Goal: Transaction & Acquisition: Book appointment/travel/reservation

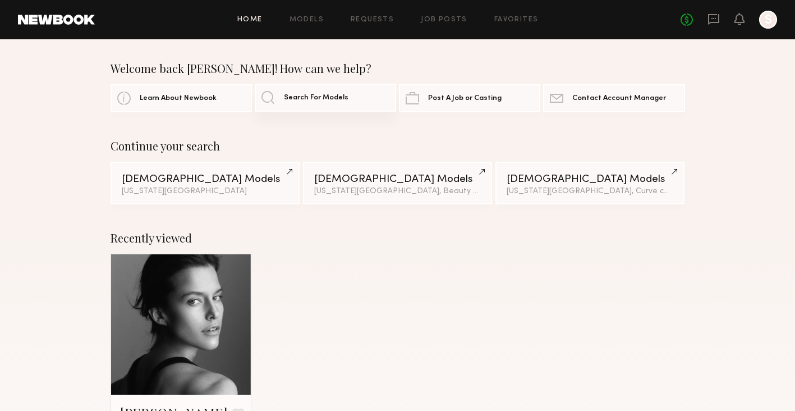
click at [268, 98] on link "Search For Models" at bounding box center [325, 98] width 141 height 28
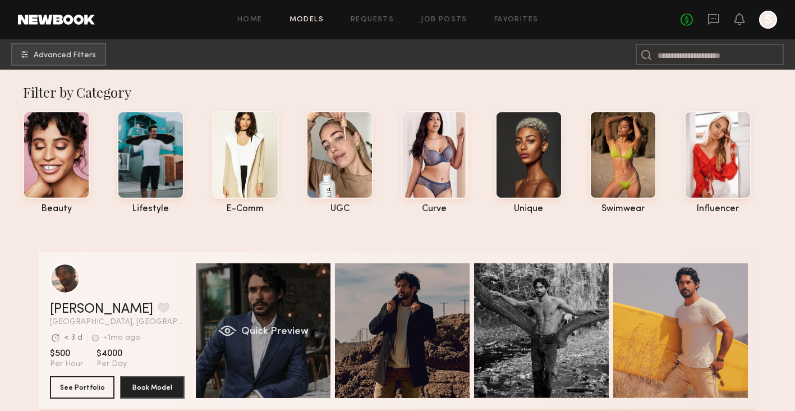
click at [286, 322] on div "Quick Preview" at bounding box center [263, 330] width 135 height 135
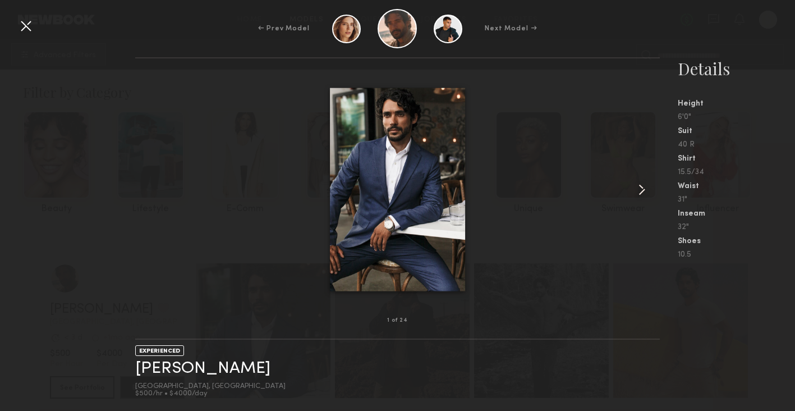
click at [652, 188] on div at bounding box center [649, 189] width 21 height 226
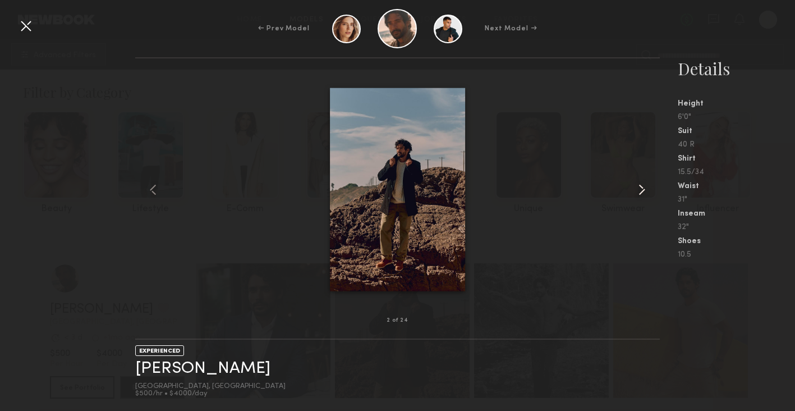
click at [652, 188] on div at bounding box center [649, 189] width 21 height 226
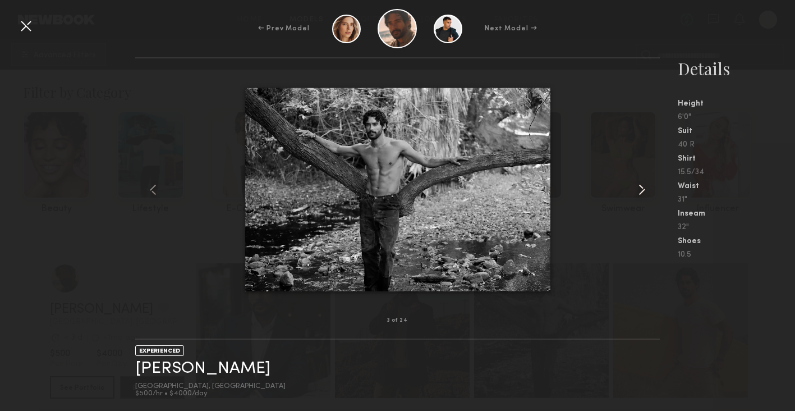
click at [652, 188] on div at bounding box center [649, 189] width 21 height 226
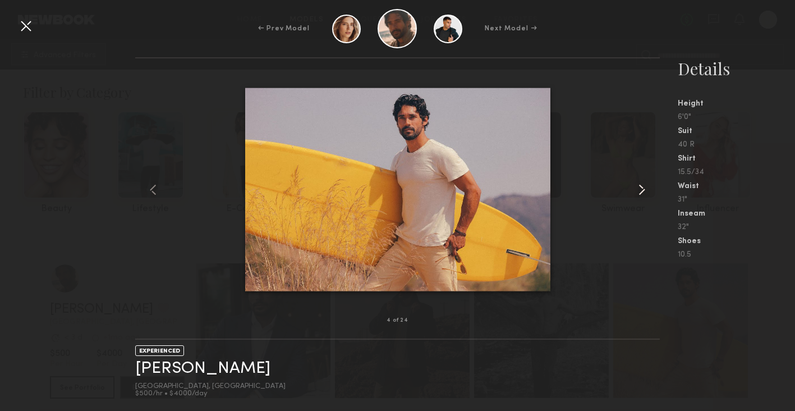
click at [652, 188] on div at bounding box center [649, 189] width 21 height 226
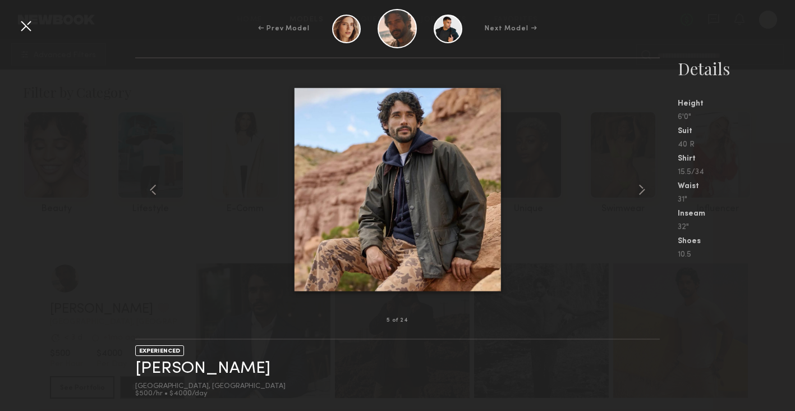
click at [20, 31] on div at bounding box center [26, 26] width 18 height 18
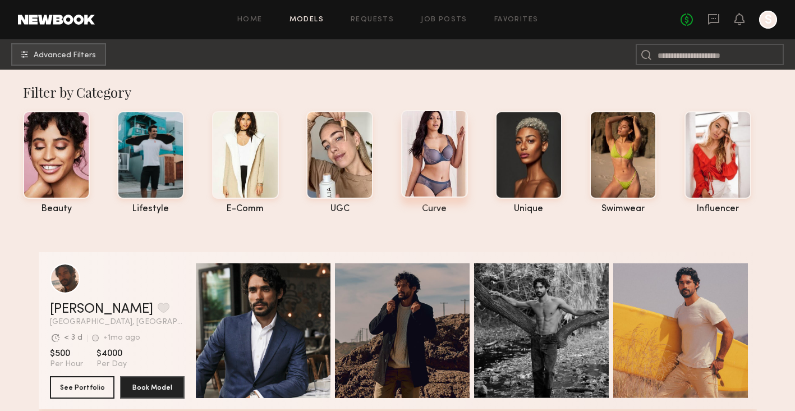
click at [417, 153] on div at bounding box center [434, 154] width 67 height 88
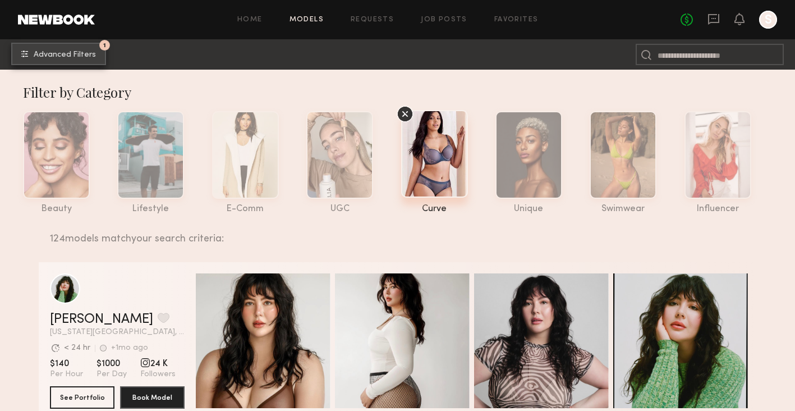
click at [82, 53] on span "Advanced Filters" at bounding box center [65, 55] width 62 height 8
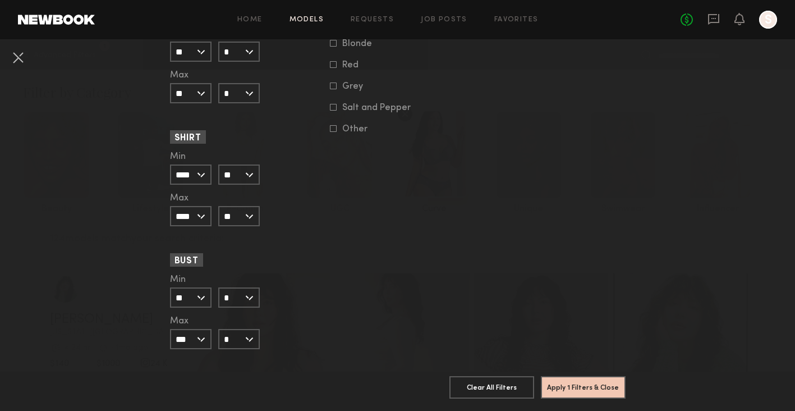
scroll to position [1075, 0]
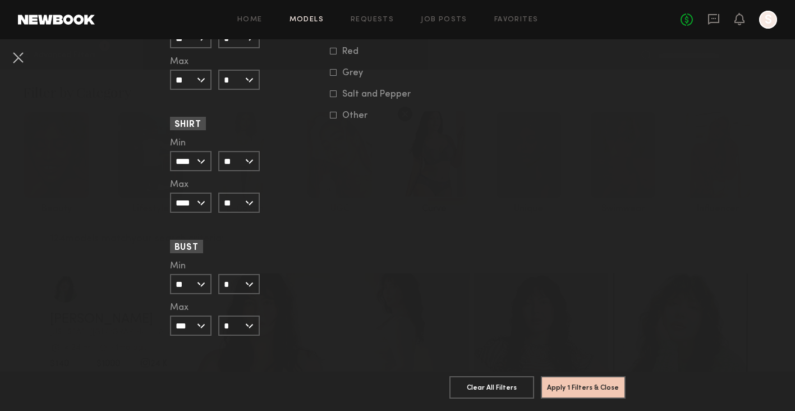
click at [250, 283] on input "*" at bounding box center [239, 284] width 42 height 20
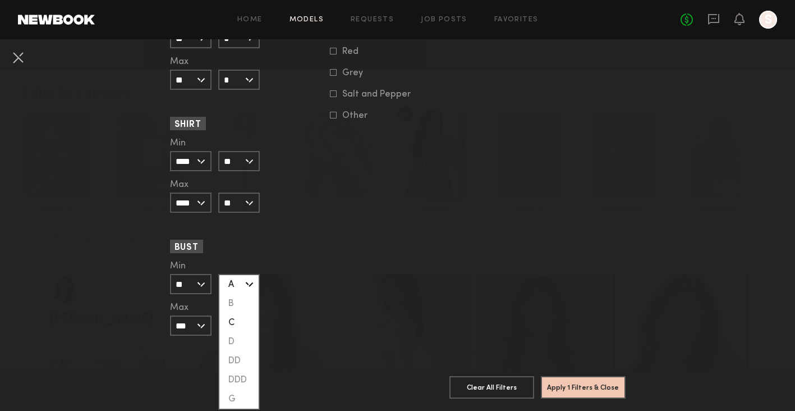
click at [246, 323] on div "C" at bounding box center [238, 322] width 39 height 19
type input "*"
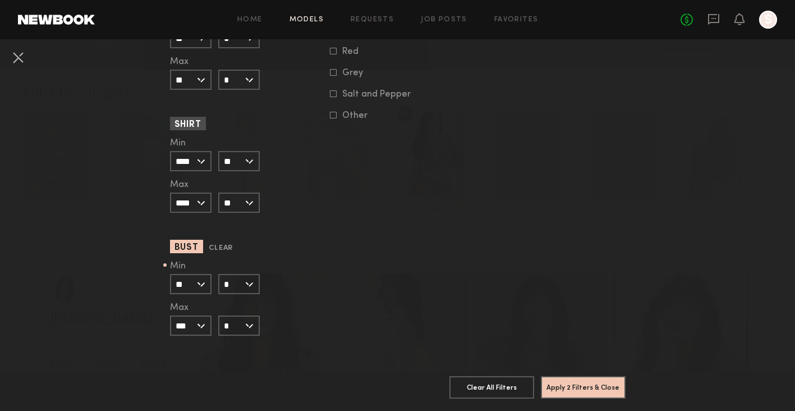
click at [317, 295] on div "Min ** 24 25 26 27 28 29 30 31 32 33 34 35 36 37 38 39 40 41 42 43 44+ [PERSON_…" at bounding box center [244, 299] width 149 height 74
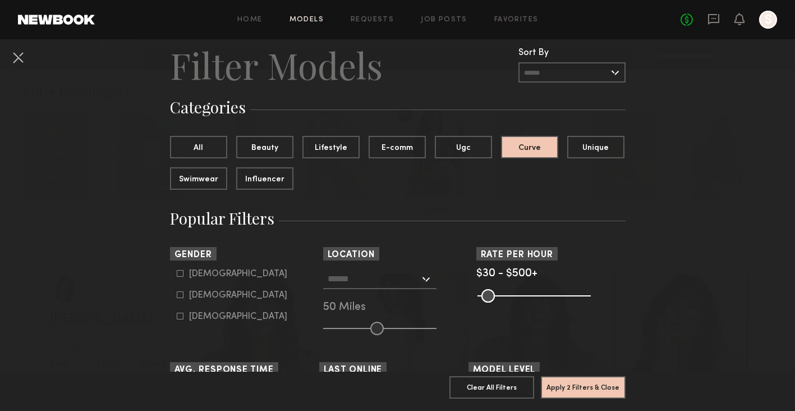
scroll to position [0, 0]
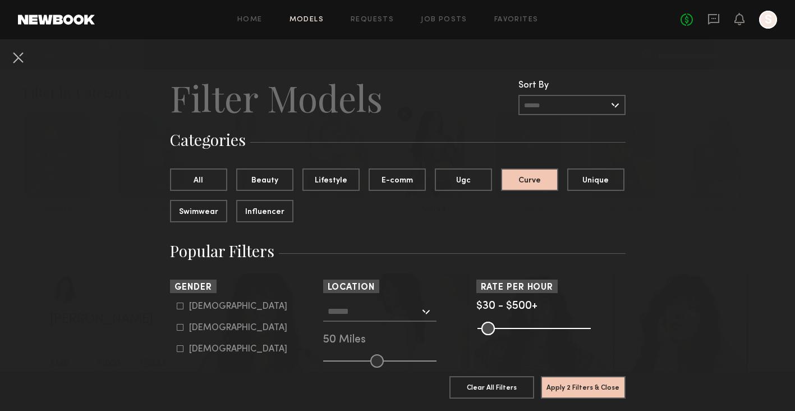
click at [409, 312] on input "text" at bounding box center [374, 310] width 92 height 19
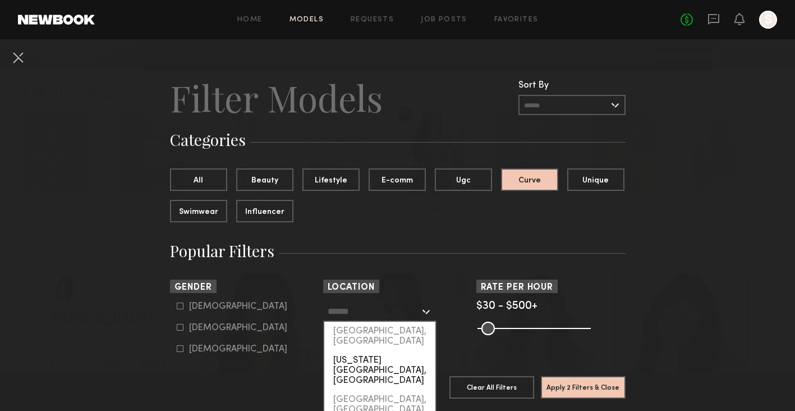
click at [398, 351] on div "[US_STATE][GEOGRAPHIC_DATA], [GEOGRAPHIC_DATA]" at bounding box center [379, 370] width 111 height 39
type input "**********"
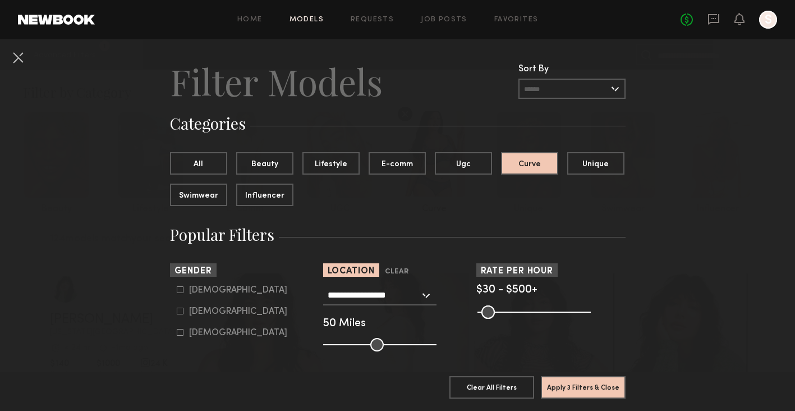
scroll to position [17, 0]
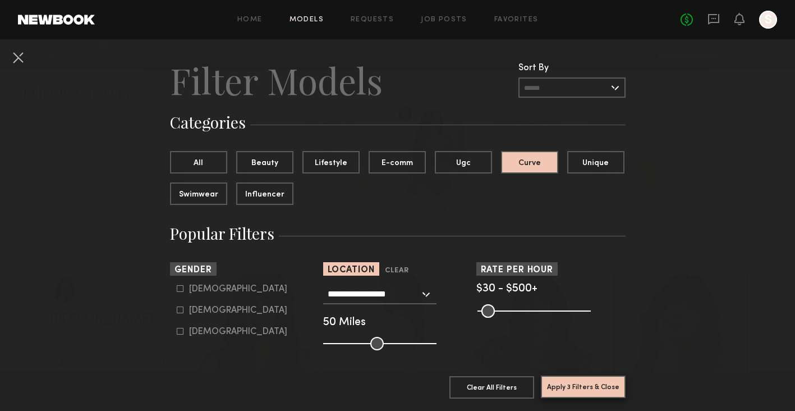
click at [579, 381] on button "Apply 3 Filters & Close" at bounding box center [583, 386] width 85 height 22
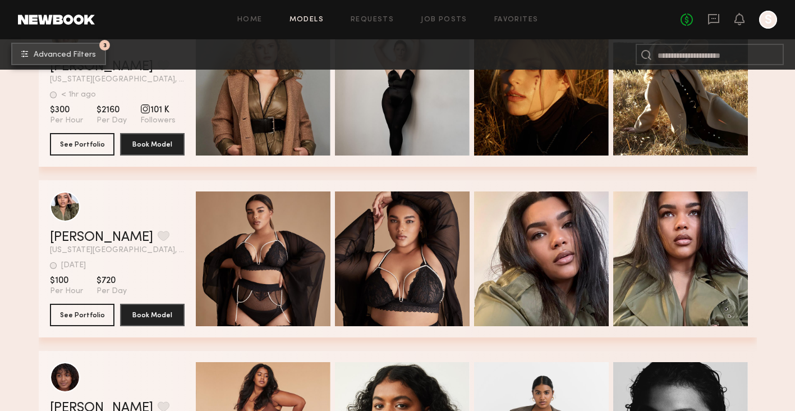
scroll to position [769, 0]
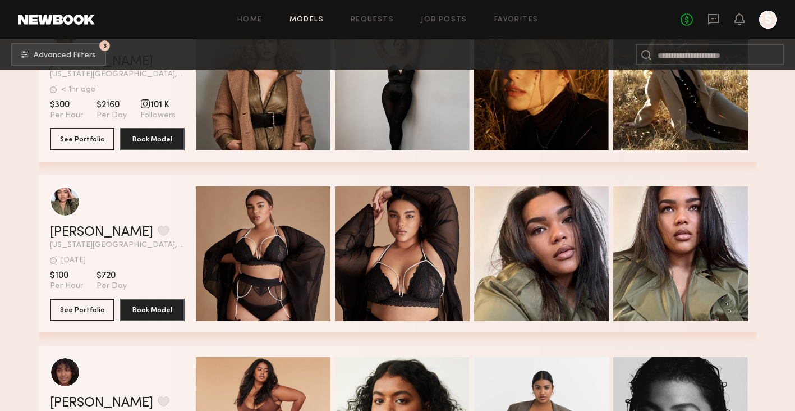
click at [175, 256] on div "[DATE] Last Online" at bounding box center [117, 257] width 135 height 14
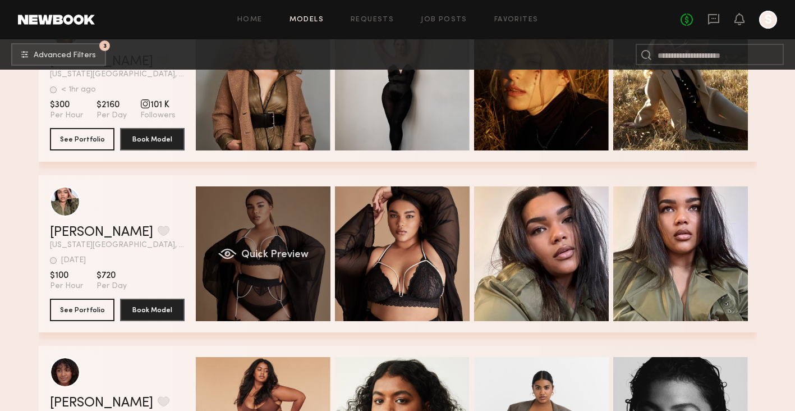
click at [273, 236] on div "Quick Preview" at bounding box center [263, 253] width 135 height 135
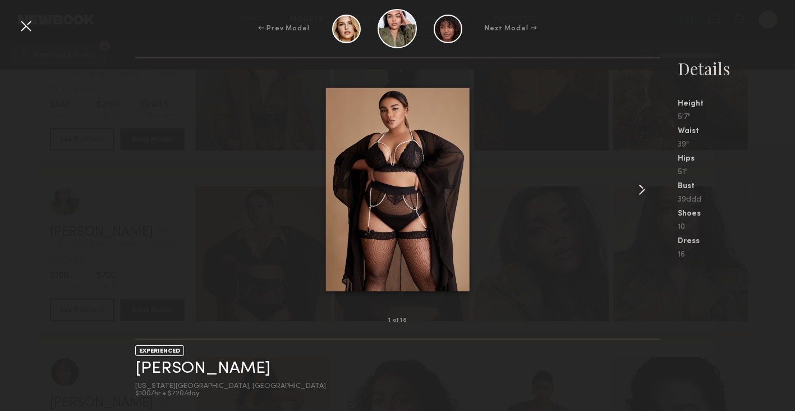
click at [636, 193] on common-icon at bounding box center [642, 190] width 18 height 18
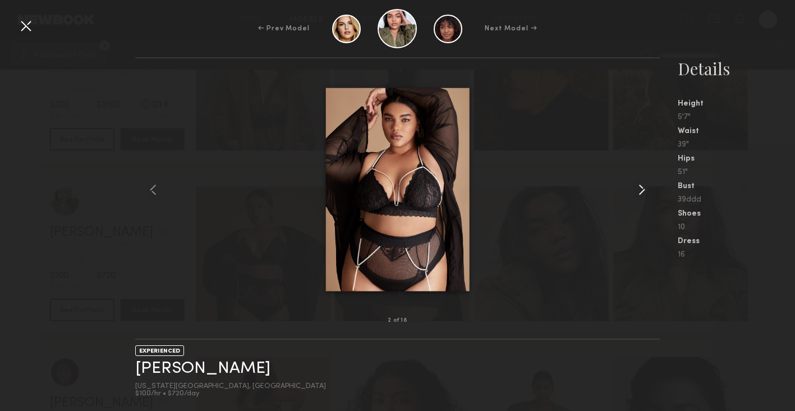
click at [636, 193] on common-icon at bounding box center [642, 190] width 18 height 18
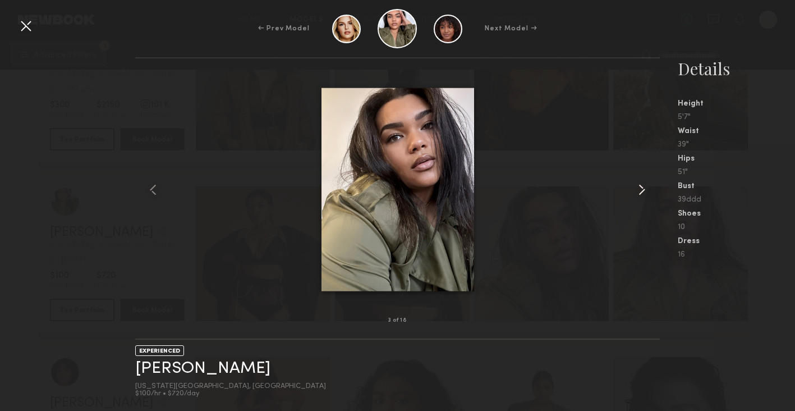
click at [636, 193] on common-icon at bounding box center [642, 190] width 18 height 18
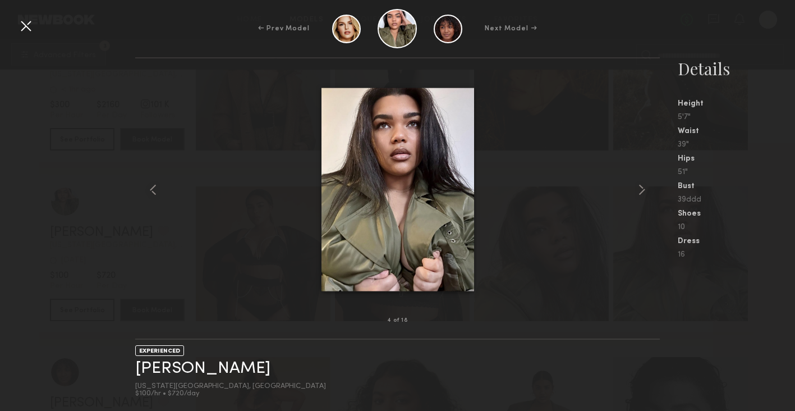
click at [25, 30] on div at bounding box center [26, 26] width 18 height 18
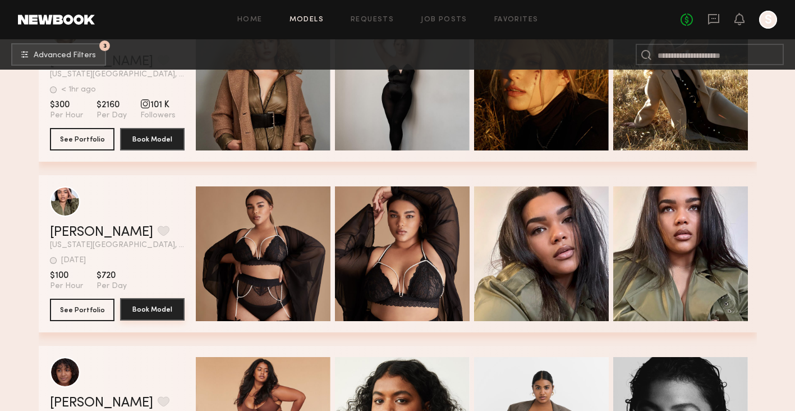
click at [160, 314] on button "Book Model" at bounding box center [152, 309] width 65 height 22
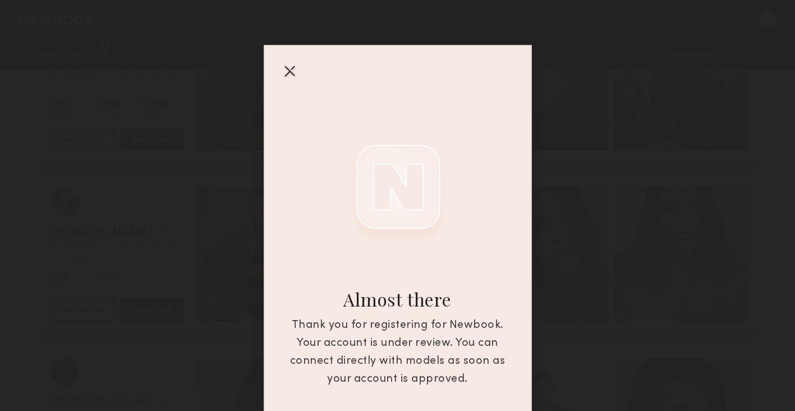
click at [292, 72] on div at bounding box center [290, 71] width 18 height 18
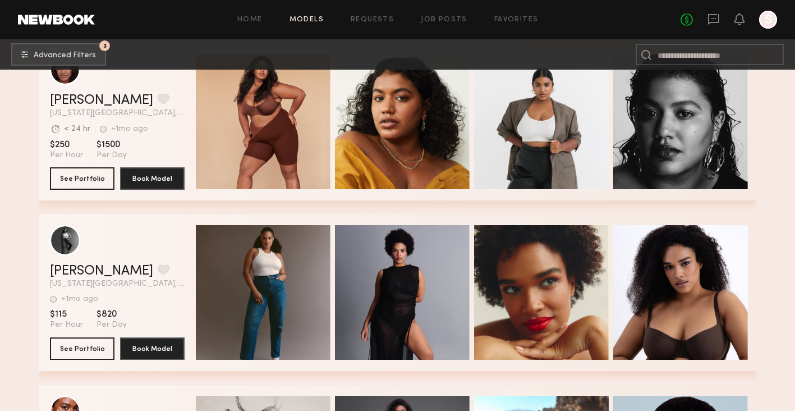
scroll to position [1089, 0]
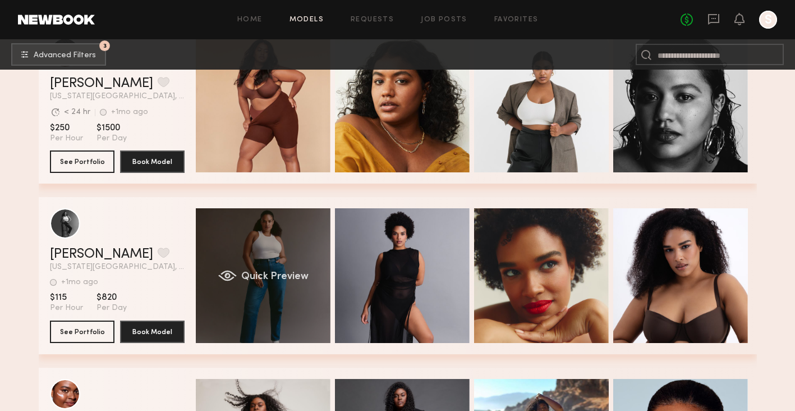
click at [272, 311] on div "Quick Preview" at bounding box center [263, 275] width 135 height 135
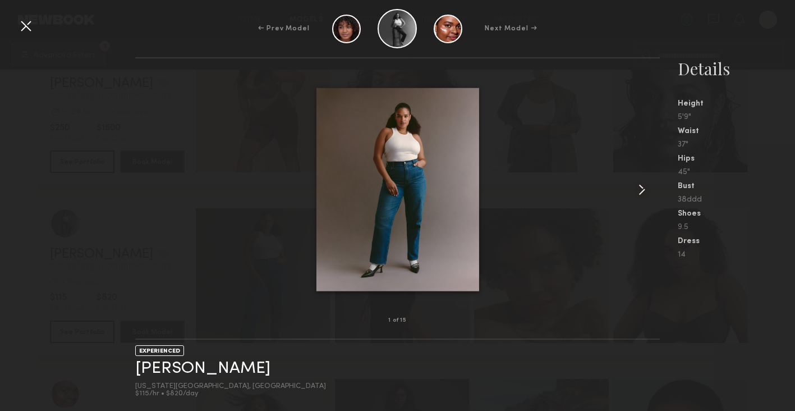
click at [642, 191] on common-icon at bounding box center [642, 190] width 18 height 18
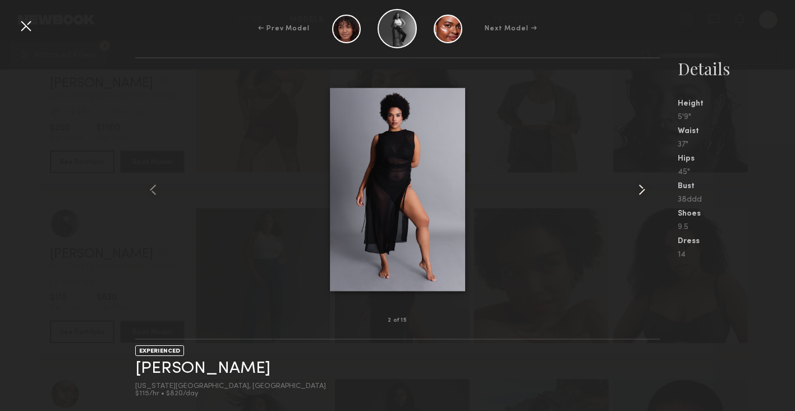
click at [642, 191] on common-icon at bounding box center [642, 190] width 18 height 18
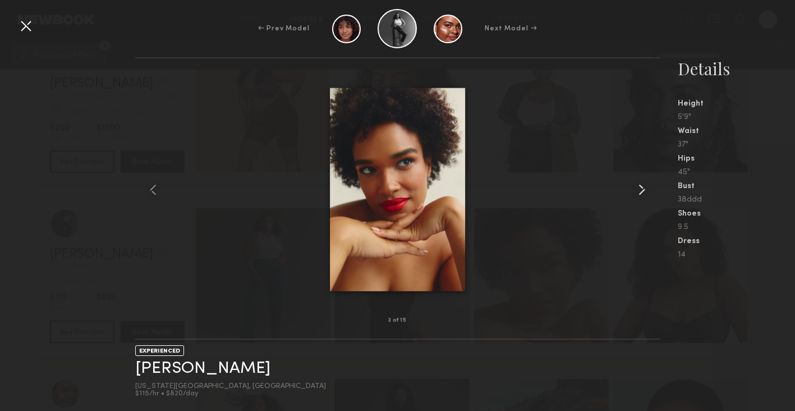
click at [642, 192] on common-icon at bounding box center [642, 190] width 18 height 18
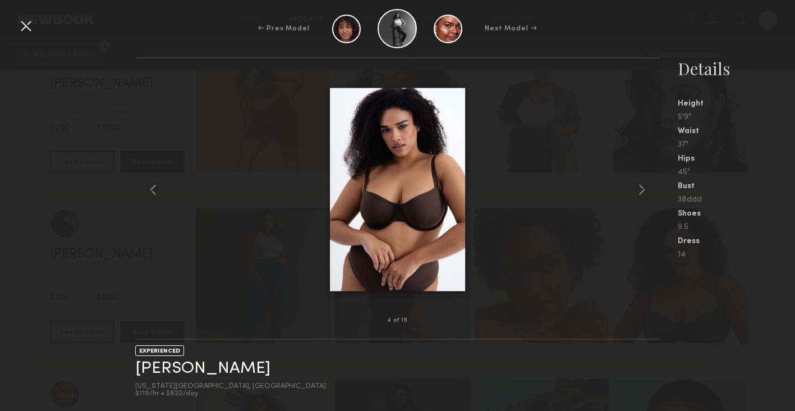
click at [24, 26] on div at bounding box center [26, 26] width 18 height 18
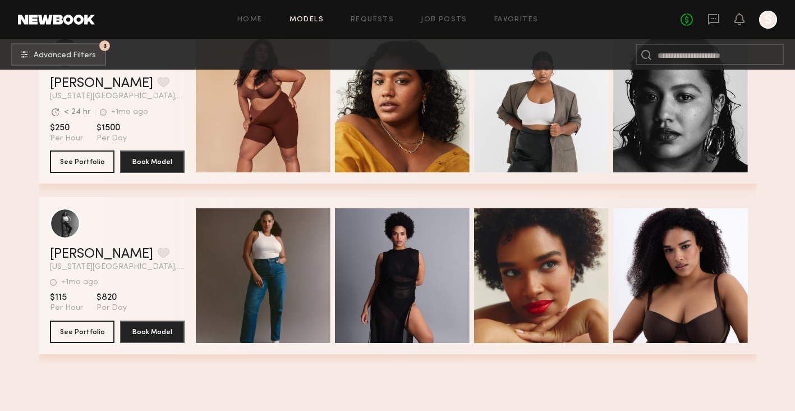
scroll to position [694, 0]
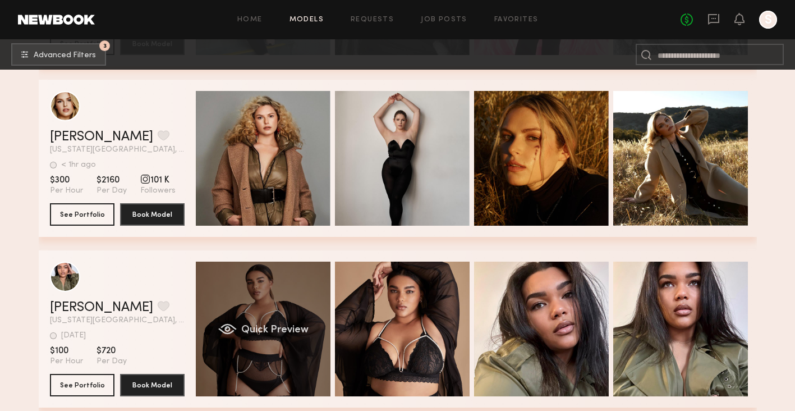
click at [258, 281] on div "Quick Preview" at bounding box center [263, 329] width 135 height 135
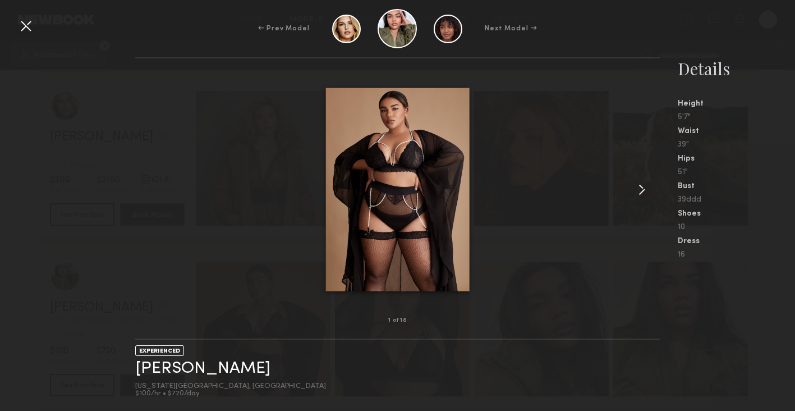
click at [641, 185] on common-icon at bounding box center [642, 190] width 18 height 18
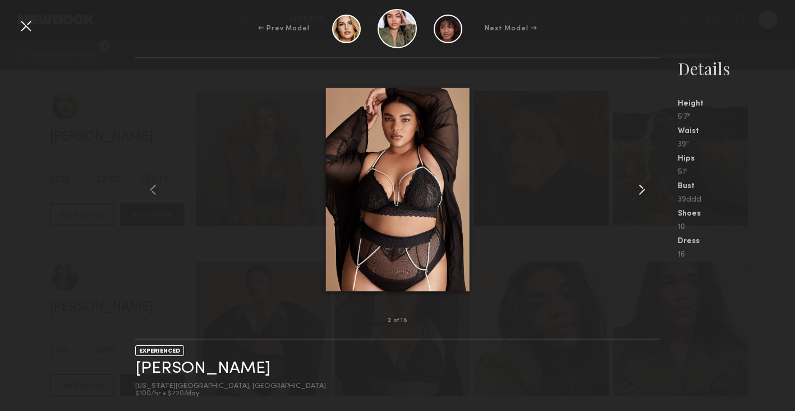
click at [641, 185] on common-icon at bounding box center [642, 190] width 18 height 18
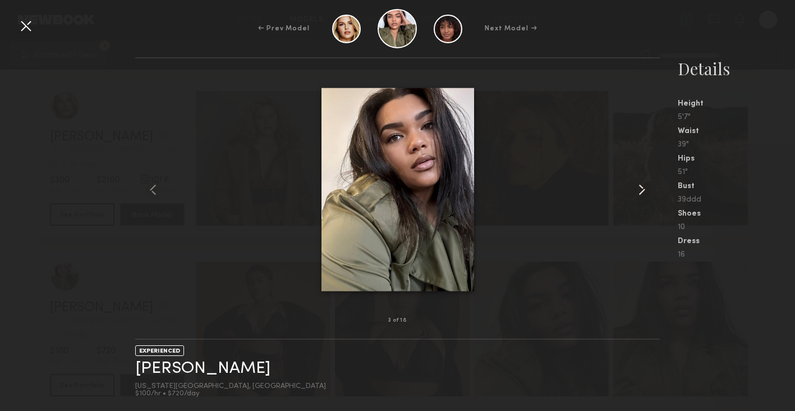
click at [641, 185] on common-icon at bounding box center [642, 190] width 18 height 18
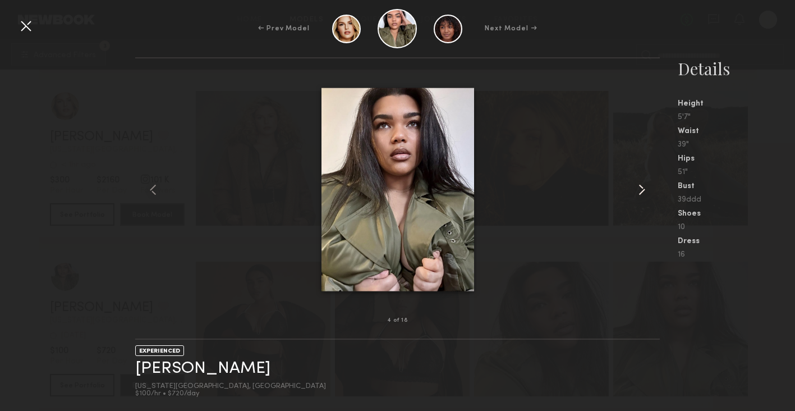
click at [641, 185] on common-icon at bounding box center [642, 190] width 18 height 18
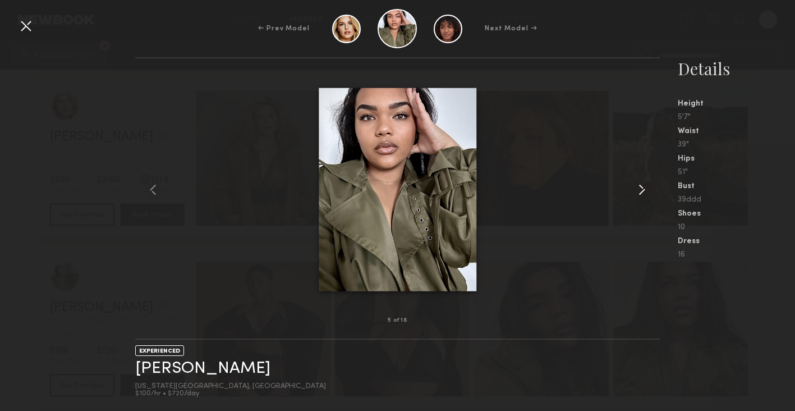
click at [641, 185] on common-icon at bounding box center [642, 190] width 18 height 18
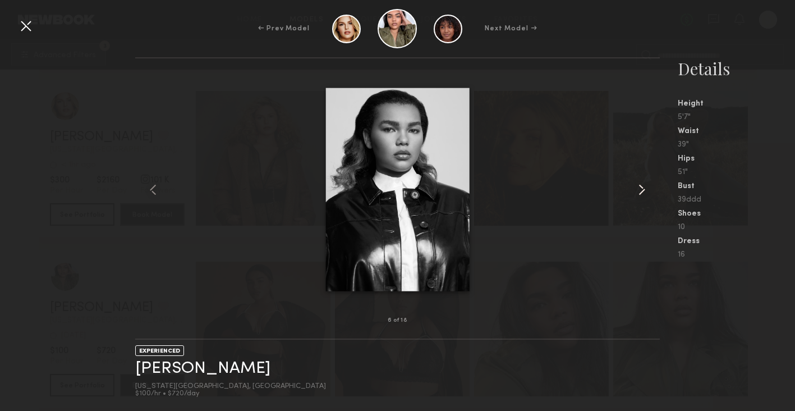
click at [641, 185] on common-icon at bounding box center [642, 190] width 18 height 18
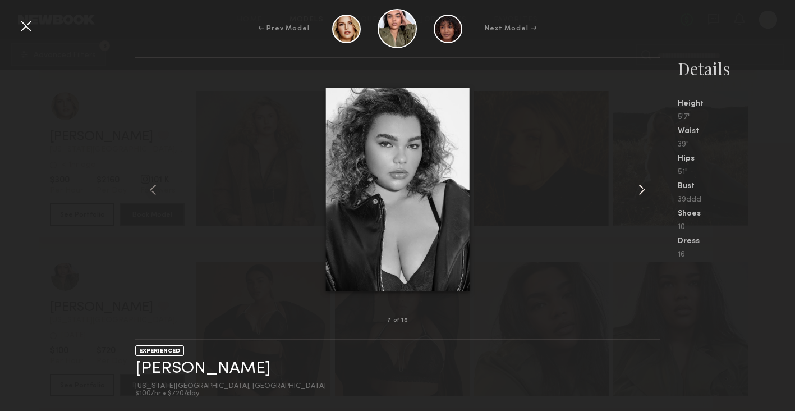
click at [640, 190] on common-icon at bounding box center [642, 190] width 18 height 18
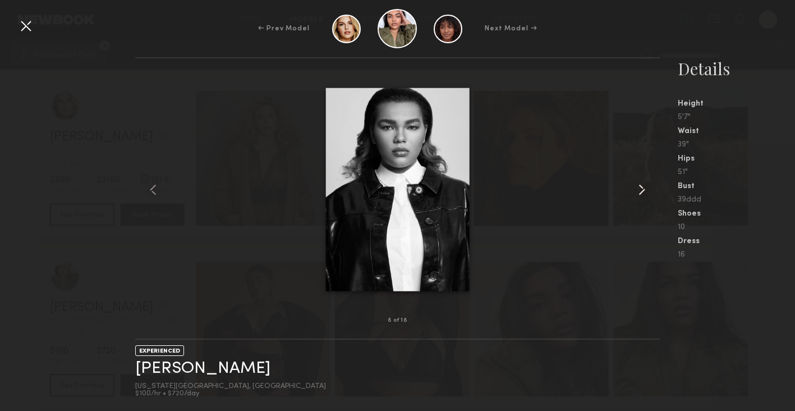
click at [640, 190] on common-icon at bounding box center [642, 190] width 18 height 18
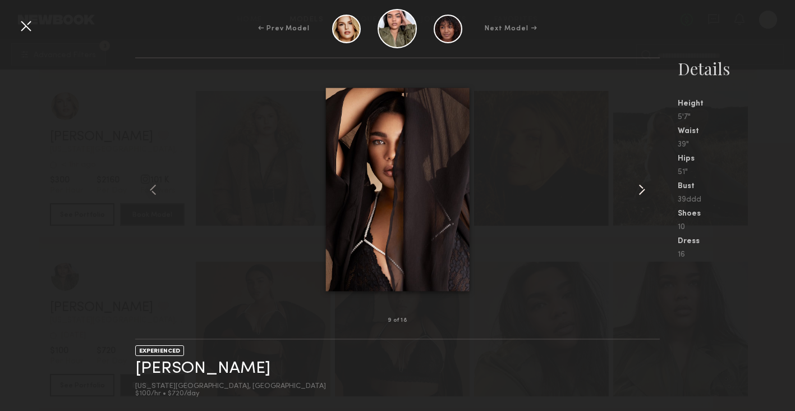
click at [640, 190] on common-icon at bounding box center [642, 190] width 18 height 18
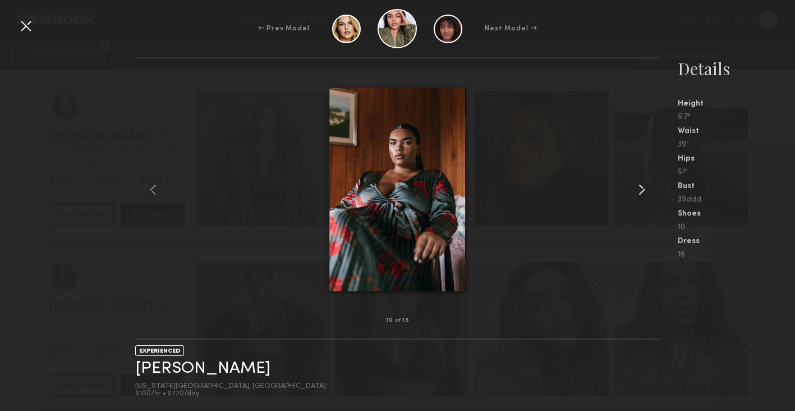
click at [640, 190] on common-icon at bounding box center [642, 190] width 18 height 18
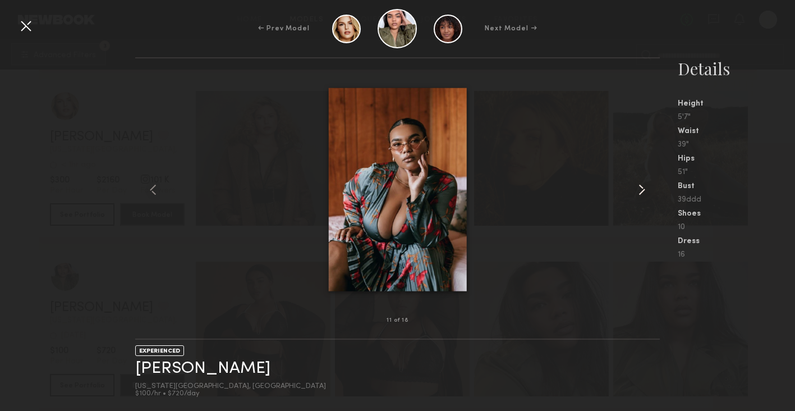
click at [639, 190] on common-icon at bounding box center [642, 190] width 18 height 18
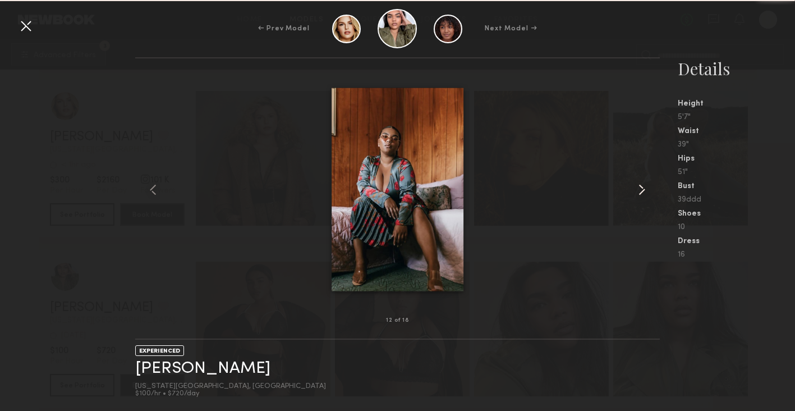
click at [639, 190] on common-icon at bounding box center [642, 190] width 18 height 18
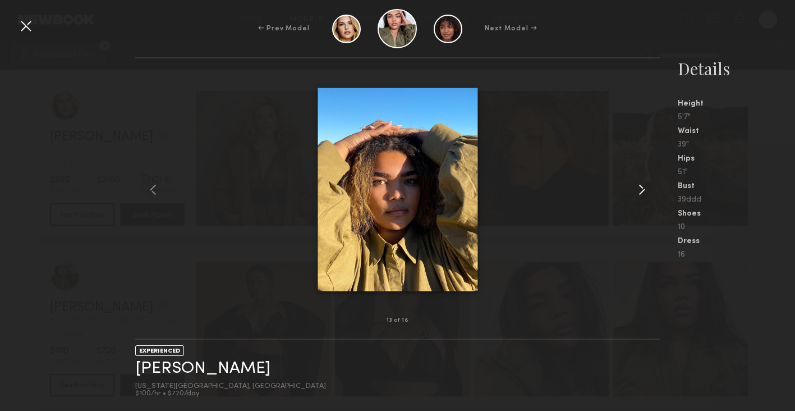
click at [639, 190] on common-icon at bounding box center [642, 190] width 18 height 18
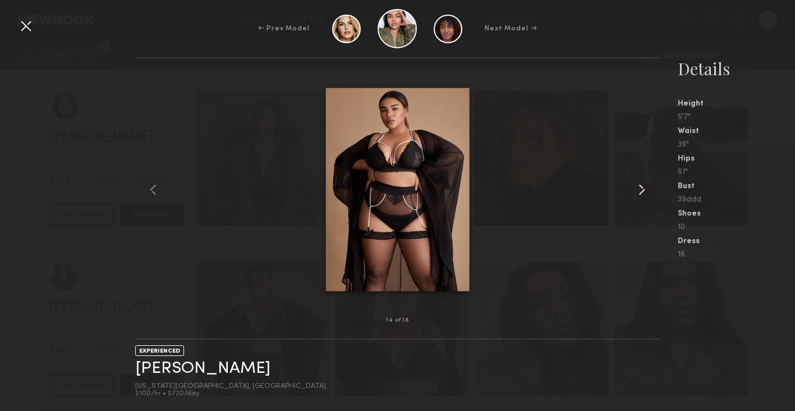
click at [639, 190] on common-icon at bounding box center [642, 190] width 18 height 18
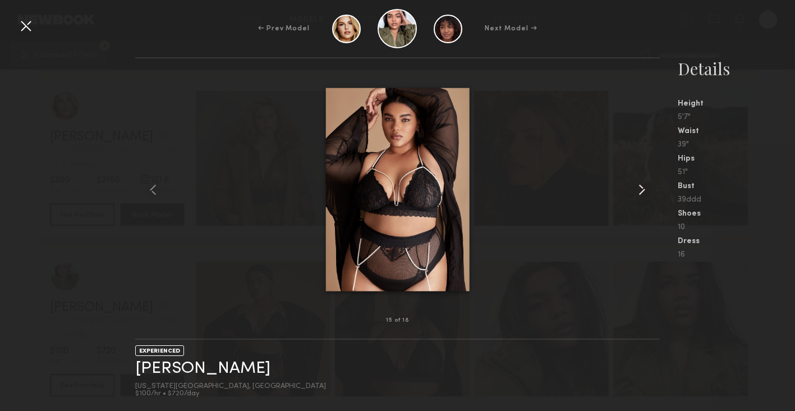
click at [639, 190] on common-icon at bounding box center [642, 190] width 18 height 18
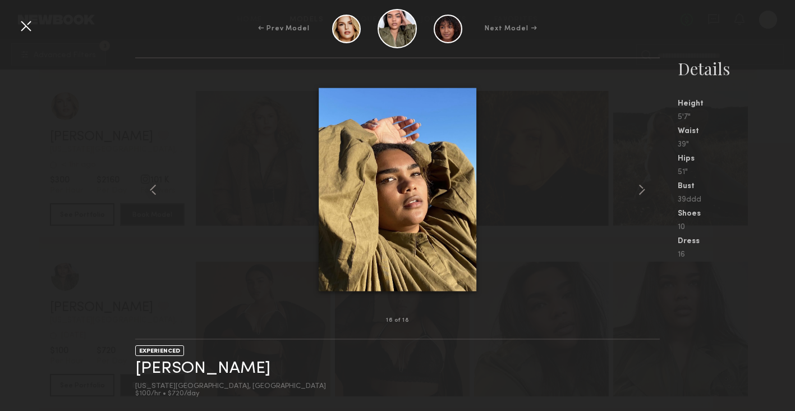
click at [768, 185] on div "Bust" at bounding box center [736, 186] width 117 height 8
click at [641, 191] on common-icon at bounding box center [642, 190] width 18 height 18
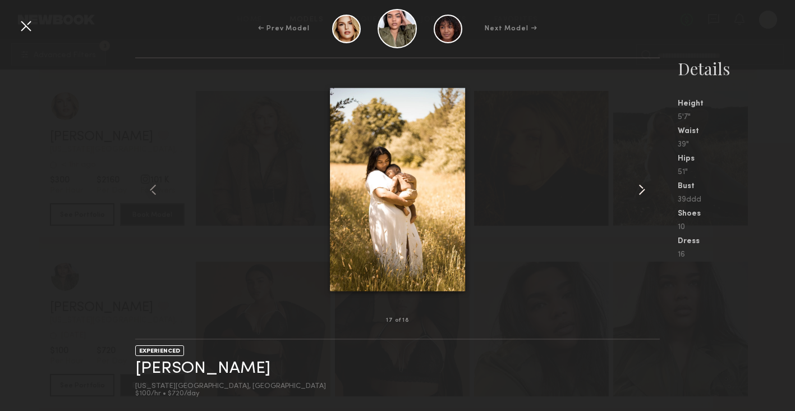
click at [641, 191] on common-icon at bounding box center [642, 190] width 18 height 18
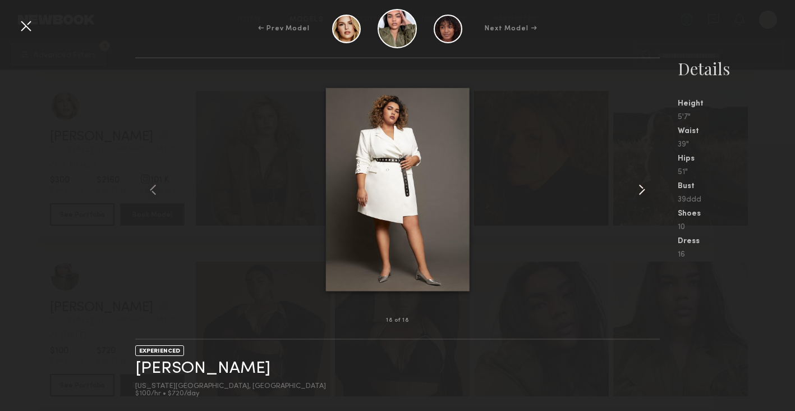
click at [641, 191] on common-icon at bounding box center [642, 190] width 18 height 18
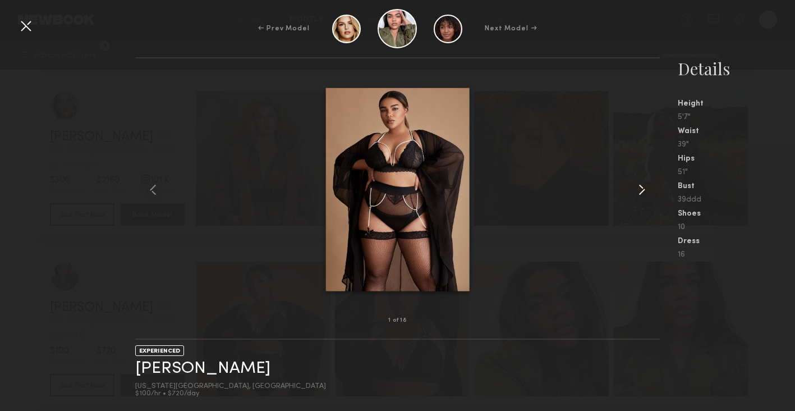
click at [641, 191] on common-icon at bounding box center [642, 190] width 18 height 18
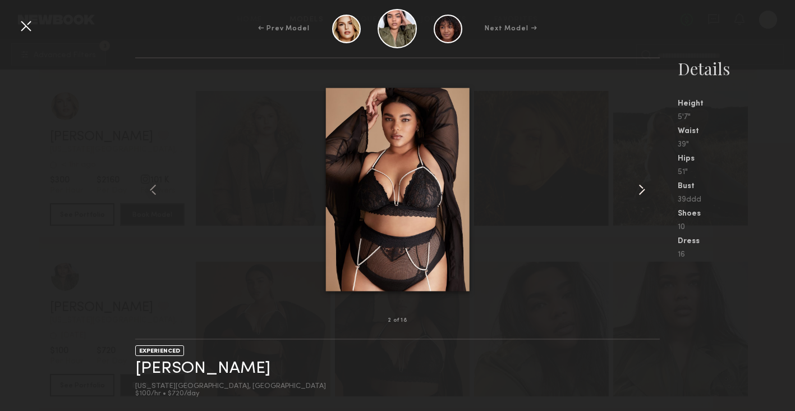
click at [641, 191] on common-icon at bounding box center [642, 190] width 18 height 18
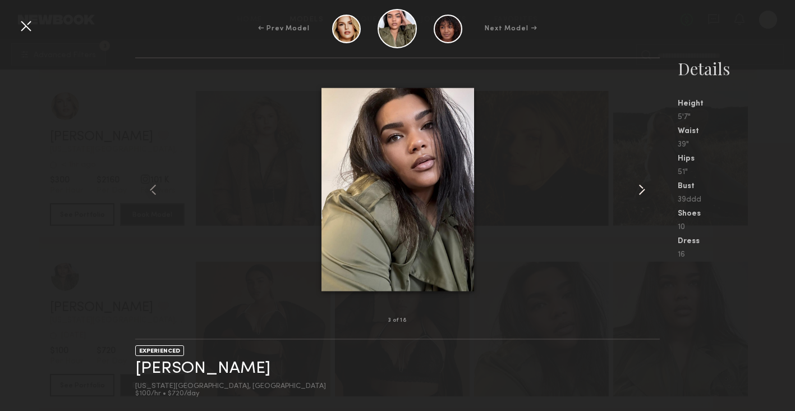
click at [641, 191] on common-icon at bounding box center [642, 190] width 18 height 18
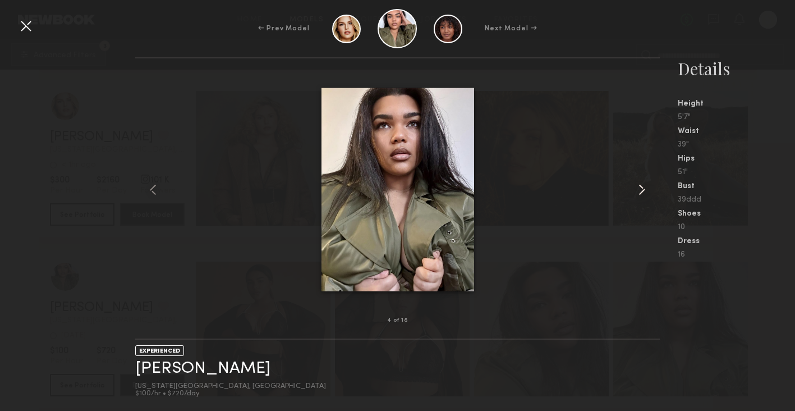
click at [641, 191] on common-icon at bounding box center [642, 190] width 18 height 18
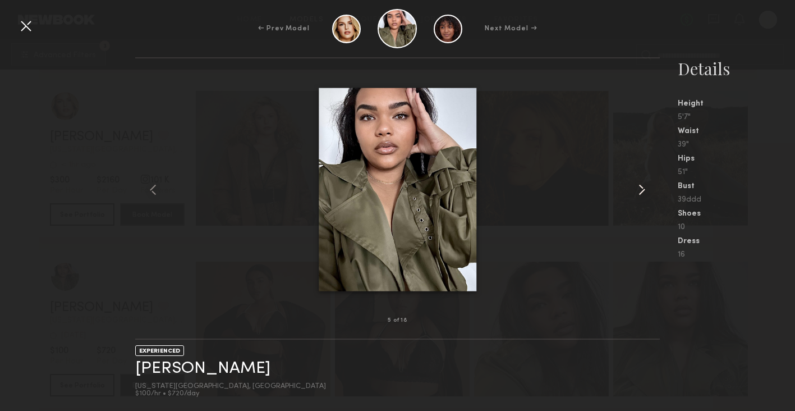
click at [641, 191] on common-icon at bounding box center [642, 190] width 18 height 18
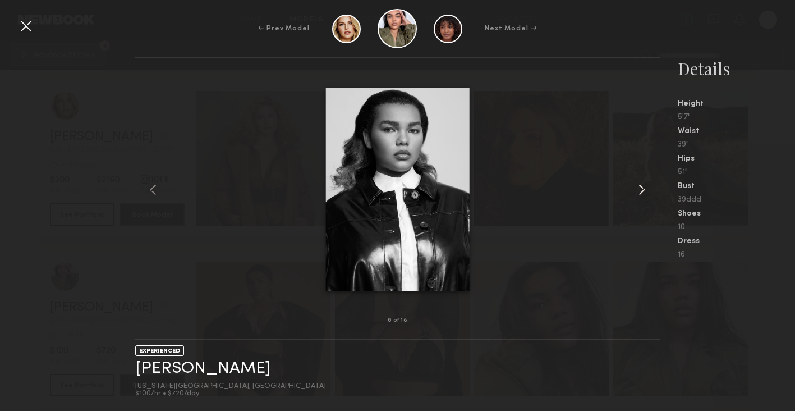
click at [641, 191] on common-icon at bounding box center [642, 190] width 18 height 18
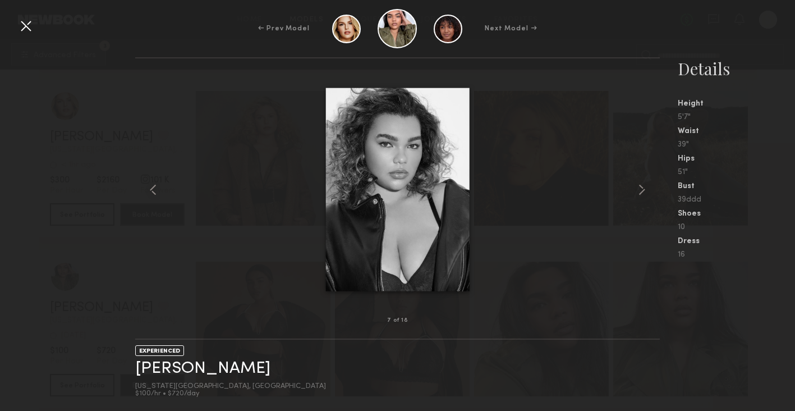
click at [755, 196] on div "39ddd" at bounding box center [736, 200] width 117 height 8
click at [27, 26] on div at bounding box center [26, 26] width 18 height 18
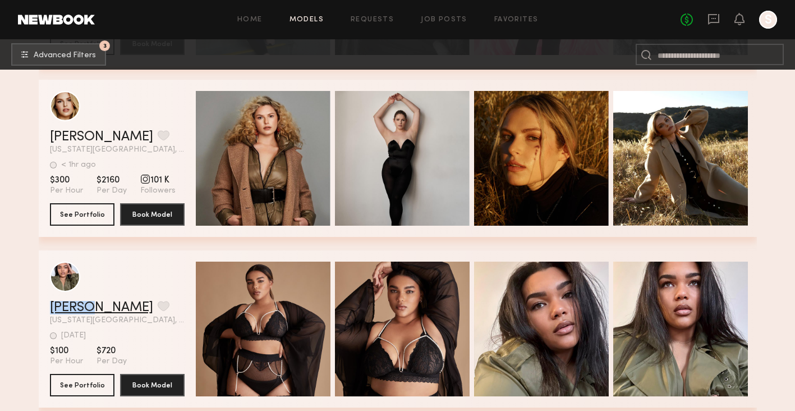
drag, startPoint x: 45, startPoint y: 306, endPoint x: 84, endPoint y: 310, distance: 38.9
click at [84, 310] on div "[PERSON_NAME] Favorite [US_STATE][GEOGRAPHIC_DATA], [GEOGRAPHIC_DATA] [DATE] La…" at bounding box center [398, 328] width 718 height 157
copy link "[PERSON_NAME]"
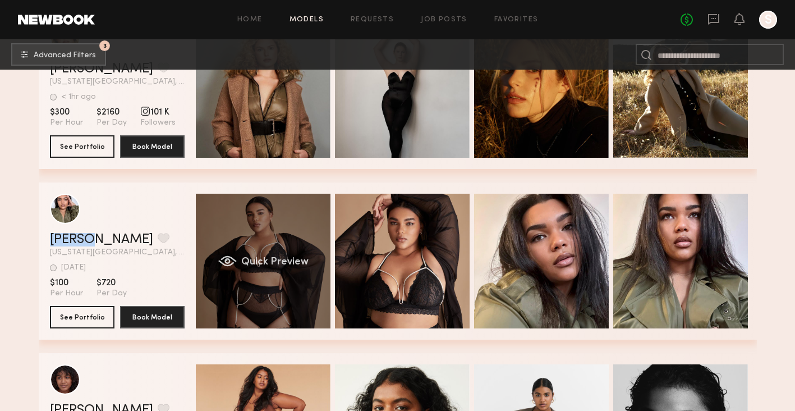
click at [275, 253] on div "Quick Preview" at bounding box center [263, 261] width 135 height 135
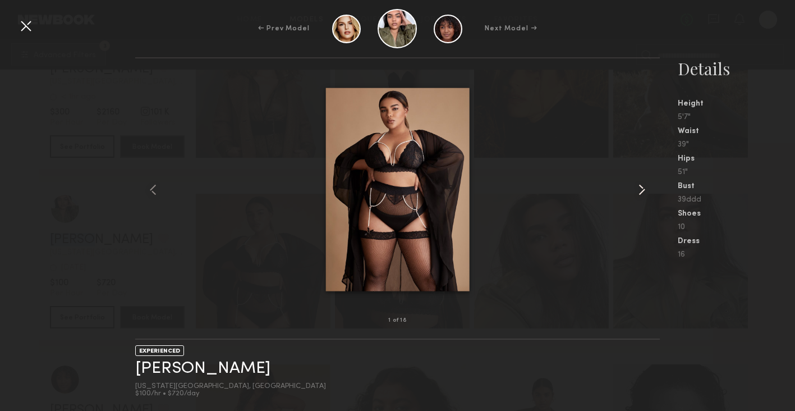
click at [649, 183] on common-icon at bounding box center [642, 190] width 18 height 18
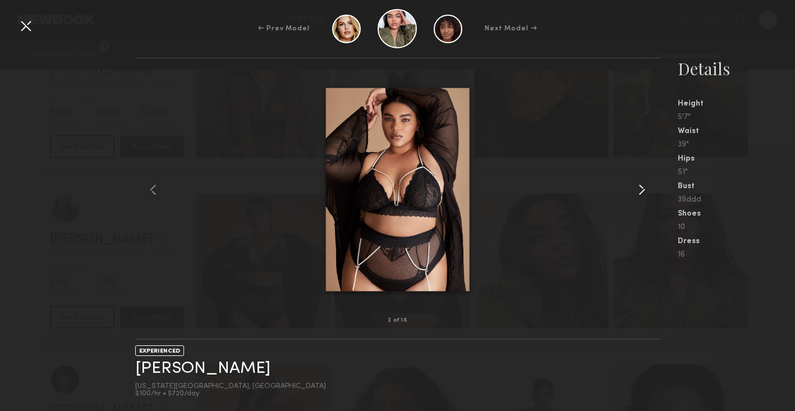
click at [649, 183] on common-icon at bounding box center [642, 190] width 18 height 18
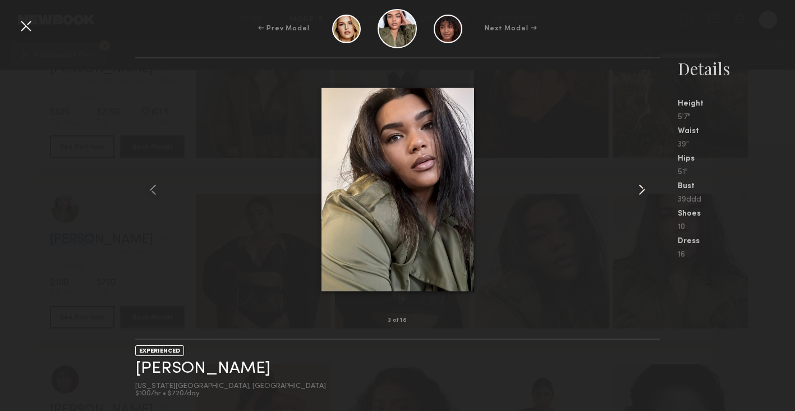
click at [649, 183] on common-icon at bounding box center [642, 190] width 18 height 18
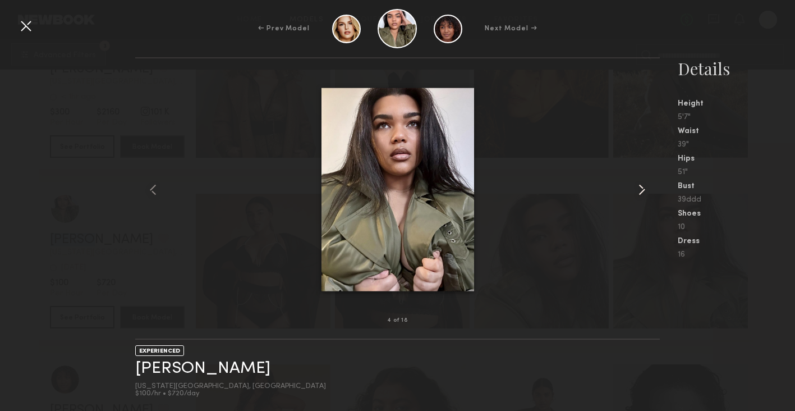
click at [649, 183] on common-icon at bounding box center [642, 190] width 18 height 18
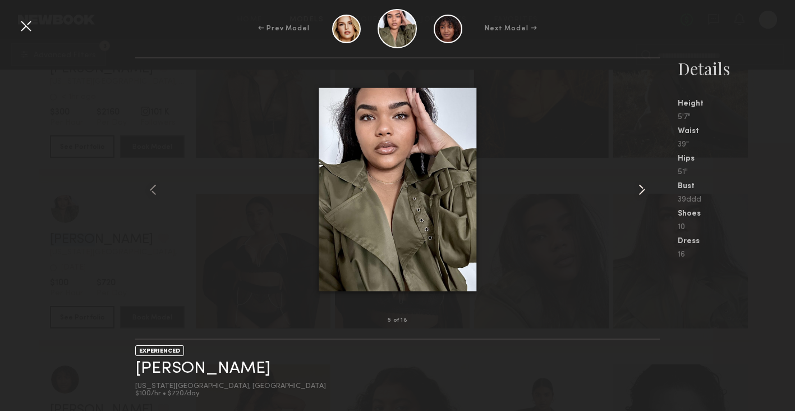
click at [649, 183] on common-icon at bounding box center [642, 190] width 18 height 18
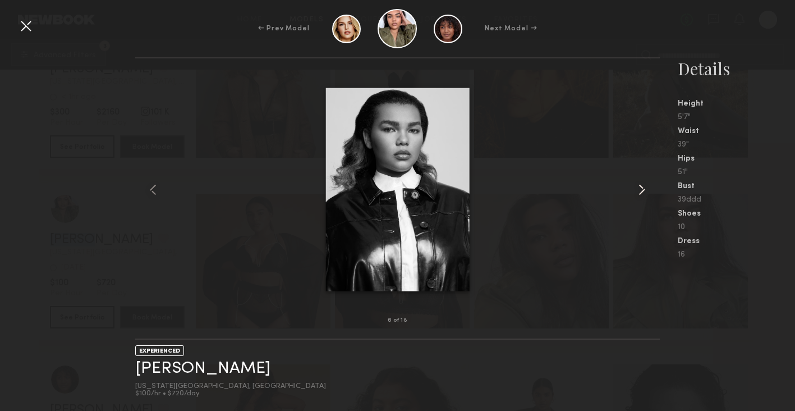
click at [649, 183] on common-icon at bounding box center [642, 190] width 18 height 18
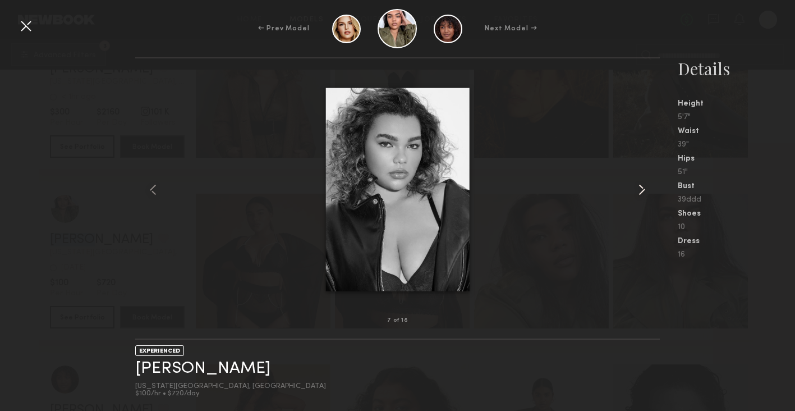
click at [649, 183] on common-icon at bounding box center [642, 190] width 18 height 18
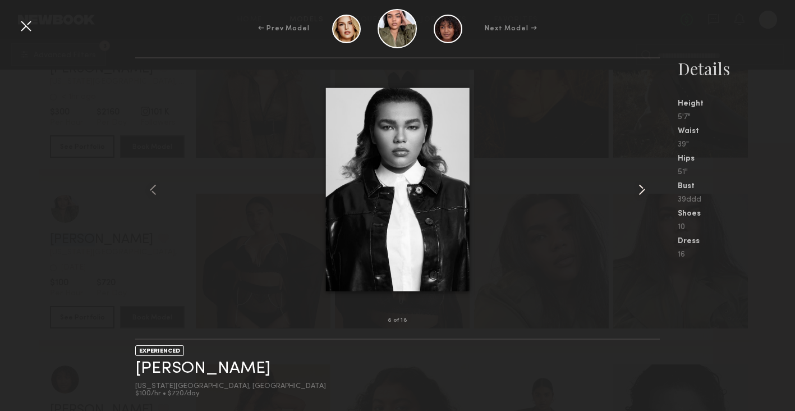
click at [649, 183] on common-icon at bounding box center [642, 190] width 18 height 18
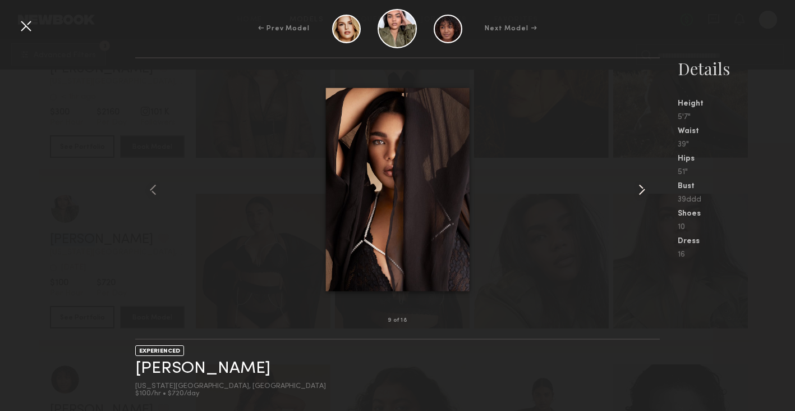
click at [649, 183] on common-icon at bounding box center [642, 190] width 18 height 18
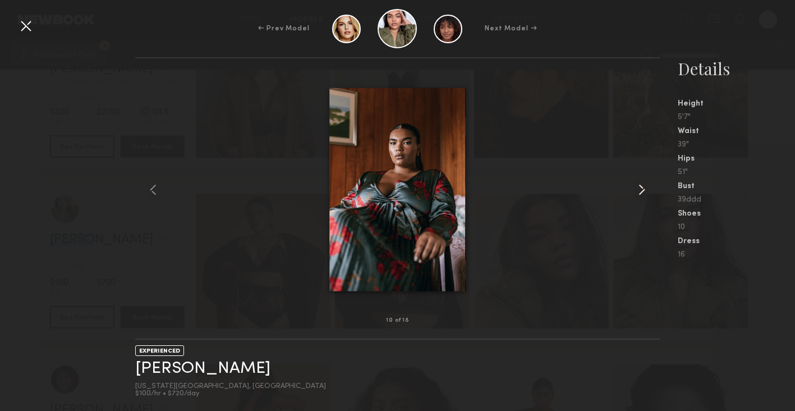
click at [649, 183] on common-icon at bounding box center [642, 190] width 18 height 18
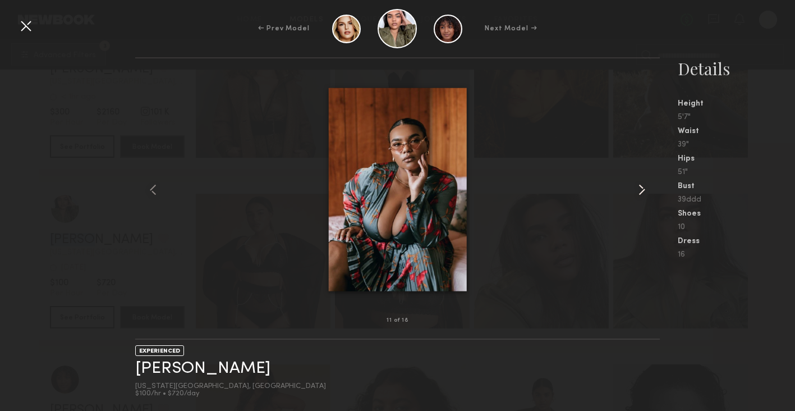
click at [649, 183] on common-icon at bounding box center [642, 190] width 18 height 18
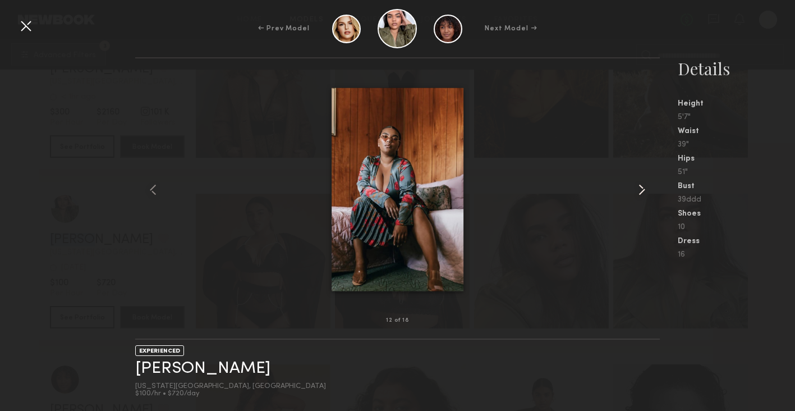
click at [649, 183] on common-icon at bounding box center [642, 190] width 18 height 18
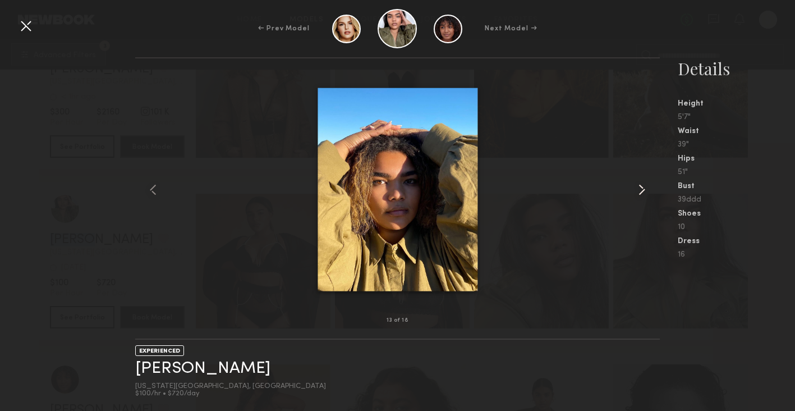
click at [649, 183] on common-icon at bounding box center [642, 190] width 18 height 18
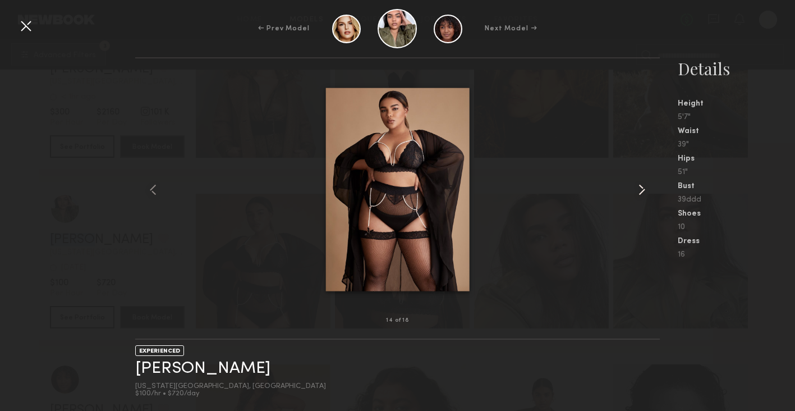
click at [649, 183] on common-icon at bounding box center [642, 190] width 18 height 18
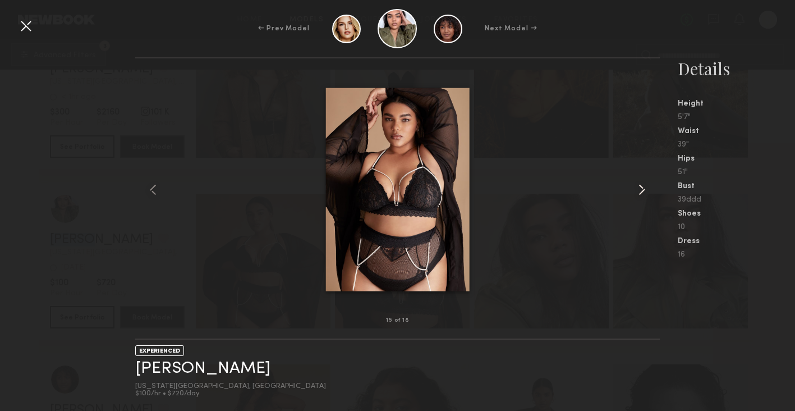
click at [639, 182] on common-icon at bounding box center [642, 190] width 18 height 18
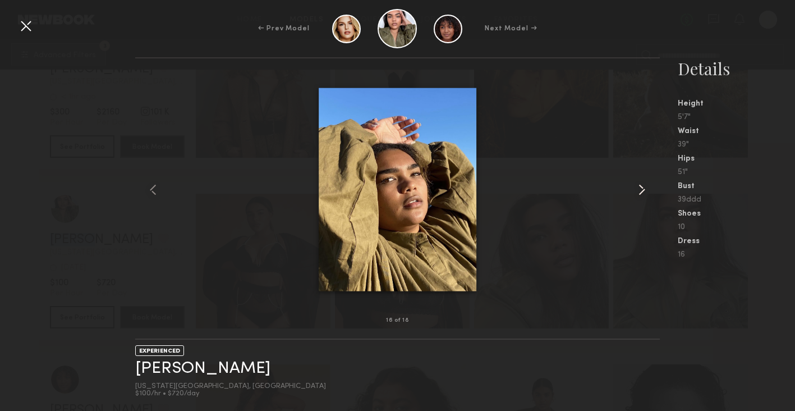
click at [639, 182] on common-icon at bounding box center [642, 190] width 18 height 18
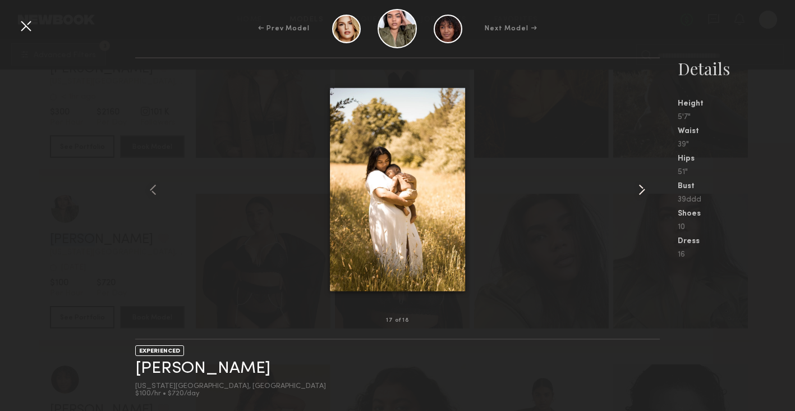
click at [639, 182] on common-icon at bounding box center [642, 190] width 18 height 18
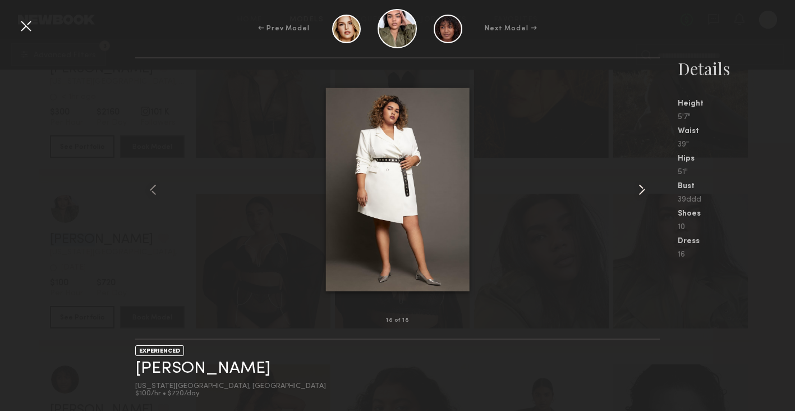
click at [647, 189] on common-icon at bounding box center [642, 190] width 18 height 18
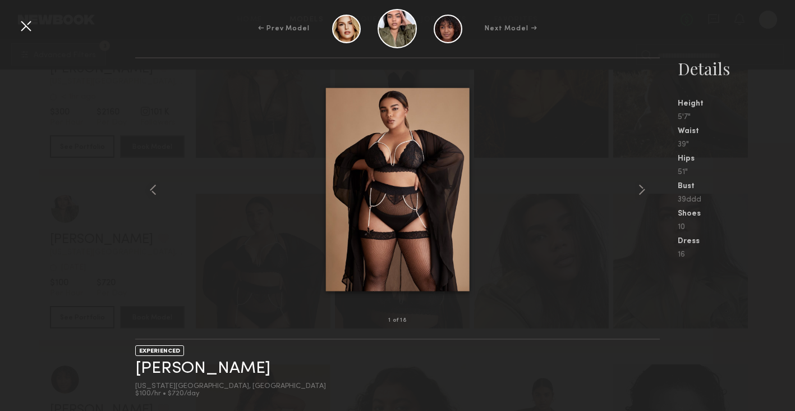
click at [17, 30] on div at bounding box center [26, 26] width 18 height 18
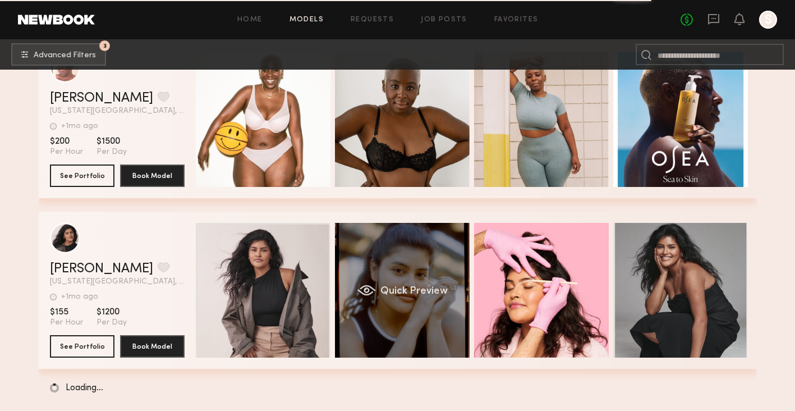
scroll to position [1939, 0]
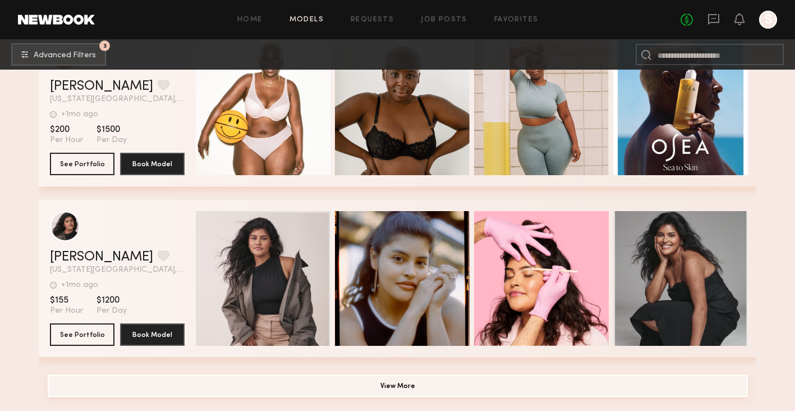
click at [377, 389] on button "View More" at bounding box center [398, 385] width 700 height 22
click at [386, 384] on button "View More" at bounding box center [398, 385] width 700 height 22
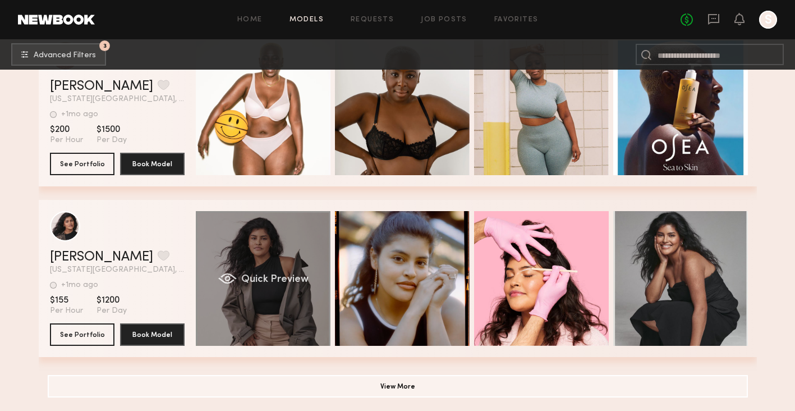
click at [264, 298] on div "Quick Preview" at bounding box center [263, 278] width 135 height 135
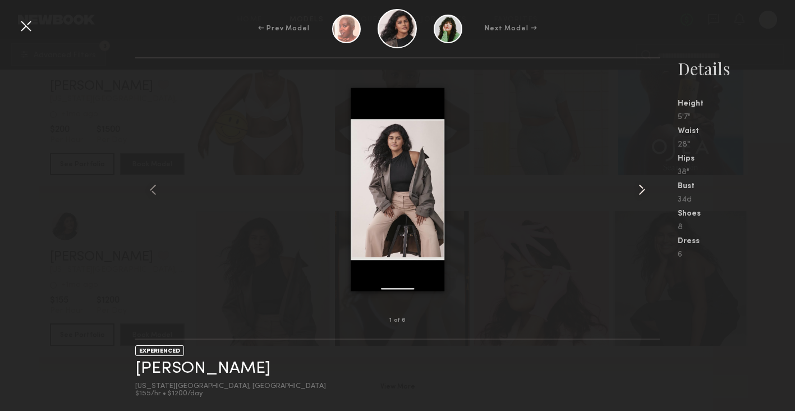
click at [641, 185] on common-icon at bounding box center [642, 190] width 18 height 18
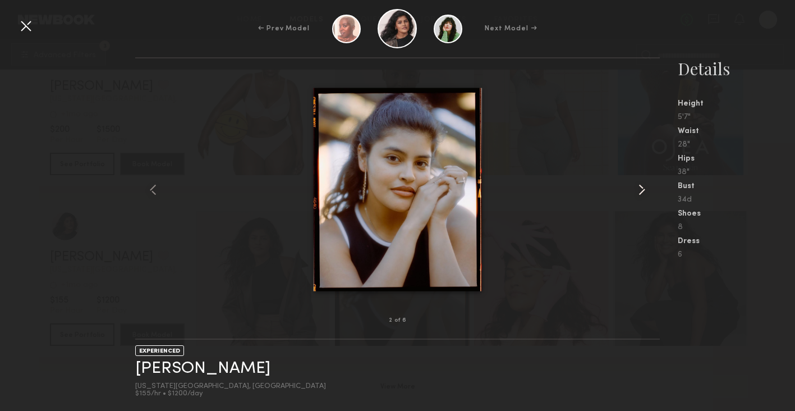
click at [641, 185] on common-icon at bounding box center [642, 190] width 18 height 18
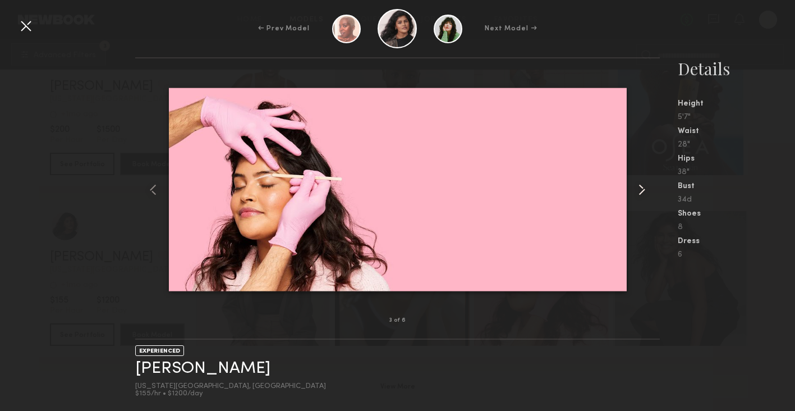
click at [641, 185] on common-icon at bounding box center [642, 190] width 18 height 18
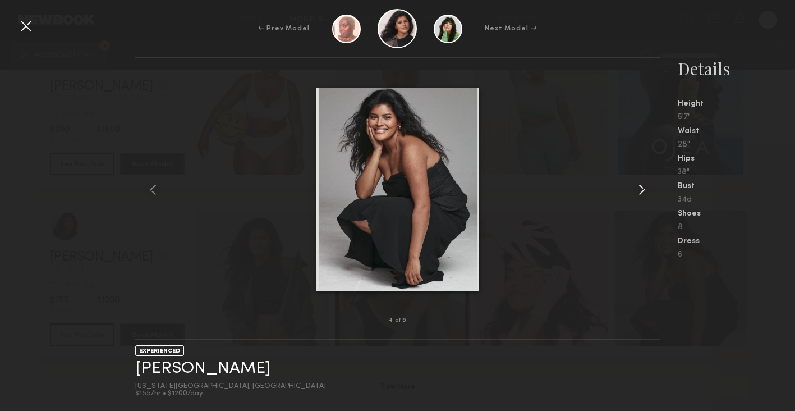
click at [641, 185] on common-icon at bounding box center [642, 190] width 18 height 18
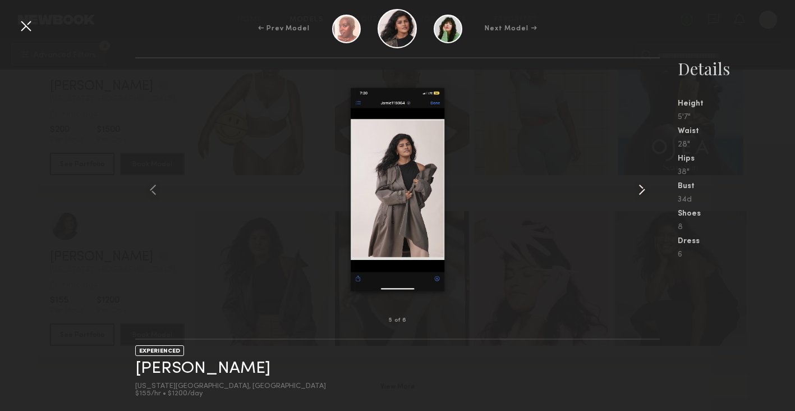
click at [643, 186] on common-icon at bounding box center [642, 190] width 18 height 18
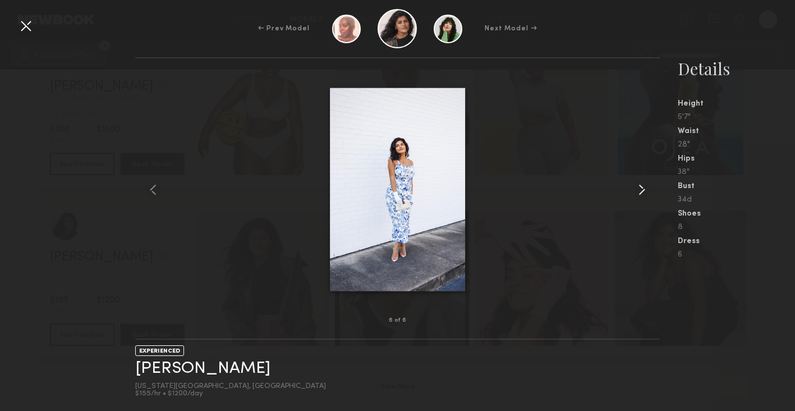
click at [643, 187] on common-icon at bounding box center [642, 190] width 18 height 18
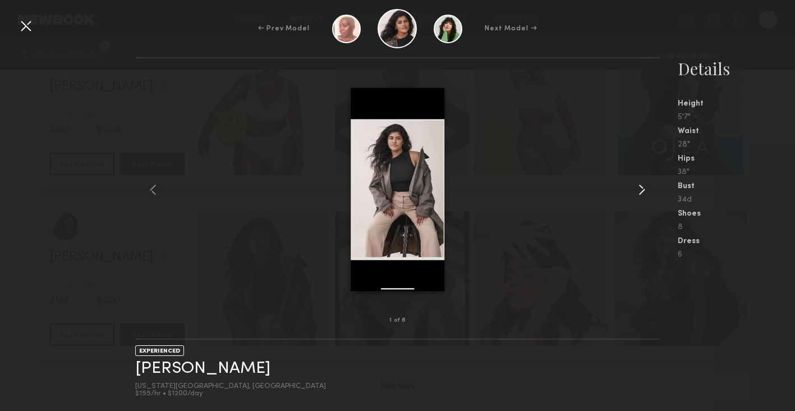
click at [643, 187] on common-icon at bounding box center [642, 190] width 18 height 18
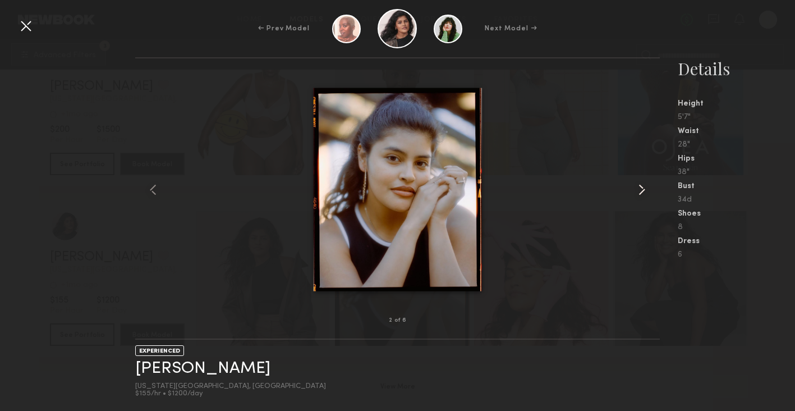
click at [643, 187] on common-icon at bounding box center [642, 190] width 18 height 18
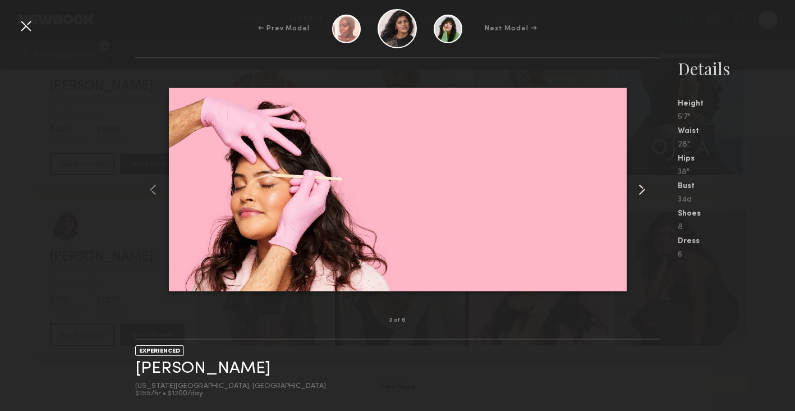
click at [643, 187] on common-icon at bounding box center [642, 190] width 18 height 18
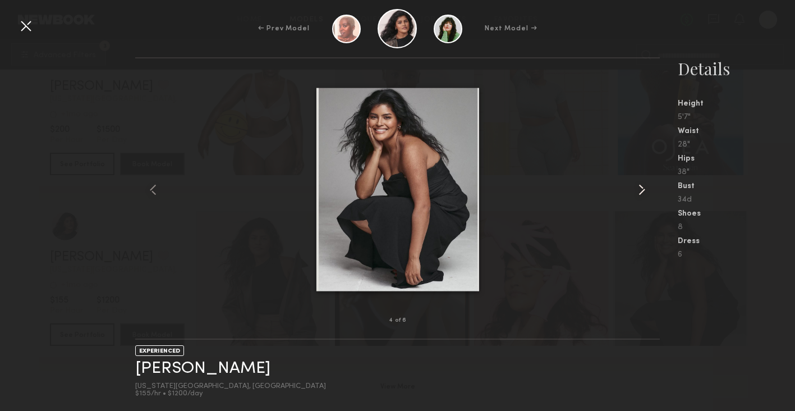
click at [643, 187] on common-icon at bounding box center [642, 190] width 18 height 18
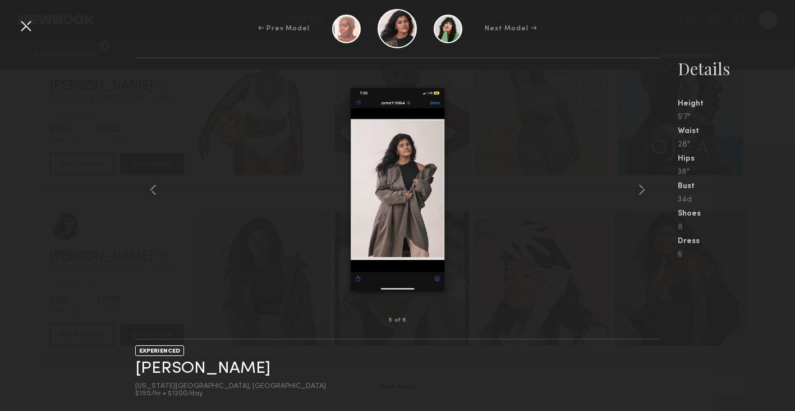
click at [26, 29] on div at bounding box center [26, 26] width 18 height 18
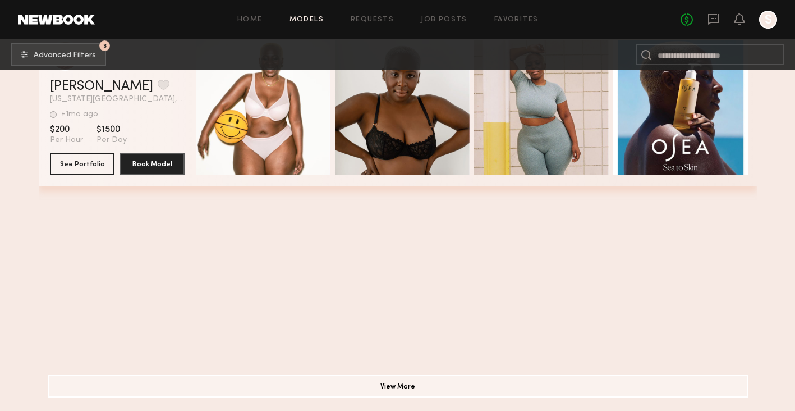
scroll to position [1528, 0]
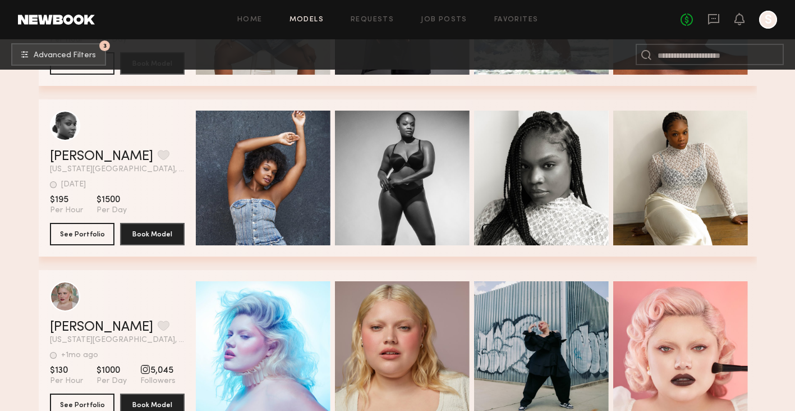
click at [314, 17] on link "Models" at bounding box center [307, 19] width 34 height 7
click at [86, 45] on button "3 Advanced Filters" at bounding box center [58, 54] width 95 height 22
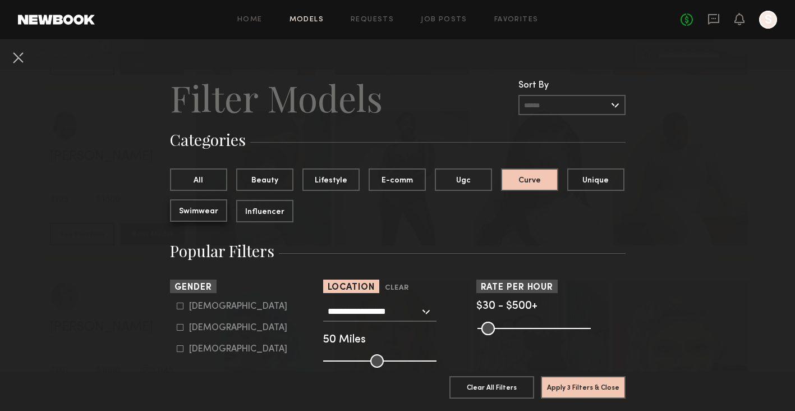
click at [207, 213] on button "Swimwear" at bounding box center [198, 210] width 57 height 22
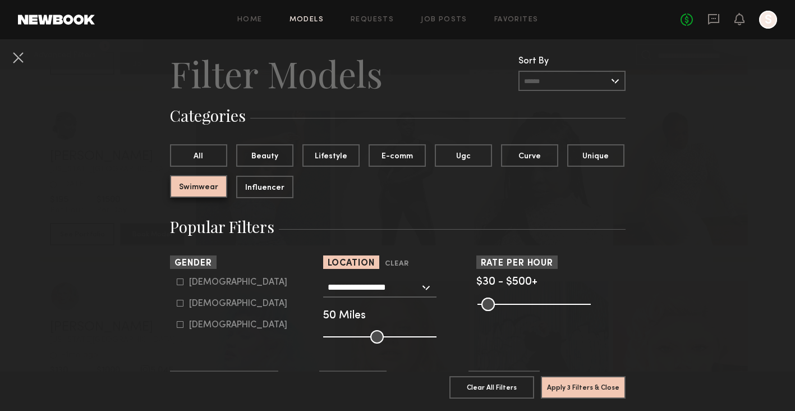
scroll to position [26, 0]
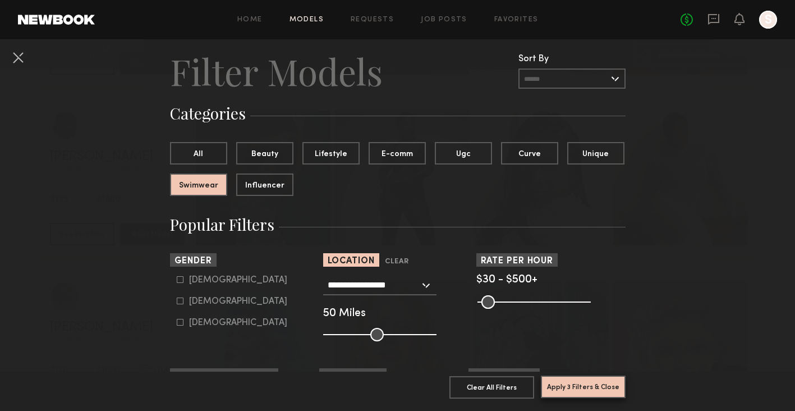
click at [605, 388] on button "Apply 3 Filters & Close" at bounding box center [583, 386] width 85 height 22
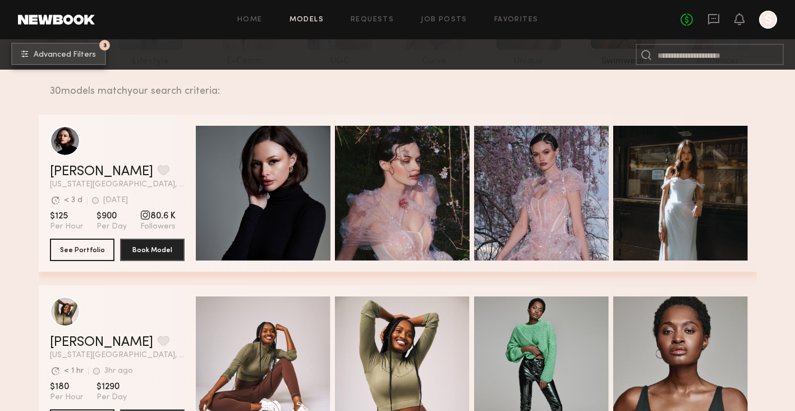
scroll to position [148, 0]
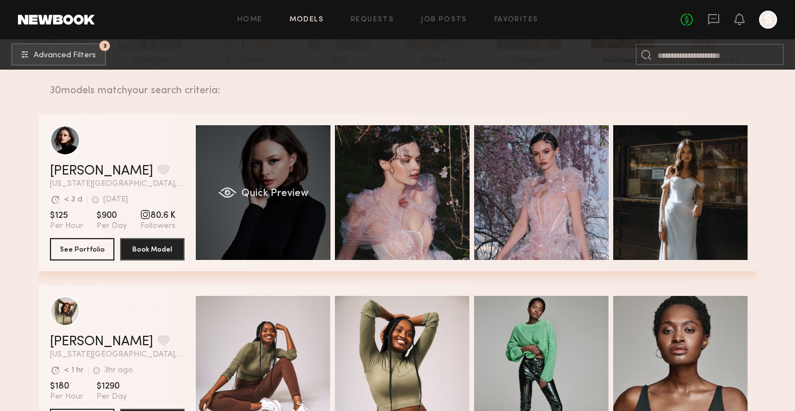
click at [285, 200] on div "Quick Preview" at bounding box center [263, 192] width 135 height 135
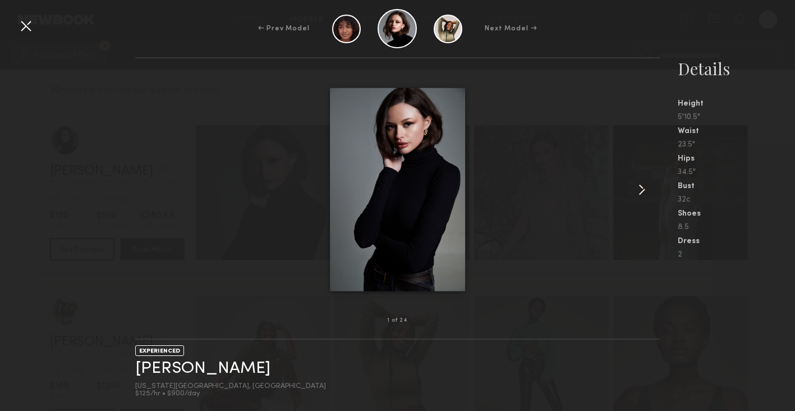
click at [644, 187] on common-icon at bounding box center [642, 190] width 18 height 18
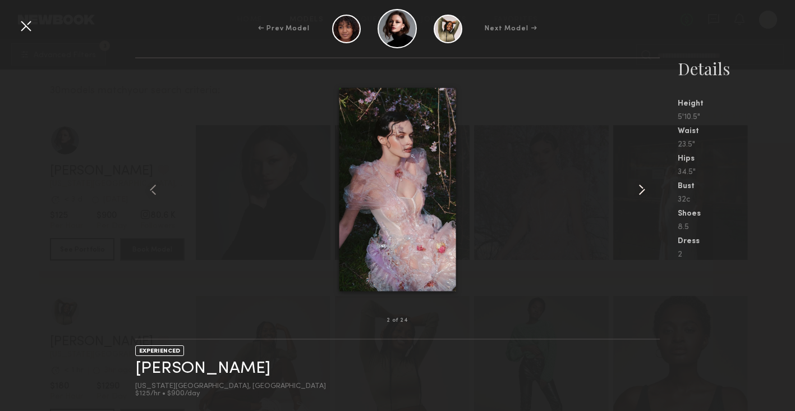
click at [644, 187] on common-icon at bounding box center [642, 190] width 18 height 18
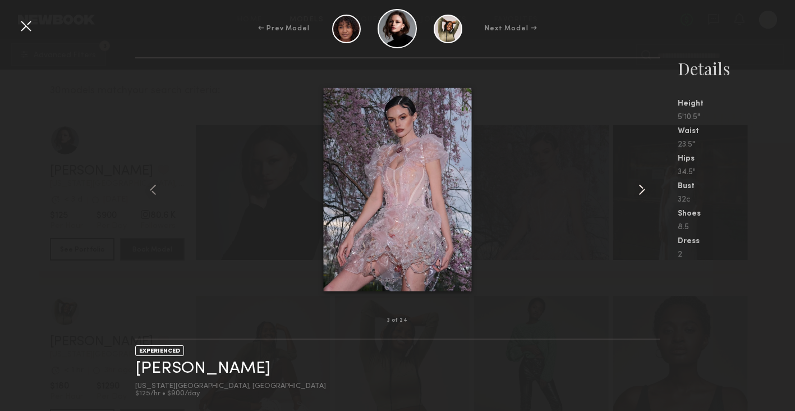
click at [644, 187] on common-icon at bounding box center [642, 190] width 18 height 18
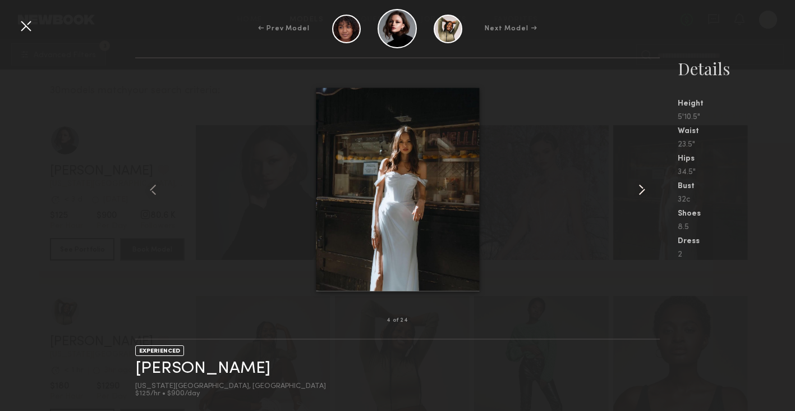
click at [644, 187] on common-icon at bounding box center [642, 190] width 18 height 18
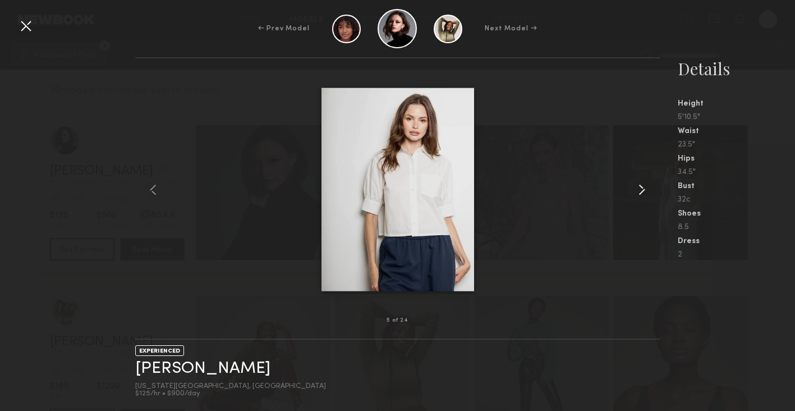
click at [644, 187] on common-icon at bounding box center [642, 190] width 18 height 18
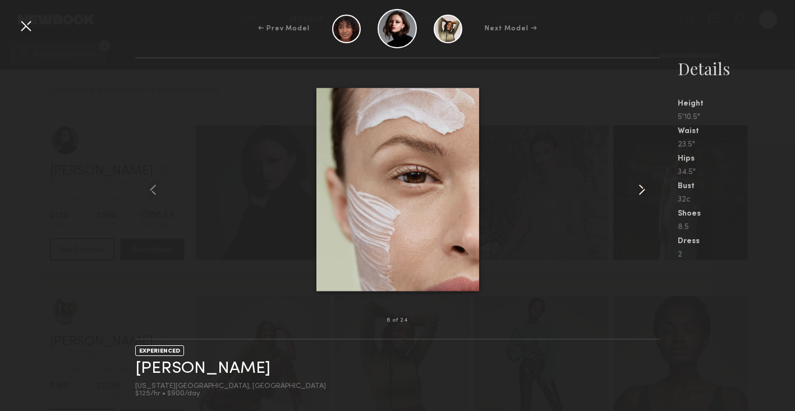
click at [644, 187] on common-icon at bounding box center [642, 190] width 18 height 18
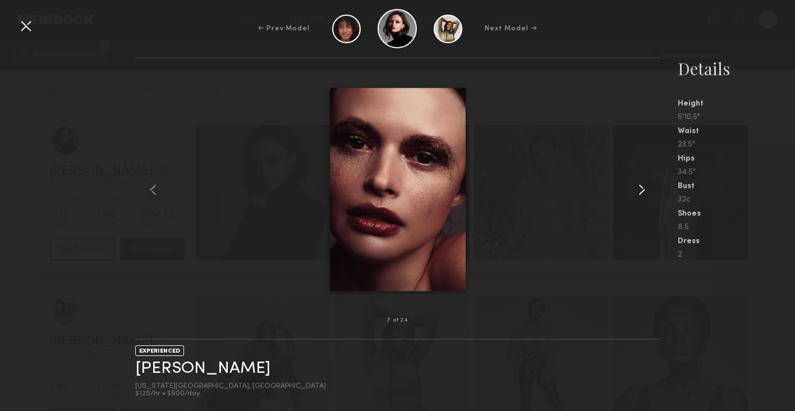
click at [644, 187] on common-icon at bounding box center [642, 190] width 18 height 18
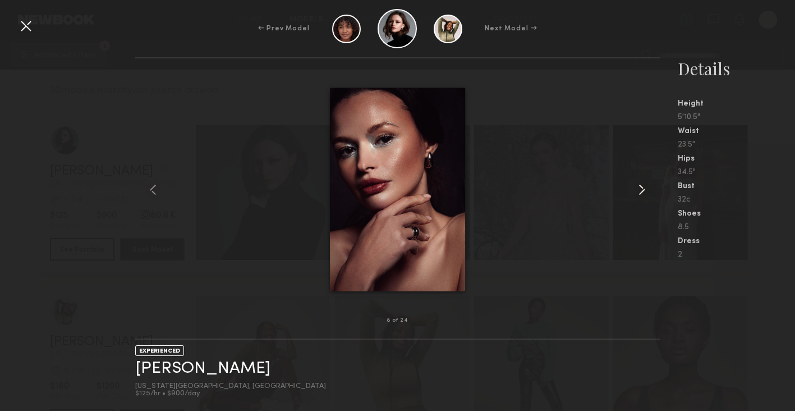
click at [644, 187] on common-icon at bounding box center [642, 190] width 18 height 18
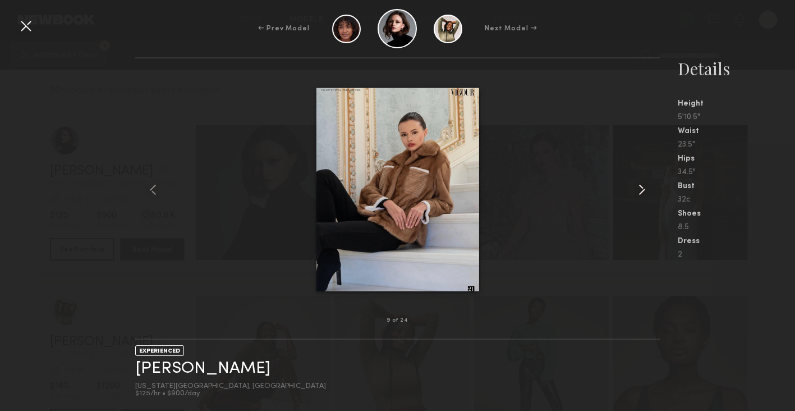
click at [644, 187] on common-icon at bounding box center [642, 190] width 18 height 18
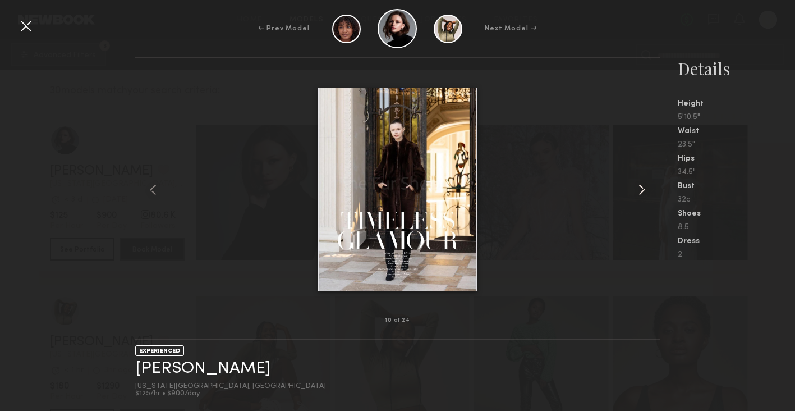
click at [644, 187] on common-icon at bounding box center [642, 190] width 18 height 18
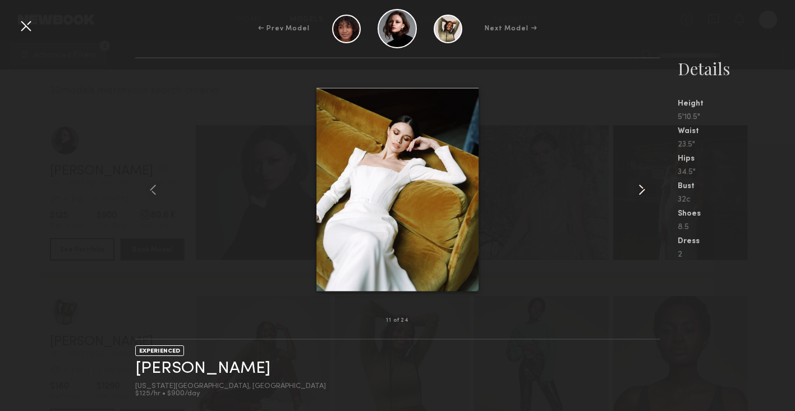
click at [644, 187] on common-icon at bounding box center [642, 190] width 18 height 18
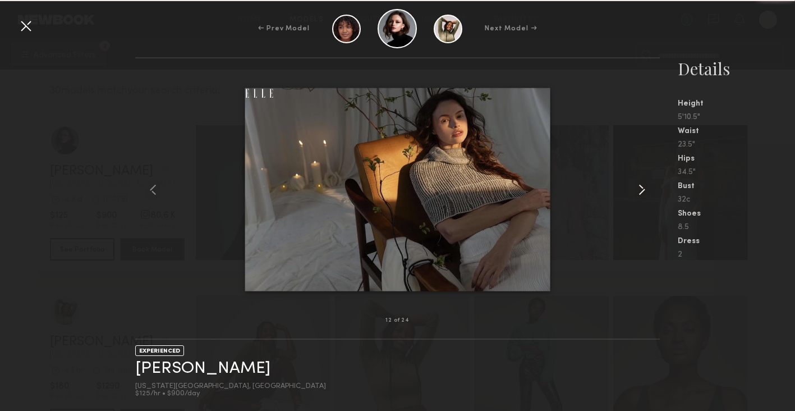
click at [644, 187] on common-icon at bounding box center [642, 190] width 18 height 18
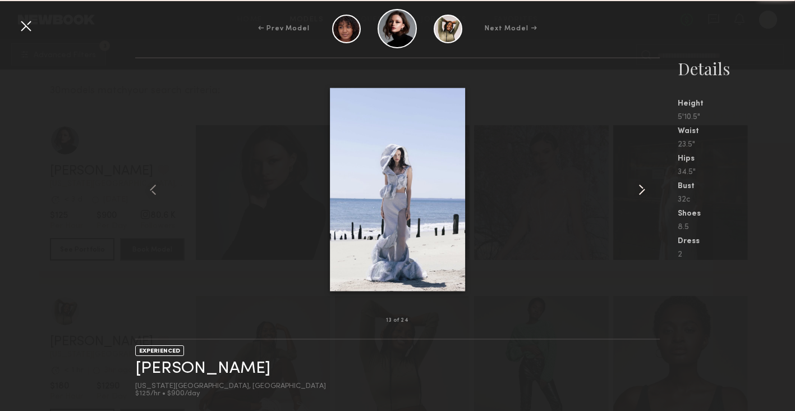
click at [644, 187] on common-icon at bounding box center [642, 190] width 18 height 18
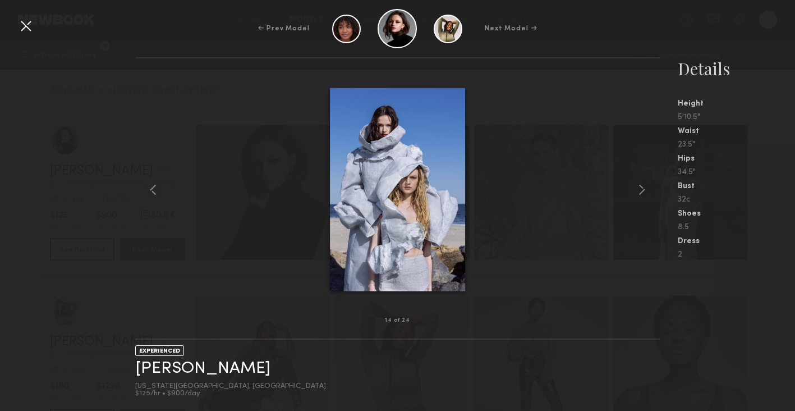
click at [729, 203] on div "32c" at bounding box center [736, 200] width 117 height 8
click at [29, 21] on div at bounding box center [26, 26] width 18 height 18
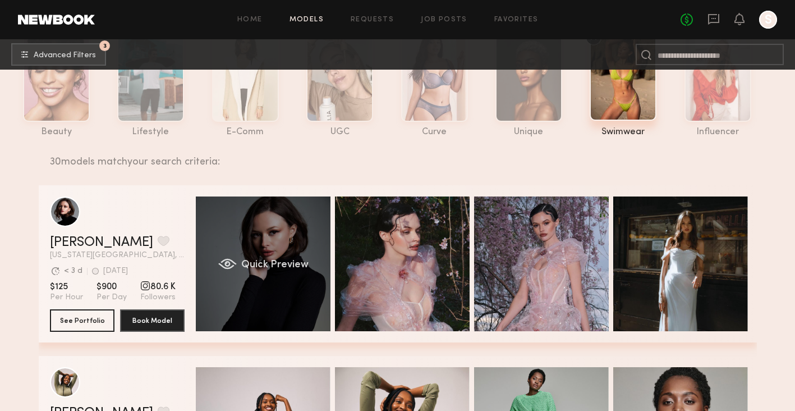
scroll to position [68, 0]
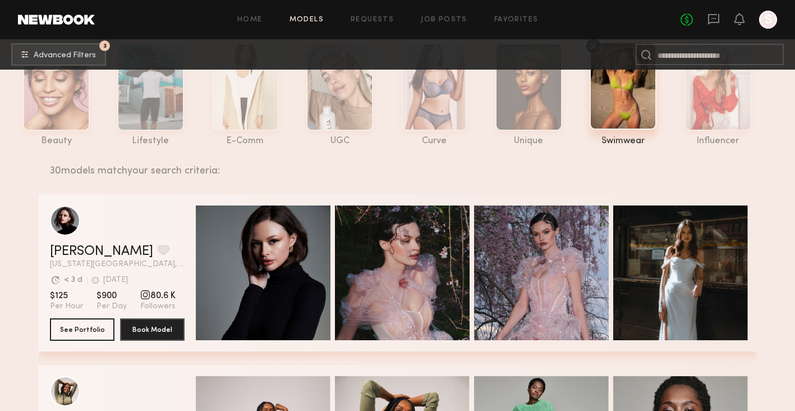
click at [323, 21] on link "Models" at bounding box center [307, 19] width 34 height 7
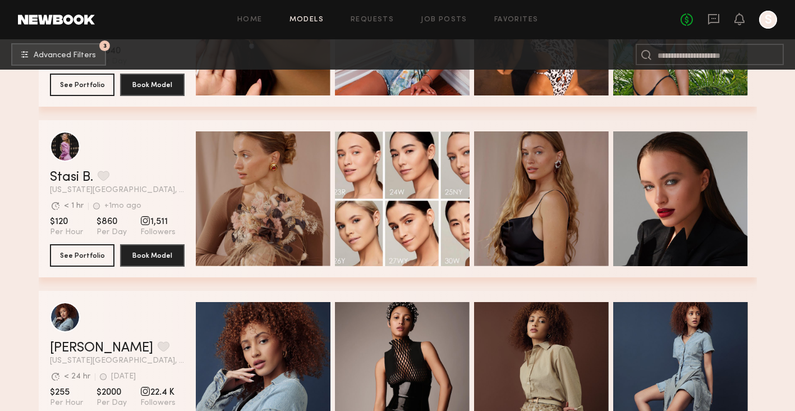
scroll to position [829, 0]
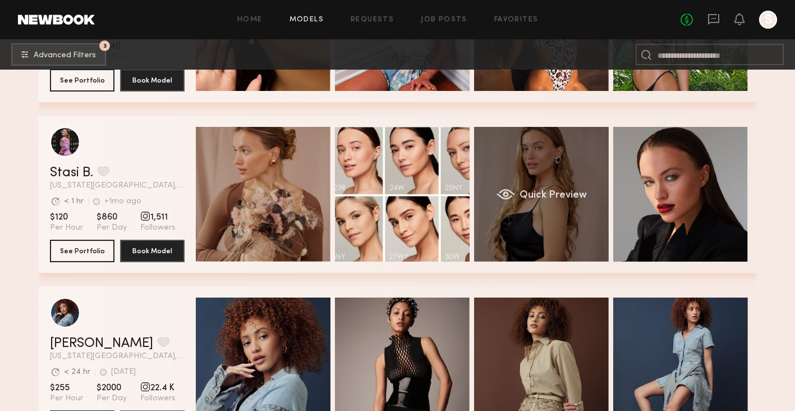
click at [556, 198] on span "Quick Preview" at bounding box center [552, 195] width 67 height 10
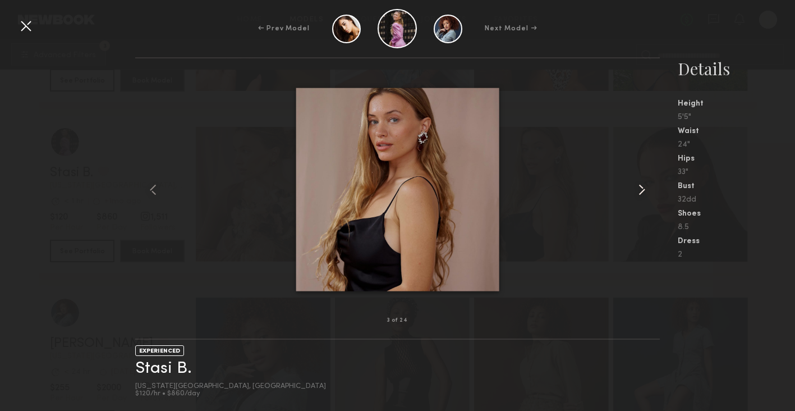
click at [638, 189] on common-icon at bounding box center [642, 190] width 18 height 18
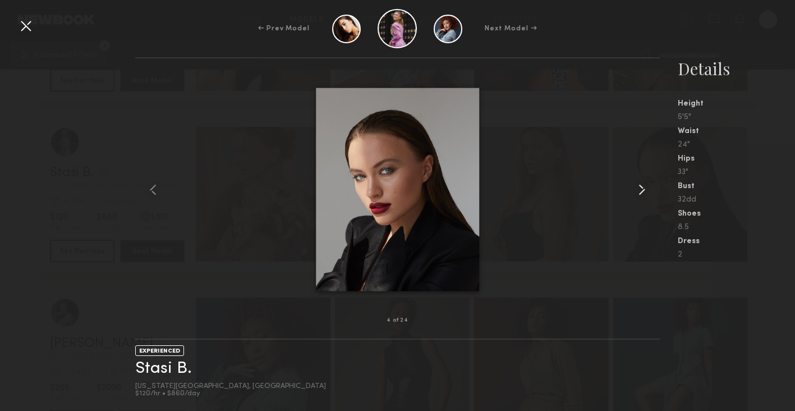
click at [639, 190] on common-icon at bounding box center [642, 190] width 18 height 18
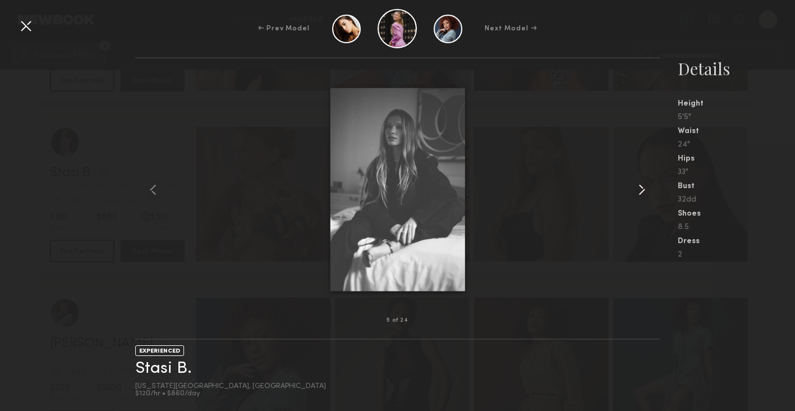
click at [639, 190] on common-icon at bounding box center [642, 190] width 18 height 18
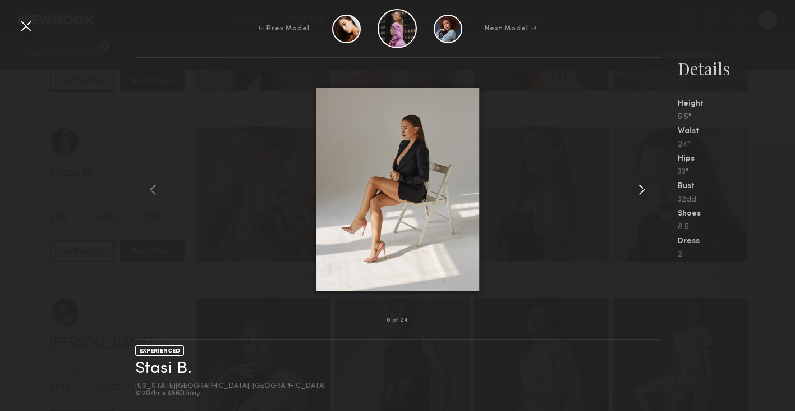
click at [639, 190] on common-icon at bounding box center [642, 190] width 18 height 18
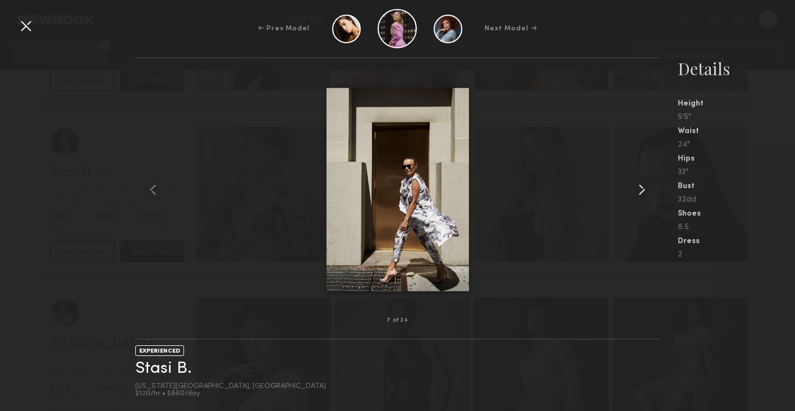
click at [639, 190] on common-icon at bounding box center [642, 190] width 18 height 18
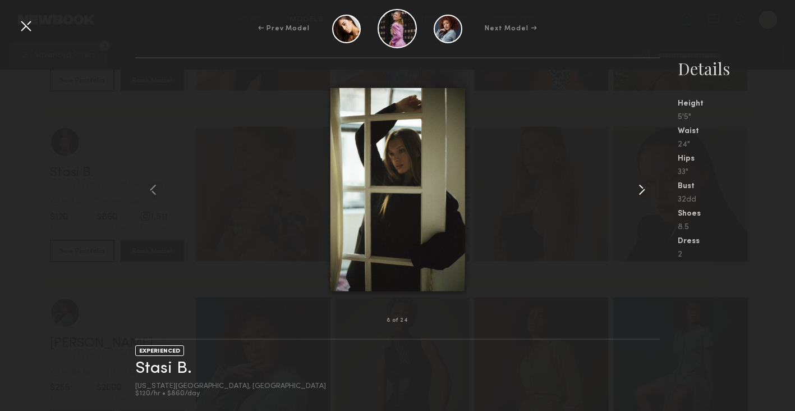
click at [639, 190] on common-icon at bounding box center [642, 190] width 18 height 18
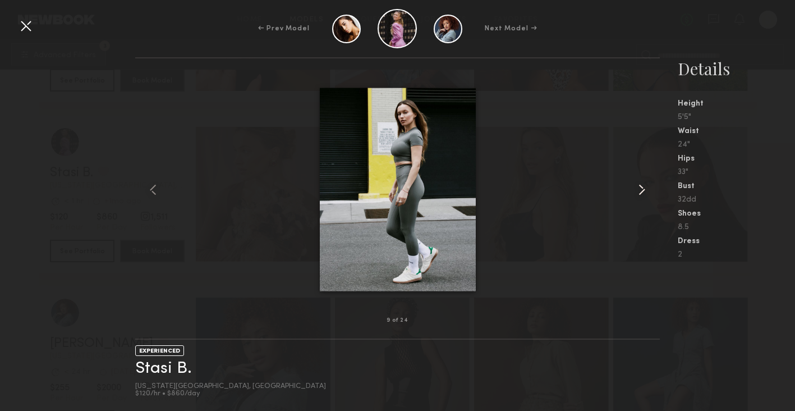
click at [639, 190] on common-icon at bounding box center [642, 190] width 18 height 18
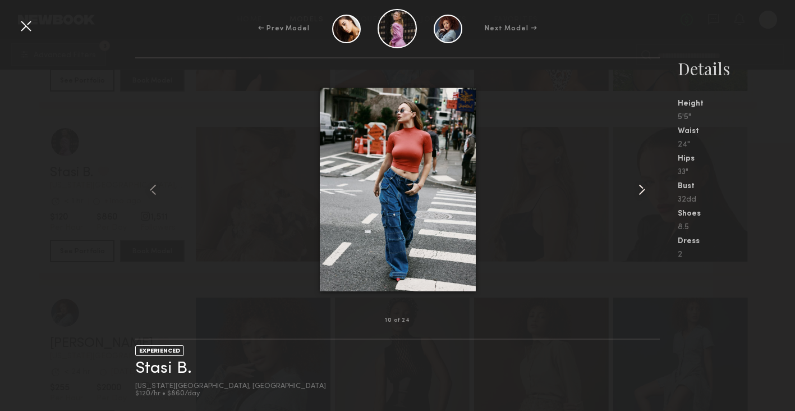
click at [639, 190] on common-icon at bounding box center [642, 190] width 18 height 18
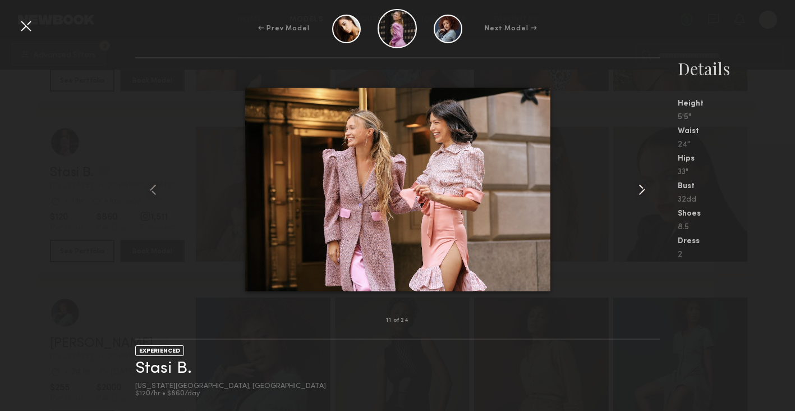
click at [639, 190] on common-icon at bounding box center [642, 190] width 18 height 18
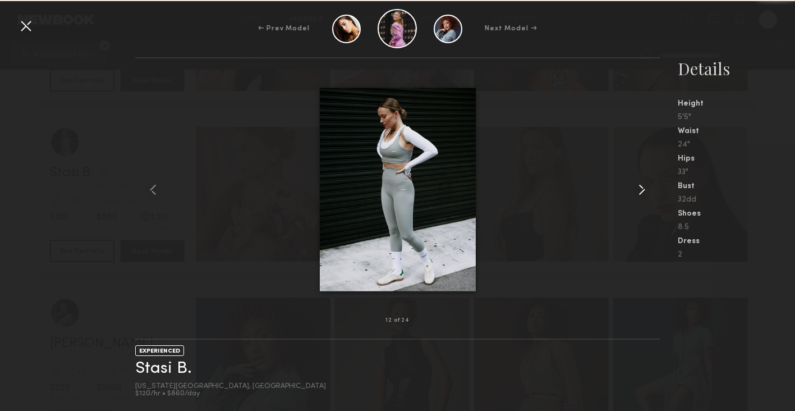
click at [639, 190] on common-icon at bounding box center [642, 190] width 18 height 18
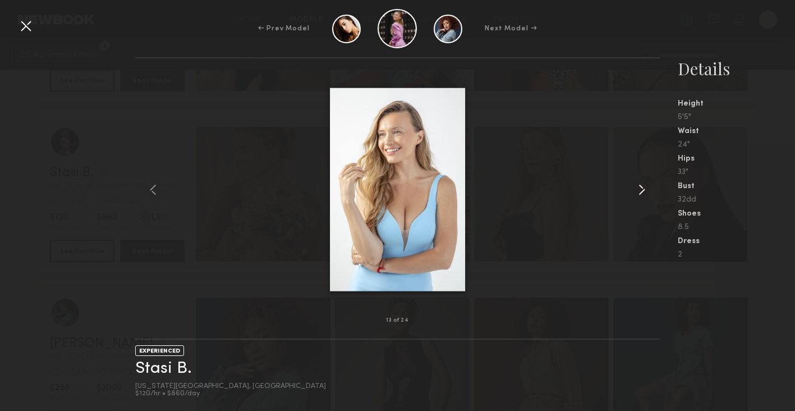
click at [639, 190] on common-icon at bounding box center [642, 190] width 18 height 18
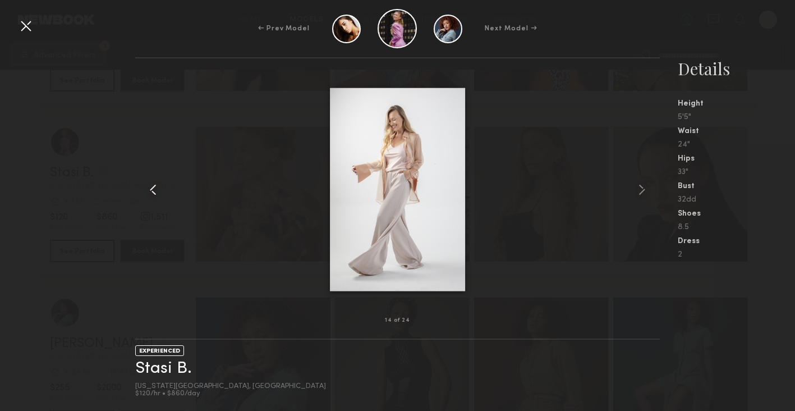
click at [155, 190] on common-icon at bounding box center [153, 190] width 18 height 18
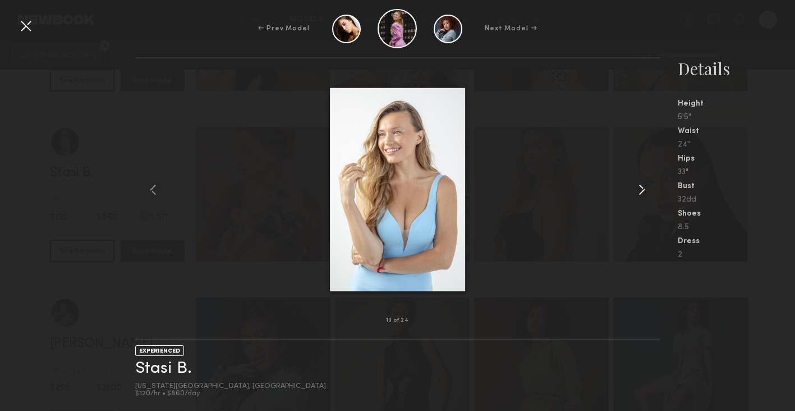
click at [644, 193] on common-icon at bounding box center [642, 190] width 18 height 18
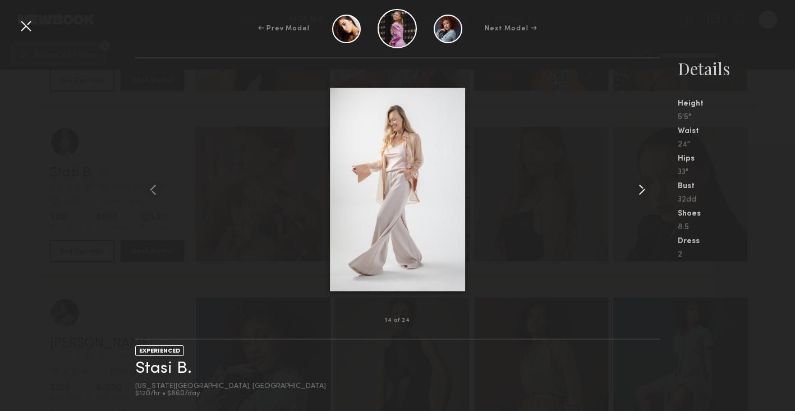
click at [644, 193] on common-icon at bounding box center [642, 190] width 18 height 18
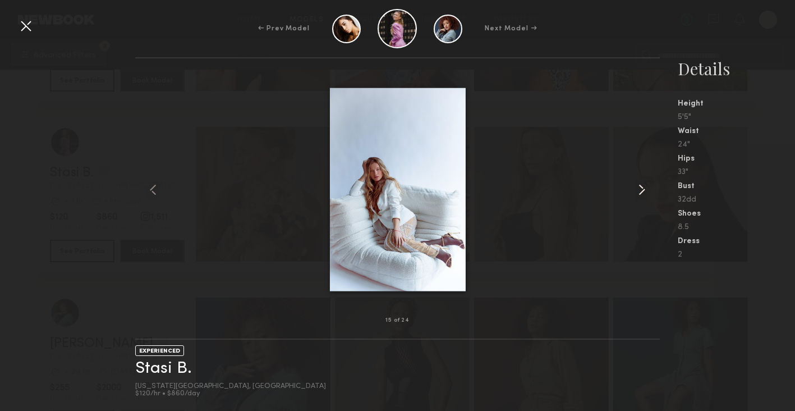
click at [644, 193] on common-icon at bounding box center [642, 190] width 18 height 18
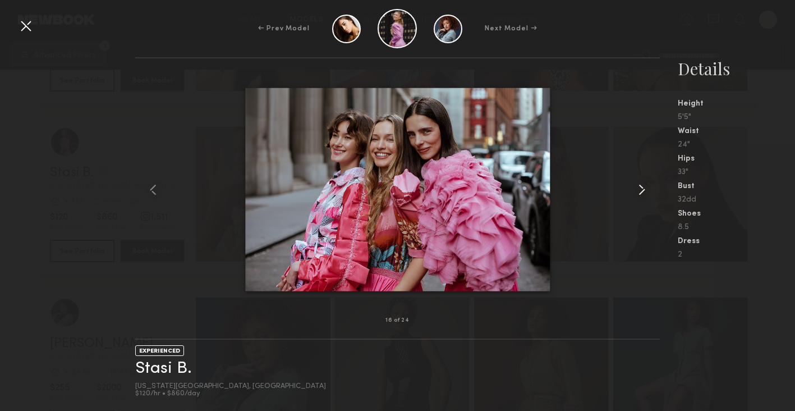
click at [644, 193] on common-icon at bounding box center [642, 190] width 18 height 18
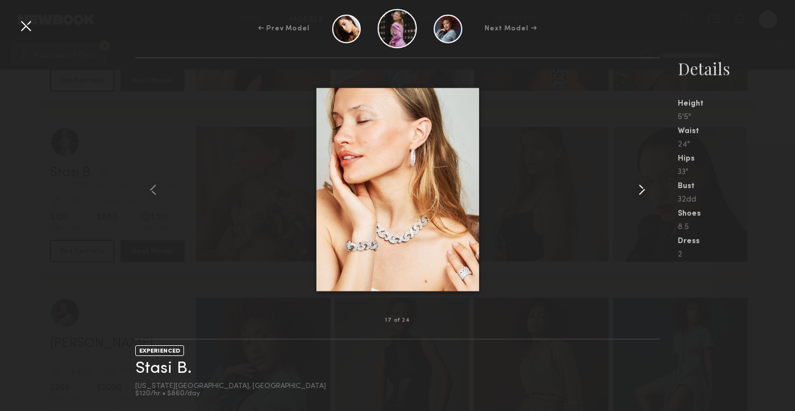
click at [644, 193] on common-icon at bounding box center [642, 190] width 18 height 18
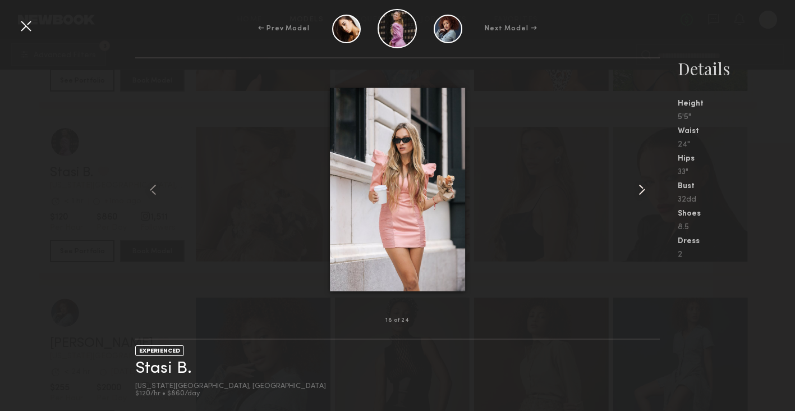
click at [644, 193] on common-icon at bounding box center [642, 190] width 18 height 18
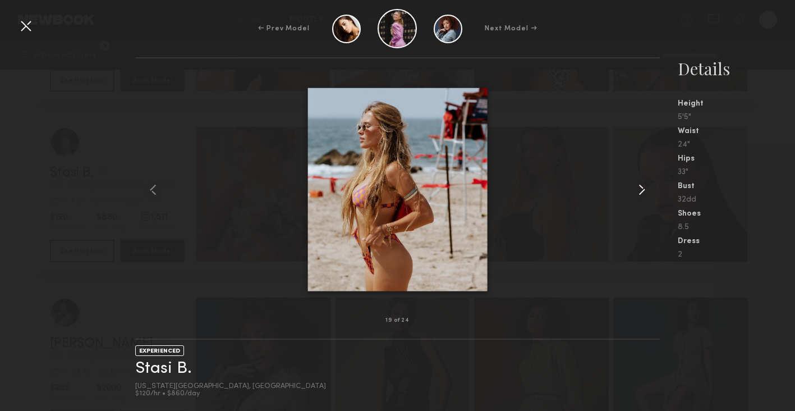
click at [650, 188] on common-icon at bounding box center [642, 190] width 18 height 18
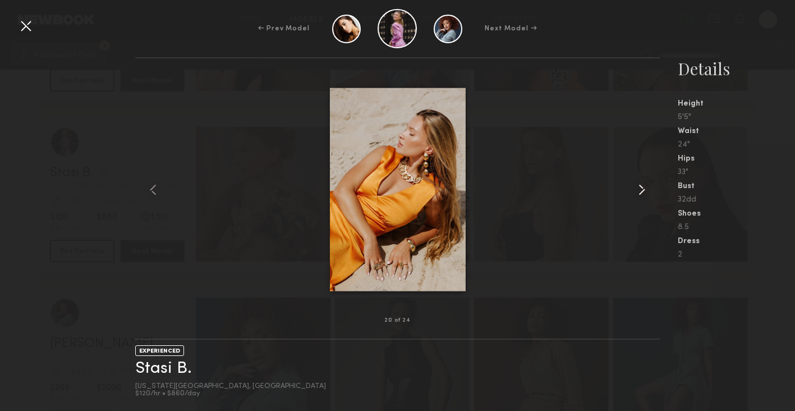
click at [648, 195] on common-icon at bounding box center [642, 190] width 18 height 18
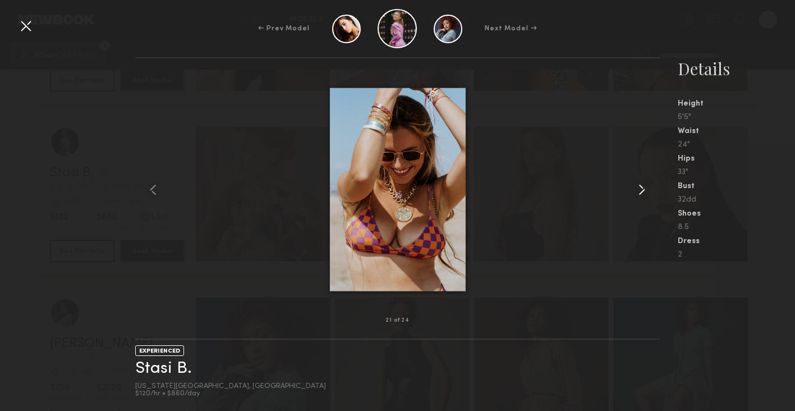
click at [648, 195] on common-icon at bounding box center [642, 190] width 18 height 18
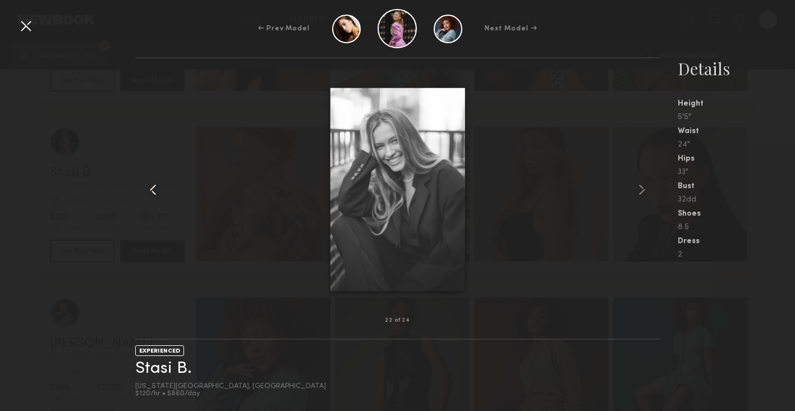
click at [157, 192] on common-icon at bounding box center [153, 190] width 18 height 18
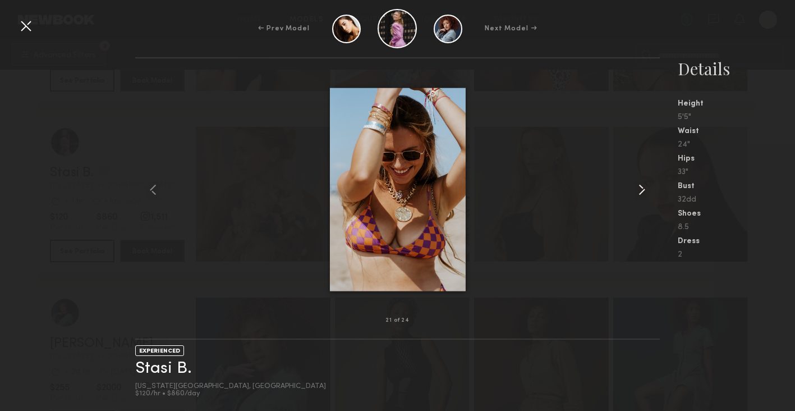
click at [645, 188] on common-icon at bounding box center [642, 190] width 18 height 18
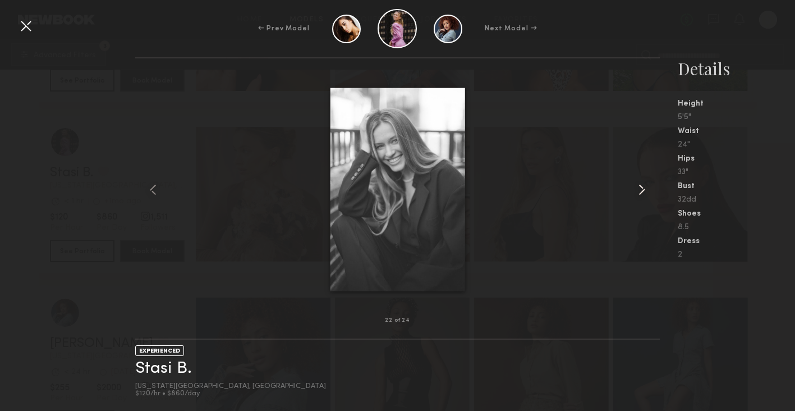
click at [645, 188] on common-icon at bounding box center [642, 190] width 18 height 18
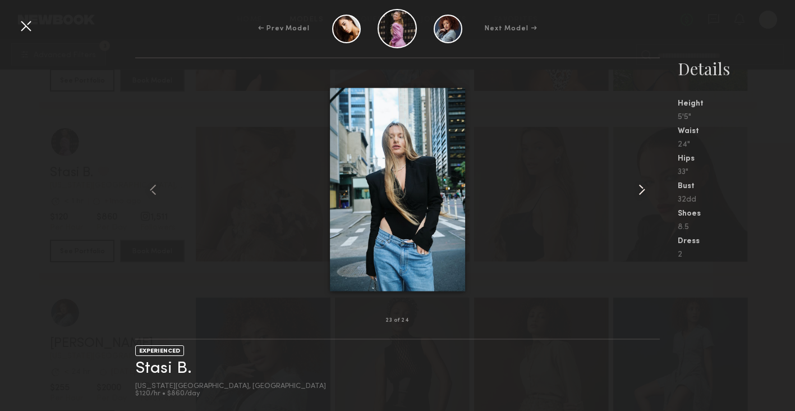
click at [645, 188] on common-icon at bounding box center [642, 190] width 18 height 18
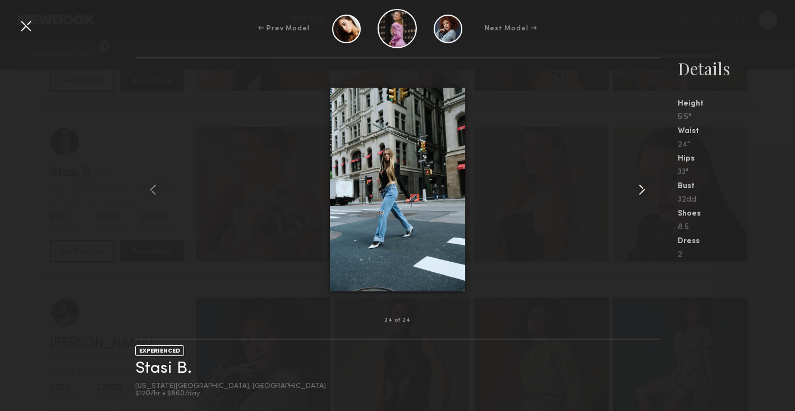
click at [645, 188] on common-icon at bounding box center [642, 190] width 18 height 18
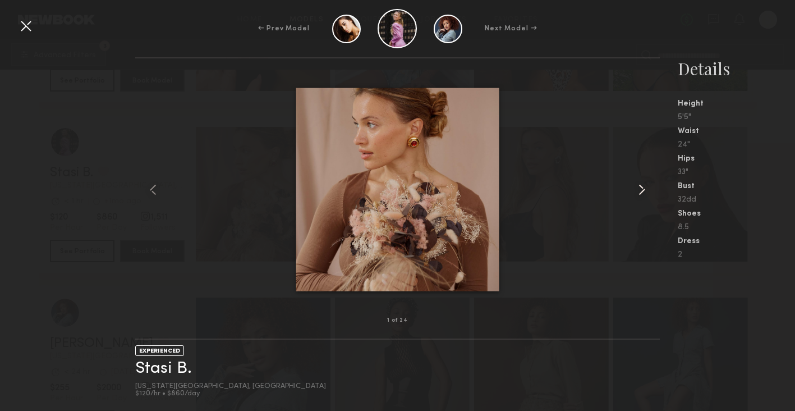
click at [645, 188] on common-icon at bounding box center [642, 190] width 18 height 18
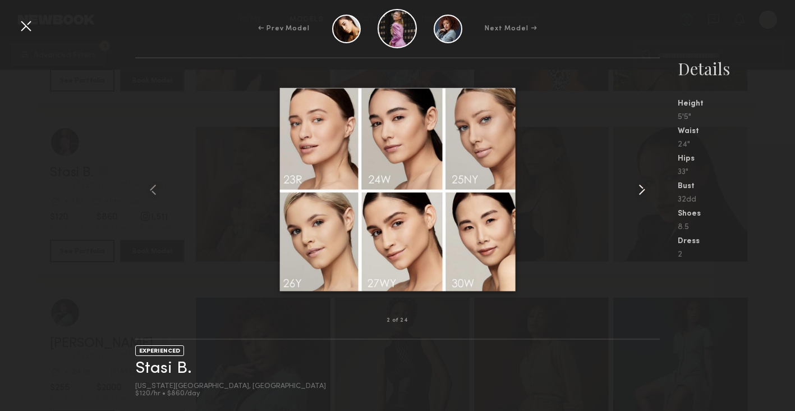
click at [645, 188] on common-icon at bounding box center [642, 190] width 18 height 18
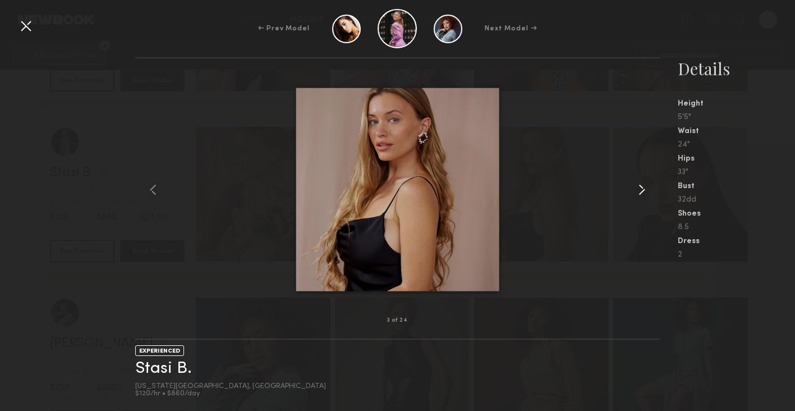
click at [645, 188] on common-icon at bounding box center [642, 190] width 18 height 18
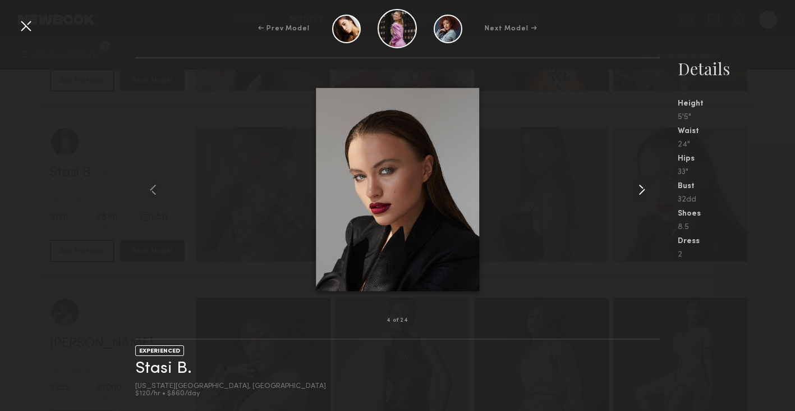
click at [645, 188] on common-icon at bounding box center [642, 190] width 18 height 18
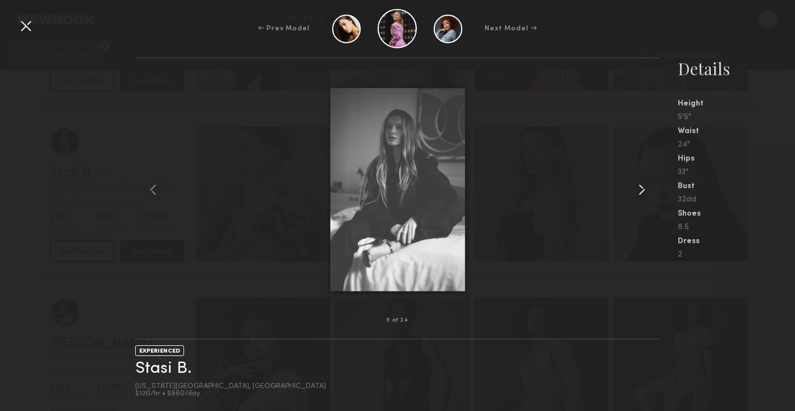
click at [645, 188] on common-icon at bounding box center [642, 190] width 18 height 18
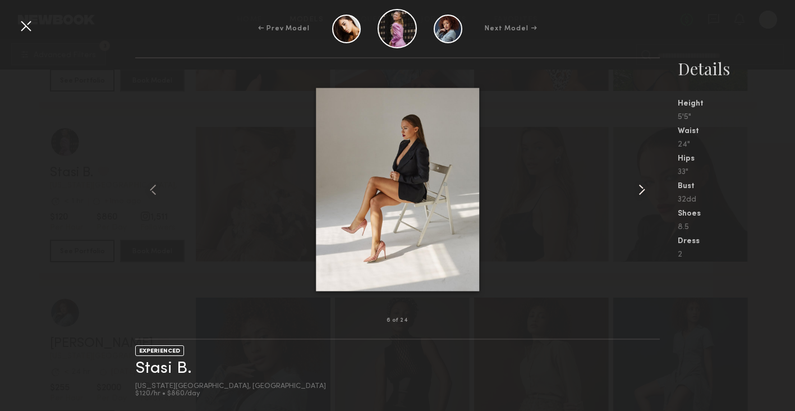
click at [645, 188] on common-icon at bounding box center [642, 190] width 18 height 18
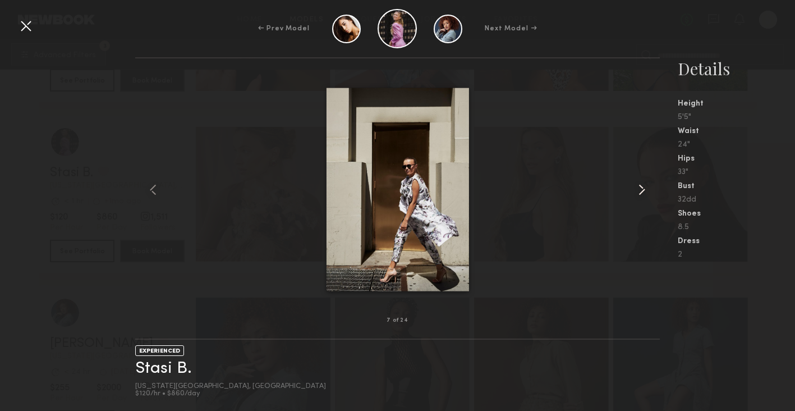
click at [645, 188] on common-icon at bounding box center [642, 190] width 18 height 18
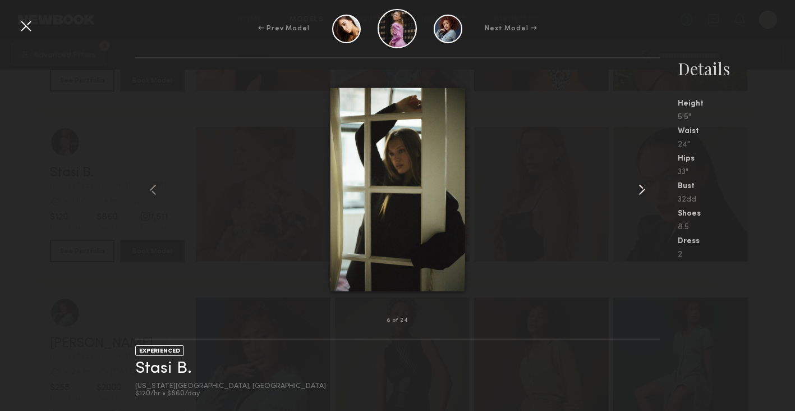
click at [645, 188] on common-icon at bounding box center [642, 190] width 18 height 18
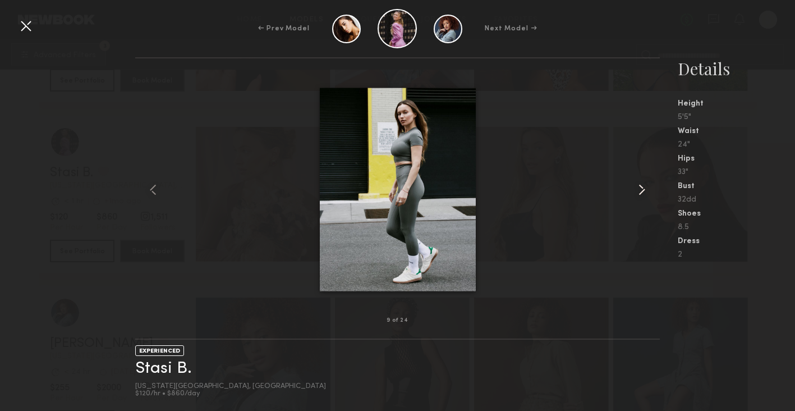
click at [645, 188] on common-icon at bounding box center [642, 190] width 18 height 18
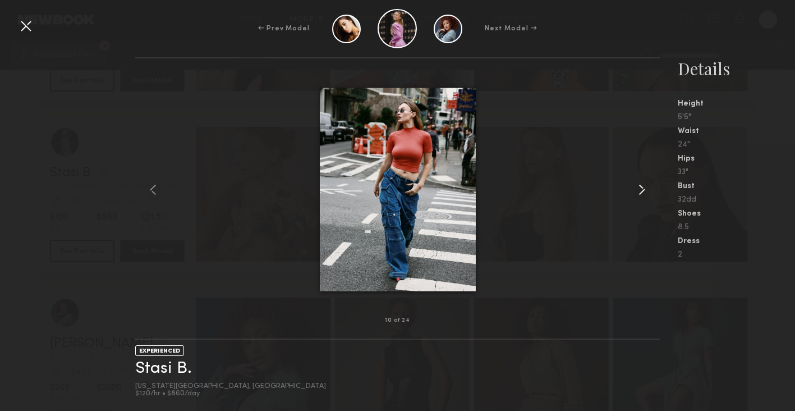
click at [645, 188] on common-icon at bounding box center [642, 190] width 18 height 18
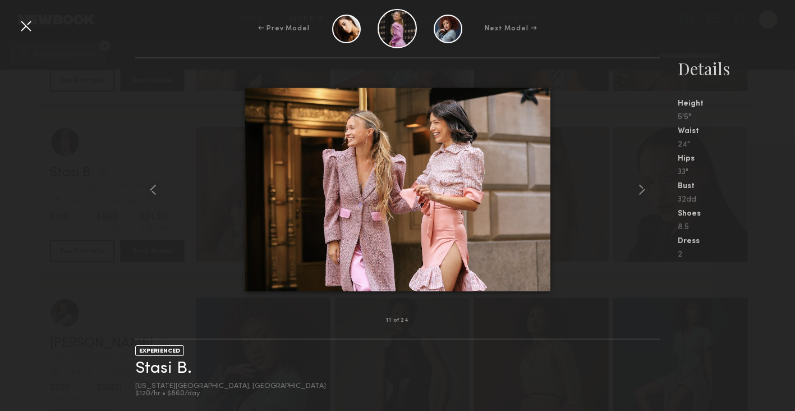
click at [612, 272] on div at bounding box center [397, 189] width 525 height 226
click at [19, 29] on div at bounding box center [26, 26] width 18 height 18
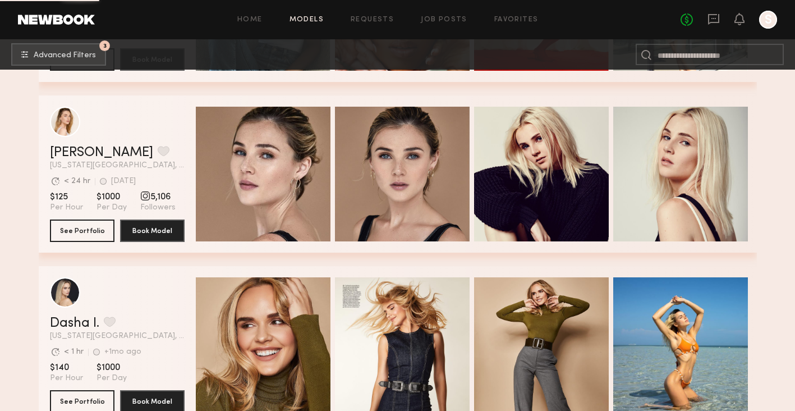
scroll to position [3406, 0]
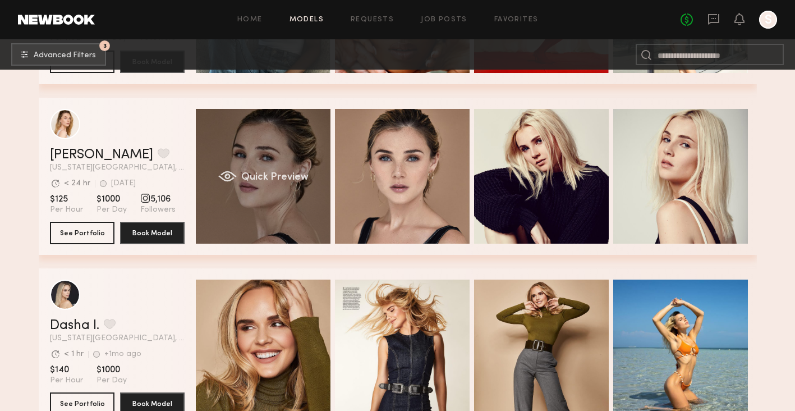
click at [300, 187] on div "Quick Preview" at bounding box center [263, 176] width 135 height 135
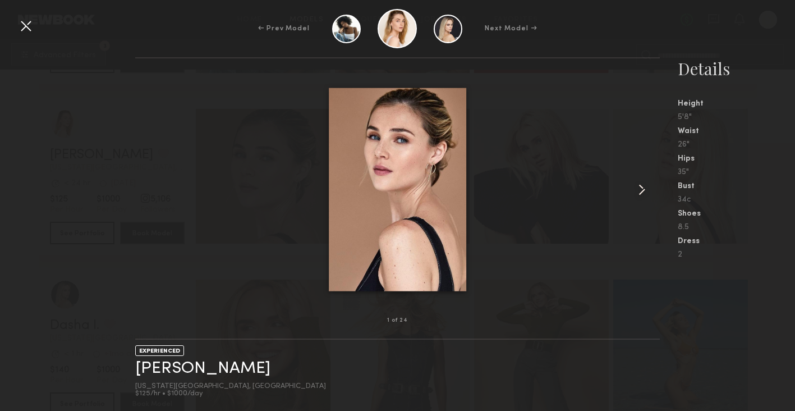
click at [635, 187] on common-icon at bounding box center [642, 190] width 18 height 18
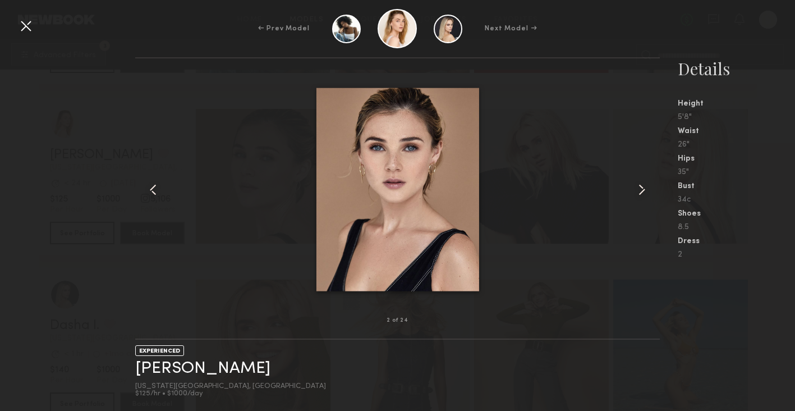
click at [635, 187] on common-icon at bounding box center [642, 190] width 18 height 18
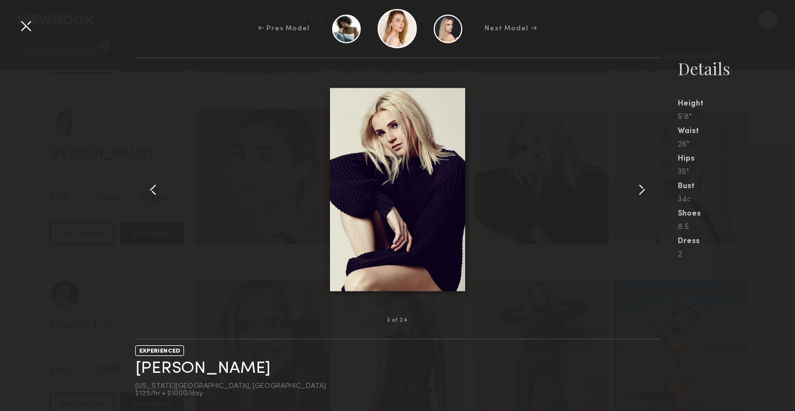
click at [635, 187] on common-icon at bounding box center [642, 190] width 18 height 18
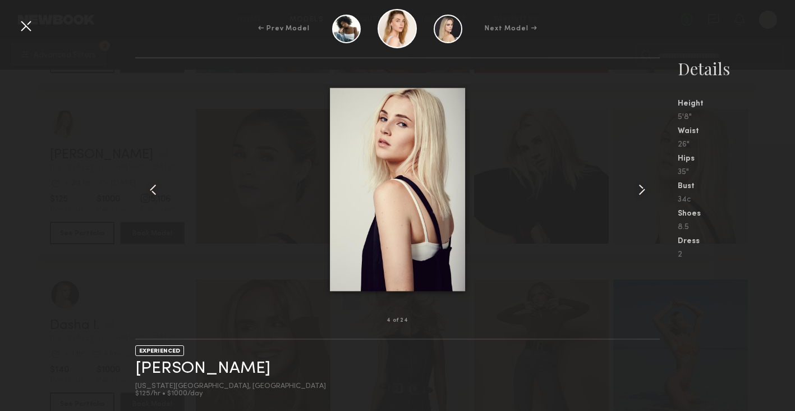
click at [635, 187] on common-icon at bounding box center [642, 190] width 18 height 18
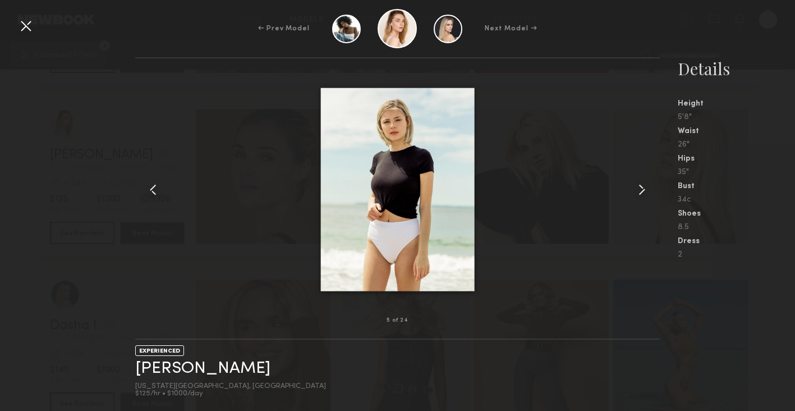
click at [635, 187] on common-icon at bounding box center [642, 190] width 18 height 18
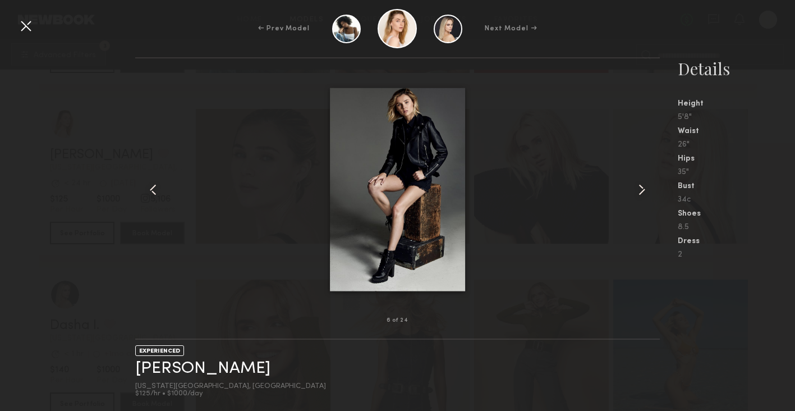
click at [635, 187] on common-icon at bounding box center [642, 190] width 18 height 18
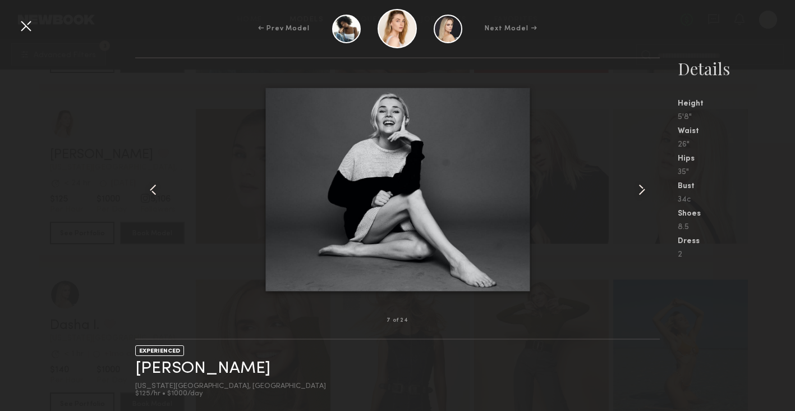
click at [635, 187] on common-icon at bounding box center [642, 190] width 18 height 18
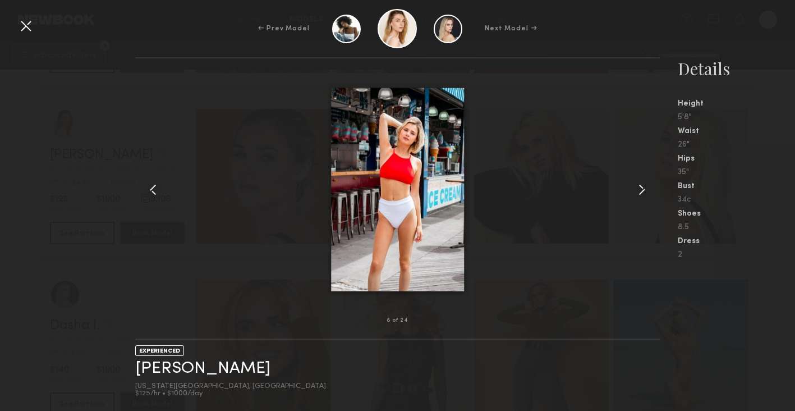
click at [635, 187] on common-icon at bounding box center [642, 190] width 18 height 18
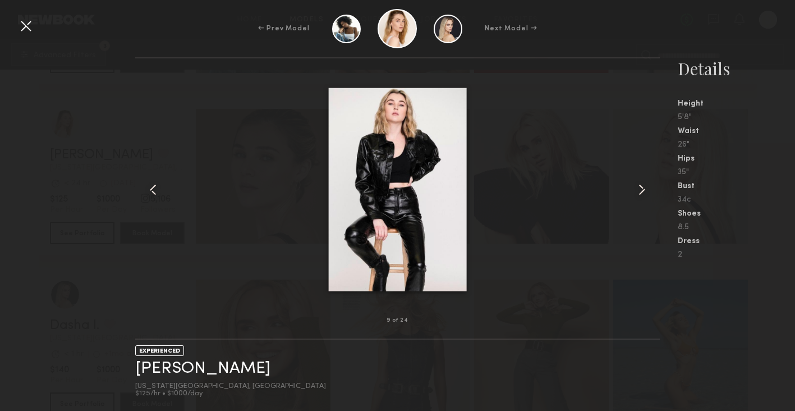
click at [635, 187] on common-icon at bounding box center [642, 190] width 18 height 18
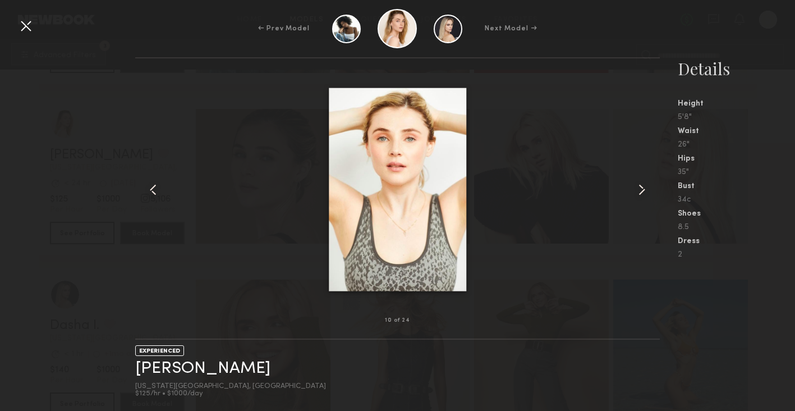
click at [635, 187] on common-icon at bounding box center [642, 190] width 18 height 18
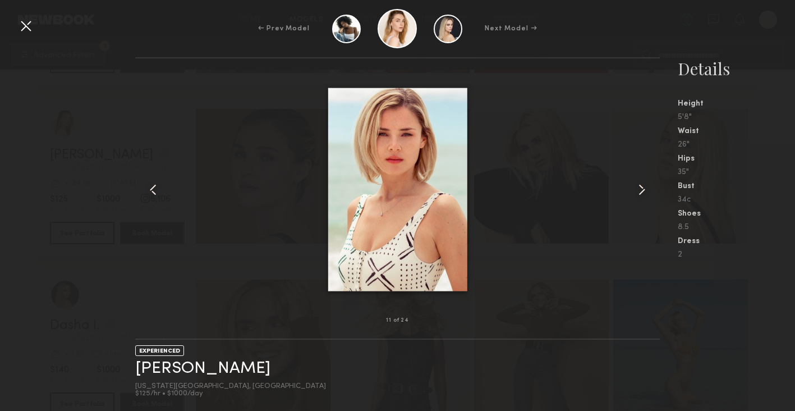
click at [635, 187] on common-icon at bounding box center [642, 190] width 18 height 18
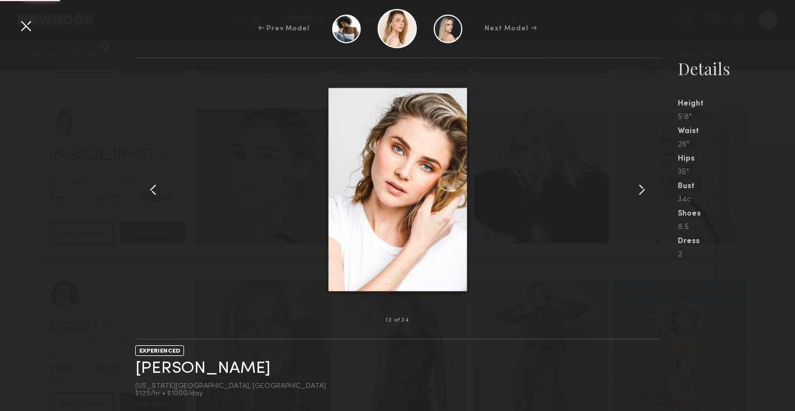
click at [635, 187] on common-icon at bounding box center [642, 190] width 18 height 18
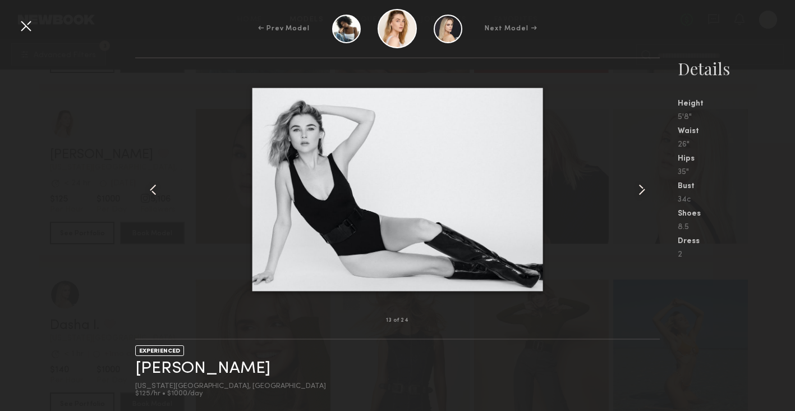
click at [637, 191] on common-icon at bounding box center [642, 190] width 18 height 18
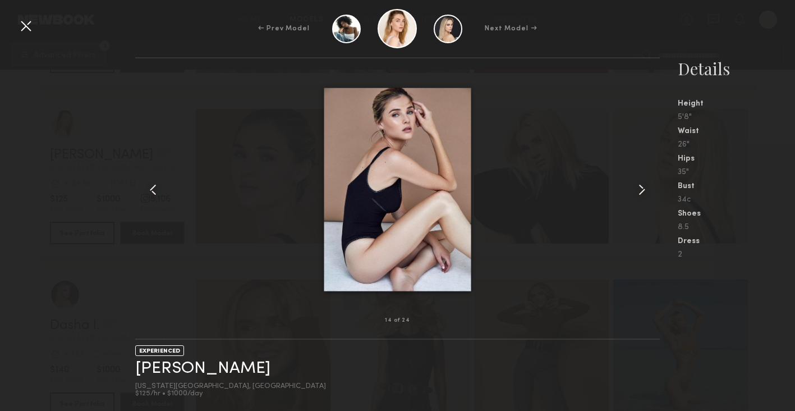
click at [646, 186] on common-icon at bounding box center [642, 190] width 18 height 18
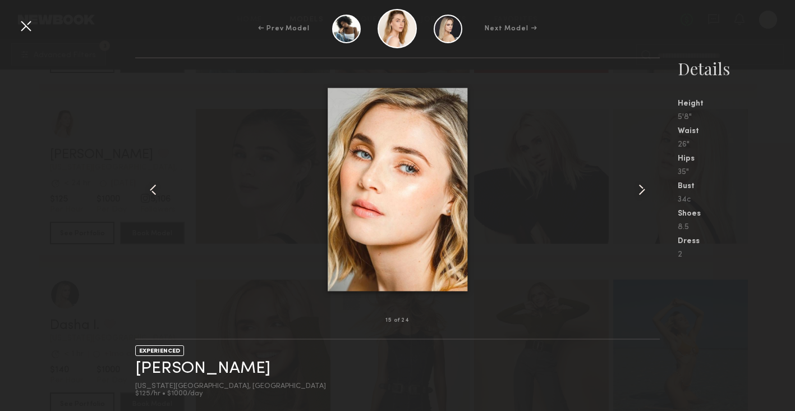
click at [639, 189] on common-icon at bounding box center [642, 190] width 18 height 18
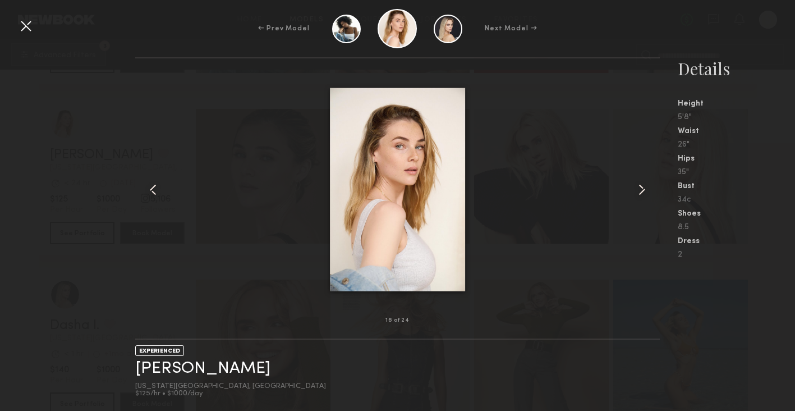
click at [639, 189] on common-icon at bounding box center [642, 190] width 18 height 18
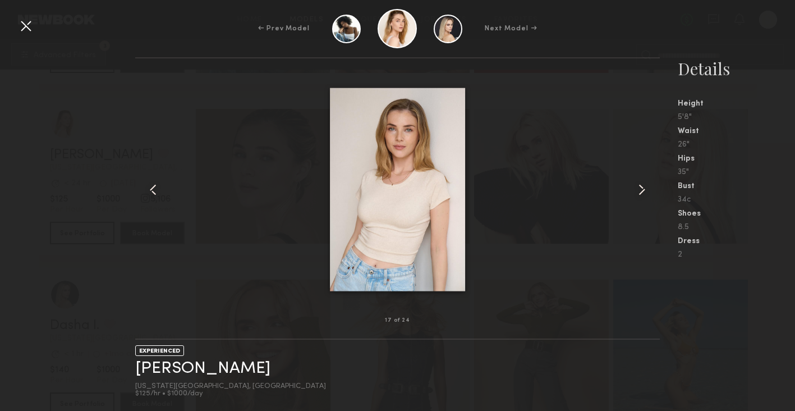
click at [639, 189] on common-icon at bounding box center [642, 190] width 18 height 18
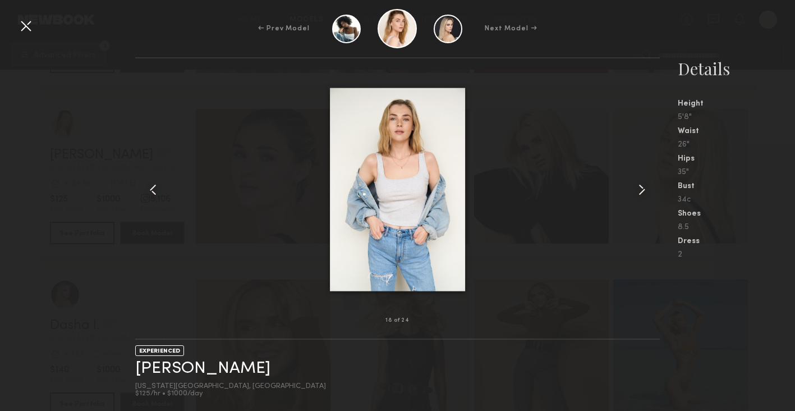
click at [644, 196] on common-icon at bounding box center [642, 190] width 18 height 18
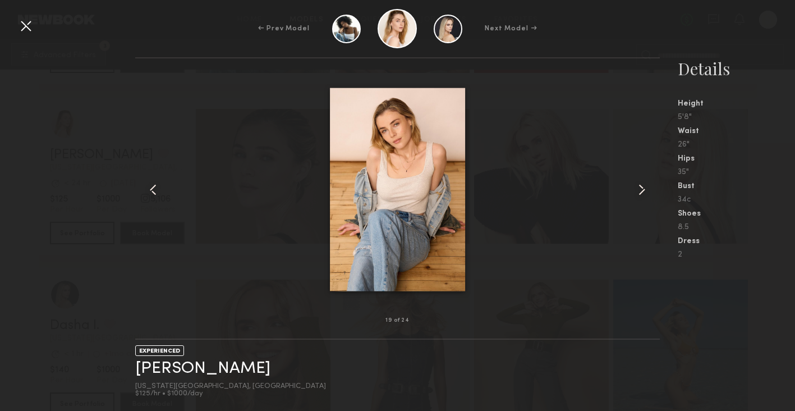
click at [644, 196] on common-icon at bounding box center [642, 190] width 18 height 18
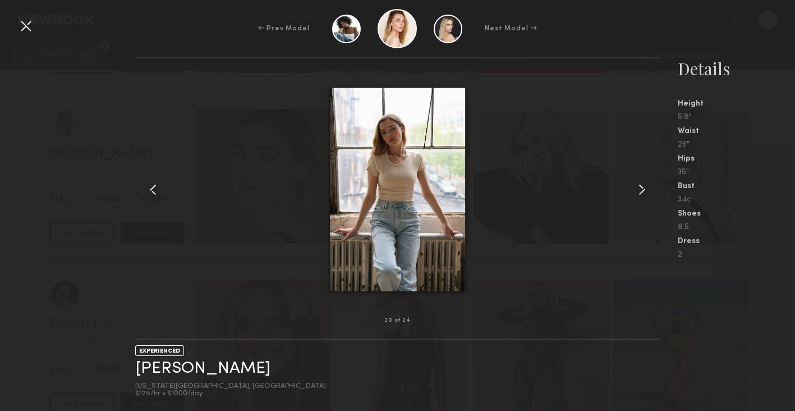
click at [644, 196] on common-icon at bounding box center [642, 190] width 18 height 18
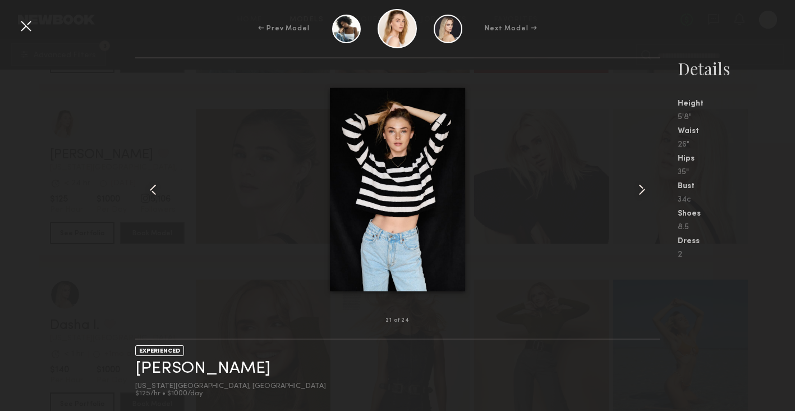
click at [644, 196] on common-icon at bounding box center [642, 190] width 18 height 18
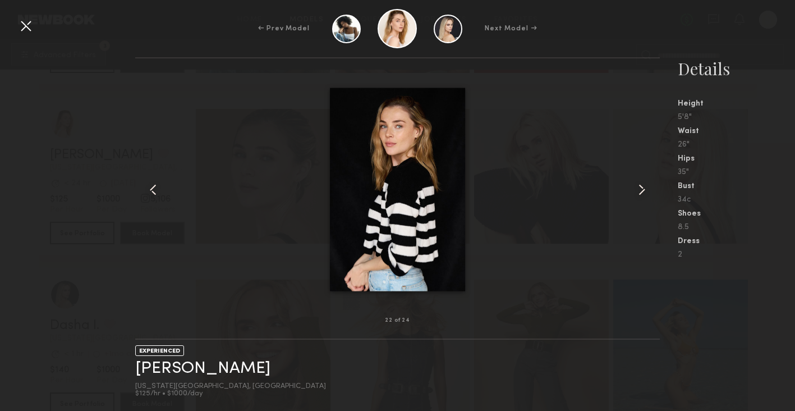
click at [644, 196] on common-icon at bounding box center [642, 190] width 18 height 18
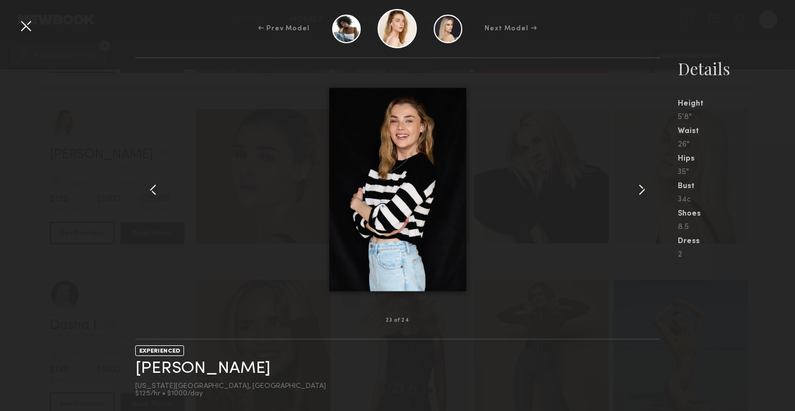
click at [644, 196] on common-icon at bounding box center [642, 190] width 18 height 18
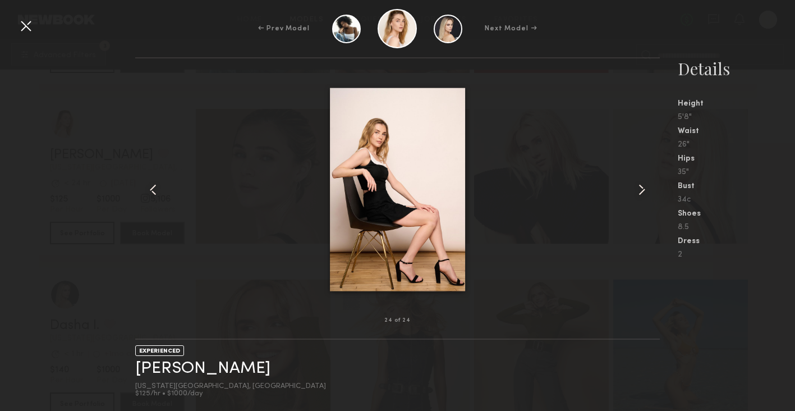
click at [644, 196] on common-icon at bounding box center [642, 190] width 18 height 18
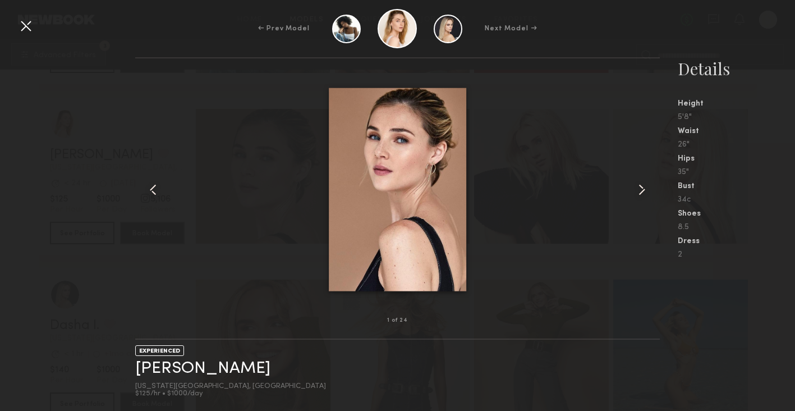
click at [644, 196] on common-icon at bounding box center [642, 190] width 18 height 18
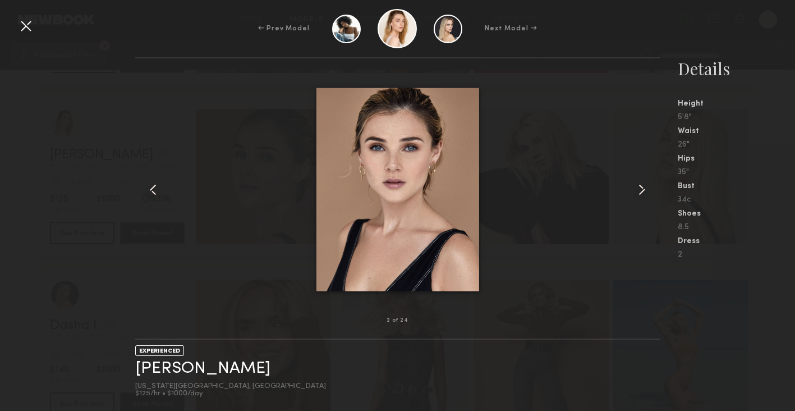
click at [644, 196] on common-icon at bounding box center [642, 190] width 18 height 18
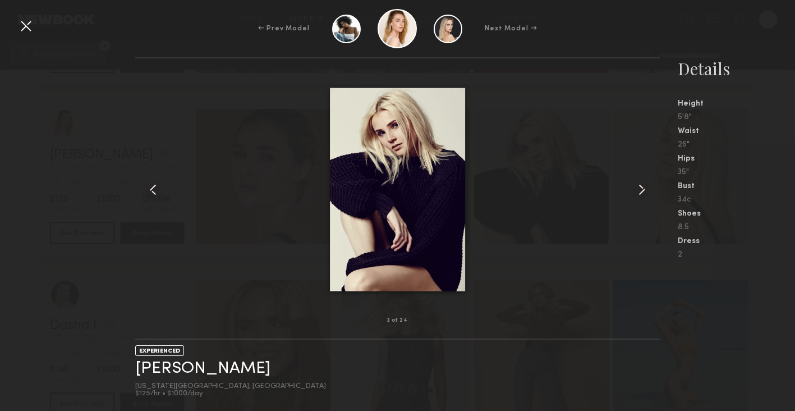
click at [644, 196] on common-icon at bounding box center [642, 190] width 18 height 18
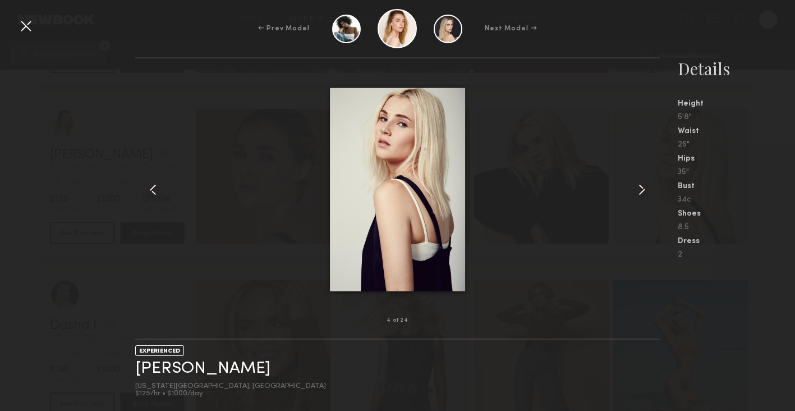
click at [644, 196] on common-icon at bounding box center [642, 190] width 18 height 18
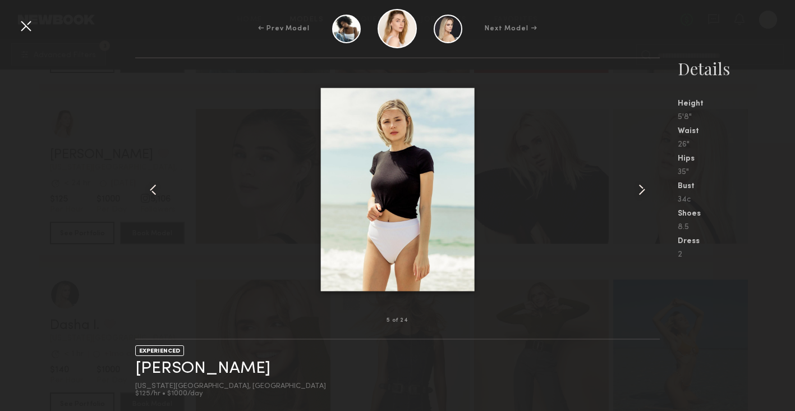
click at [644, 196] on common-icon at bounding box center [642, 190] width 18 height 18
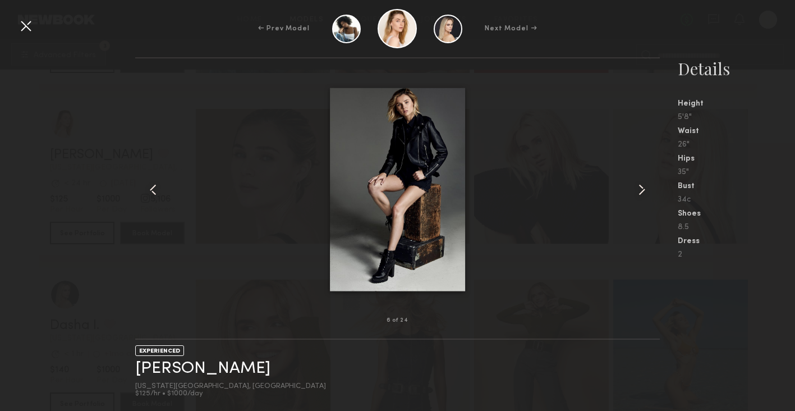
click at [156, 191] on common-icon at bounding box center [153, 190] width 18 height 18
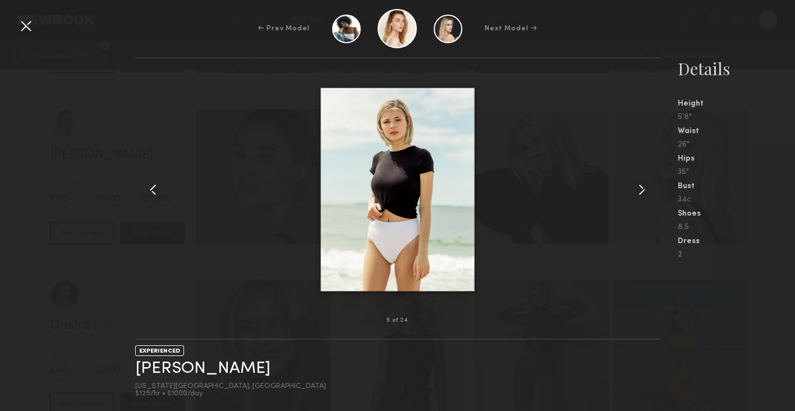
click at [650, 187] on common-icon at bounding box center [642, 190] width 18 height 18
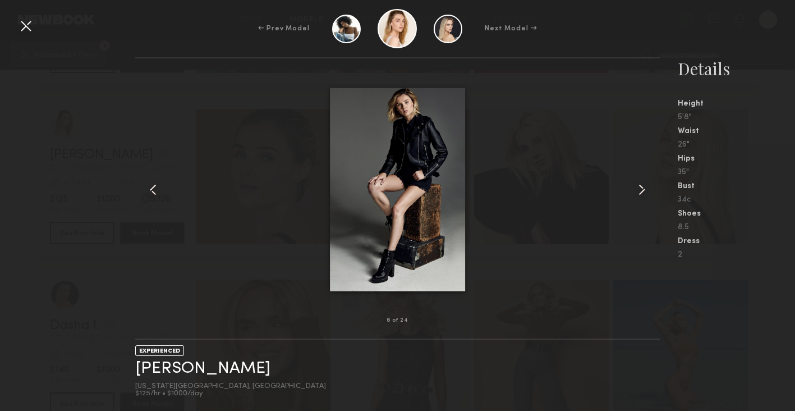
click at [650, 187] on common-icon at bounding box center [642, 190] width 18 height 18
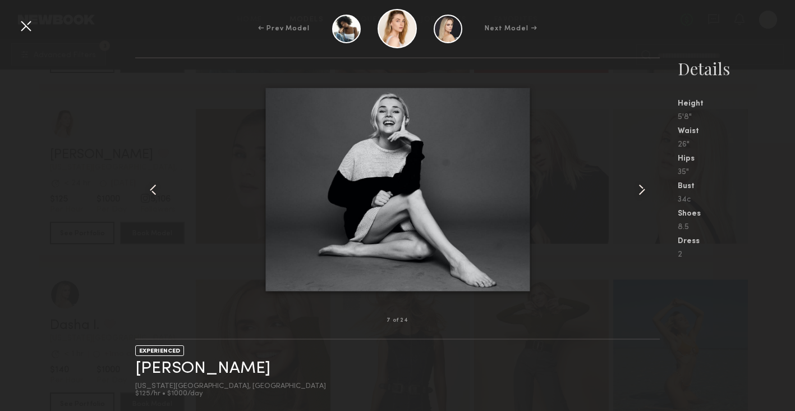
click at [650, 187] on common-icon at bounding box center [642, 190] width 18 height 18
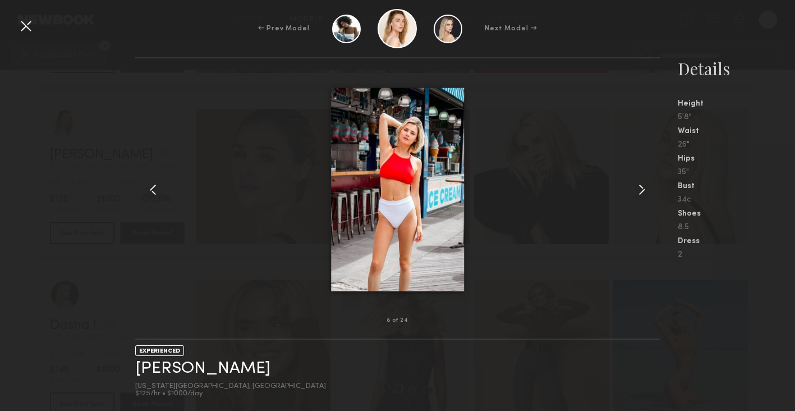
click at [650, 187] on common-icon at bounding box center [642, 190] width 18 height 18
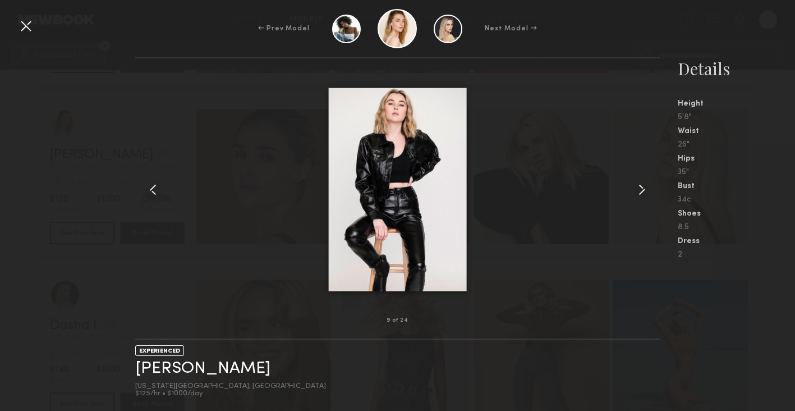
click at [650, 187] on common-icon at bounding box center [642, 190] width 18 height 18
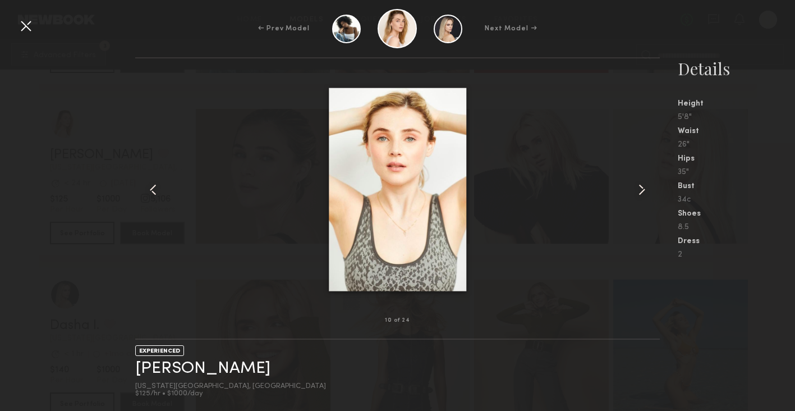
click at [27, 31] on div at bounding box center [26, 26] width 18 height 18
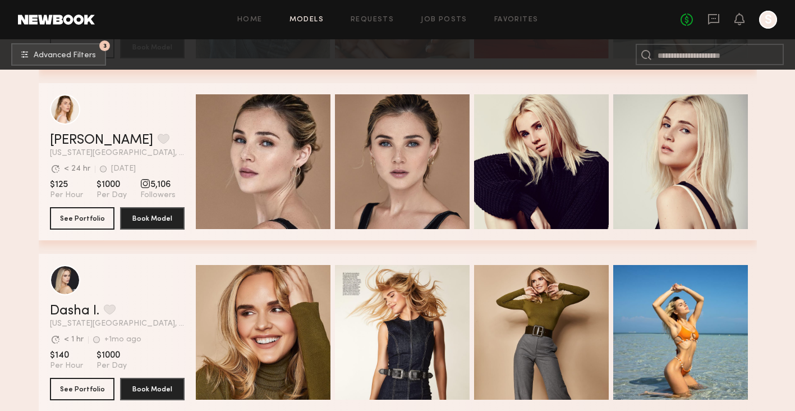
scroll to position [3421, 0]
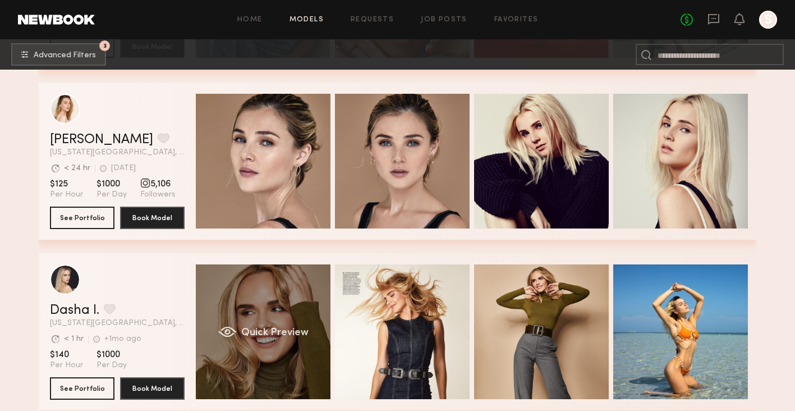
click at [242, 311] on div "Quick Preview" at bounding box center [263, 331] width 135 height 135
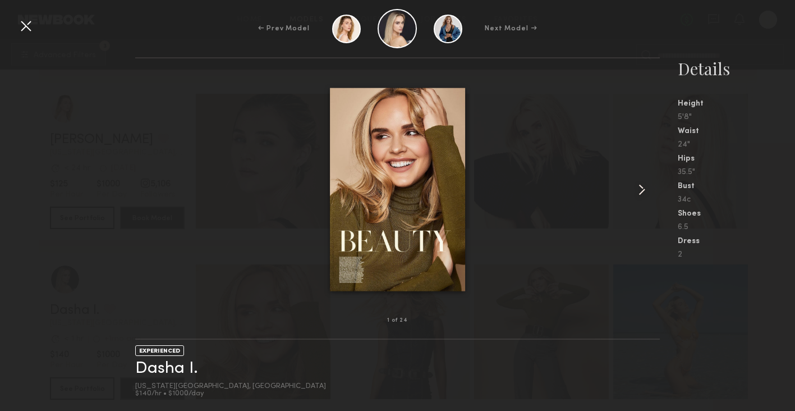
click at [641, 186] on common-icon at bounding box center [642, 190] width 18 height 18
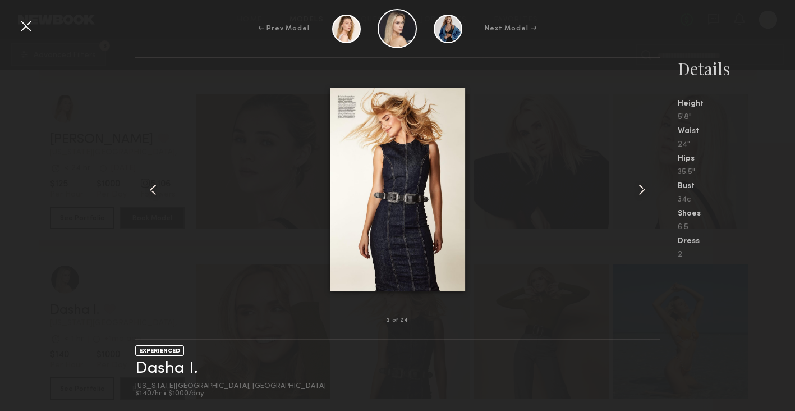
click at [641, 186] on common-icon at bounding box center [642, 190] width 18 height 18
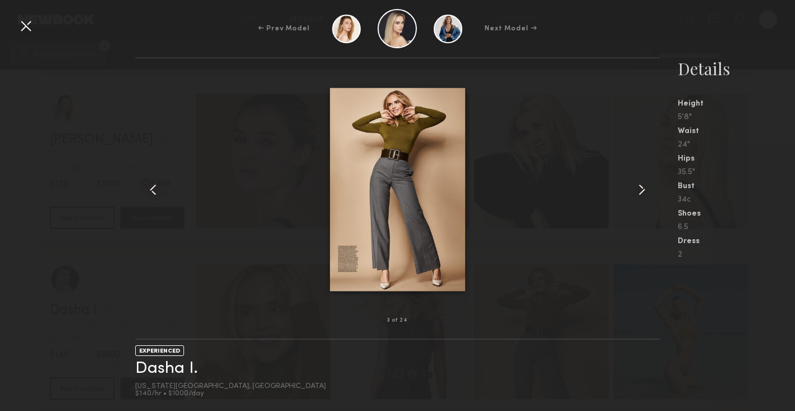
click at [641, 186] on common-icon at bounding box center [642, 190] width 18 height 18
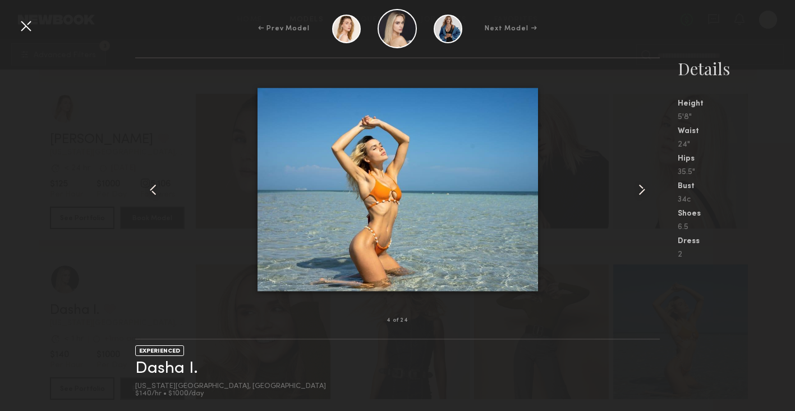
click at [644, 189] on common-icon at bounding box center [642, 190] width 18 height 18
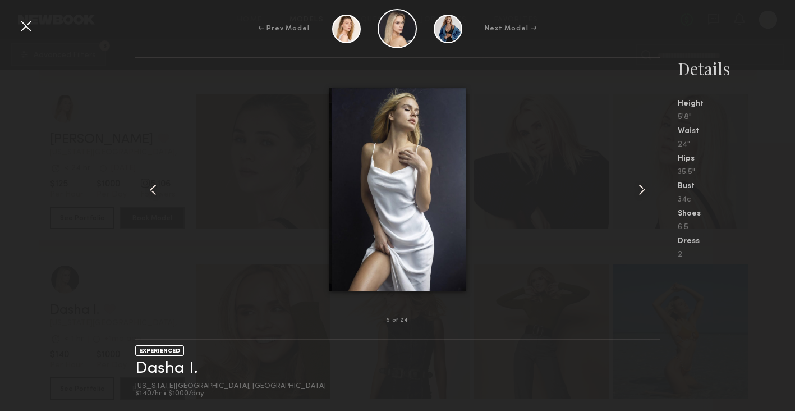
click at [644, 189] on common-icon at bounding box center [642, 190] width 18 height 18
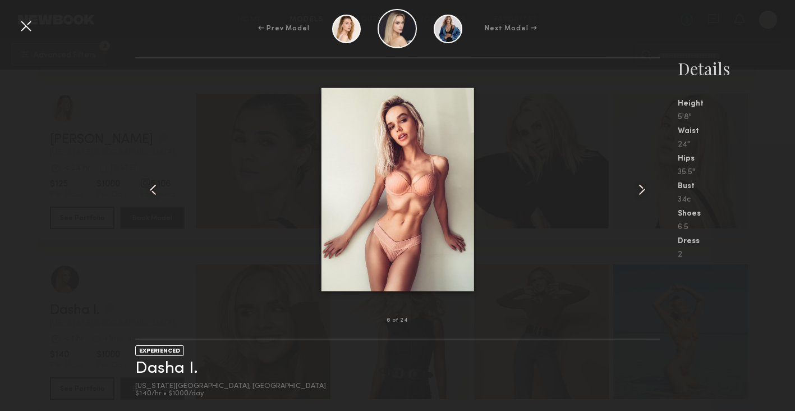
click at [643, 189] on common-icon at bounding box center [642, 190] width 18 height 18
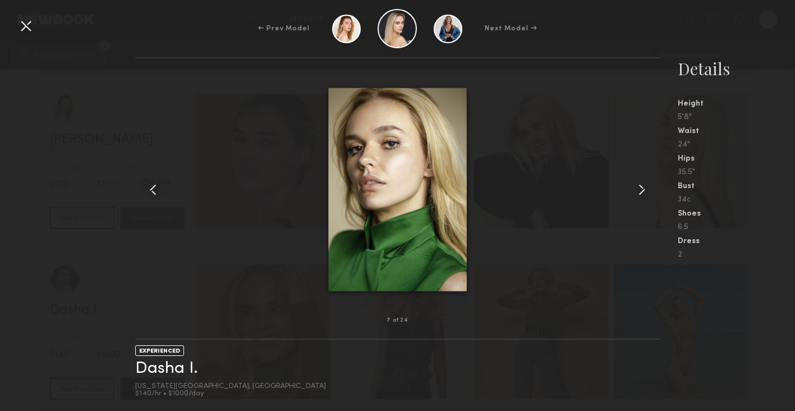
click at [643, 189] on common-icon at bounding box center [642, 190] width 18 height 18
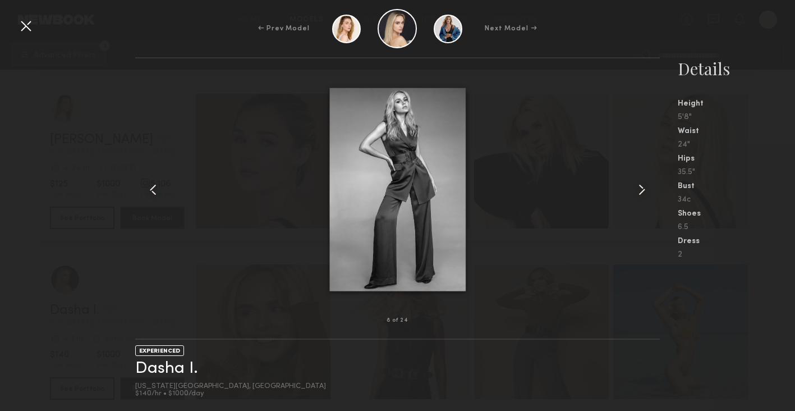
click at [643, 189] on common-icon at bounding box center [642, 190] width 18 height 18
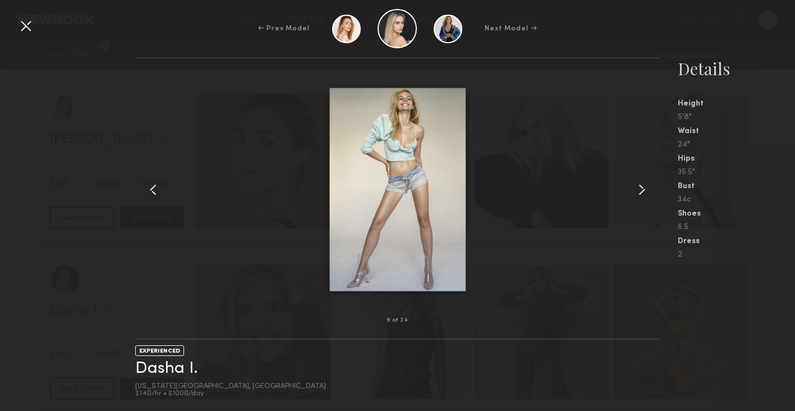
click at [645, 189] on common-icon at bounding box center [642, 190] width 18 height 18
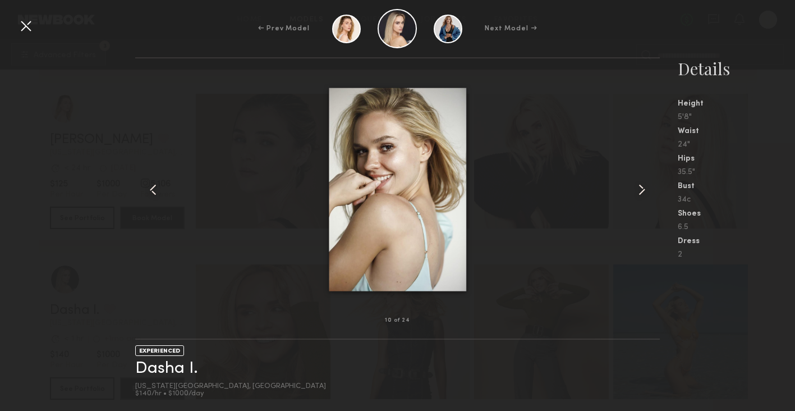
click at [645, 189] on common-icon at bounding box center [642, 190] width 18 height 18
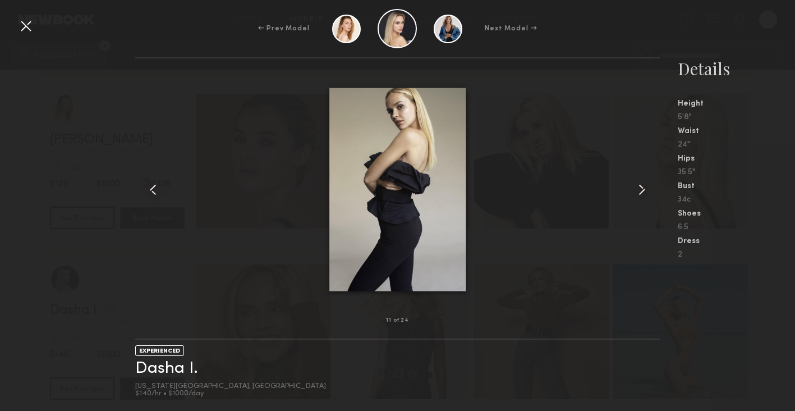
click at [645, 189] on common-icon at bounding box center [642, 190] width 18 height 18
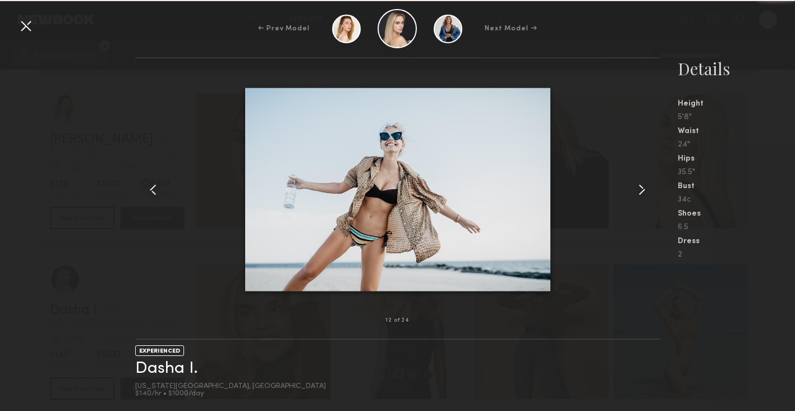
click at [645, 189] on common-icon at bounding box center [642, 190] width 18 height 18
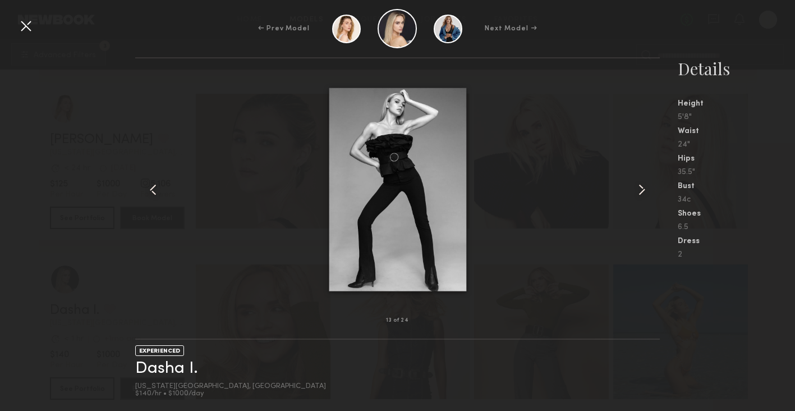
click at [645, 189] on common-icon at bounding box center [642, 190] width 18 height 18
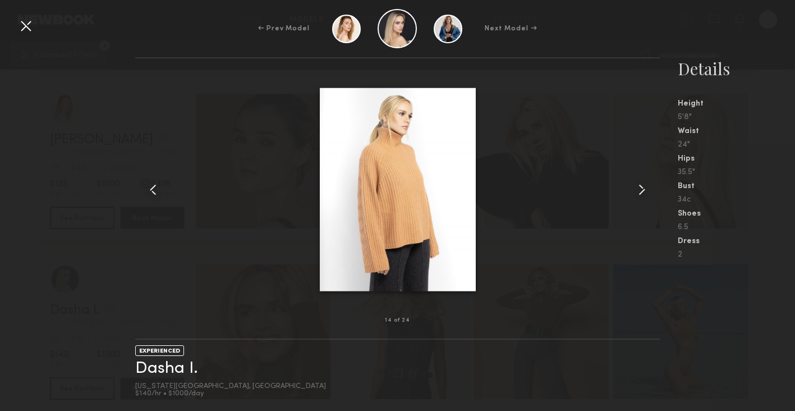
click at [645, 189] on common-icon at bounding box center [642, 190] width 18 height 18
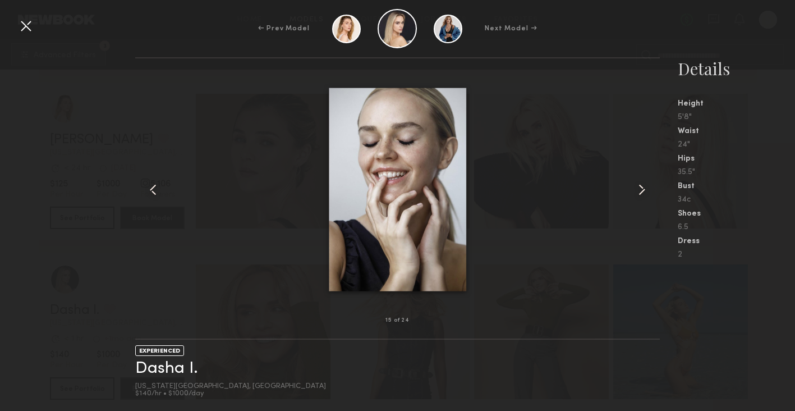
click at [645, 189] on common-icon at bounding box center [642, 190] width 18 height 18
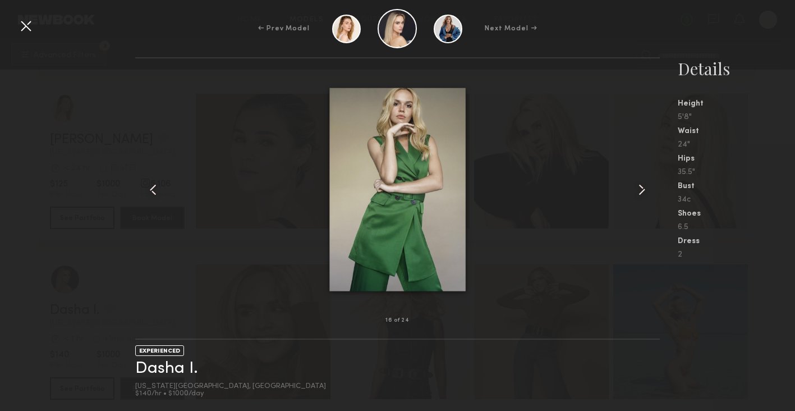
click at [645, 189] on common-icon at bounding box center [642, 190] width 18 height 18
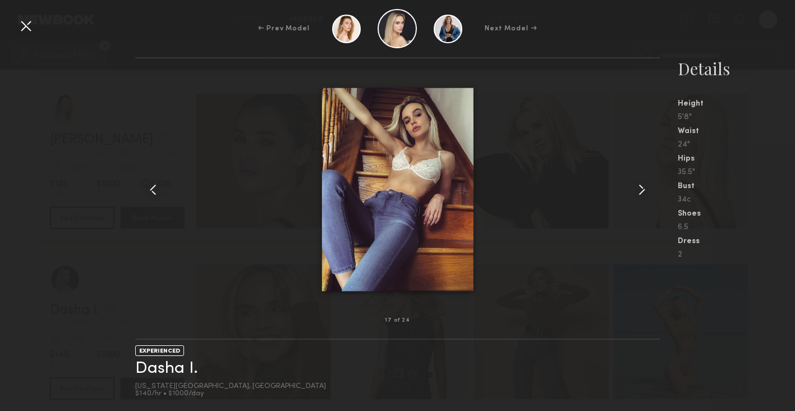
click at [645, 189] on common-icon at bounding box center [642, 190] width 18 height 18
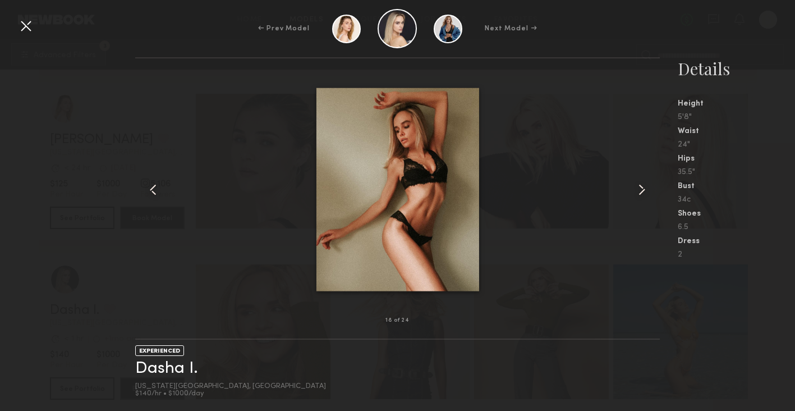
click at [645, 189] on common-icon at bounding box center [642, 190] width 18 height 18
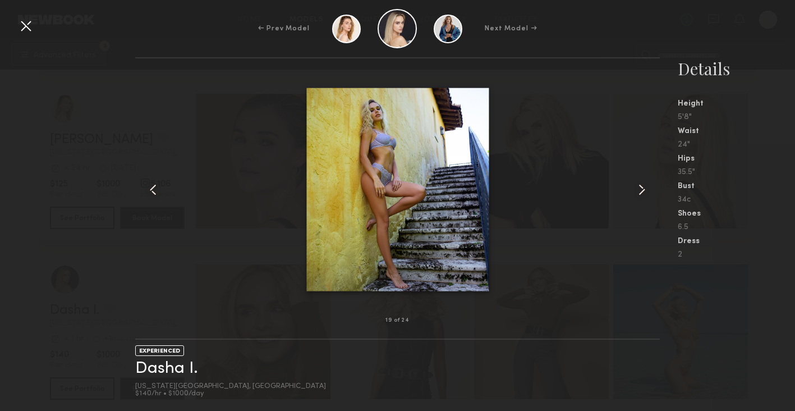
click at [645, 189] on common-icon at bounding box center [642, 190] width 18 height 18
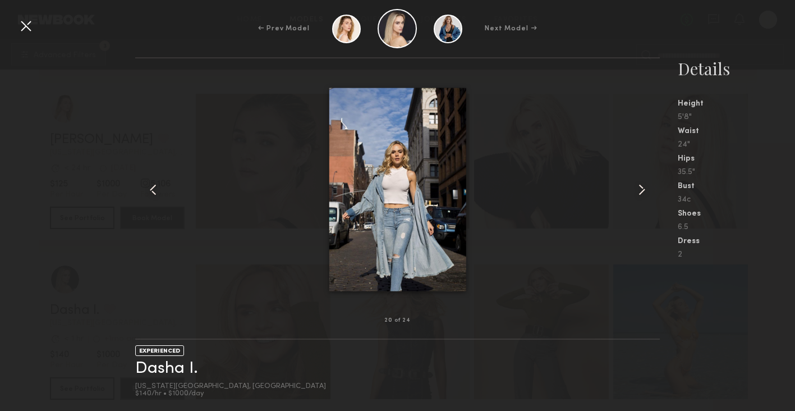
click at [645, 189] on common-icon at bounding box center [642, 190] width 18 height 18
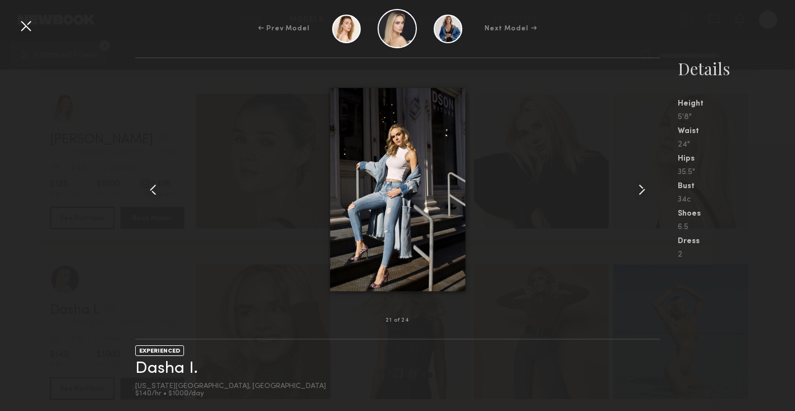
click at [645, 189] on common-icon at bounding box center [642, 190] width 18 height 18
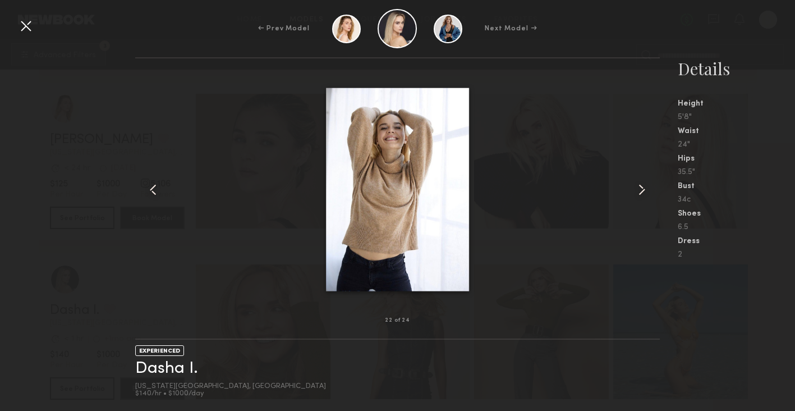
click at [645, 189] on common-icon at bounding box center [642, 190] width 18 height 18
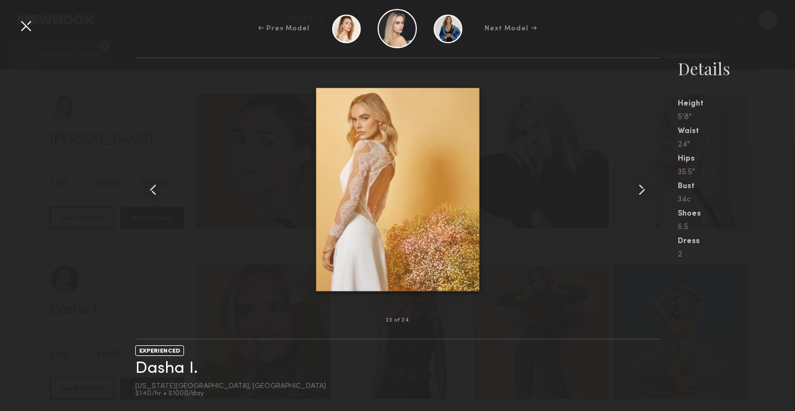
click at [645, 189] on common-icon at bounding box center [642, 190] width 18 height 18
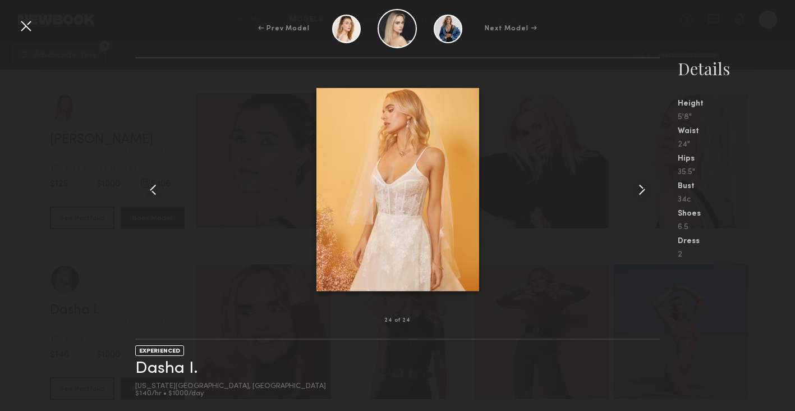
click at [645, 189] on common-icon at bounding box center [642, 190] width 18 height 18
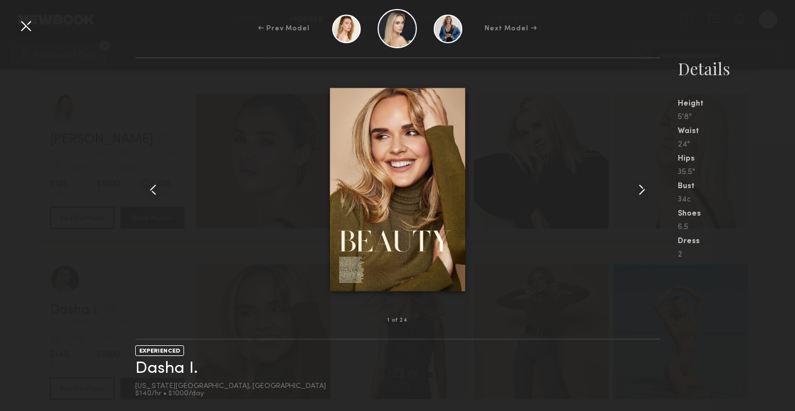
click at [645, 189] on common-icon at bounding box center [642, 190] width 18 height 18
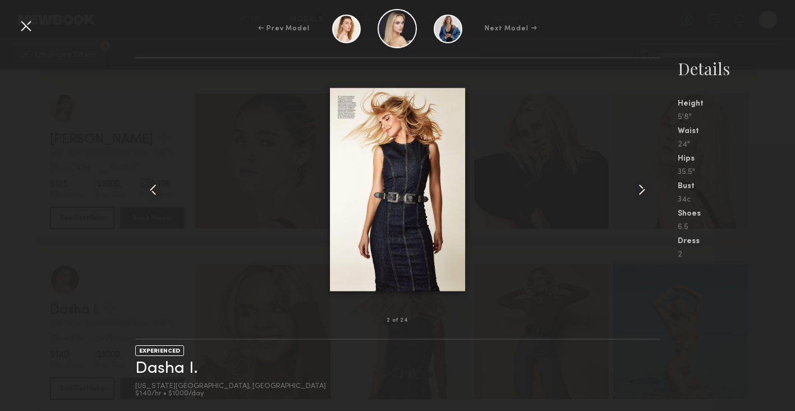
click at [645, 189] on common-icon at bounding box center [642, 190] width 18 height 18
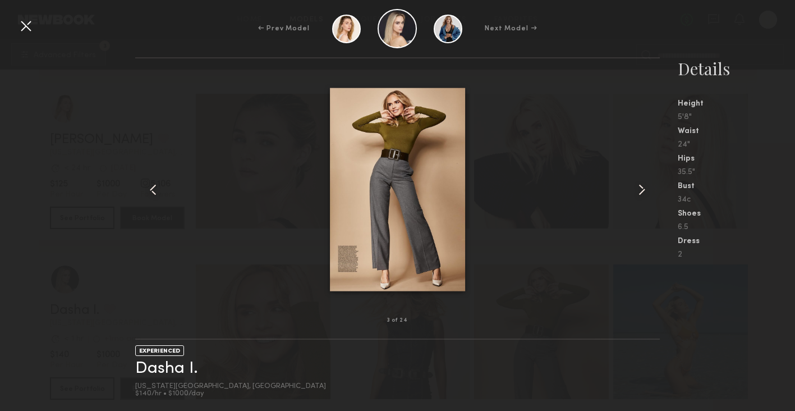
click at [645, 189] on common-icon at bounding box center [642, 190] width 18 height 18
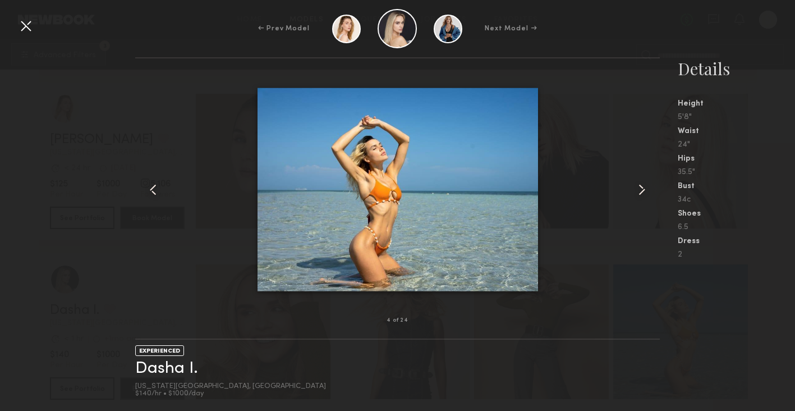
click at [645, 189] on common-icon at bounding box center [642, 190] width 18 height 18
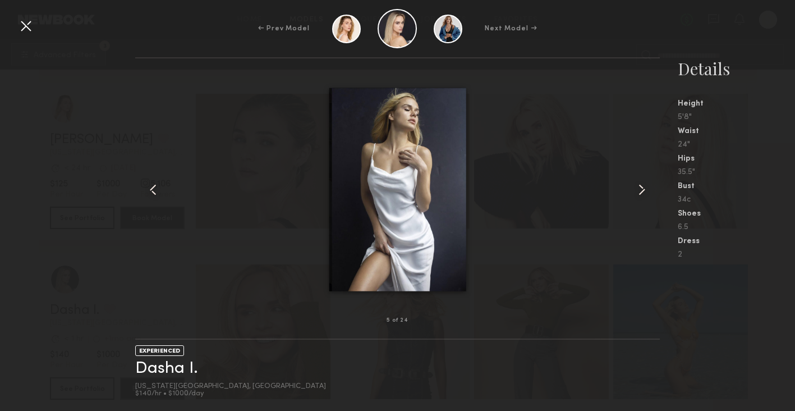
click at [645, 189] on common-icon at bounding box center [642, 190] width 18 height 18
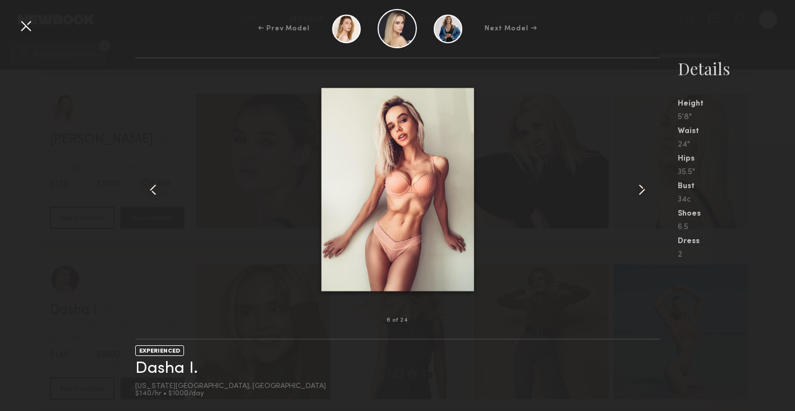
click at [645, 189] on common-icon at bounding box center [642, 190] width 18 height 18
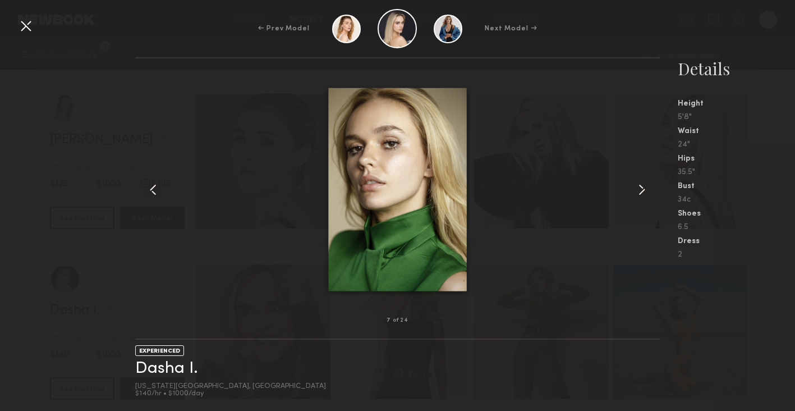
click at [511, 306] on div "7 of 24" at bounding box center [397, 320] width 525 height 36
click at [23, 33] on div at bounding box center [26, 26] width 18 height 18
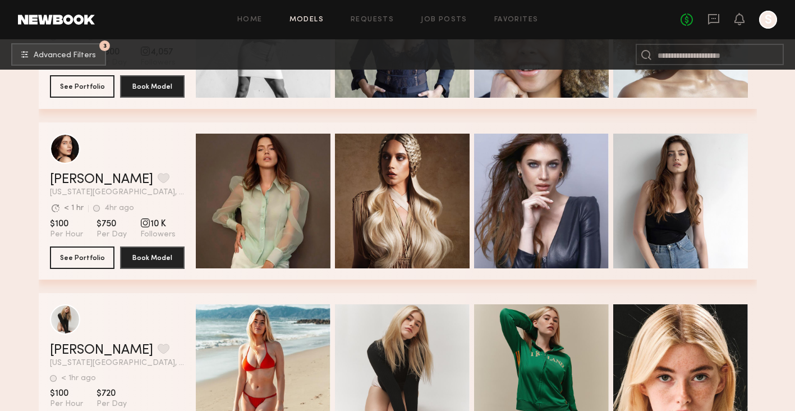
scroll to position [4913, 0]
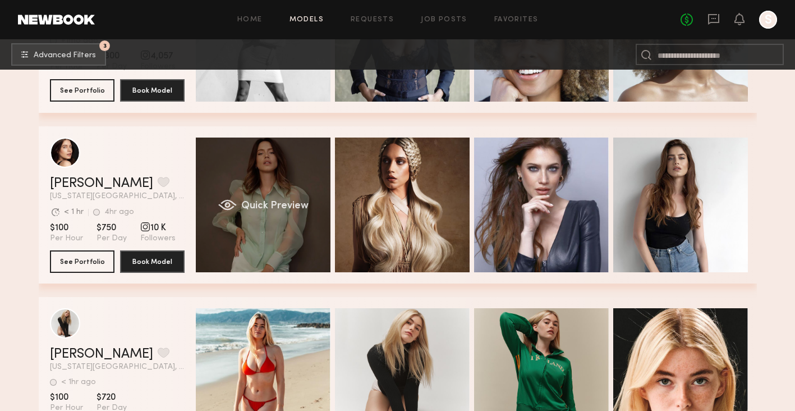
click at [289, 222] on div "Quick Preview" at bounding box center [263, 204] width 135 height 135
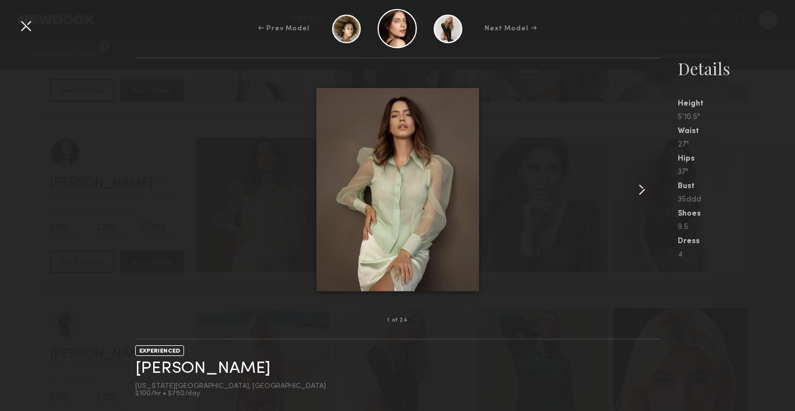
click at [652, 186] on div at bounding box center [649, 189] width 21 height 226
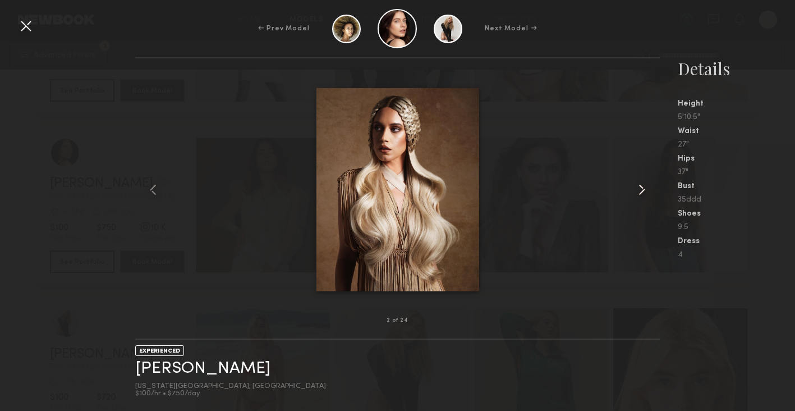
click at [652, 186] on div at bounding box center [649, 189] width 21 height 226
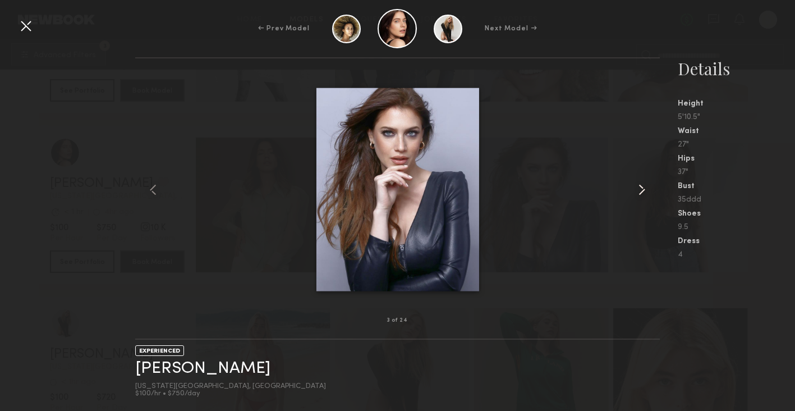
click at [652, 186] on div at bounding box center [649, 189] width 21 height 226
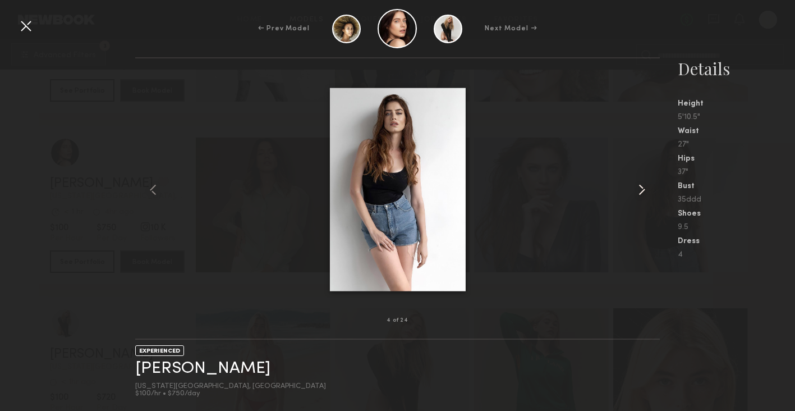
click at [652, 186] on div at bounding box center [649, 189] width 21 height 226
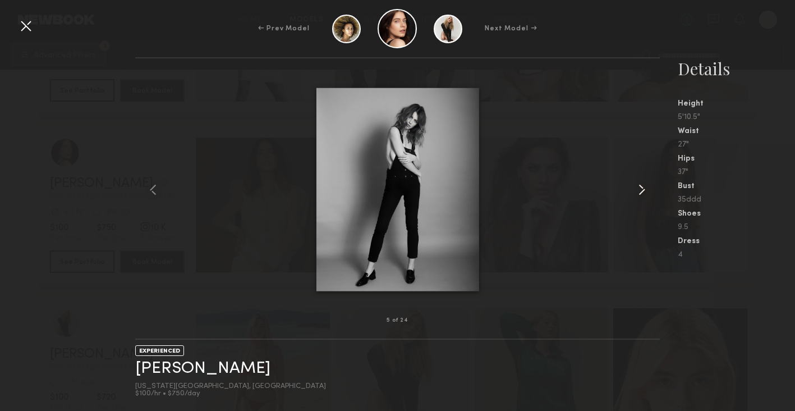
click at [652, 186] on div at bounding box center [649, 189] width 21 height 226
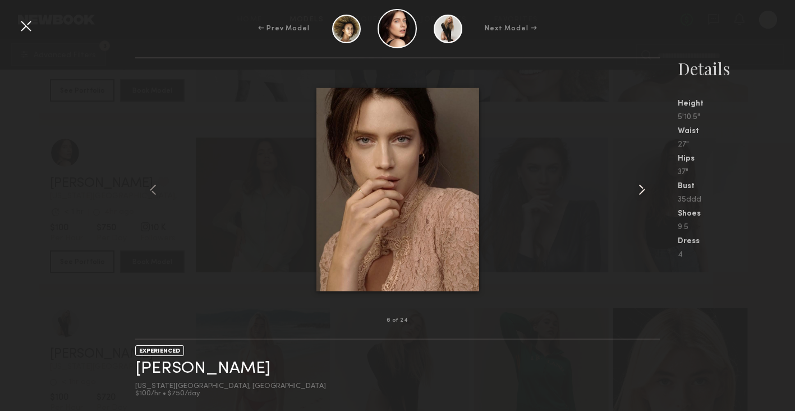
click at [652, 186] on div at bounding box center [649, 189] width 21 height 226
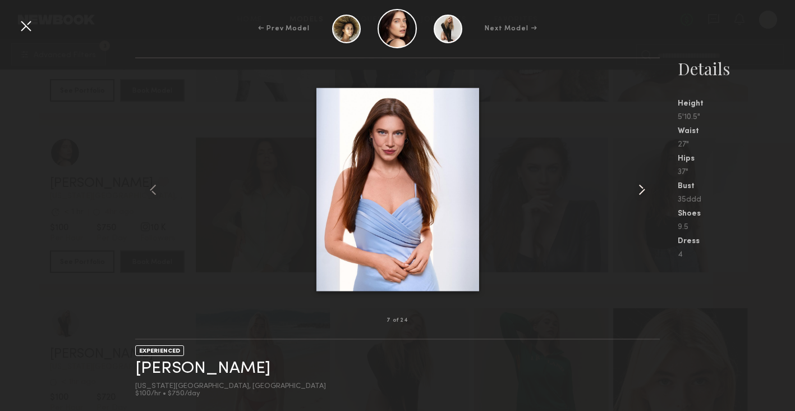
click at [652, 186] on div at bounding box center [649, 189] width 21 height 226
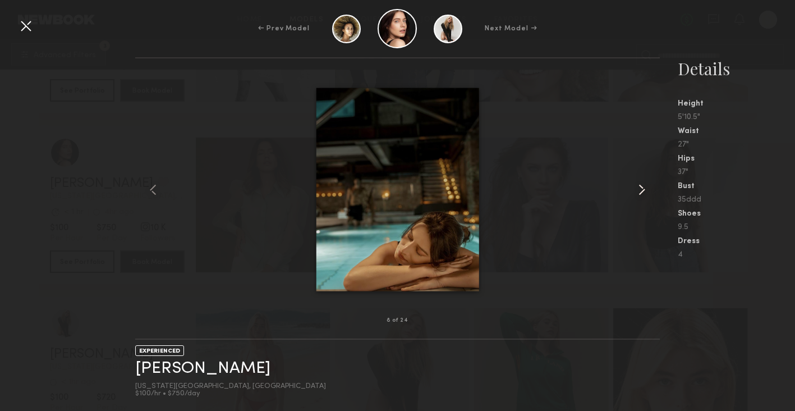
click at [652, 186] on div at bounding box center [649, 189] width 21 height 226
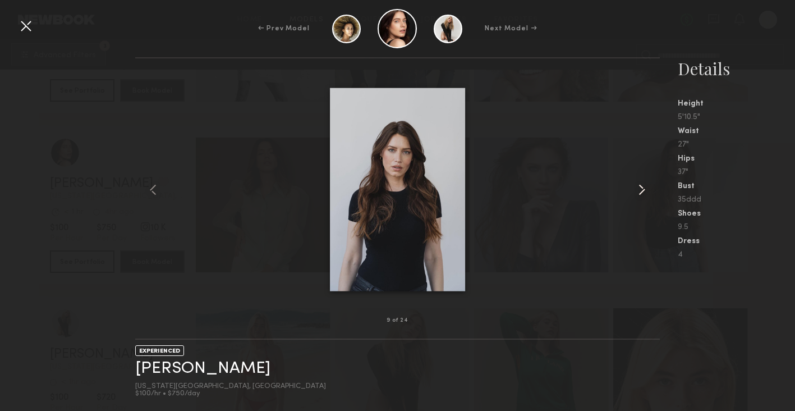
click at [652, 186] on div at bounding box center [649, 189] width 21 height 226
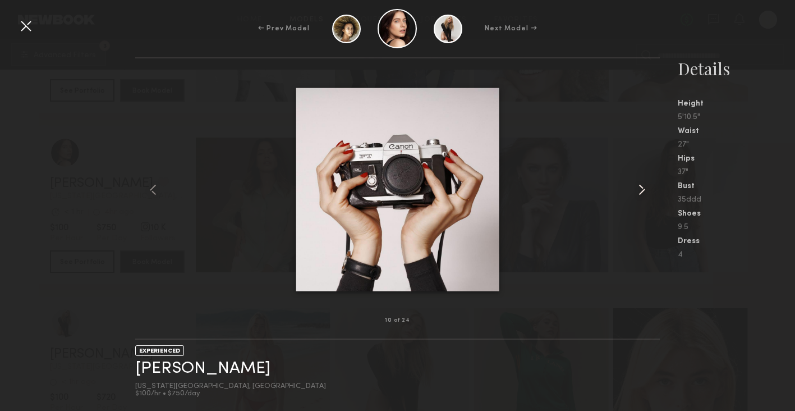
click at [652, 186] on div at bounding box center [649, 189] width 21 height 226
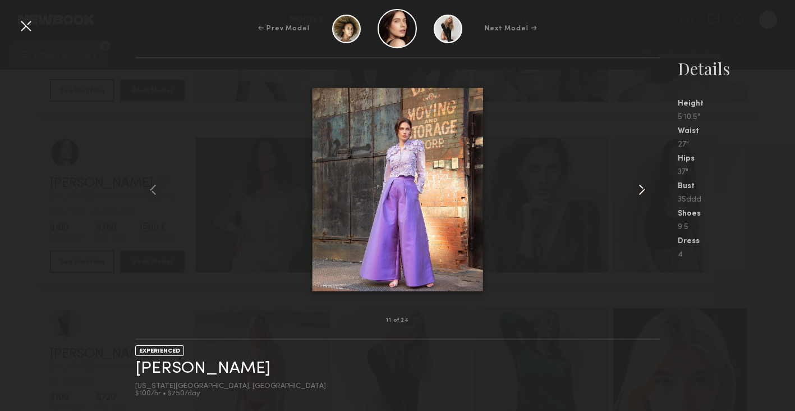
click at [652, 186] on div at bounding box center [649, 189] width 21 height 226
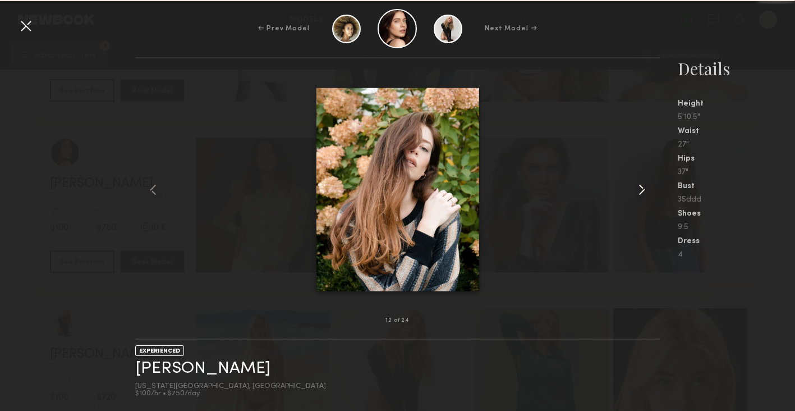
click at [652, 186] on div at bounding box center [649, 189] width 21 height 226
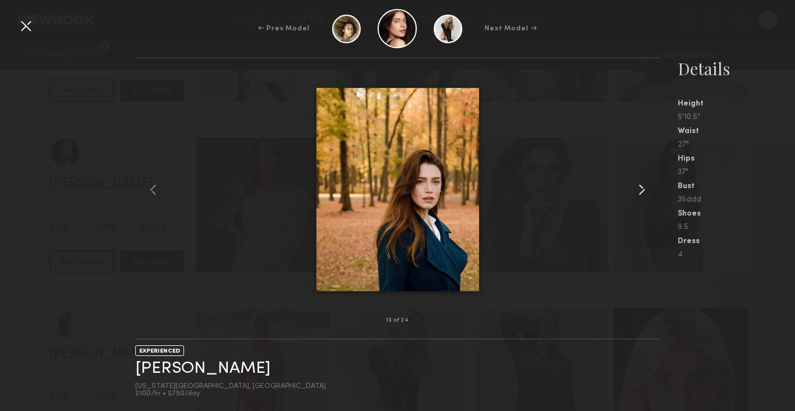
click at [652, 186] on div at bounding box center [649, 189] width 21 height 226
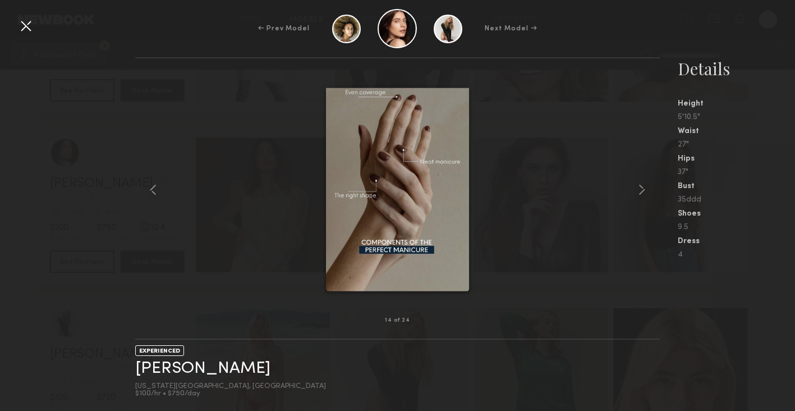
click at [22, 22] on div at bounding box center [26, 26] width 18 height 18
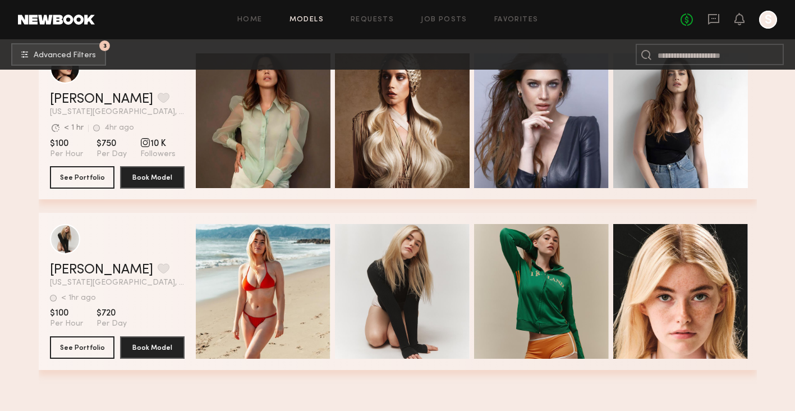
scroll to position [4999, 0]
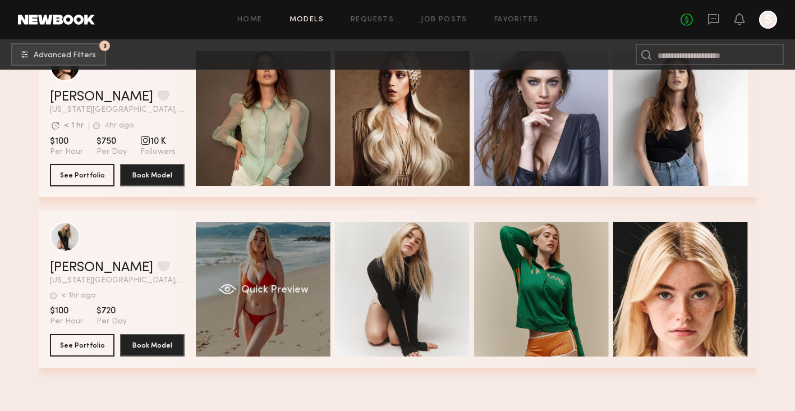
click at [278, 264] on div "Quick Preview" at bounding box center [263, 289] width 135 height 135
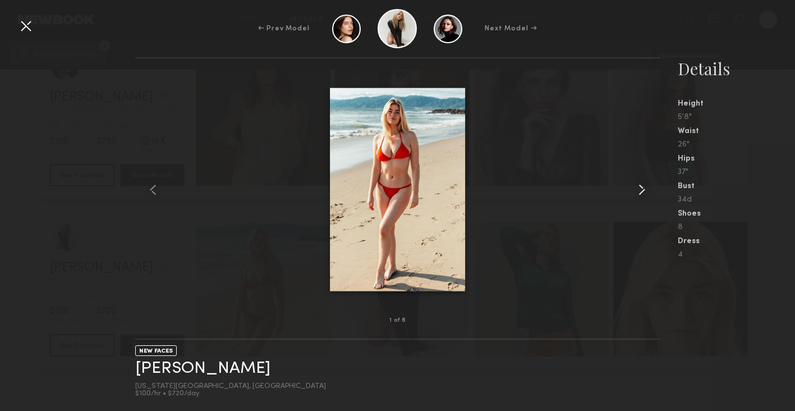
click at [636, 192] on common-icon at bounding box center [642, 190] width 18 height 18
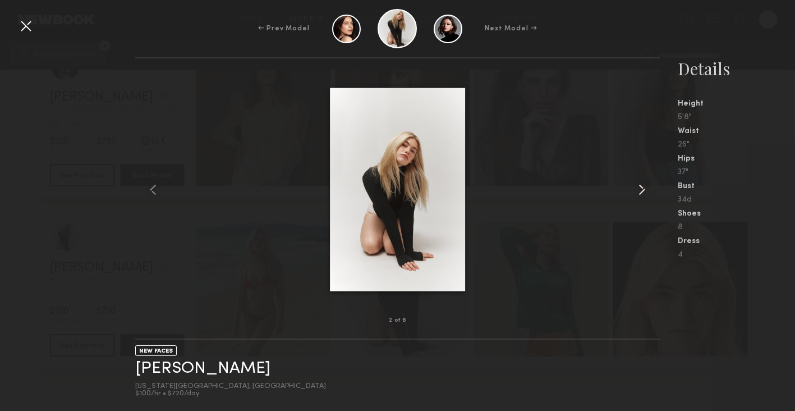
click at [636, 192] on common-icon at bounding box center [642, 190] width 18 height 18
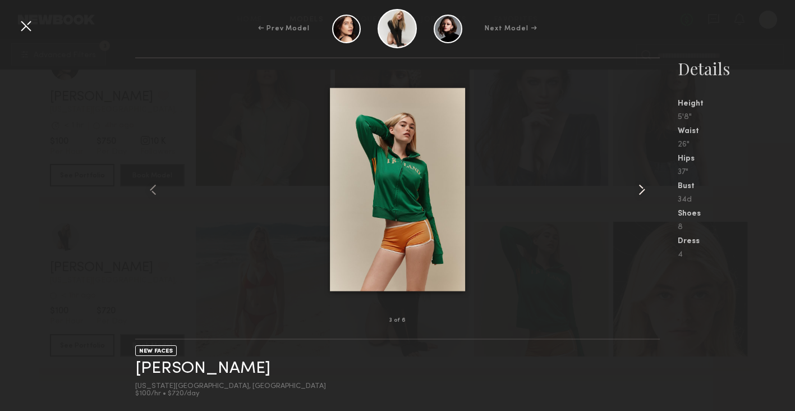
click at [636, 192] on common-icon at bounding box center [642, 190] width 18 height 18
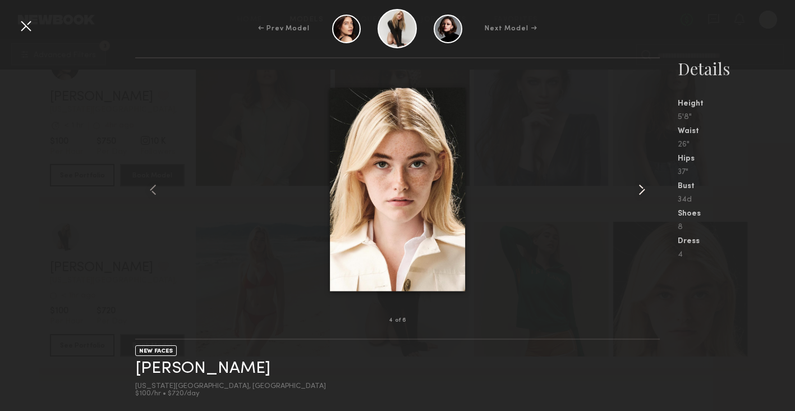
click at [648, 193] on common-icon at bounding box center [642, 190] width 18 height 18
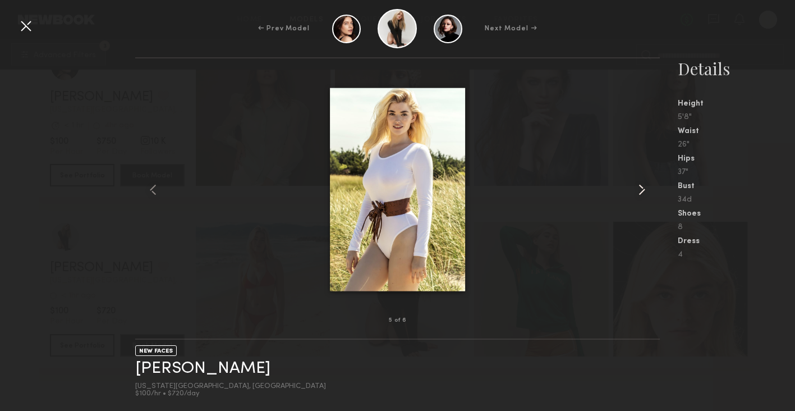
click at [648, 193] on common-icon at bounding box center [642, 190] width 18 height 18
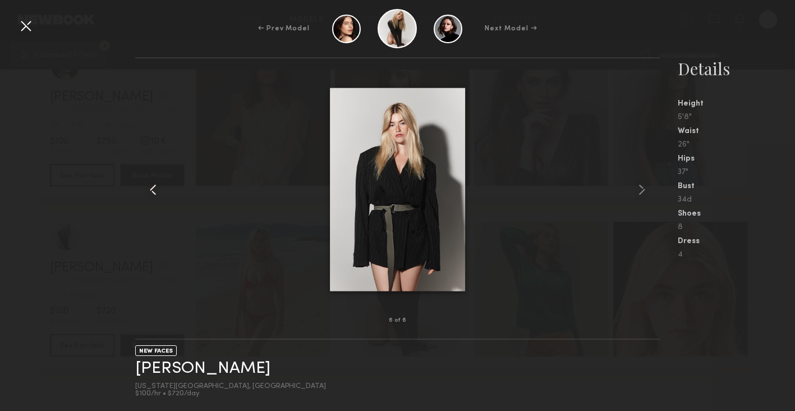
click at [161, 185] on common-icon at bounding box center [153, 190] width 18 height 18
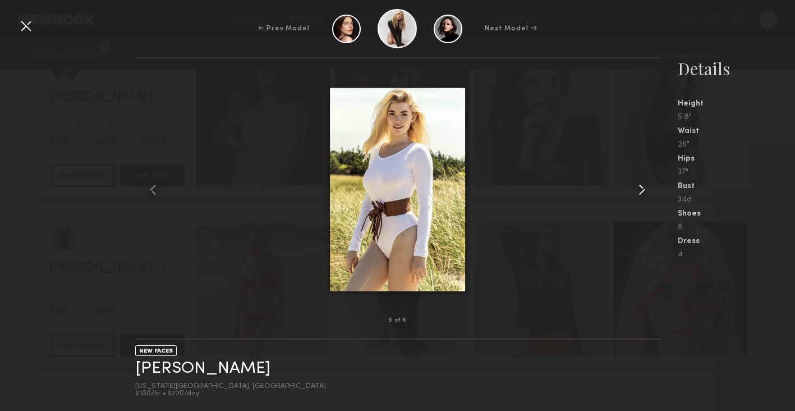
click at [643, 200] on div at bounding box center [649, 189] width 21 height 226
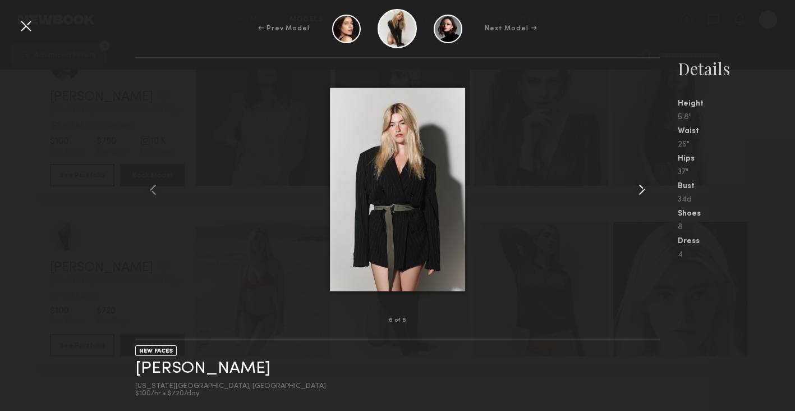
click at [643, 200] on div at bounding box center [649, 189] width 21 height 226
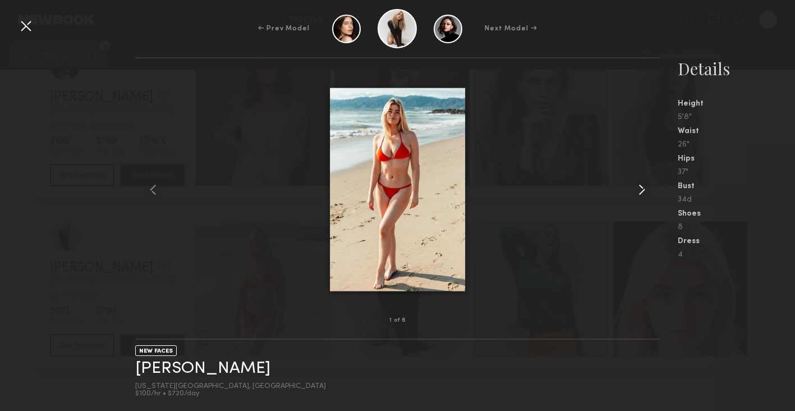
click at [643, 200] on div at bounding box center [649, 189] width 21 height 226
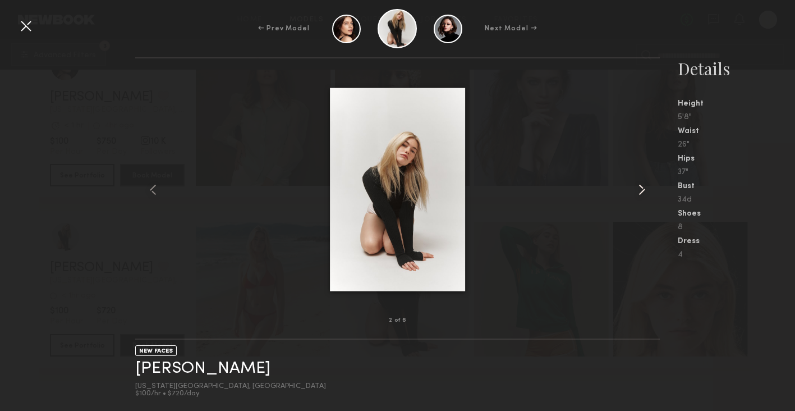
click at [643, 200] on div at bounding box center [649, 189] width 21 height 226
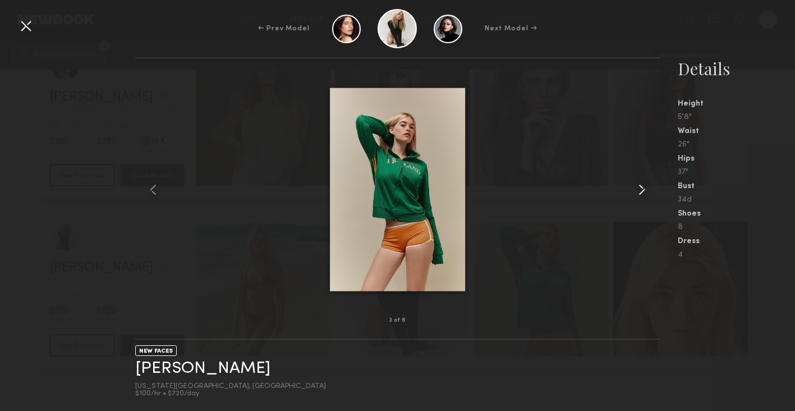
click at [643, 200] on div at bounding box center [649, 189] width 21 height 226
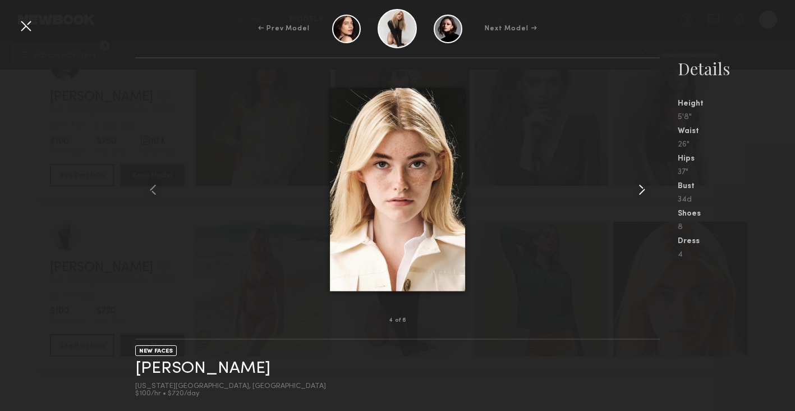
click at [643, 200] on div at bounding box center [649, 189] width 21 height 226
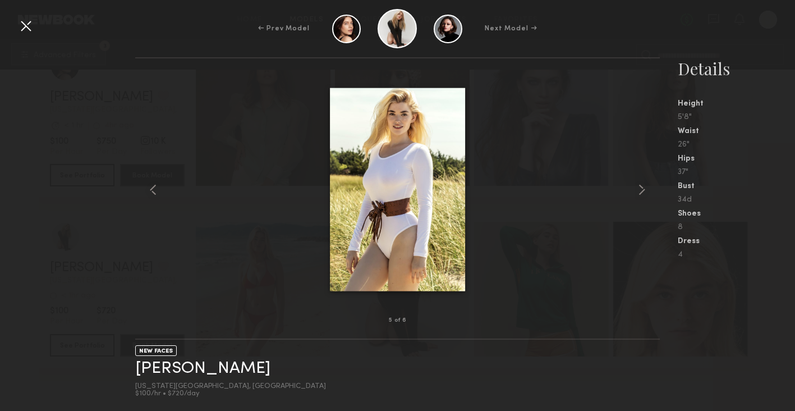
click at [26, 20] on div at bounding box center [26, 26] width 18 height 18
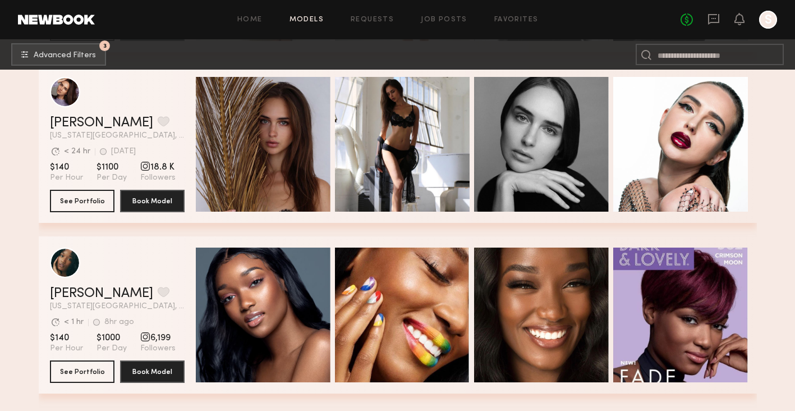
scroll to position [3617, 0]
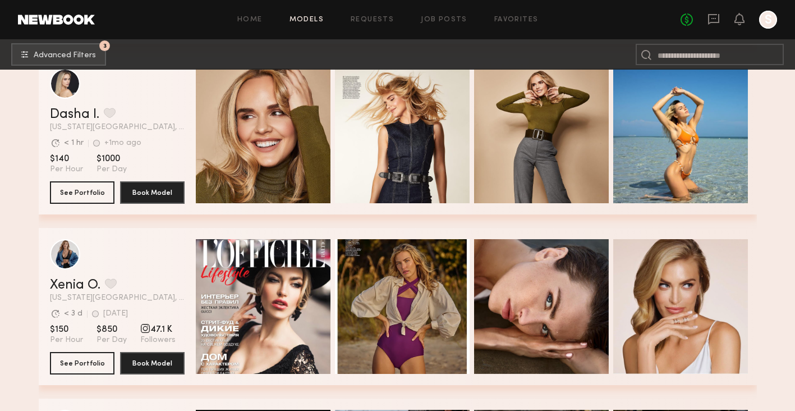
click at [295, 22] on link "Models" at bounding box center [307, 19] width 34 height 7
click at [301, 13] on div "Home Models Requests Job Posts Favorites Sign Out No fees up to $5,000 S" at bounding box center [436, 20] width 682 height 18
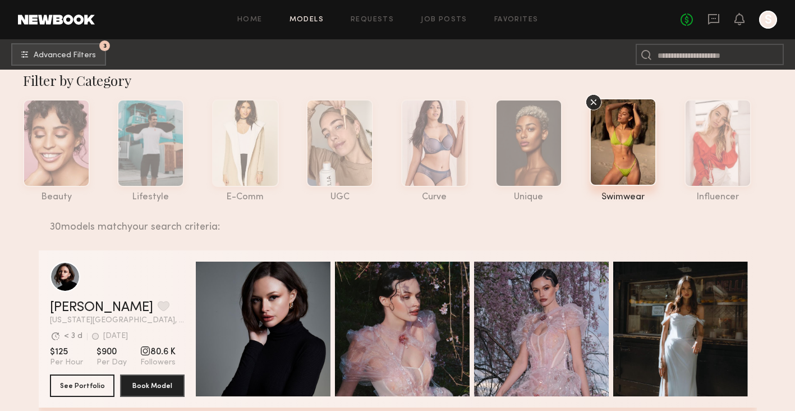
scroll to position [13, 0]
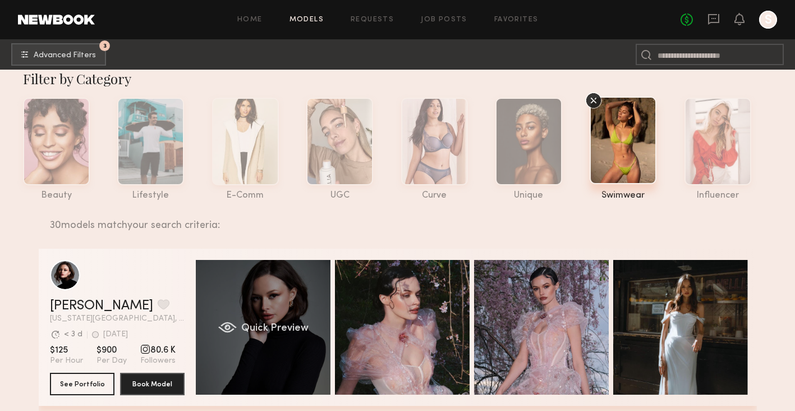
click at [313, 304] on div "Quick Preview" at bounding box center [263, 327] width 135 height 135
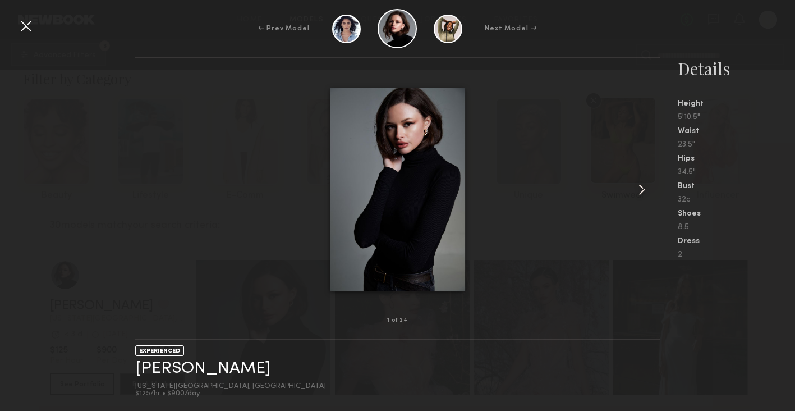
click at [643, 184] on common-icon at bounding box center [642, 190] width 18 height 18
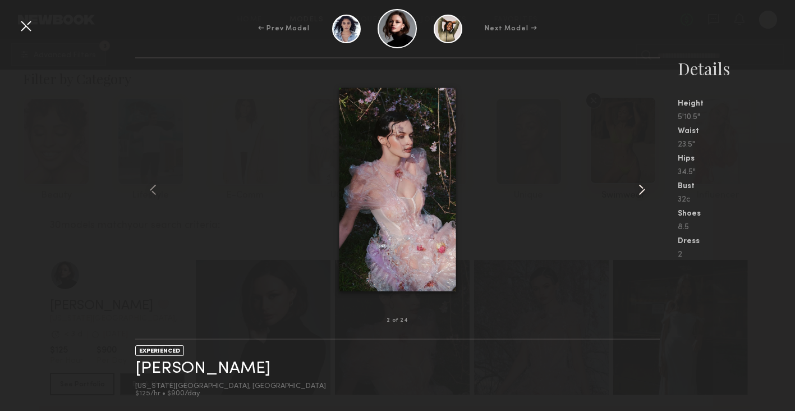
click at [643, 184] on common-icon at bounding box center [642, 190] width 18 height 18
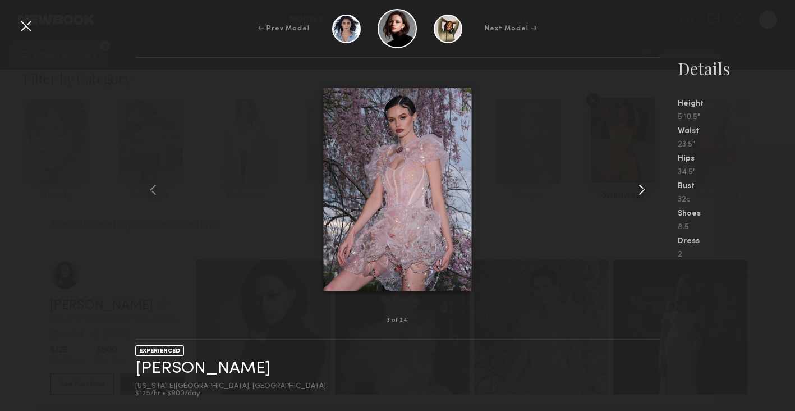
click at [643, 184] on common-icon at bounding box center [642, 190] width 18 height 18
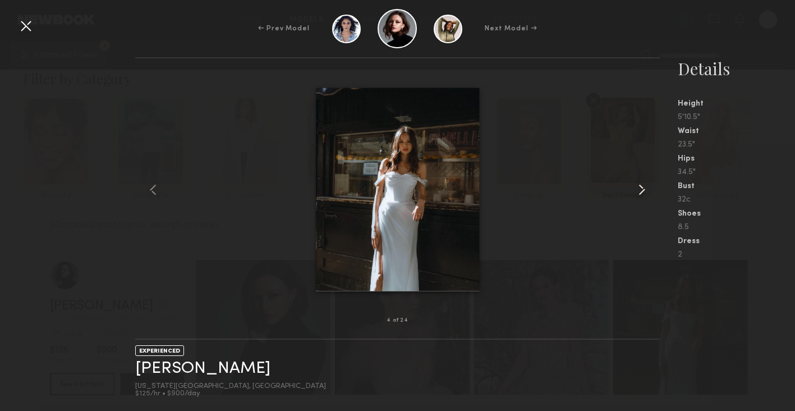
click at [643, 184] on common-icon at bounding box center [642, 190] width 18 height 18
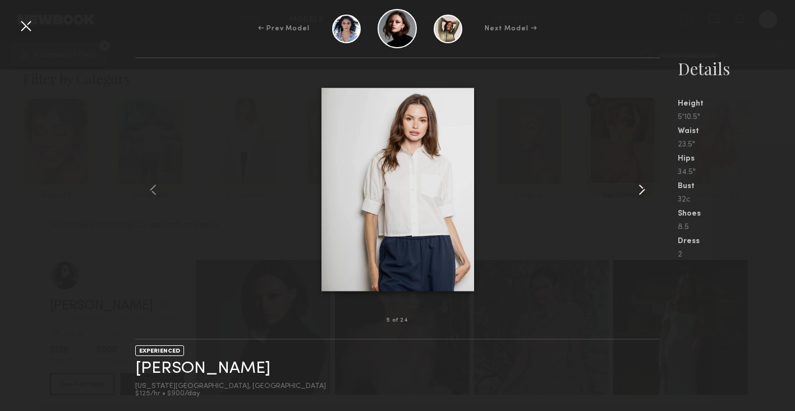
click at [643, 184] on common-icon at bounding box center [642, 190] width 18 height 18
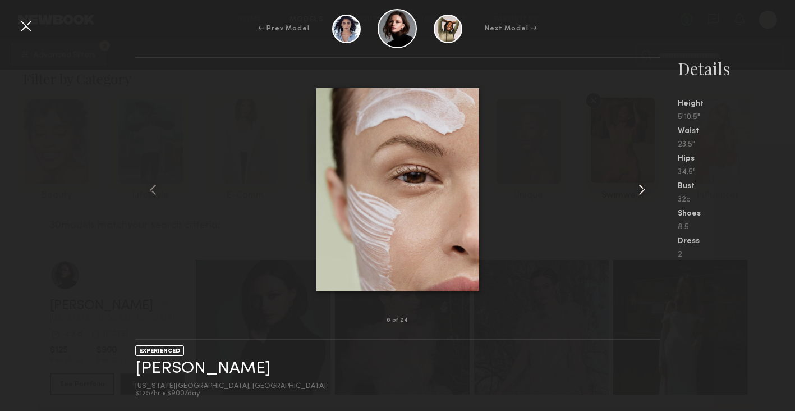
click at [643, 184] on common-icon at bounding box center [642, 190] width 18 height 18
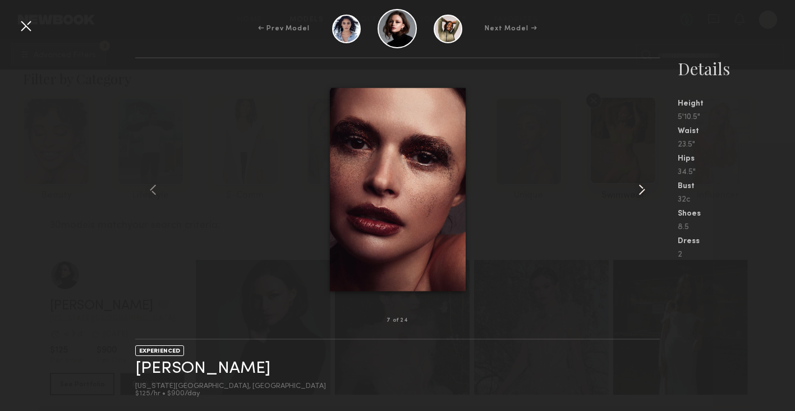
click at [643, 184] on common-icon at bounding box center [642, 190] width 18 height 18
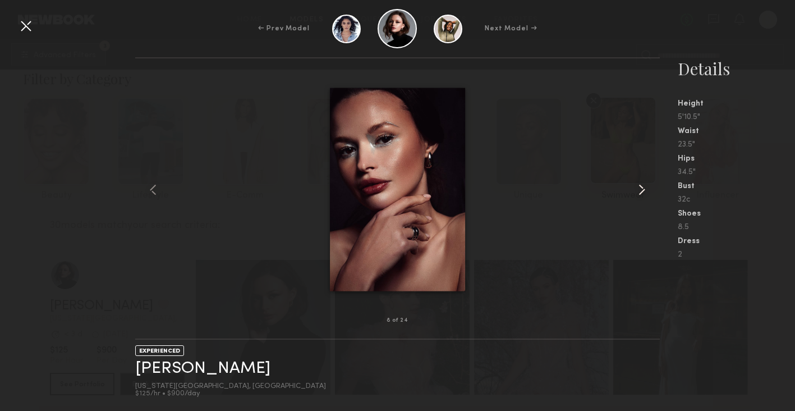
click at [643, 184] on common-icon at bounding box center [642, 190] width 18 height 18
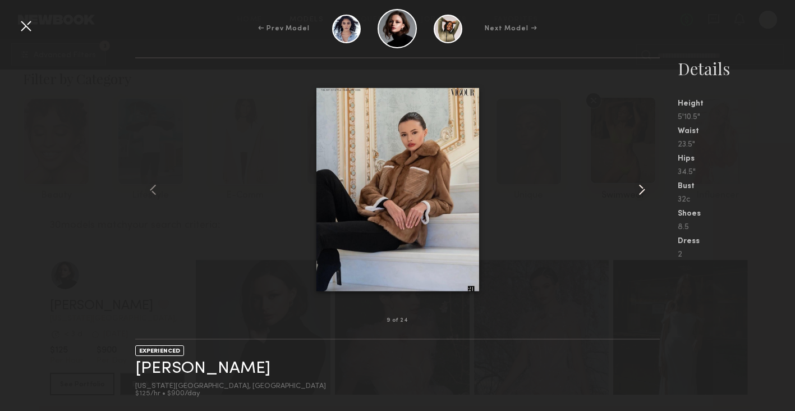
click at [643, 184] on common-icon at bounding box center [642, 190] width 18 height 18
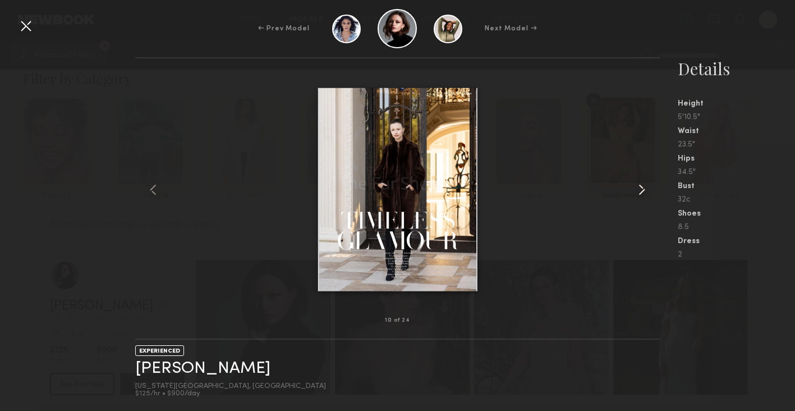
click at [643, 184] on common-icon at bounding box center [642, 190] width 18 height 18
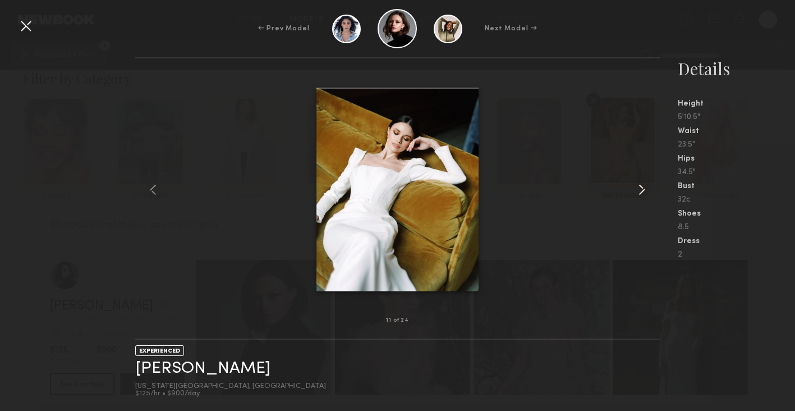
click at [643, 184] on common-icon at bounding box center [642, 190] width 18 height 18
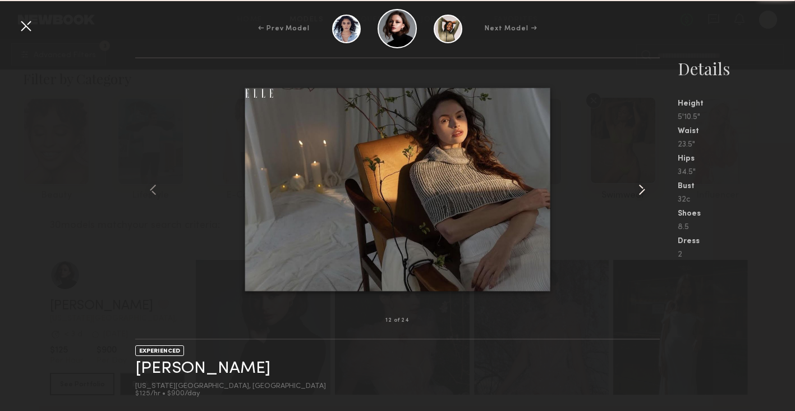
click at [643, 184] on common-icon at bounding box center [642, 190] width 18 height 18
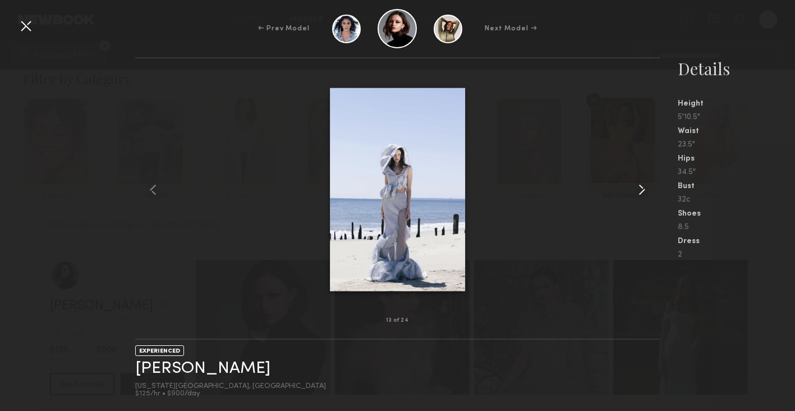
click at [643, 184] on common-icon at bounding box center [642, 190] width 18 height 18
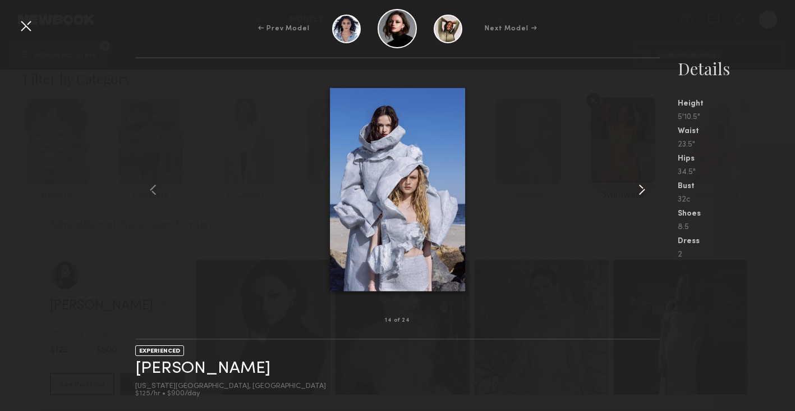
click at [643, 184] on common-icon at bounding box center [642, 190] width 18 height 18
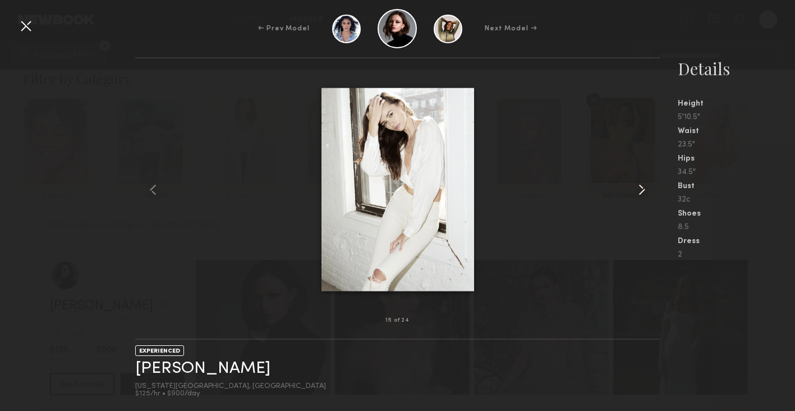
click at [643, 184] on common-icon at bounding box center [642, 190] width 18 height 18
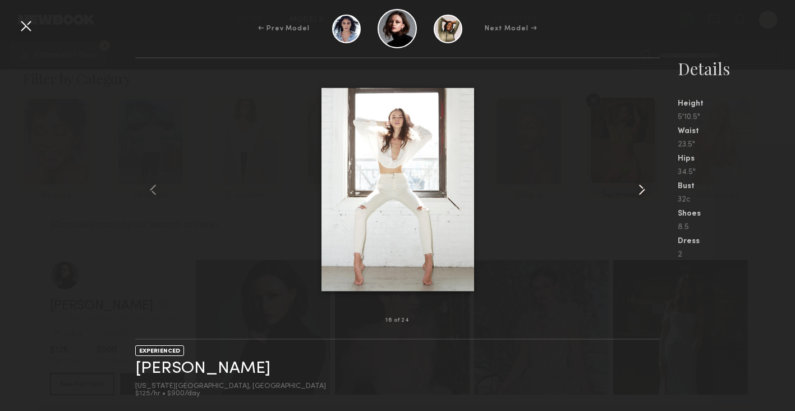
click at [643, 184] on common-icon at bounding box center [642, 190] width 18 height 18
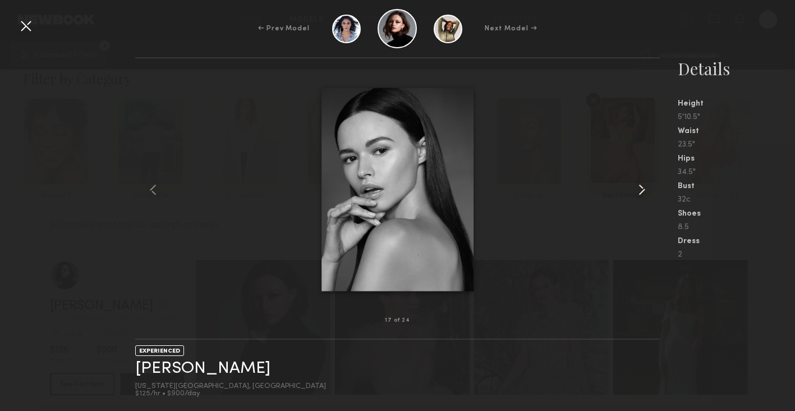
click at [643, 184] on common-icon at bounding box center [642, 190] width 18 height 18
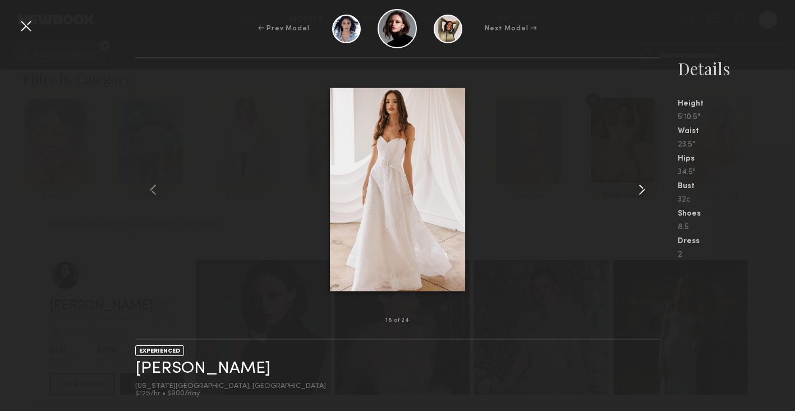
click at [643, 184] on common-icon at bounding box center [642, 190] width 18 height 18
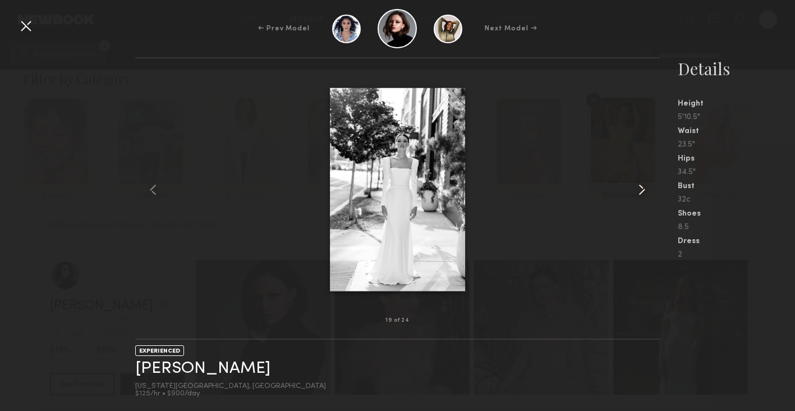
click at [643, 184] on common-icon at bounding box center [642, 190] width 18 height 18
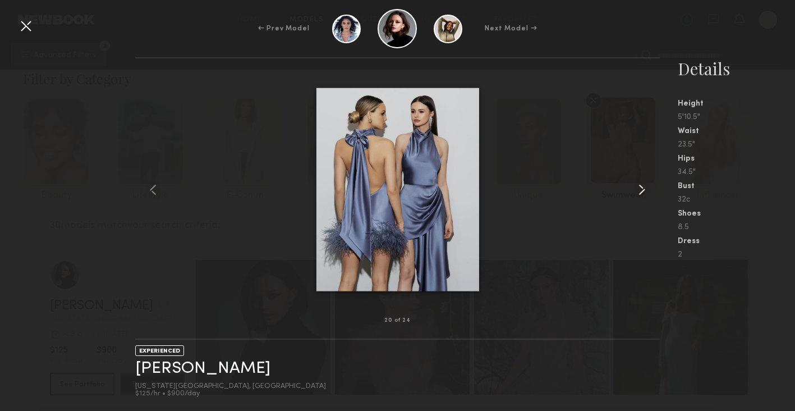
click at [643, 184] on common-icon at bounding box center [642, 190] width 18 height 18
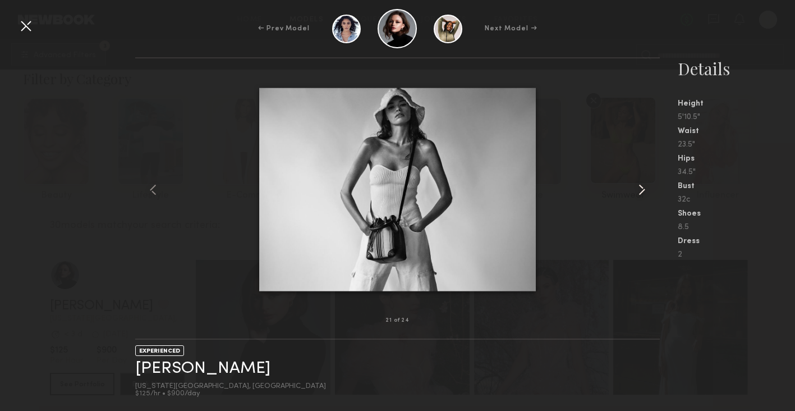
click at [643, 184] on common-icon at bounding box center [642, 190] width 18 height 18
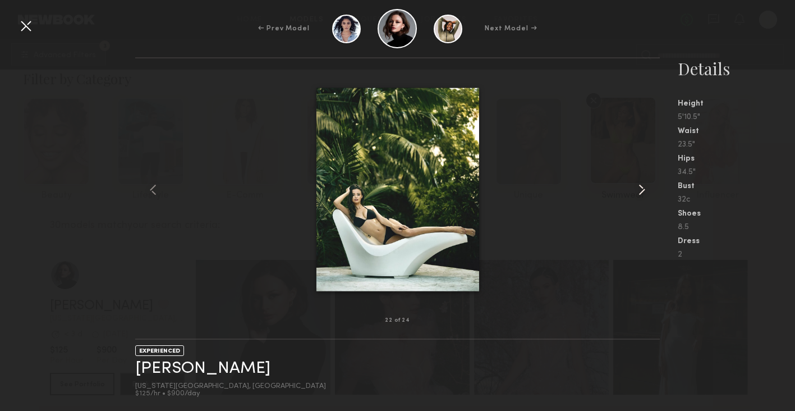
click at [643, 184] on common-icon at bounding box center [642, 190] width 18 height 18
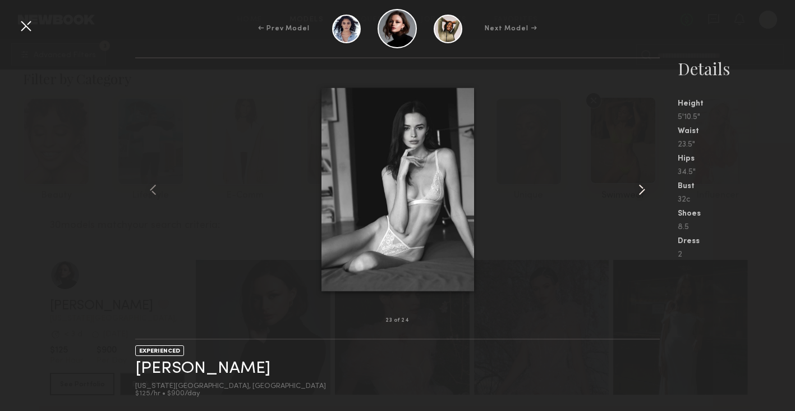
click at [641, 194] on common-icon at bounding box center [642, 190] width 18 height 18
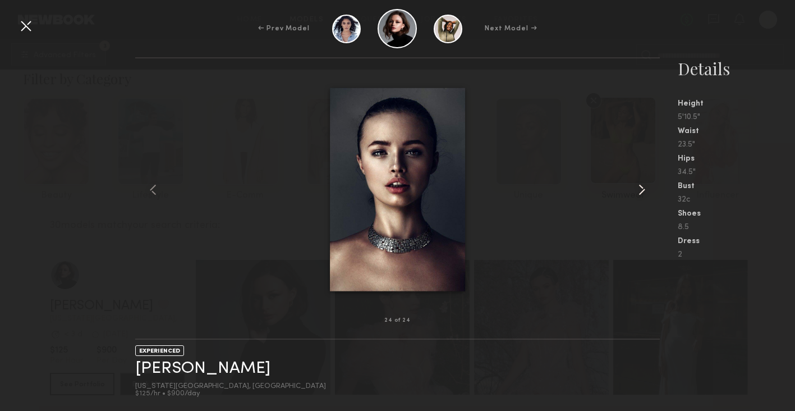
click at [641, 194] on common-icon at bounding box center [642, 190] width 18 height 18
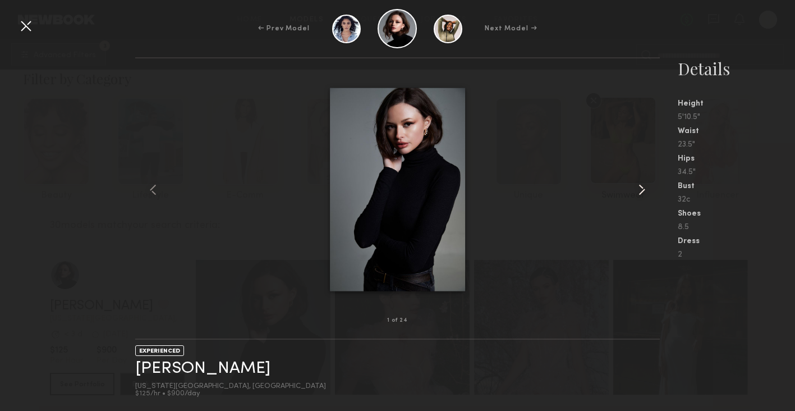
click at [641, 194] on common-icon at bounding box center [642, 190] width 18 height 18
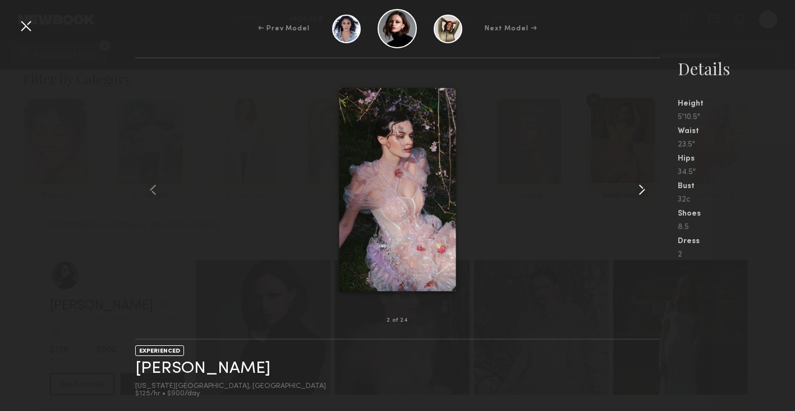
click at [641, 194] on common-icon at bounding box center [642, 190] width 18 height 18
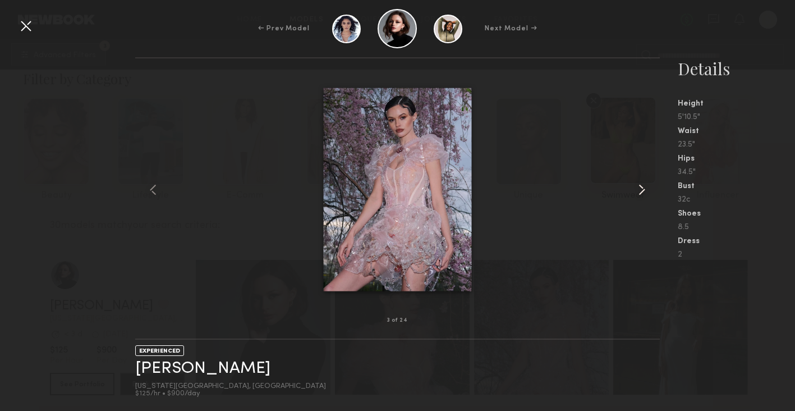
click at [641, 194] on common-icon at bounding box center [642, 190] width 18 height 18
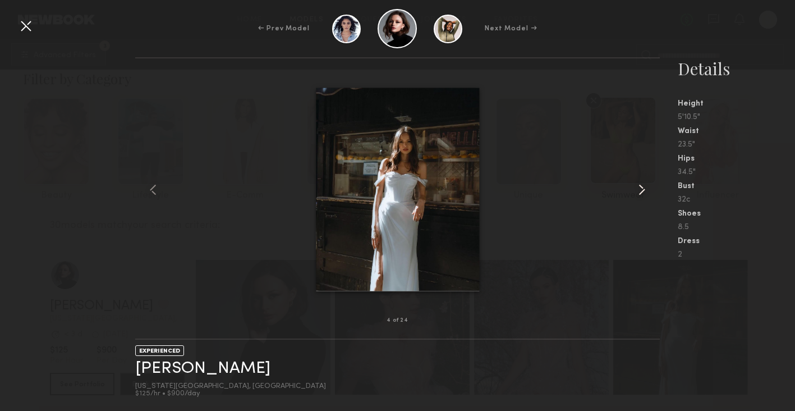
click at [641, 194] on common-icon at bounding box center [642, 190] width 18 height 18
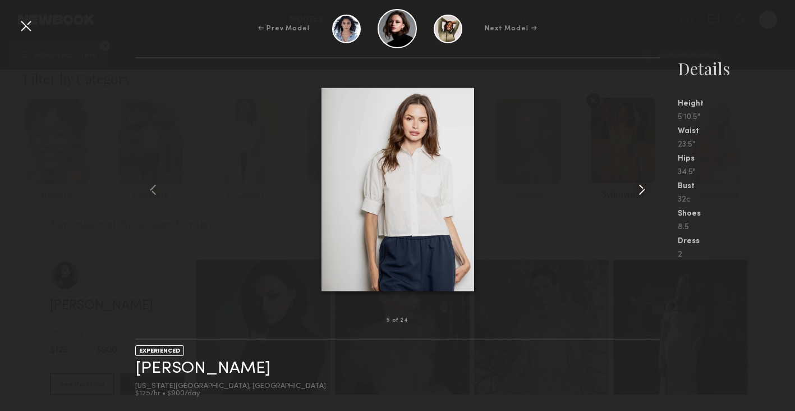
click at [651, 188] on div at bounding box center [649, 189] width 21 height 226
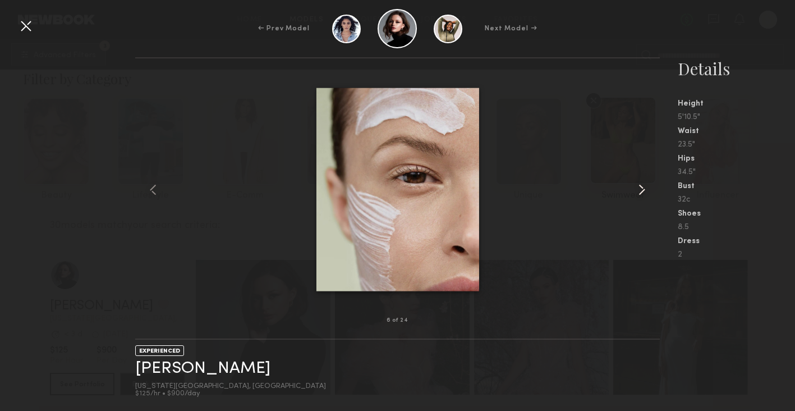
click at [651, 188] on div at bounding box center [649, 189] width 21 height 226
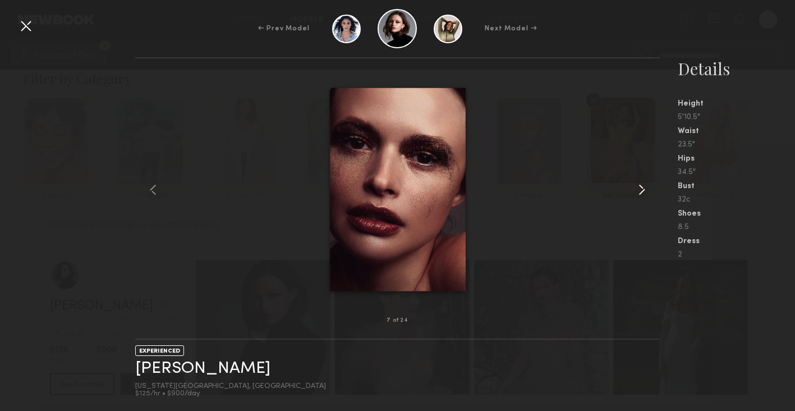
click at [651, 188] on div at bounding box center [649, 189] width 21 height 226
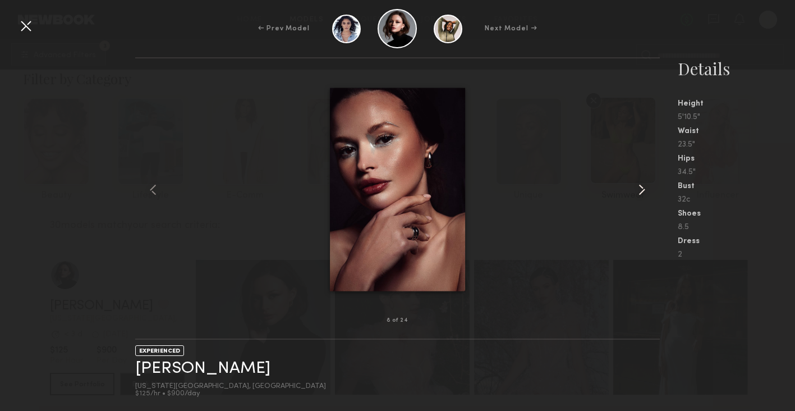
click at [651, 188] on div at bounding box center [649, 189] width 21 height 226
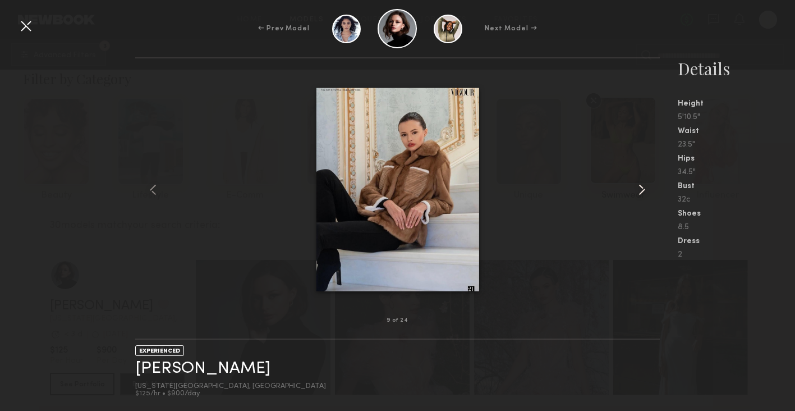
click at [651, 188] on div at bounding box center [649, 189] width 21 height 226
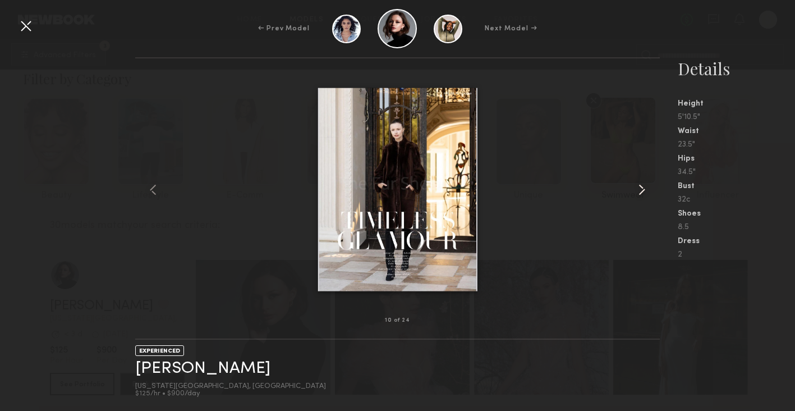
click at [651, 188] on div at bounding box center [649, 189] width 21 height 226
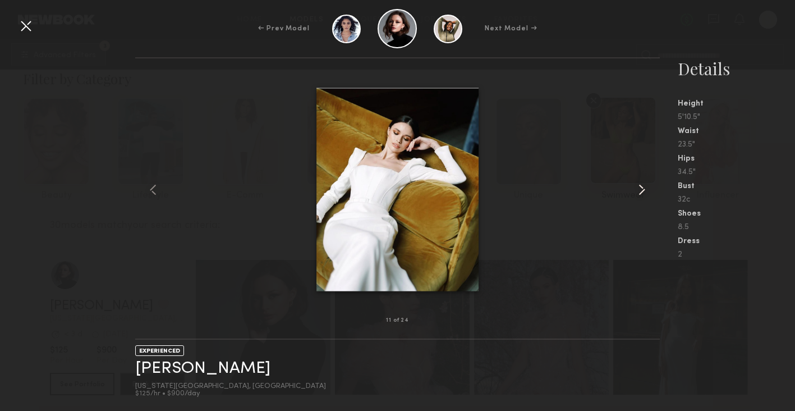
click at [651, 188] on div at bounding box center [649, 189] width 21 height 226
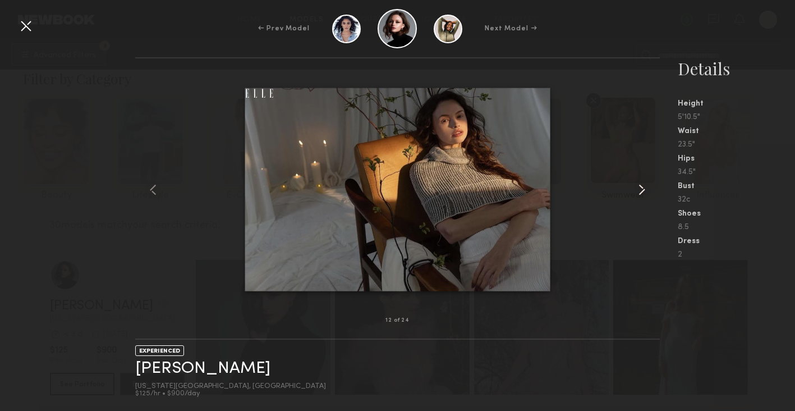
click at [651, 188] on div at bounding box center [649, 189] width 21 height 226
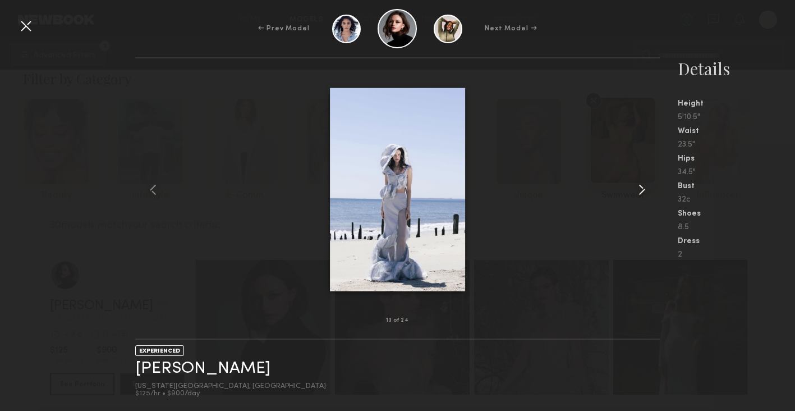
click at [651, 188] on div at bounding box center [649, 189] width 21 height 226
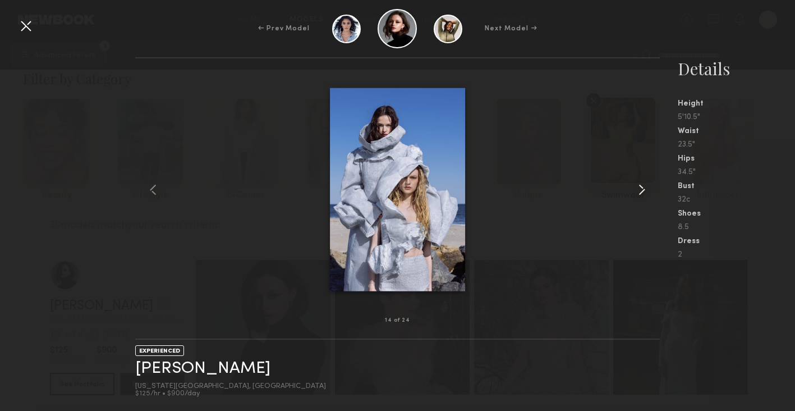
click at [651, 188] on div at bounding box center [649, 189] width 21 height 226
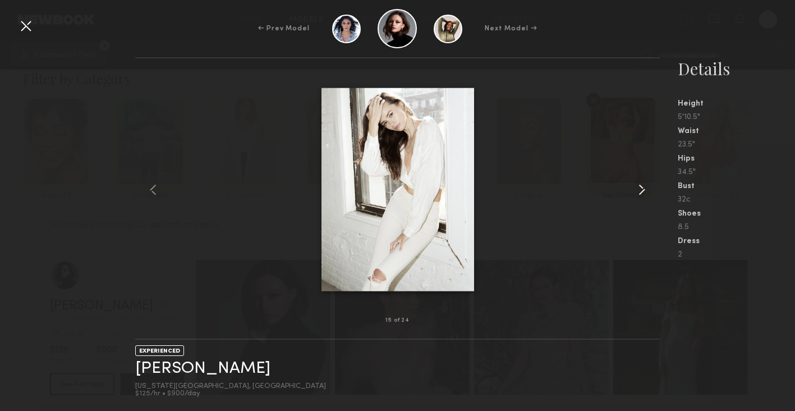
click at [651, 188] on div at bounding box center [649, 189] width 21 height 226
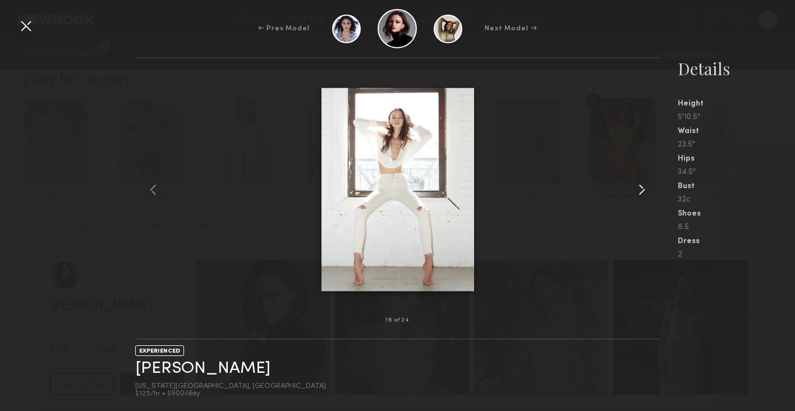
click at [643, 189] on common-icon at bounding box center [642, 190] width 18 height 18
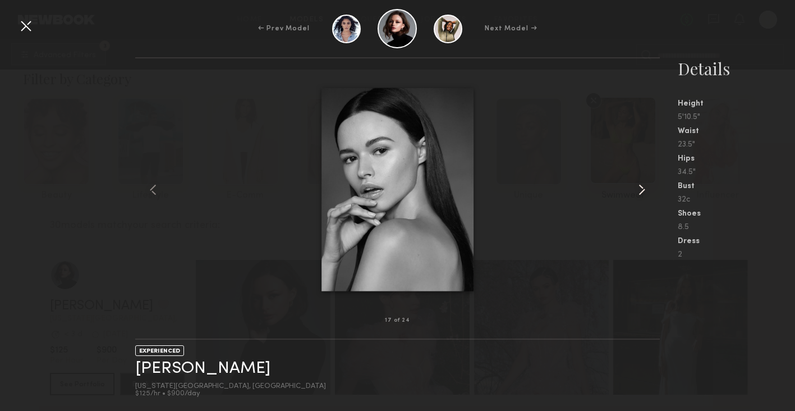
click at [641, 187] on common-icon at bounding box center [642, 190] width 18 height 18
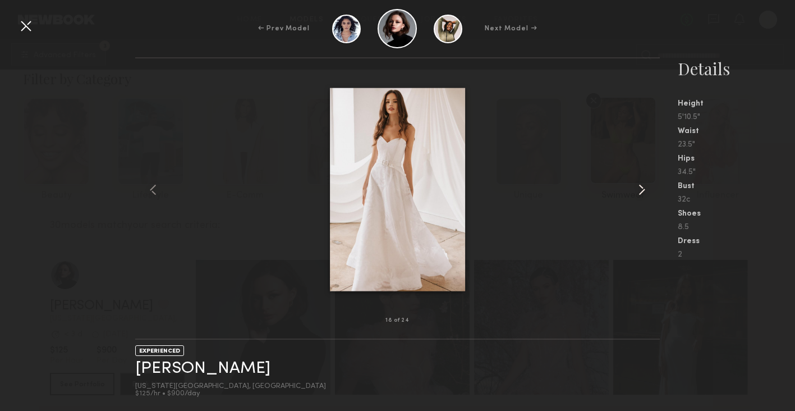
click at [641, 187] on common-icon at bounding box center [642, 190] width 18 height 18
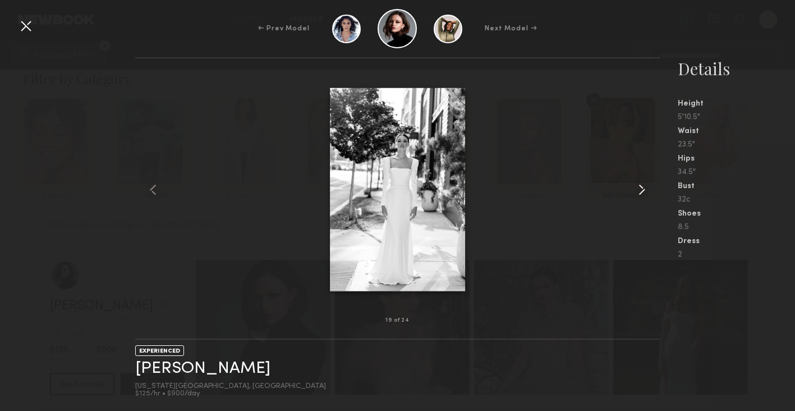
click at [641, 187] on common-icon at bounding box center [642, 190] width 18 height 18
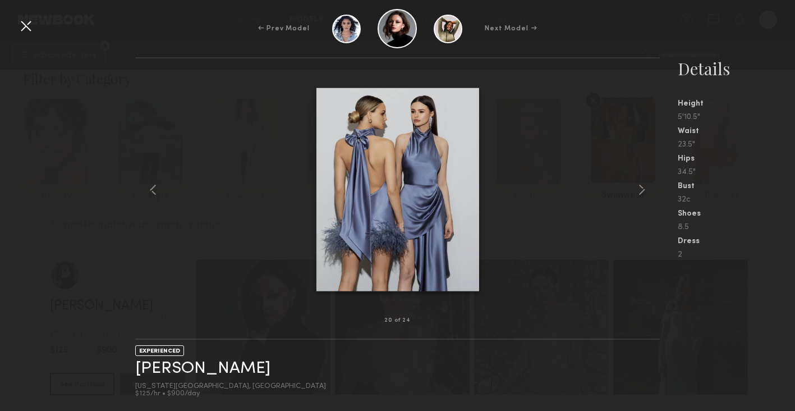
click at [29, 29] on div at bounding box center [26, 26] width 18 height 18
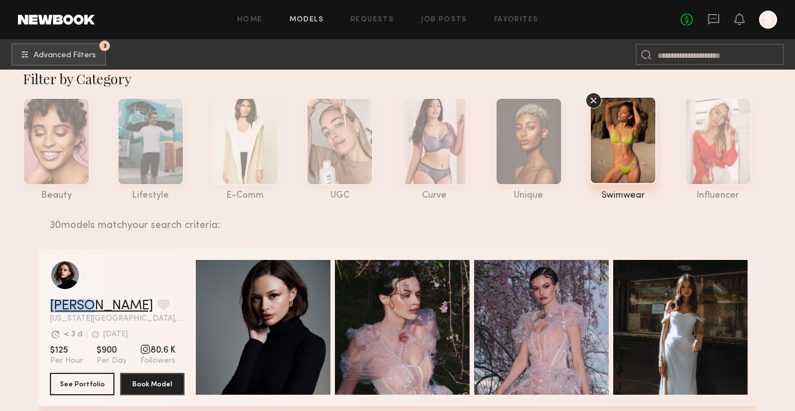
drag, startPoint x: 49, startPoint y: 303, endPoint x: 88, endPoint y: 304, distance: 38.7
click at [88, 304] on div "[PERSON_NAME] Favorite [US_STATE][GEOGRAPHIC_DATA], [GEOGRAPHIC_DATA] [GEOGRAPH…" at bounding box center [398, 327] width 718 height 157
copy link "[PERSON_NAME]"
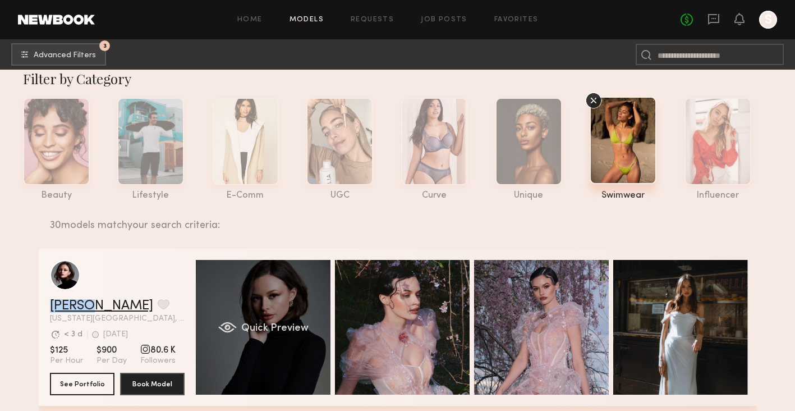
scroll to position [146, 0]
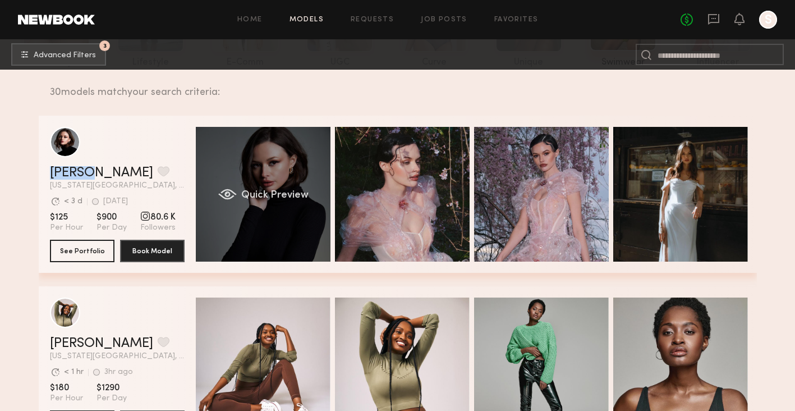
click at [222, 191] on div "grid" at bounding box center [227, 194] width 19 height 11
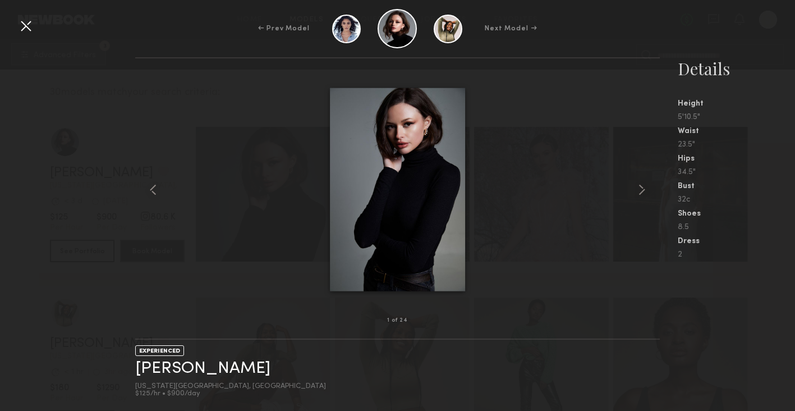
click at [26, 31] on div at bounding box center [26, 26] width 18 height 18
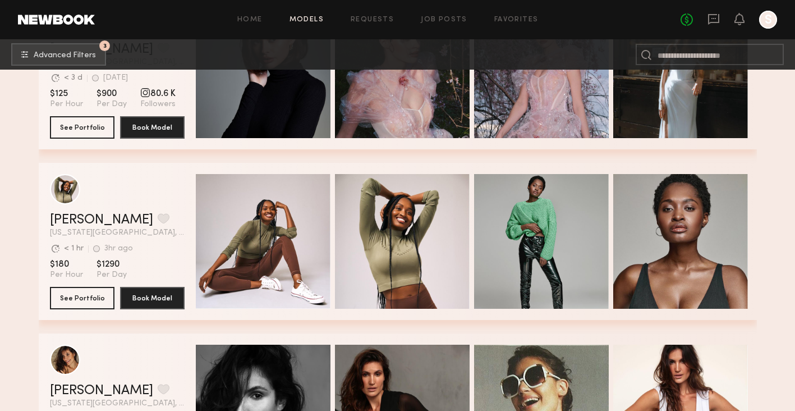
scroll to position [424, 0]
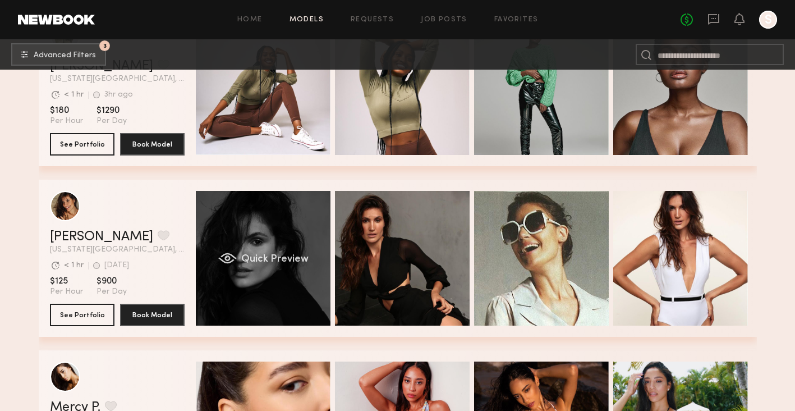
click at [286, 307] on div "Quick Preview" at bounding box center [263, 258] width 135 height 135
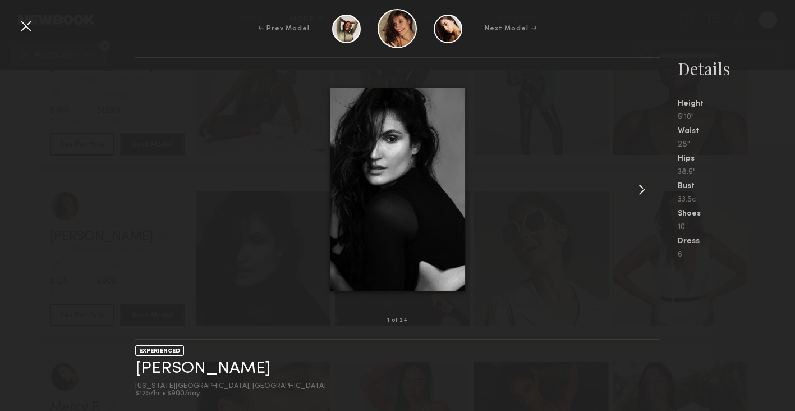
click at [643, 184] on common-icon at bounding box center [642, 190] width 18 height 18
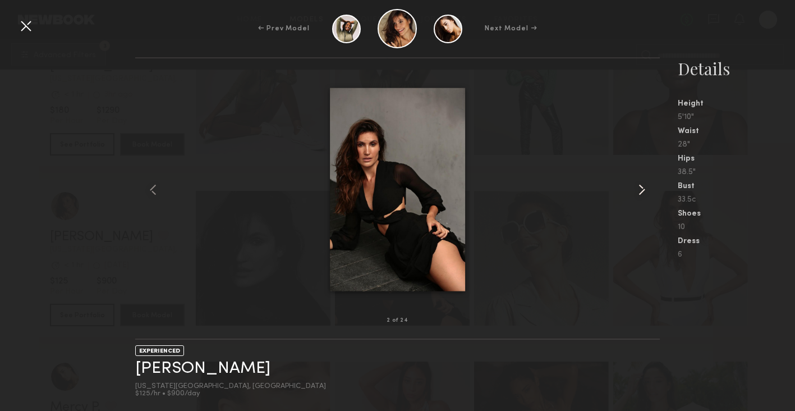
click at [643, 184] on common-icon at bounding box center [642, 190] width 18 height 18
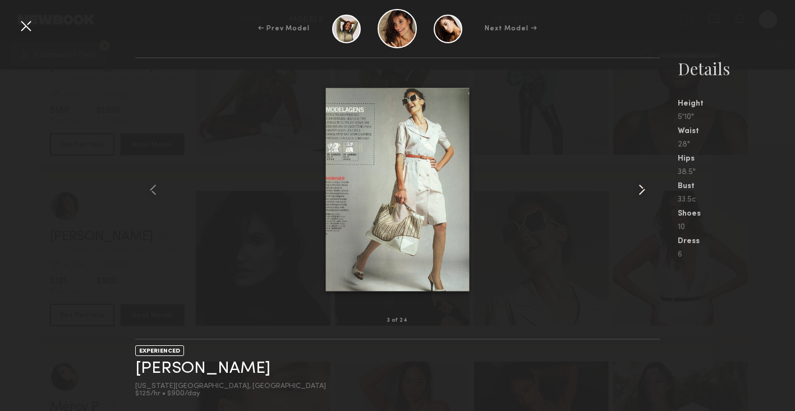
click at [642, 183] on common-icon at bounding box center [642, 190] width 18 height 18
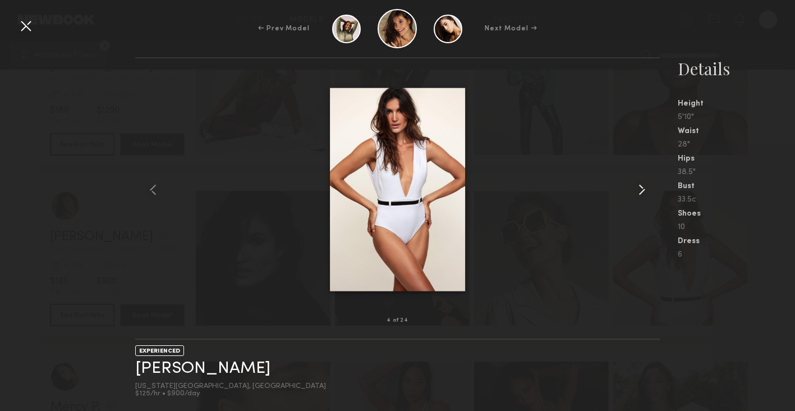
click at [644, 191] on common-icon at bounding box center [642, 190] width 18 height 18
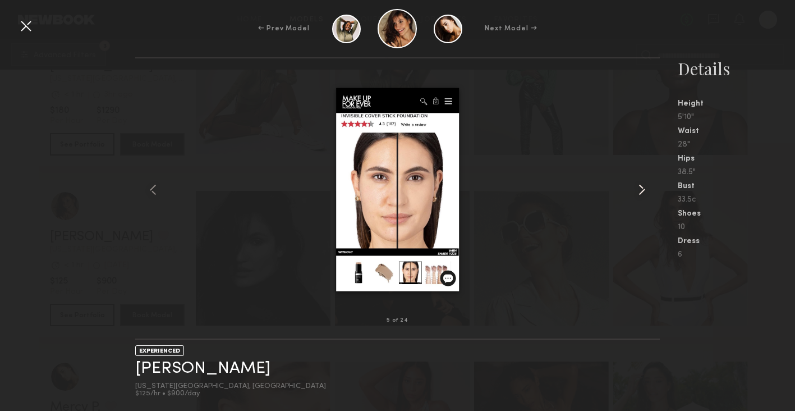
click at [644, 191] on common-icon at bounding box center [642, 190] width 18 height 18
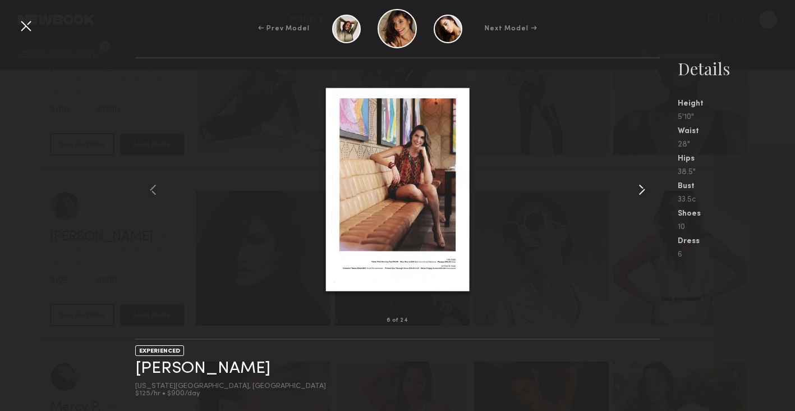
click at [644, 191] on common-icon at bounding box center [642, 190] width 18 height 18
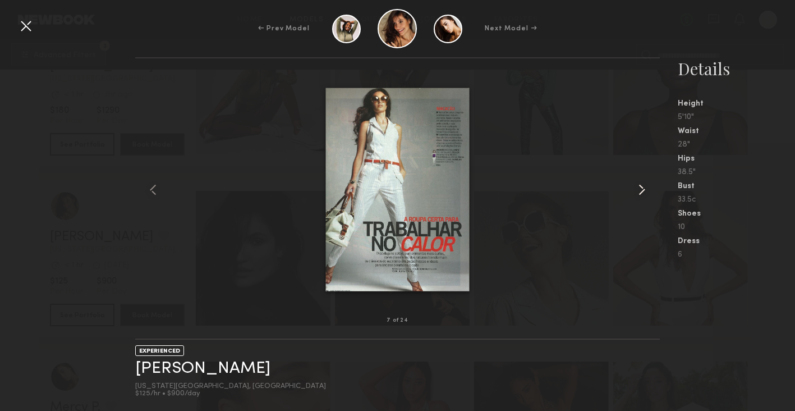
click at [644, 191] on common-icon at bounding box center [642, 190] width 18 height 18
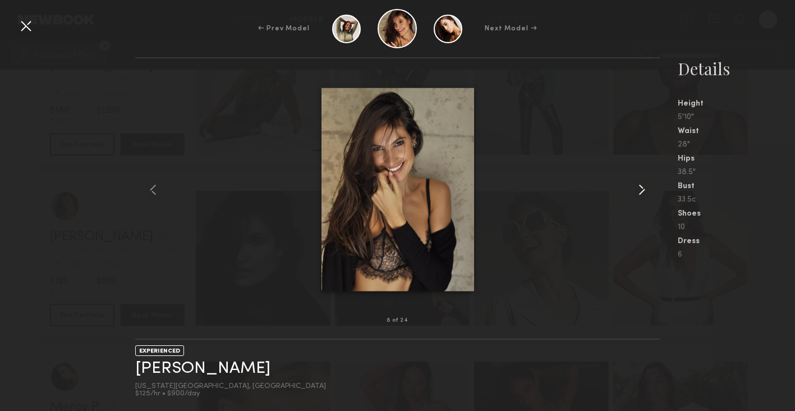
click at [644, 191] on common-icon at bounding box center [642, 190] width 18 height 18
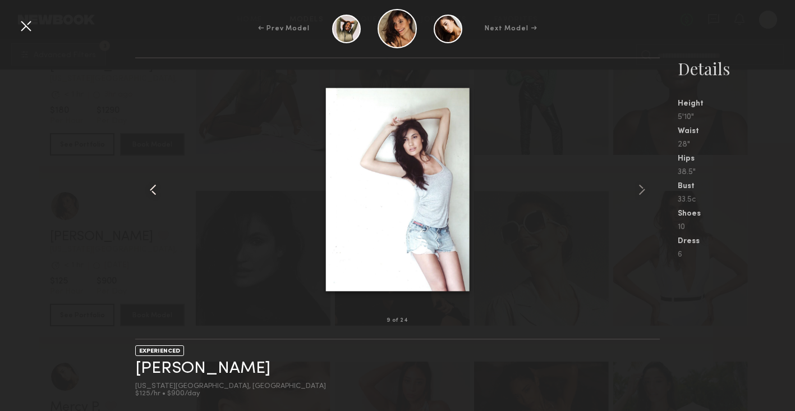
click at [150, 187] on common-icon at bounding box center [153, 190] width 18 height 18
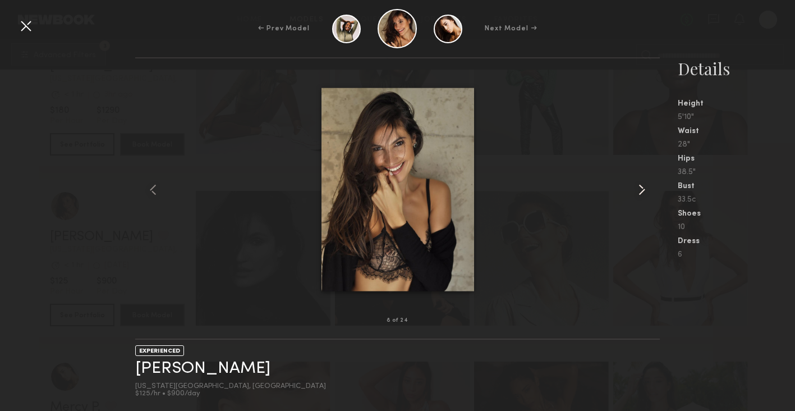
click at [645, 186] on common-icon at bounding box center [642, 190] width 18 height 18
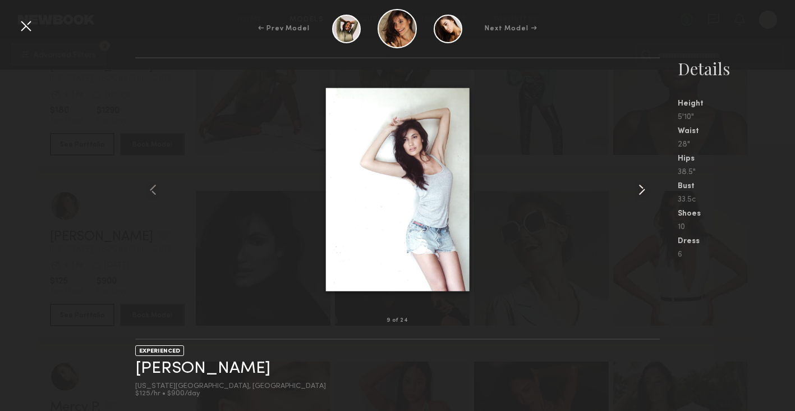
click at [645, 186] on common-icon at bounding box center [642, 190] width 18 height 18
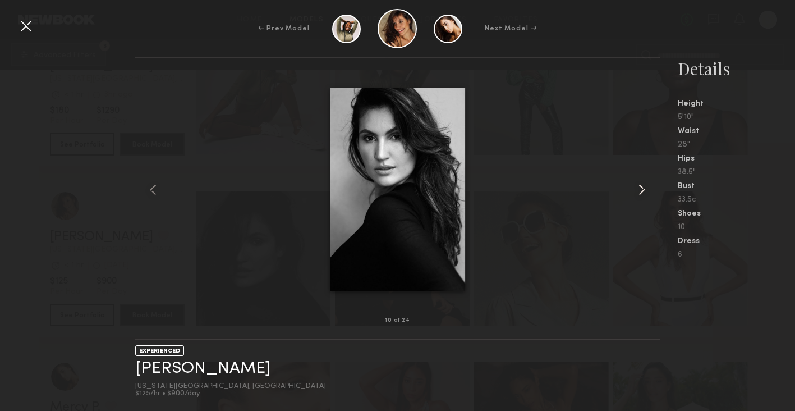
click at [645, 186] on common-icon at bounding box center [642, 190] width 18 height 18
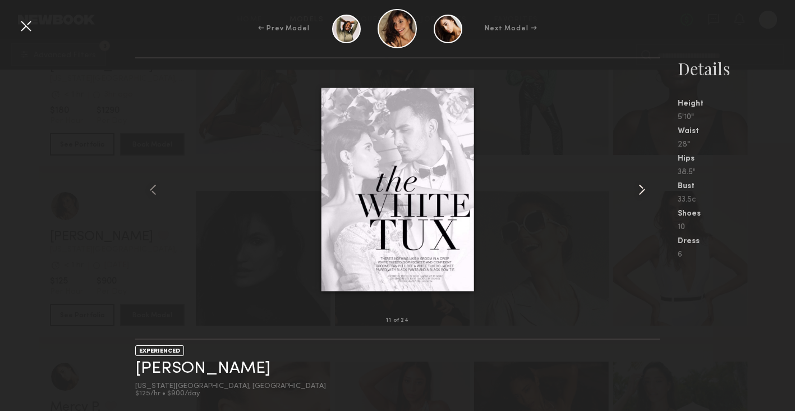
click at [645, 186] on common-icon at bounding box center [642, 190] width 18 height 18
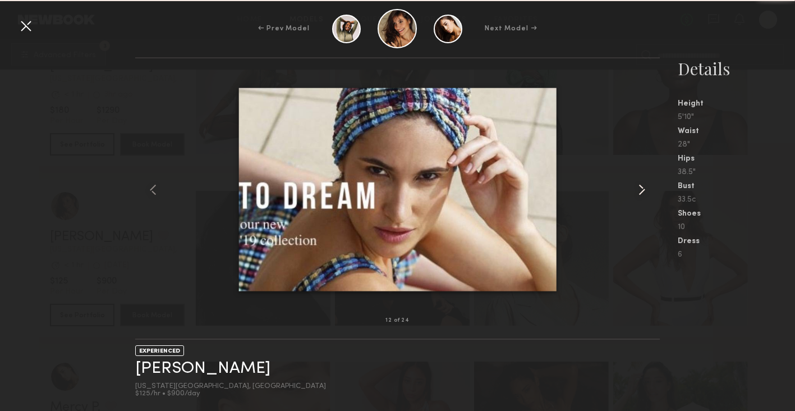
click at [645, 186] on common-icon at bounding box center [642, 190] width 18 height 18
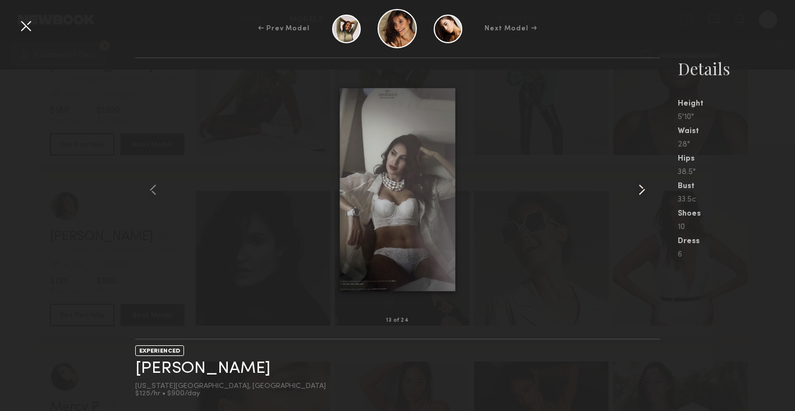
click at [645, 186] on common-icon at bounding box center [642, 190] width 18 height 18
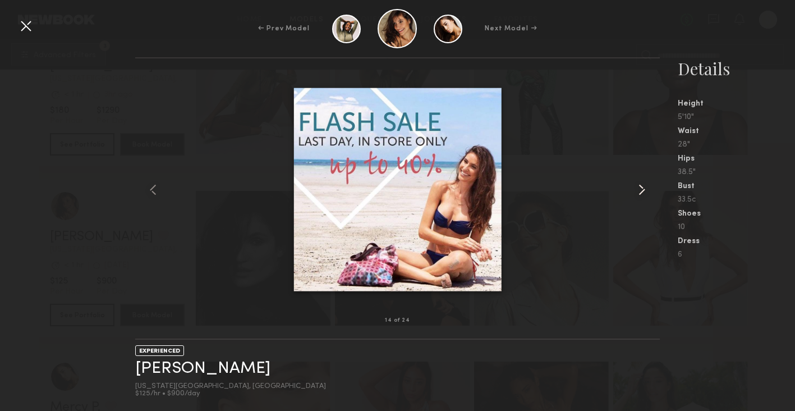
click at [645, 186] on common-icon at bounding box center [642, 190] width 18 height 18
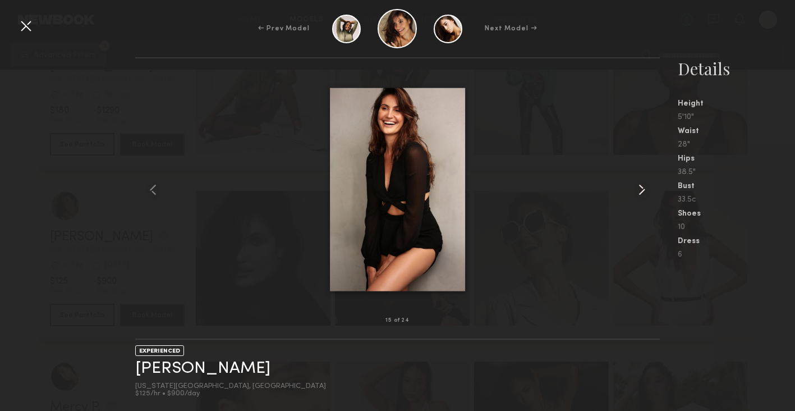
click at [645, 186] on common-icon at bounding box center [642, 190] width 18 height 18
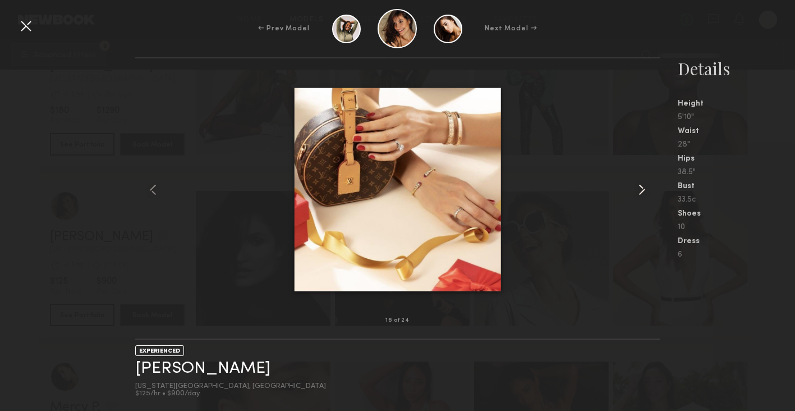
click at [645, 186] on common-icon at bounding box center [642, 190] width 18 height 18
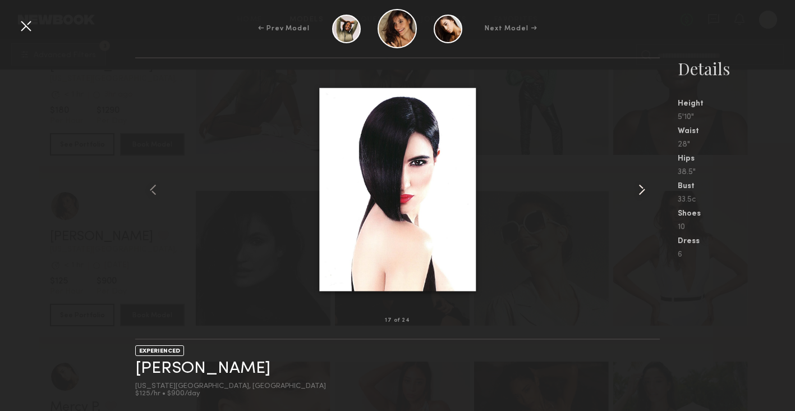
click at [645, 186] on common-icon at bounding box center [642, 190] width 18 height 18
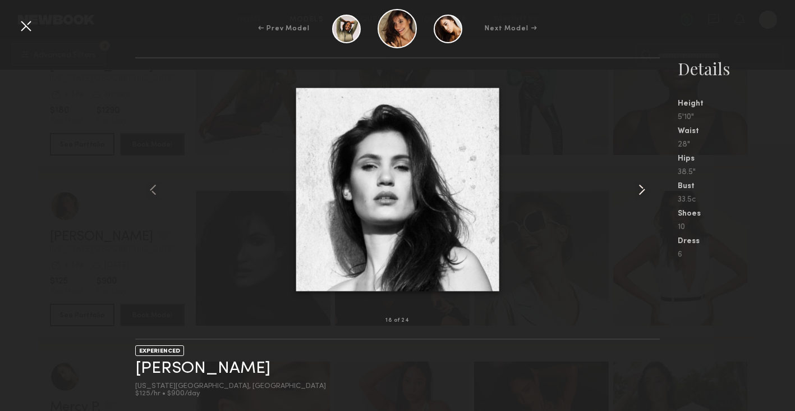
click at [645, 186] on common-icon at bounding box center [642, 190] width 18 height 18
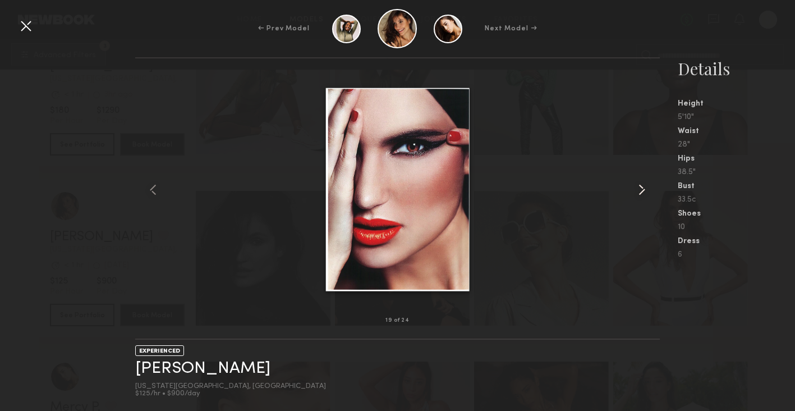
click at [645, 186] on common-icon at bounding box center [642, 190] width 18 height 18
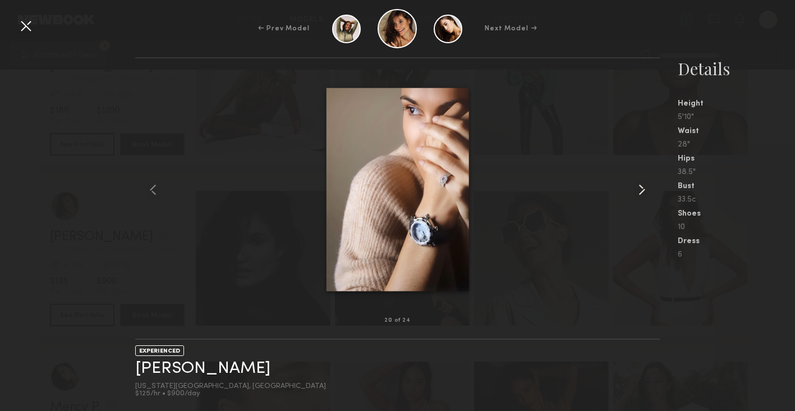
click at [645, 186] on common-icon at bounding box center [642, 190] width 18 height 18
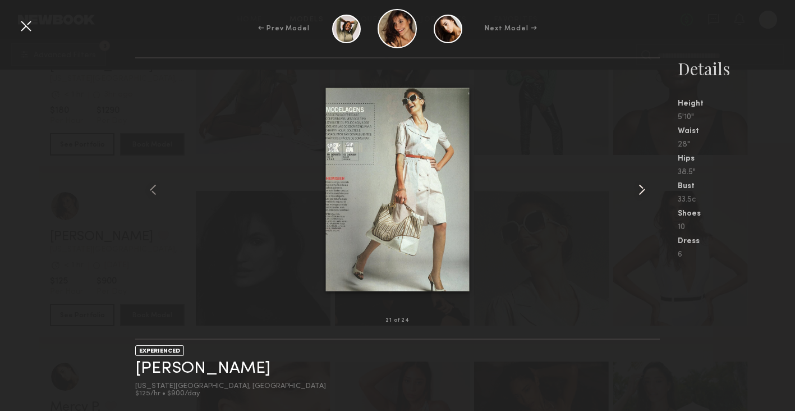
click at [645, 186] on common-icon at bounding box center [642, 190] width 18 height 18
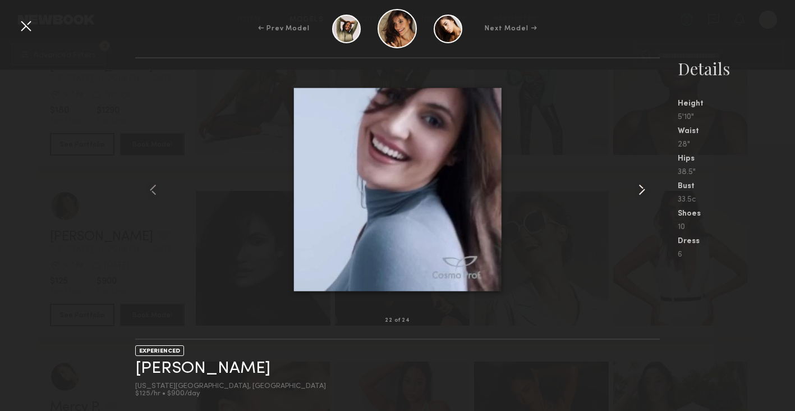
click at [645, 186] on common-icon at bounding box center [642, 190] width 18 height 18
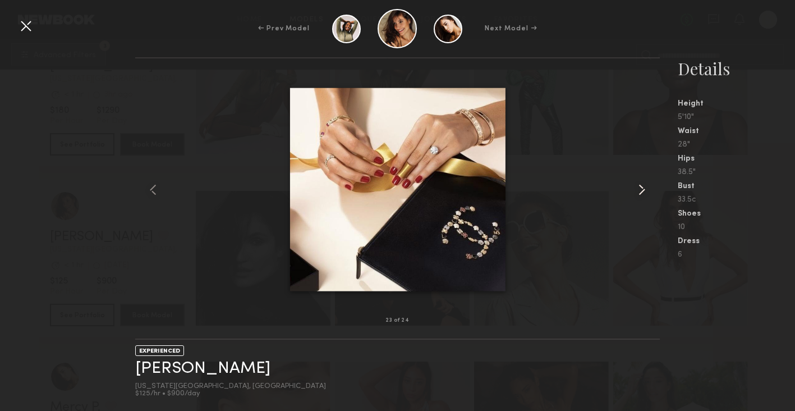
click at [645, 186] on common-icon at bounding box center [642, 190] width 18 height 18
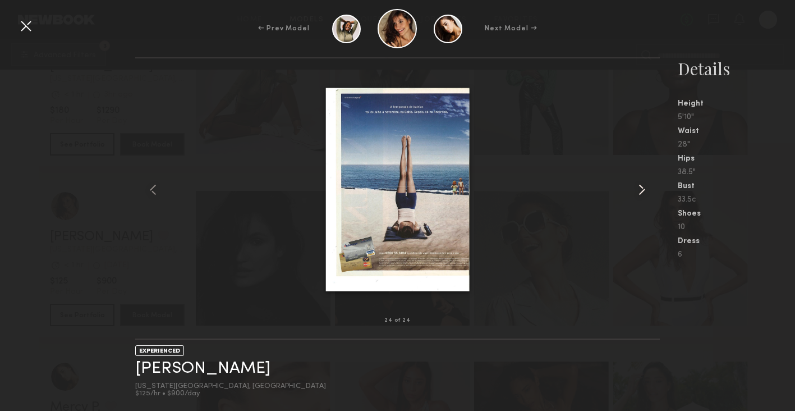
click at [645, 186] on common-icon at bounding box center [642, 190] width 18 height 18
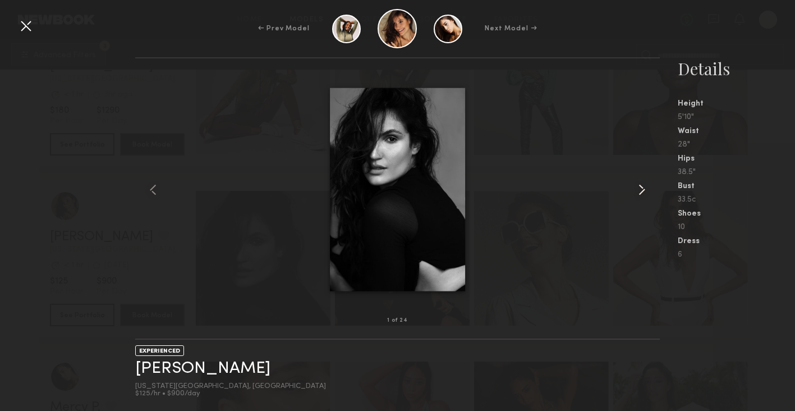
click at [645, 186] on common-icon at bounding box center [642, 190] width 18 height 18
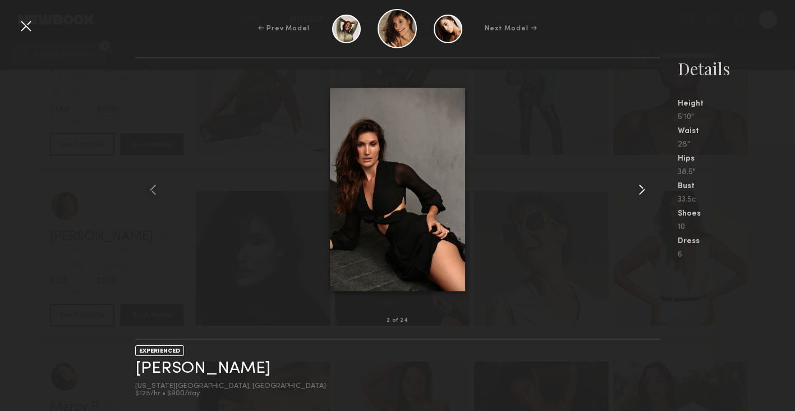
click at [645, 184] on common-icon at bounding box center [642, 190] width 18 height 18
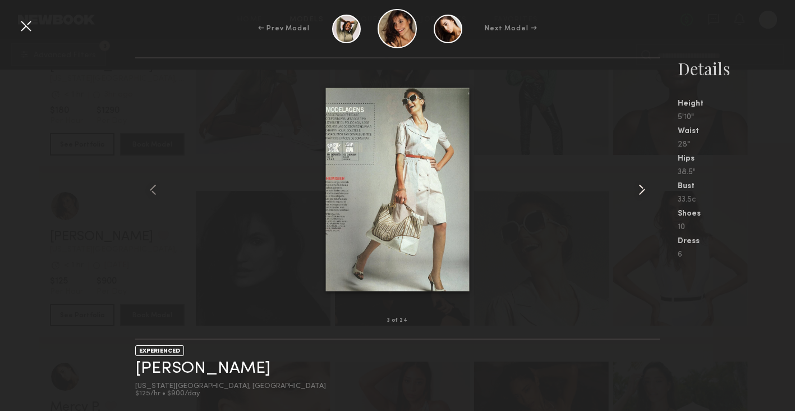
click at [645, 184] on common-icon at bounding box center [642, 190] width 18 height 18
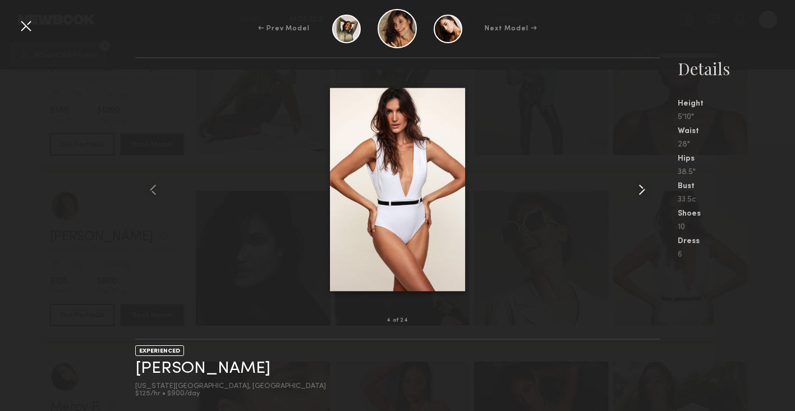
click at [641, 188] on common-icon at bounding box center [642, 190] width 18 height 18
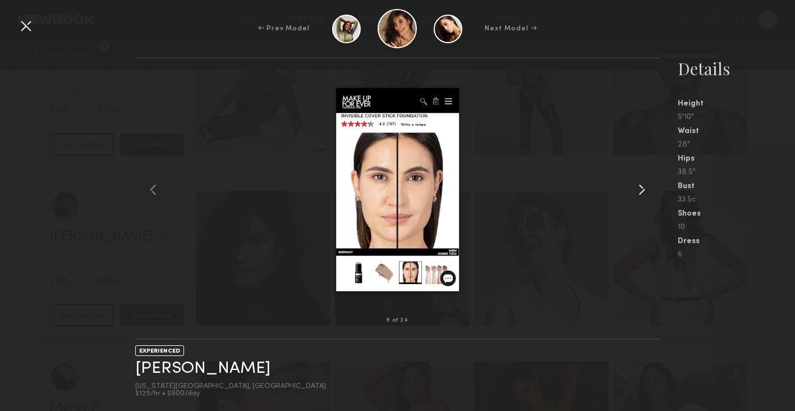
click at [641, 188] on common-icon at bounding box center [642, 190] width 18 height 18
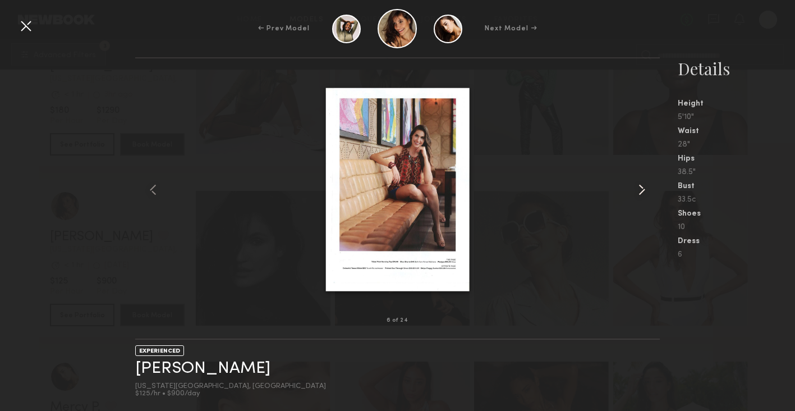
click at [641, 188] on common-icon at bounding box center [642, 190] width 18 height 18
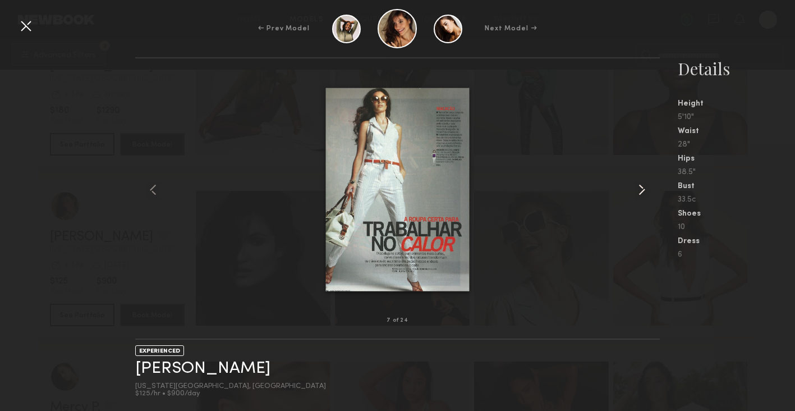
click at [641, 188] on common-icon at bounding box center [642, 190] width 18 height 18
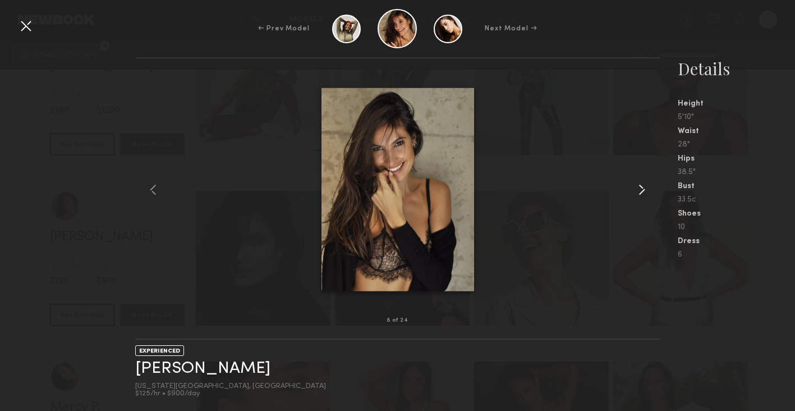
click at [641, 188] on common-icon at bounding box center [642, 190] width 18 height 18
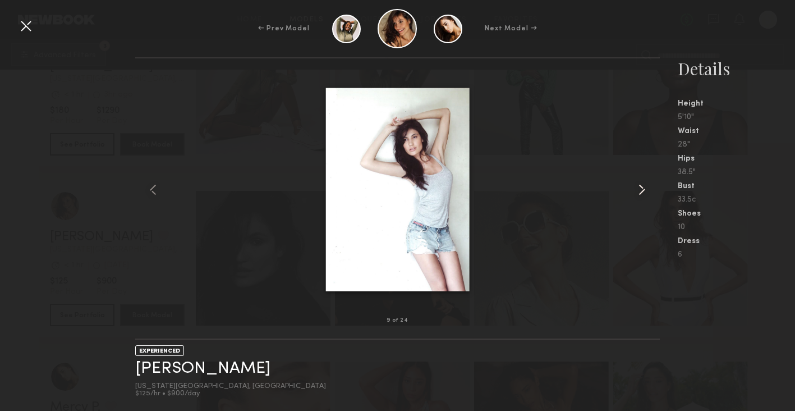
click at [641, 188] on common-icon at bounding box center [642, 190] width 18 height 18
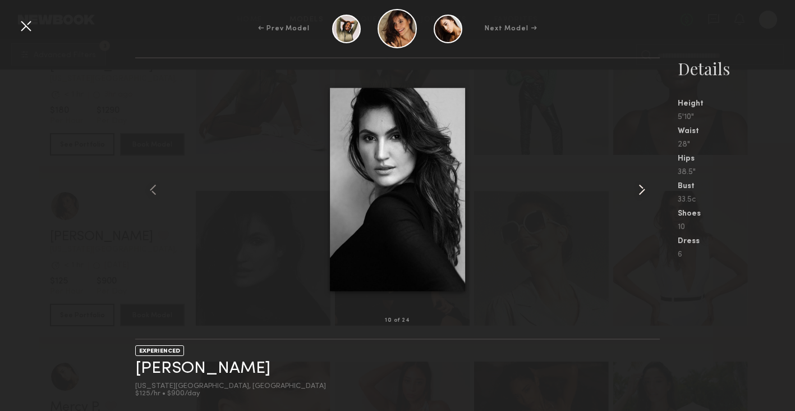
click at [641, 188] on common-icon at bounding box center [642, 190] width 18 height 18
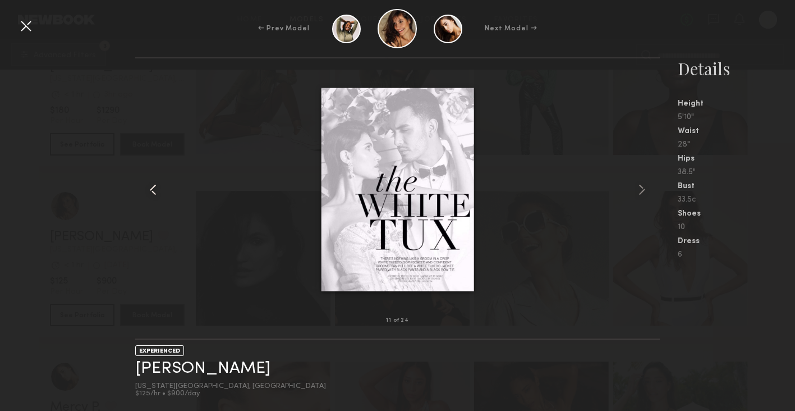
click at [157, 189] on common-icon at bounding box center [153, 190] width 18 height 18
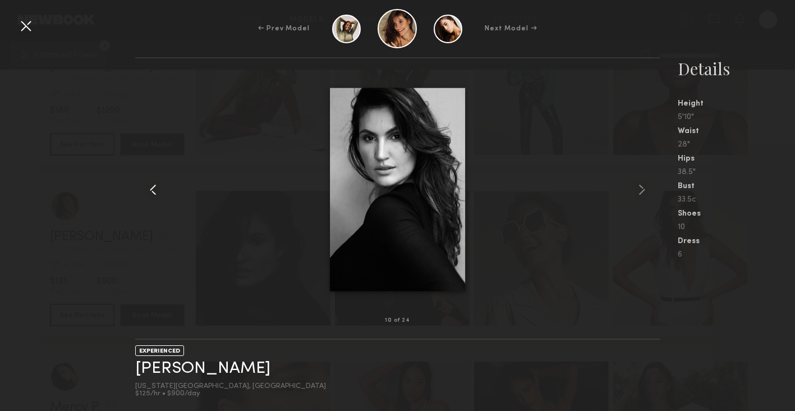
click at [157, 189] on common-icon at bounding box center [153, 190] width 18 height 18
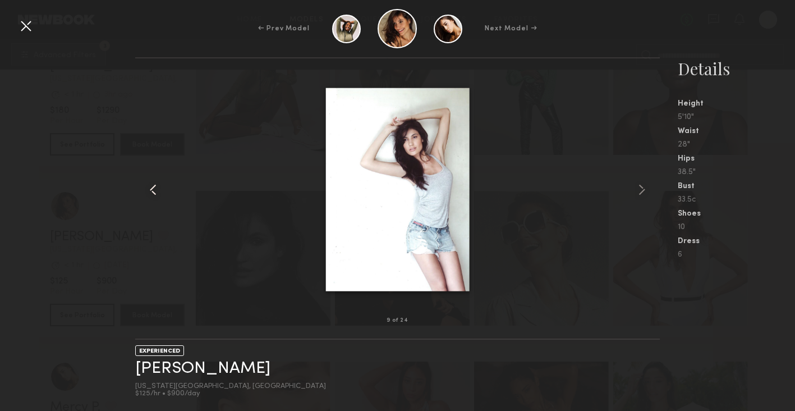
click at [157, 189] on common-icon at bounding box center [153, 190] width 18 height 18
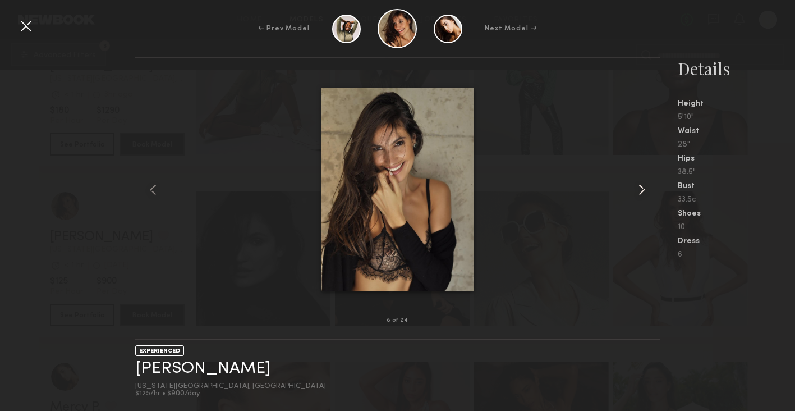
click at [642, 184] on common-icon at bounding box center [642, 190] width 18 height 18
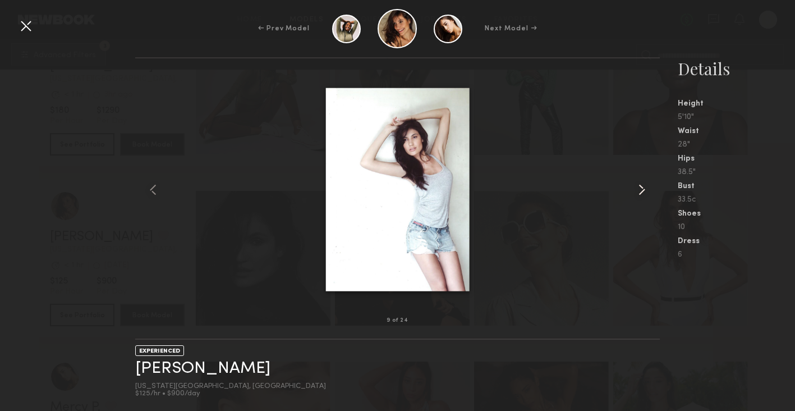
click at [642, 184] on common-icon at bounding box center [642, 190] width 18 height 18
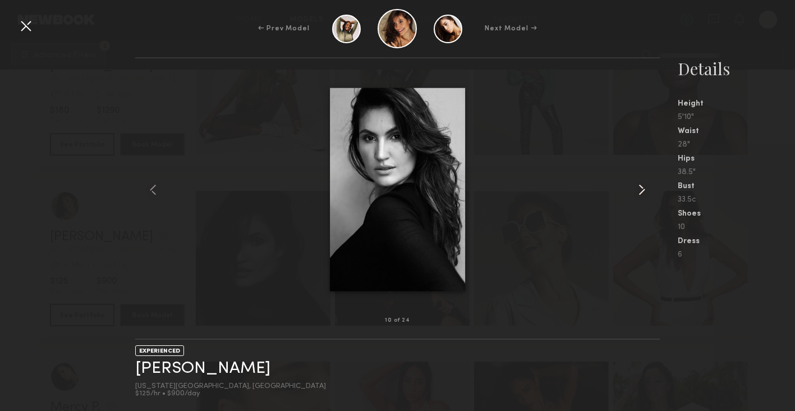
click at [642, 184] on common-icon at bounding box center [642, 190] width 18 height 18
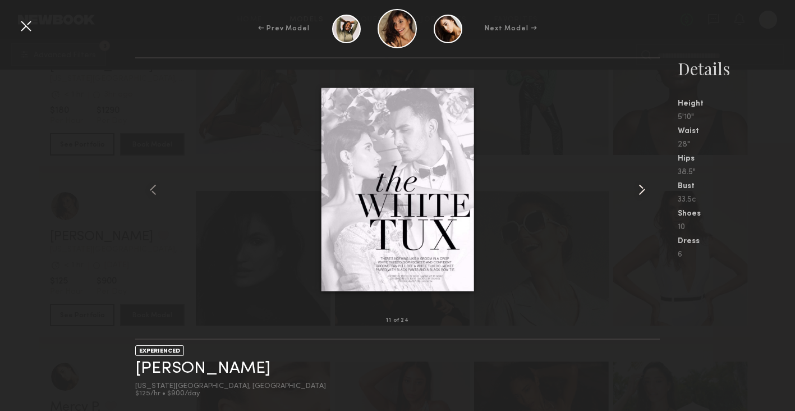
click at [642, 184] on common-icon at bounding box center [642, 190] width 18 height 18
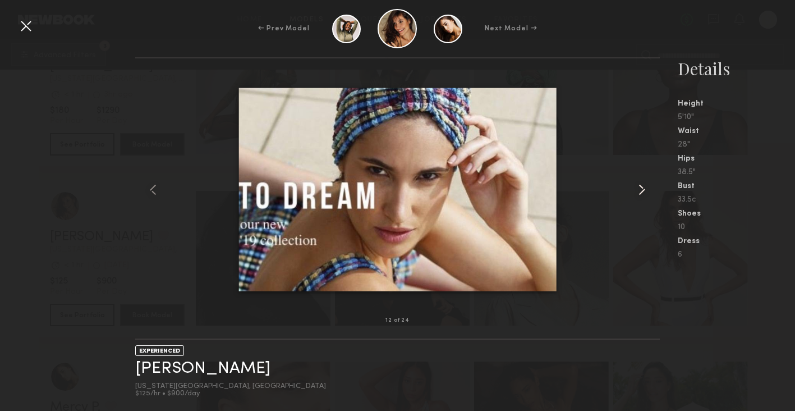
click at [642, 184] on common-icon at bounding box center [642, 190] width 18 height 18
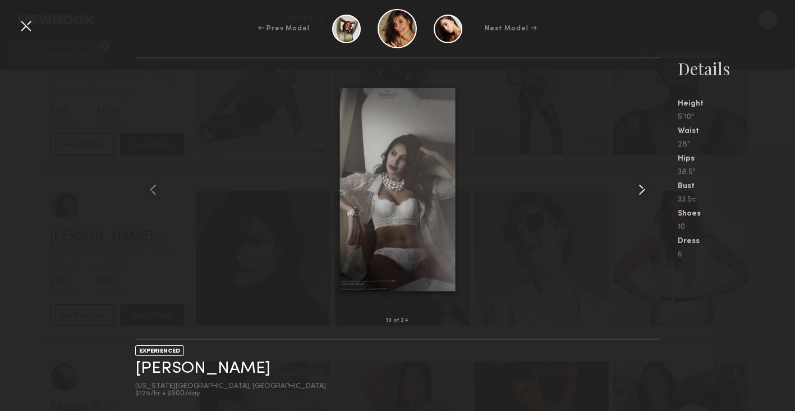
click at [646, 178] on div at bounding box center [649, 189] width 21 height 226
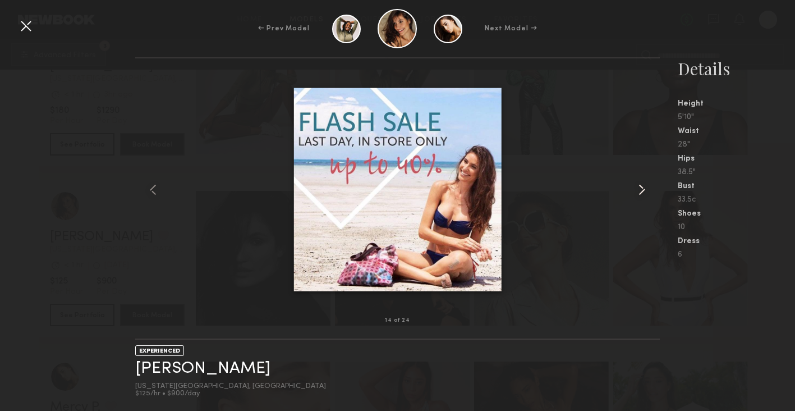
click at [643, 193] on common-icon at bounding box center [642, 190] width 18 height 18
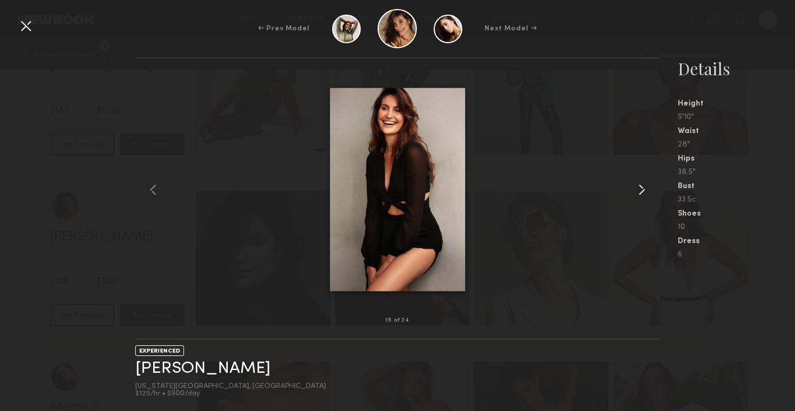
click at [643, 193] on common-icon at bounding box center [642, 190] width 18 height 18
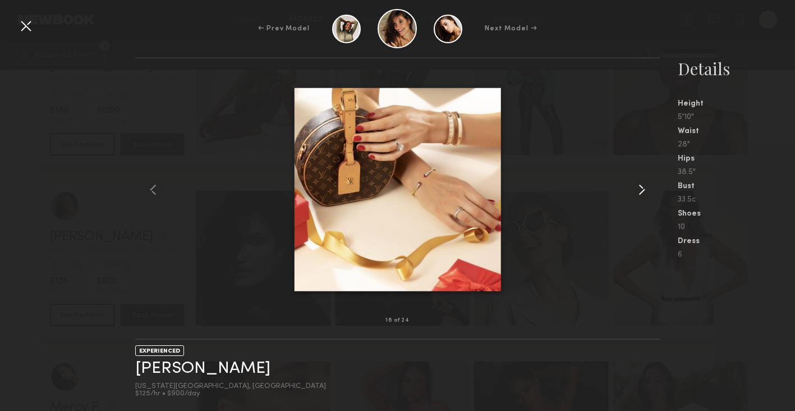
click at [643, 193] on common-icon at bounding box center [642, 190] width 18 height 18
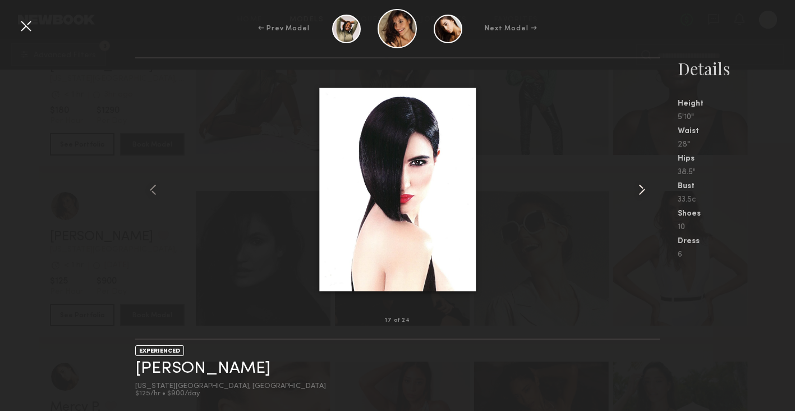
click at [644, 190] on common-icon at bounding box center [642, 190] width 18 height 18
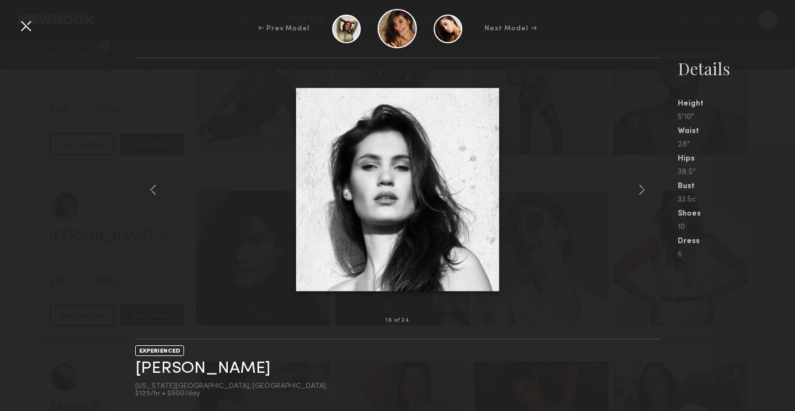
click at [29, 31] on div at bounding box center [26, 26] width 18 height 18
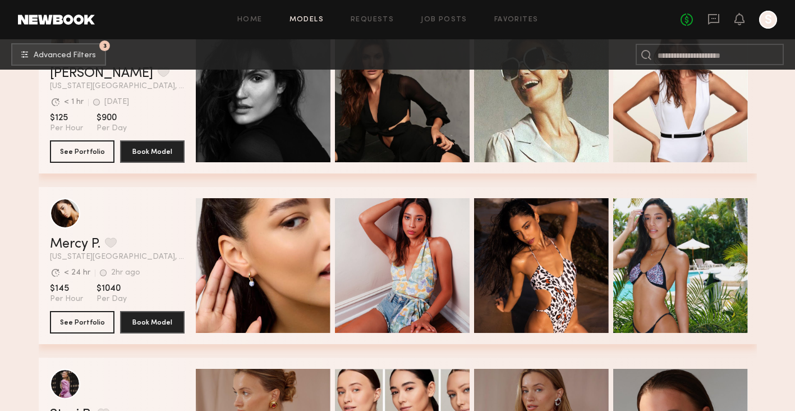
scroll to position [588, 0]
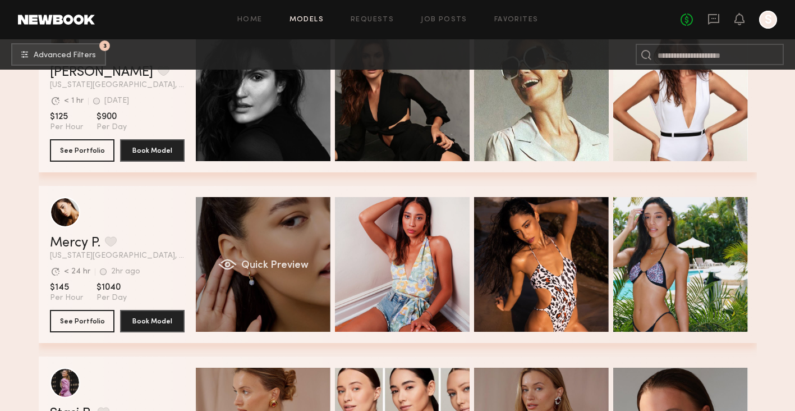
click at [269, 267] on span "Quick Preview" at bounding box center [274, 265] width 67 height 10
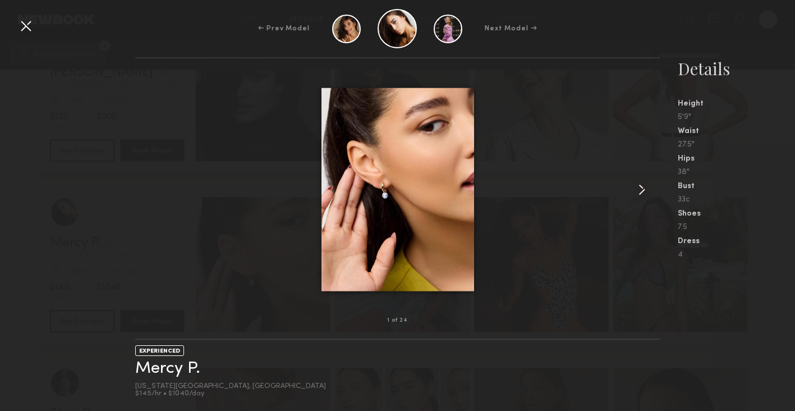
click at [643, 202] on div at bounding box center [649, 189] width 21 height 226
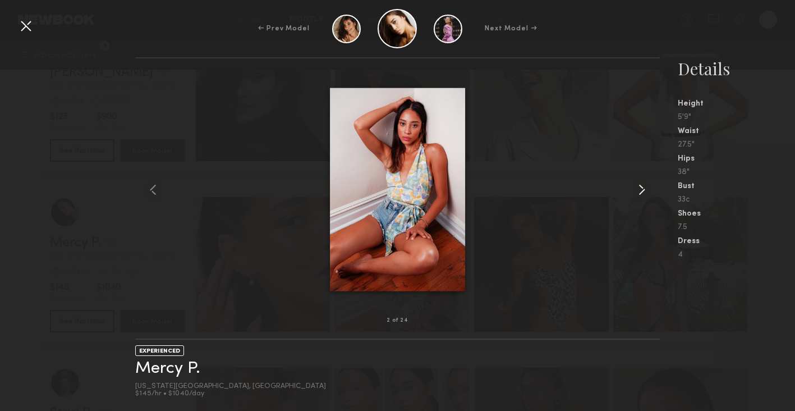
click at [643, 202] on div at bounding box center [649, 189] width 21 height 226
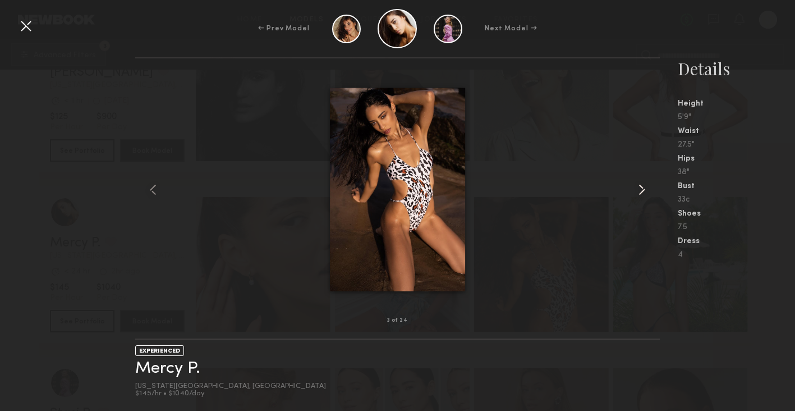
click at [648, 188] on common-icon at bounding box center [642, 190] width 18 height 18
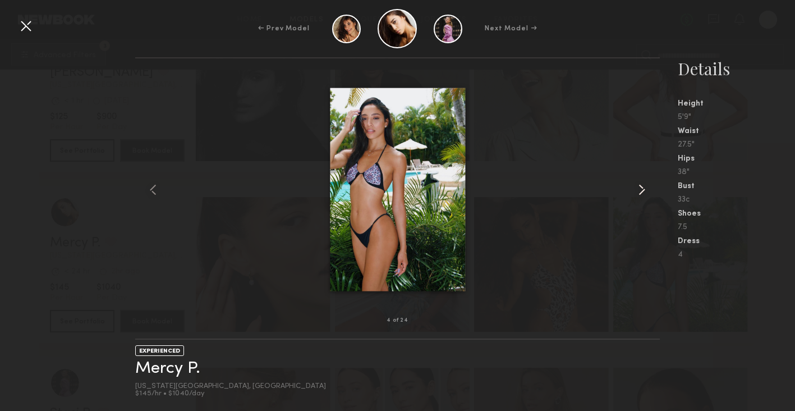
click at [648, 188] on common-icon at bounding box center [642, 190] width 18 height 18
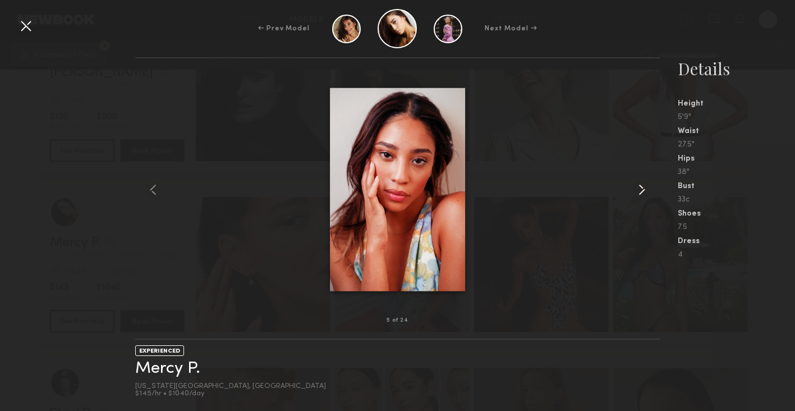
click at [640, 190] on common-icon at bounding box center [642, 190] width 18 height 18
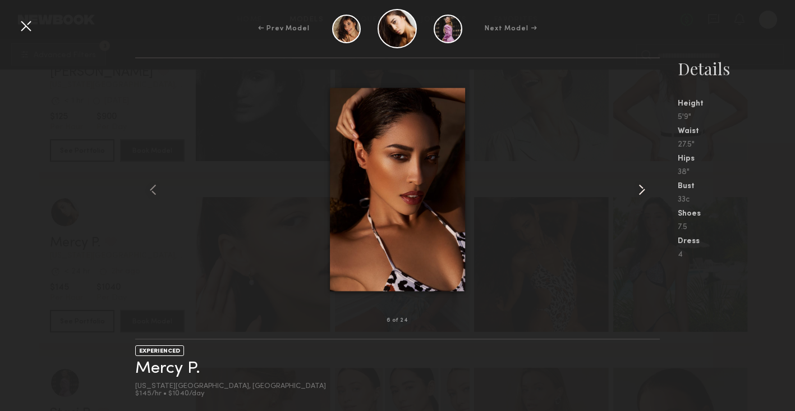
click at [640, 190] on common-icon at bounding box center [642, 190] width 18 height 18
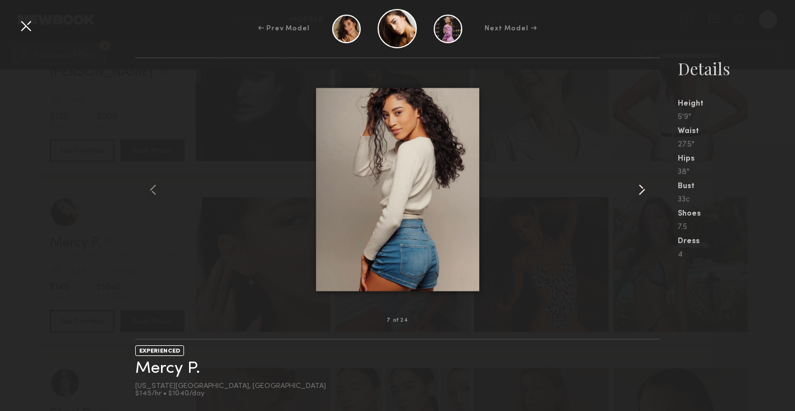
click at [640, 190] on common-icon at bounding box center [642, 190] width 18 height 18
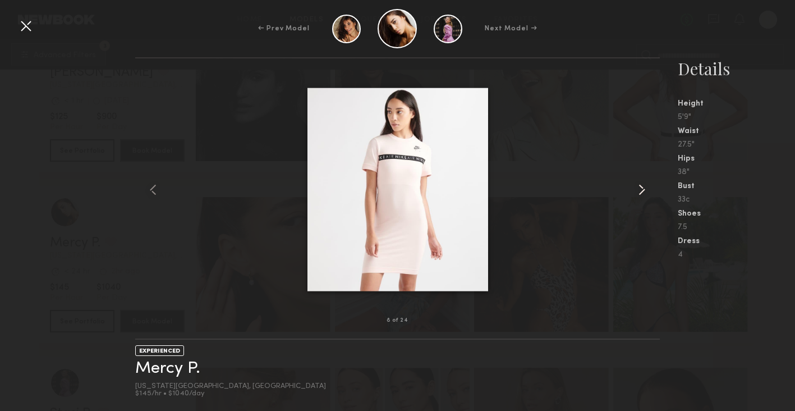
click at [640, 190] on common-icon at bounding box center [642, 190] width 18 height 18
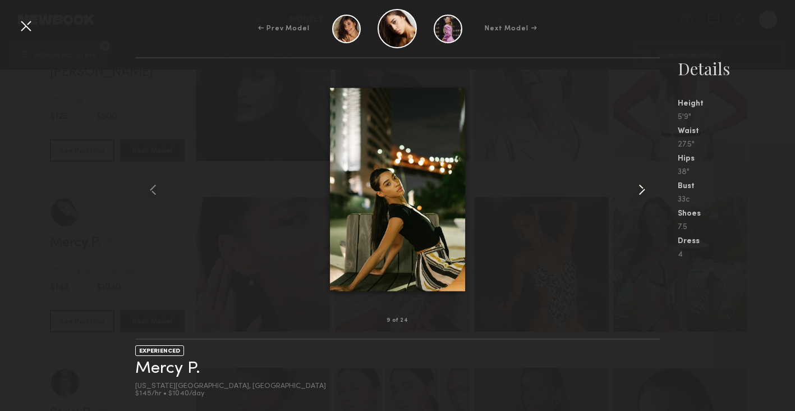
click at [640, 190] on common-icon at bounding box center [642, 190] width 18 height 18
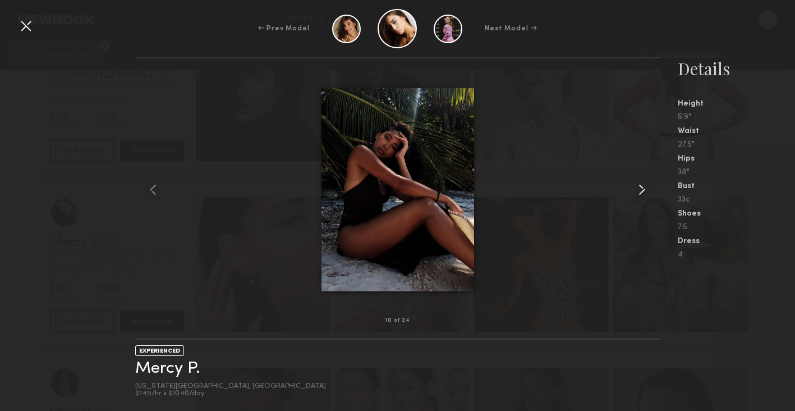
click at [640, 190] on common-icon at bounding box center [642, 190] width 18 height 18
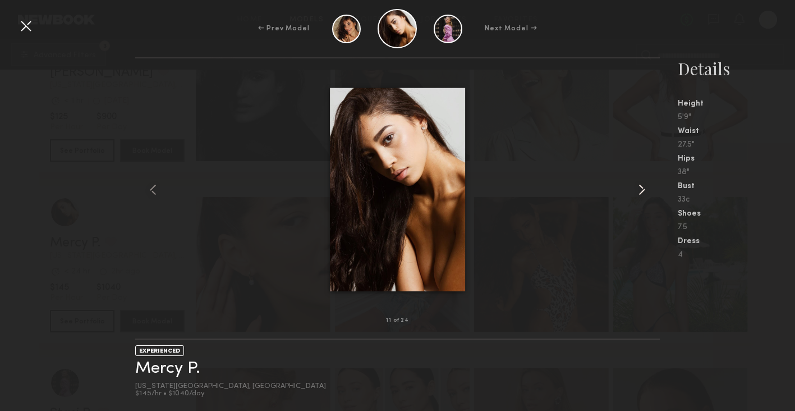
click at [640, 190] on common-icon at bounding box center [642, 190] width 18 height 18
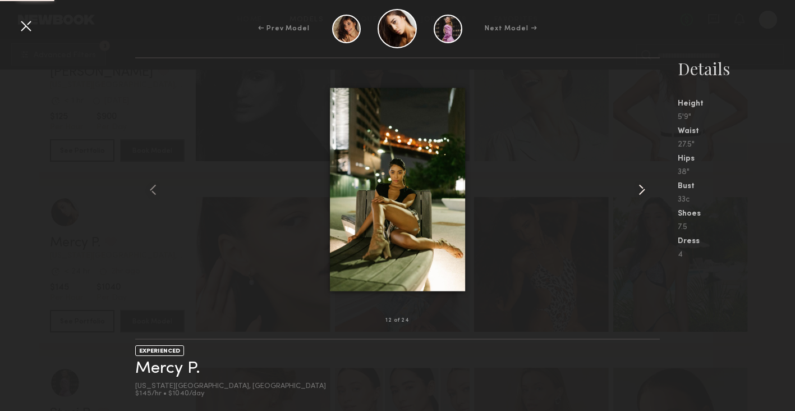
click at [640, 190] on common-icon at bounding box center [642, 190] width 18 height 18
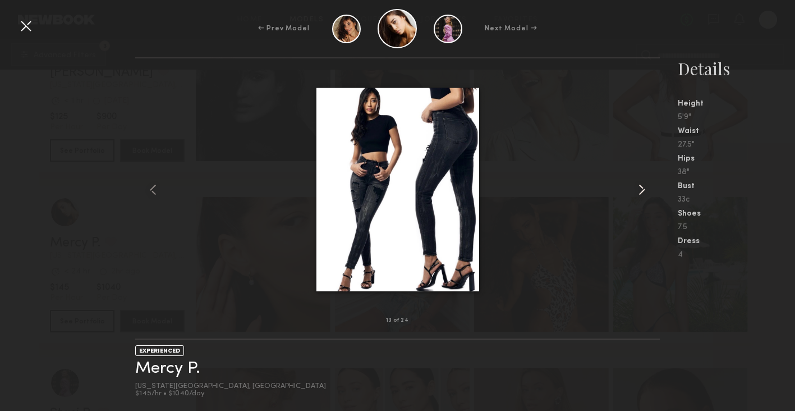
click at [640, 190] on common-icon at bounding box center [642, 190] width 18 height 18
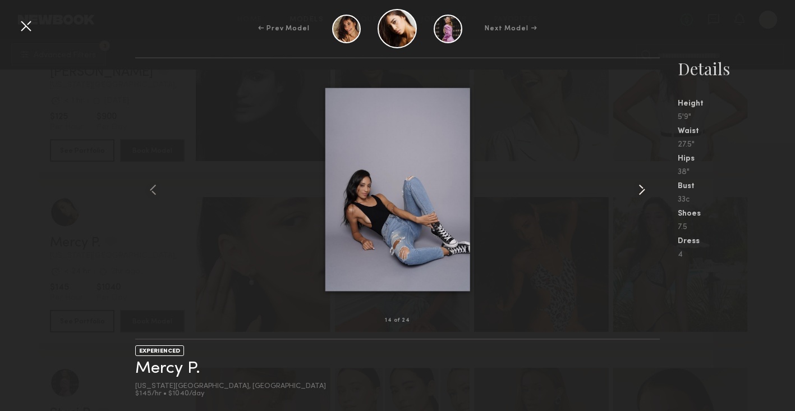
click at [640, 190] on common-icon at bounding box center [642, 190] width 18 height 18
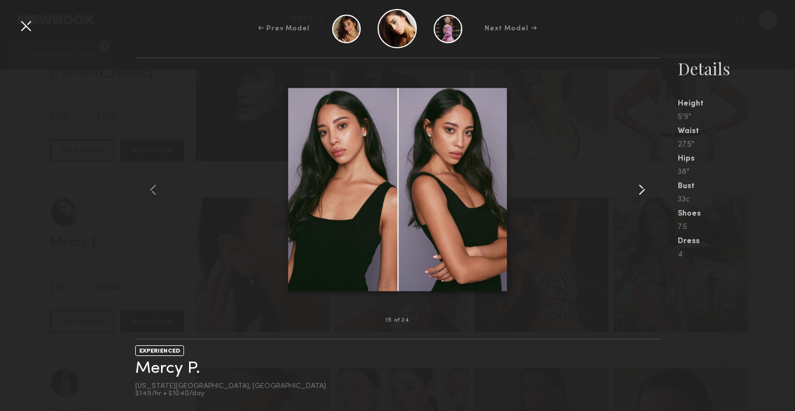
click at [640, 190] on common-icon at bounding box center [642, 190] width 18 height 18
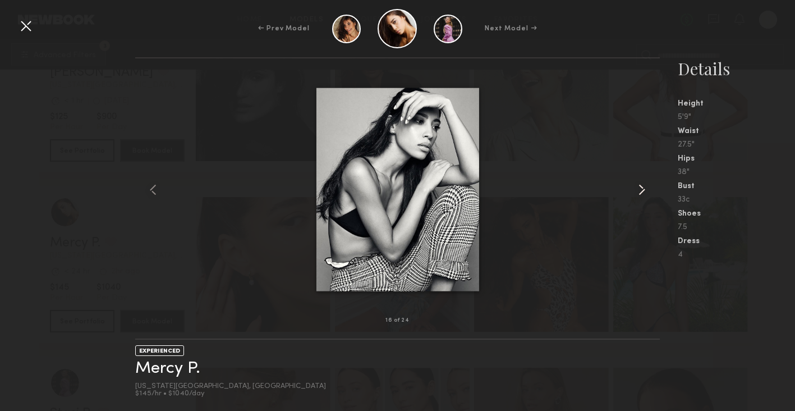
click at [640, 190] on common-icon at bounding box center [642, 190] width 18 height 18
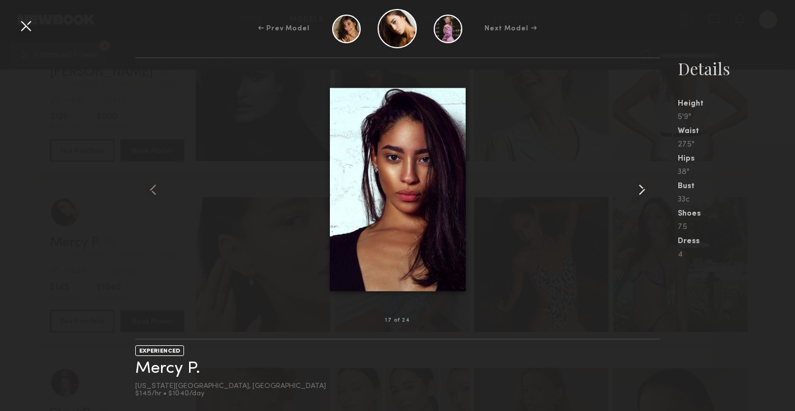
click at [640, 190] on common-icon at bounding box center [642, 190] width 18 height 18
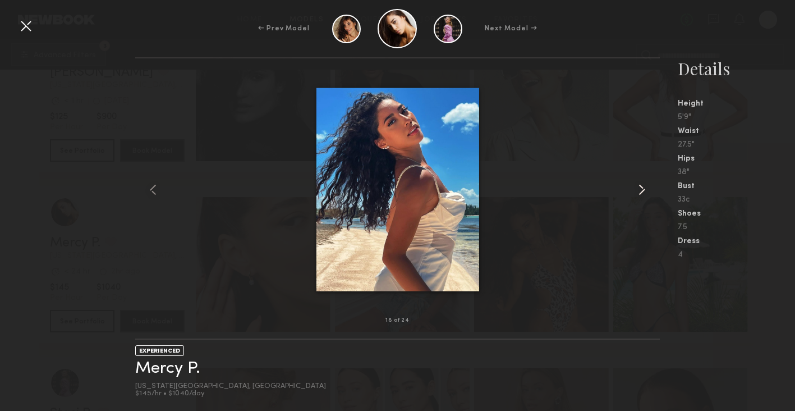
click at [640, 190] on common-icon at bounding box center [642, 190] width 18 height 18
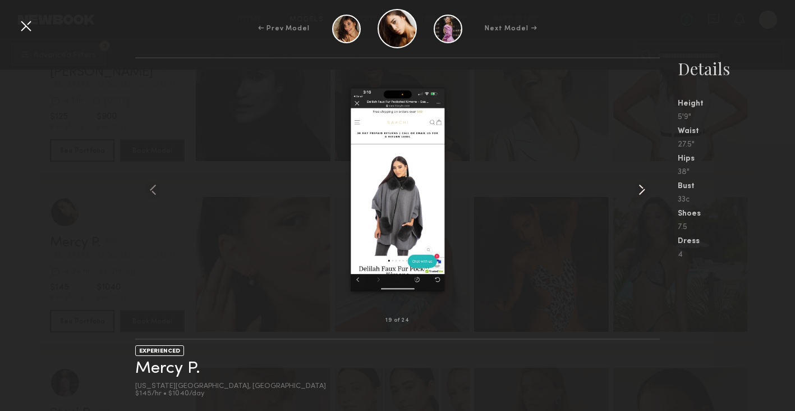
click at [640, 190] on common-icon at bounding box center [642, 190] width 18 height 18
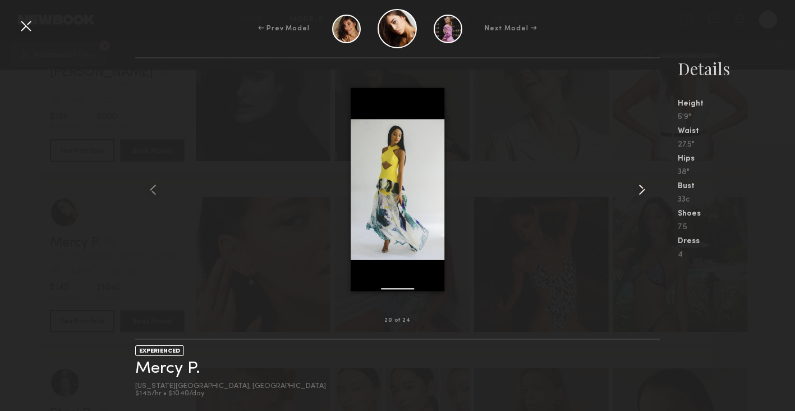
click at [640, 190] on common-icon at bounding box center [642, 190] width 18 height 18
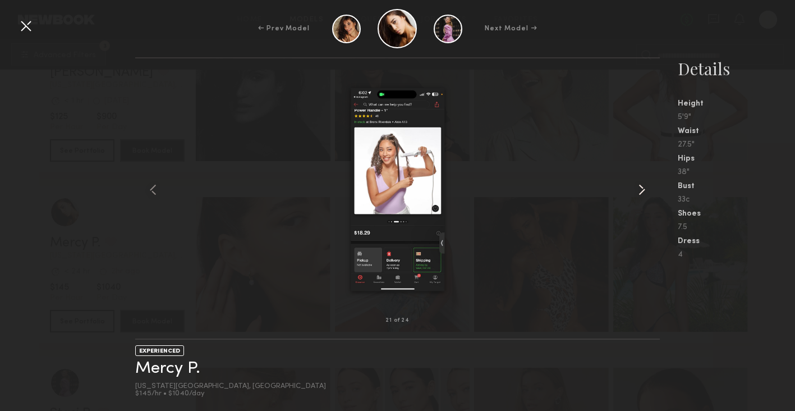
click at [640, 190] on common-icon at bounding box center [642, 190] width 18 height 18
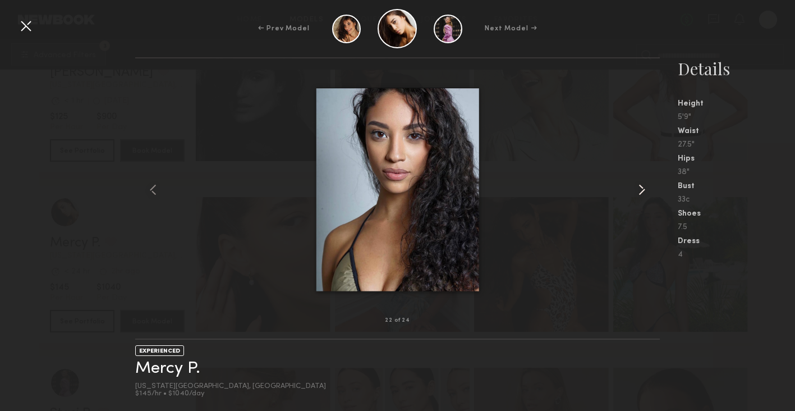
click at [640, 190] on common-icon at bounding box center [642, 190] width 18 height 18
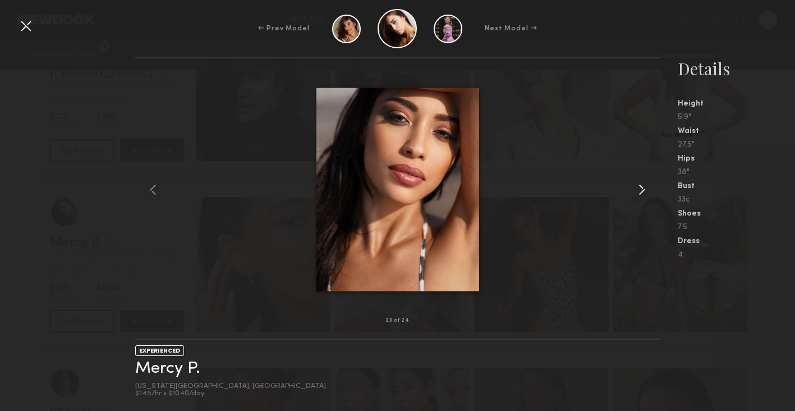
click at [646, 194] on common-icon at bounding box center [642, 190] width 18 height 18
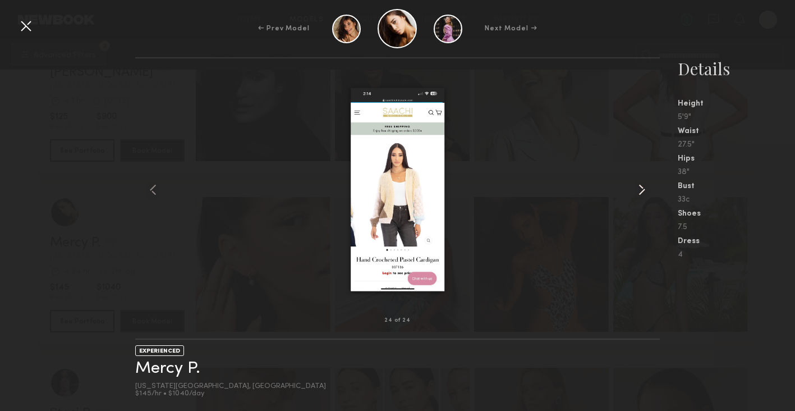
click at [646, 194] on common-icon at bounding box center [642, 190] width 18 height 18
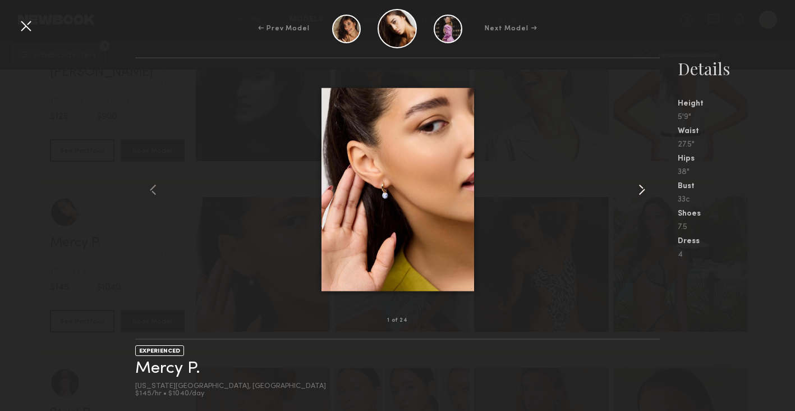
click at [646, 194] on common-icon at bounding box center [642, 190] width 18 height 18
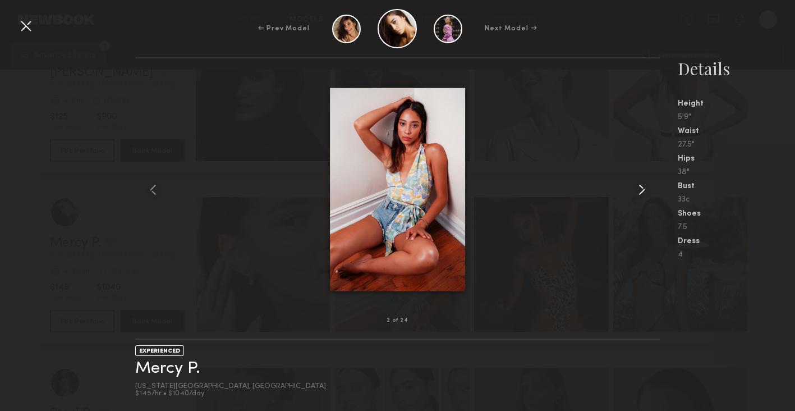
click at [646, 194] on common-icon at bounding box center [642, 190] width 18 height 18
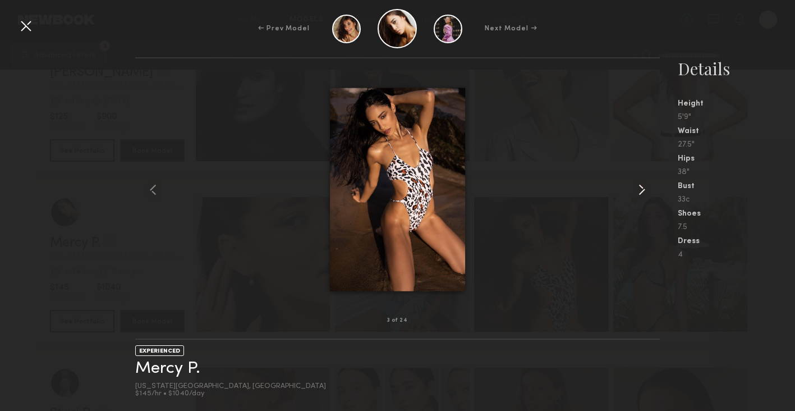
click at [646, 194] on common-icon at bounding box center [642, 190] width 18 height 18
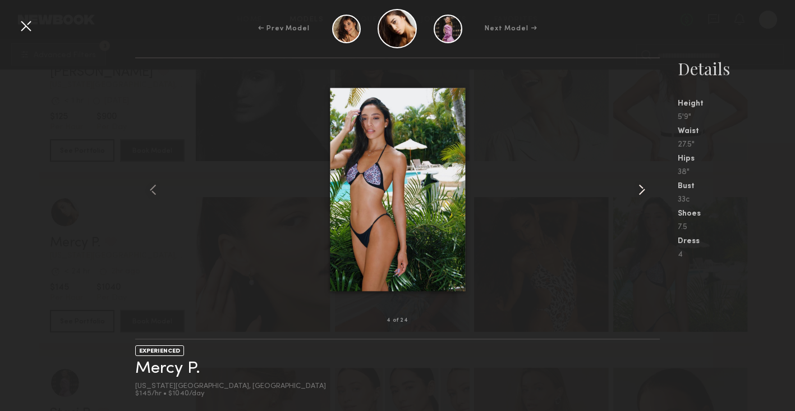
click at [646, 194] on common-icon at bounding box center [642, 190] width 18 height 18
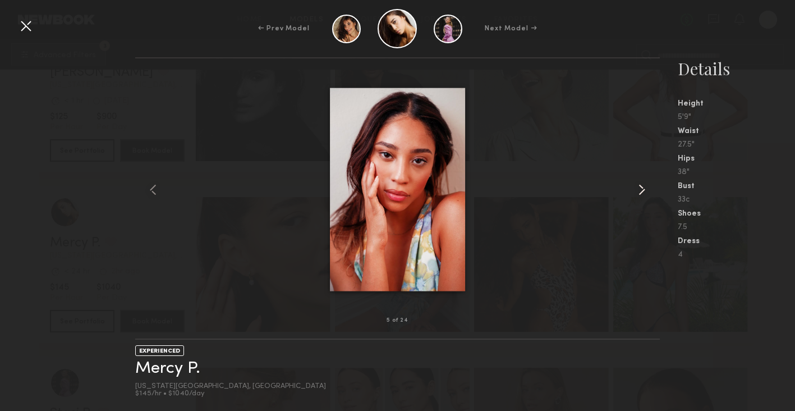
click at [646, 194] on common-icon at bounding box center [642, 190] width 18 height 18
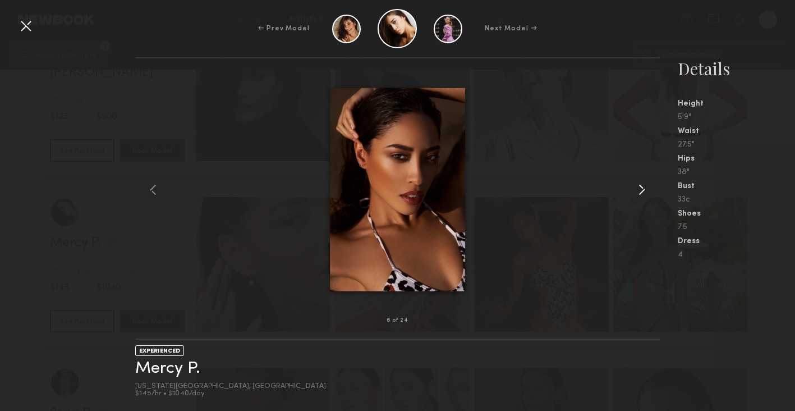
click at [646, 194] on common-icon at bounding box center [642, 190] width 18 height 18
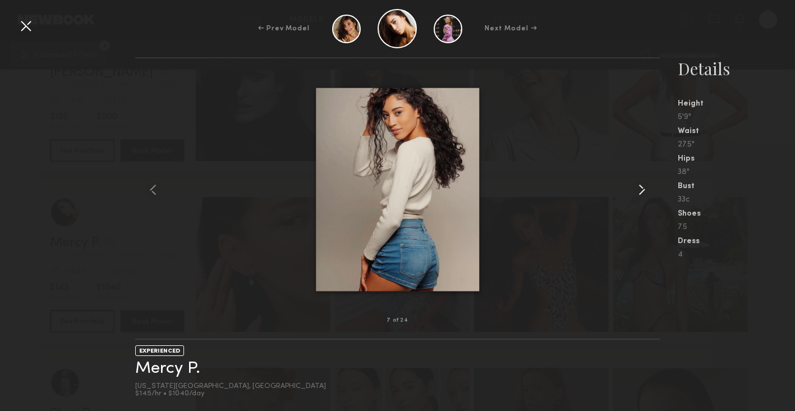
click at [646, 194] on common-icon at bounding box center [642, 190] width 18 height 18
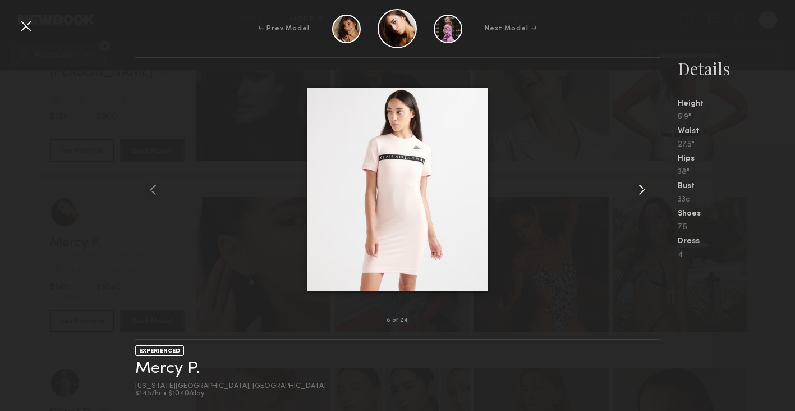
click at [646, 194] on common-icon at bounding box center [642, 190] width 18 height 18
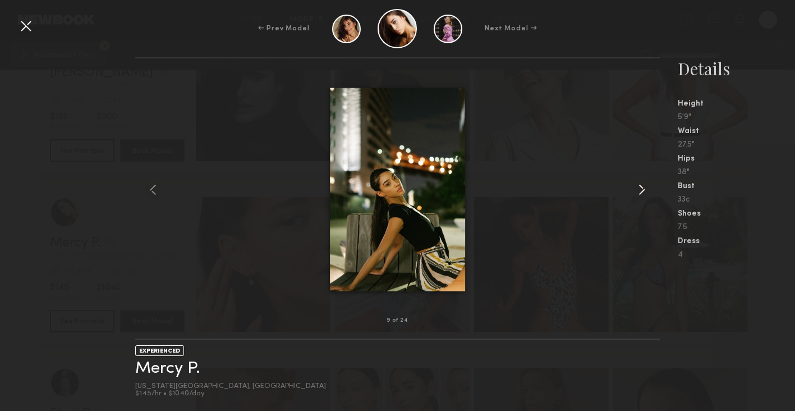
click at [646, 194] on common-icon at bounding box center [642, 190] width 18 height 18
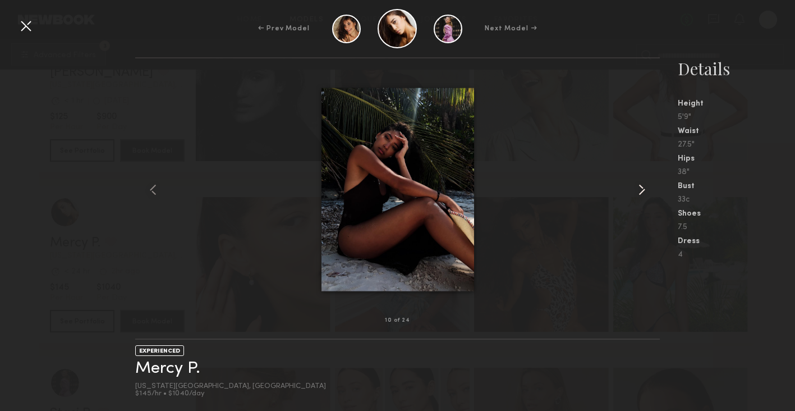
click at [646, 194] on common-icon at bounding box center [642, 190] width 18 height 18
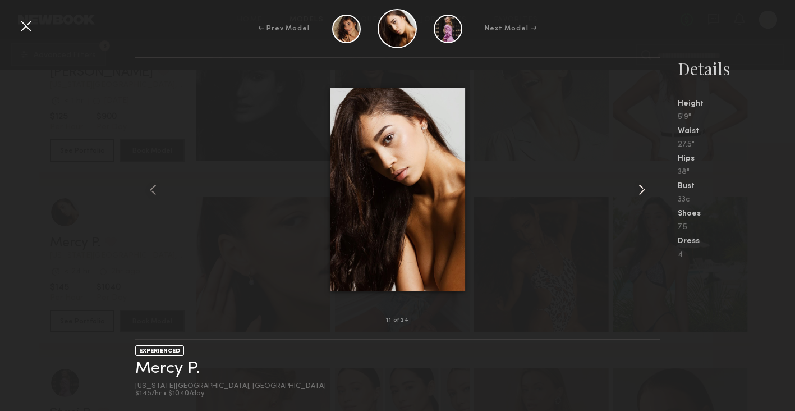
click at [646, 194] on common-icon at bounding box center [642, 190] width 18 height 18
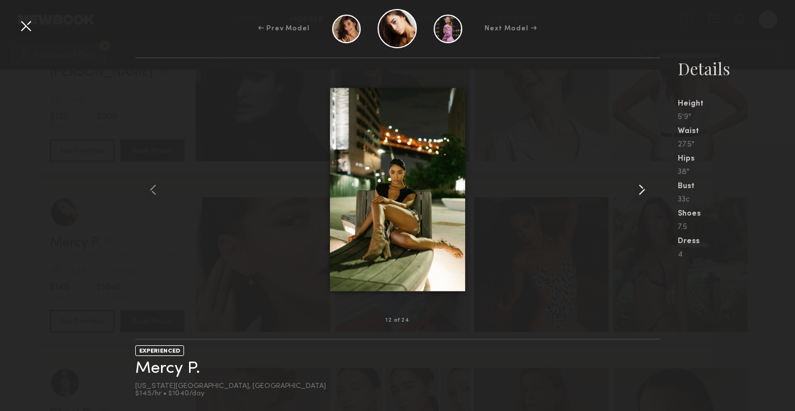
click at [646, 194] on common-icon at bounding box center [642, 190] width 18 height 18
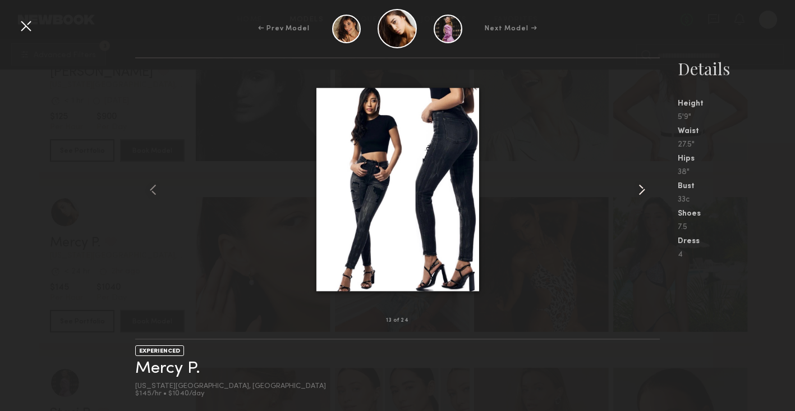
click at [646, 194] on common-icon at bounding box center [642, 190] width 18 height 18
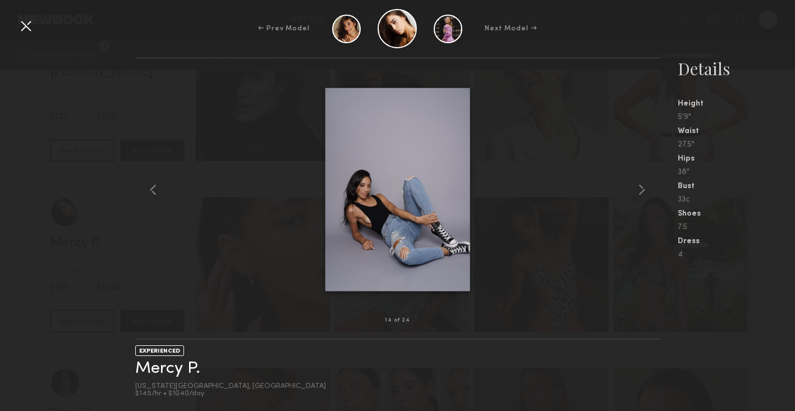
click at [21, 20] on div at bounding box center [26, 26] width 18 height 18
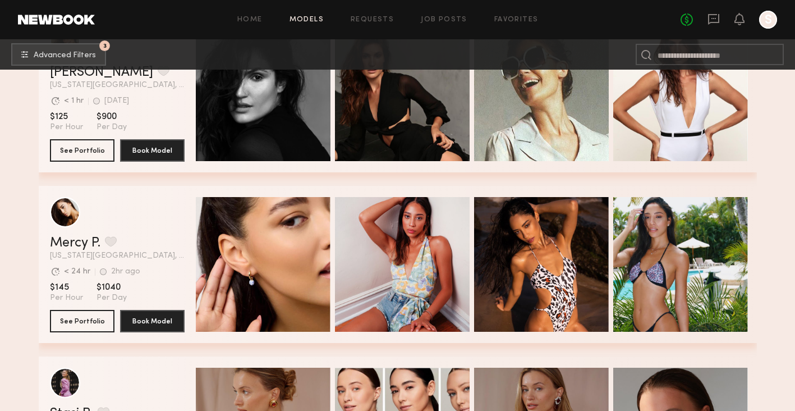
scroll to position [800, 0]
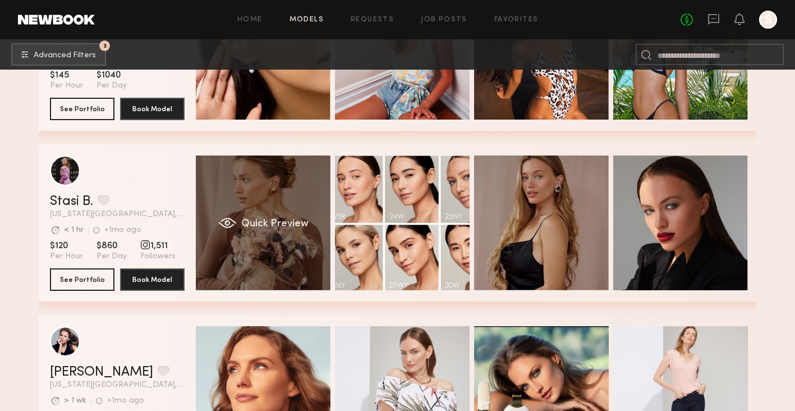
click at [224, 194] on div "Quick Preview" at bounding box center [263, 222] width 135 height 135
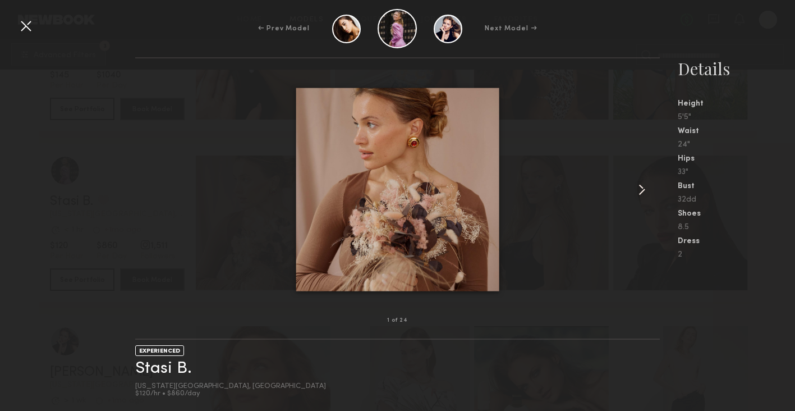
click at [644, 190] on common-icon at bounding box center [642, 190] width 18 height 18
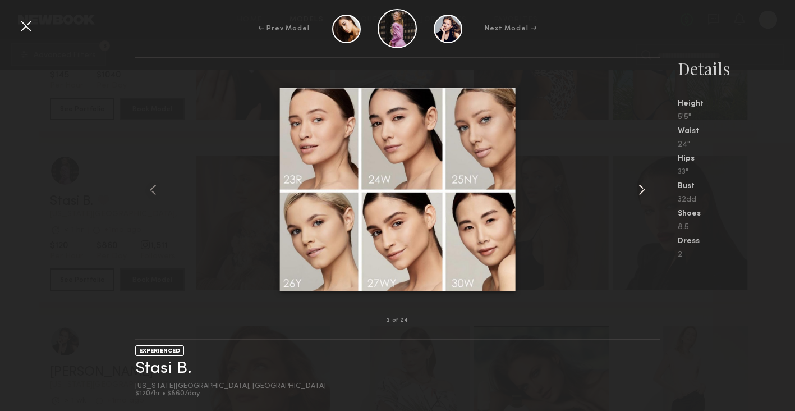
click at [646, 192] on common-icon at bounding box center [642, 190] width 18 height 18
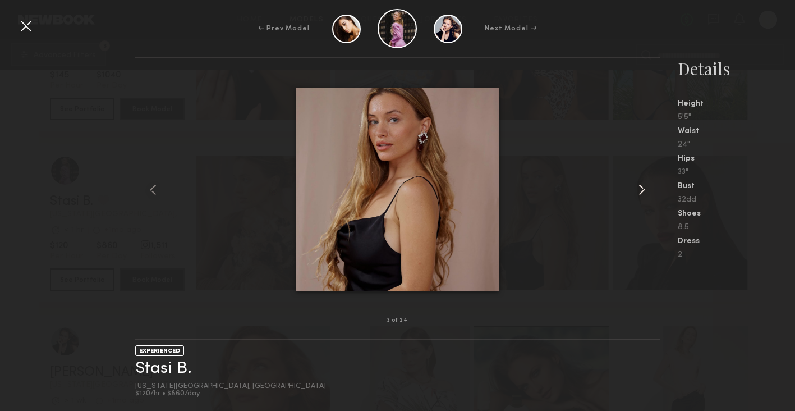
click at [646, 191] on common-icon at bounding box center [642, 190] width 18 height 18
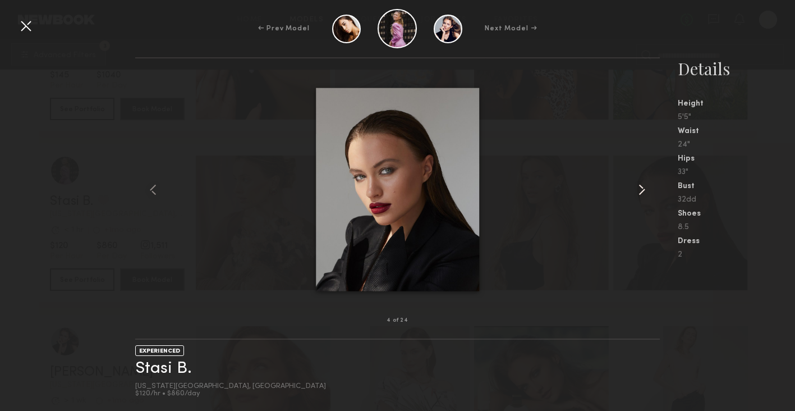
click at [646, 191] on common-icon at bounding box center [642, 190] width 18 height 18
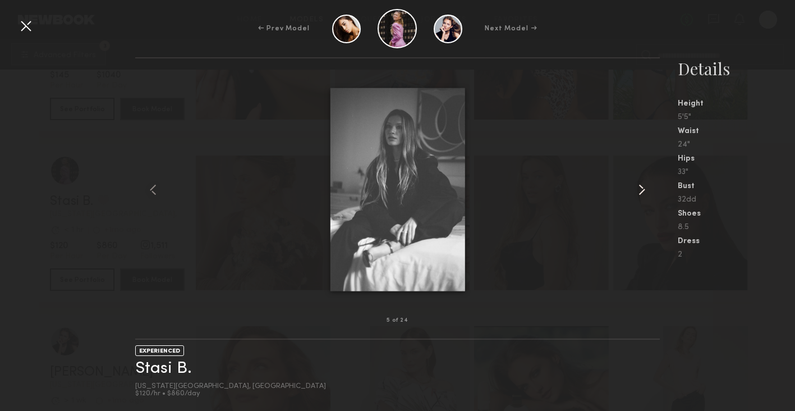
click at [646, 191] on common-icon at bounding box center [642, 190] width 18 height 18
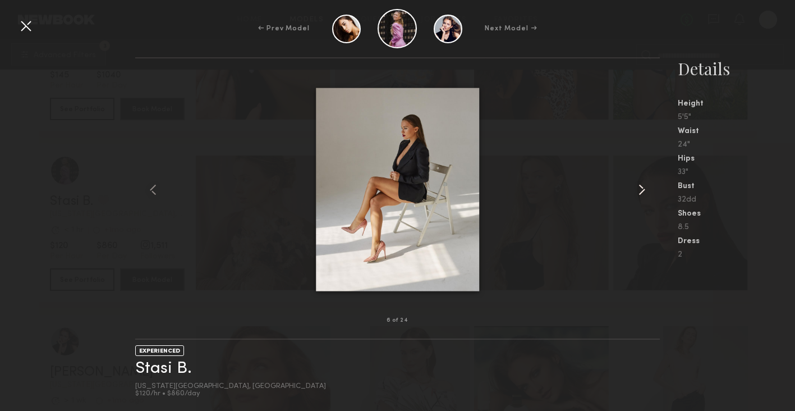
click at [646, 191] on common-icon at bounding box center [642, 190] width 18 height 18
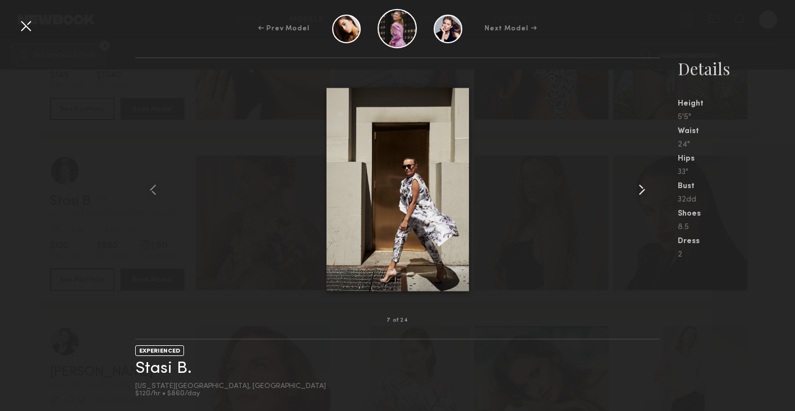
click at [646, 191] on common-icon at bounding box center [642, 190] width 18 height 18
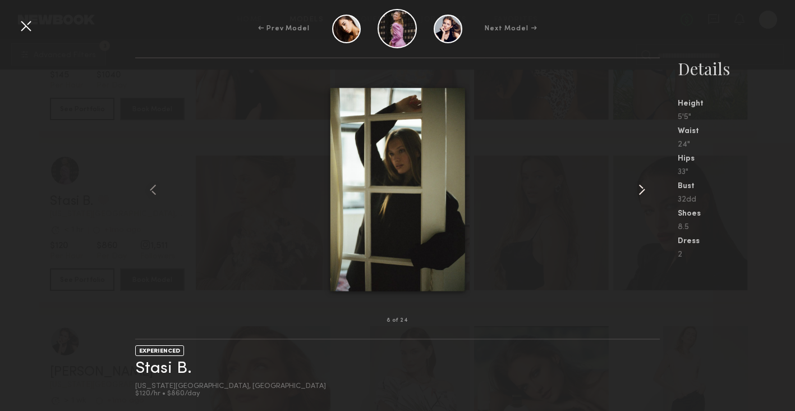
click at [646, 191] on common-icon at bounding box center [642, 190] width 18 height 18
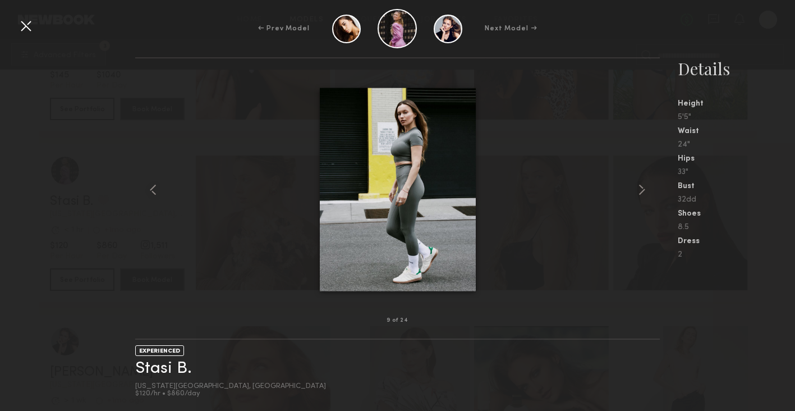
click at [24, 356] on div "9 of [STREET_ADDRESS][US_STATE] $120/hr • $860/day Details Height 5'5" Waist 24…" at bounding box center [397, 234] width 795 height 354
click at [640, 186] on common-icon at bounding box center [642, 190] width 18 height 18
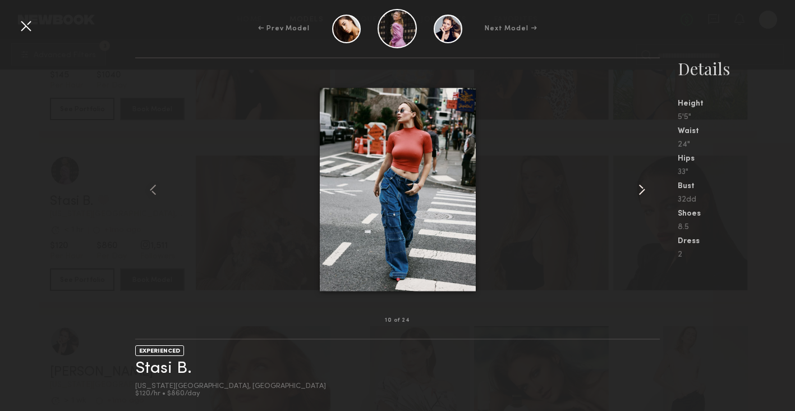
click at [640, 186] on common-icon at bounding box center [642, 190] width 18 height 18
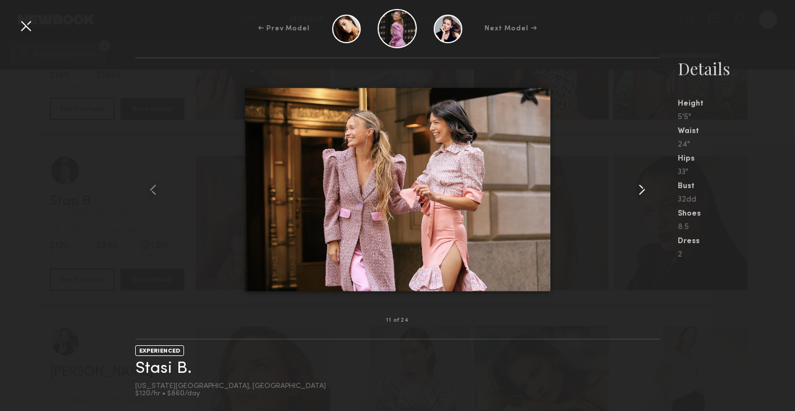
click at [640, 184] on common-icon at bounding box center [642, 190] width 18 height 18
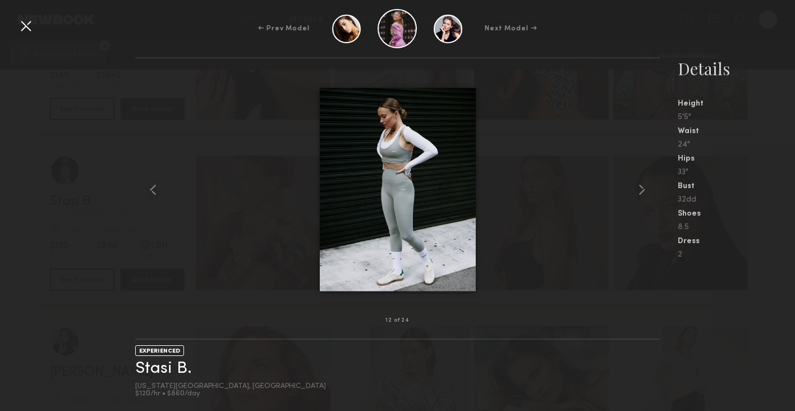
click at [25, 25] on div at bounding box center [26, 26] width 18 height 18
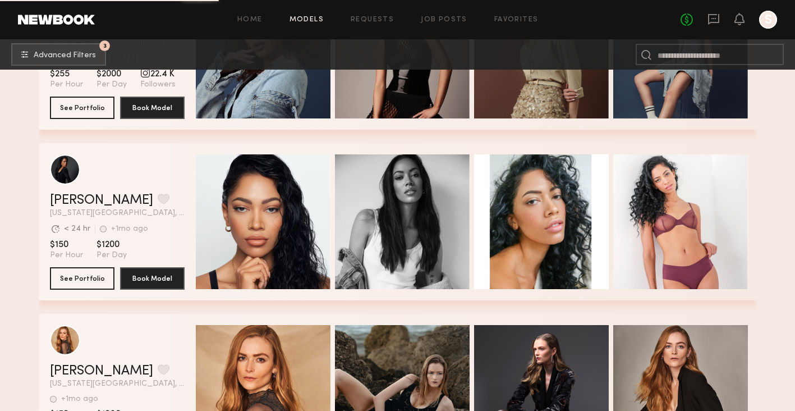
scroll to position [1480, 0]
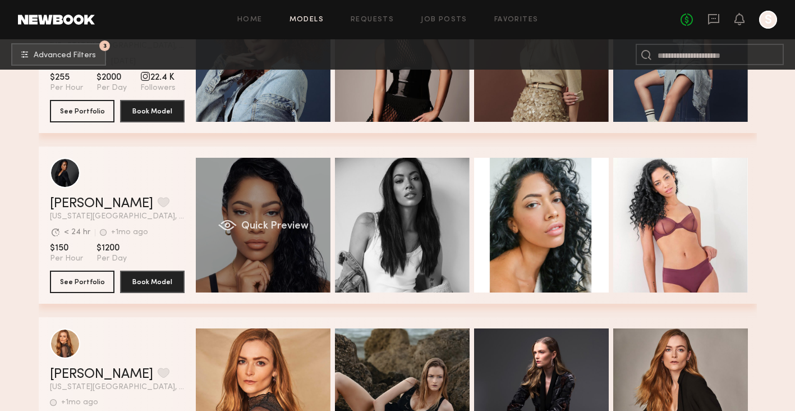
click at [300, 214] on div "Quick Preview" at bounding box center [263, 225] width 135 height 135
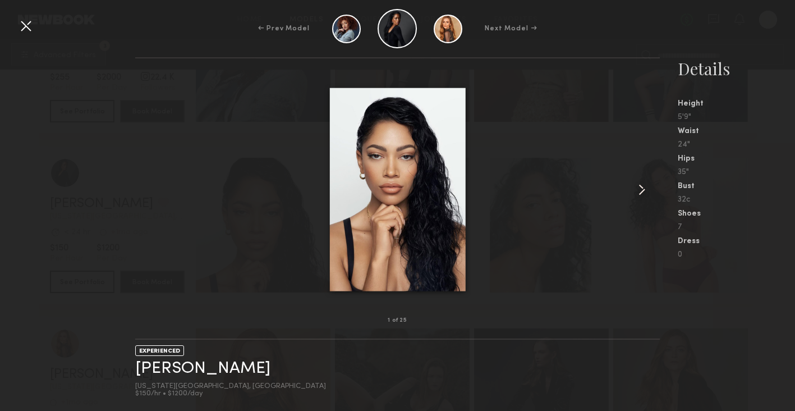
click at [640, 192] on common-icon at bounding box center [642, 190] width 18 height 18
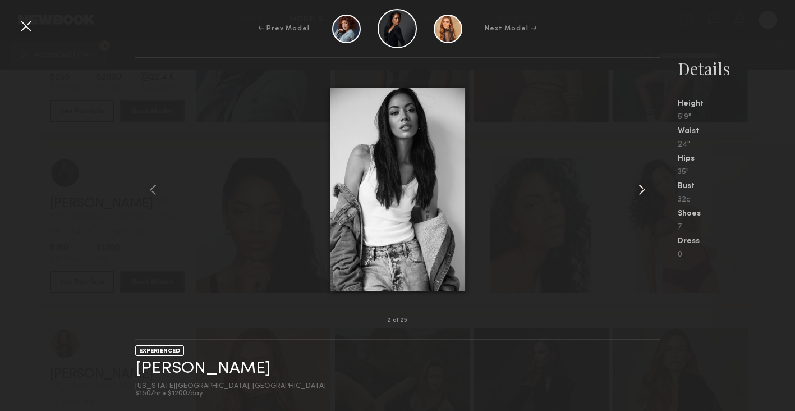
click at [640, 192] on common-icon at bounding box center [642, 190] width 18 height 18
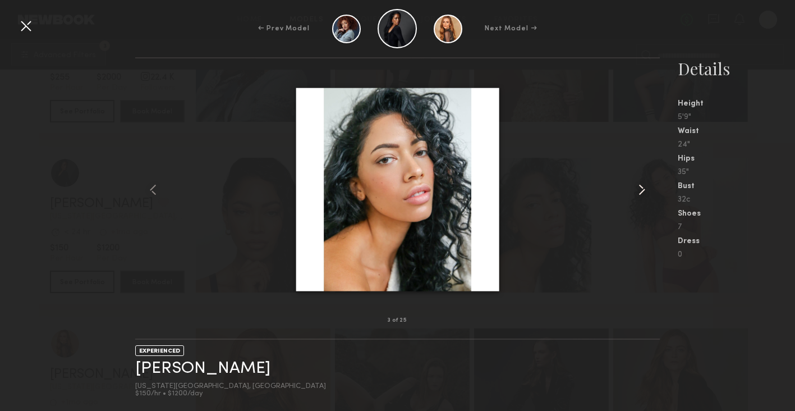
click at [640, 192] on common-icon at bounding box center [642, 190] width 18 height 18
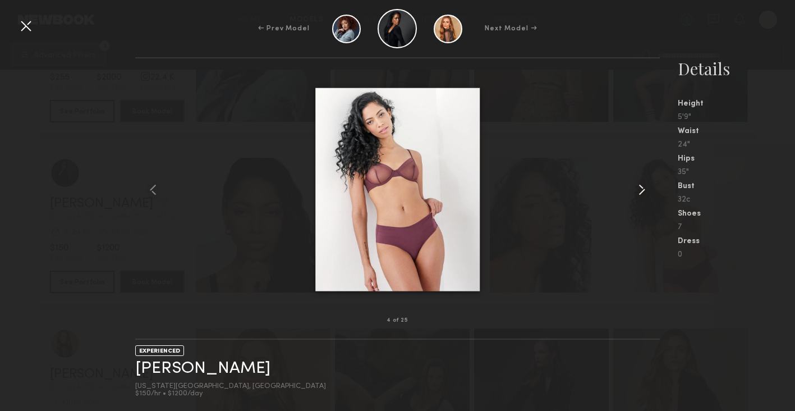
click at [634, 189] on common-icon at bounding box center [642, 190] width 18 height 18
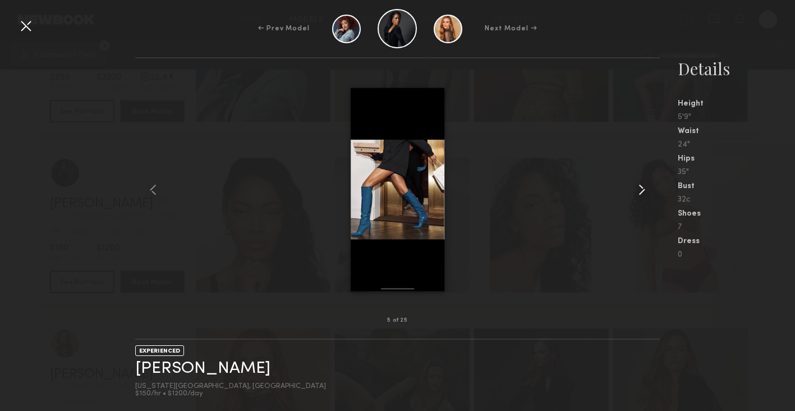
click at [634, 189] on common-icon at bounding box center [642, 190] width 18 height 18
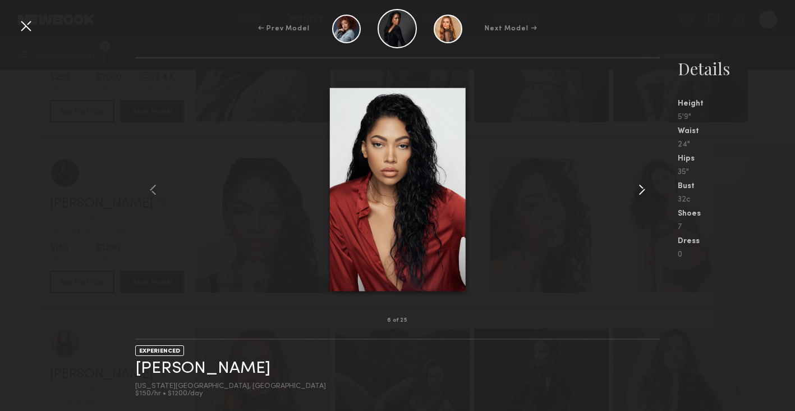
click at [634, 189] on common-icon at bounding box center [642, 190] width 18 height 18
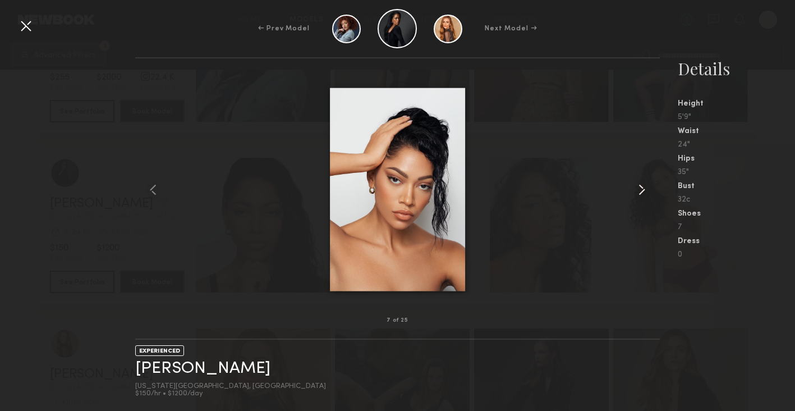
click at [645, 195] on common-icon at bounding box center [642, 190] width 18 height 18
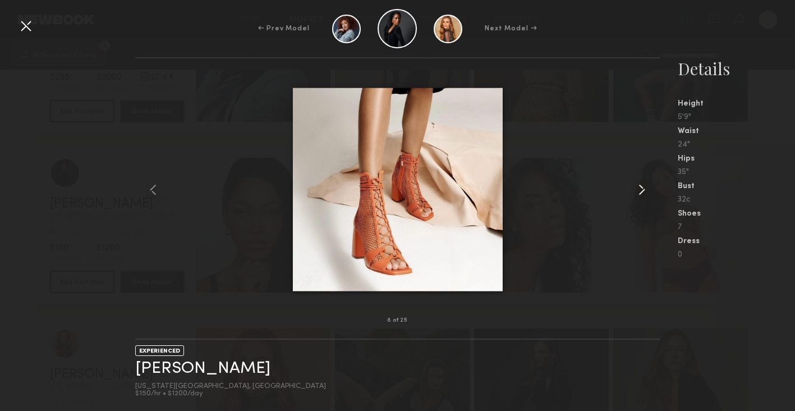
click at [645, 195] on common-icon at bounding box center [642, 190] width 18 height 18
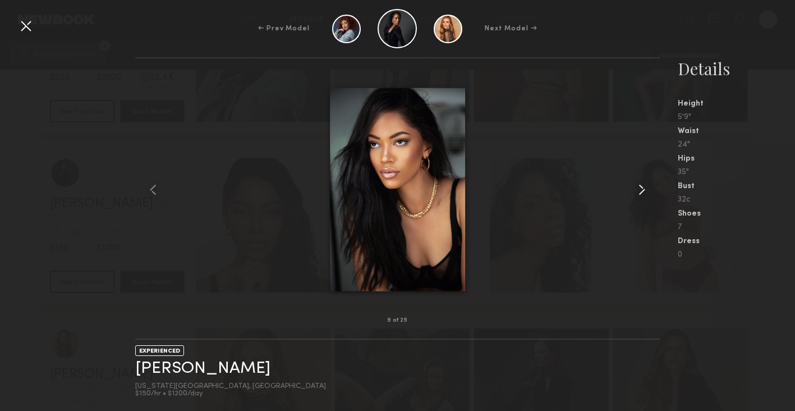
click at [645, 195] on common-icon at bounding box center [642, 190] width 18 height 18
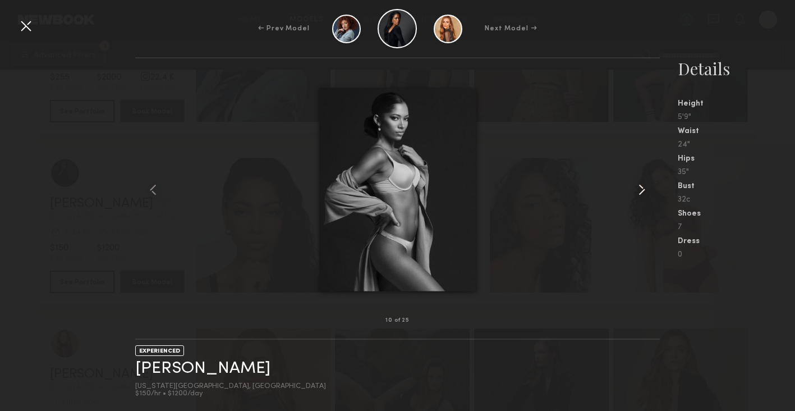
click at [646, 191] on common-icon at bounding box center [642, 190] width 18 height 18
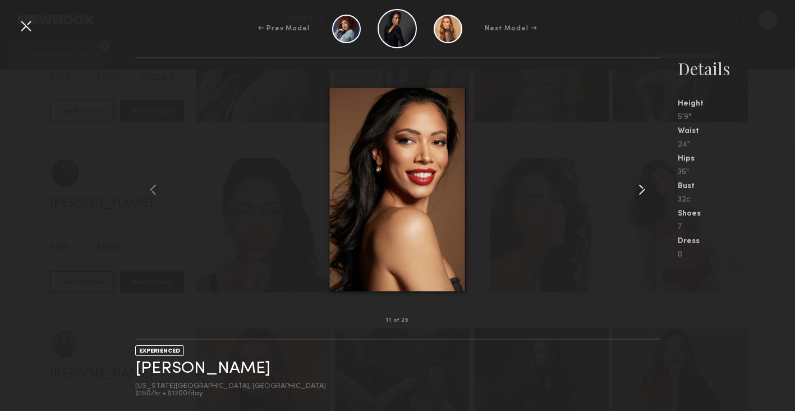
click at [646, 191] on common-icon at bounding box center [642, 190] width 18 height 18
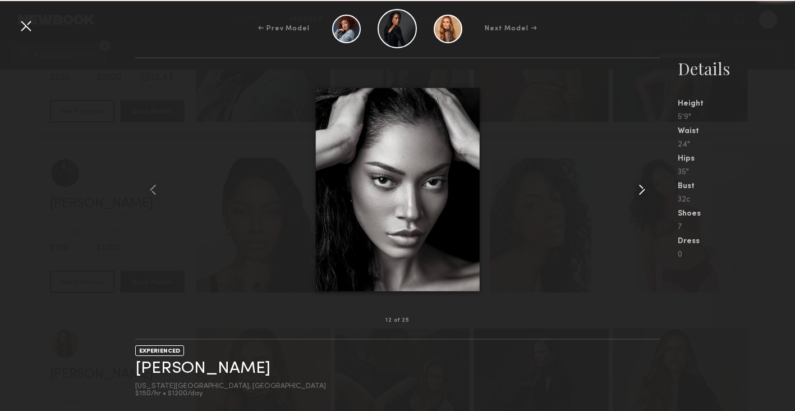
click at [646, 191] on common-icon at bounding box center [642, 190] width 18 height 18
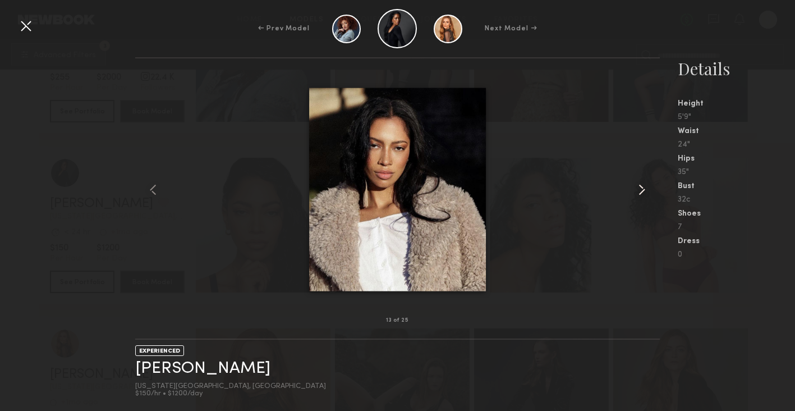
click at [646, 191] on common-icon at bounding box center [642, 190] width 18 height 18
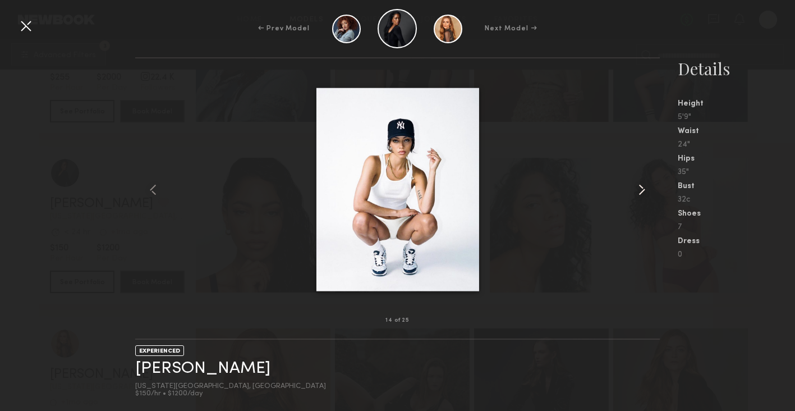
click at [646, 191] on common-icon at bounding box center [642, 190] width 18 height 18
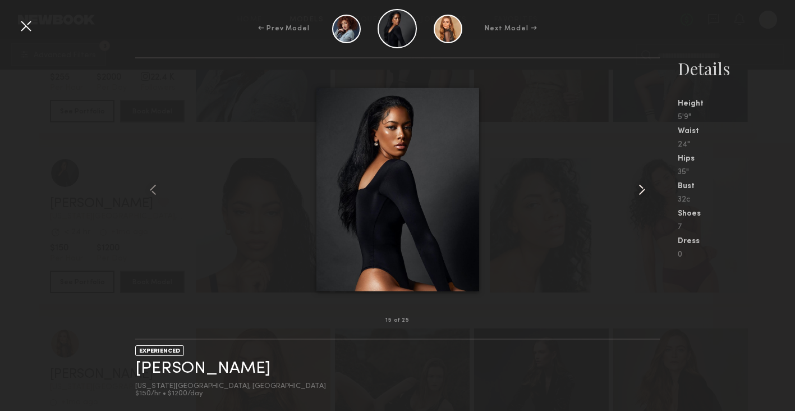
click at [646, 191] on common-icon at bounding box center [642, 190] width 18 height 18
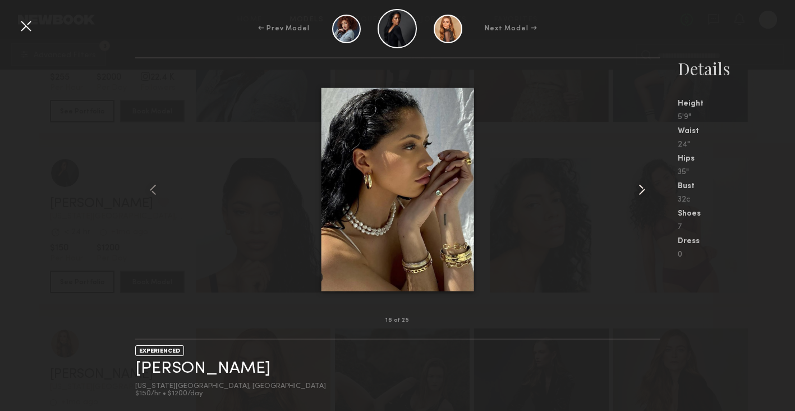
click at [646, 191] on common-icon at bounding box center [642, 190] width 18 height 18
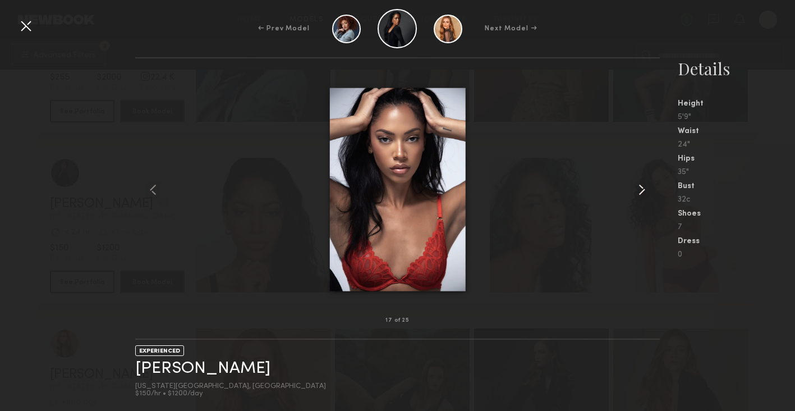
click at [642, 188] on common-icon at bounding box center [642, 190] width 18 height 18
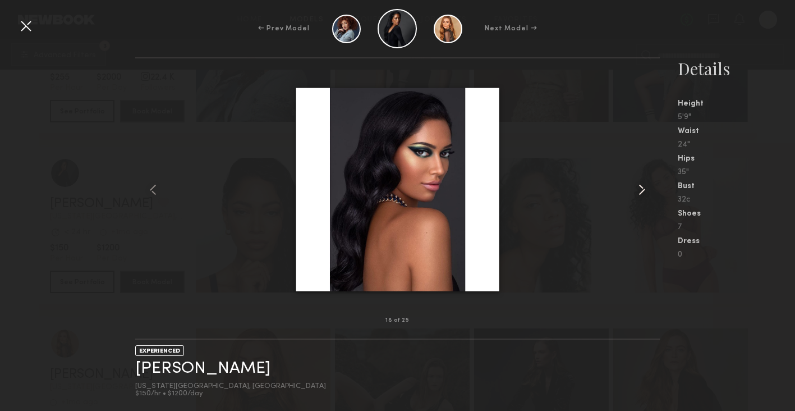
click at [642, 188] on common-icon at bounding box center [642, 190] width 18 height 18
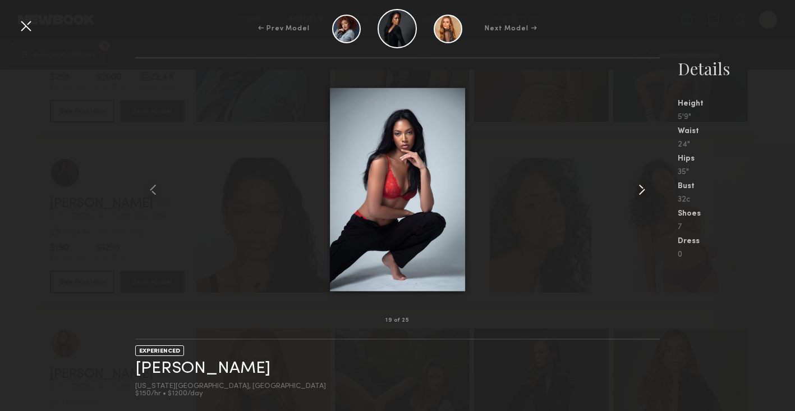
click at [642, 188] on common-icon at bounding box center [642, 190] width 18 height 18
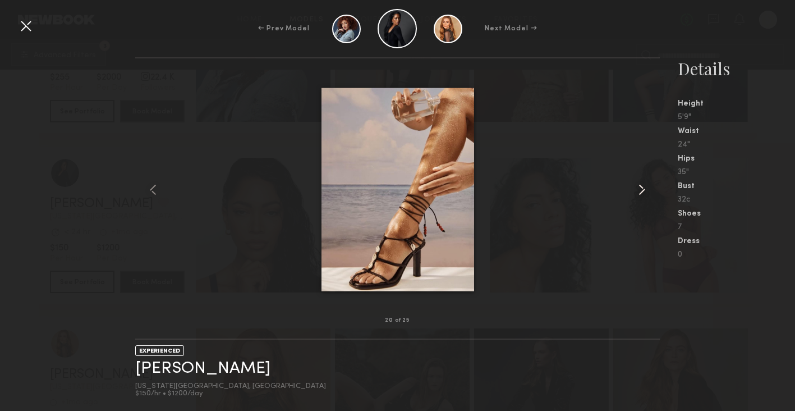
click at [642, 188] on common-icon at bounding box center [642, 190] width 18 height 18
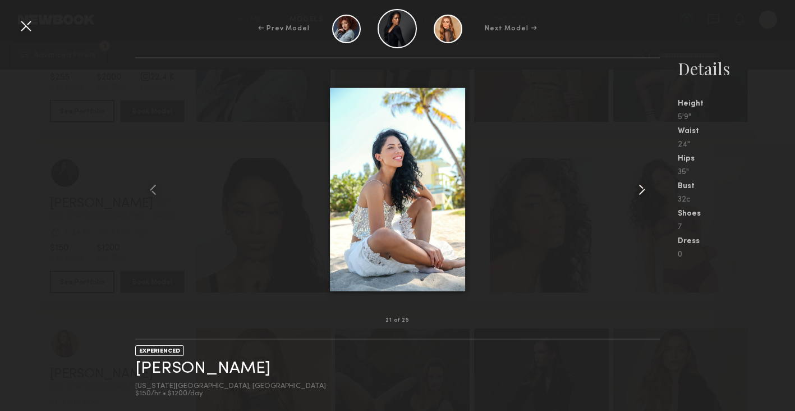
click at [642, 188] on common-icon at bounding box center [642, 190] width 18 height 18
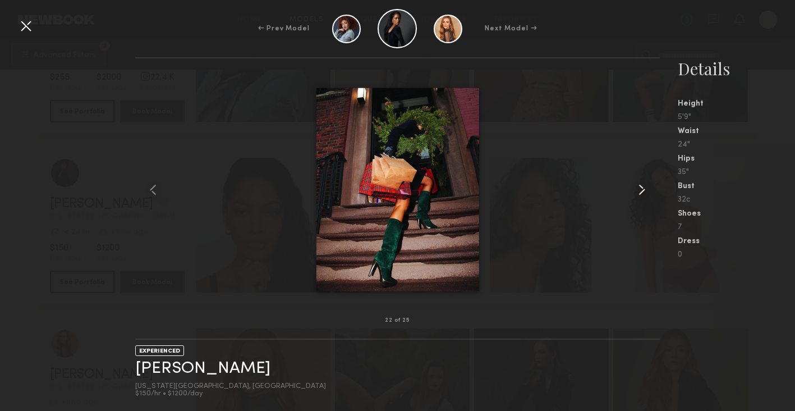
click at [642, 188] on common-icon at bounding box center [642, 190] width 18 height 18
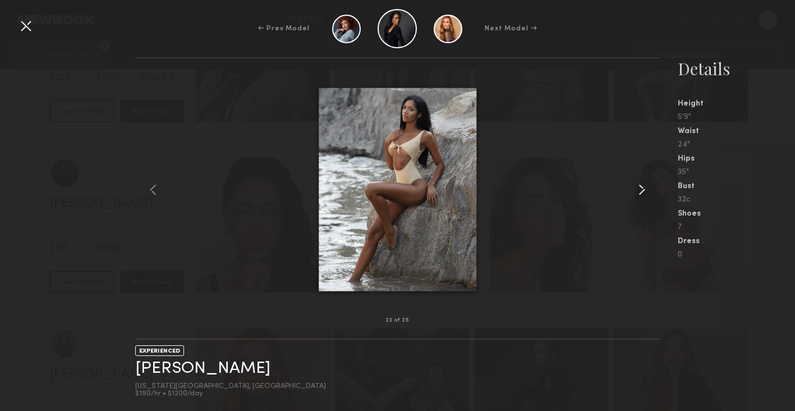
click at [643, 191] on common-icon at bounding box center [642, 190] width 18 height 18
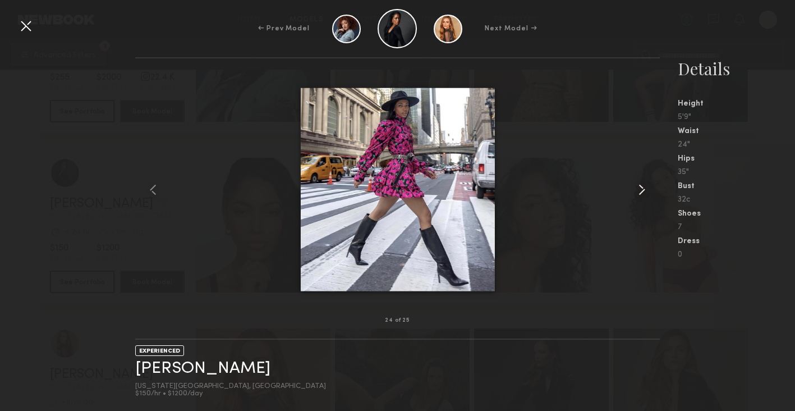
click at [643, 191] on common-icon at bounding box center [642, 190] width 18 height 18
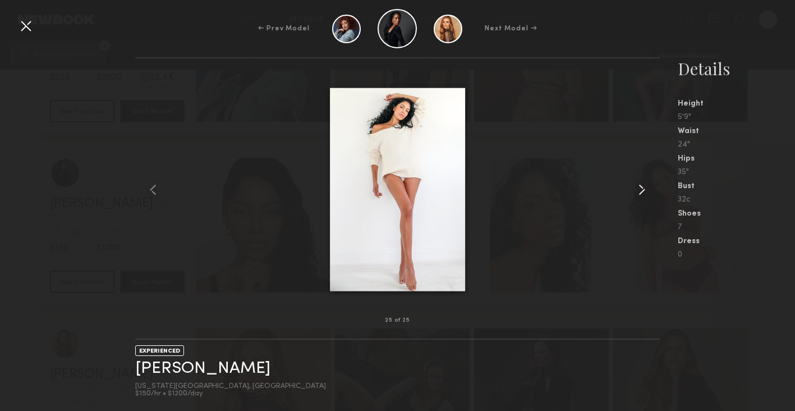
click at [643, 191] on common-icon at bounding box center [642, 190] width 18 height 18
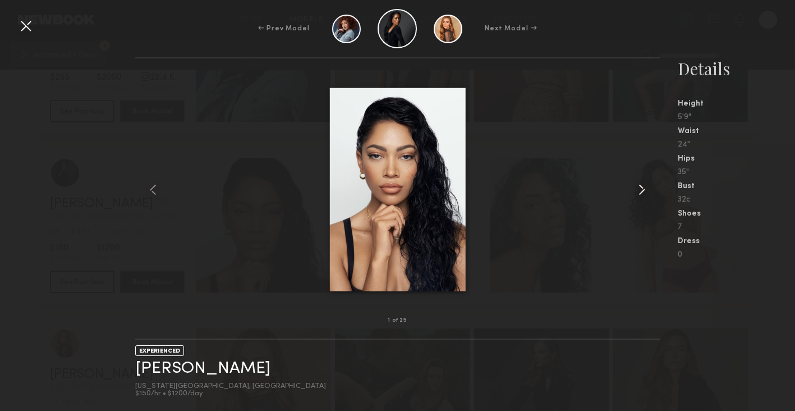
click at [643, 191] on common-icon at bounding box center [642, 190] width 18 height 18
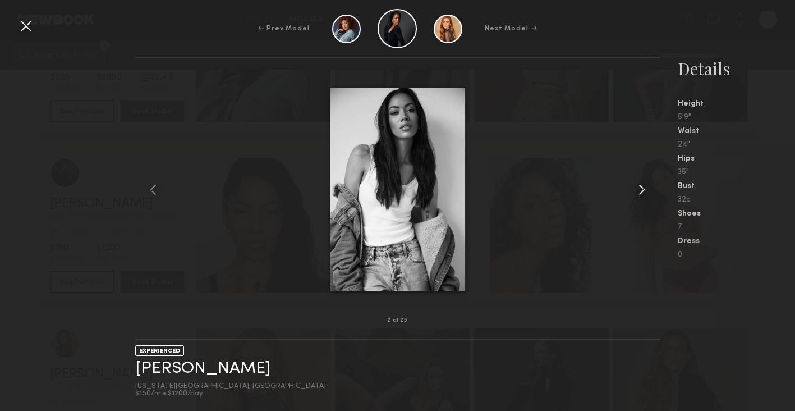
click at [643, 191] on common-icon at bounding box center [642, 190] width 18 height 18
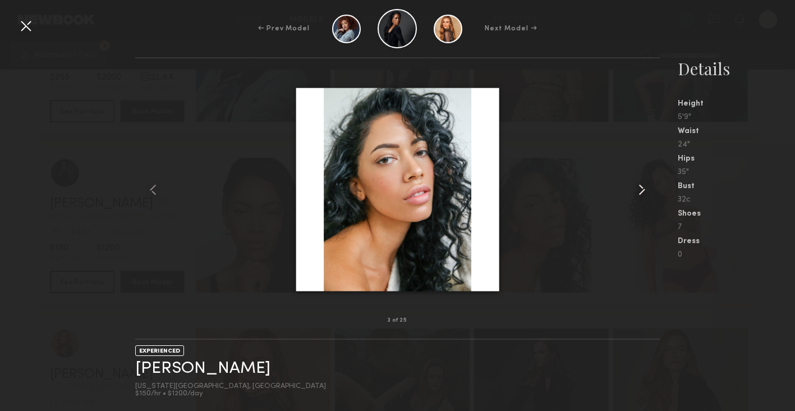
click at [643, 191] on common-icon at bounding box center [642, 190] width 18 height 18
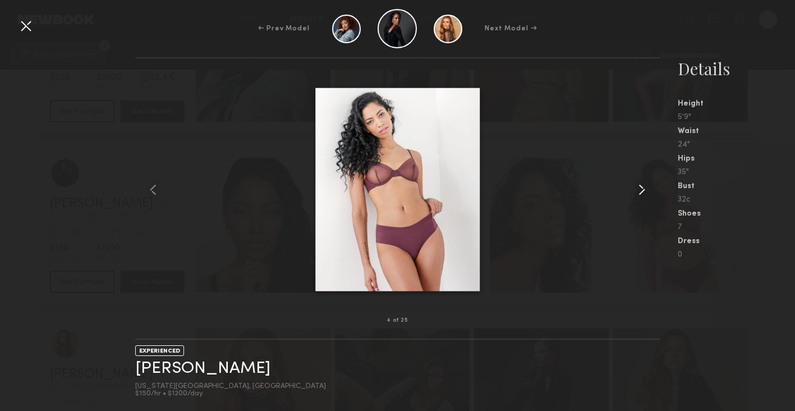
click at [638, 189] on common-icon at bounding box center [642, 190] width 18 height 18
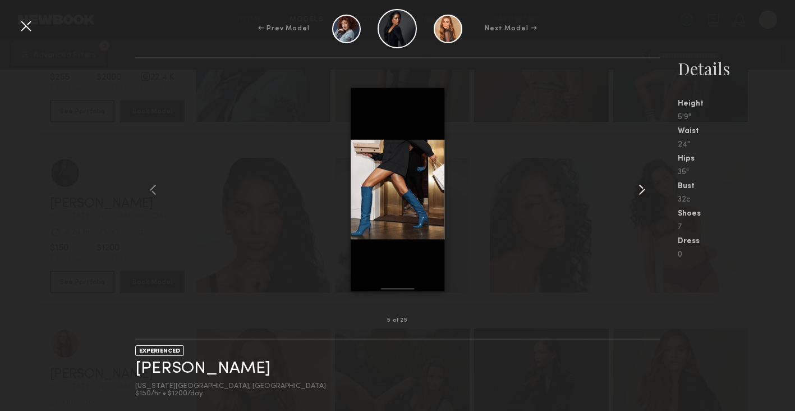
click at [638, 189] on common-icon at bounding box center [642, 190] width 18 height 18
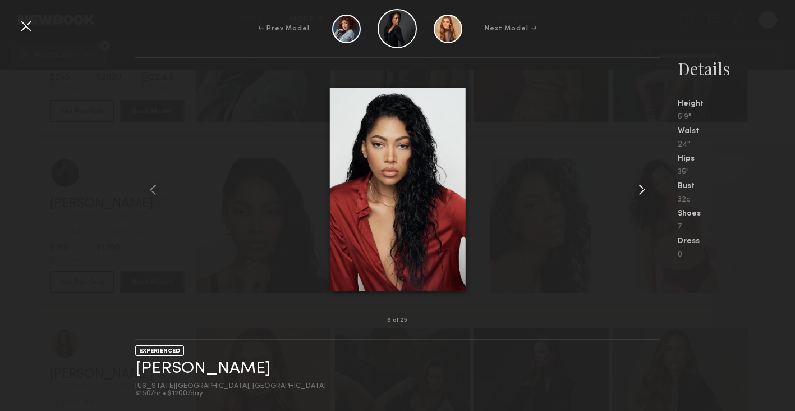
click at [638, 189] on common-icon at bounding box center [642, 190] width 18 height 18
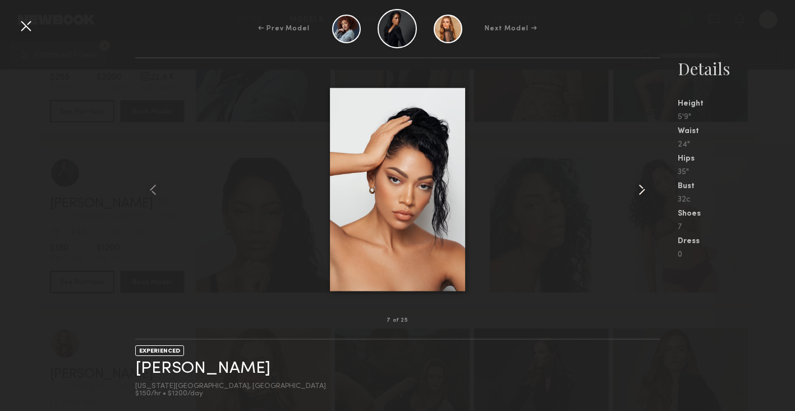
click at [638, 189] on common-icon at bounding box center [642, 190] width 18 height 18
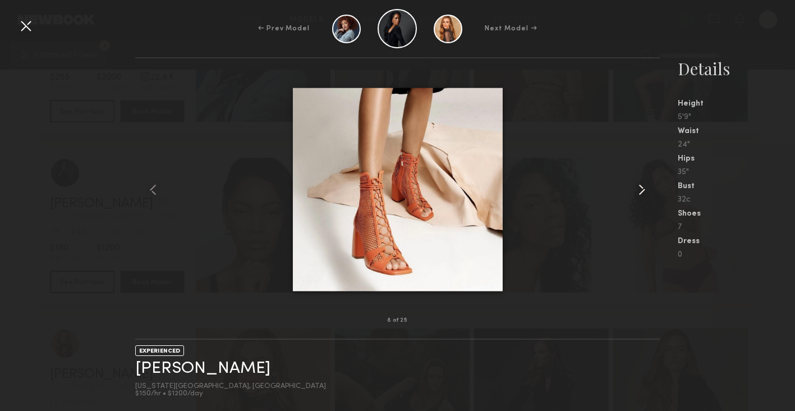
click at [638, 189] on common-icon at bounding box center [642, 190] width 18 height 18
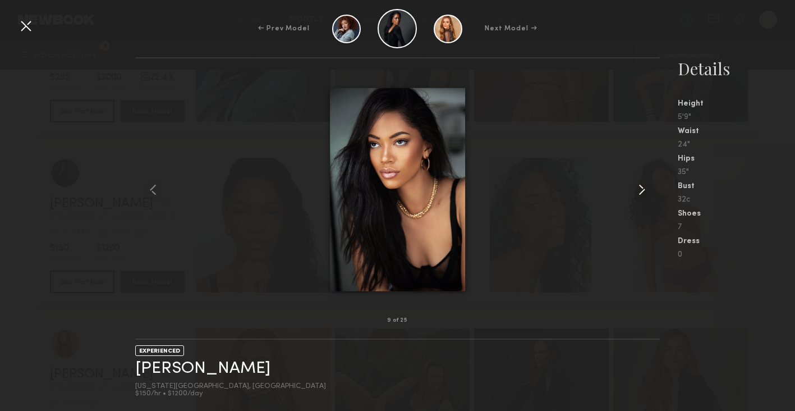
click at [638, 189] on common-icon at bounding box center [642, 190] width 18 height 18
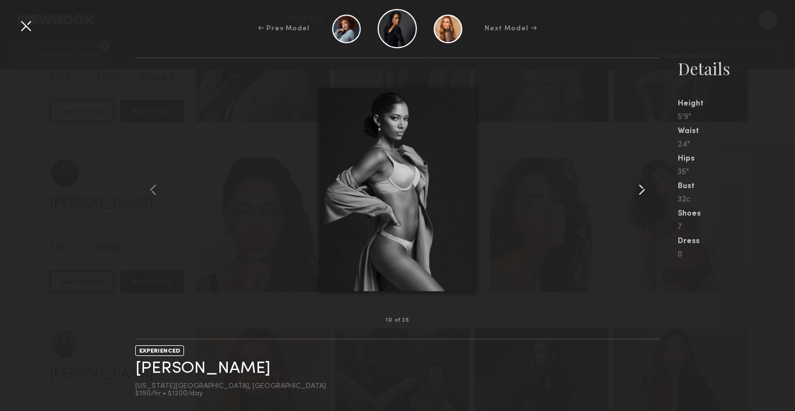
click at [638, 189] on common-icon at bounding box center [642, 190] width 18 height 18
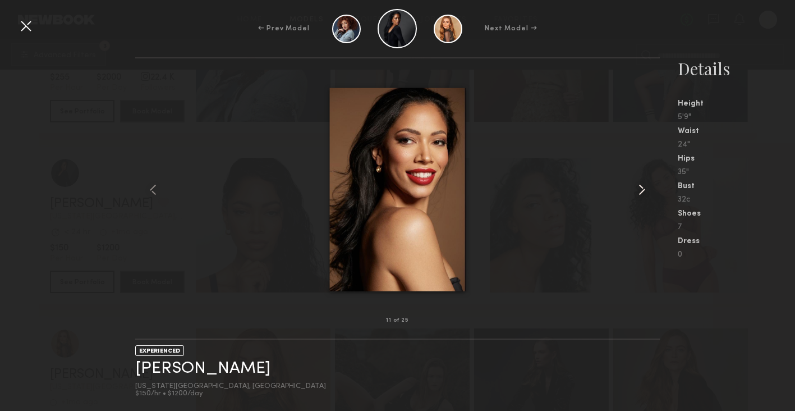
click at [644, 191] on common-icon at bounding box center [642, 190] width 18 height 18
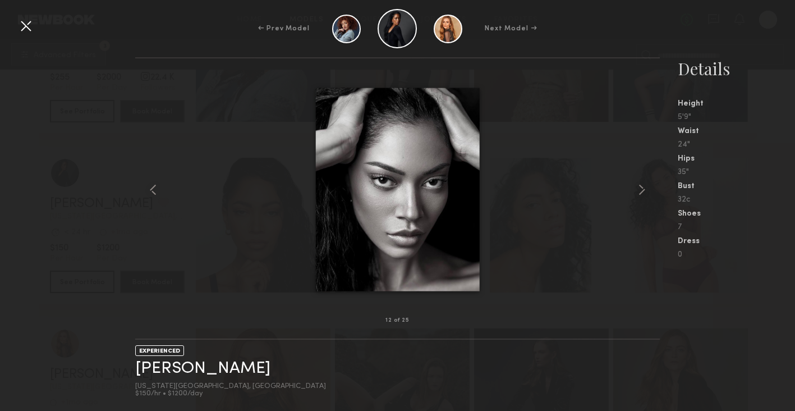
click at [20, 25] on div at bounding box center [26, 26] width 18 height 18
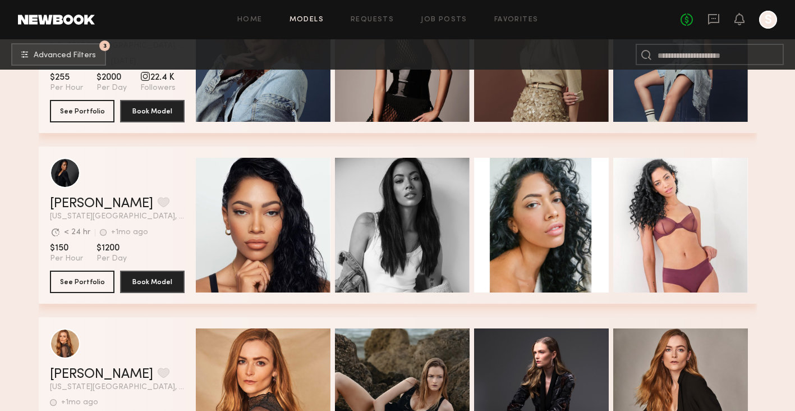
scroll to position [1680, 0]
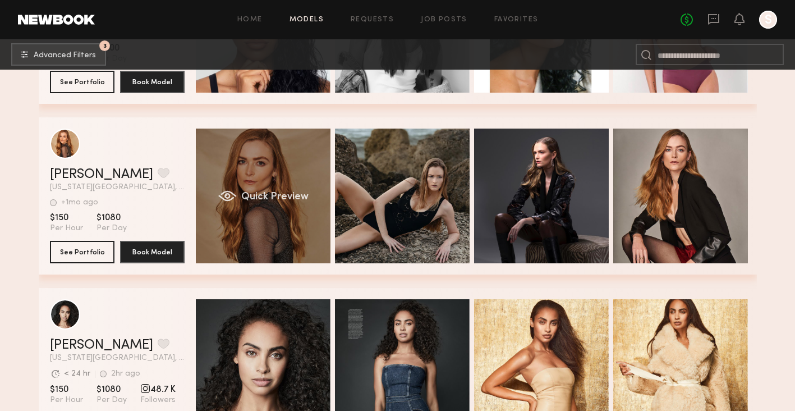
click at [279, 218] on div "Quick Preview" at bounding box center [263, 196] width 135 height 135
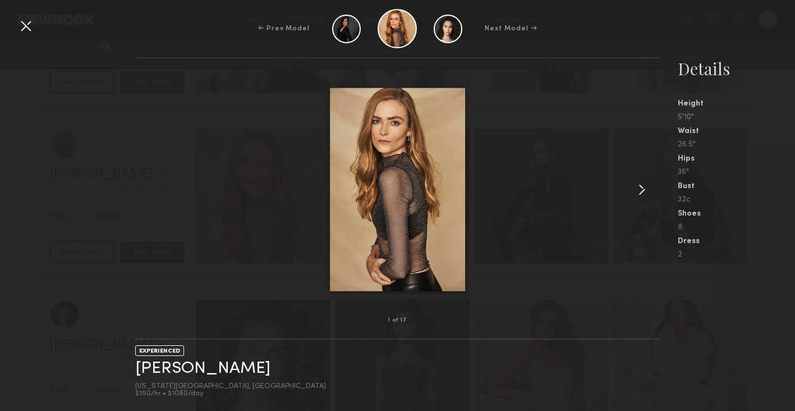
click at [641, 189] on common-icon at bounding box center [642, 190] width 18 height 18
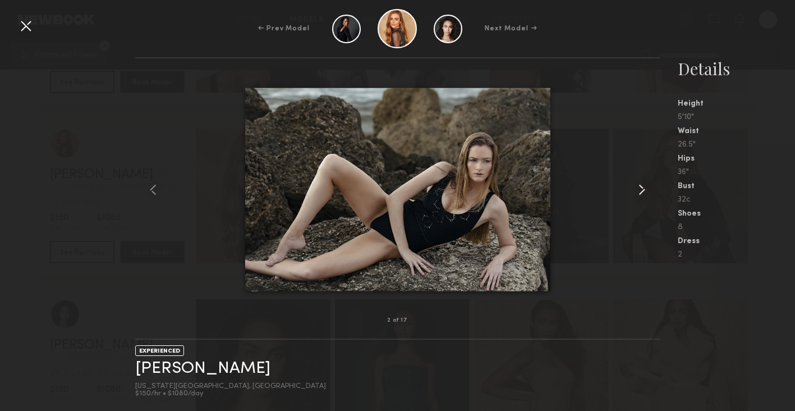
click at [641, 189] on common-icon at bounding box center [642, 190] width 18 height 18
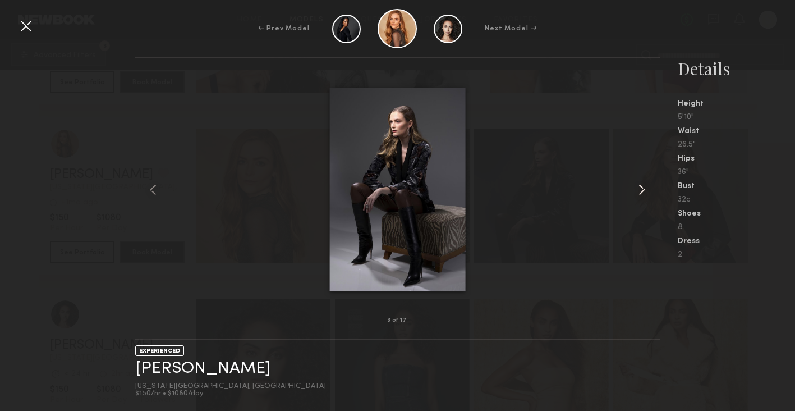
click at [641, 189] on common-icon at bounding box center [642, 190] width 18 height 18
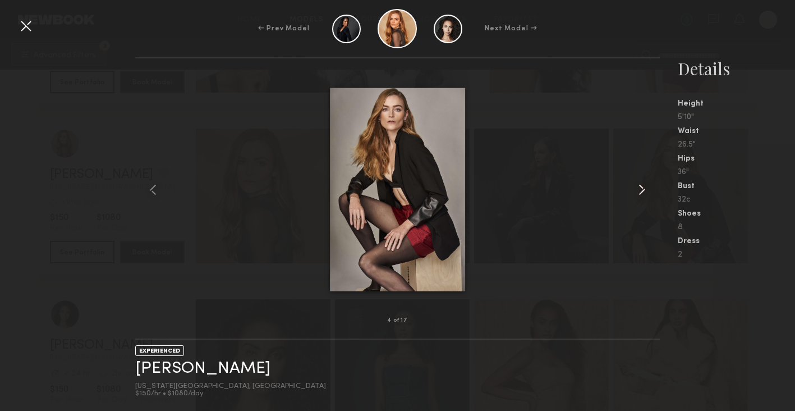
click at [641, 189] on common-icon at bounding box center [642, 190] width 18 height 18
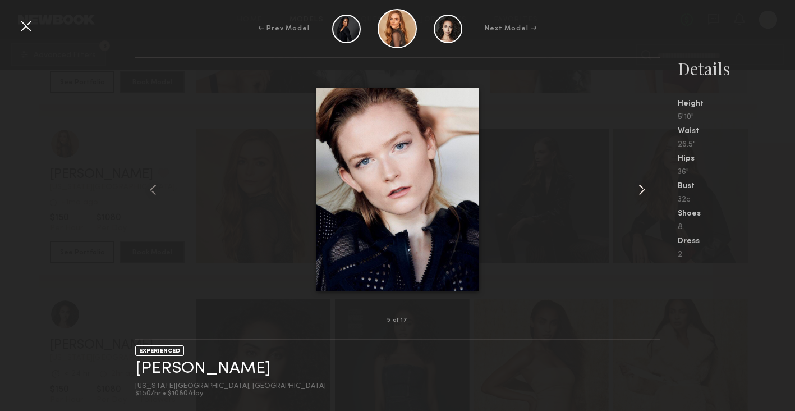
click at [641, 189] on common-icon at bounding box center [642, 190] width 18 height 18
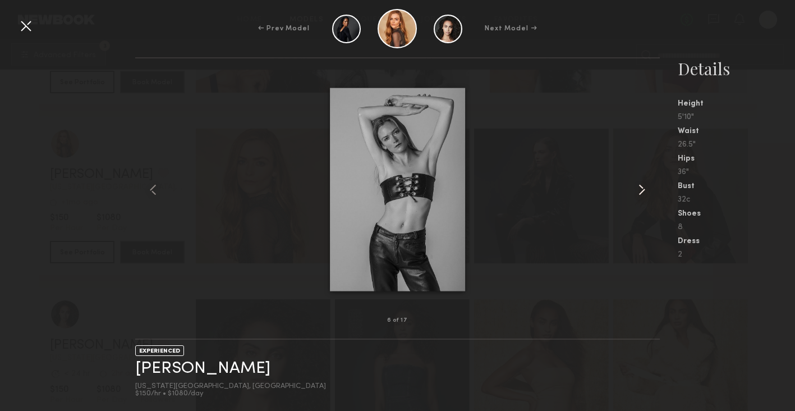
click at [641, 189] on common-icon at bounding box center [642, 190] width 18 height 18
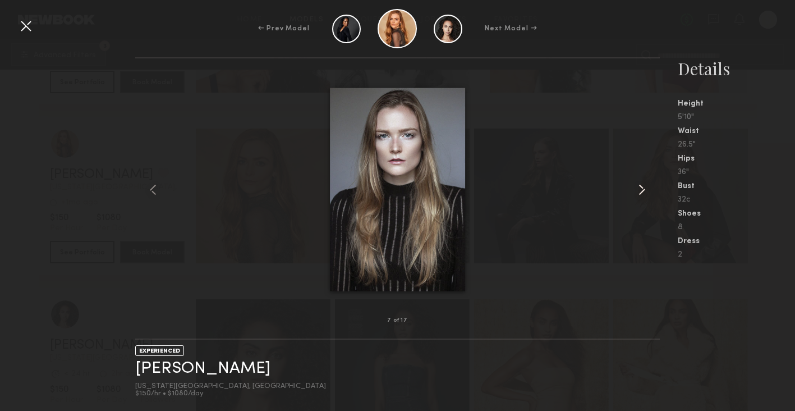
click at [641, 189] on common-icon at bounding box center [642, 190] width 18 height 18
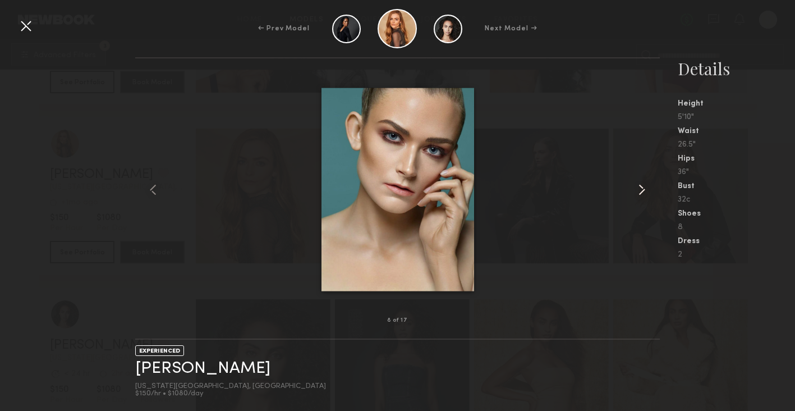
click at [641, 189] on common-icon at bounding box center [642, 190] width 18 height 18
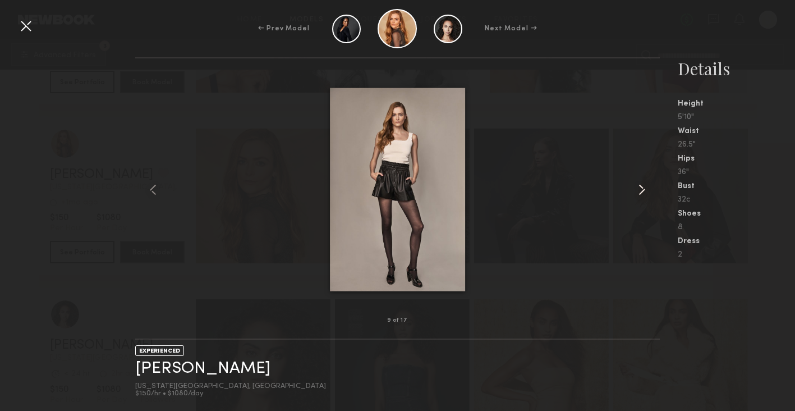
click at [641, 189] on common-icon at bounding box center [642, 190] width 18 height 18
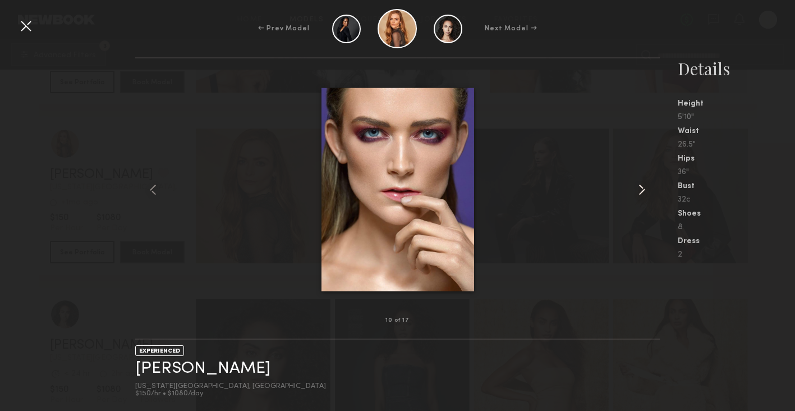
click at [641, 189] on common-icon at bounding box center [642, 190] width 18 height 18
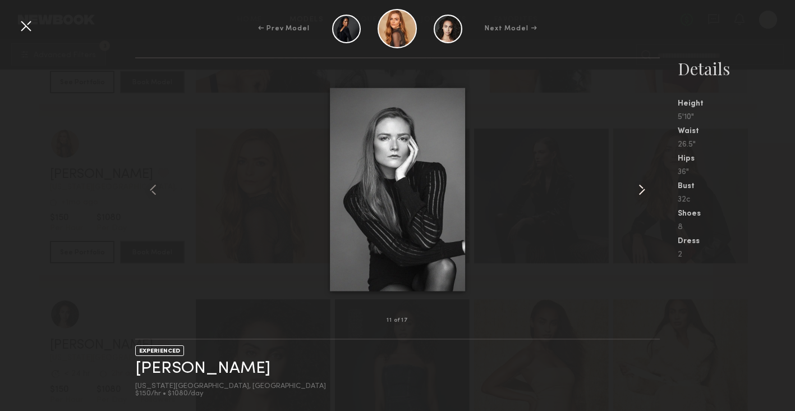
click at [641, 189] on common-icon at bounding box center [642, 190] width 18 height 18
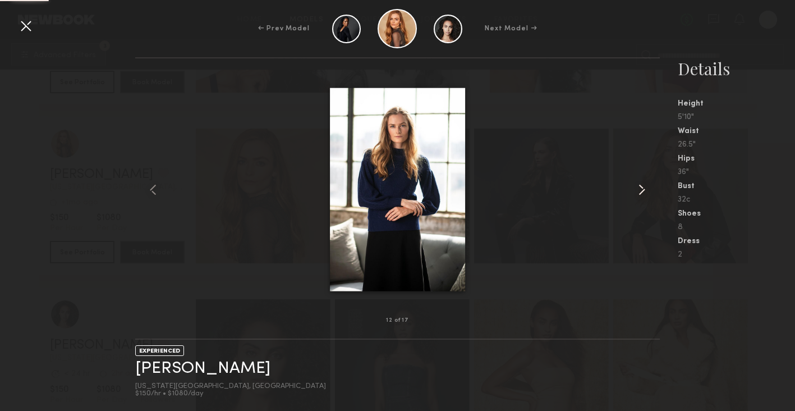
click at [641, 189] on common-icon at bounding box center [642, 190] width 18 height 18
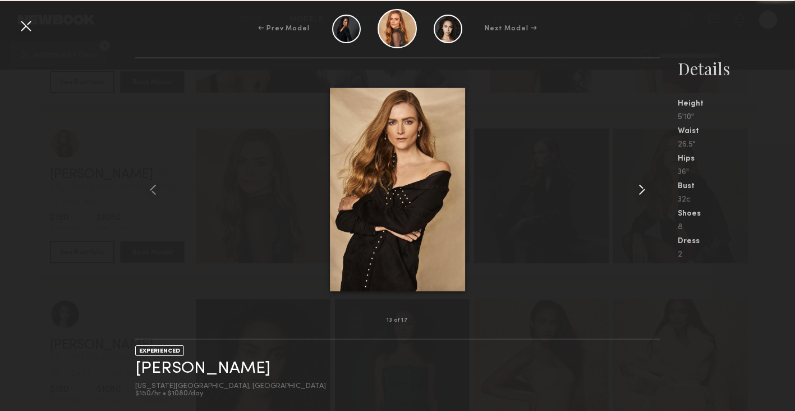
click at [656, 266] on div at bounding box center [649, 189] width 21 height 226
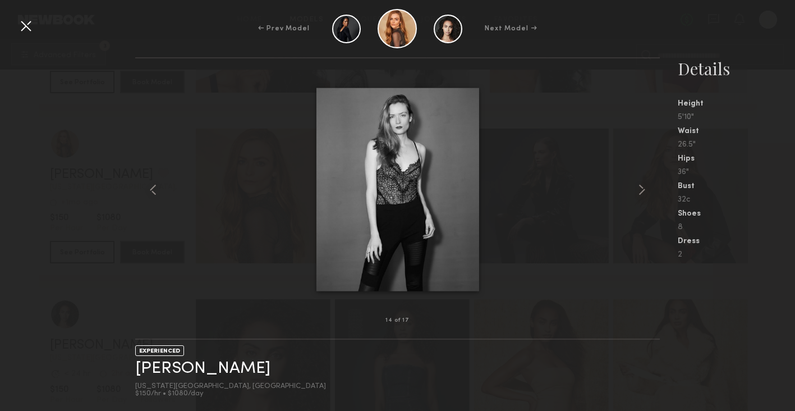
click at [26, 34] on div at bounding box center [26, 26] width 18 height 18
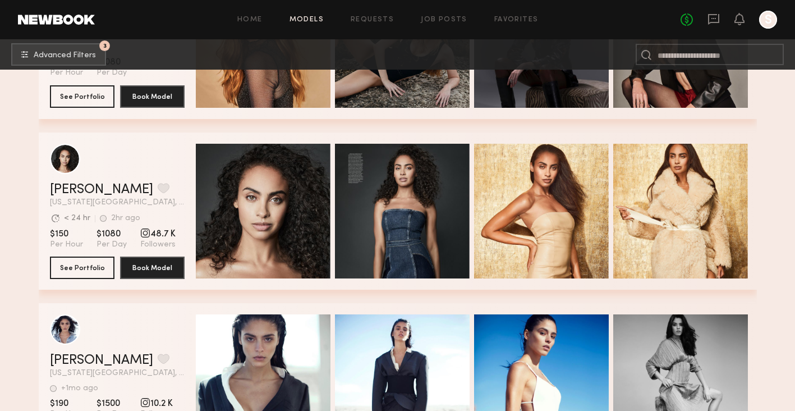
scroll to position [2001, 0]
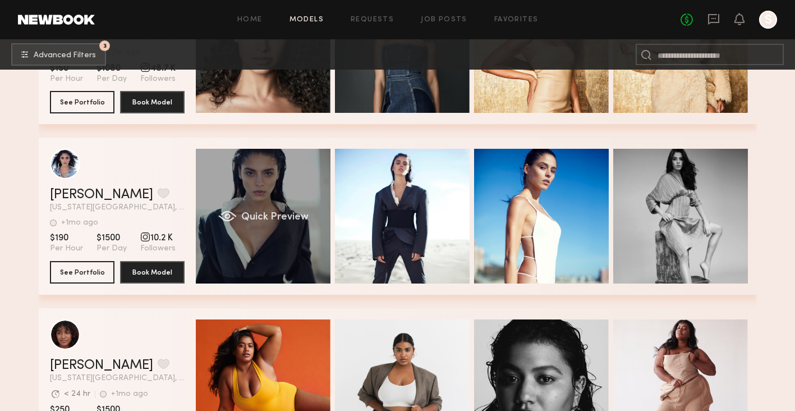
click at [302, 214] on span "Quick Preview" at bounding box center [274, 217] width 67 height 10
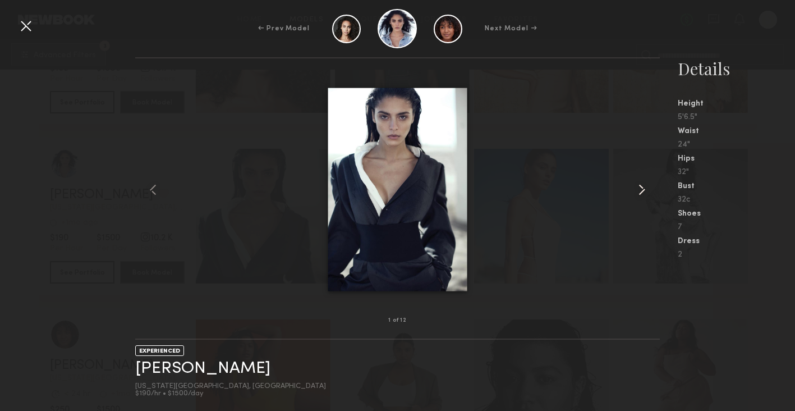
click at [641, 194] on common-icon at bounding box center [642, 190] width 18 height 18
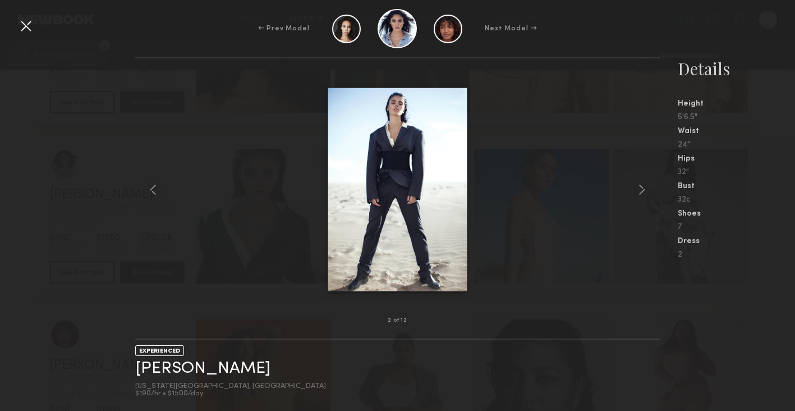
click at [18, 27] on div at bounding box center [26, 26] width 18 height 18
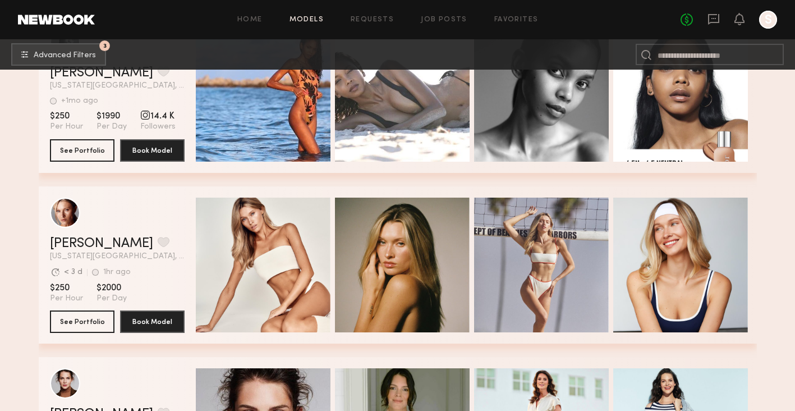
scroll to position [2557, 0]
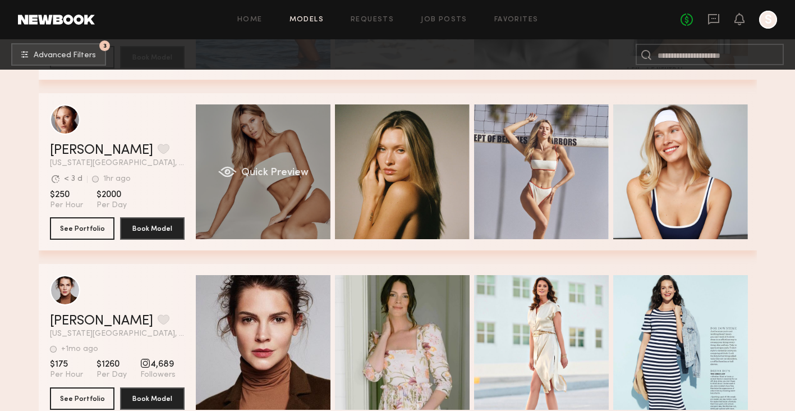
click at [300, 161] on div "Quick Preview" at bounding box center [263, 171] width 135 height 135
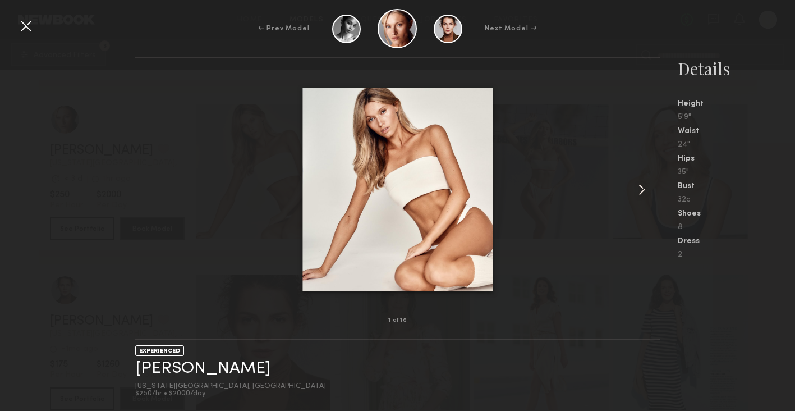
click at [644, 190] on common-icon at bounding box center [642, 190] width 18 height 18
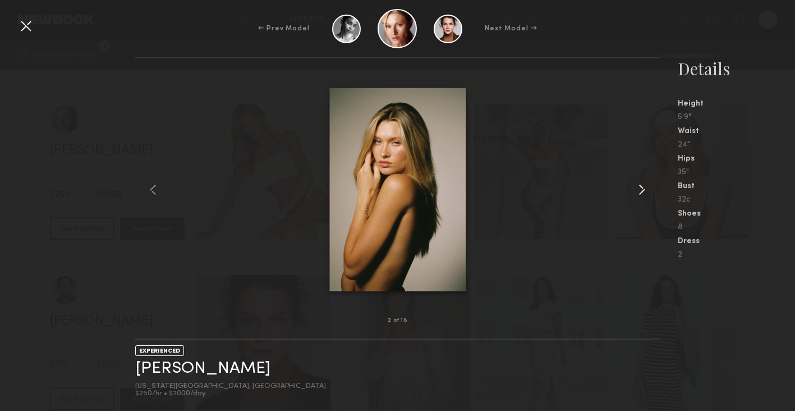
click at [644, 190] on common-icon at bounding box center [642, 190] width 18 height 18
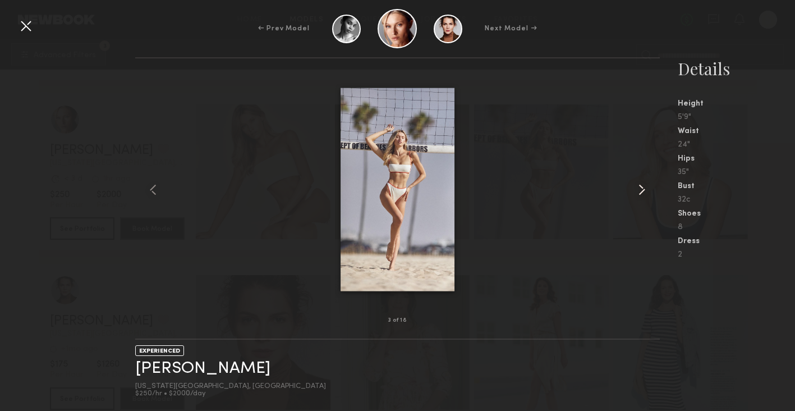
click at [644, 190] on common-icon at bounding box center [642, 190] width 18 height 18
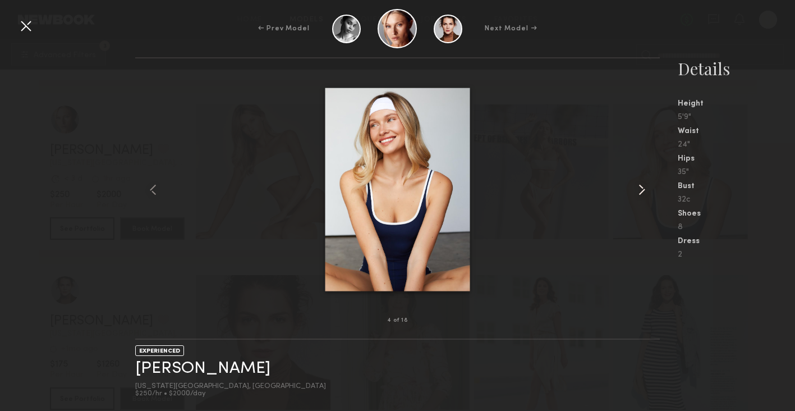
click at [644, 190] on common-icon at bounding box center [642, 190] width 18 height 18
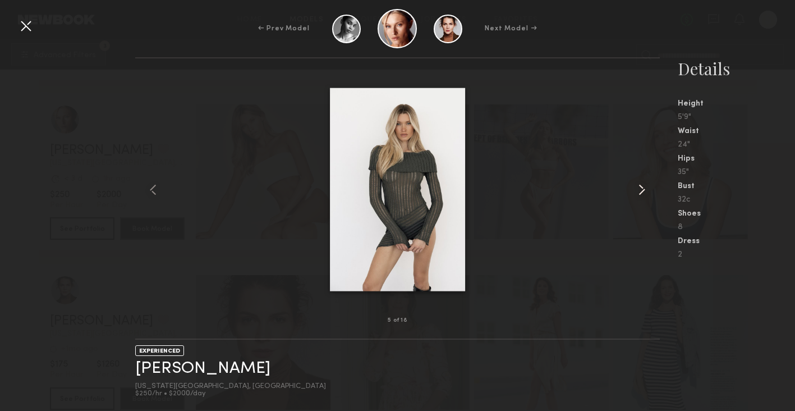
click at [644, 190] on common-icon at bounding box center [642, 190] width 18 height 18
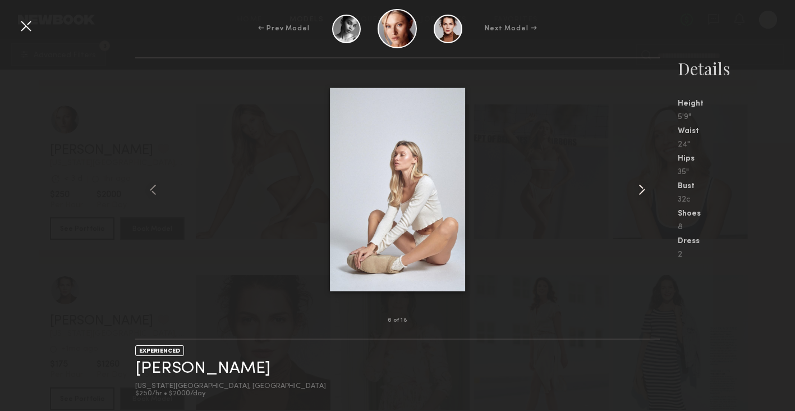
click at [644, 190] on common-icon at bounding box center [642, 190] width 18 height 18
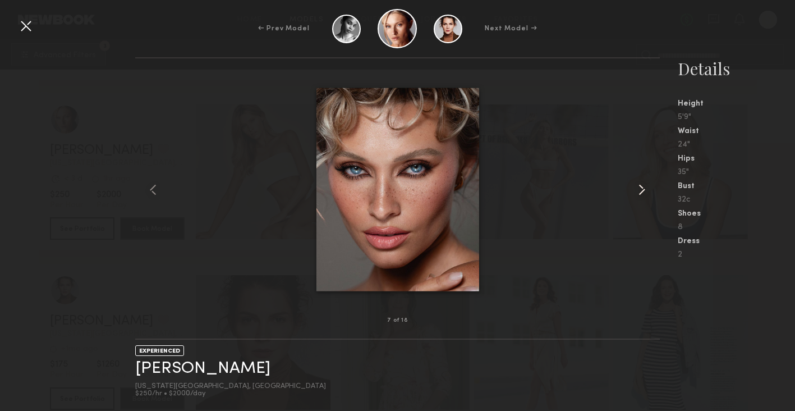
click at [644, 190] on common-icon at bounding box center [642, 190] width 18 height 18
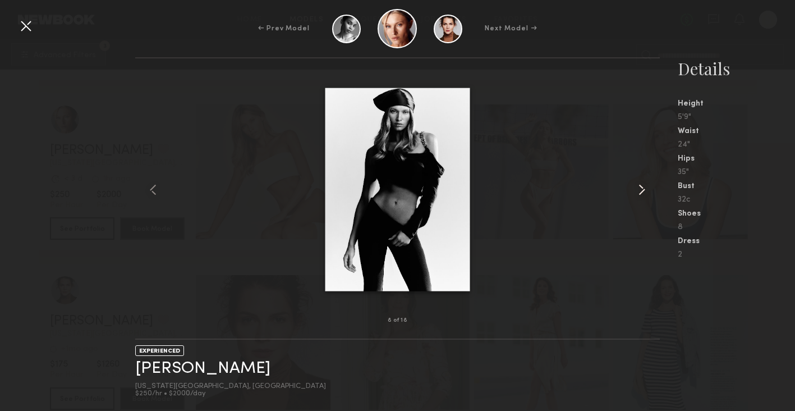
click at [644, 190] on common-icon at bounding box center [642, 190] width 18 height 18
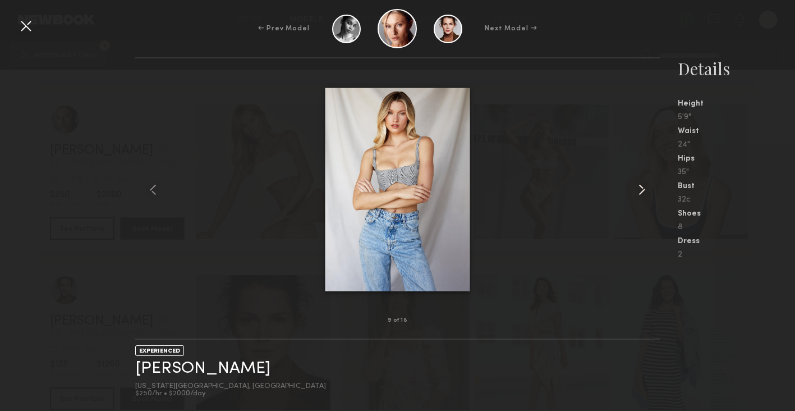
click at [644, 190] on common-icon at bounding box center [642, 190] width 18 height 18
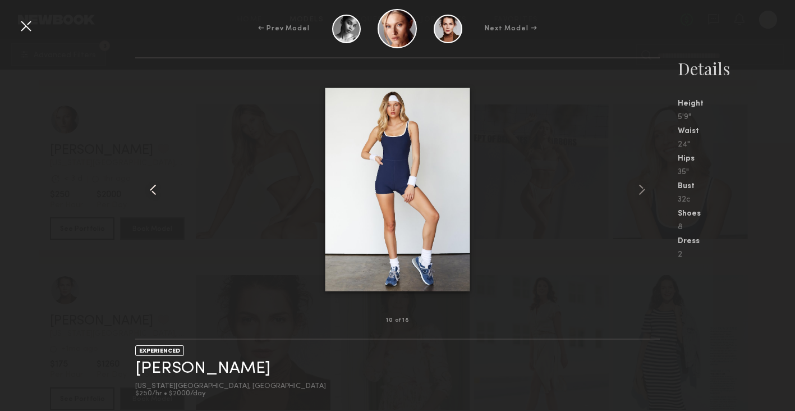
click at [156, 192] on common-icon at bounding box center [153, 190] width 18 height 18
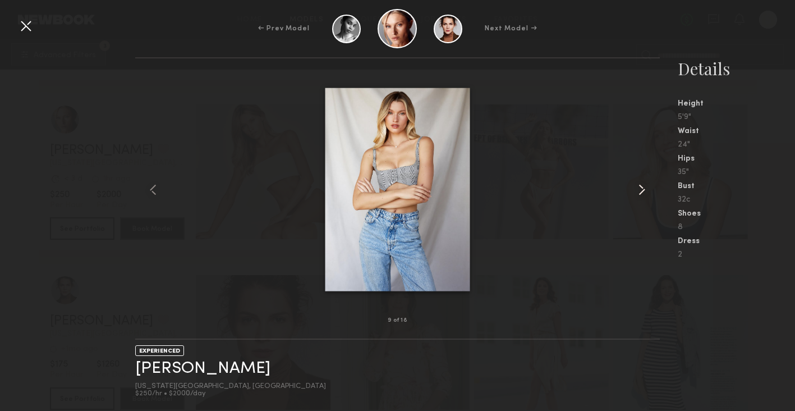
click at [644, 187] on common-icon at bounding box center [642, 190] width 18 height 18
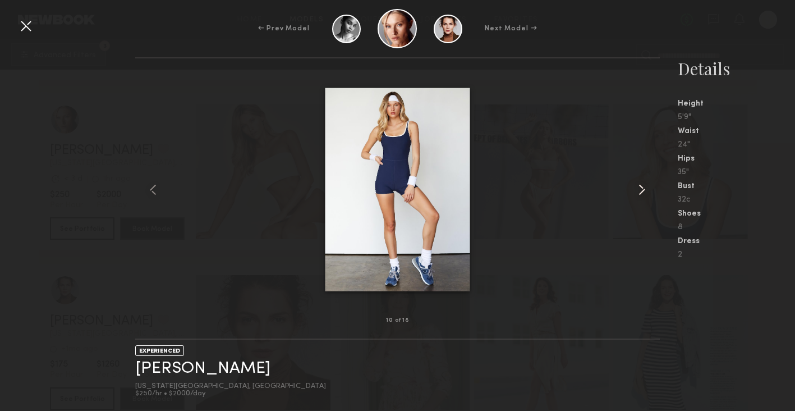
click at [644, 187] on common-icon at bounding box center [642, 190] width 18 height 18
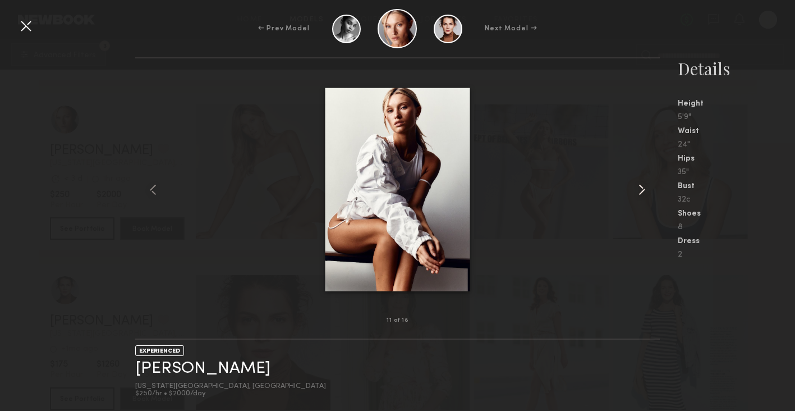
click at [644, 187] on common-icon at bounding box center [642, 190] width 18 height 18
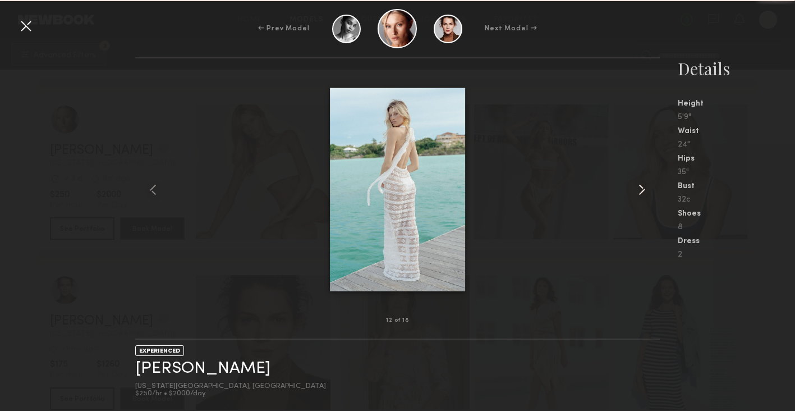
click at [644, 187] on common-icon at bounding box center [642, 190] width 18 height 18
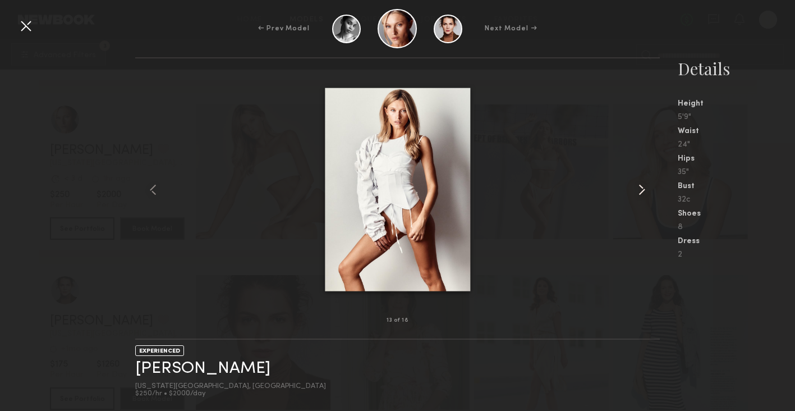
click at [644, 187] on common-icon at bounding box center [642, 190] width 18 height 18
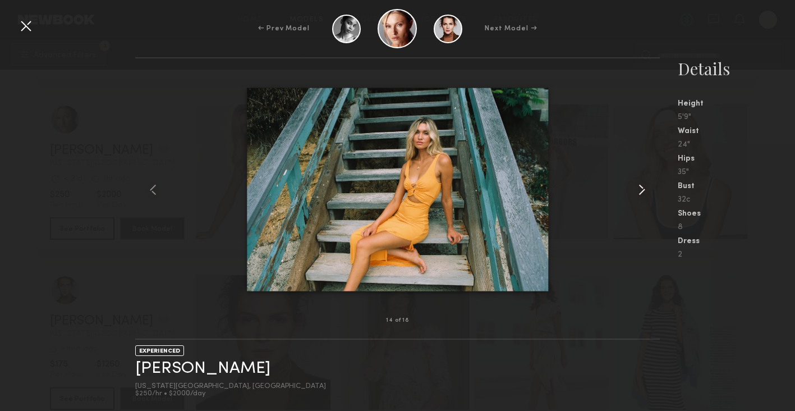
click at [644, 187] on common-icon at bounding box center [642, 190] width 18 height 18
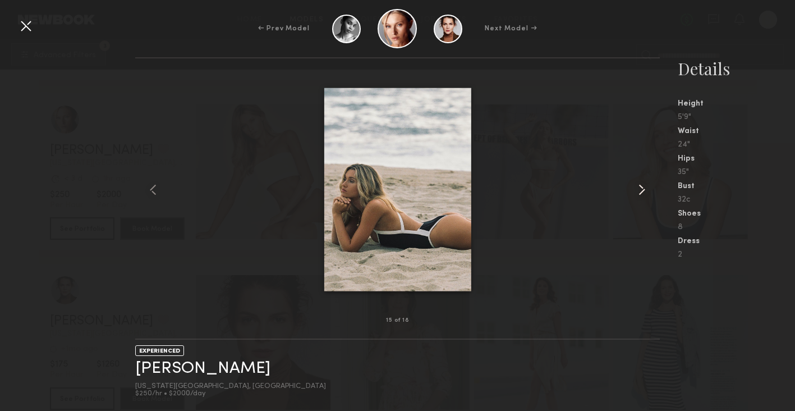
click at [644, 187] on common-icon at bounding box center [642, 190] width 18 height 18
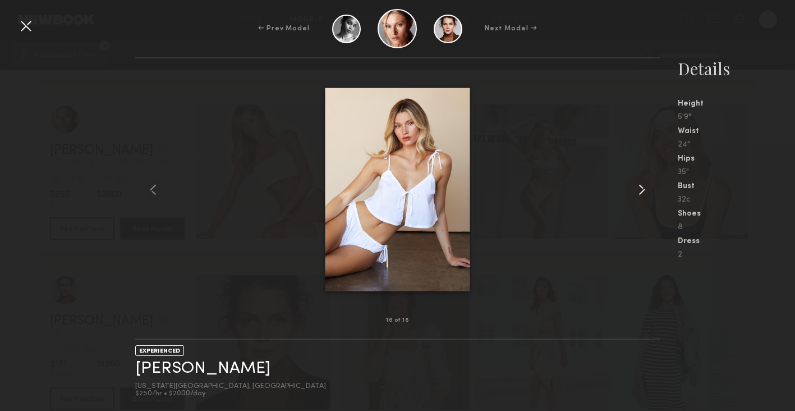
click at [641, 186] on common-icon at bounding box center [642, 190] width 18 height 18
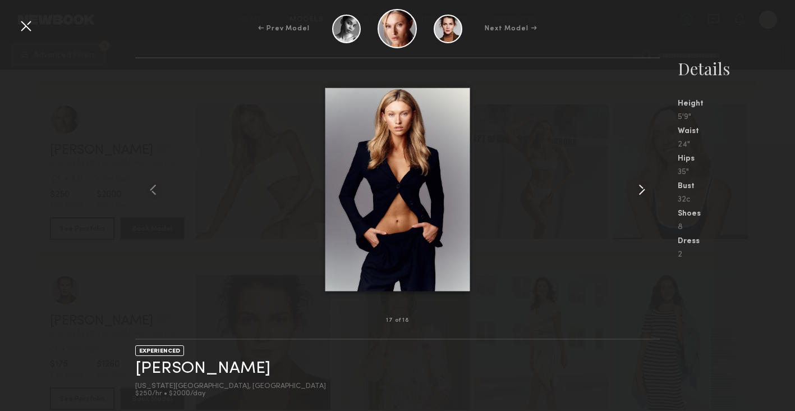
click at [641, 186] on common-icon at bounding box center [642, 190] width 18 height 18
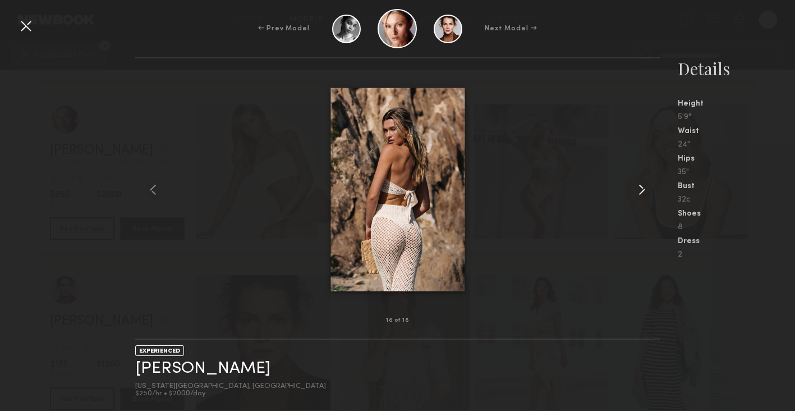
click at [641, 186] on common-icon at bounding box center [642, 190] width 18 height 18
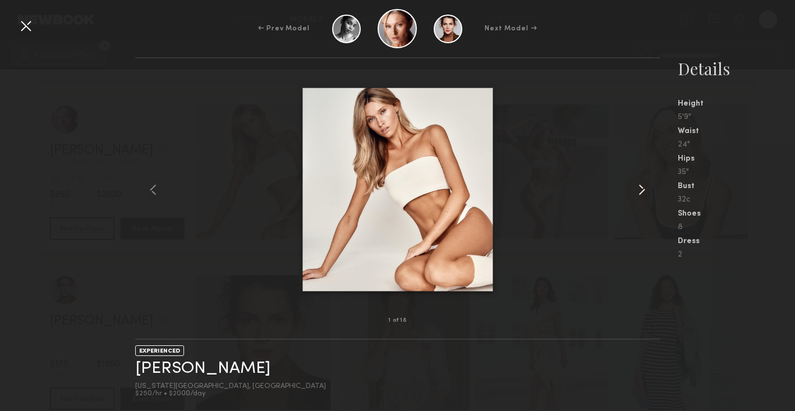
click at [644, 189] on common-icon at bounding box center [642, 190] width 18 height 18
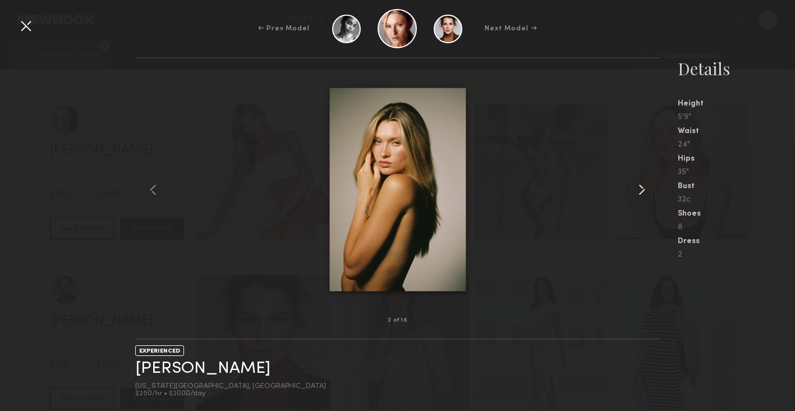
click at [644, 189] on common-icon at bounding box center [642, 190] width 18 height 18
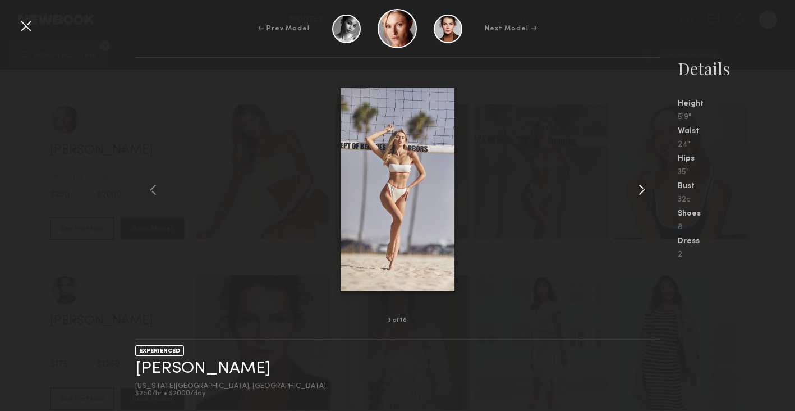
click at [642, 190] on common-icon at bounding box center [642, 190] width 18 height 18
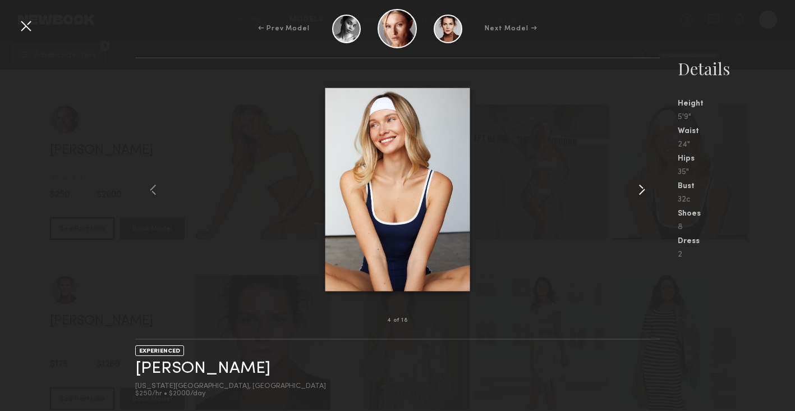
click at [642, 190] on common-icon at bounding box center [642, 190] width 18 height 18
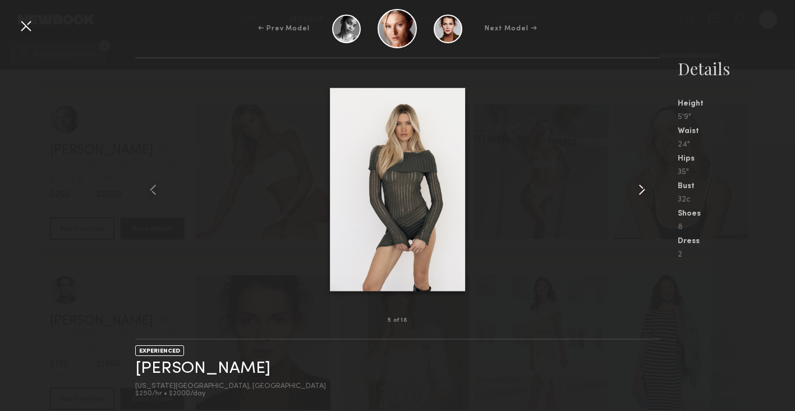
click at [642, 190] on common-icon at bounding box center [642, 190] width 18 height 18
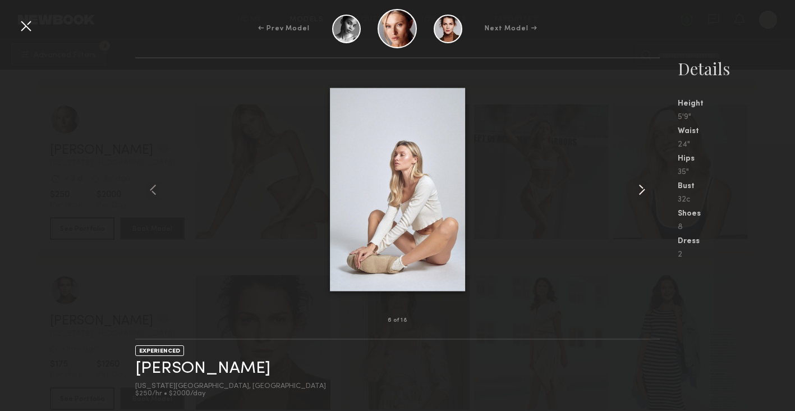
click at [642, 190] on common-icon at bounding box center [642, 190] width 18 height 18
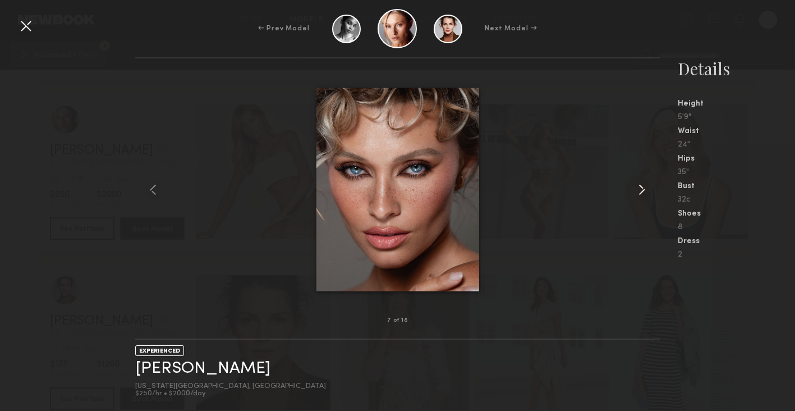
click at [642, 190] on common-icon at bounding box center [642, 190] width 18 height 18
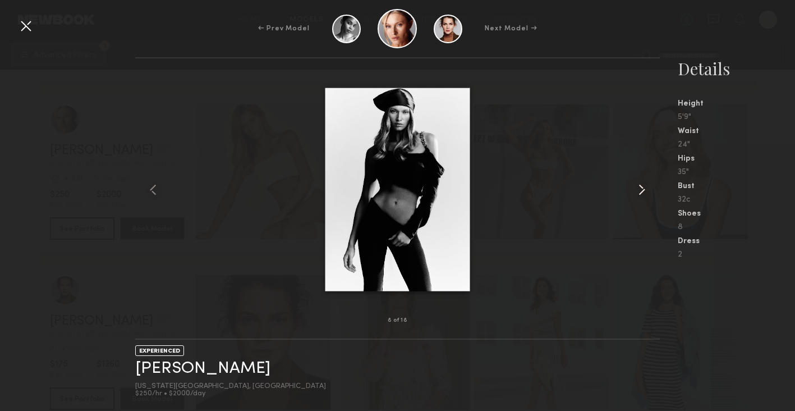
click at [642, 190] on common-icon at bounding box center [642, 190] width 18 height 18
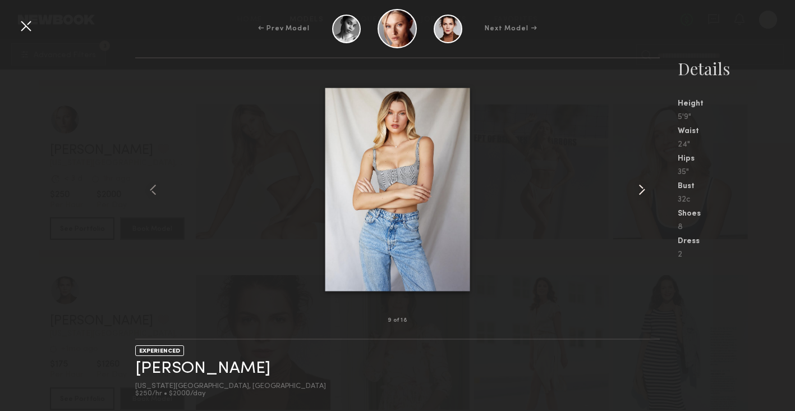
click at [642, 190] on common-icon at bounding box center [642, 190] width 18 height 18
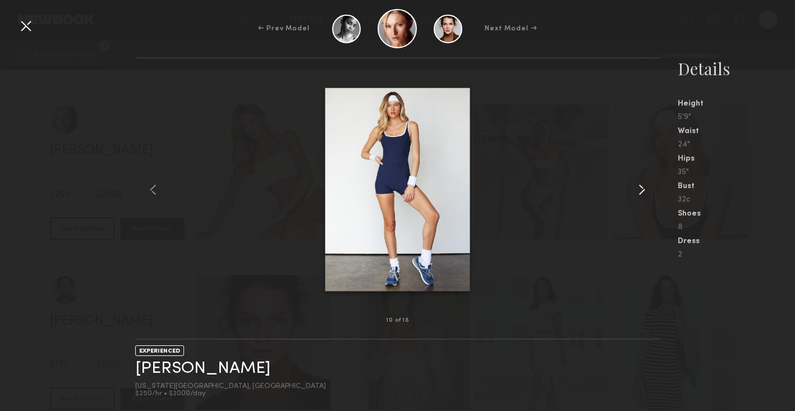
click at [642, 190] on common-icon at bounding box center [642, 190] width 18 height 18
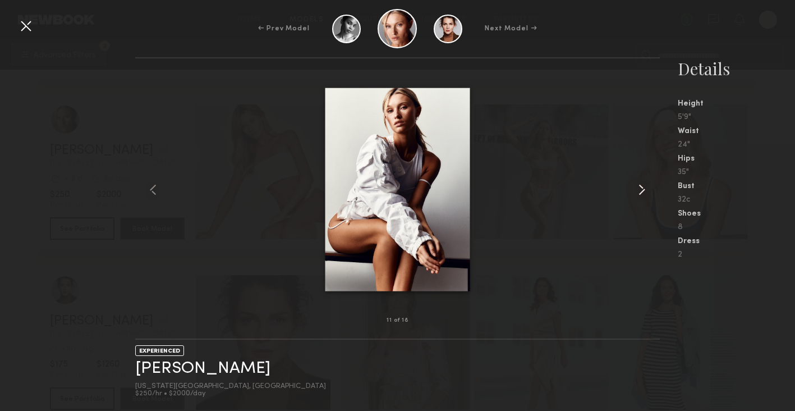
click at [642, 190] on common-icon at bounding box center [642, 190] width 18 height 18
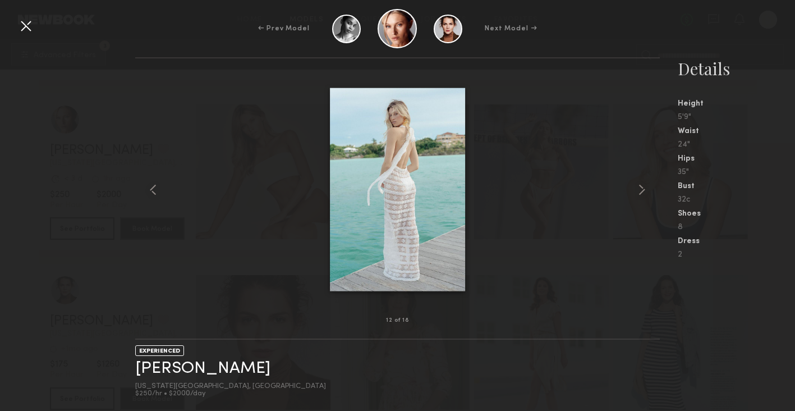
click at [27, 27] on div at bounding box center [26, 26] width 18 height 18
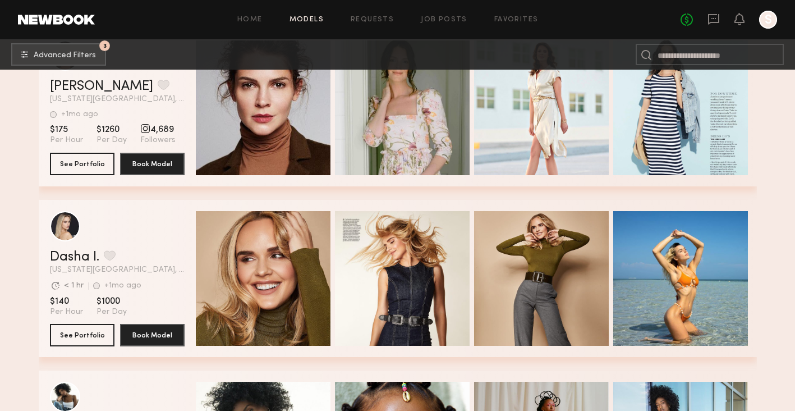
scroll to position [2793, 0]
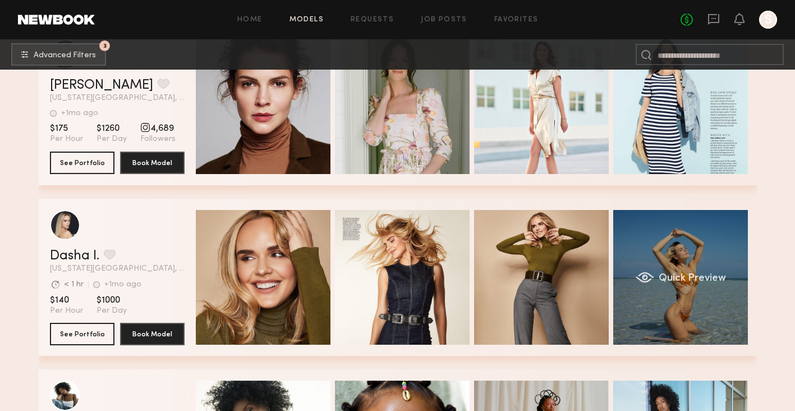
click at [698, 269] on div "Quick Preview" at bounding box center [680, 277] width 135 height 135
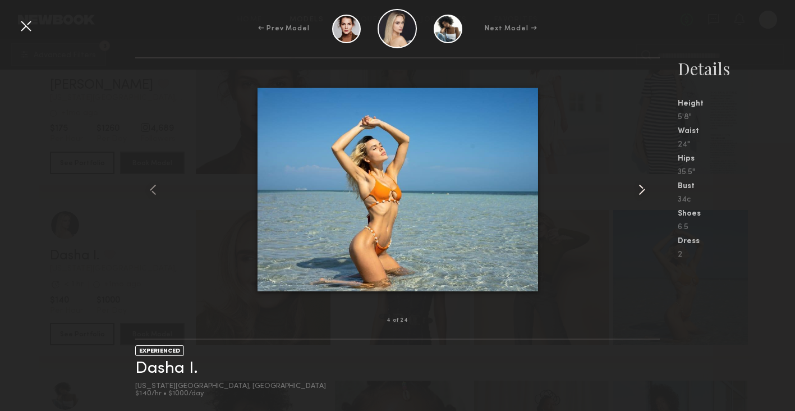
click at [645, 190] on common-icon at bounding box center [642, 190] width 18 height 18
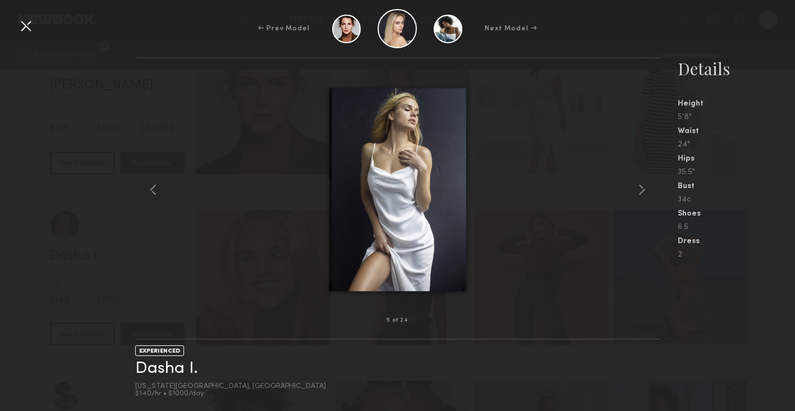
click at [629, 201] on div at bounding box center [397, 189] width 525 height 226
click at [639, 186] on common-icon at bounding box center [642, 190] width 18 height 18
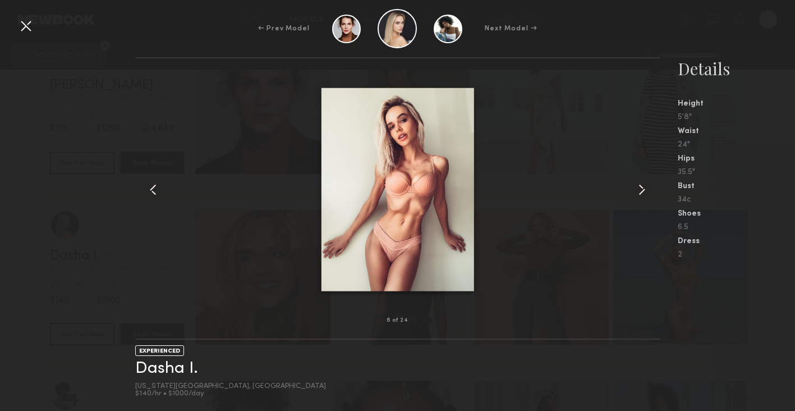
click at [639, 186] on common-icon at bounding box center [642, 190] width 18 height 18
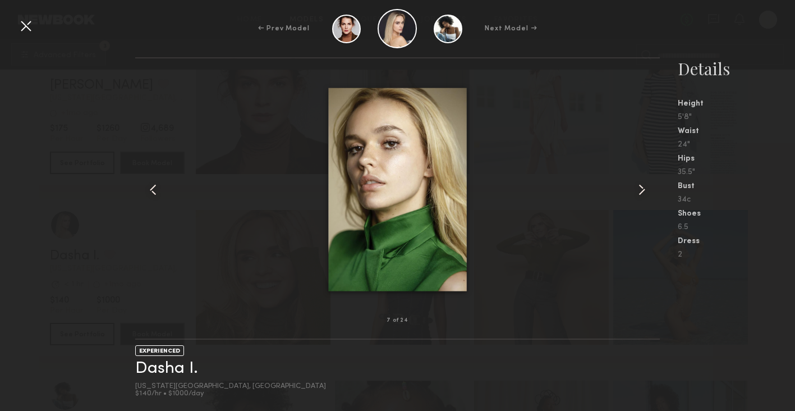
click at [653, 185] on div at bounding box center [649, 189] width 21 height 226
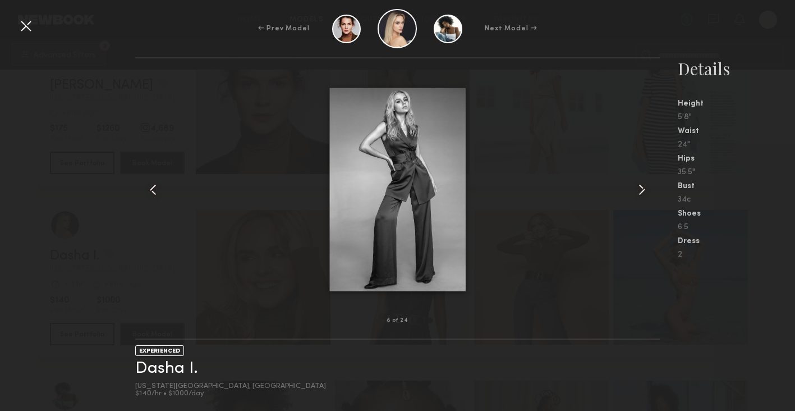
click at [649, 186] on common-icon at bounding box center [642, 190] width 18 height 18
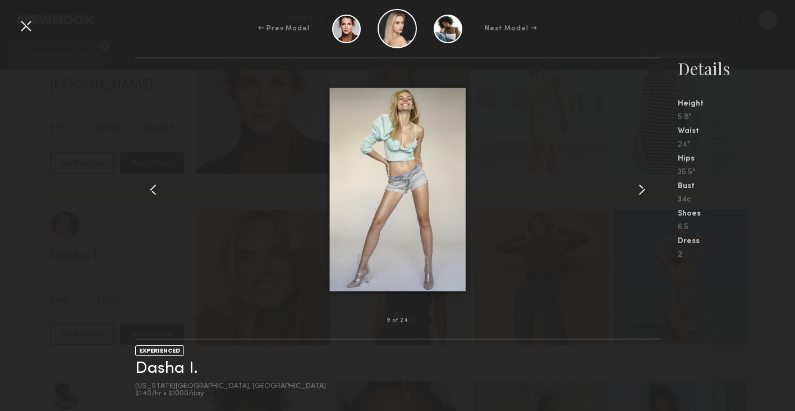
click at [655, 184] on div at bounding box center [649, 189] width 21 height 226
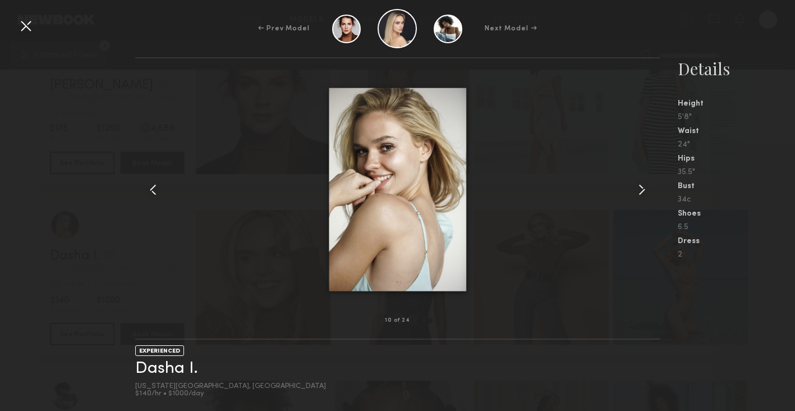
click at [639, 192] on common-icon at bounding box center [642, 190] width 18 height 18
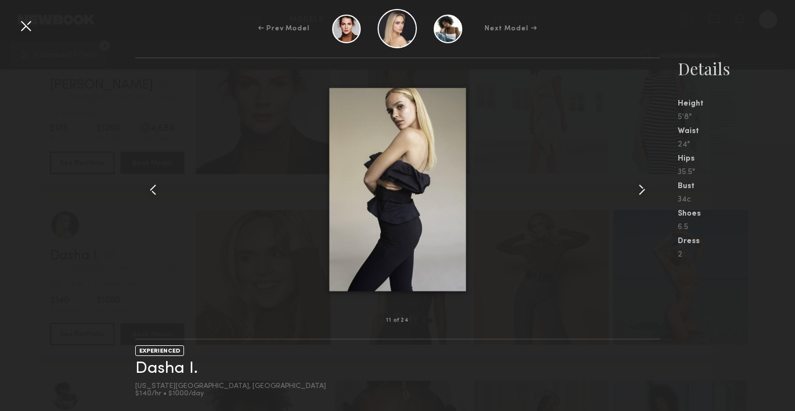
click at [639, 192] on common-icon at bounding box center [642, 190] width 18 height 18
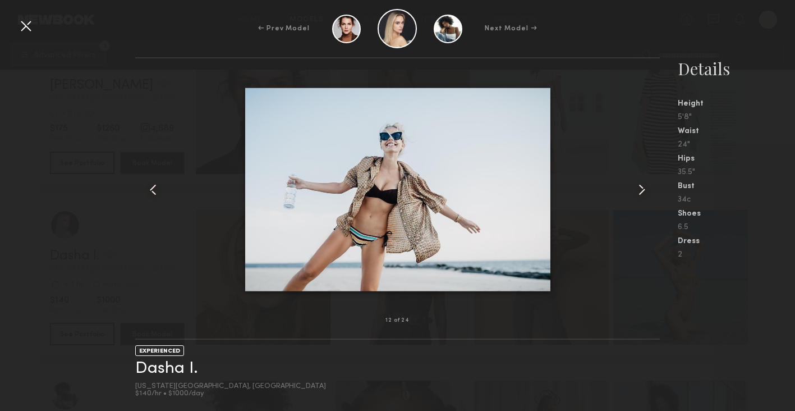
click at [639, 192] on common-icon at bounding box center [642, 190] width 18 height 18
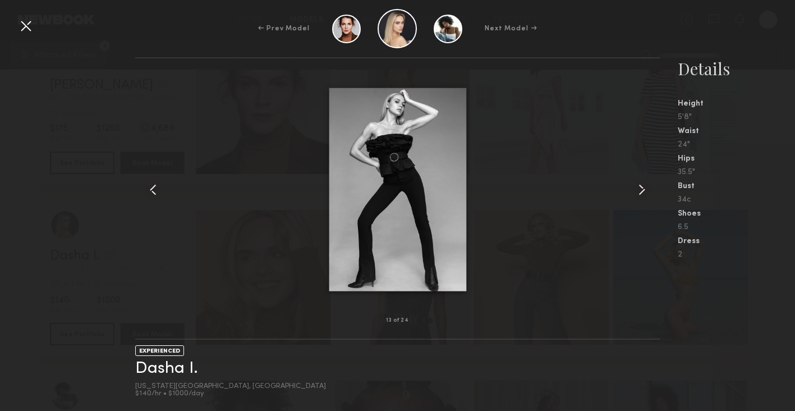
click at [639, 192] on common-icon at bounding box center [642, 190] width 18 height 18
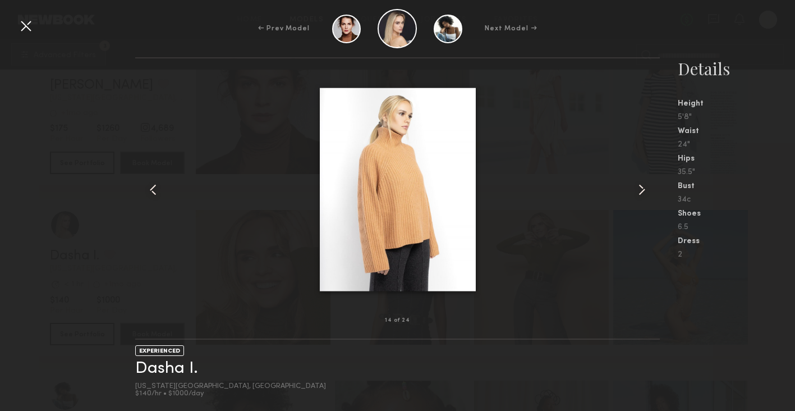
click at [639, 192] on common-icon at bounding box center [642, 190] width 18 height 18
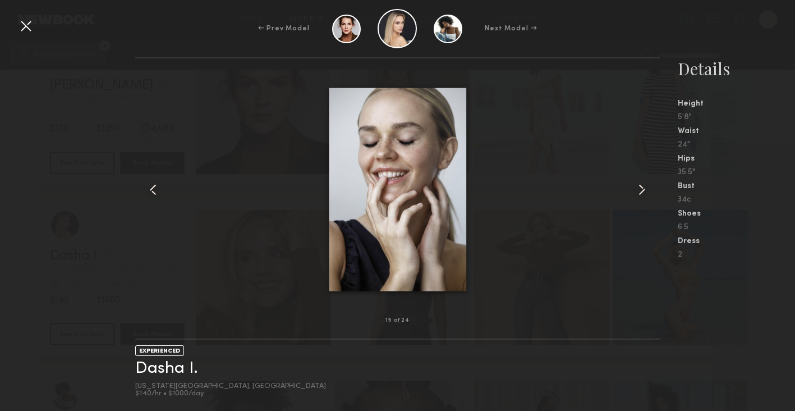
click at [639, 192] on common-icon at bounding box center [642, 190] width 18 height 18
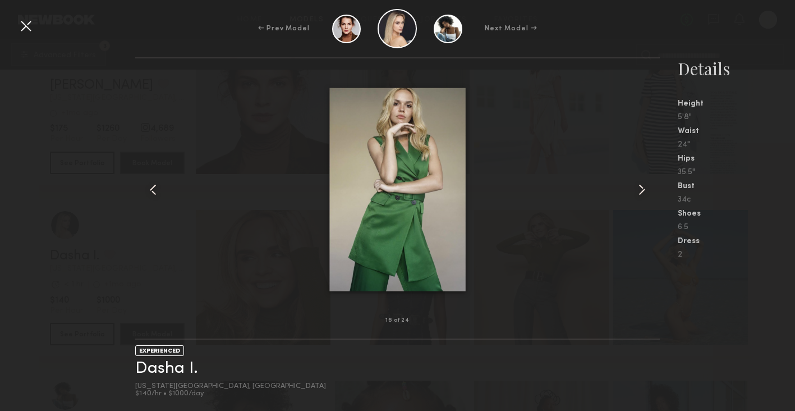
click at [639, 192] on common-icon at bounding box center [642, 190] width 18 height 18
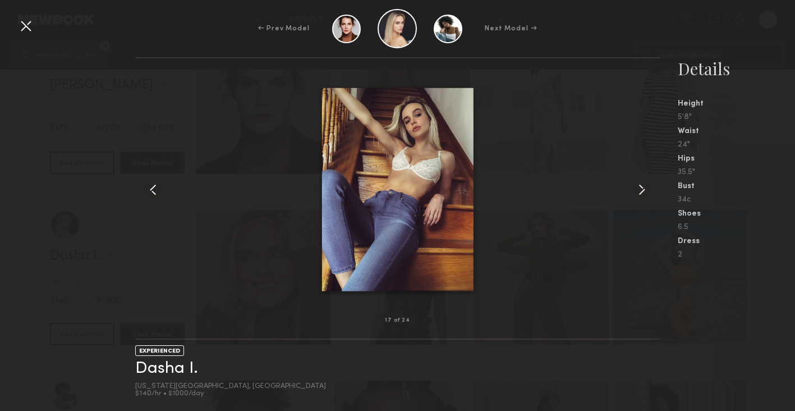
click at [639, 192] on common-icon at bounding box center [642, 190] width 18 height 18
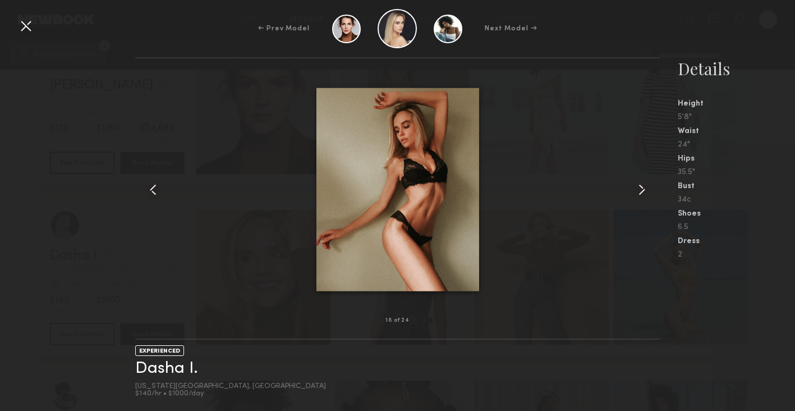
click at [159, 189] on common-icon at bounding box center [153, 190] width 18 height 18
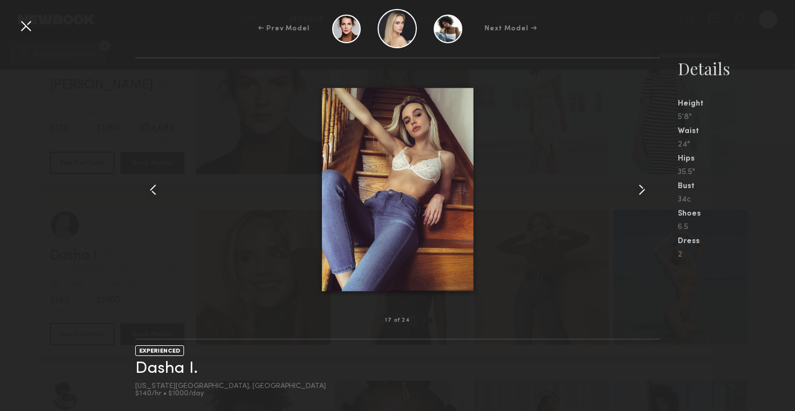
click at [643, 192] on common-icon at bounding box center [642, 190] width 18 height 18
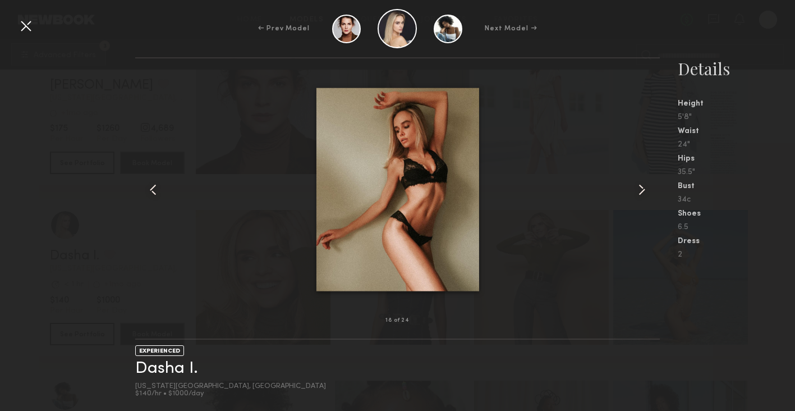
click at [643, 192] on common-icon at bounding box center [642, 190] width 18 height 18
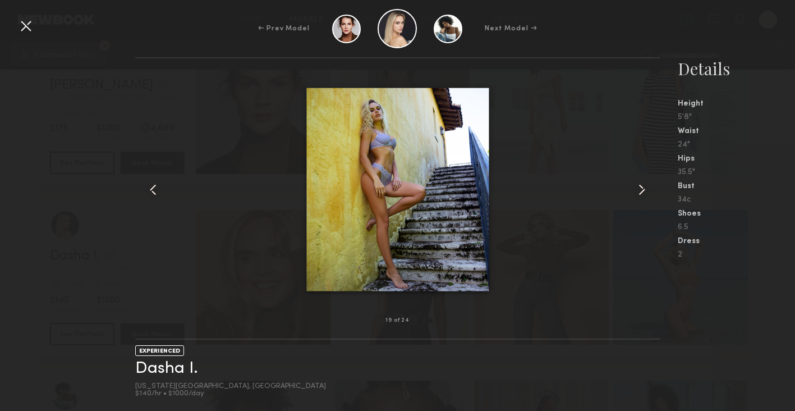
click at [643, 192] on common-icon at bounding box center [642, 190] width 18 height 18
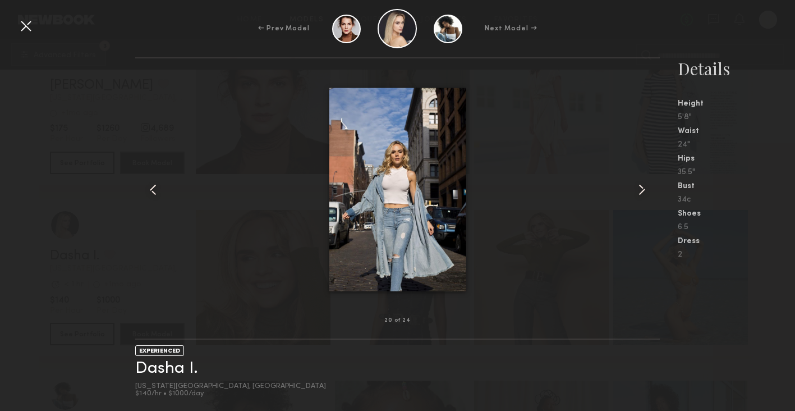
click at [155, 187] on common-icon at bounding box center [153, 190] width 18 height 18
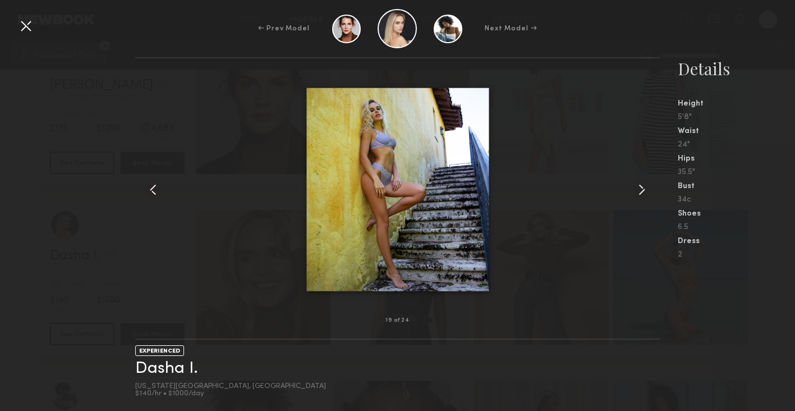
click at [26, 29] on div at bounding box center [26, 26] width 18 height 18
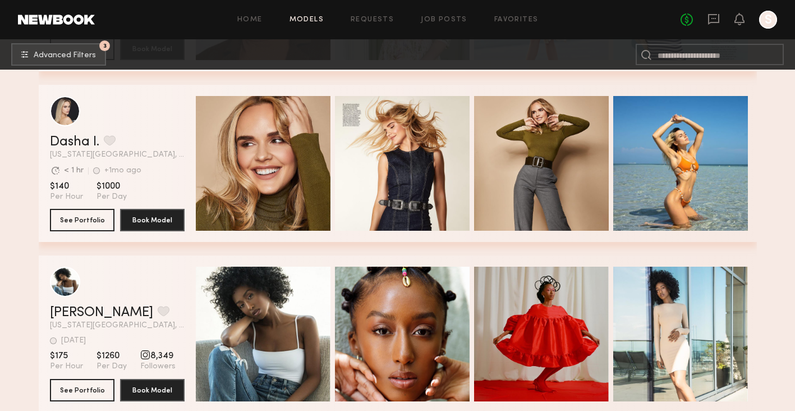
scroll to position [2906, 0]
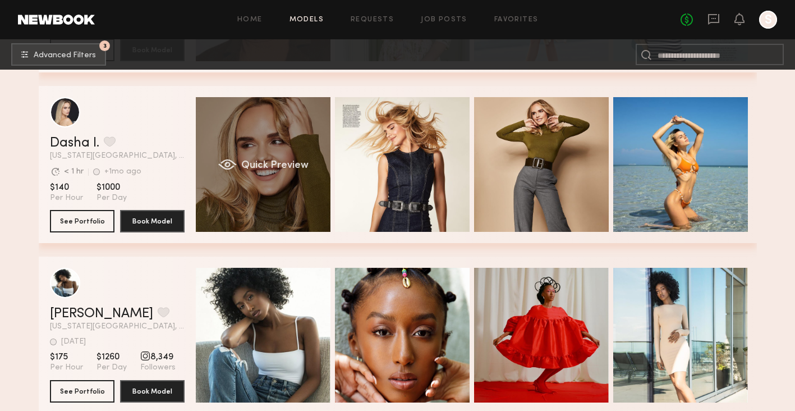
click at [239, 152] on div "Quick Preview" at bounding box center [263, 164] width 135 height 135
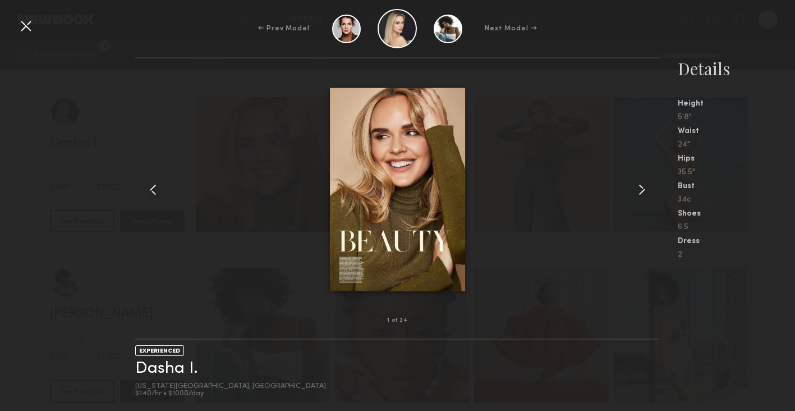
click at [30, 24] on div at bounding box center [26, 26] width 18 height 18
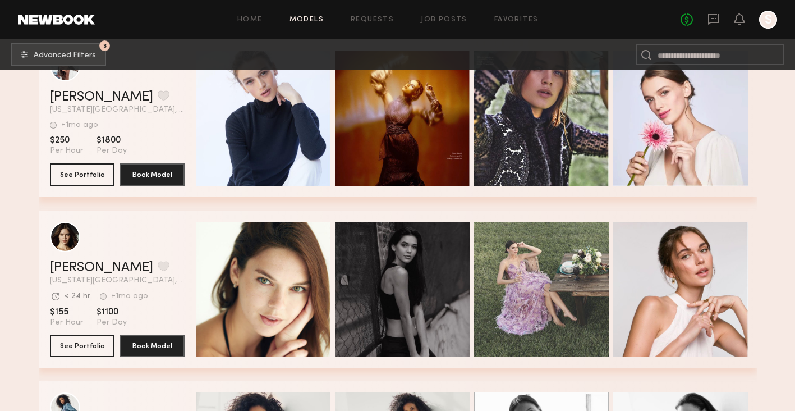
scroll to position [3811, 0]
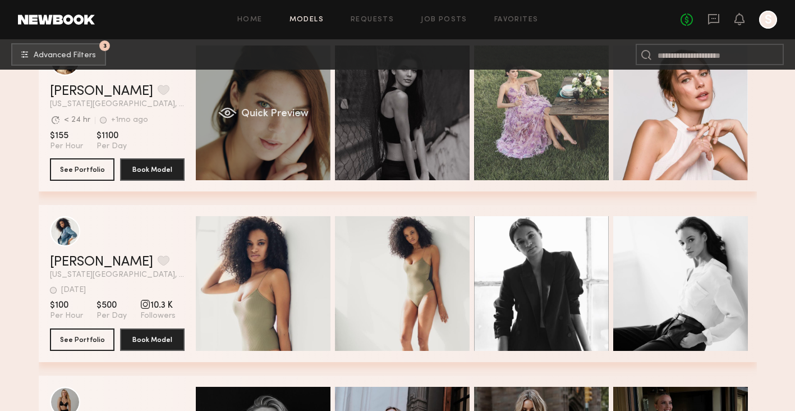
click at [259, 117] on span "Quick Preview" at bounding box center [274, 114] width 67 height 10
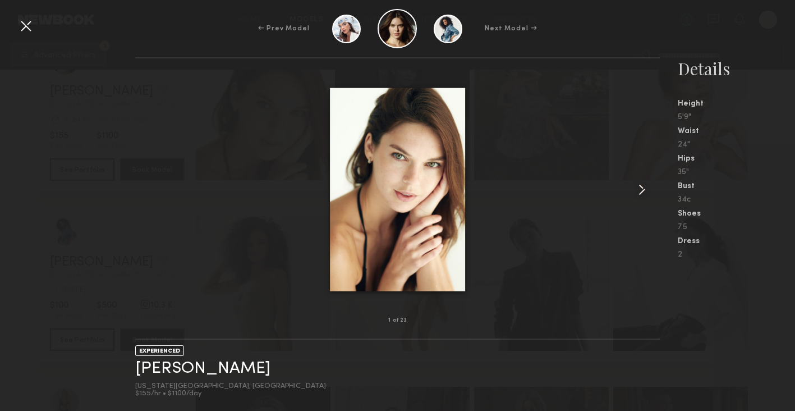
click at [645, 192] on common-icon at bounding box center [642, 190] width 18 height 18
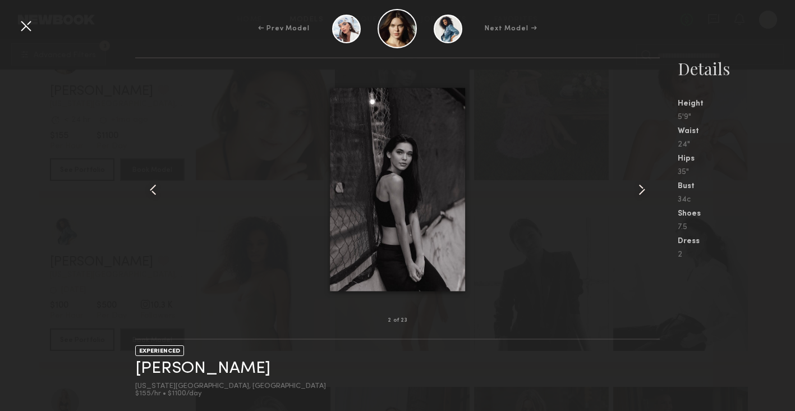
click at [645, 192] on common-icon at bounding box center [642, 190] width 18 height 18
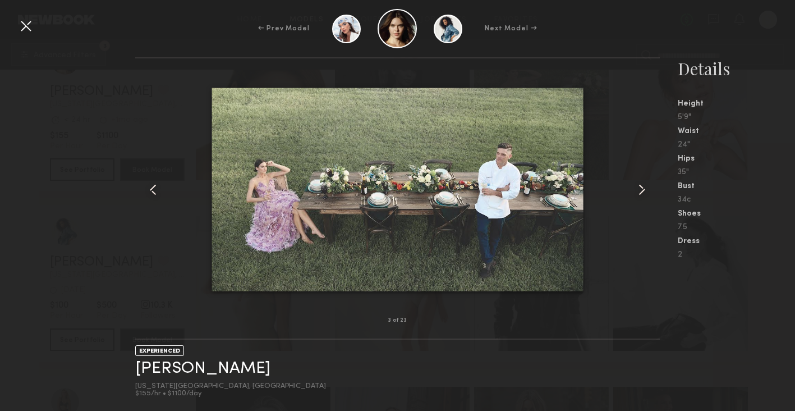
click at [645, 192] on common-icon at bounding box center [642, 190] width 18 height 18
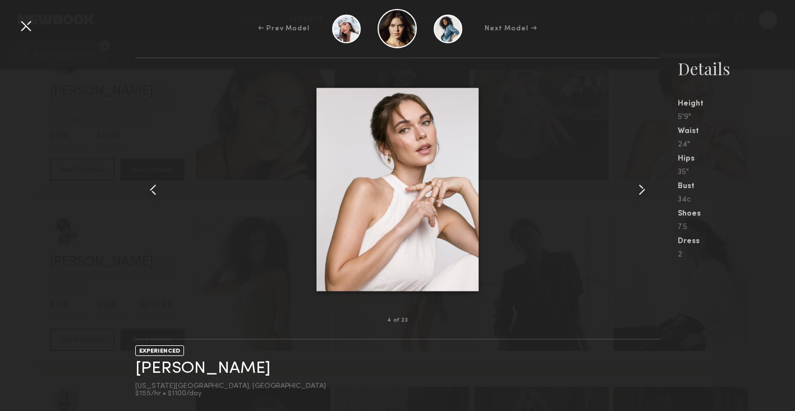
click at [645, 184] on common-icon at bounding box center [642, 190] width 18 height 18
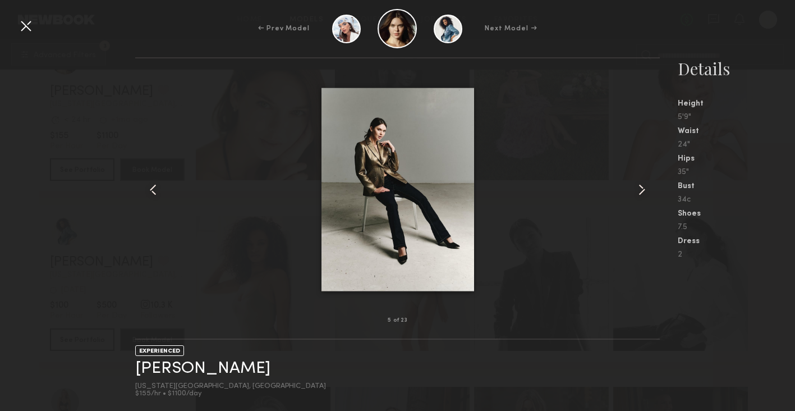
click at [645, 184] on common-icon at bounding box center [642, 190] width 18 height 18
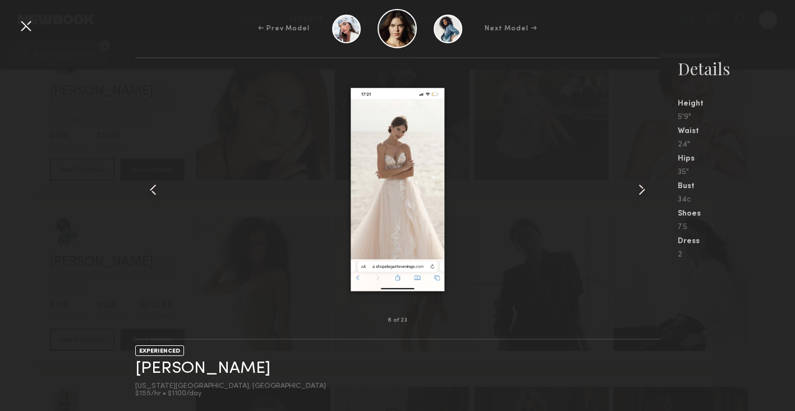
click at [645, 184] on common-icon at bounding box center [642, 190] width 18 height 18
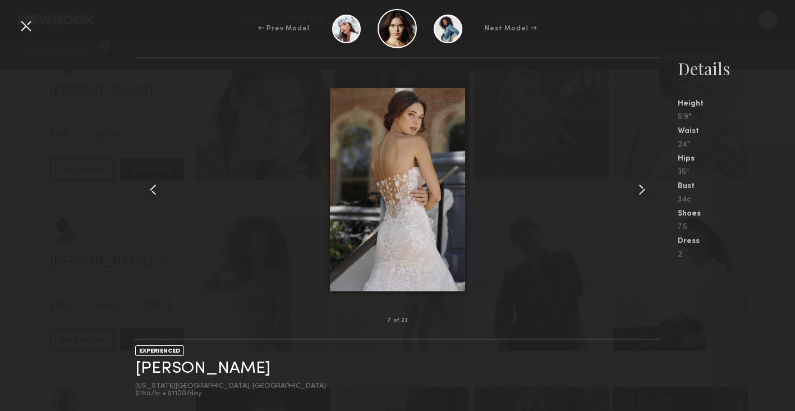
click at [645, 184] on common-icon at bounding box center [642, 190] width 18 height 18
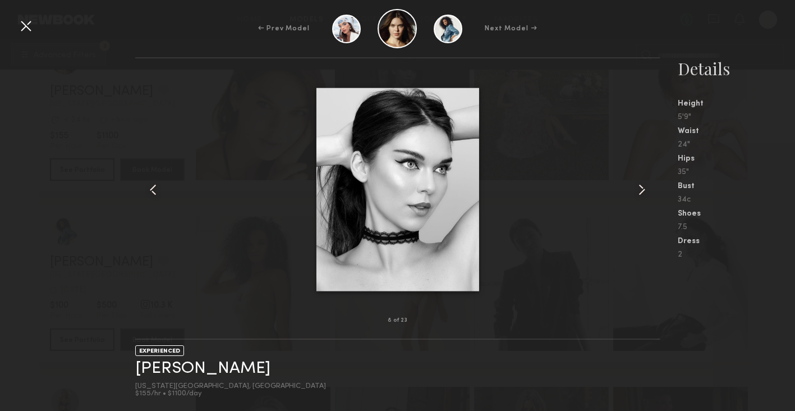
click at [645, 184] on common-icon at bounding box center [642, 190] width 18 height 18
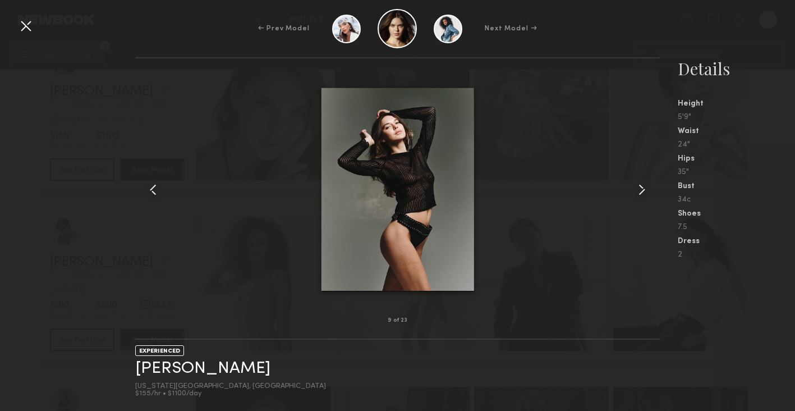
click at [645, 184] on common-icon at bounding box center [642, 190] width 18 height 18
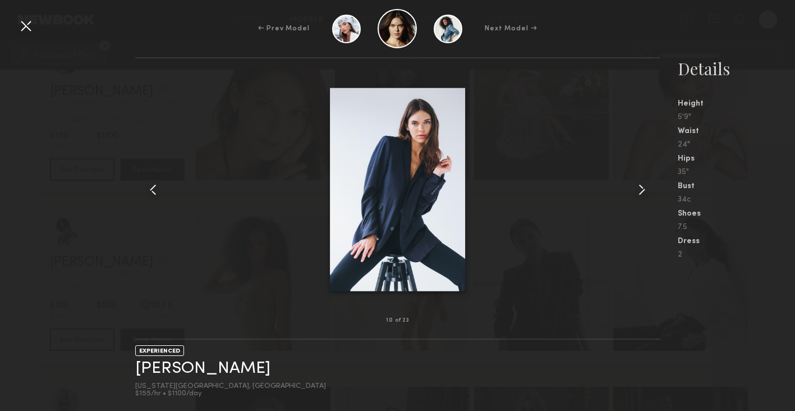
click at [152, 189] on common-icon at bounding box center [153, 190] width 18 height 18
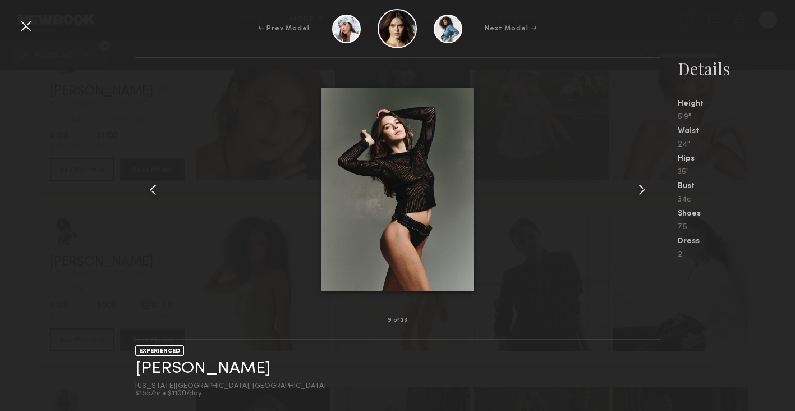
click at [643, 189] on common-icon at bounding box center [642, 190] width 18 height 18
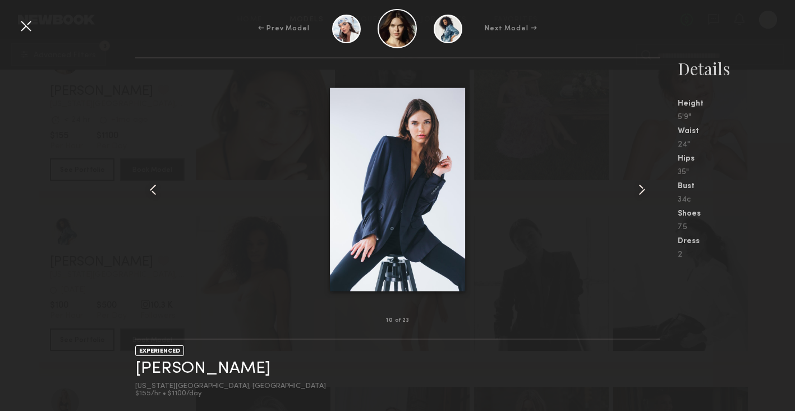
click at [643, 189] on common-icon at bounding box center [642, 190] width 18 height 18
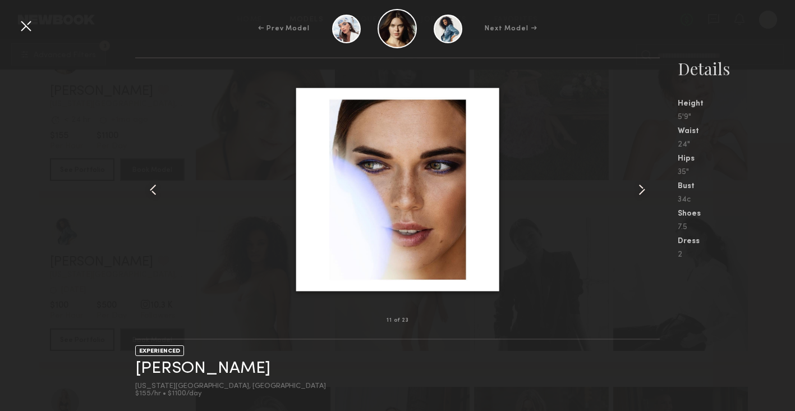
click at [643, 189] on common-icon at bounding box center [642, 190] width 18 height 18
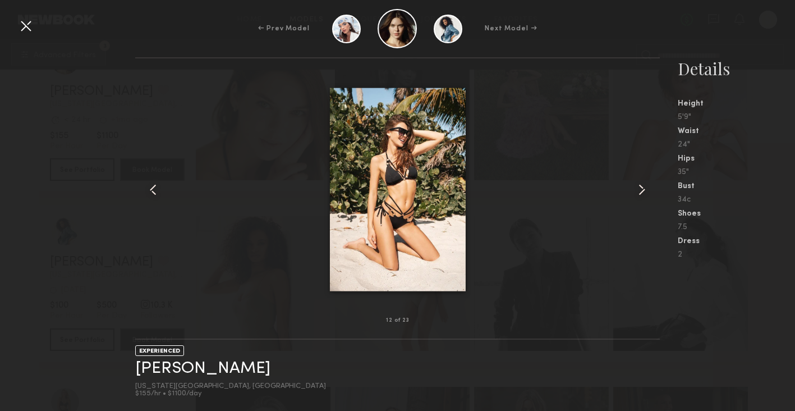
click at [642, 190] on common-icon at bounding box center [642, 190] width 18 height 18
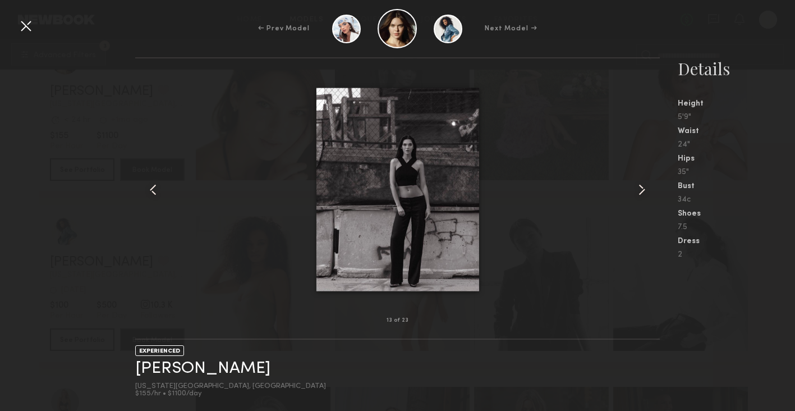
click at [642, 190] on common-icon at bounding box center [642, 190] width 18 height 18
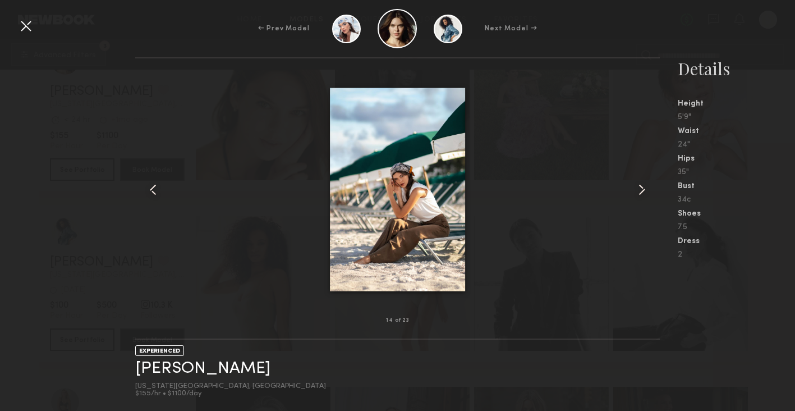
click at [642, 190] on common-icon at bounding box center [642, 190] width 18 height 18
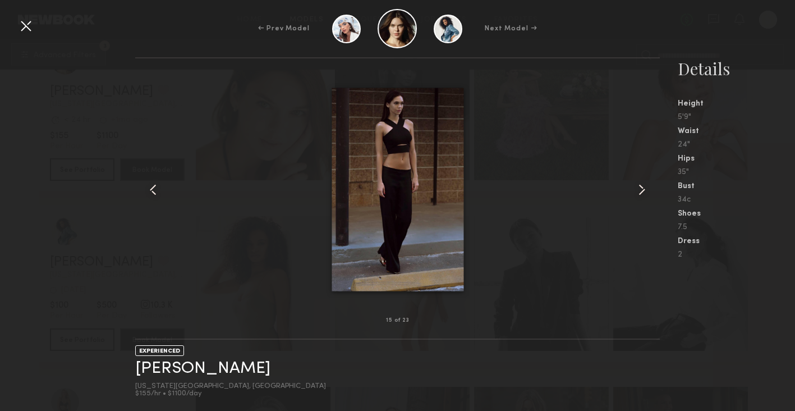
click at [642, 190] on common-icon at bounding box center [642, 190] width 18 height 18
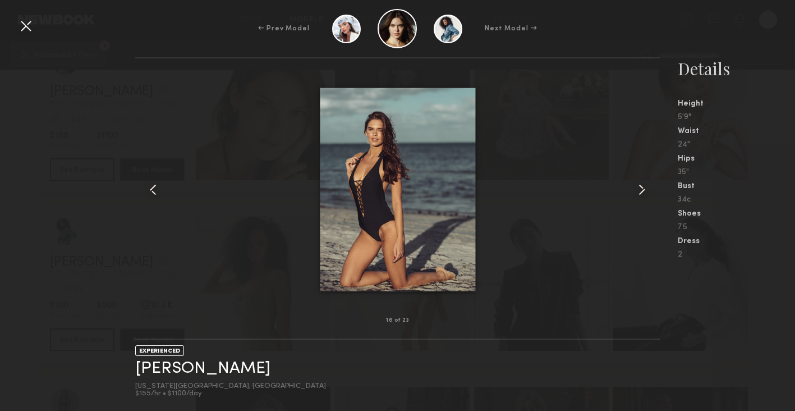
click at [643, 187] on common-icon at bounding box center [642, 190] width 18 height 18
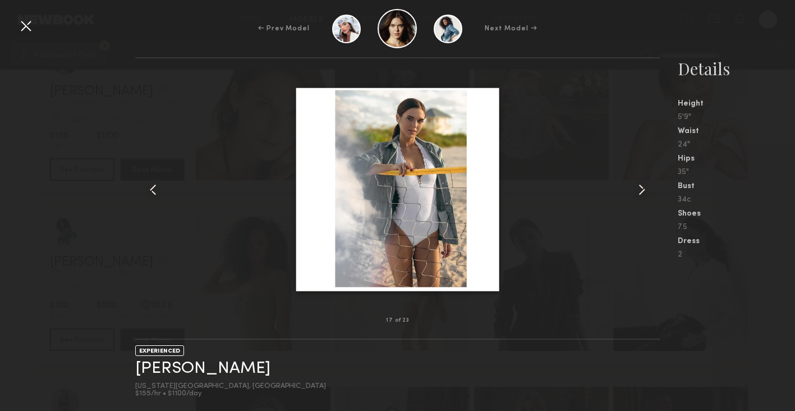
click at [643, 187] on common-icon at bounding box center [642, 190] width 18 height 18
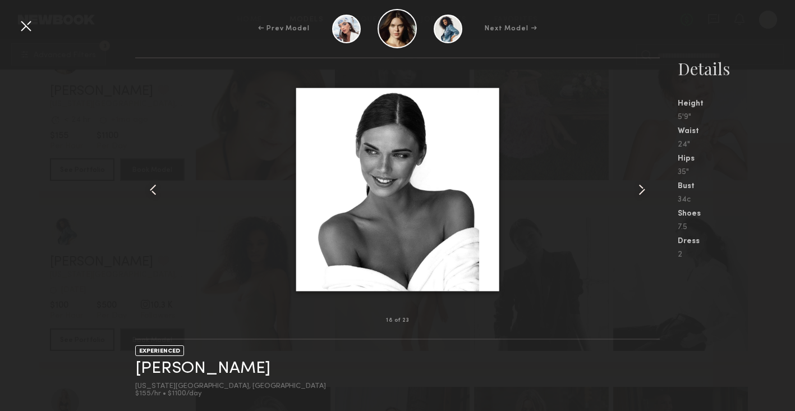
click at [643, 187] on common-icon at bounding box center [642, 190] width 18 height 18
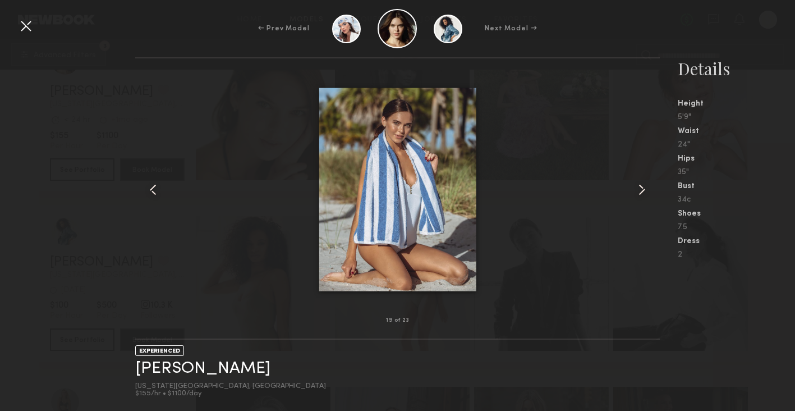
click at [643, 187] on common-icon at bounding box center [642, 190] width 18 height 18
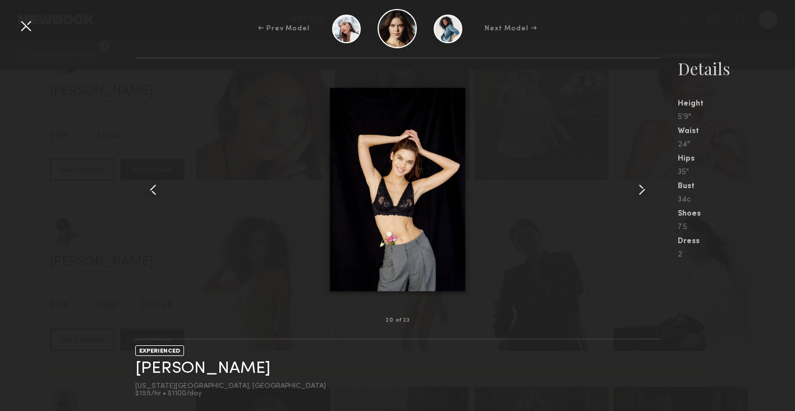
click at [643, 187] on common-icon at bounding box center [642, 190] width 18 height 18
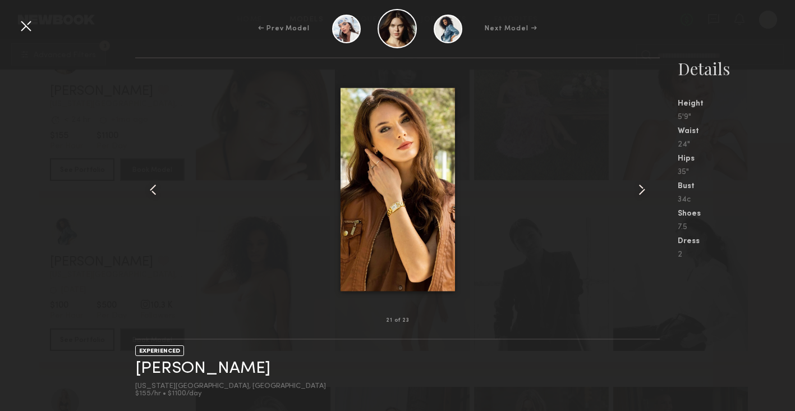
click at [643, 187] on common-icon at bounding box center [642, 190] width 18 height 18
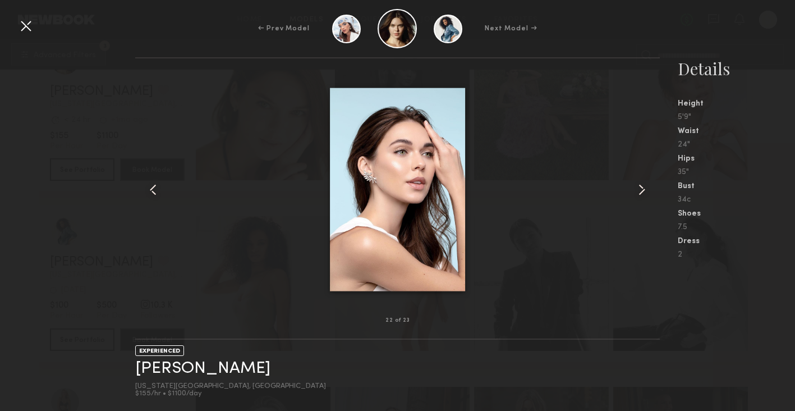
click at [643, 187] on common-icon at bounding box center [642, 190] width 18 height 18
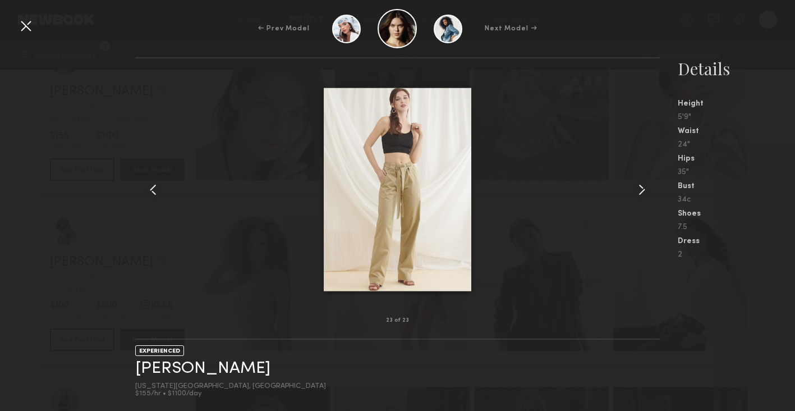
click at [643, 187] on common-icon at bounding box center [642, 190] width 18 height 18
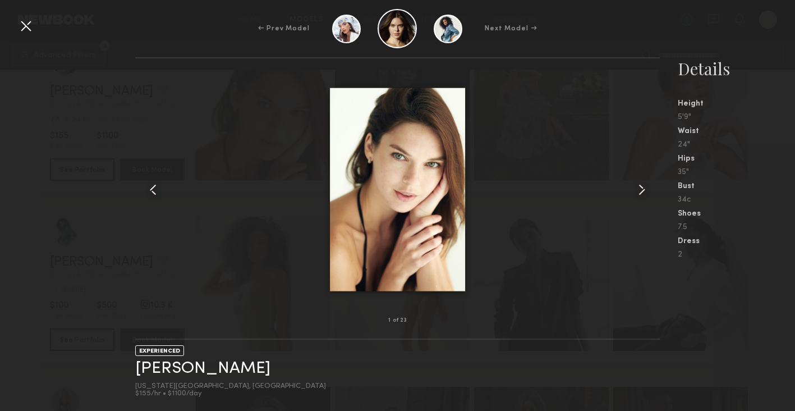
click at [643, 187] on common-icon at bounding box center [642, 190] width 18 height 18
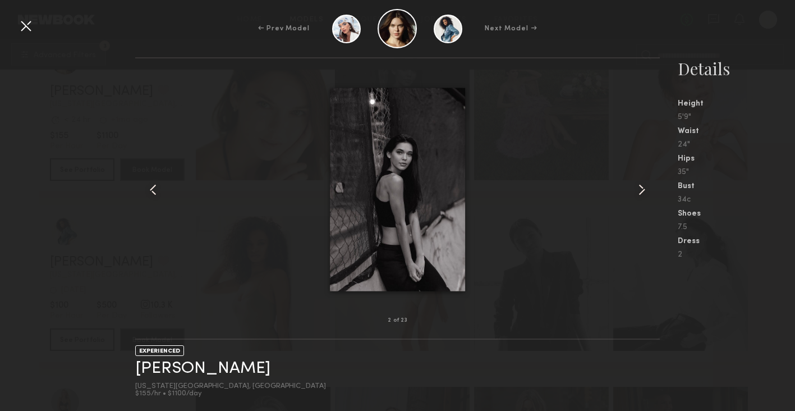
click at [643, 187] on common-icon at bounding box center [642, 190] width 18 height 18
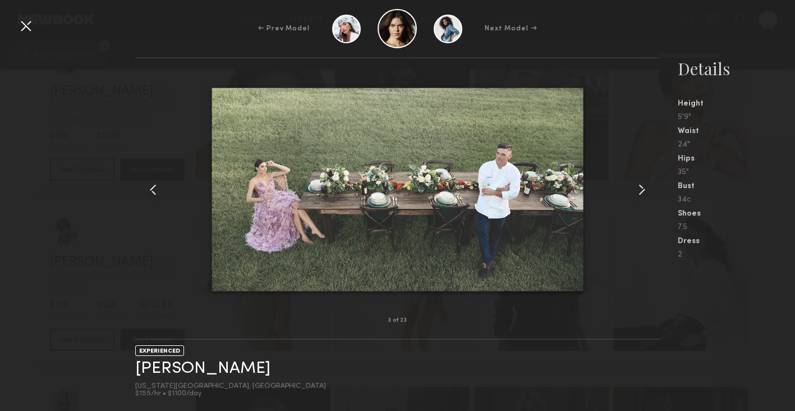
click at [772, 286] on nb-gallery-model-stats "Details Height 5'9" Waist 24" Hips 35" Bust 34c Shoes 7.5 Dress 2" at bounding box center [727, 234] width 135 height 354
click at [24, 28] on div at bounding box center [26, 26] width 18 height 18
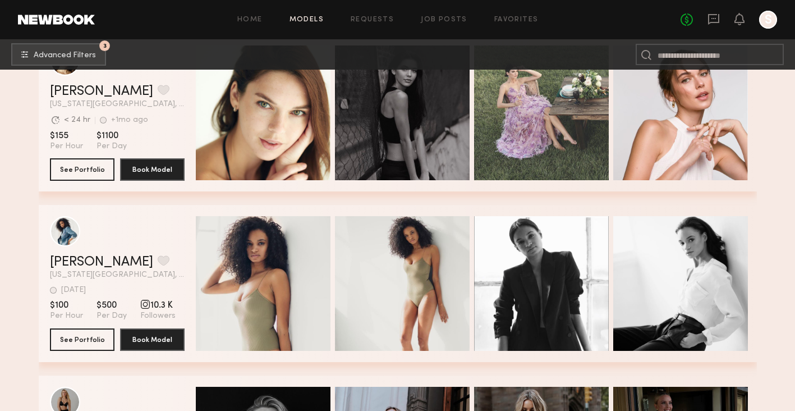
scroll to position [3780, 0]
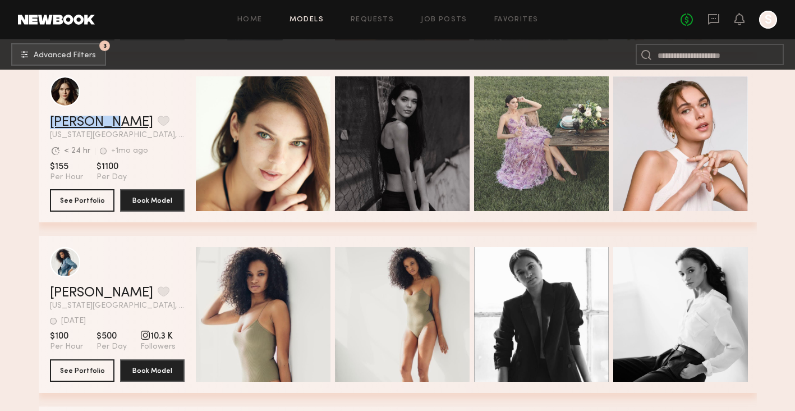
drag, startPoint x: 47, startPoint y: 119, endPoint x: 109, endPoint y: 121, distance: 62.9
click at [109, 121] on div "[PERSON_NAME] Favorite [US_STATE][GEOGRAPHIC_DATA], [GEOGRAPHIC_DATA] Avg. requ…" at bounding box center [398, 143] width 718 height 157
copy link "[PERSON_NAME]"
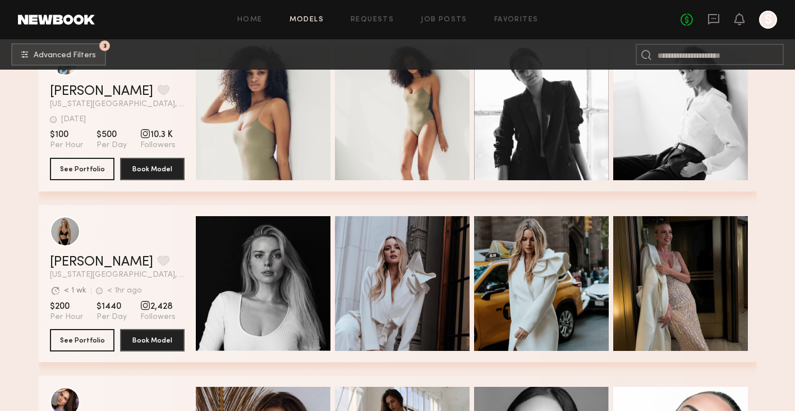
scroll to position [3983, 0]
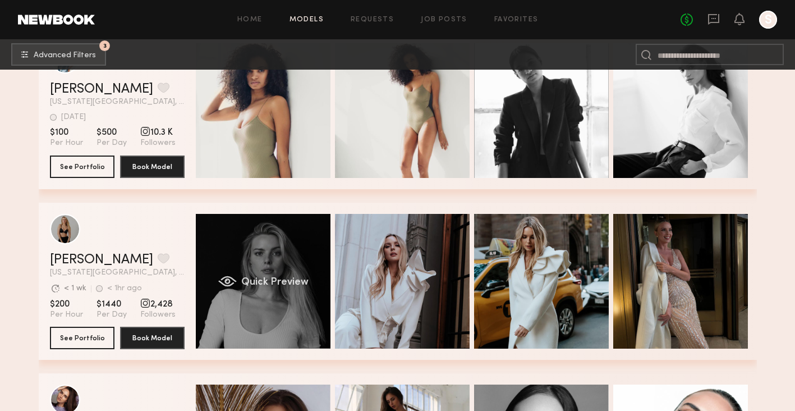
click at [275, 266] on div "Quick Preview" at bounding box center [263, 281] width 135 height 135
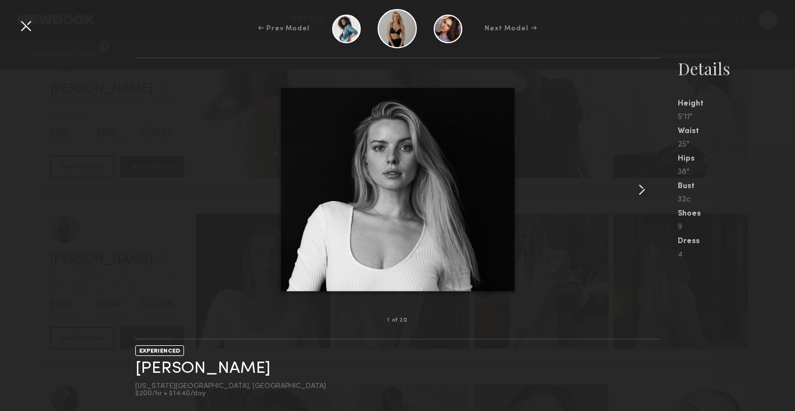
click at [645, 186] on common-icon at bounding box center [642, 190] width 18 height 18
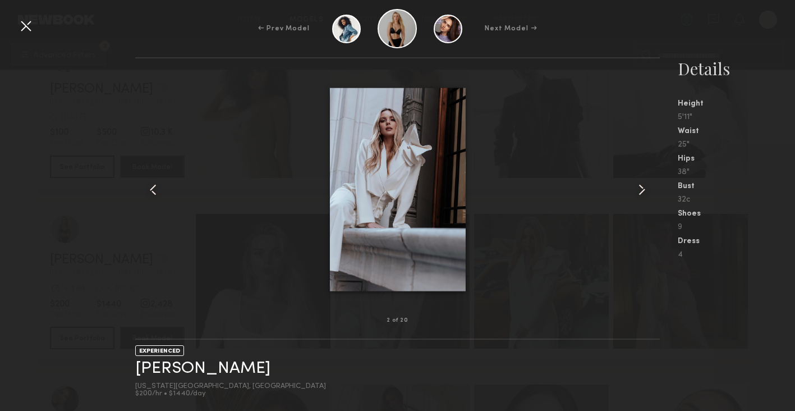
click at [645, 186] on common-icon at bounding box center [642, 190] width 18 height 18
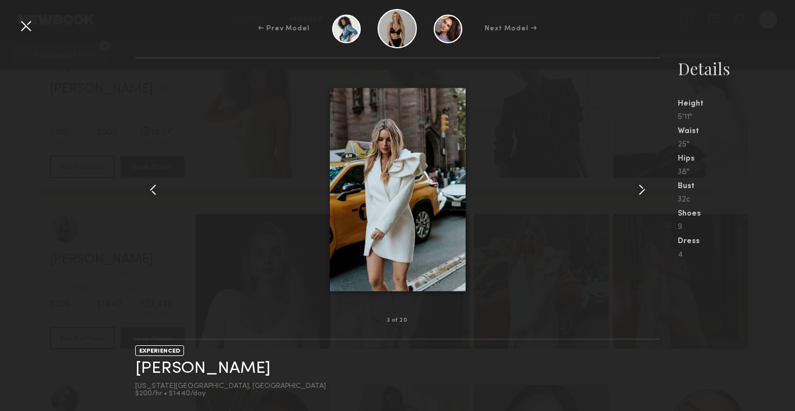
click at [33, 21] on div at bounding box center [26, 26] width 18 height 18
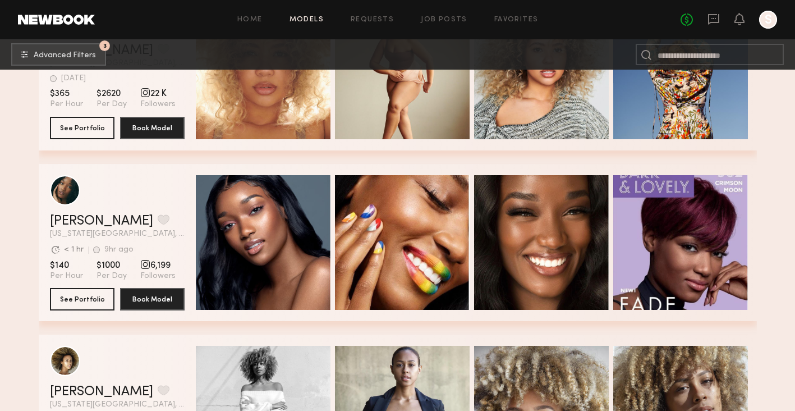
scroll to position [4564, 0]
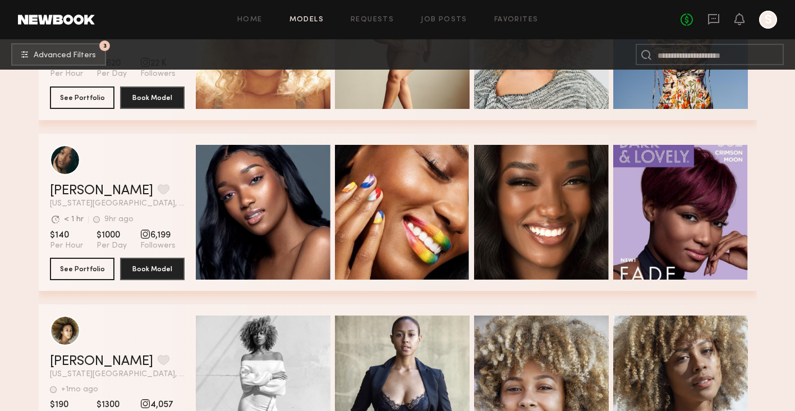
click at [313, 19] on link "Models" at bounding box center [307, 19] width 34 height 7
click at [298, 15] on div "Home Models Requests Job Posts Favorites Sign Out No fees up to $5,000 S" at bounding box center [436, 20] width 682 height 18
click at [262, 15] on div "Home Models Requests Job Posts Favorites Sign Out No fees up to $5,000 S" at bounding box center [436, 20] width 682 height 18
click at [255, 23] on link "Home" at bounding box center [249, 19] width 25 height 7
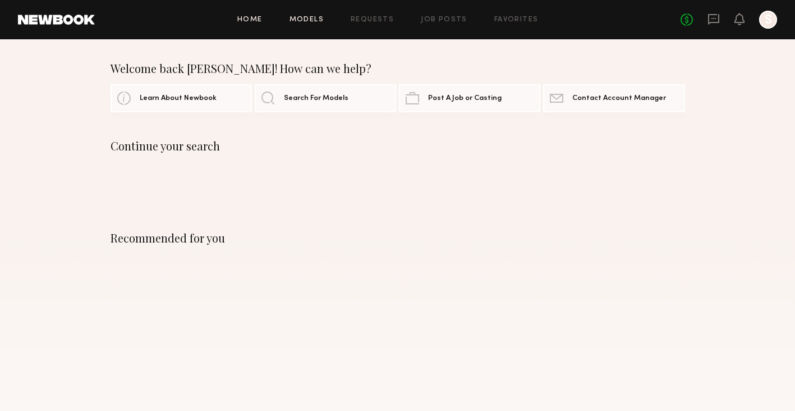
click at [307, 21] on link "Models" at bounding box center [307, 19] width 34 height 7
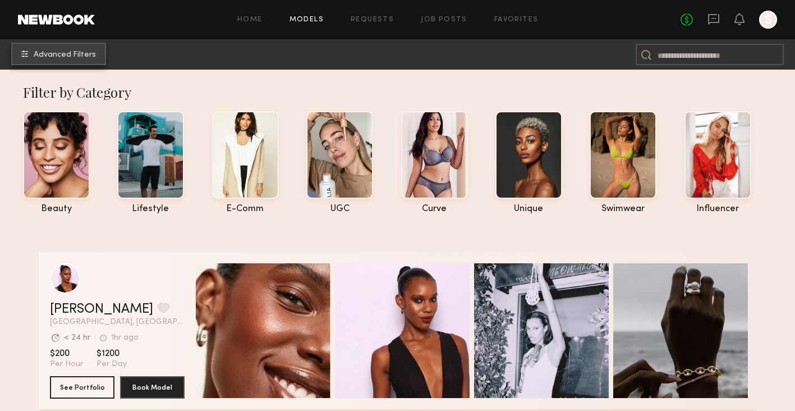
click at [85, 53] on span "Advanced Filters" at bounding box center [65, 55] width 62 height 8
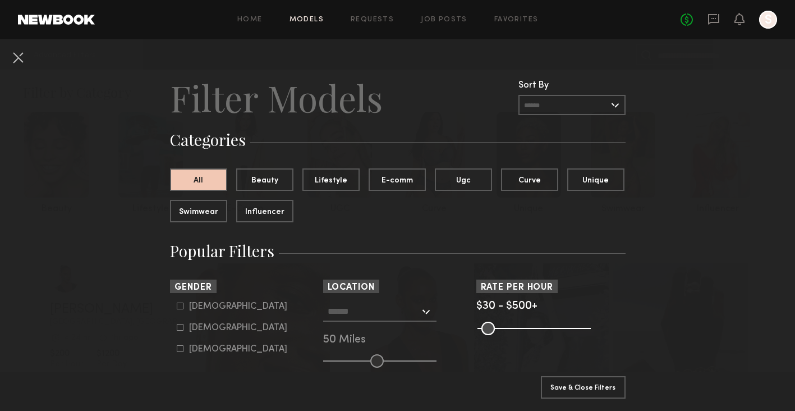
scroll to position [119, 0]
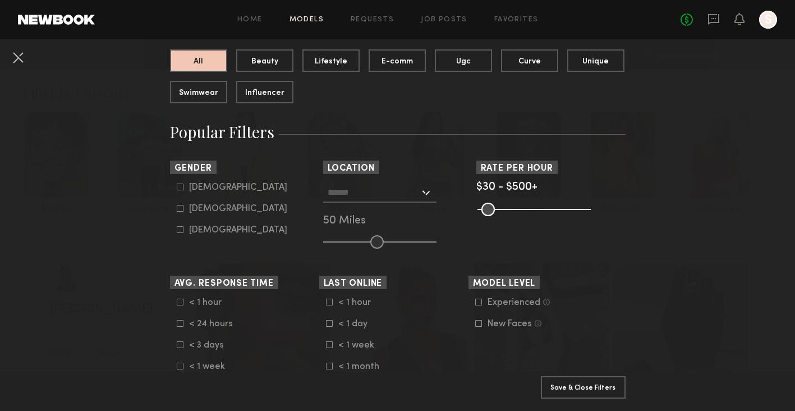
click at [178, 210] on icon at bounding box center [180, 208] width 7 height 7
type input "**"
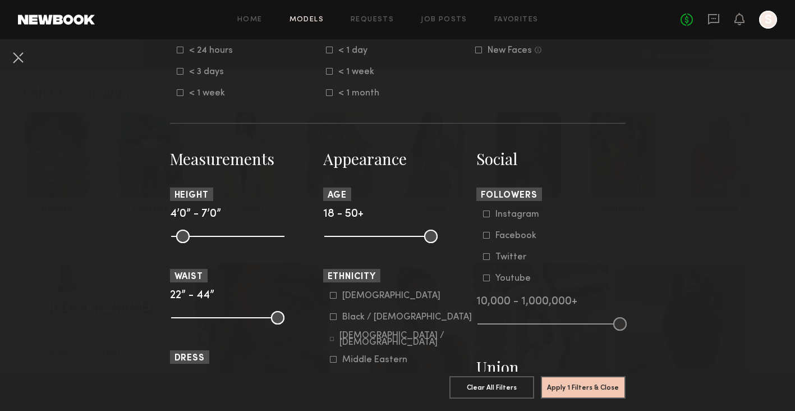
scroll to position [393, 0]
click at [334, 296] on icon at bounding box center [333, 294] width 7 height 7
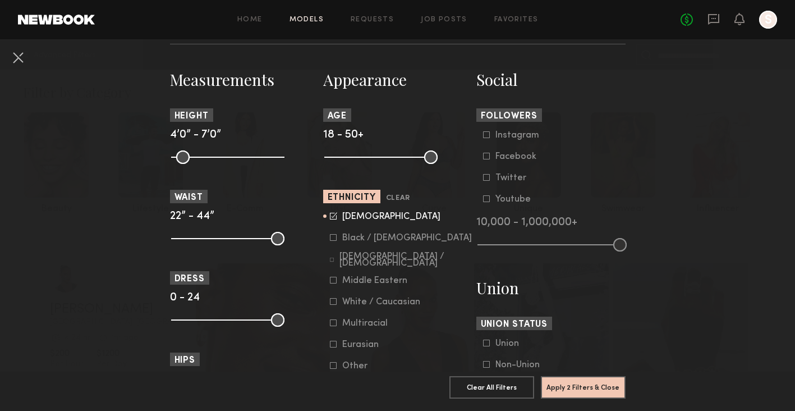
scroll to position [472, 0]
click at [331, 325] on icon at bounding box center [333, 322] width 7 height 7
click at [331, 353] on form "[DEMOGRAPHIC_DATA] / [DEMOGRAPHIC_DATA] Hispanic / Latino [DEMOGRAPHIC_DATA] / …" at bounding box center [401, 290] width 143 height 159
click at [333, 346] on icon at bounding box center [333, 343] width 7 height 7
click at [333, 324] on icon at bounding box center [333, 321] width 7 height 7
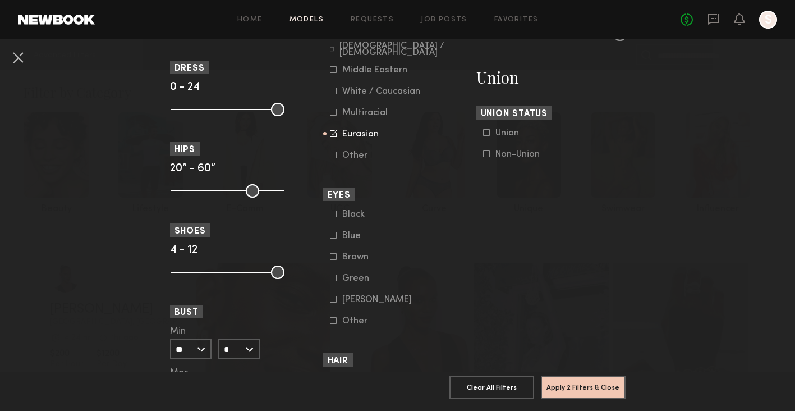
scroll to position [685, 0]
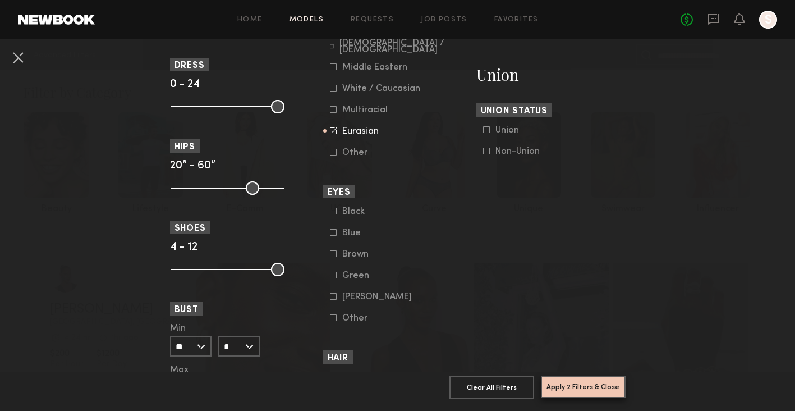
click at [595, 391] on button "Apply 2 Filters & Close" at bounding box center [583, 386] width 85 height 22
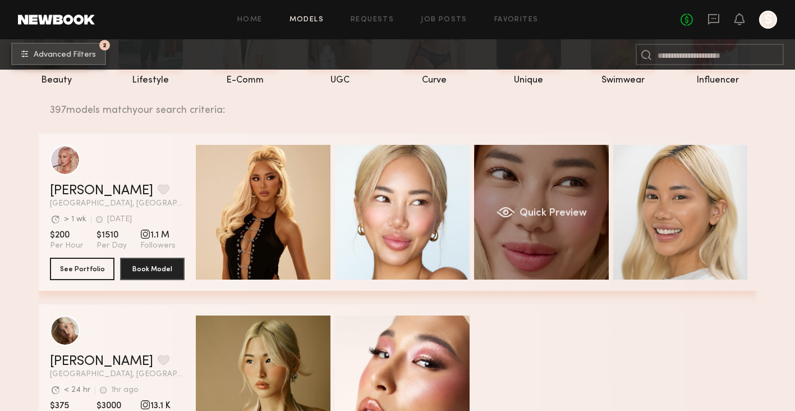
scroll to position [237, 0]
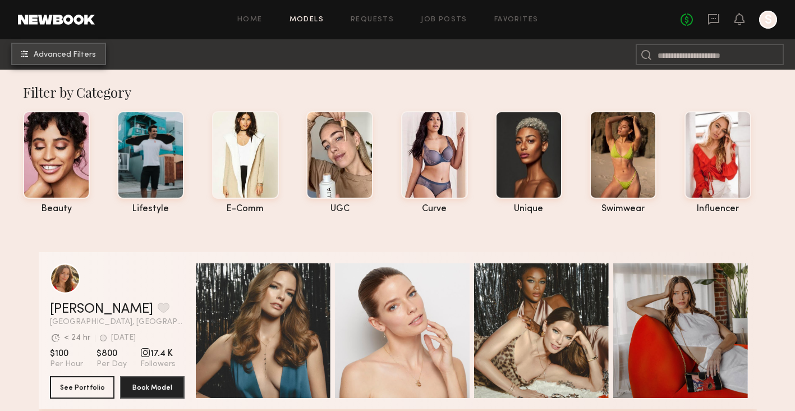
click at [44, 62] on button "Advanced Filters" at bounding box center [58, 54] width 95 height 22
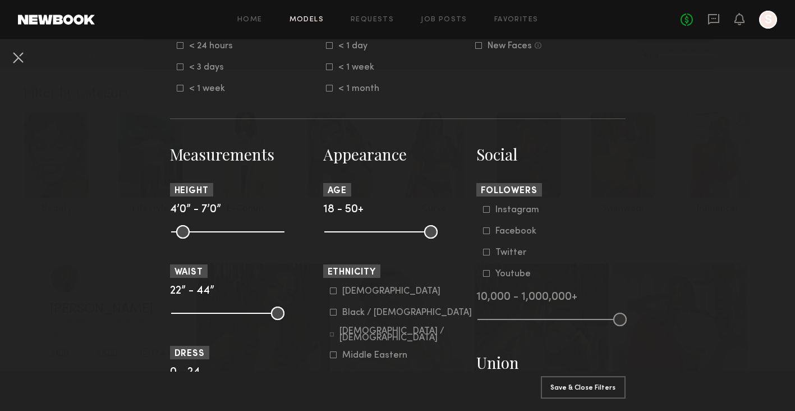
scroll to position [482, 0]
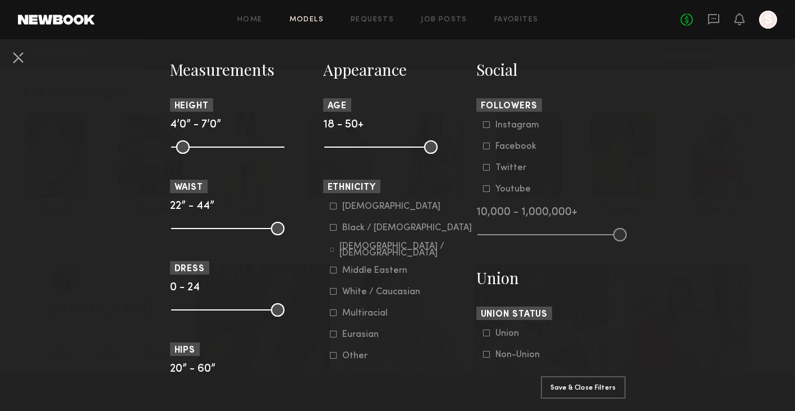
click at [336, 207] on icon at bounding box center [333, 206] width 7 height 7
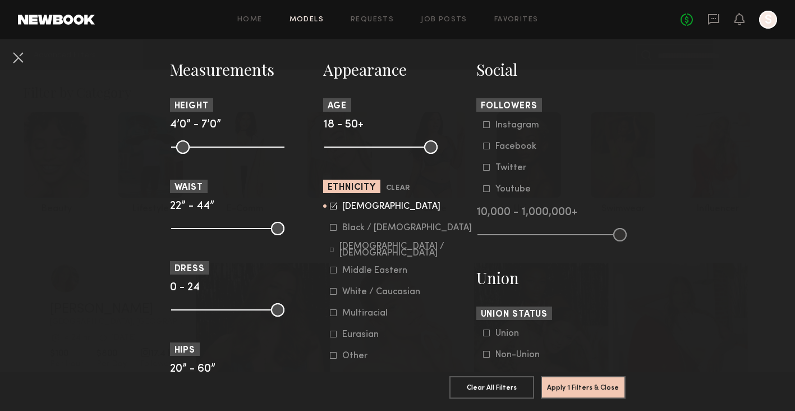
click at [334, 337] on icon at bounding box center [333, 334] width 7 height 7
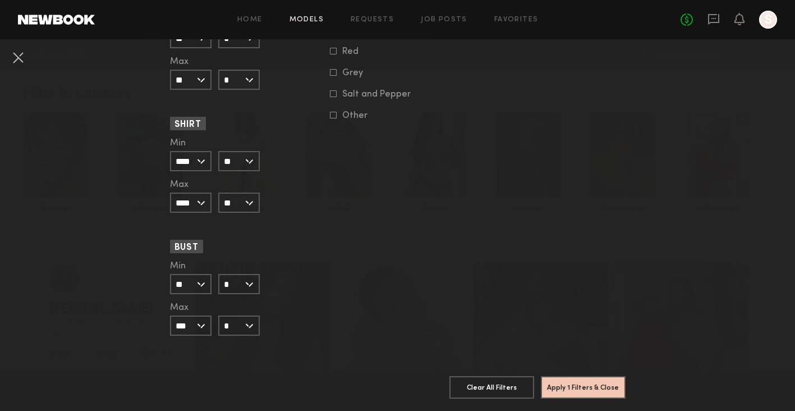
scroll to position [1074, 0]
click at [249, 280] on input "*" at bounding box center [239, 284] width 42 height 20
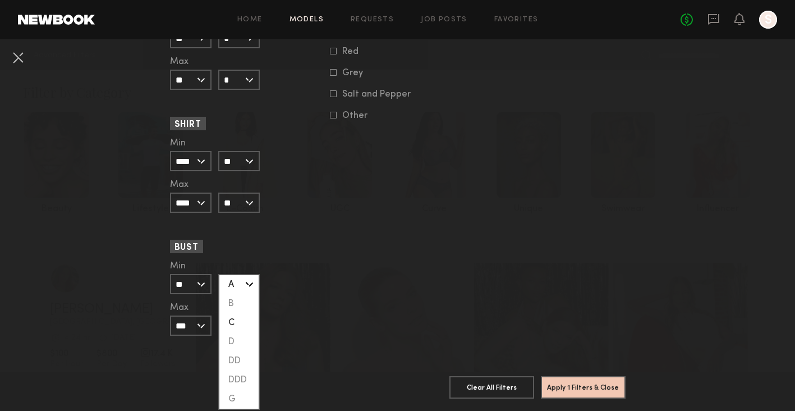
click at [241, 327] on div "C" at bounding box center [238, 322] width 39 height 19
type input "*"
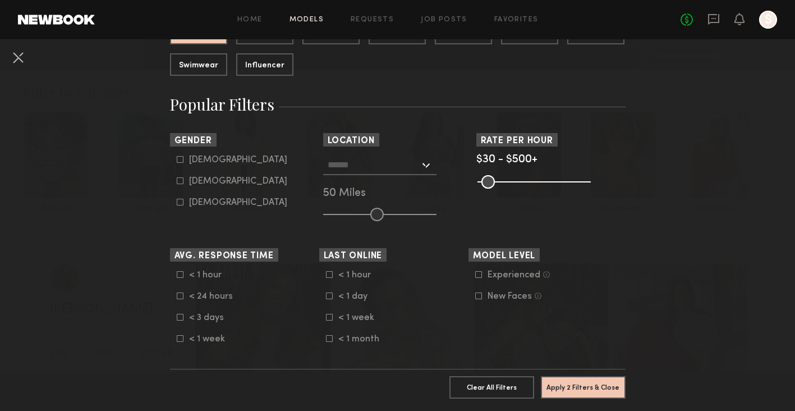
scroll to position [135, 0]
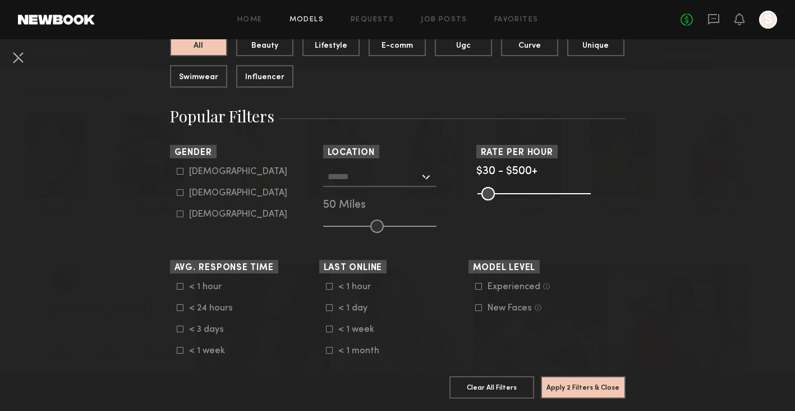
click at [423, 178] on div at bounding box center [379, 177] width 113 height 20
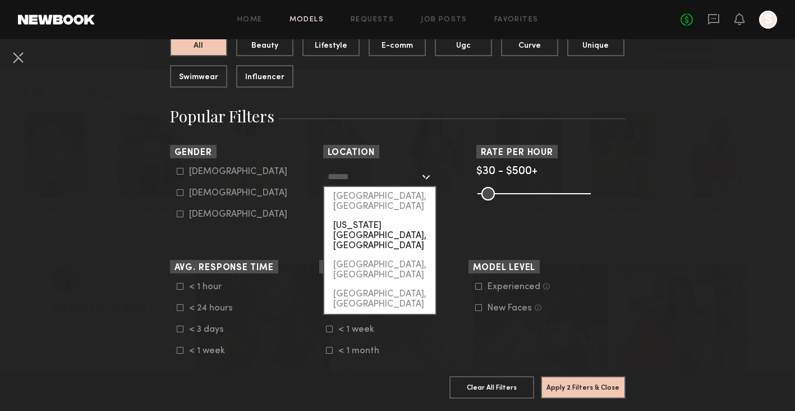
click at [388, 219] on div "[US_STATE][GEOGRAPHIC_DATA], [GEOGRAPHIC_DATA]" at bounding box center [379, 235] width 111 height 39
type input "**********"
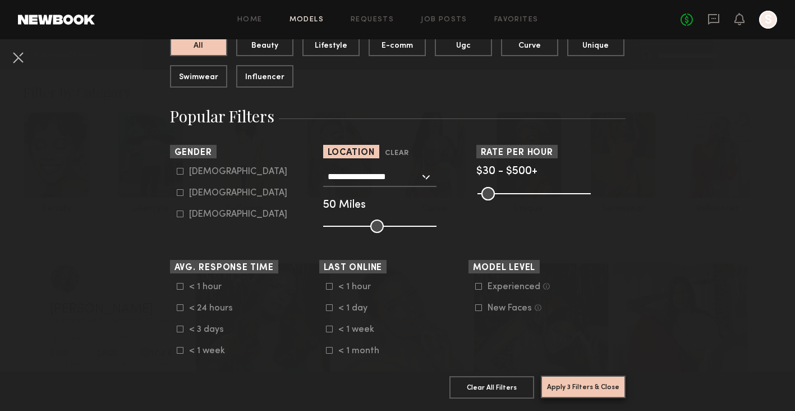
click at [603, 393] on button "Apply 3 Filters & Close" at bounding box center [583, 386] width 85 height 22
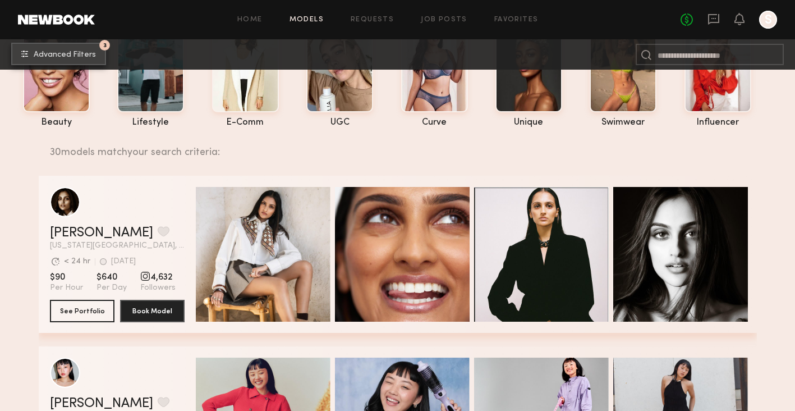
scroll to position [114, 0]
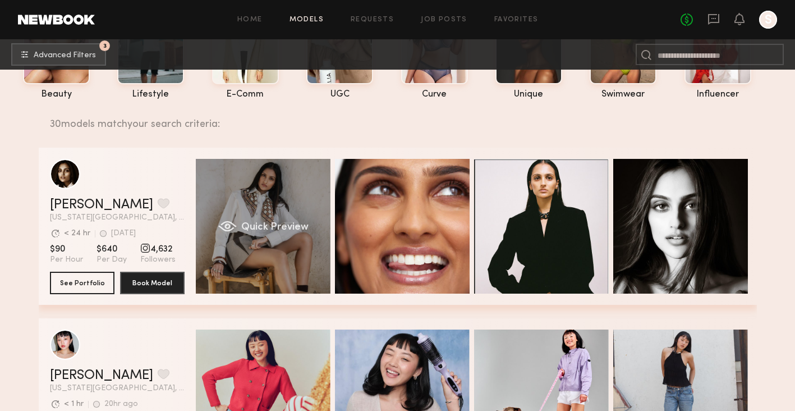
click at [299, 218] on div "Quick Preview" at bounding box center [263, 226] width 135 height 135
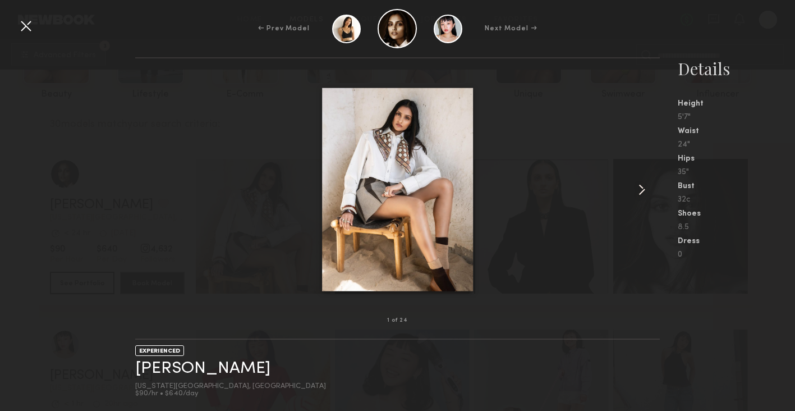
click at [633, 182] on common-icon at bounding box center [642, 190] width 18 height 18
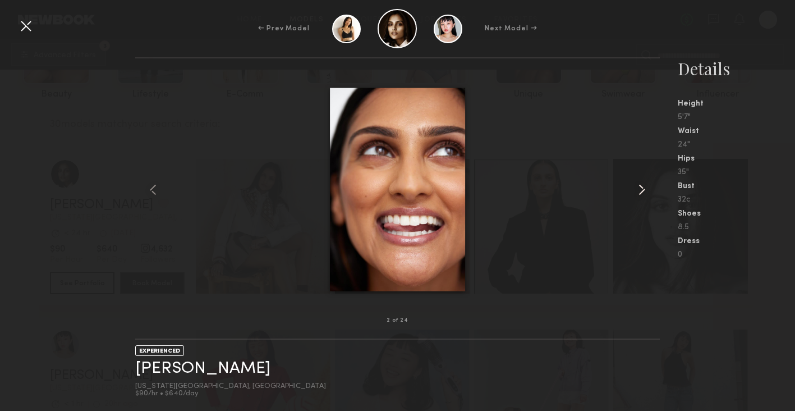
click at [633, 182] on common-icon at bounding box center [642, 190] width 18 height 18
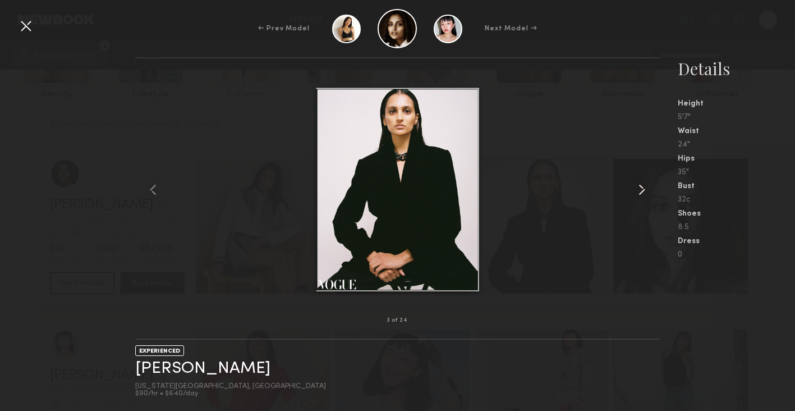
click at [633, 182] on common-icon at bounding box center [642, 190] width 18 height 18
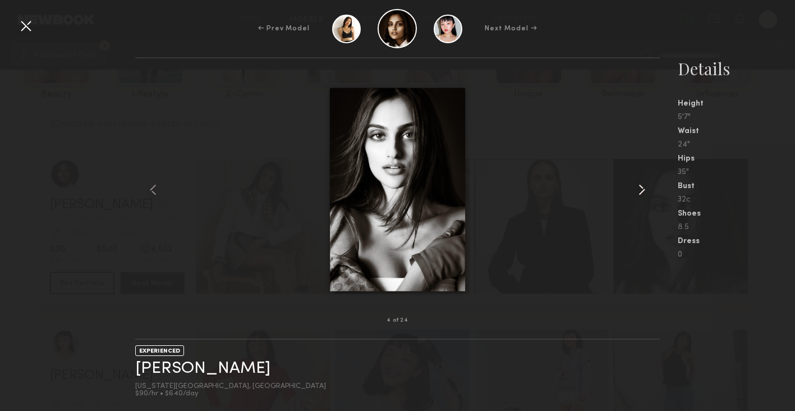
click at [633, 182] on common-icon at bounding box center [642, 190] width 18 height 18
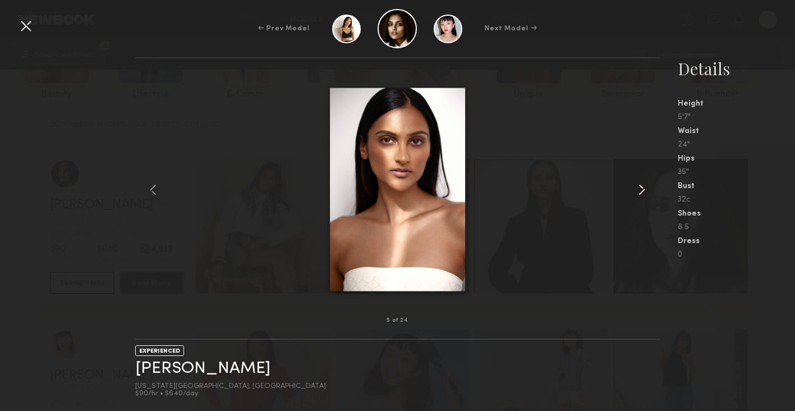
click at [633, 182] on common-icon at bounding box center [642, 190] width 18 height 18
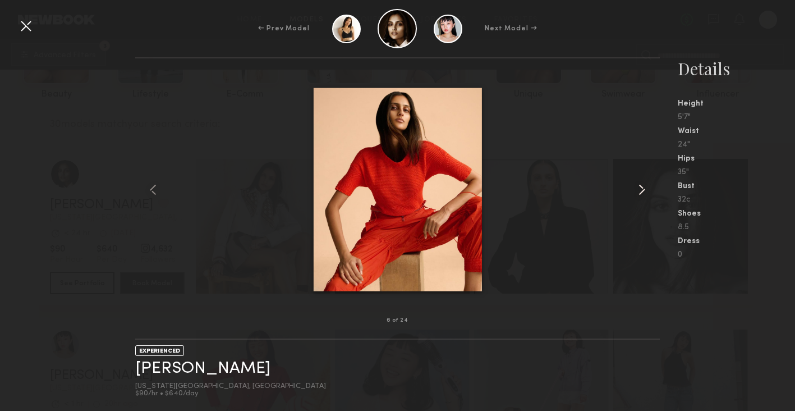
click at [633, 182] on common-icon at bounding box center [642, 190] width 18 height 18
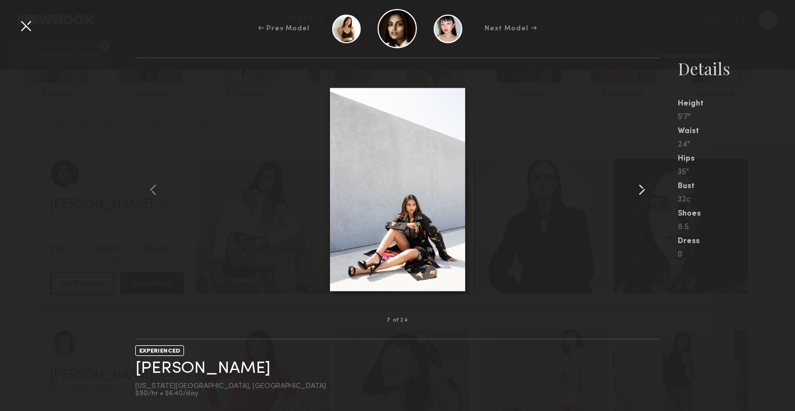
click at [633, 183] on common-icon at bounding box center [642, 190] width 18 height 18
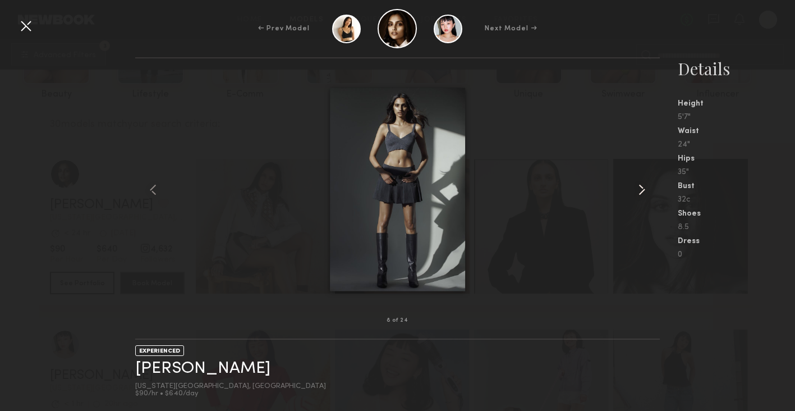
click at [641, 192] on common-icon at bounding box center [642, 190] width 18 height 18
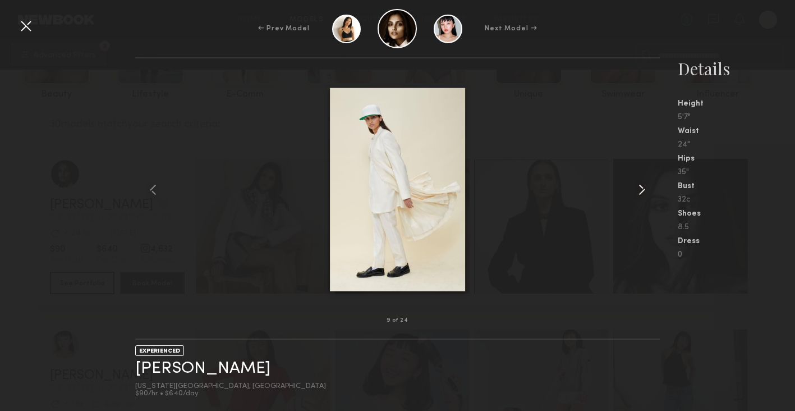
click at [641, 192] on common-icon at bounding box center [642, 190] width 18 height 18
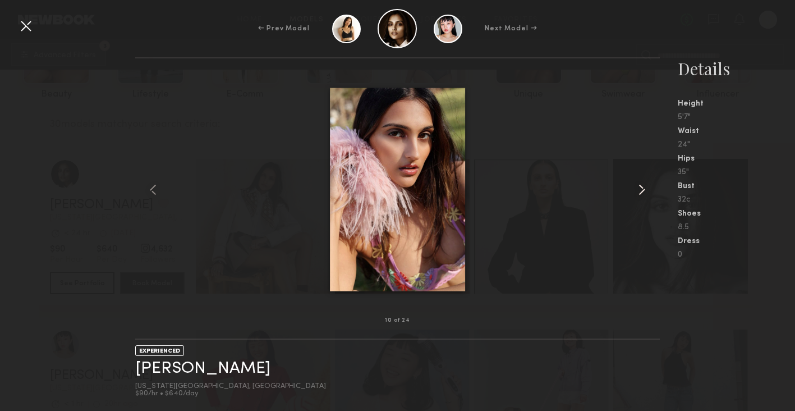
click at [641, 192] on common-icon at bounding box center [642, 190] width 18 height 18
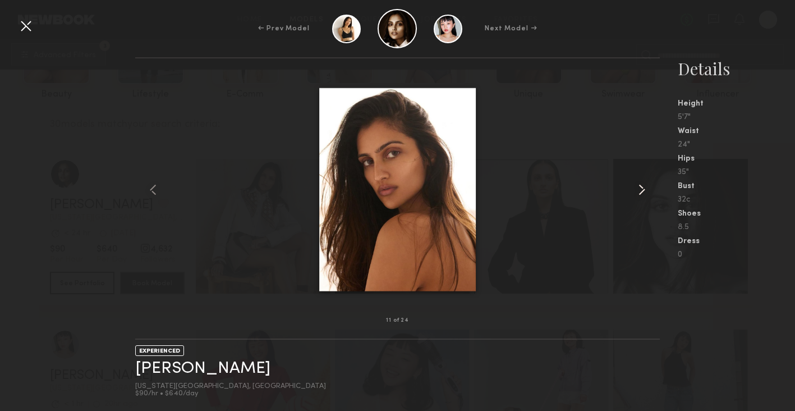
click at [641, 192] on common-icon at bounding box center [642, 190] width 18 height 18
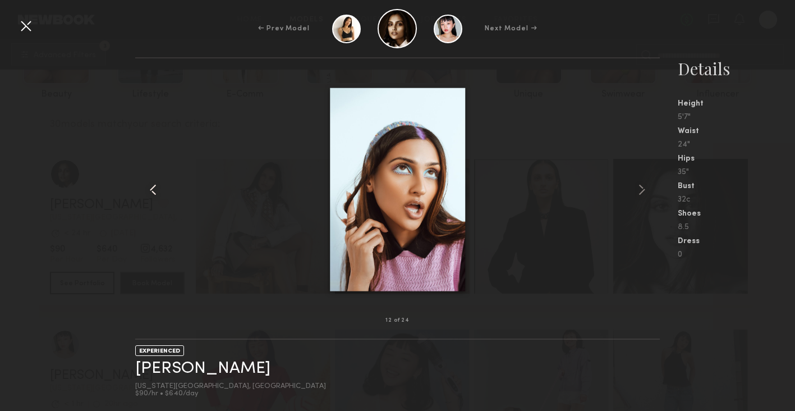
click at [152, 185] on common-icon at bounding box center [153, 190] width 18 height 18
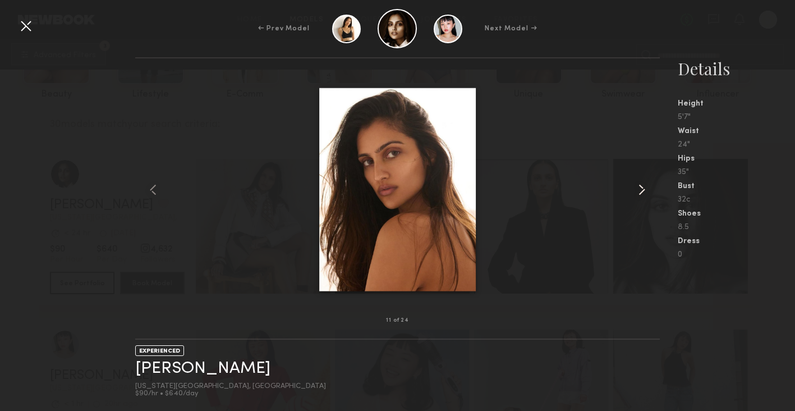
click at [641, 193] on common-icon at bounding box center [642, 190] width 18 height 18
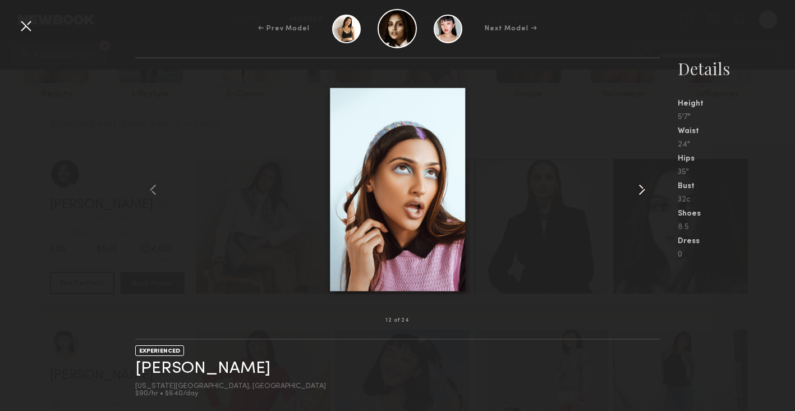
click at [641, 193] on common-icon at bounding box center [642, 190] width 18 height 18
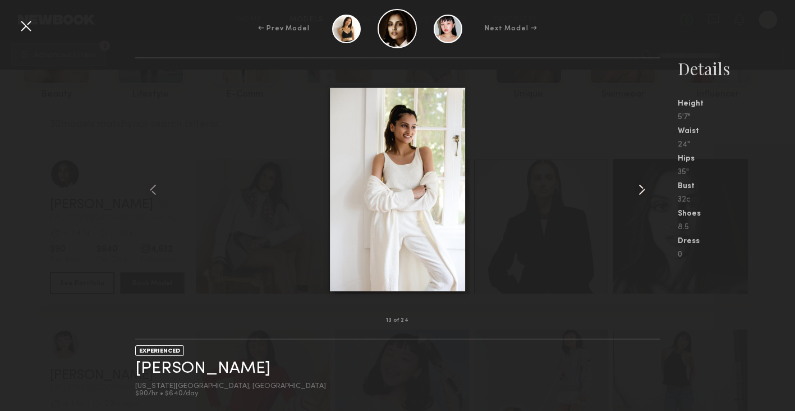
click at [641, 193] on common-icon at bounding box center [642, 190] width 18 height 18
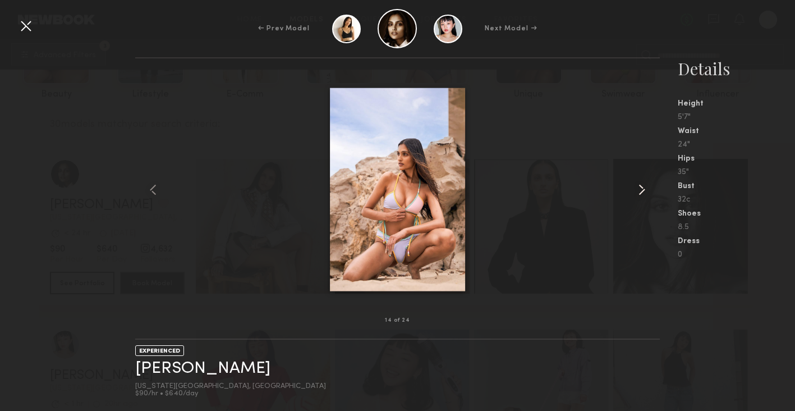
click at [638, 189] on common-icon at bounding box center [642, 190] width 18 height 18
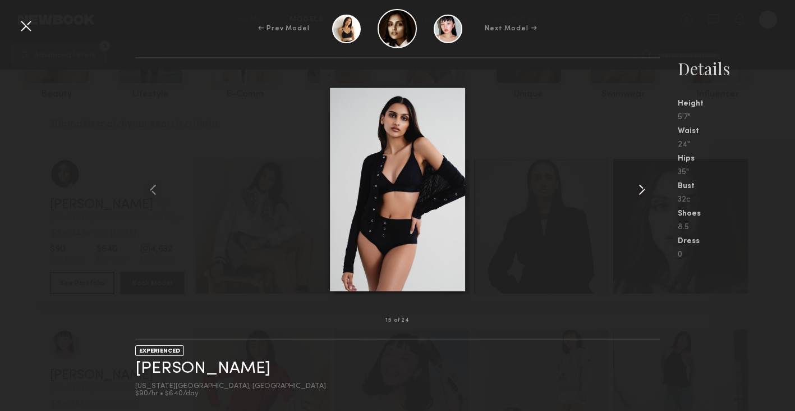
click at [641, 189] on common-icon at bounding box center [642, 190] width 18 height 18
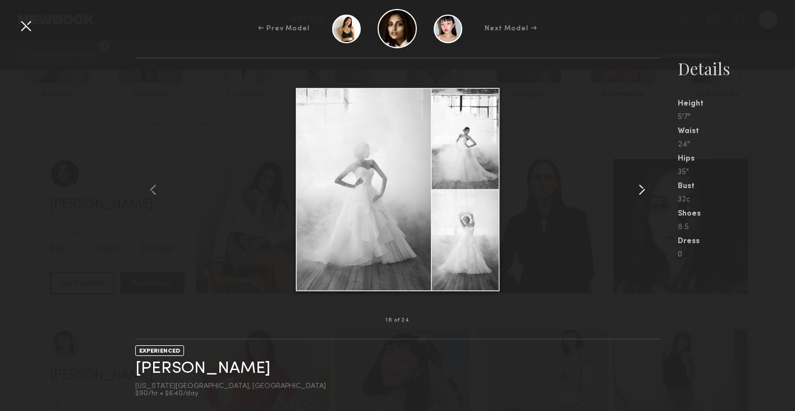
click at [641, 189] on common-icon at bounding box center [642, 190] width 18 height 18
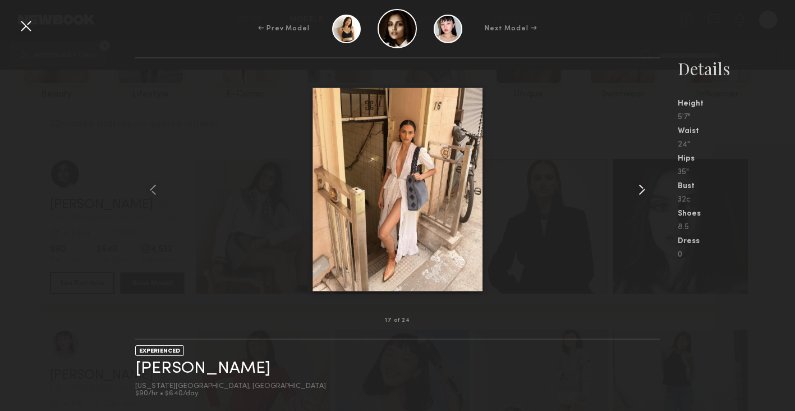
click at [641, 189] on common-icon at bounding box center [642, 190] width 18 height 18
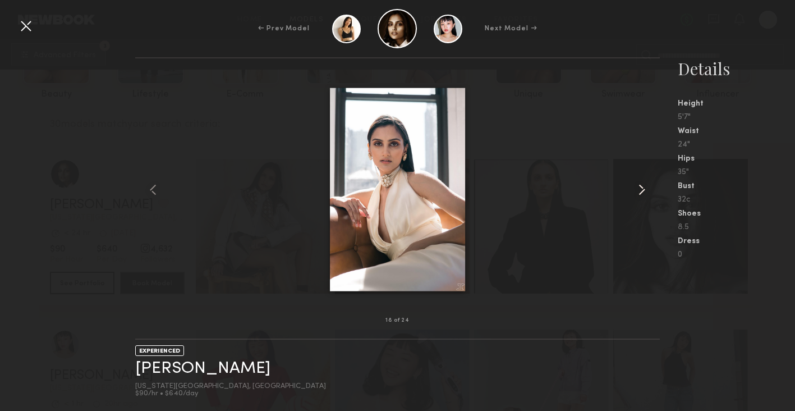
click at [641, 189] on common-icon at bounding box center [642, 190] width 18 height 18
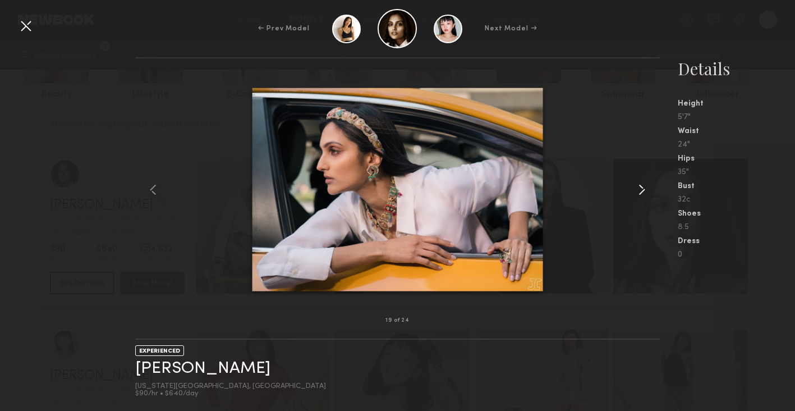
click at [641, 189] on common-icon at bounding box center [642, 190] width 18 height 18
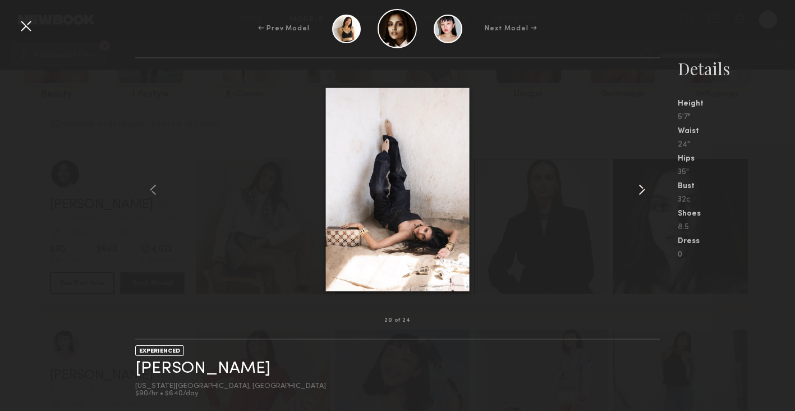
click at [641, 189] on common-icon at bounding box center [642, 190] width 18 height 18
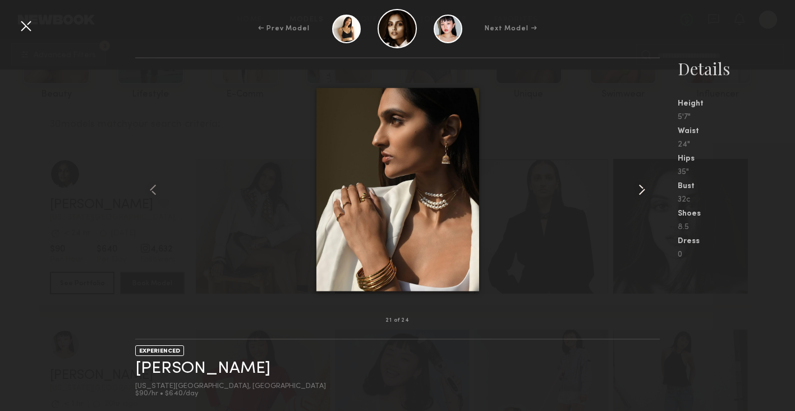
click at [641, 189] on common-icon at bounding box center [642, 190] width 18 height 18
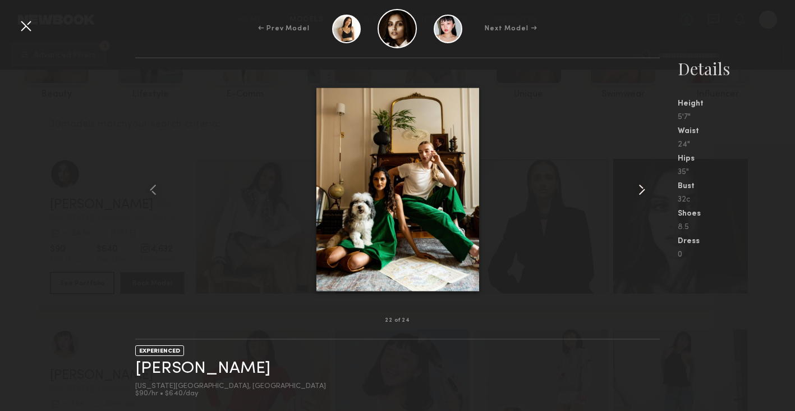
click at [641, 189] on common-icon at bounding box center [642, 190] width 18 height 18
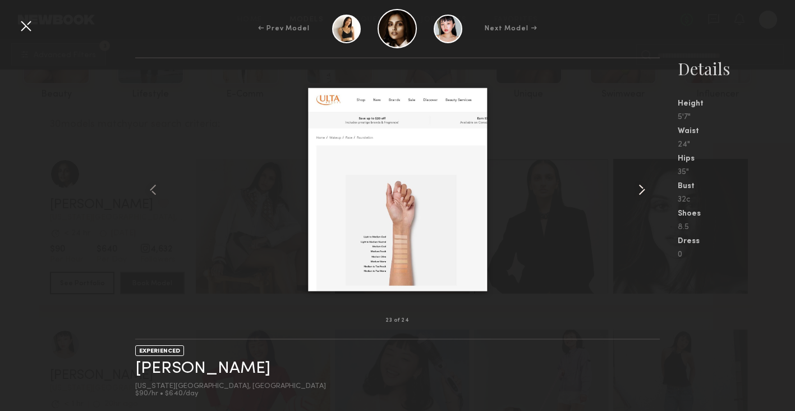
click at [641, 187] on common-icon at bounding box center [642, 190] width 18 height 18
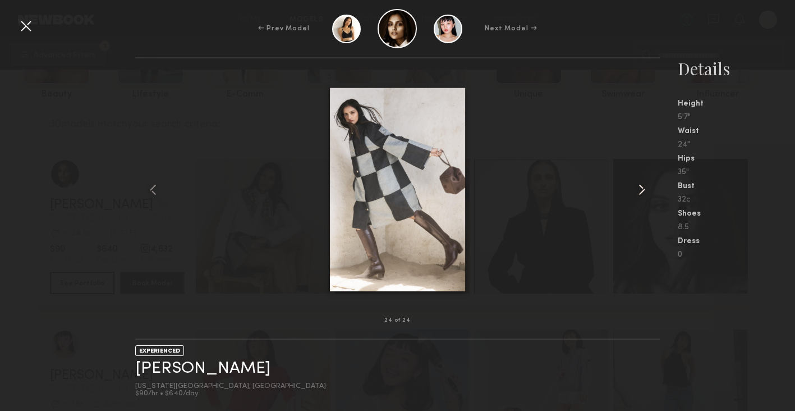
click at [641, 187] on common-icon at bounding box center [642, 190] width 18 height 18
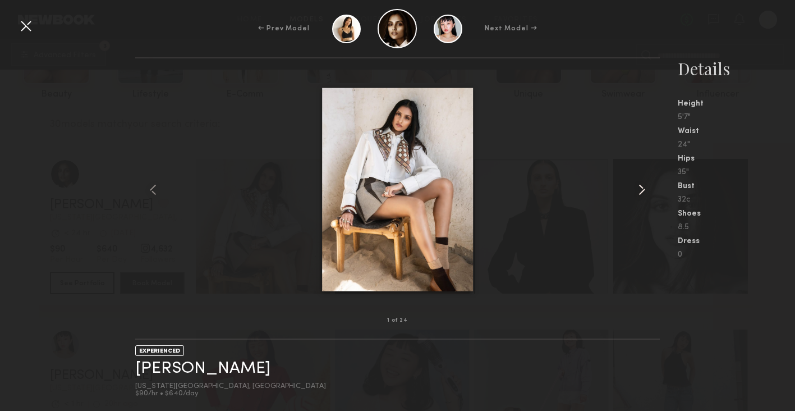
click at [641, 187] on common-icon at bounding box center [642, 190] width 18 height 18
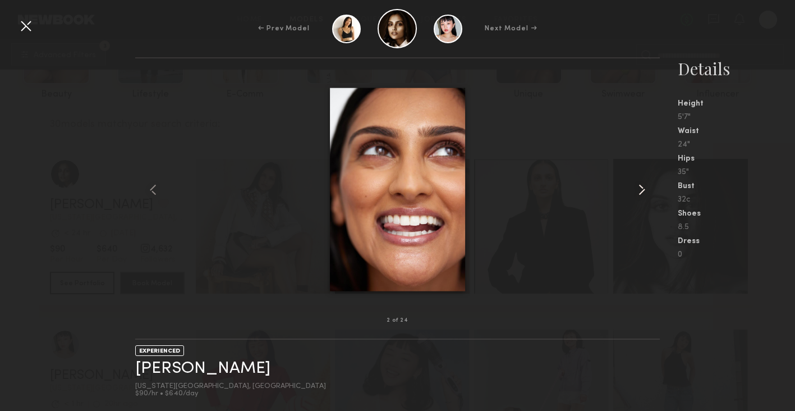
click at [641, 187] on common-icon at bounding box center [642, 190] width 18 height 18
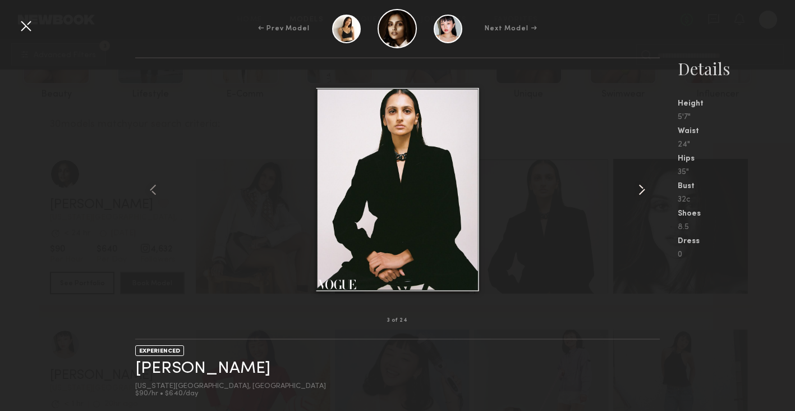
click at [641, 187] on common-icon at bounding box center [642, 190] width 18 height 18
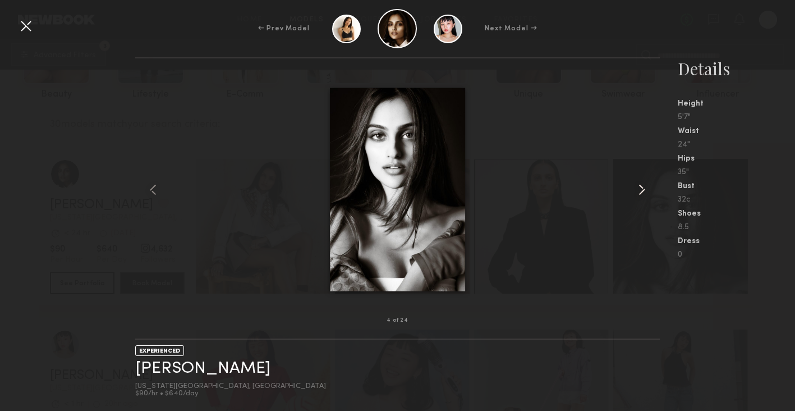
click at [641, 187] on common-icon at bounding box center [642, 190] width 18 height 18
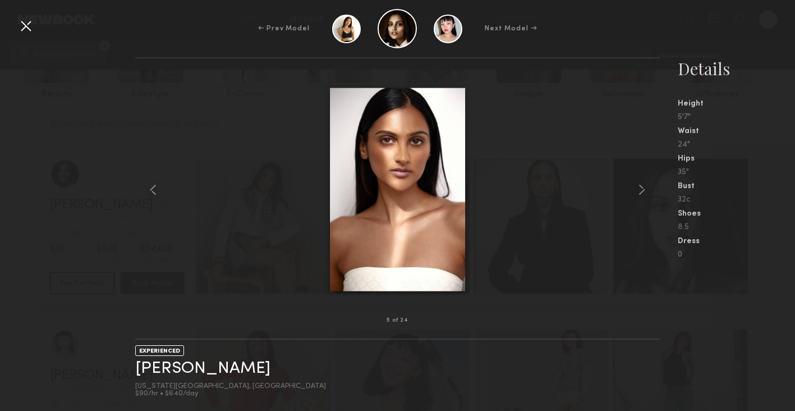
click at [93, 81] on div "5 of 24 EXPERIENCED [PERSON_NAME] [US_STATE][GEOGRAPHIC_DATA], [GEOGRAPHIC_DATA…" at bounding box center [397, 234] width 795 height 354
click at [202, 201] on div at bounding box center [397, 189] width 525 height 226
click at [271, 298] on div at bounding box center [397, 189] width 525 height 226
click at [24, 20] on div at bounding box center [26, 26] width 18 height 18
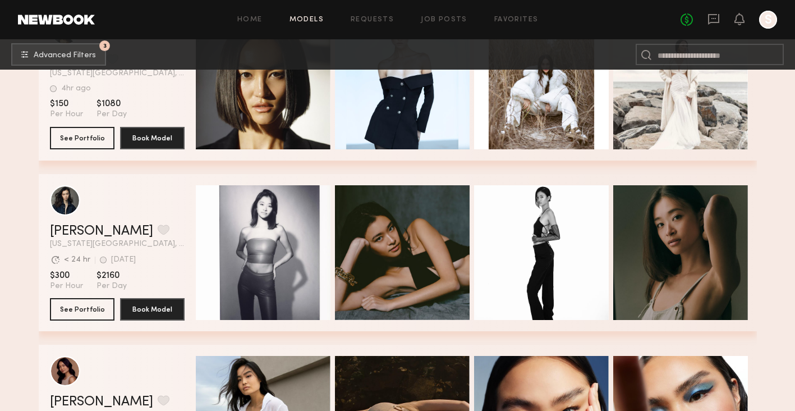
scroll to position [603, 0]
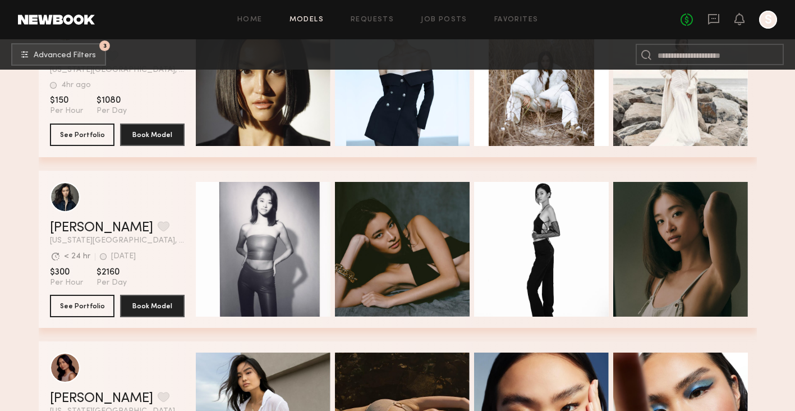
click at [286, 260] on div "Quick Preview" at bounding box center [263, 249] width 135 height 135
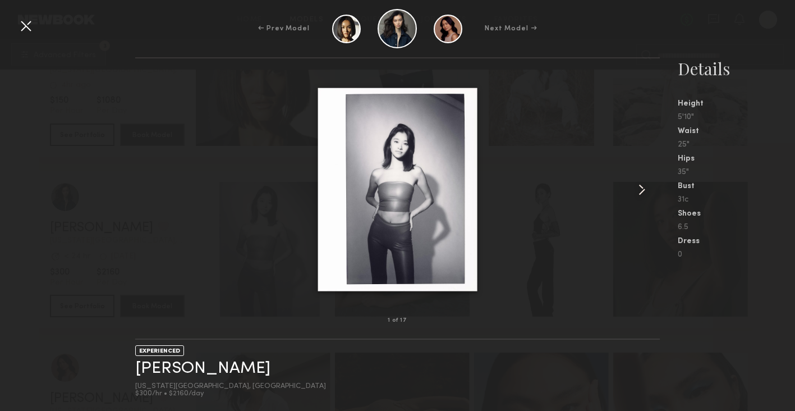
click at [635, 193] on common-icon at bounding box center [642, 190] width 18 height 18
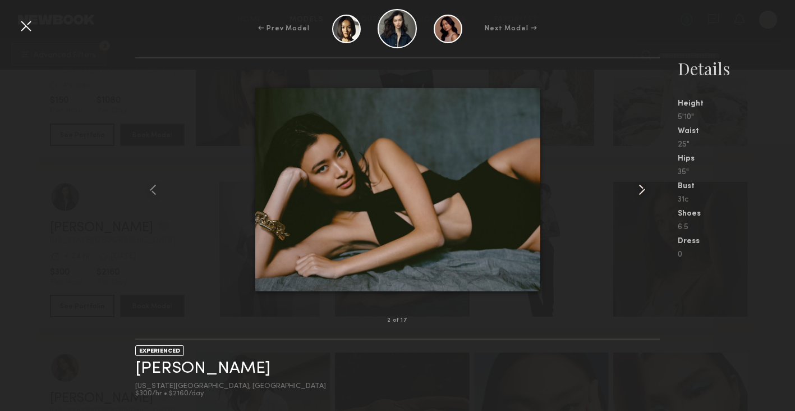
click at [635, 191] on common-icon at bounding box center [642, 190] width 18 height 18
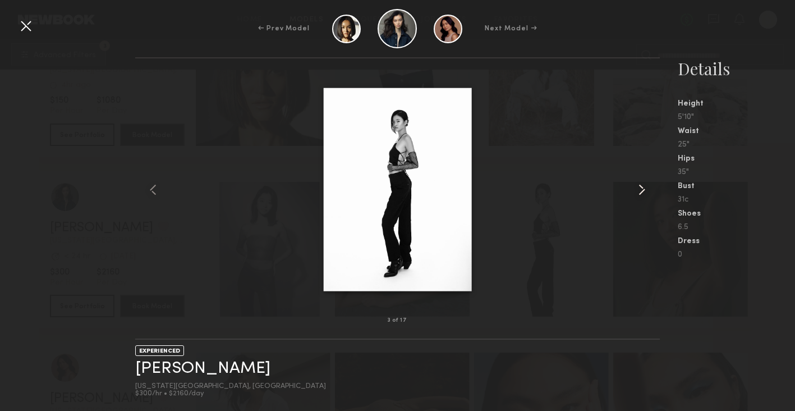
click at [635, 191] on common-icon at bounding box center [642, 190] width 18 height 18
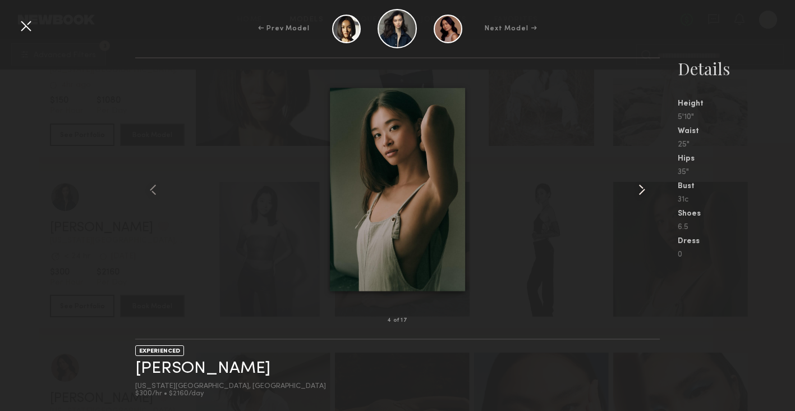
click at [635, 191] on common-icon at bounding box center [642, 190] width 18 height 18
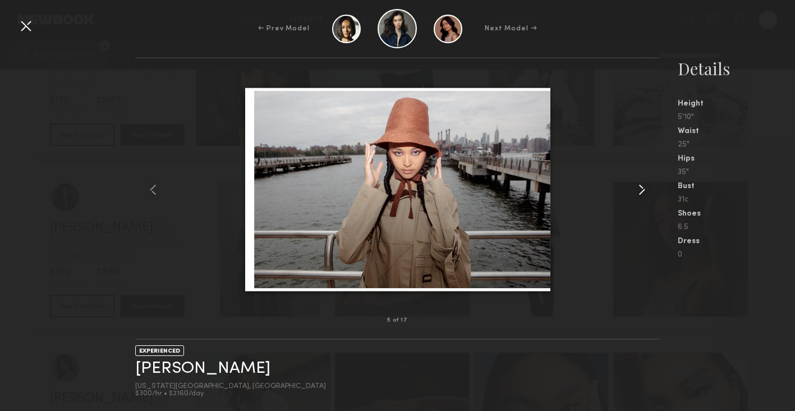
click at [635, 191] on common-icon at bounding box center [642, 190] width 18 height 18
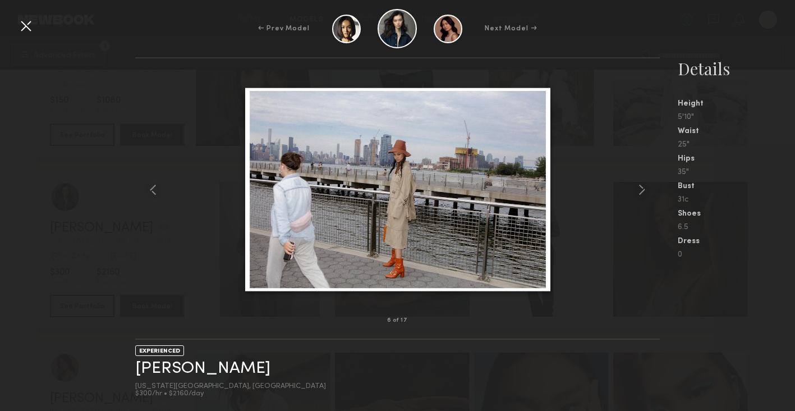
click at [24, 25] on div at bounding box center [26, 26] width 18 height 18
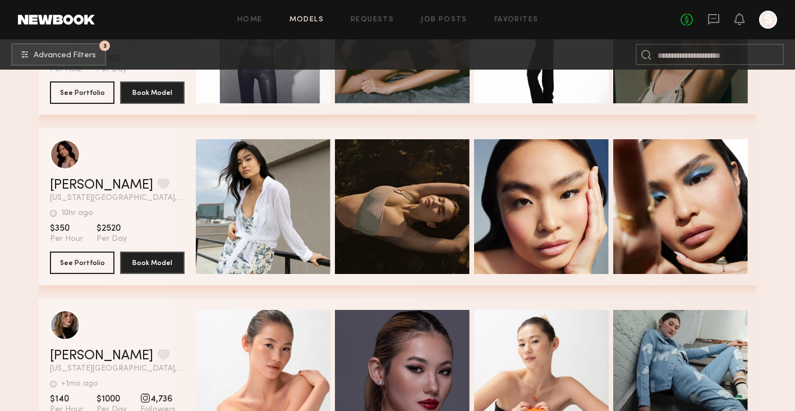
scroll to position [957, 0]
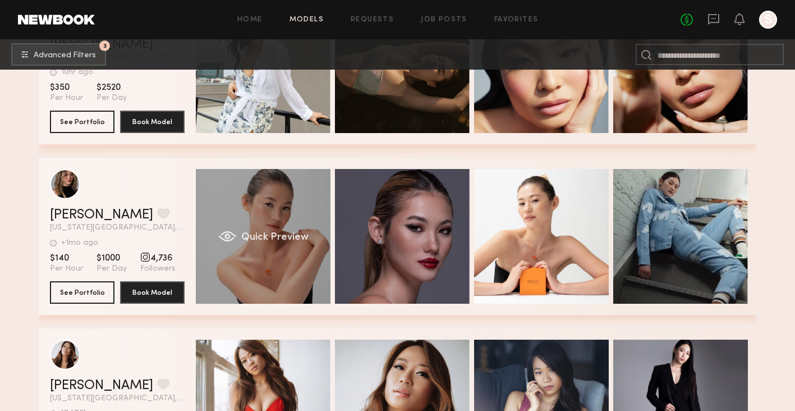
click at [322, 277] on div "Quick Preview" at bounding box center [263, 236] width 135 height 135
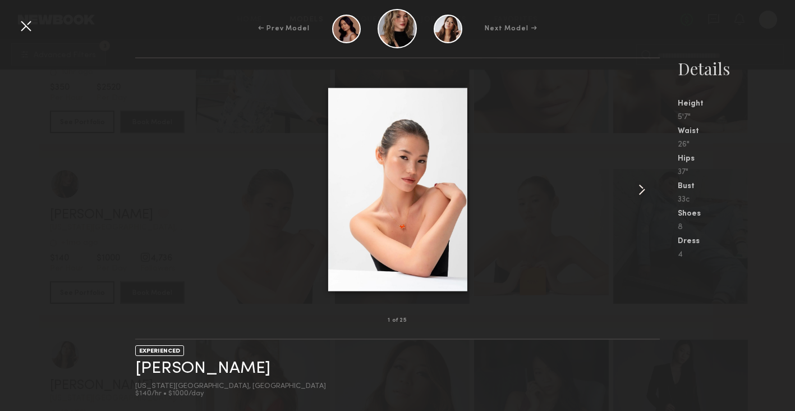
click at [640, 183] on common-icon at bounding box center [642, 190] width 18 height 18
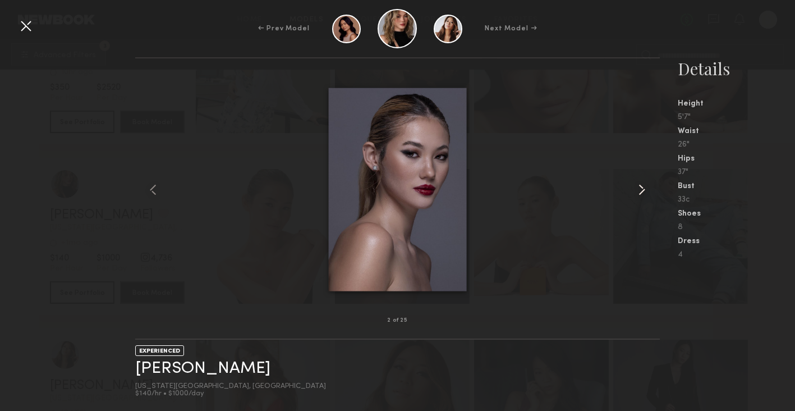
click at [640, 184] on common-icon at bounding box center [642, 190] width 18 height 18
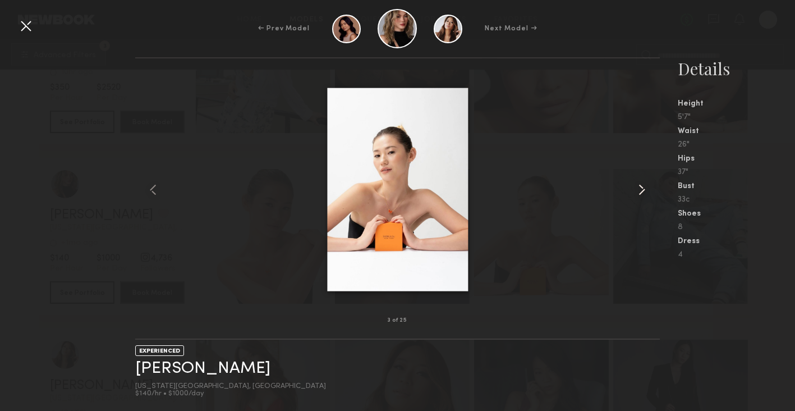
click at [640, 184] on common-icon at bounding box center [642, 190] width 18 height 18
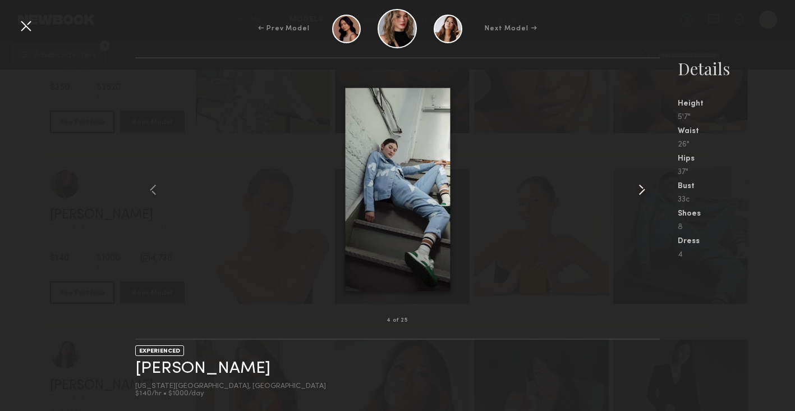
click at [640, 184] on common-icon at bounding box center [642, 190] width 18 height 18
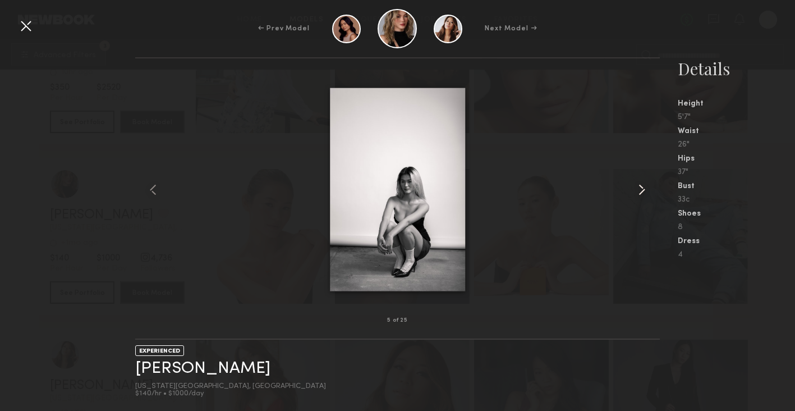
click at [640, 184] on common-icon at bounding box center [642, 190] width 18 height 18
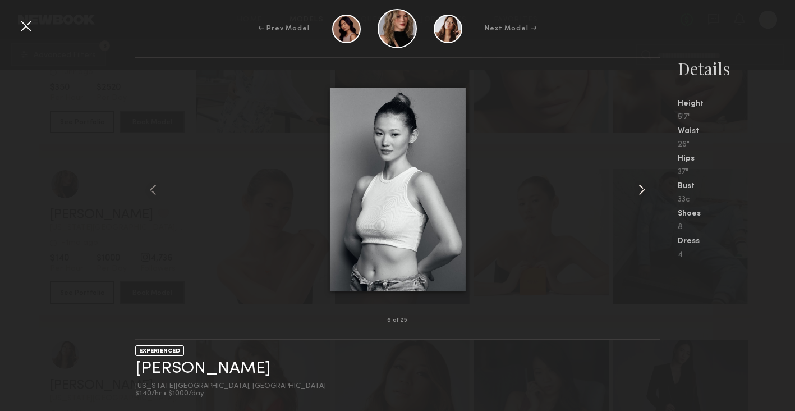
click at [640, 184] on common-icon at bounding box center [642, 190] width 18 height 18
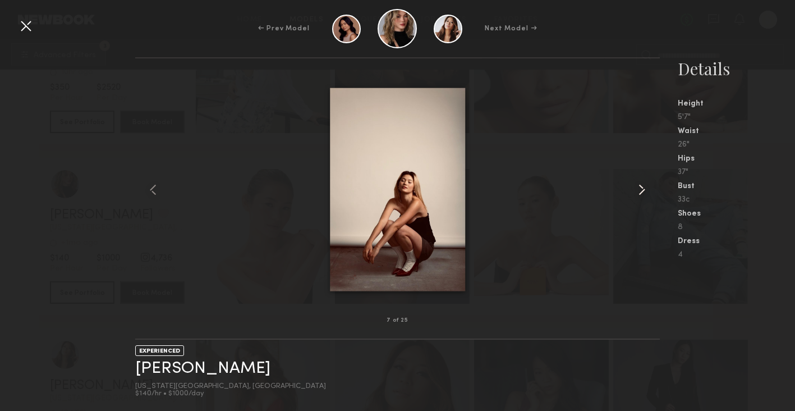
click at [640, 184] on common-icon at bounding box center [642, 190] width 18 height 18
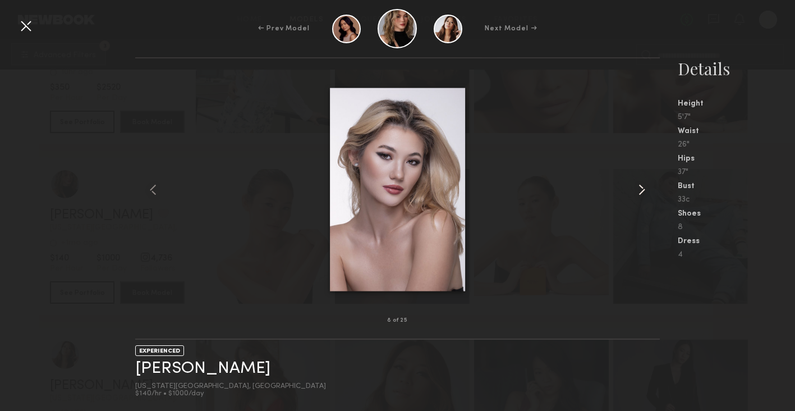
click at [640, 184] on common-icon at bounding box center [642, 190] width 18 height 18
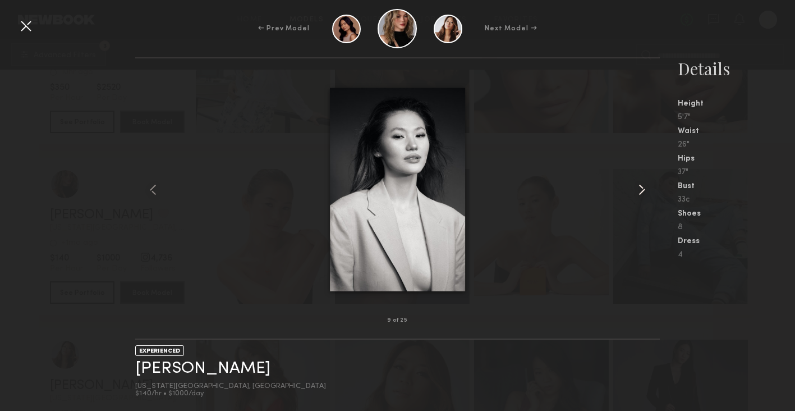
click at [640, 184] on common-icon at bounding box center [642, 190] width 18 height 18
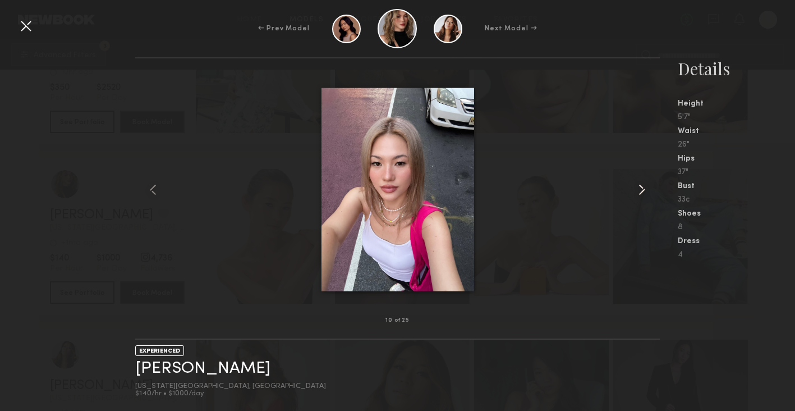
click at [640, 184] on common-icon at bounding box center [642, 190] width 18 height 18
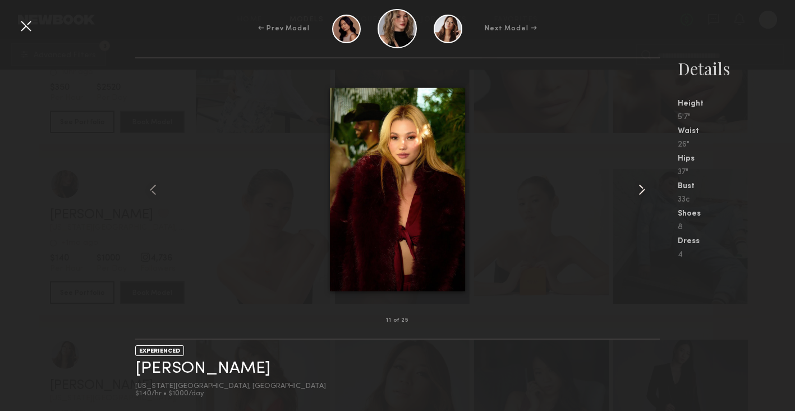
click at [640, 184] on common-icon at bounding box center [642, 190] width 18 height 18
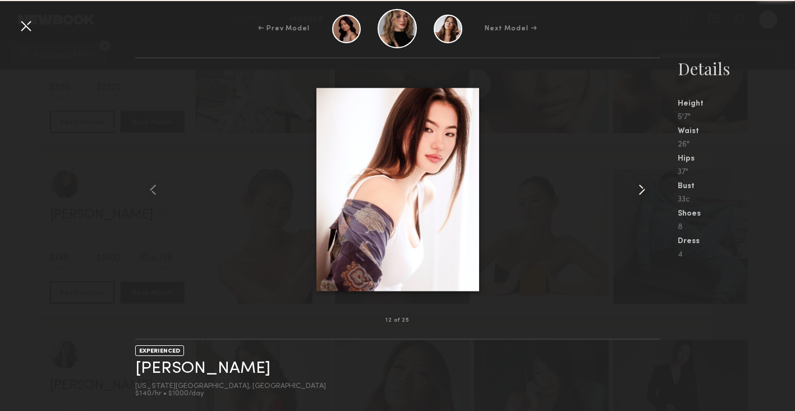
click at [641, 184] on common-icon at bounding box center [642, 190] width 18 height 18
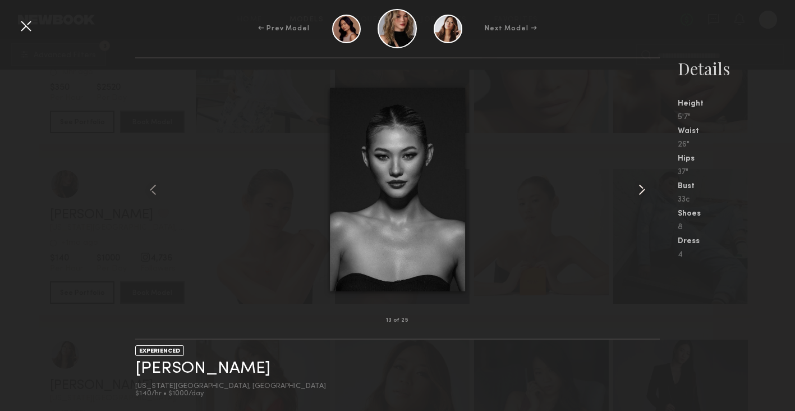
click at [641, 184] on common-icon at bounding box center [642, 190] width 18 height 18
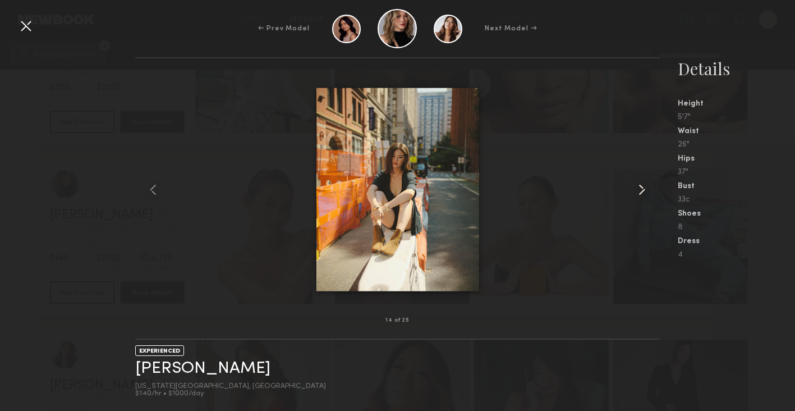
click at [641, 184] on common-icon at bounding box center [642, 190] width 18 height 18
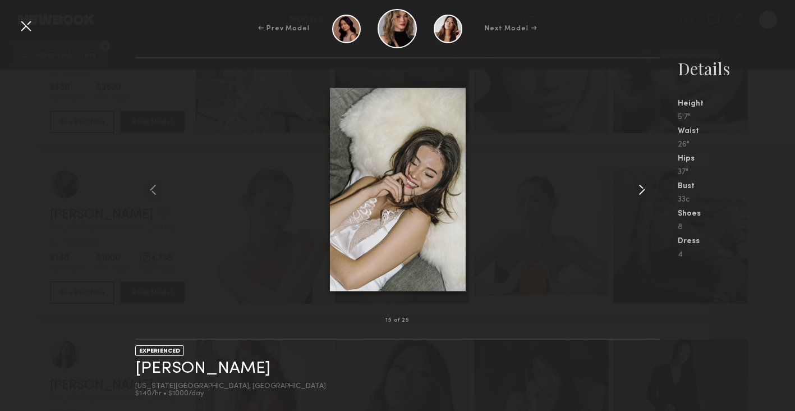
click at [641, 184] on common-icon at bounding box center [642, 190] width 18 height 18
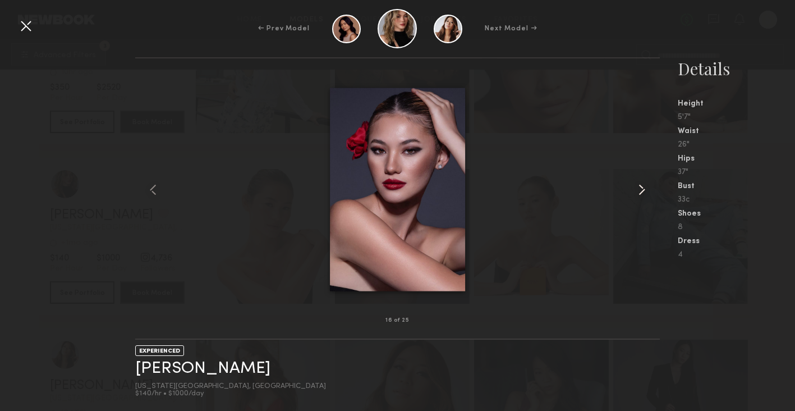
click at [641, 184] on common-icon at bounding box center [642, 190] width 18 height 18
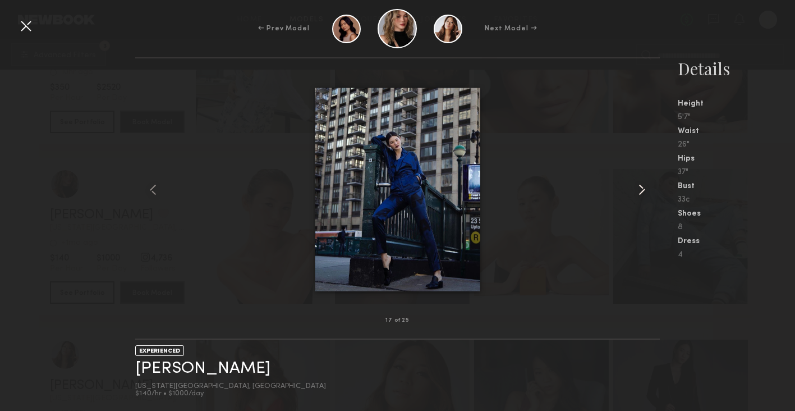
click at [641, 184] on common-icon at bounding box center [642, 190] width 18 height 18
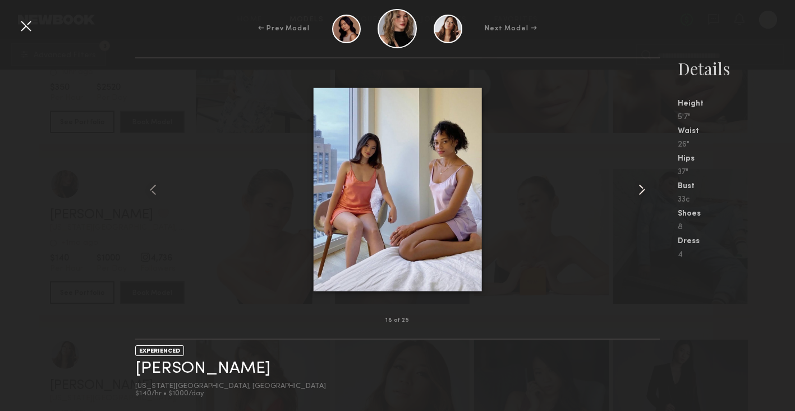
click at [641, 184] on common-icon at bounding box center [642, 190] width 18 height 18
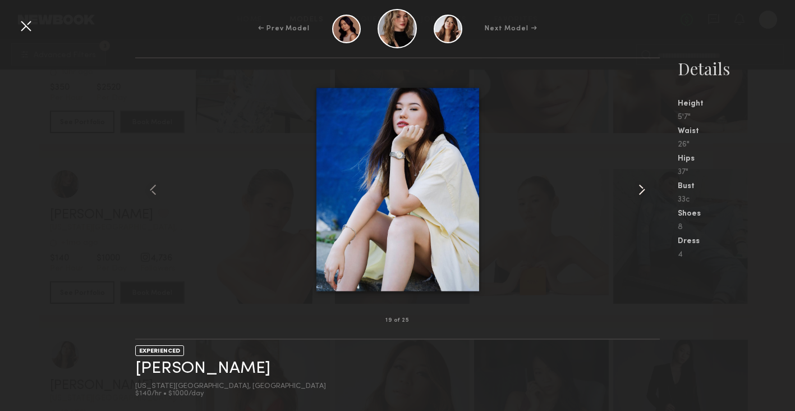
click at [641, 184] on common-icon at bounding box center [642, 190] width 18 height 18
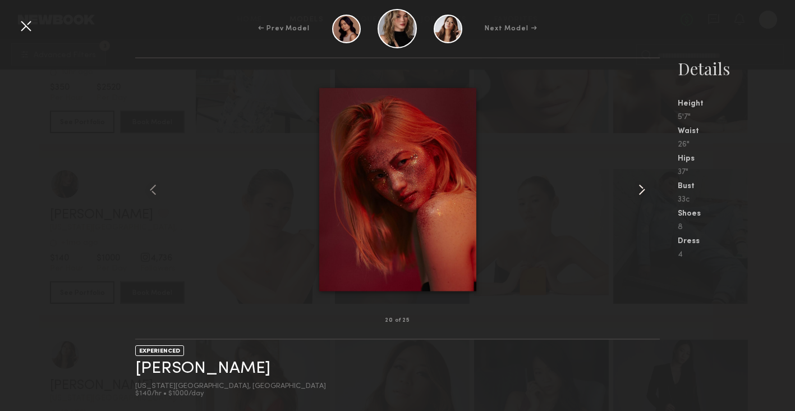
click at [641, 184] on common-icon at bounding box center [642, 190] width 18 height 18
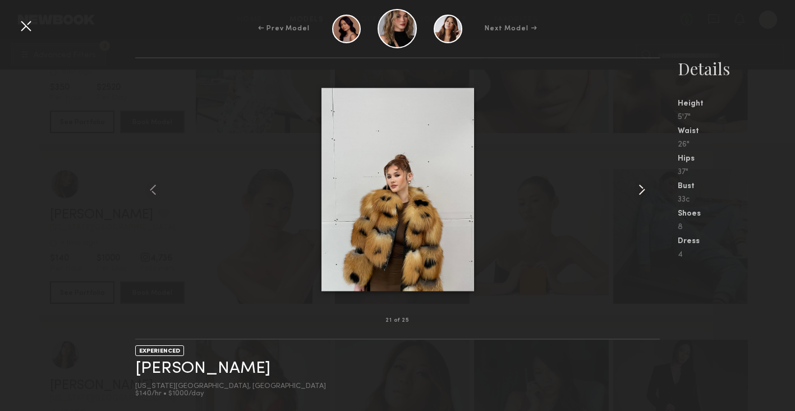
click at [641, 184] on common-icon at bounding box center [642, 190] width 18 height 18
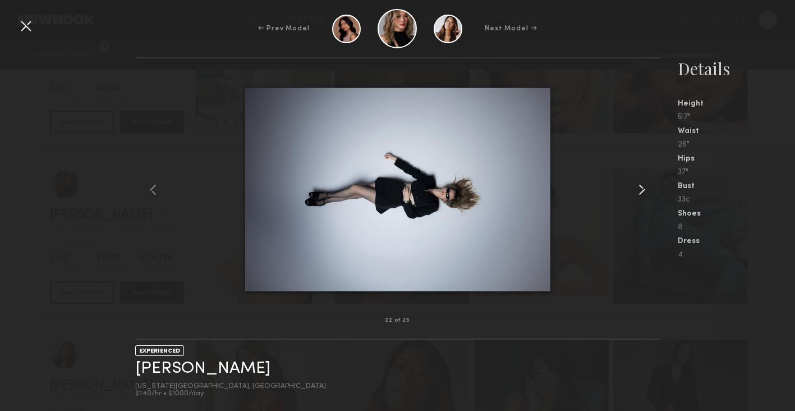
click at [641, 184] on common-icon at bounding box center [642, 190] width 18 height 18
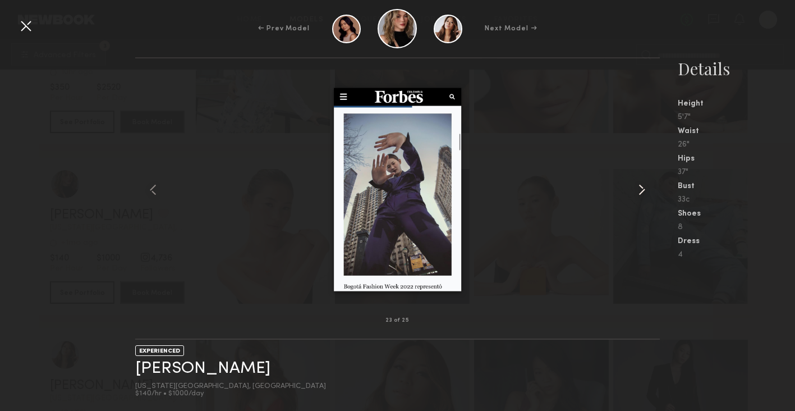
click at [641, 184] on common-icon at bounding box center [642, 190] width 18 height 18
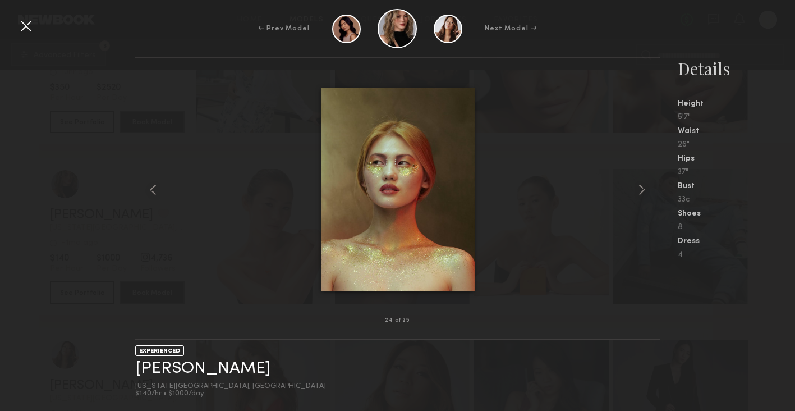
click at [573, 293] on div at bounding box center [397, 189] width 525 height 226
click at [29, 30] on div at bounding box center [26, 26] width 18 height 18
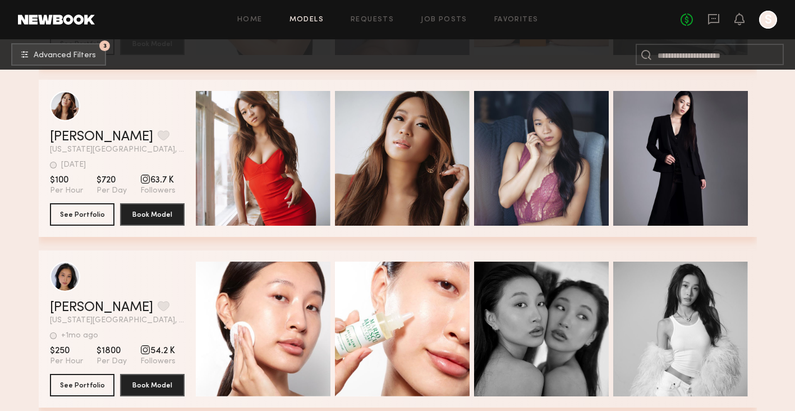
scroll to position [1122, 0]
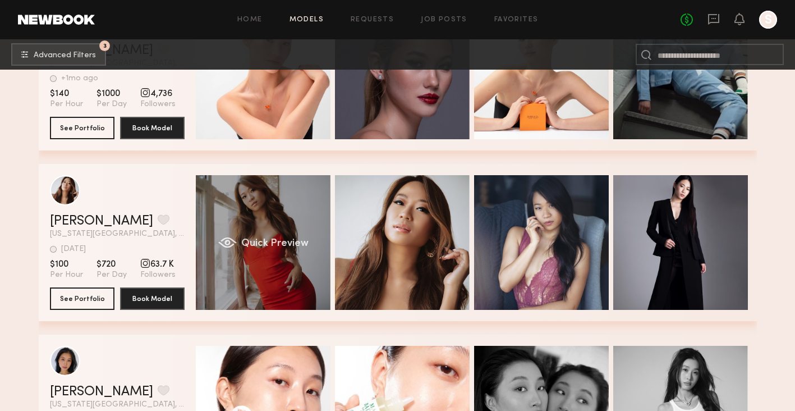
click at [292, 239] on span "Quick Preview" at bounding box center [274, 244] width 67 height 10
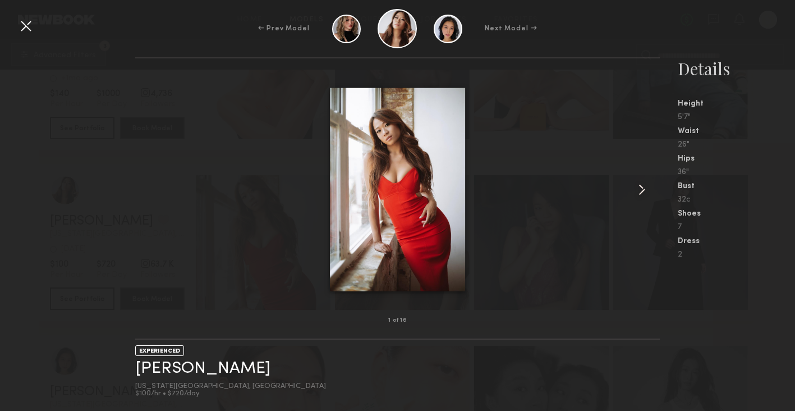
click at [638, 186] on common-icon at bounding box center [642, 190] width 18 height 18
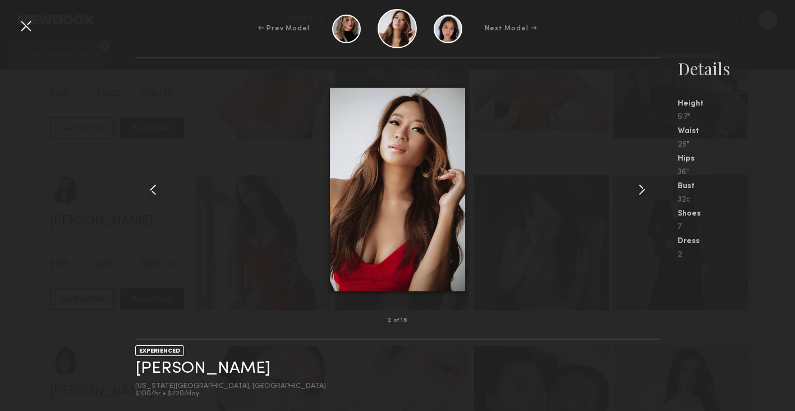
click at [638, 186] on common-icon at bounding box center [642, 190] width 18 height 18
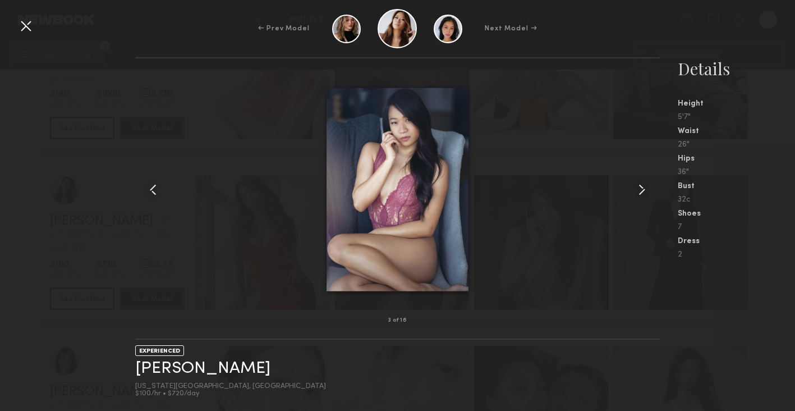
click at [638, 186] on common-icon at bounding box center [642, 190] width 18 height 18
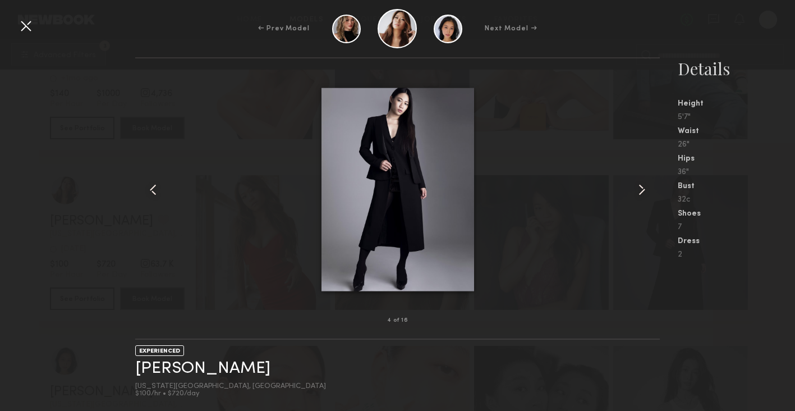
click at [638, 186] on common-icon at bounding box center [642, 190] width 18 height 18
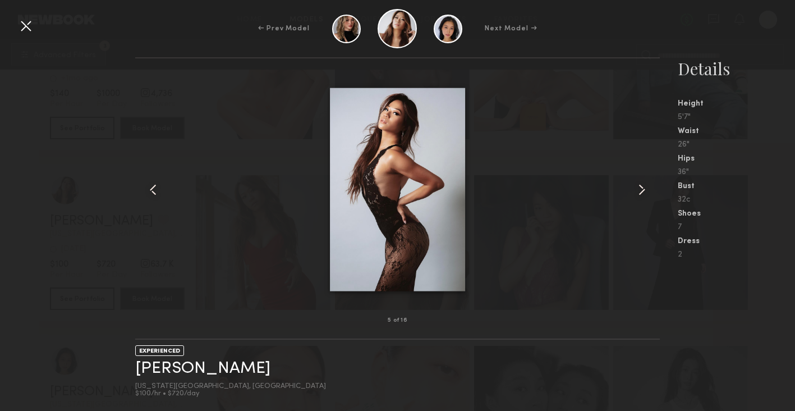
click at [638, 186] on common-icon at bounding box center [642, 190] width 18 height 18
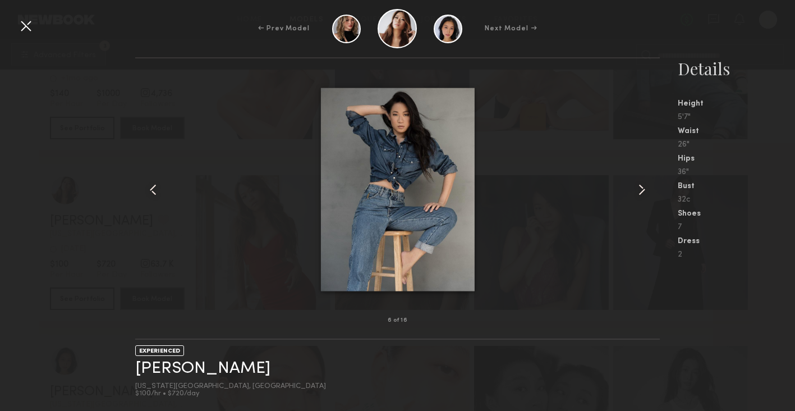
click at [638, 186] on common-icon at bounding box center [642, 190] width 18 height 18
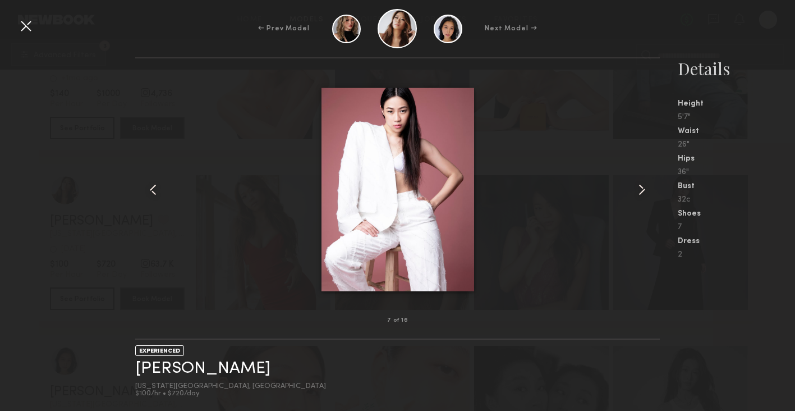
click at [557, 323] on div "7 of 16" at bounding box center [397, 320] width 525 height 36
click at [24, 25] on div at bounding box center [26, 26] width 18 height 18
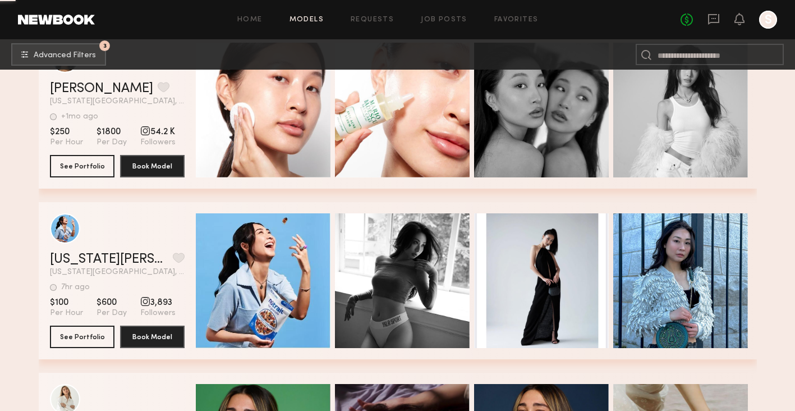
scroll to position [1428, 0]
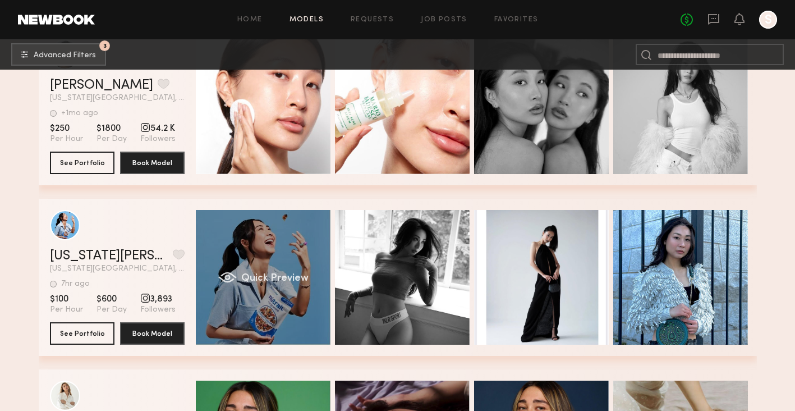
click at [283, 251] on div "Quick Preview" at bounding box center [263, 277] width 135 height 135
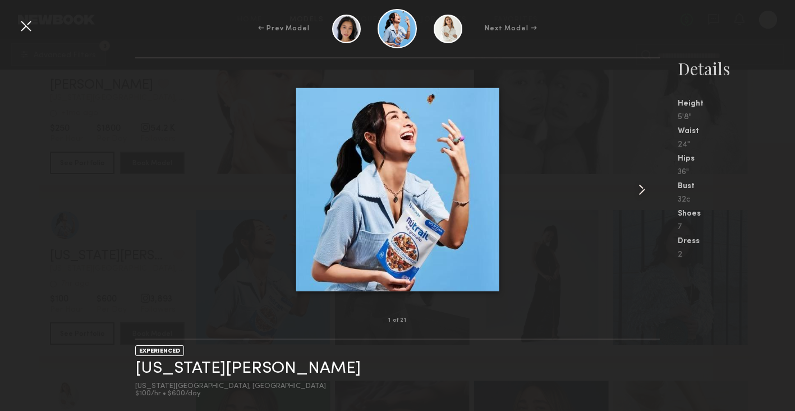
click at [643, 186] on common-icon at bounding box center [642, 190] width 18 height 18
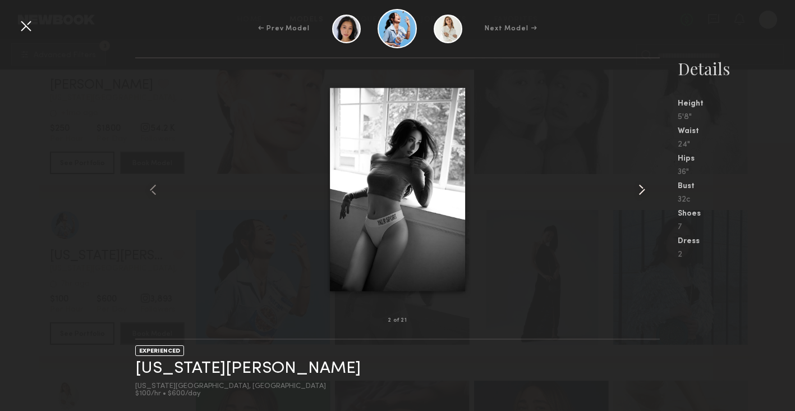
click at [643, 186] on common-icon at bounding box center [642, 190] width 18 height 18
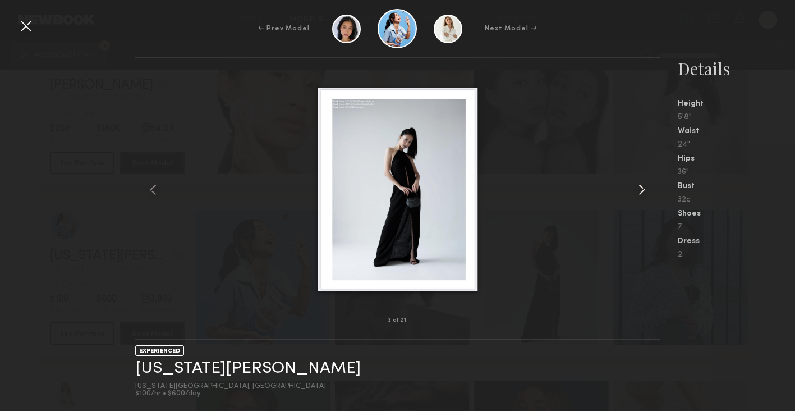
click at [643, 186] on common-icon at bounding box center [642, 190] width 18 height 18
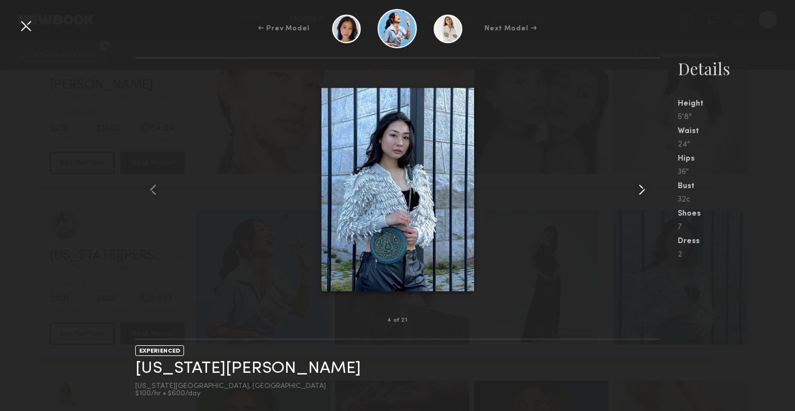
click at [643, 186] on common-icon at bounding box center [642, 190] width 18 height 18
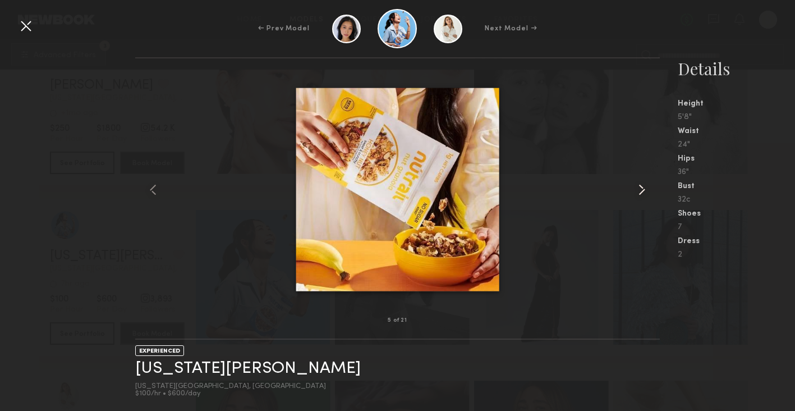
click at [643, 186] on common-icon at bounding box center [642, 190] width 18 height 18
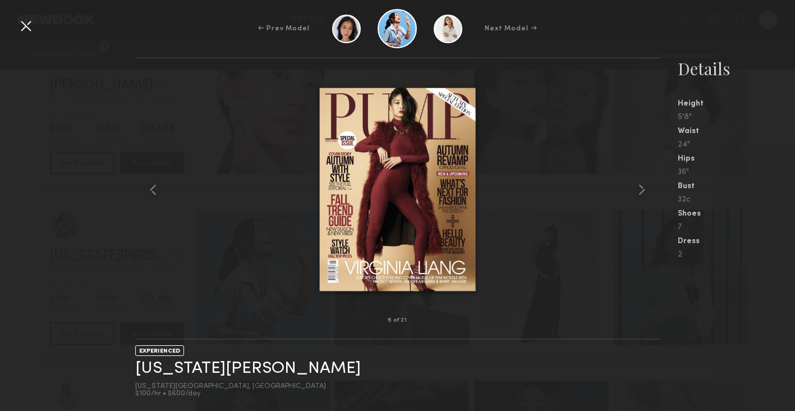
drag, startPoint x: 24, startPoint y: 27, endPoint x: 24, endPoint y: 21, distance: 6.2
click at [24, 27] on div at bounding box center [26, 26] width 18 height 18
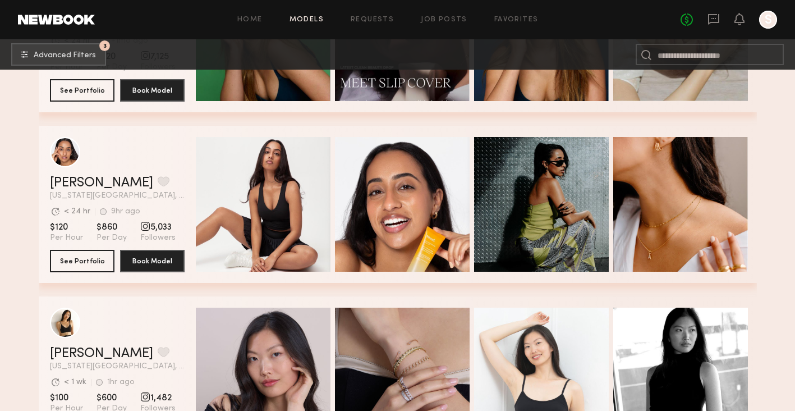
scroll to position [2063, 0]
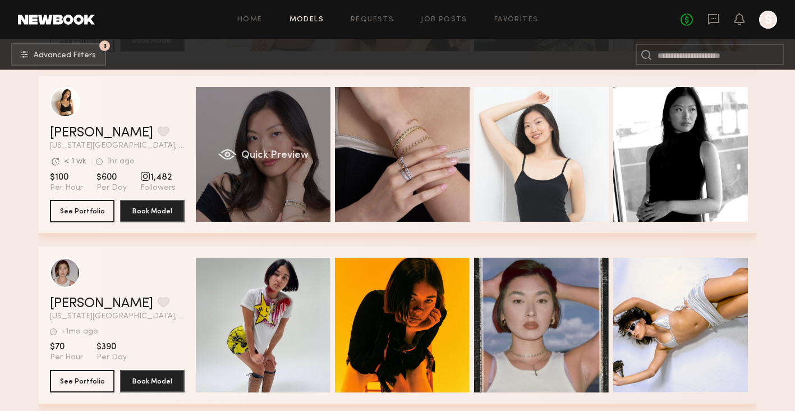
click at [306, 181] on div "Quick Preview" at bounding box center [263, 154] width 135 height 135
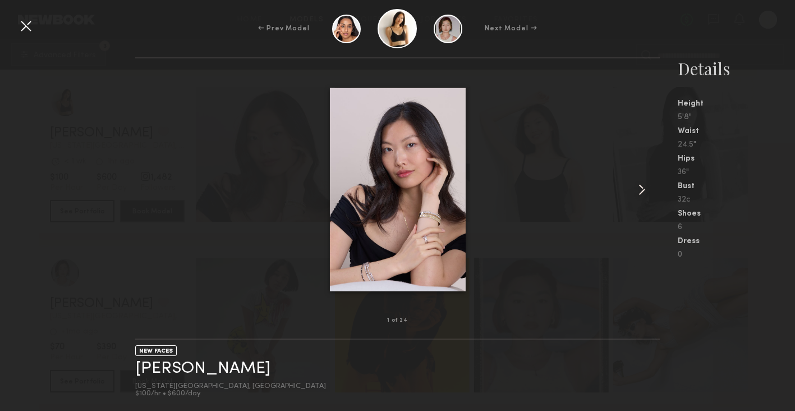
click at [642, 184] on common-icon at bounding box center [642, 190] width 18 height 18
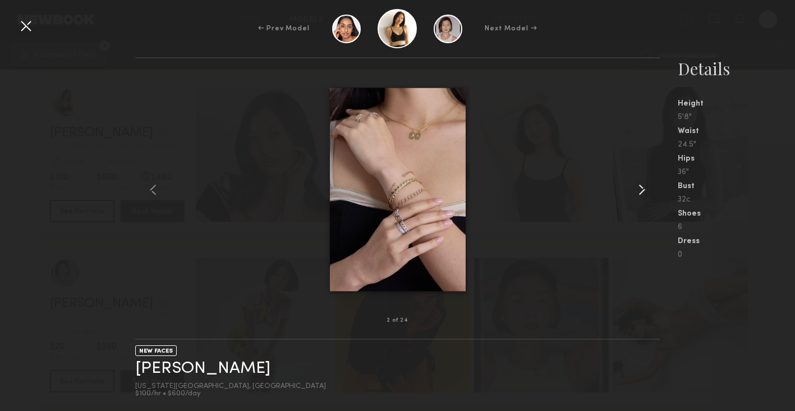
click at [643, 185] on common-icon at bounding box center [642, 190] width 18 height 18
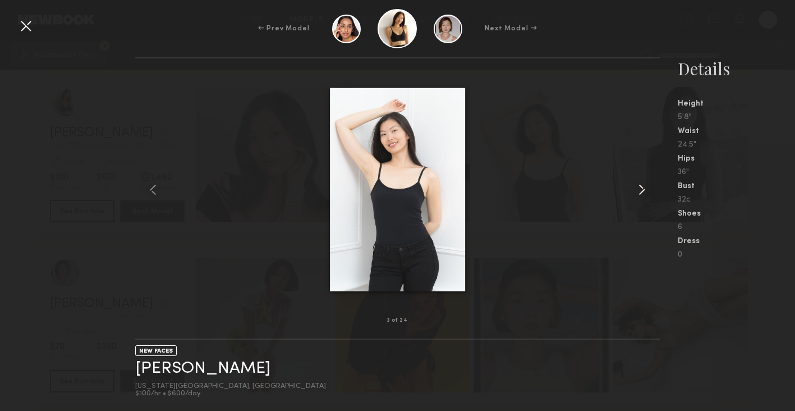
click at [643, 185] on common-icon at bounding box center [642, 190] width 18 height 18
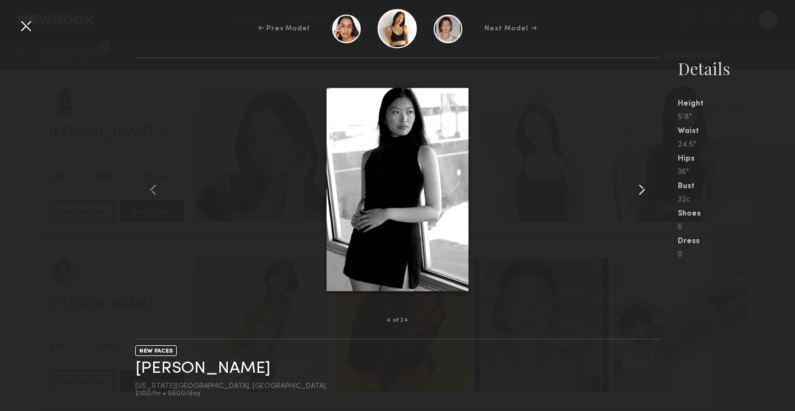
click at [643, 185] on common-icon at bounding box center [642, 190] width 18 height 18
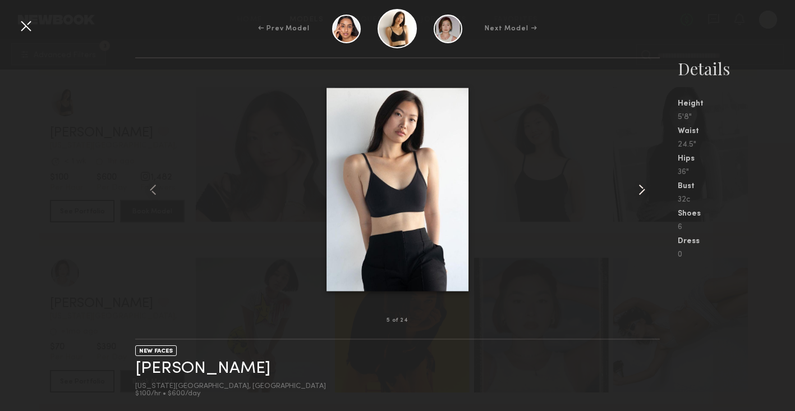
click at [644, 191] on common-icon at bounding box center [642, 190] width 18 height 18
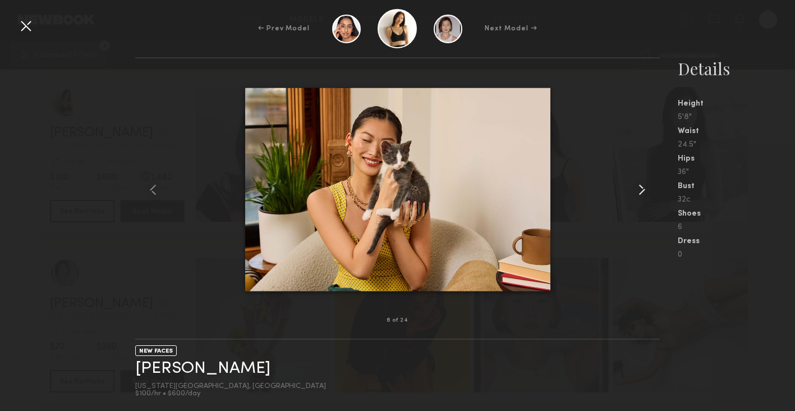
click at [644, 191] on common-icon at bounding box center [642, 190] width 18 height 18
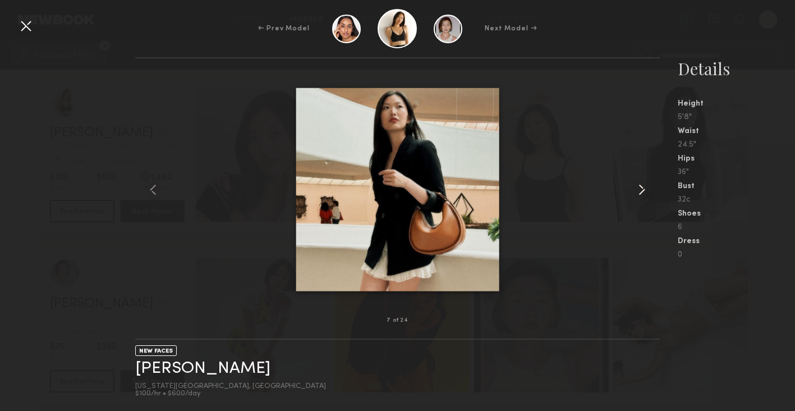
click at [644, 191] on common-icon at bounding box center [642, 190] width 18 height 18
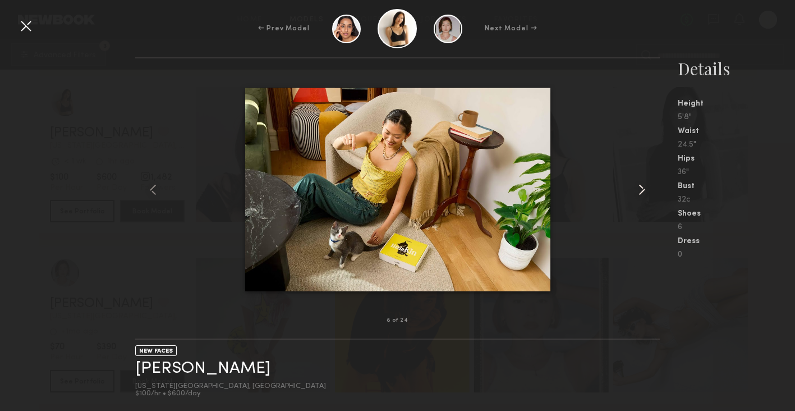
click at [644, 191] on common-icon at bounding box center [642, 190] width 18 height 18
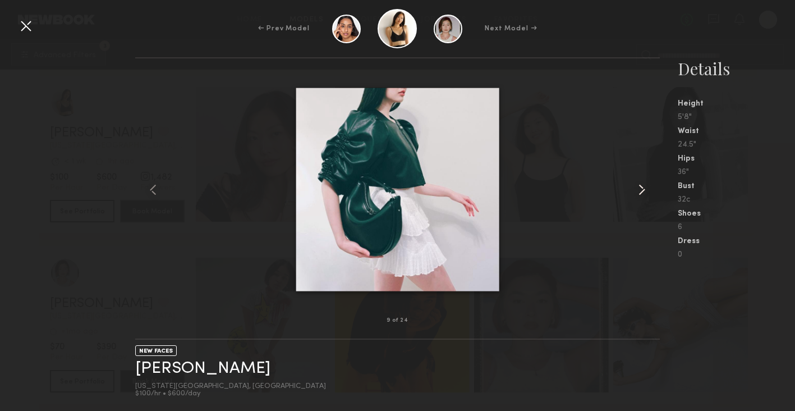
click at [644, 191] on common-icon at bounding box center [642, 190] width 18 height 18
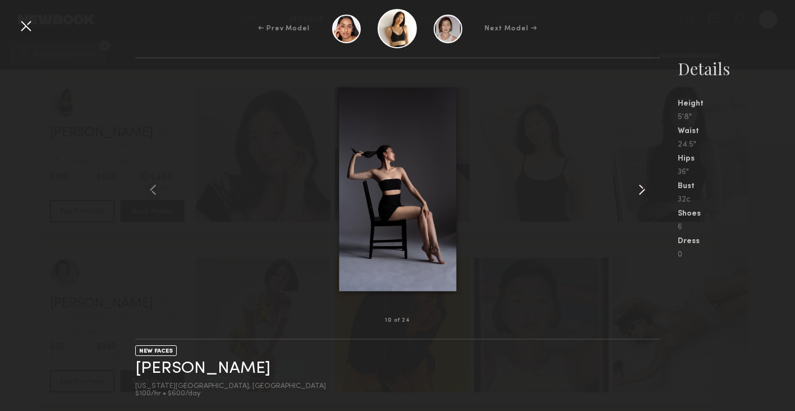
click at [644, 190] on common-icon at bounding box center [642, 190] width 18 height 18
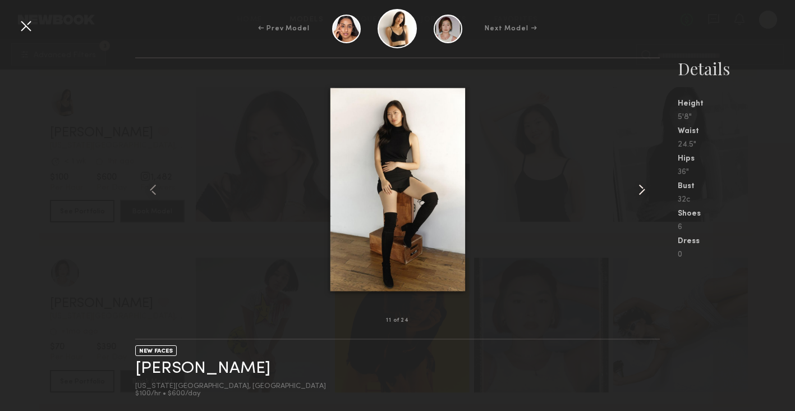
click at [644, 190] on common-icon at bounding box center [642, 190] width 18 height 18
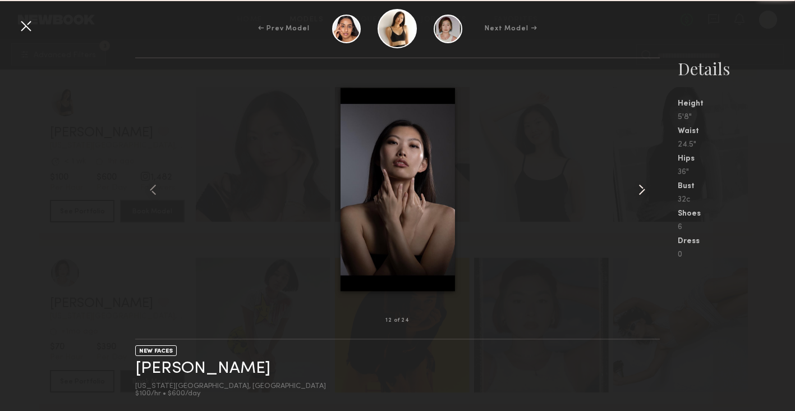
click at [644, 190] on common-icon at bounding box center [642, 190] width 18 height 18
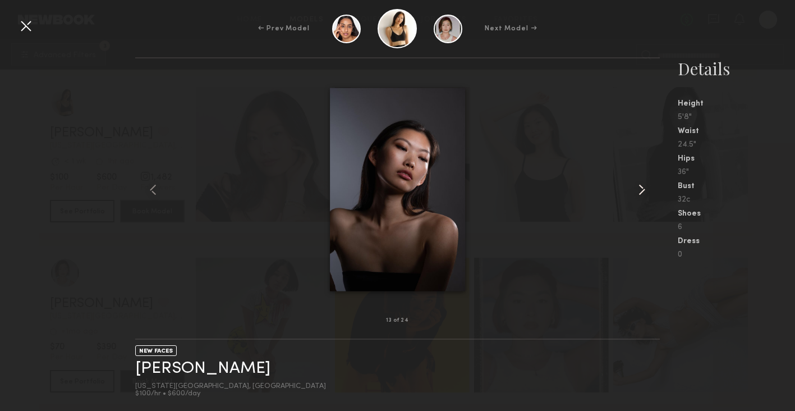
click at [644, 190] on common-icon at bounding box center [642, 190] width 18 height 18
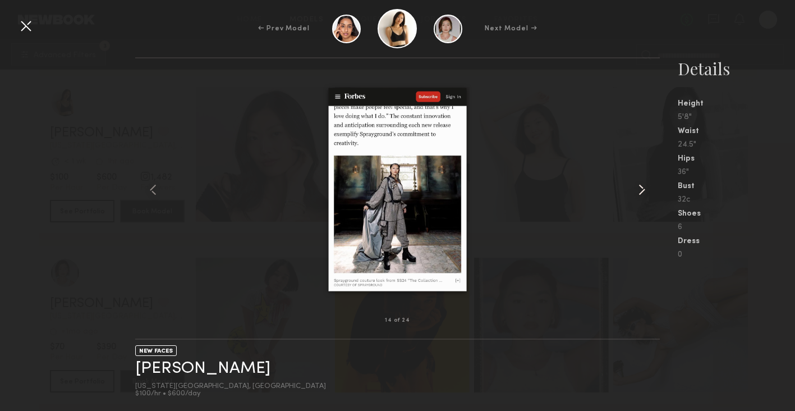
click at [644, 190] on common-icon at bounding box center [642, 190] width 18 height 18
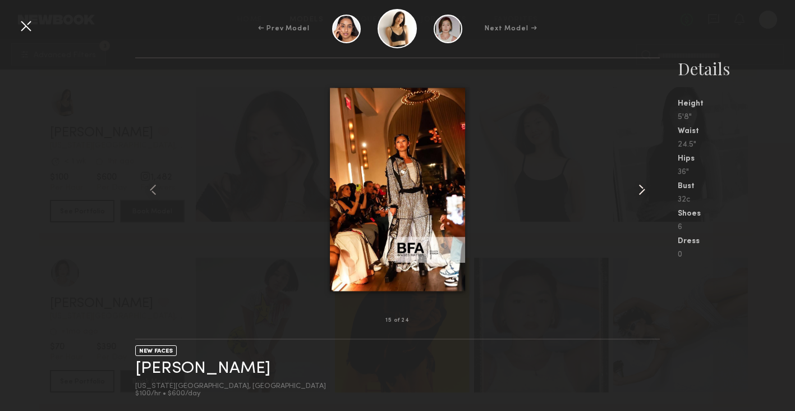
click at [644, 190] on common-icon at bounding box center [642, 190] width 18 height 18
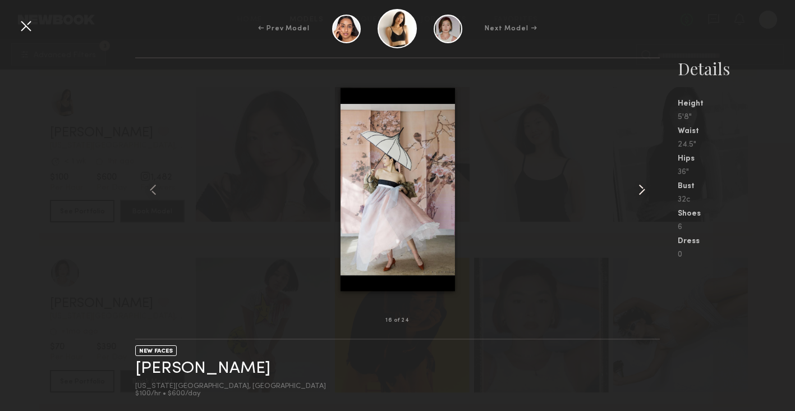
click at [644, 190] on common-icon at bounding box center [642, 190] width 18 height 18
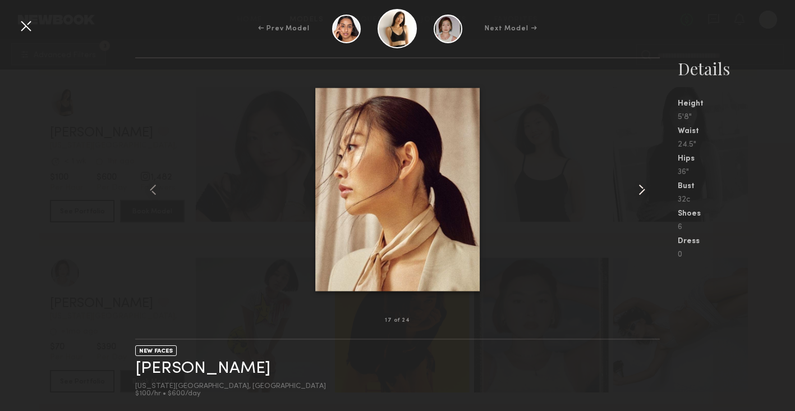
click at [644, 190] on common-icon at bounding box center [642, 190] width 18 height 18
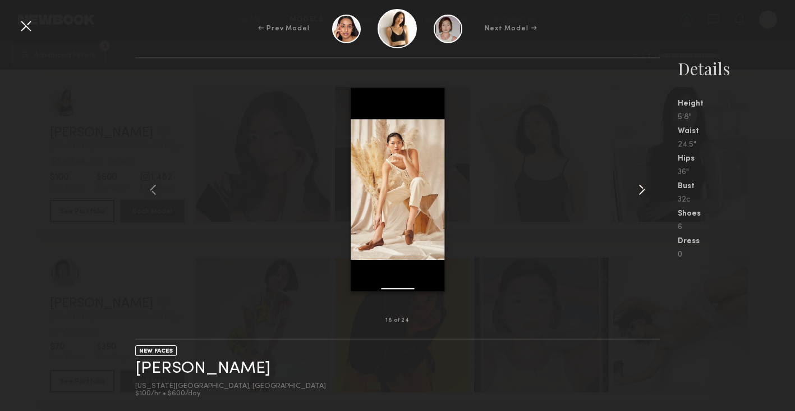
click at [644, 190] on common-icon at bounding box center [642, 190] width 18 height 18
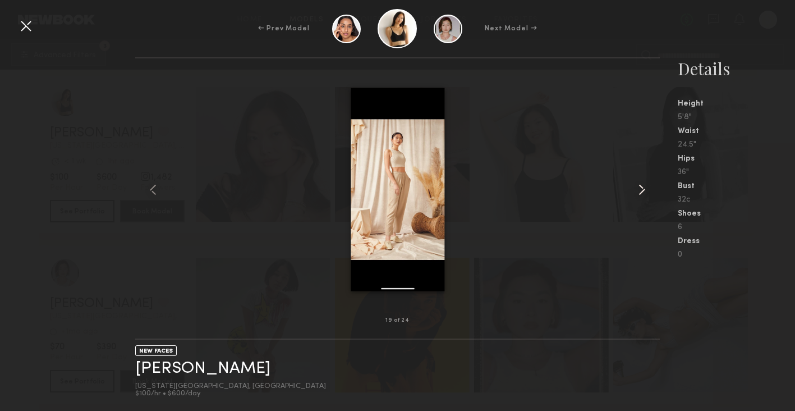
click at [644, 190] on common-icon at bounding box center [642, 190] width 18 height 18
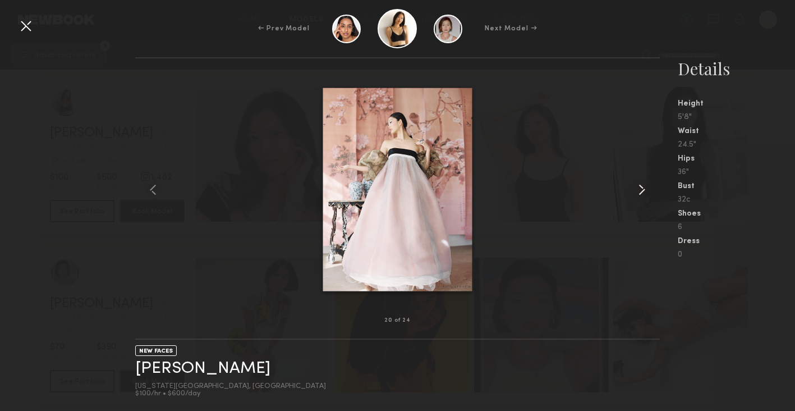
click at [644, 190] on common-icon at bounding box center [642, 190] width 18 height 18
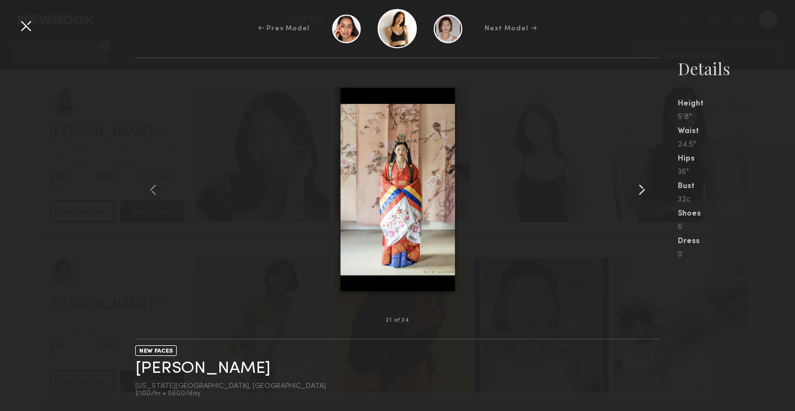
click at [644, 190] on common-icon at bounding box center [642, 190] width 18 height 18
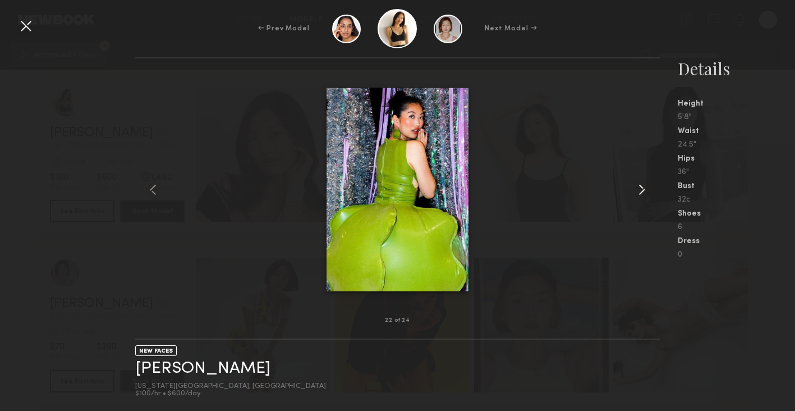
click at [644, 190] on common-icon at bounding box center [642, 190] width 18 height 18
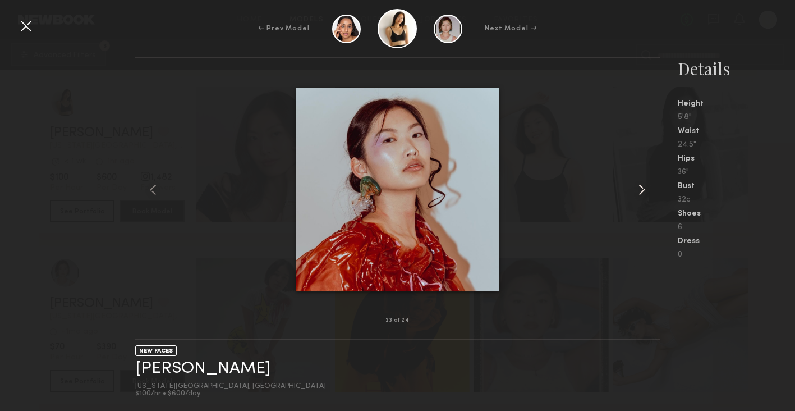
click at [644, 190] on common-icon at bounding box center [642, 190] width 18 height 18
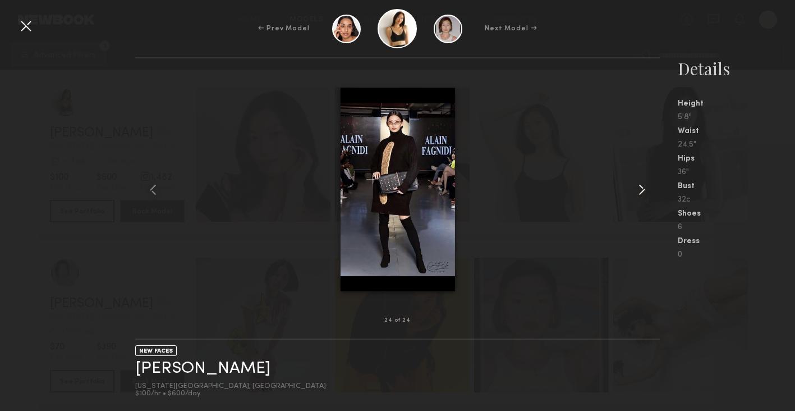
click at [644, 190] on common-icon at bounding box center [642, 190] width 18 height 18
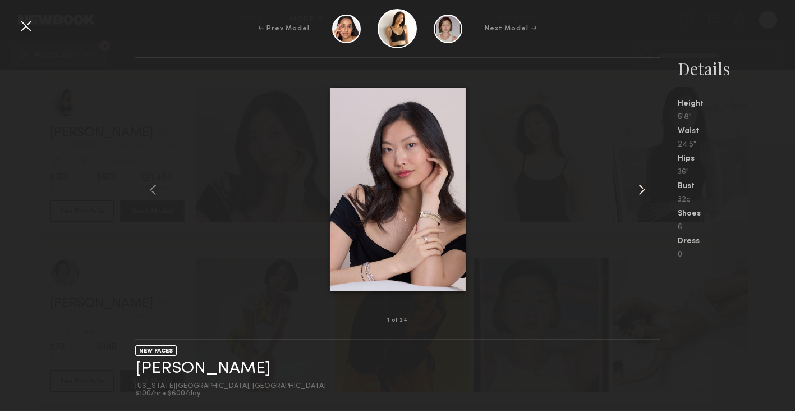
click at [644, 190] on common-icon at bounding box center [642, 190] width 18 height 18
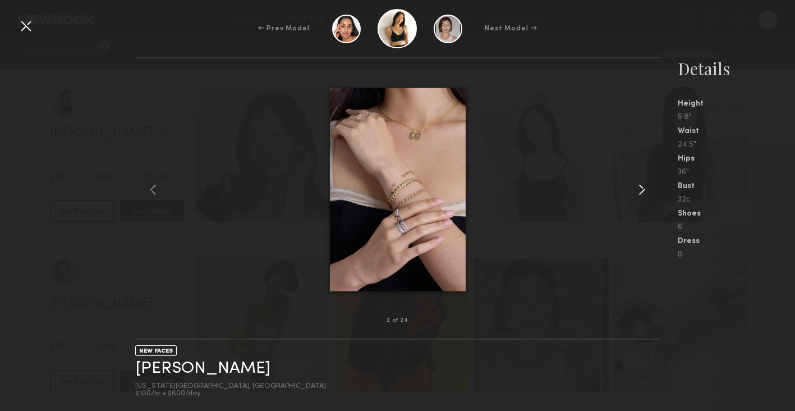
click at [644, 190] on common-icon at bounding box center [642, 190] width 18 height 18
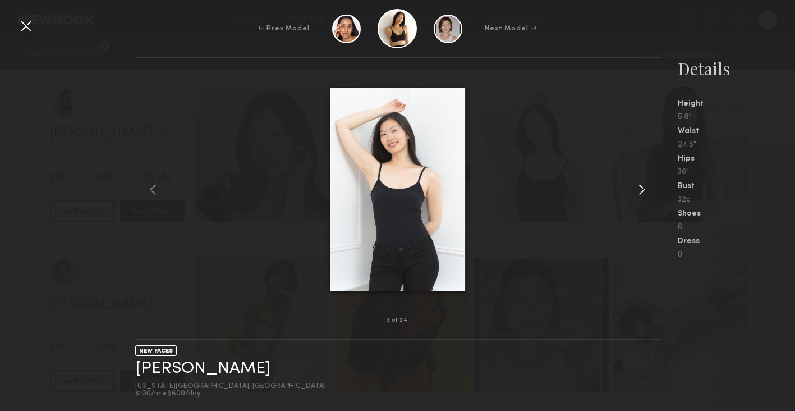
click at [644, 190] on common-icon at bounding box center [642, 190] width 18 height 18
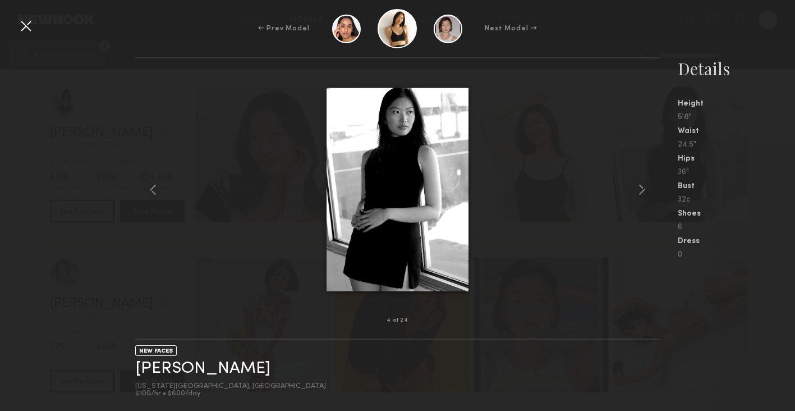
click at [716, 287] on nb-gallery-model-stats "Details Height 5'8" Waist 24.5" Hips 36" Bust 32c Shoes 6 Dress 0" at bounding box center [727, 234] width 135 height 354
click at [616, 301] on div at bounding box center [397, 189] width 525 height 226
click at [29, 22] on div at bounding box center [26, 26] width 18 height 18
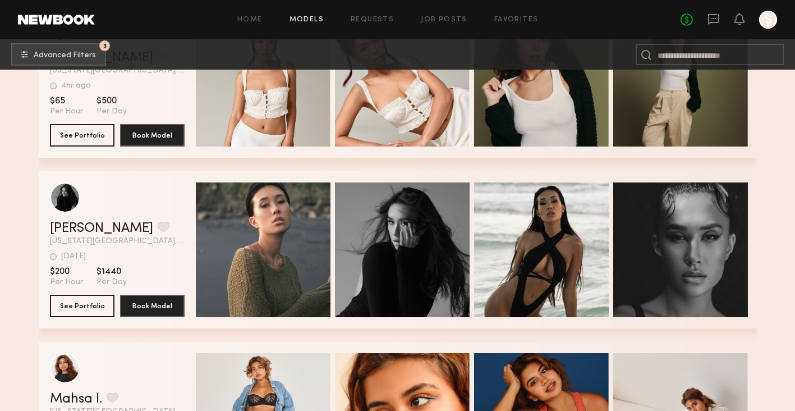
scroll to position [2660, 0]
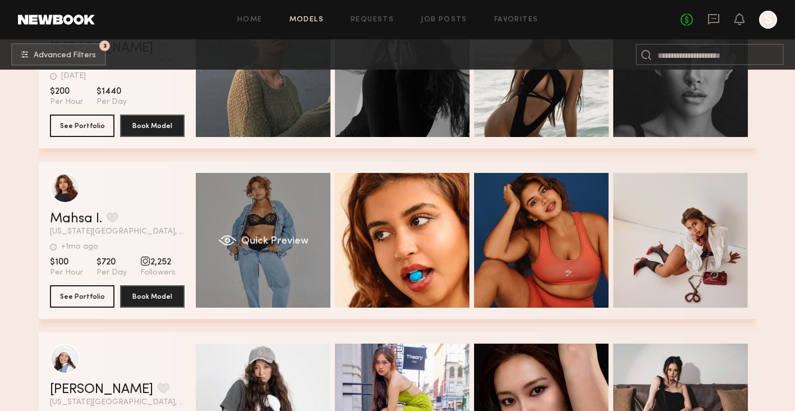
click at [287, 272] on div "Quick Preview" at bounding box center [263, 240] width 135 height 135
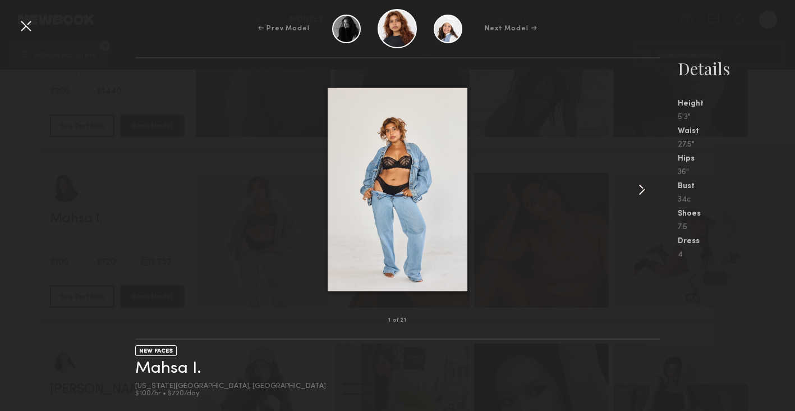
click at [635, 187] on common-icon at bounding box center [642, 190] width 18 height 18
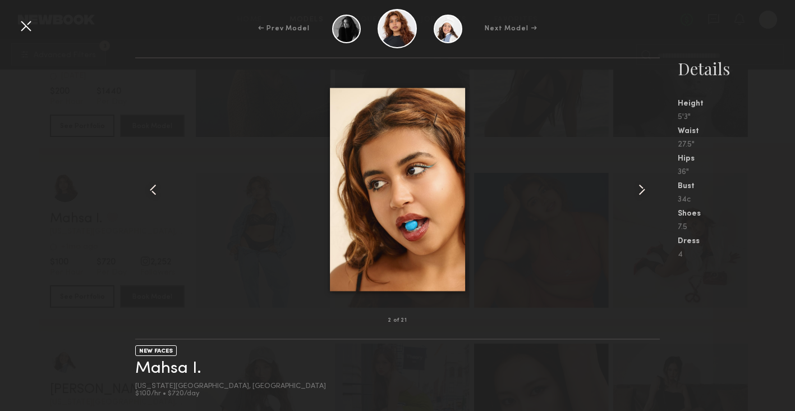
click at [156, 190] on common-icon at bounding box center [153, 190] width 18 height 18
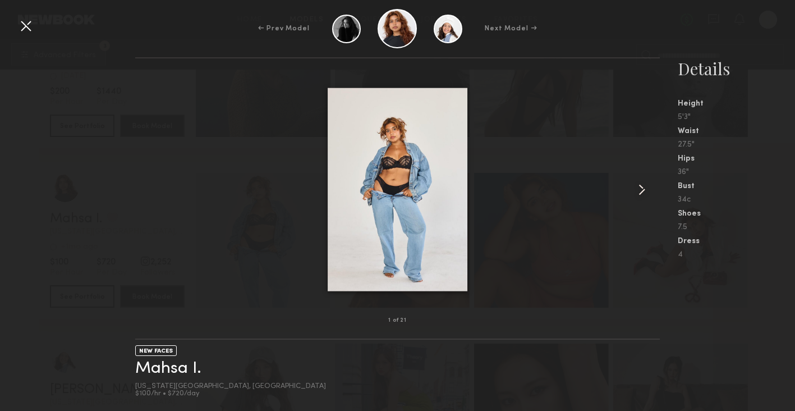
click at [643, 190] on common-icon at bounding box center [642, 190] width 18 height 18
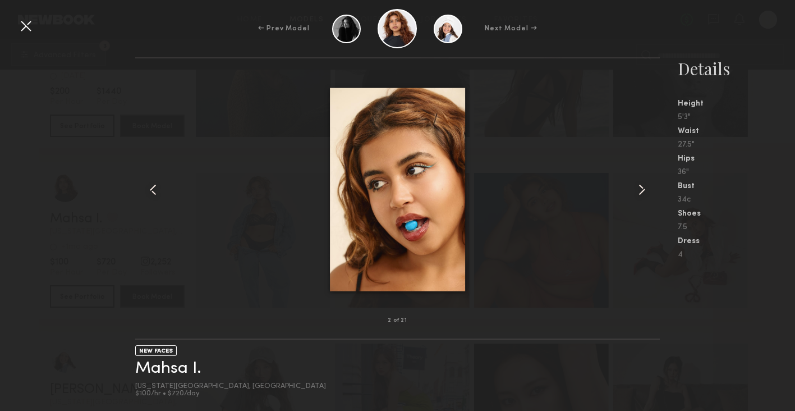
click at [643, 190] on common-icon at bounding box center [642, 190] width 18 height 18
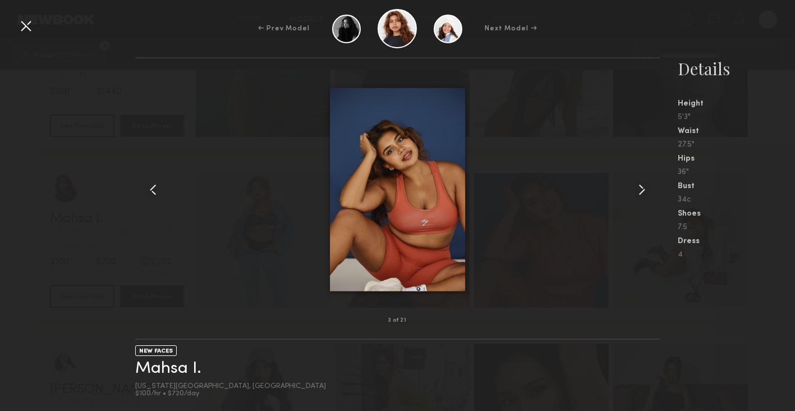
click at [643, 190] on common-icon at bounding box center [642, 190] width 18 height 18
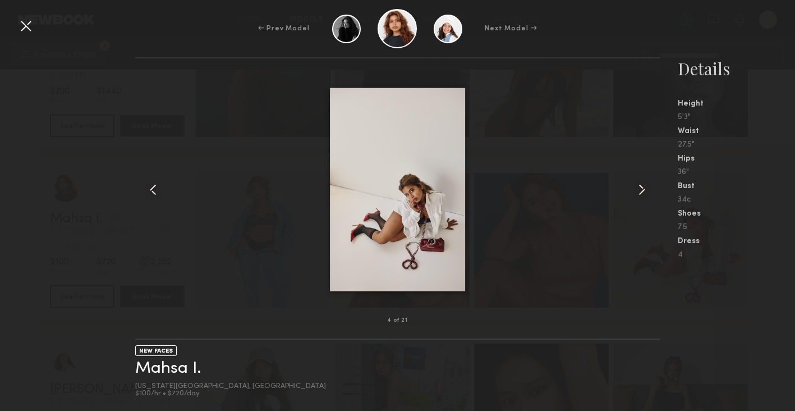
click at [643, 190] on common-icon at bounding box center [642, 190] width 18 height 18
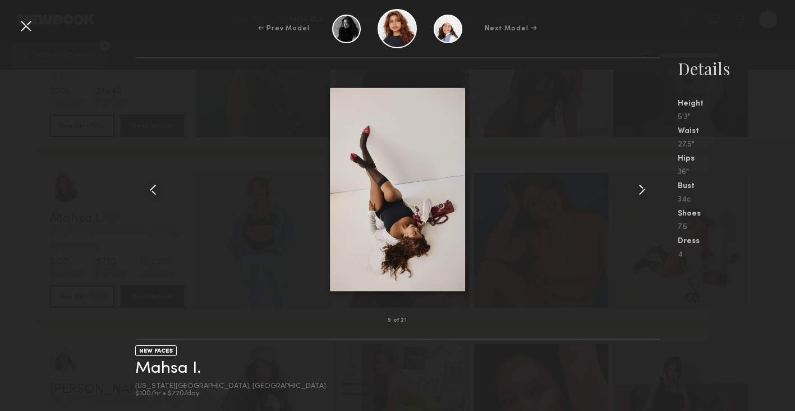
click at [643, 190] on common-icon at bounding box center [642, 190] width 18 height 18
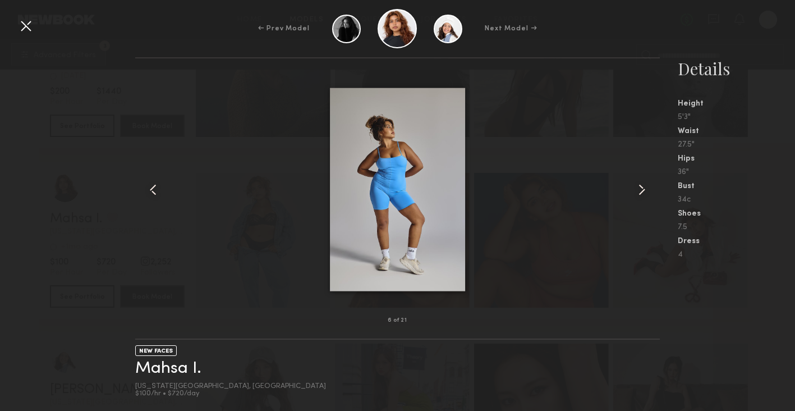
click at [643, 190] on common-icon at bounding box center [642, 190] width 18 height 18
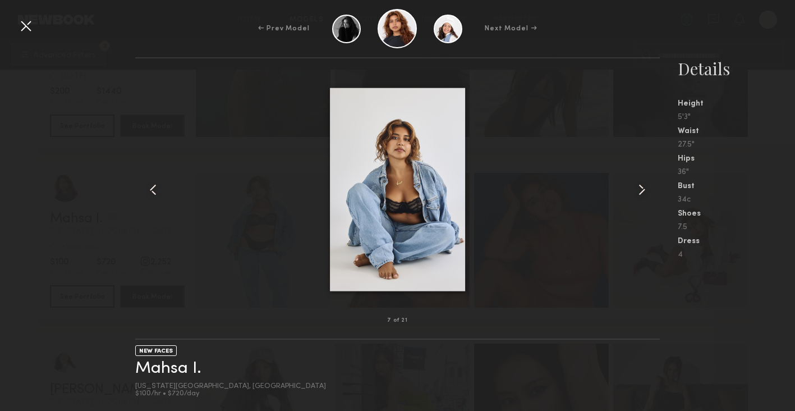
click at [640, 187] on common-icon at bounding box center [642, 190] width 18 height 18
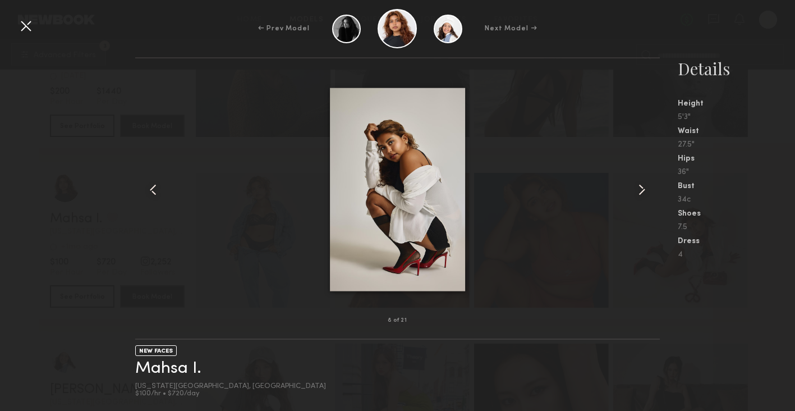
click at [640, 187] on common-icon at bounding box center [642, 190] width 18 height 18
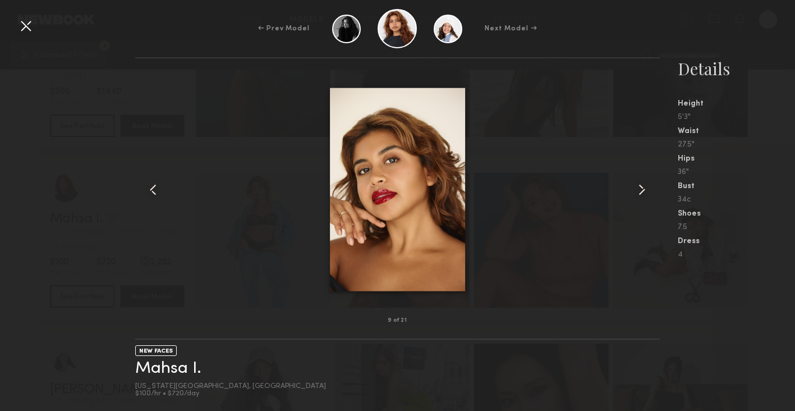
click at [640, 187] on common-icon at bounding box center [642, 190] width 18 height 18
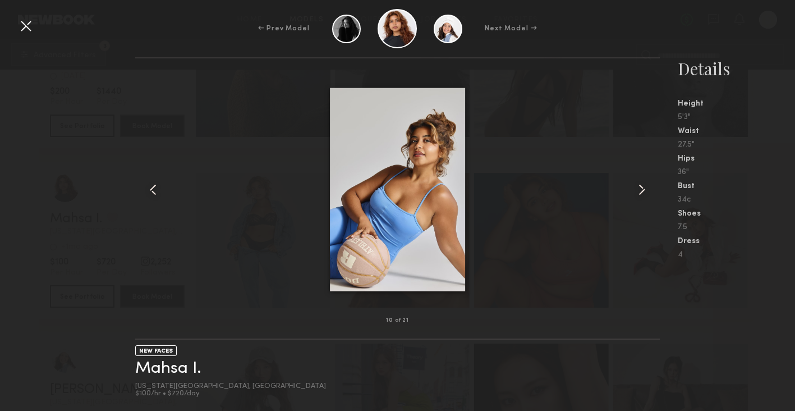
click at [640, 187] on common-icon at bounding box center [642, 190] width 18 height 18
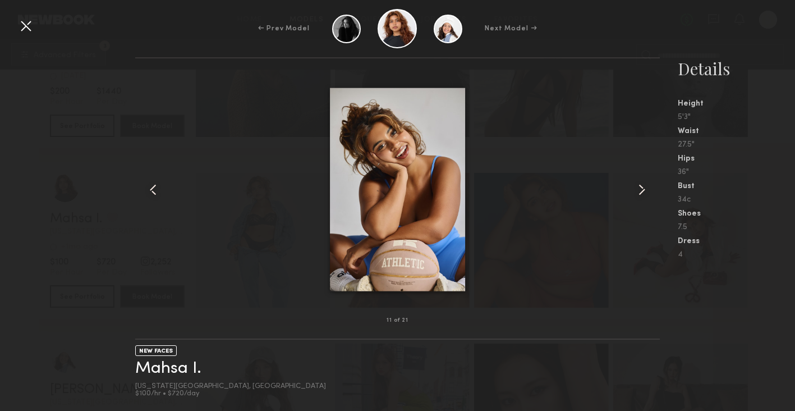
click at [640, 187] on common-icon at bounding box center [642, 190] width 18 height 18
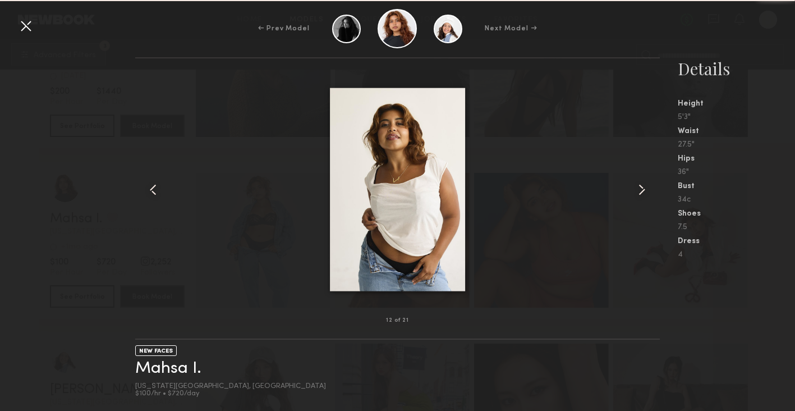
click at [640, 187] on common-icon at bounding box center [642, 190] width 18 height 18
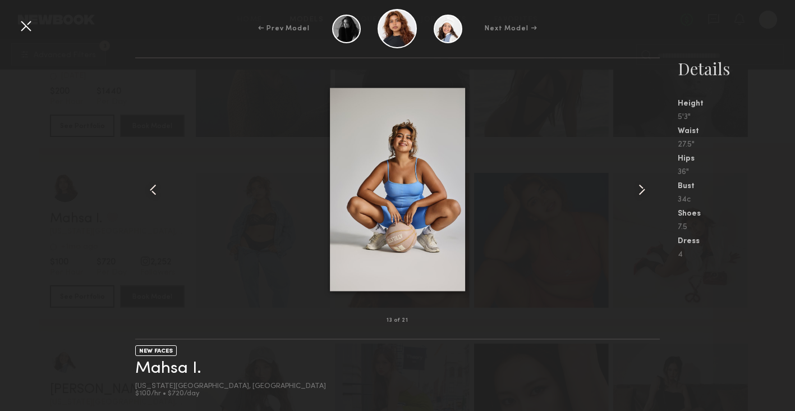
click at [640, 187] on common-icon at bounding box center [642, 190] width 18 height 18
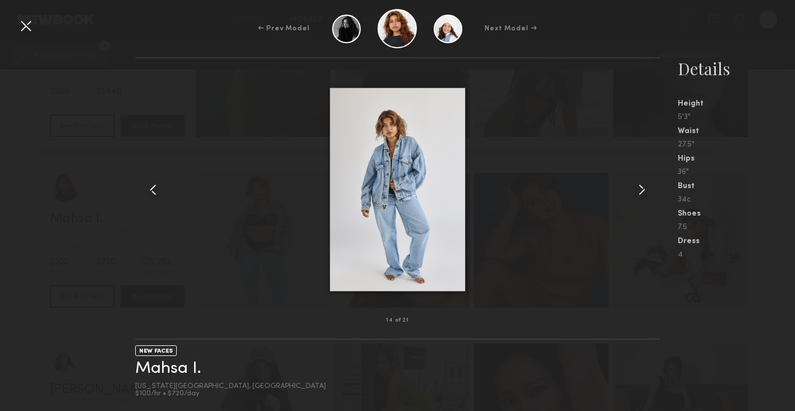
click at [640, 187] on common-icon at bounding box center [642, 190] width 18 height 18
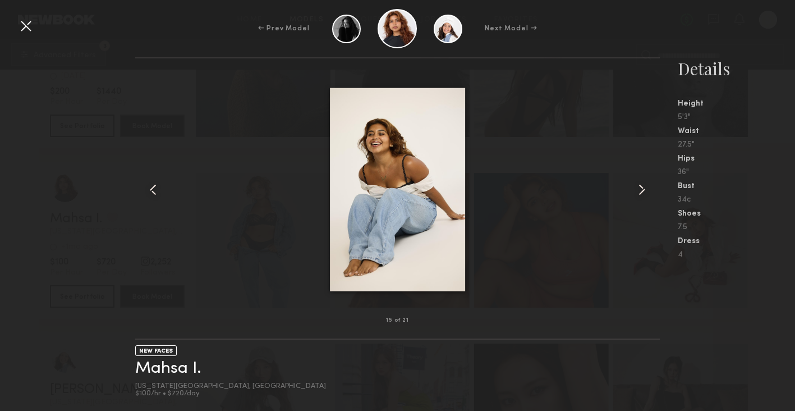
click at [644, 188] on common-icon at bounding box center [642, 190] width 18 height 18
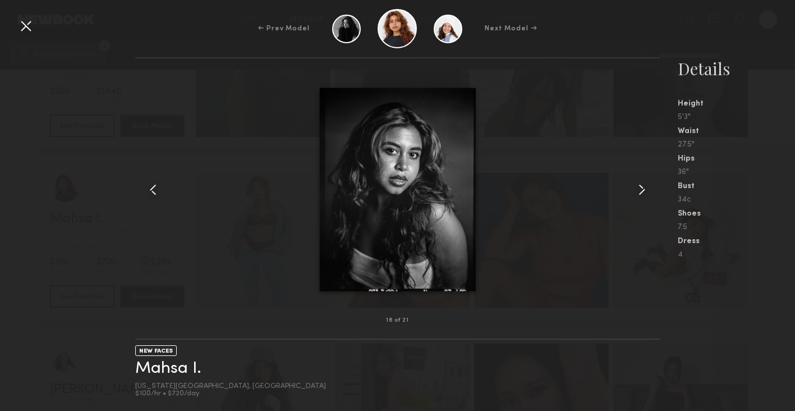
click at [644, 188] on common-icon at bounding box center [642, 190] width 18 height 18
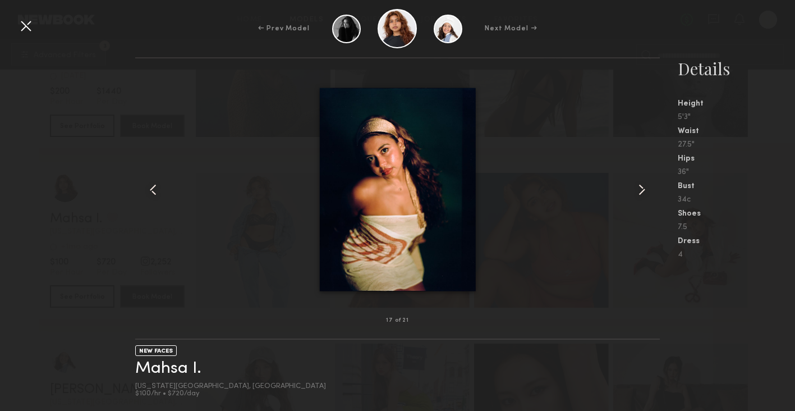
click at [644, 188] on common-icon at bounding box center [642, 190] width 18 height 18
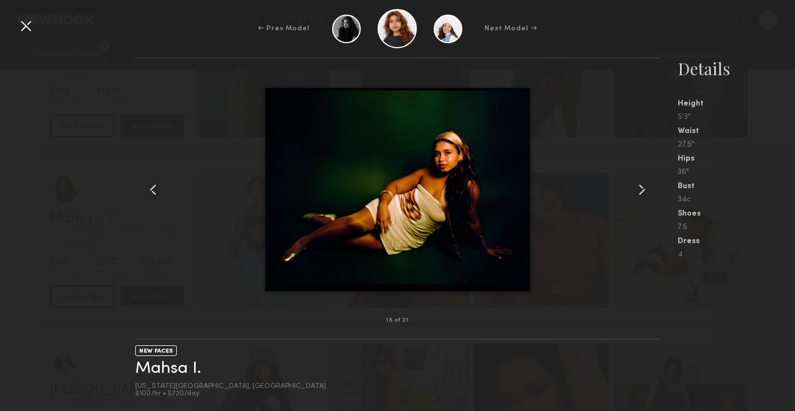
click at [644, 188] on common-icon at bounding box center [642, 190] width 18 height 18
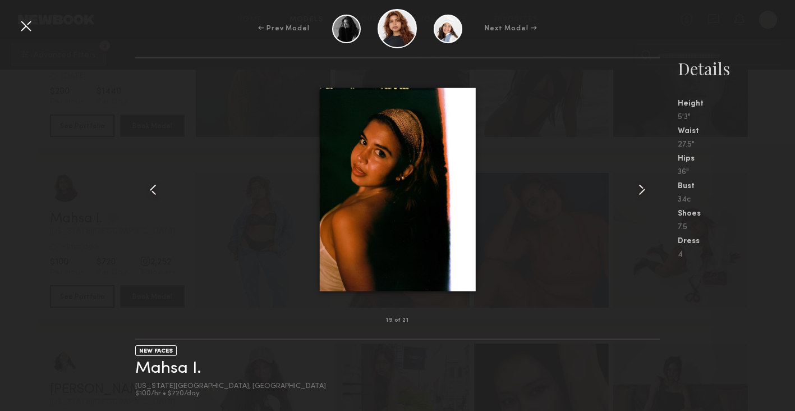
click at [644, 188] on common-icon at bounding box center [642, 190] width 18 height 18
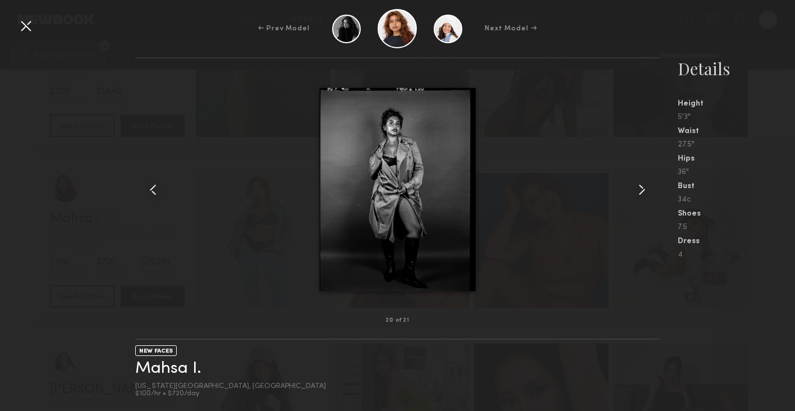
click at [644, 188] on common-icon at bounding box center [642, 190] width 18 height 18
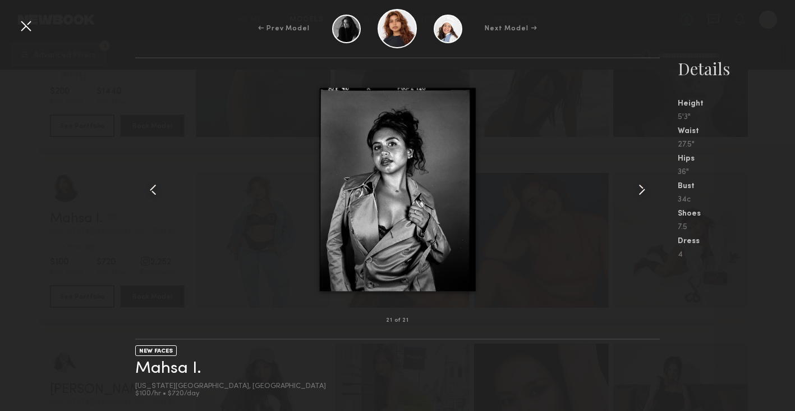
click at [644, 188] on common-icon at bounding box center [642, 190] width 18 height 18
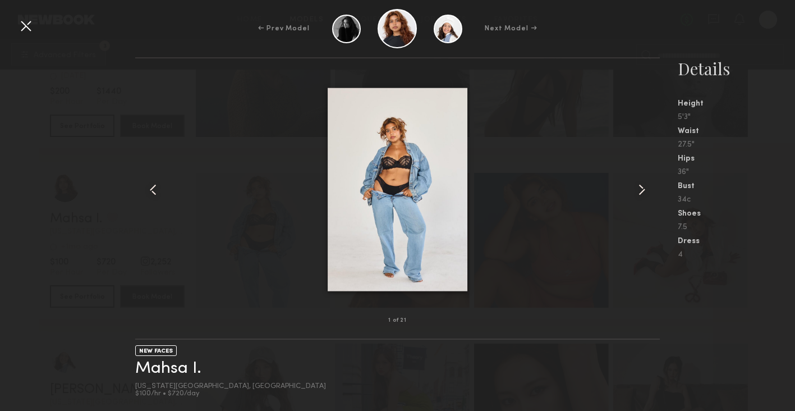
click at [644, 188] on common-icon at bounding box center [642, 190] width 18 height 18
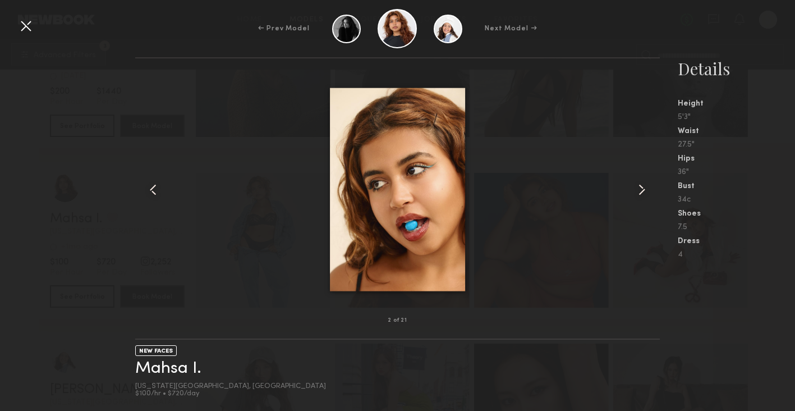
click at [36, 24] on div "← Prev Model Next Model →" at bounding box center [397, 28] width 795 height 39
click at [30, 24] on div at bounding box center [26, 26] width 18 height 18
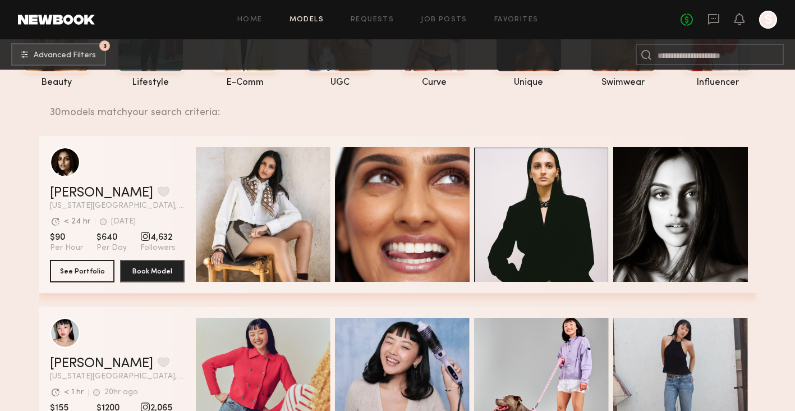
scroll to position [100, 0]
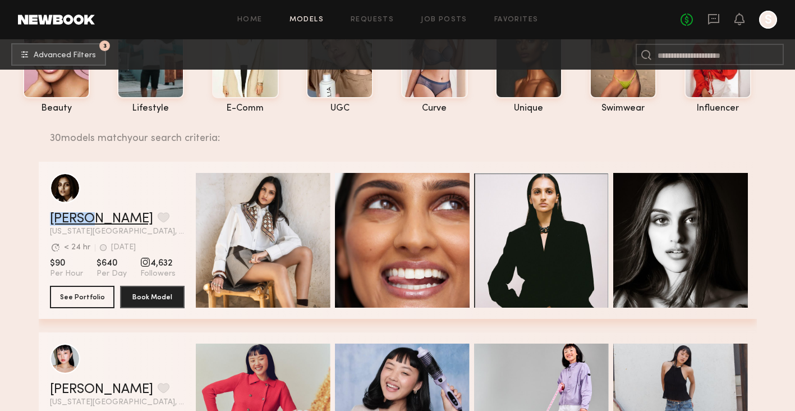
drag, startPoint x: 48, startPoint y: 215, endPoint x: 86, endPoint y: 215, distance: 38.2
click at [86, 215] on div "[PERSON_NAME] Favorite [US_STATE][GEOGRAPHIC_DATA], [GEOGRAPHIC_DATA] [GEOGRAPH…" at bounding box center [398, 240] width 718 height 157
copy link "[PERSON_NAME]"
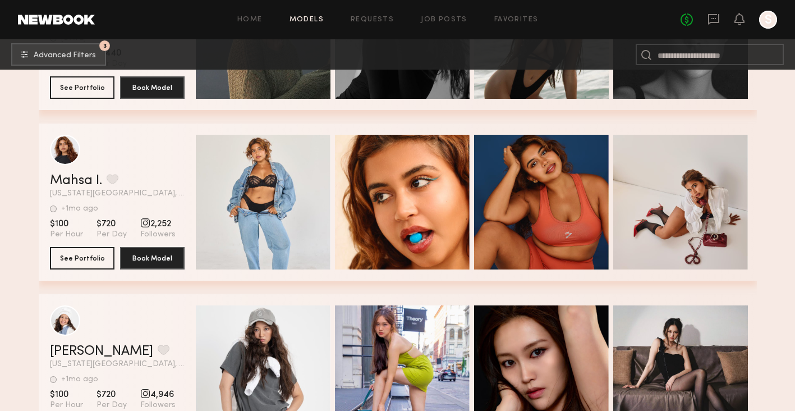
scroll to position [2905, 0]
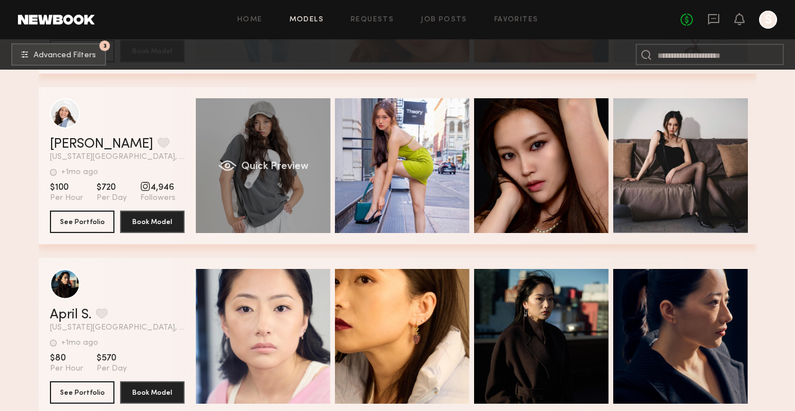
click at [274, 165] on span "Quick Preview" at bounding box center [274, 167] width 67 height 10
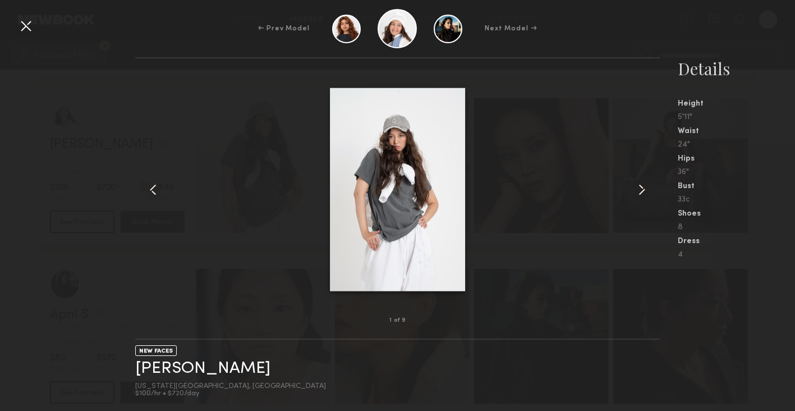
click at [647, 192] on common-icon at bounding box center [642, 190] width 18 height 18
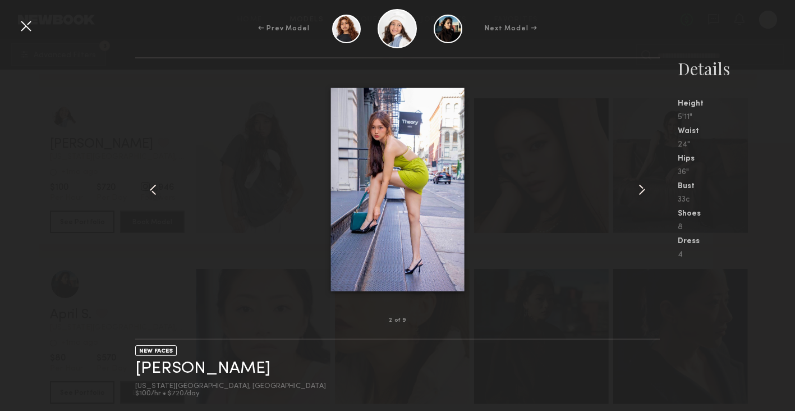
click at [647, 192] on common-icon at bounding box center [642, 190] width 18 height 18
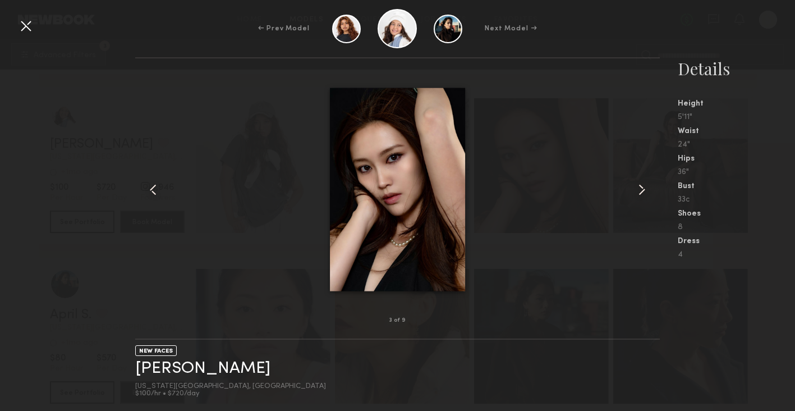
click at [647, 192] on common-icon at bounding box center [642, 190] width 18 height 18
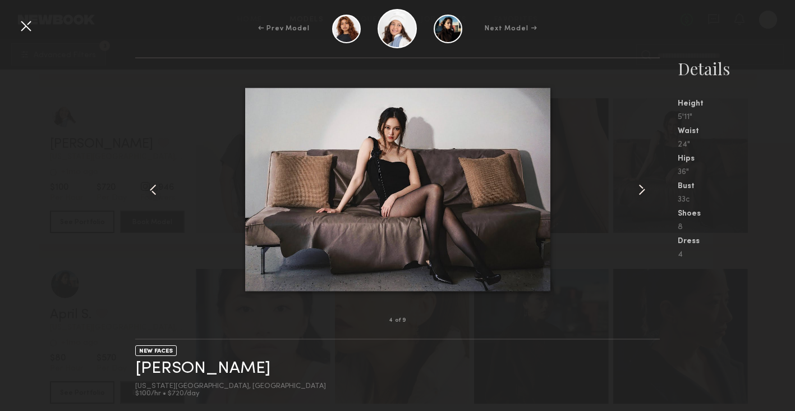
click at [647, 192] on common-icon at bounding box center [642, 190] width 18 height 18
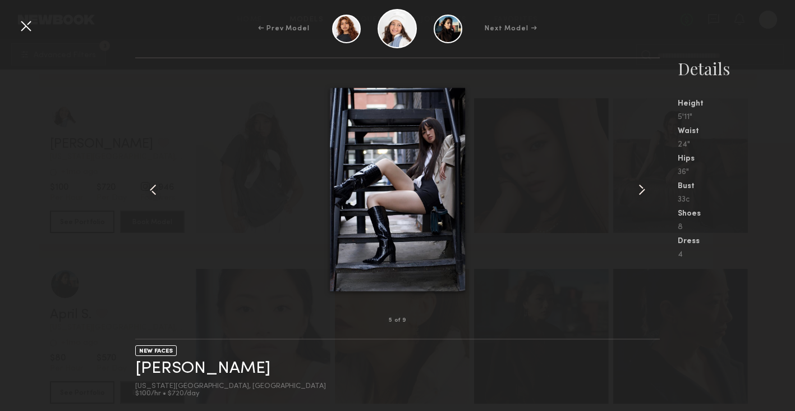
click at [647, 192] on common-icon at bounding box center [642, 190] width 18 height 18
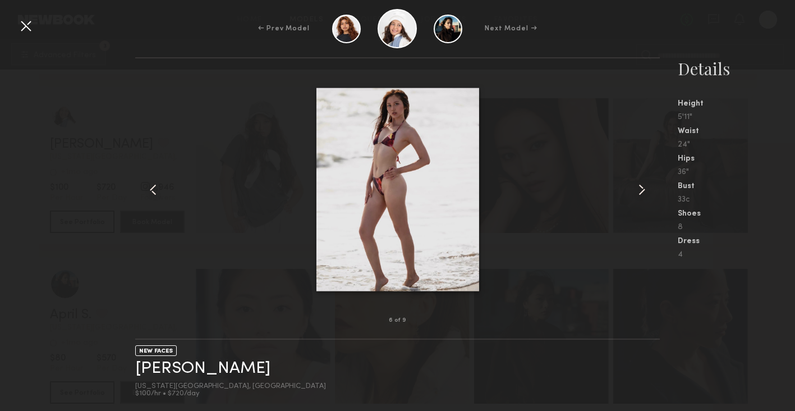
click at [647, 192] on common-icon at bounding box center [642, 190] width 18 height 18
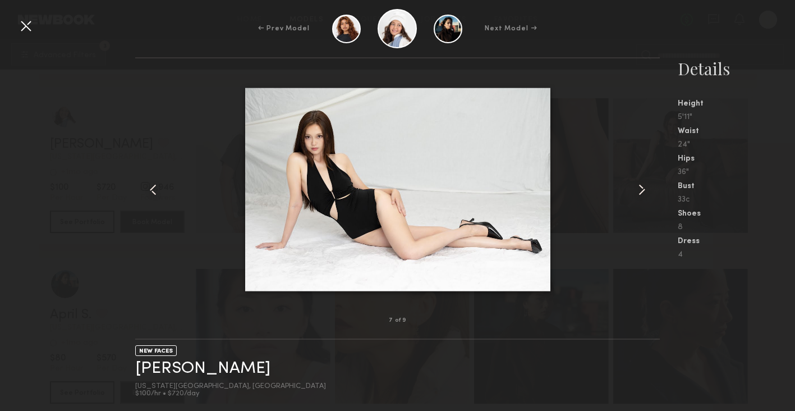
click at [646, 191] on common-icon at bounding box center [642, 190] width 18 height 18
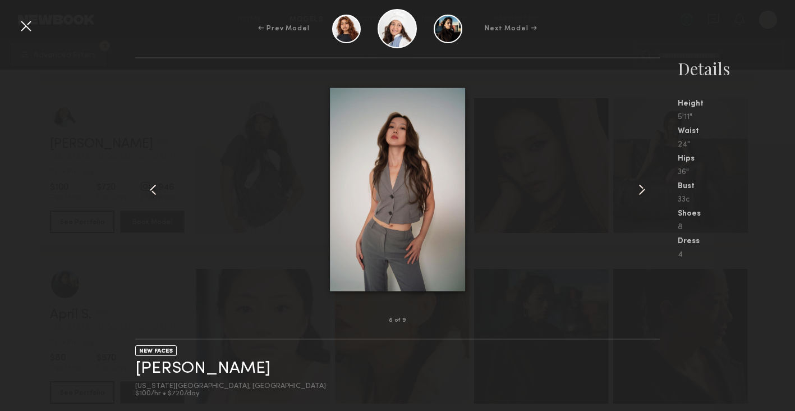
click at [646, 191] on common-icon at bounding box center [642, 190] width 18 height 18
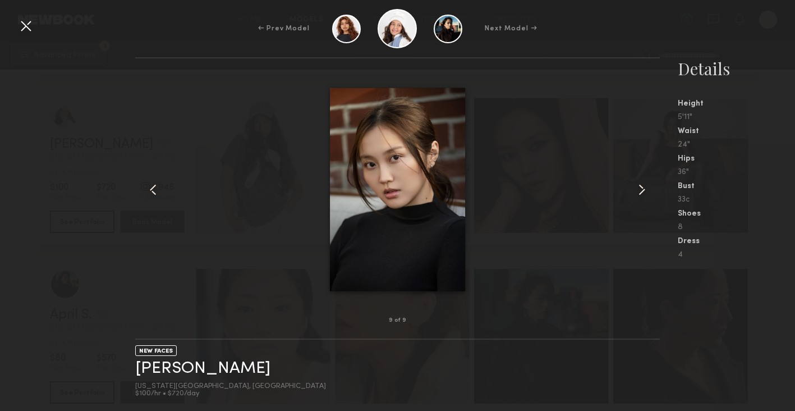
click at [646, 192] on common-icon at bounding box center [642, 190] width 18 height 18
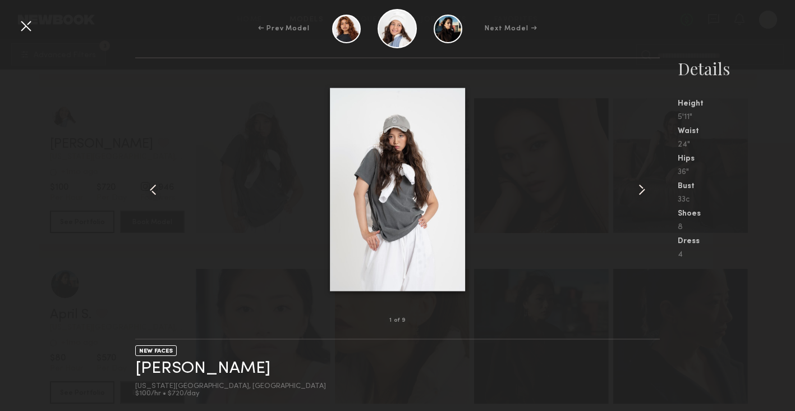
click at [646, 192] on common-icon at bounding box center [642, 190] width 18 height 18
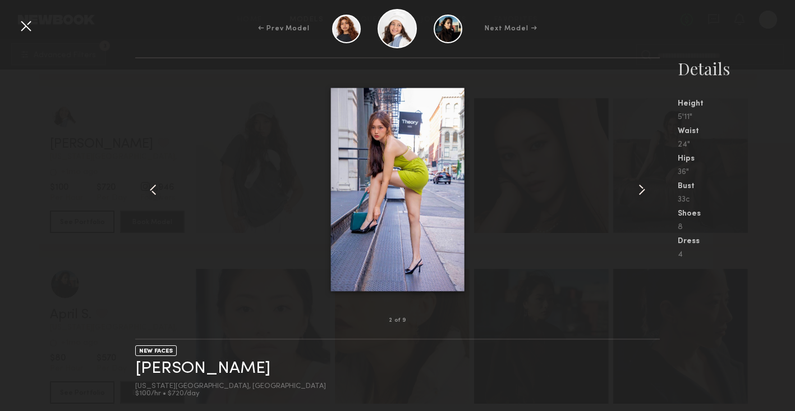
click at [646, 192] on common-icon at bounding box center [642, 190] width 18 height 18
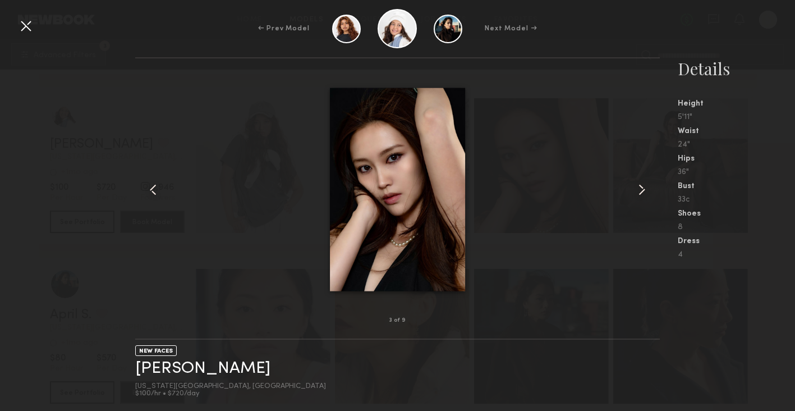
click at [26, 27] on div at bounding box center [26, 26] width 18 height 18
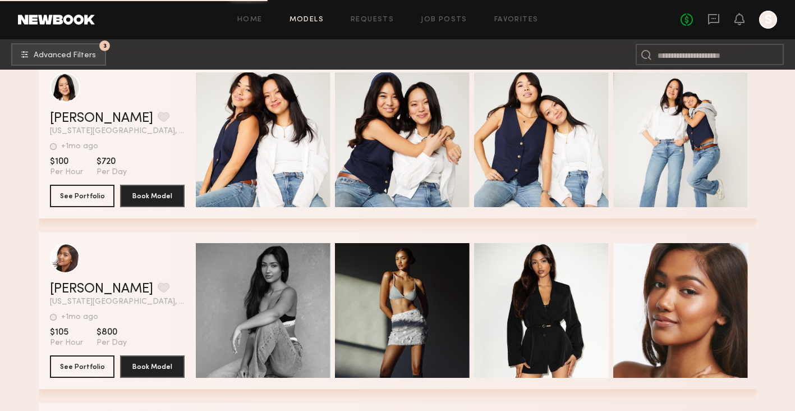
scroll to position [3630, 0]
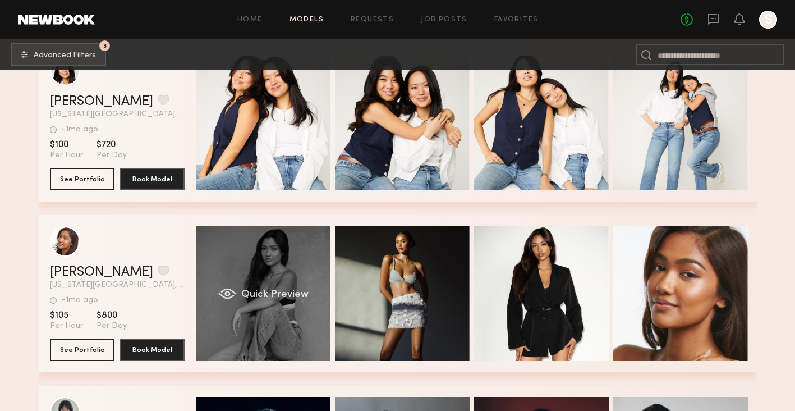
click at [291, 283] on div "Quick Preview" at bounding box center [263, 293] width 135 height 135
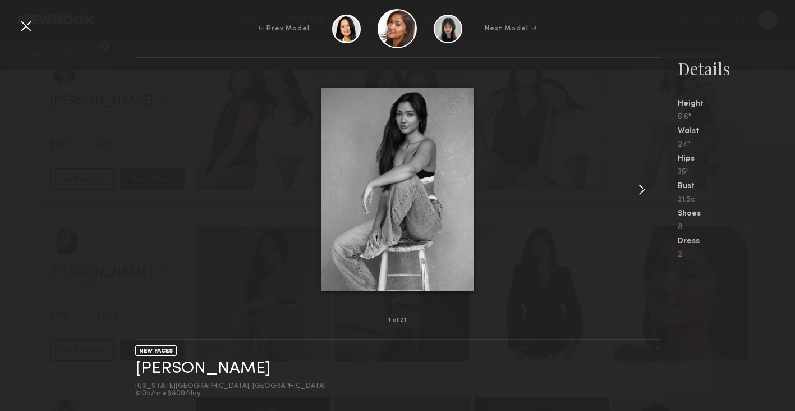
click at [644, 195] on common-icon at bounding box center [642, 190] width 18 height 18
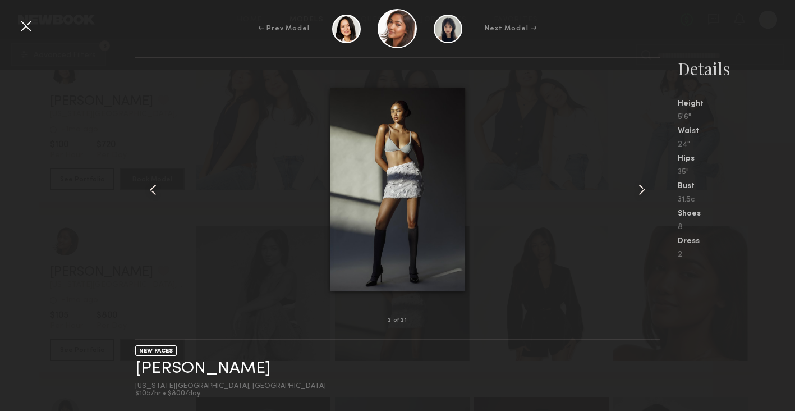
click at [644, 195] on common-icon at bounding box center [642, 190] width 18 height 18
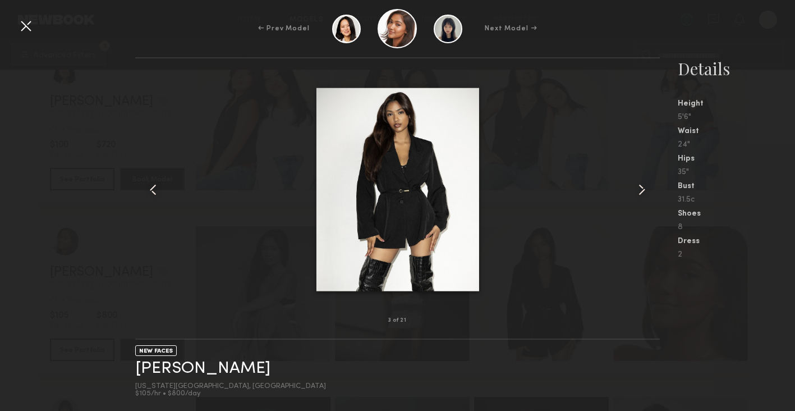
click at [154, 186] on common-icon at bounding box center [153, 190] width 18 height 18
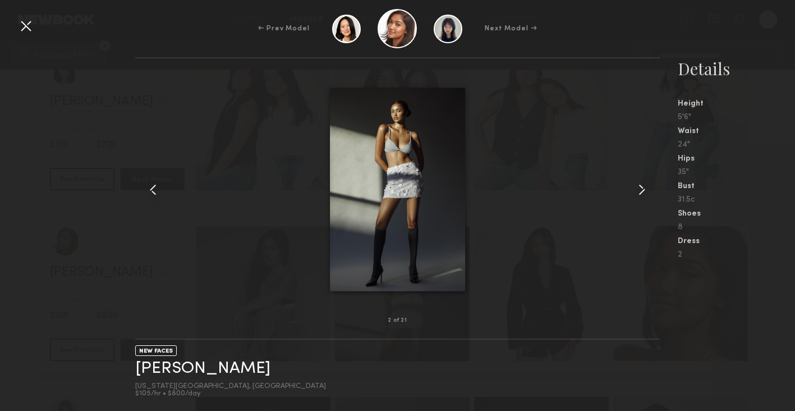
click at [26, 23] on div at bounding box center [26, 26] width 18 height 18
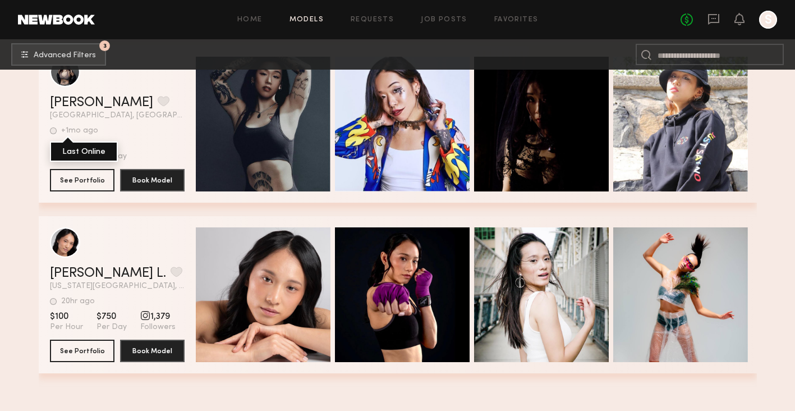
scroll to position [5005, 0]
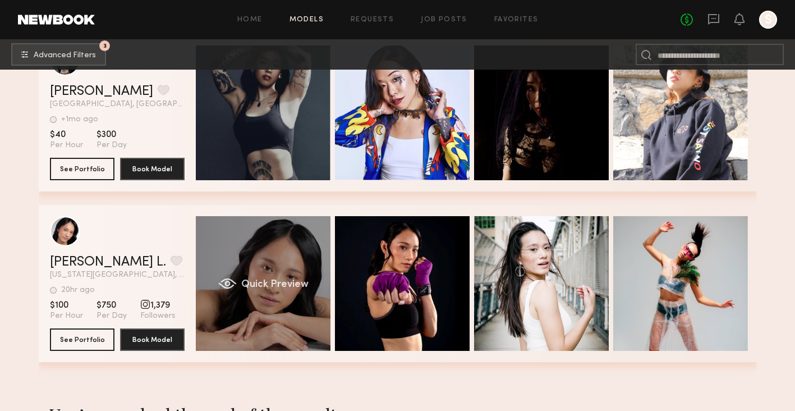
click at [311, 296] on div "Quick Preview" at bounding box center [263, 283] width 135 height 135
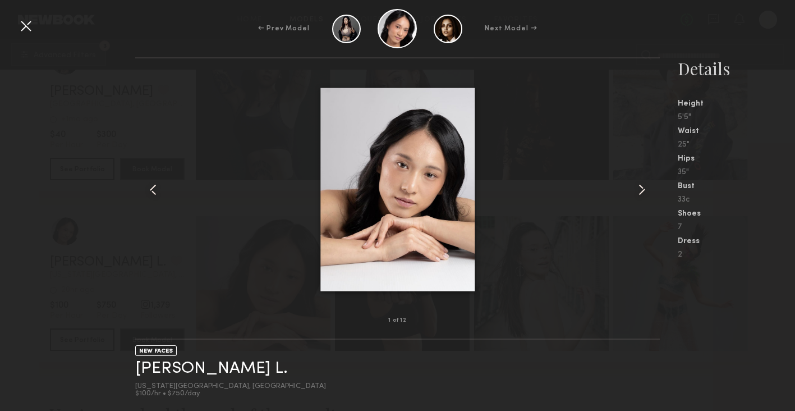
click at [648, 187] on common-icon at bounding box center [642, 190] width 18 height 18
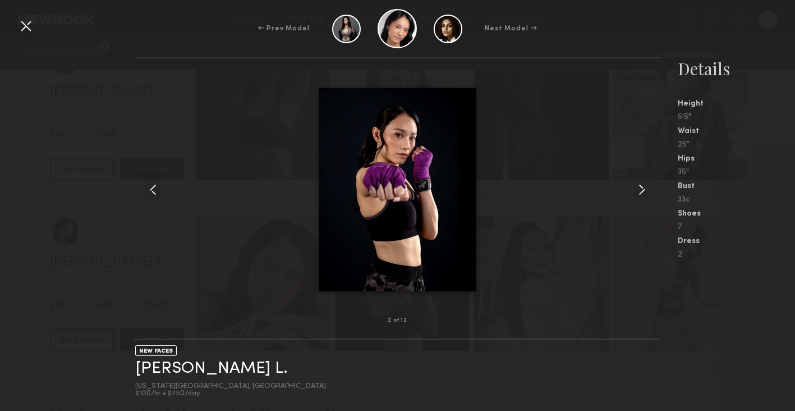
click at [648, 187] on common-icon at bounding box center [642, 190] width 18 height 18
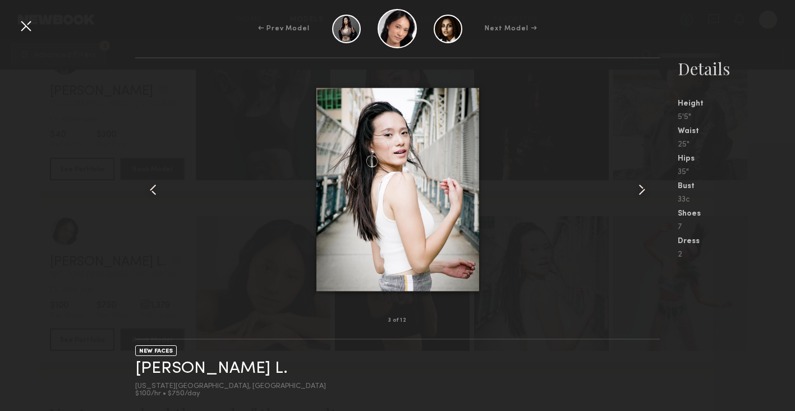
click at [648, 187] on common-icon at bounding box center [642, 190] width 18 height 18
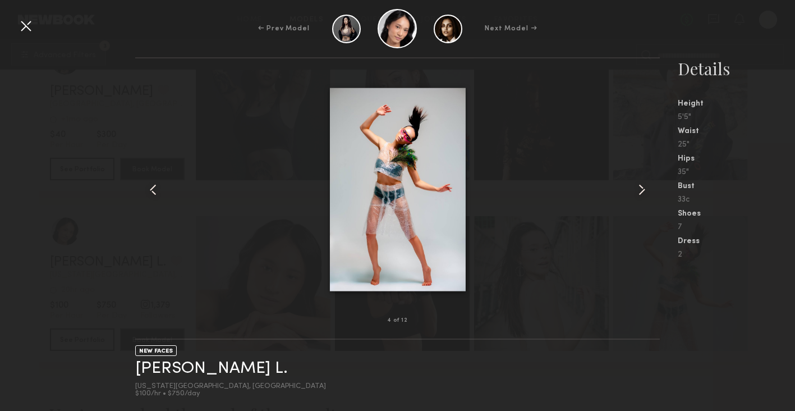
click at [648, 187] on common-icon at bounding box center [642, 190] width 18 height 18
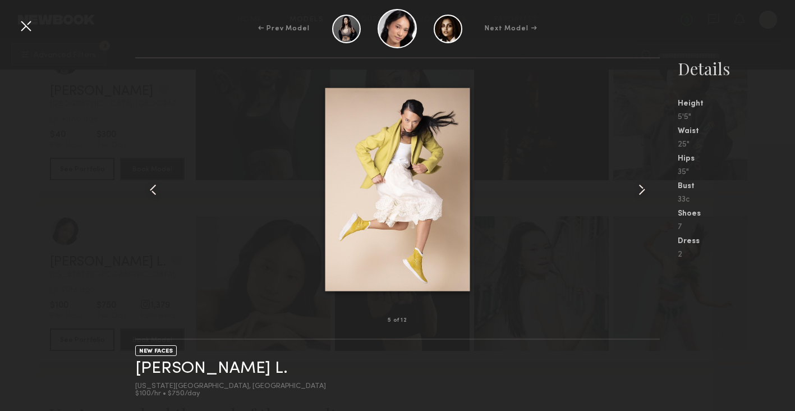
click at [648, 187] on common-icon at bounding box center [642, 190] width 18 height 18
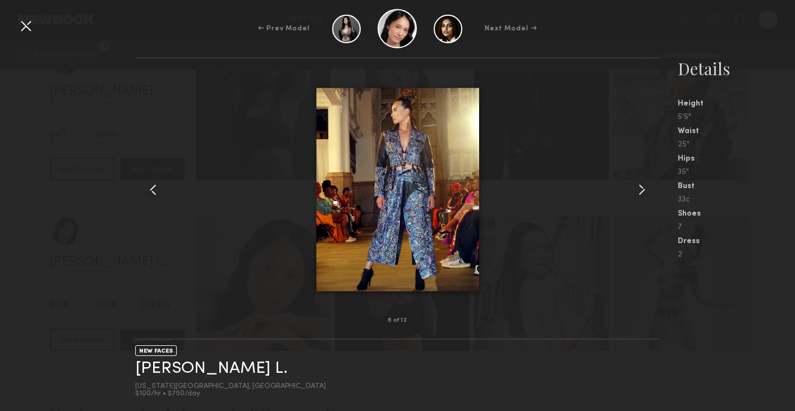
click at [648, 187] on common-icon at bounding box center [642, 190] width 18 height 18
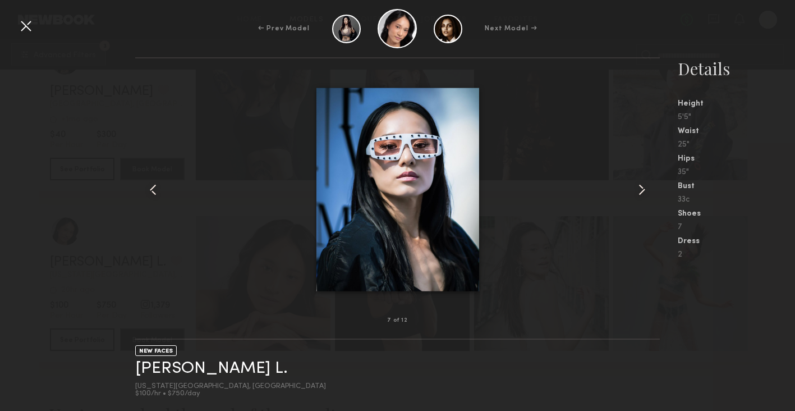
click at [18, 27] on div at bounding box center [26, 26] width 18 height 18
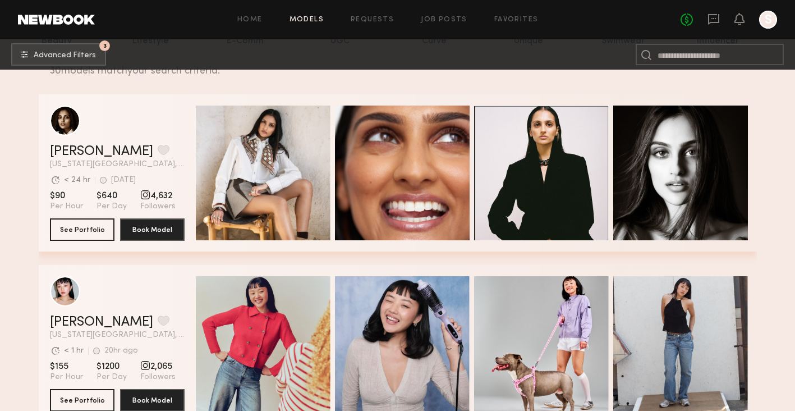
scroll to position [169, 0]
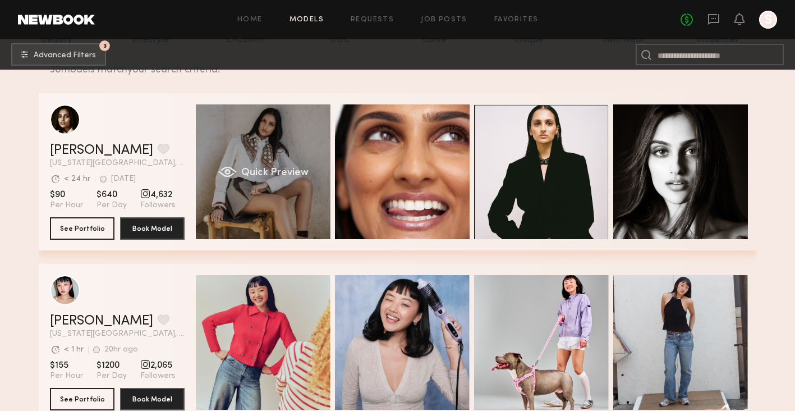
click at [265, 181] on div "Quick Preview" at bounding box center [263, 171] width 135 height 135
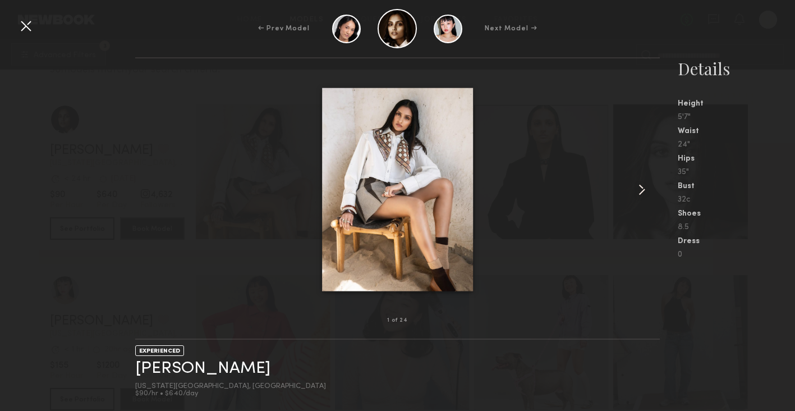
click at [30, 23] on div at bounding box center [26, 26] width 18 height 18
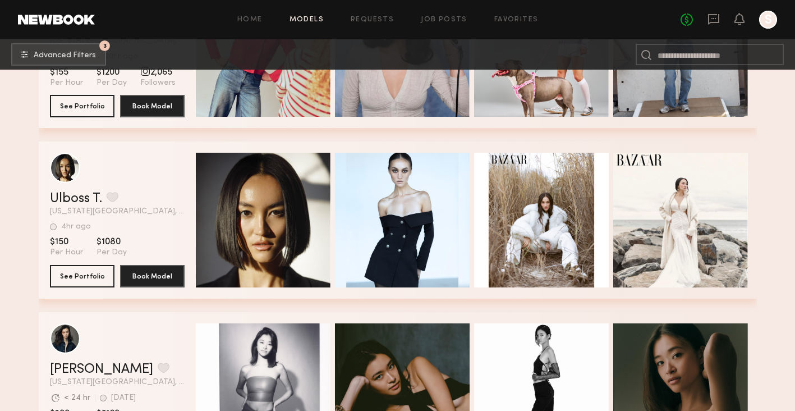
scroll to position [460, 0]
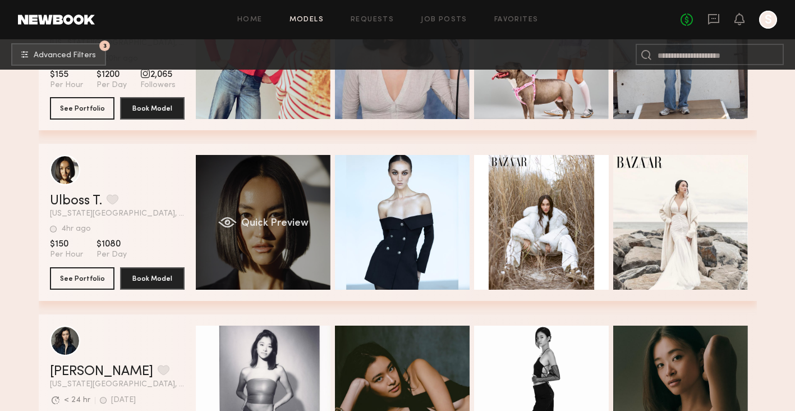
click at [285, 213] on div "Quick Preview" at bounding box center [263, 222] width 135 height 135
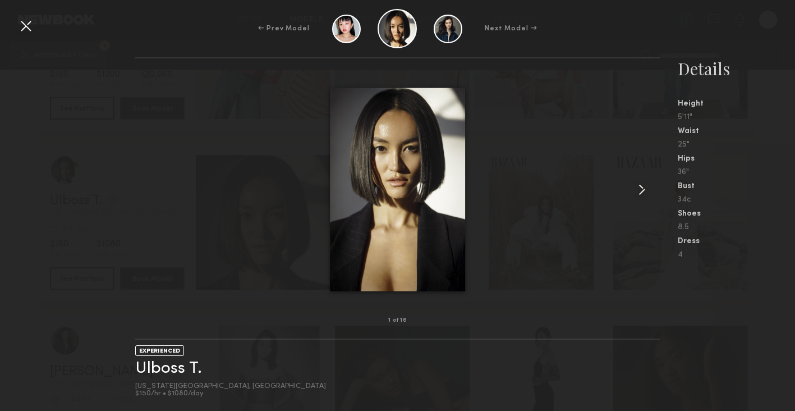
click at [643, 185] on common-icon at bounding box center [642, 190] width 18 height 18
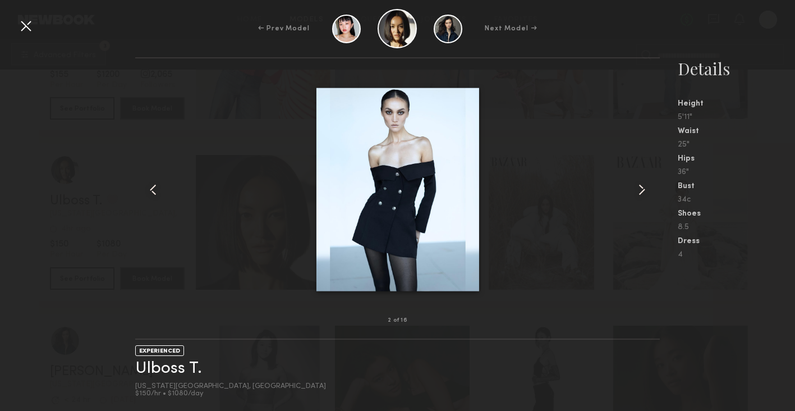
click at [644, 185] on common-icon at bounding box center [642, 190] width 18 height 18
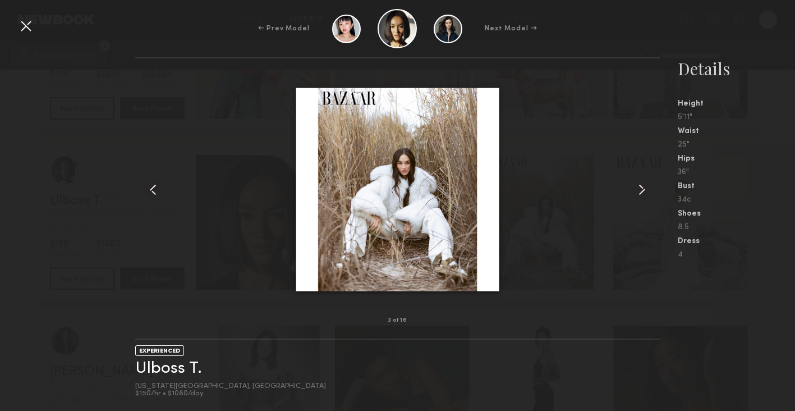
click at [644, 185] on common-icon at bounding box center [642, 190] width 18 height 18
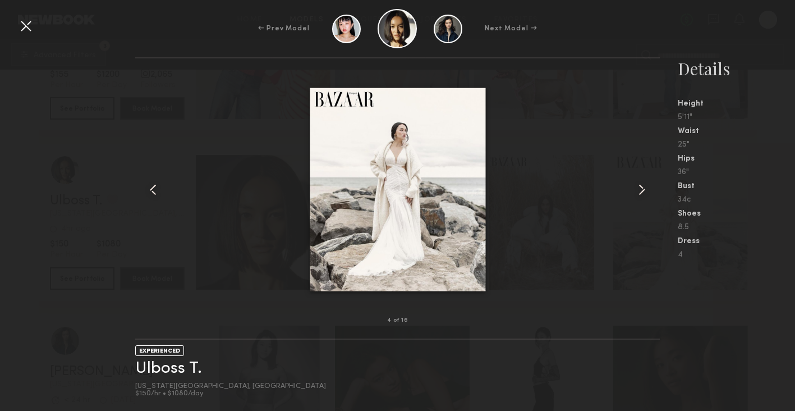
click at [644, 185] on common-icon at bounding box center [642, 190] width 18 height 18
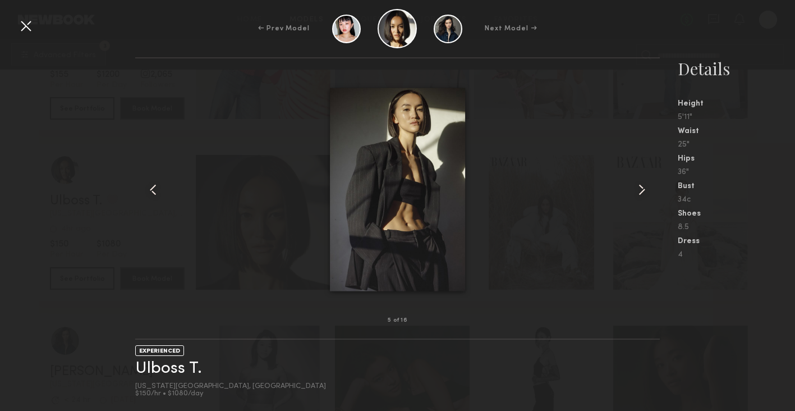
click at [639, 191] on common-icon at bounding box center [642, 190] width 18 height 18
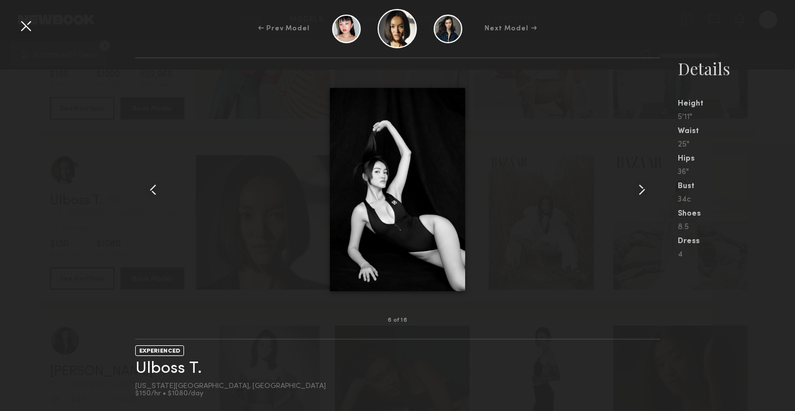
click at [646, 191] on common-icon at bounding box center [642, 190] width 18 height 18
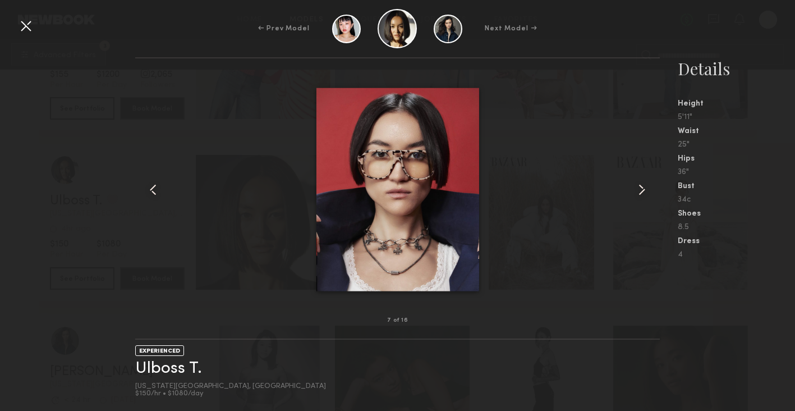
click at [646, 191] on common-icon at bounding box center [642, 190] width 18 height 18
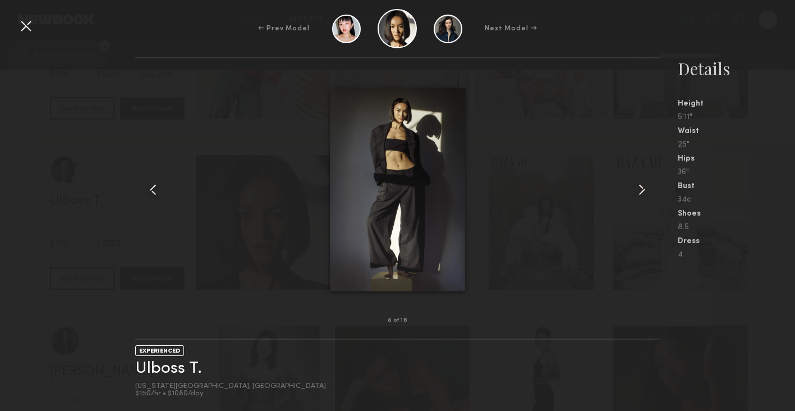
click at [638, 187] on common-icon at bounding box center [642, 190] width 18 height 18
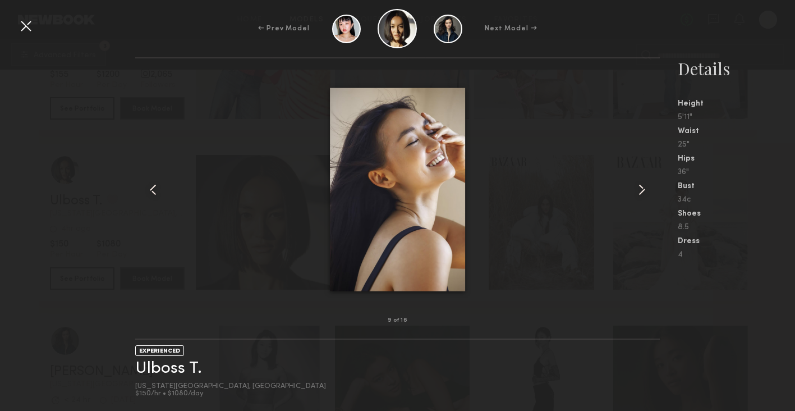
click at [638, 187] on common-icon at bounding box center [642, 190] width 18 height 18
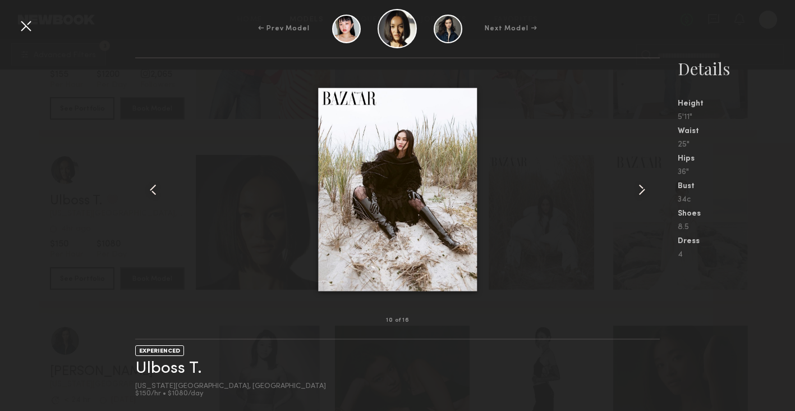
click at [638, 187] on common-icon at bounding box center [642, 190] width 18 height 18
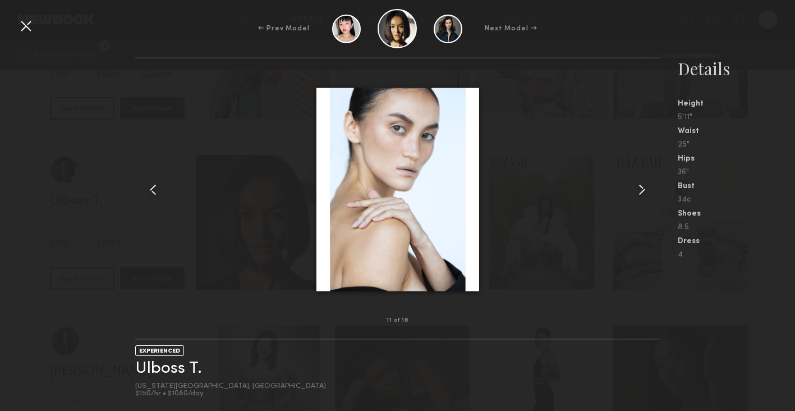
click at [638, 187] on common-icon at bounding box center [642, 190] width 18 height 18
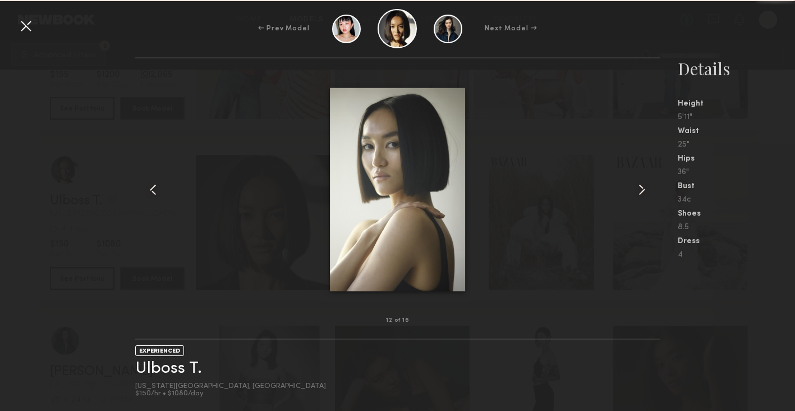
click at [638, 187] on common-icon at bounding box center [642, 190] width 18 height 18
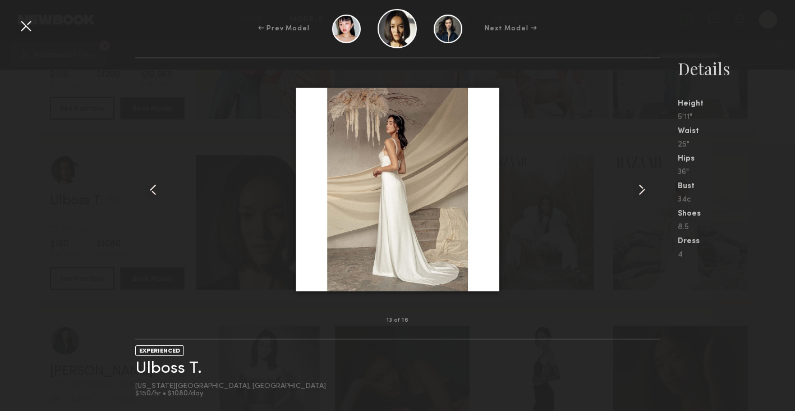
click at [638, 187] on common-icon at bounding box center [642, 190] width 18 height 18
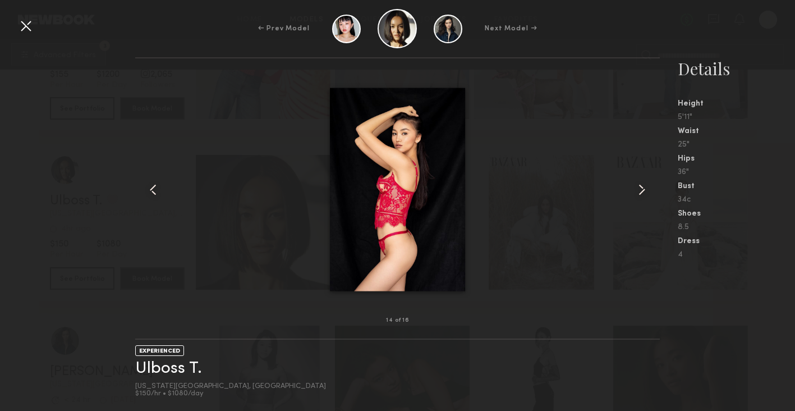
click at [643, 186] on common-icon at bounding box center [642, 190] width 18 height 18
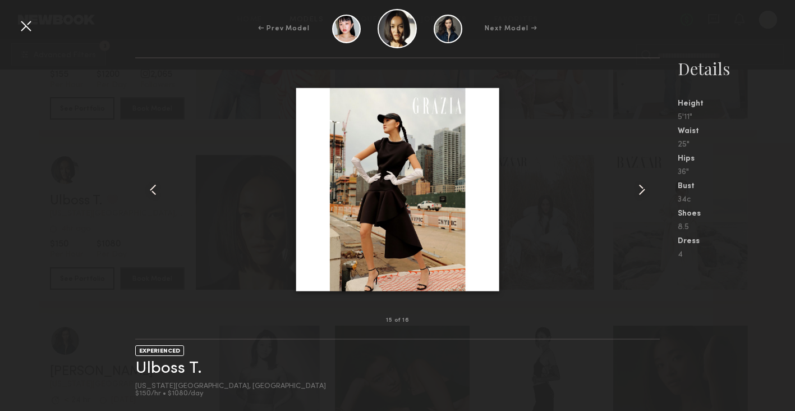
click at [643, 186] on common-icon at bounding box center [642, 190] width 18 height 18
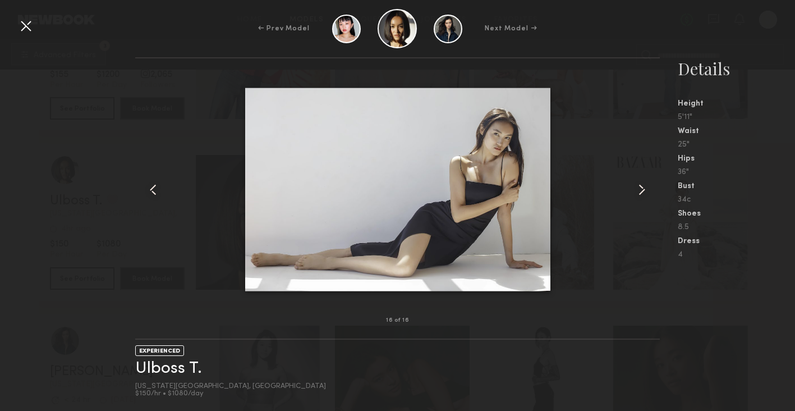
click at [643, 186] on common-icon at bounding box center [642, 190] width 18 height 18
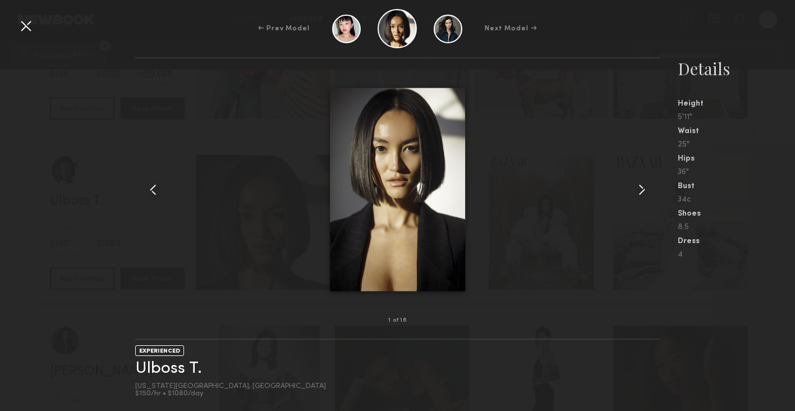
click at [643, 186] on common-icon at bounding box center [642, 190] width 18 height 18
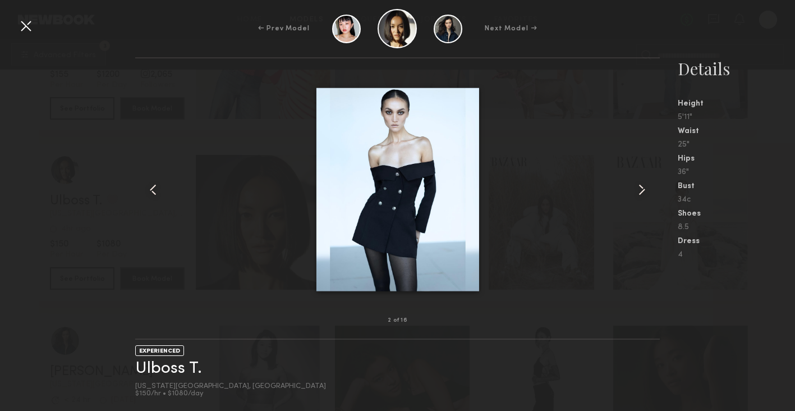
click at [643, 186] on common-icon at bounding box center [642, 190] width 18 height 18
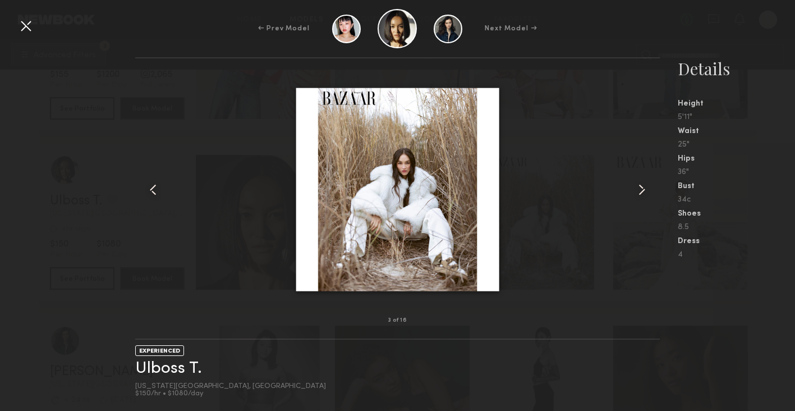
click at [25, 25] on div at bounding box center [26, 26] width 18 height 18
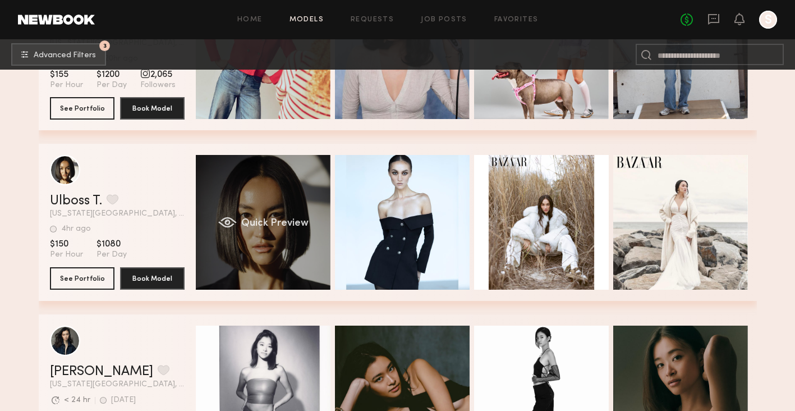
click at [292, 199] on div "Quick Preview" at bounding box center [263, 222] width 135 height 135
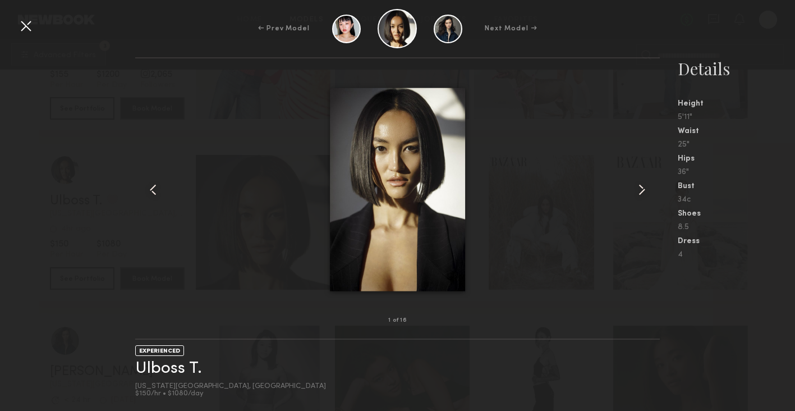
click at [28, 27] on div at bounding box center [26, 26] width 18 height 18
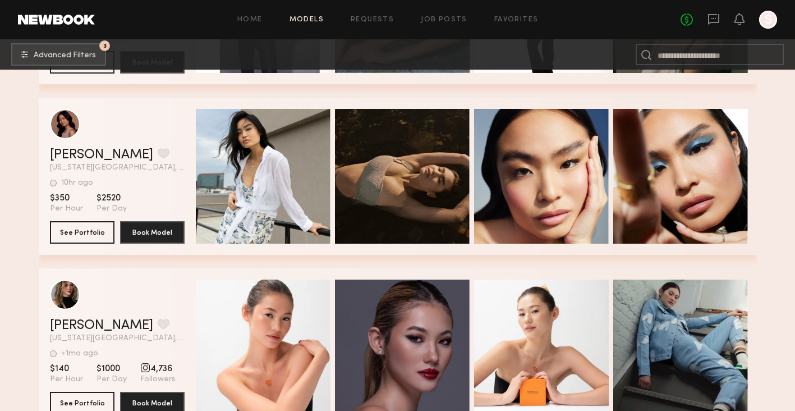
scroll to position [848, 0]
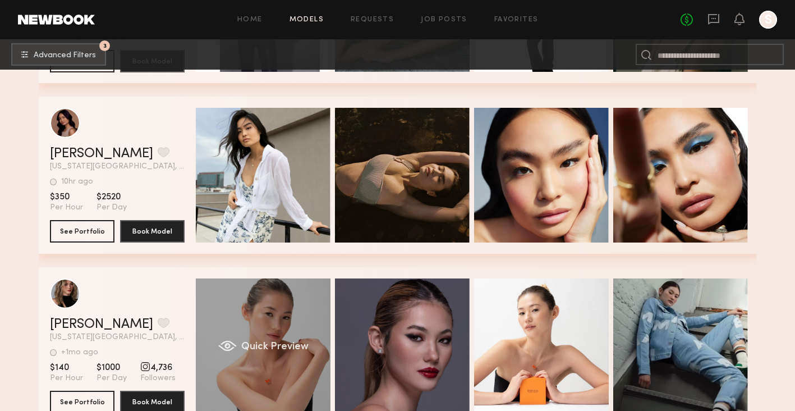
click at [285, 332] on div "Quick Preview" at bounding box center [263, 345] width 135 height 135
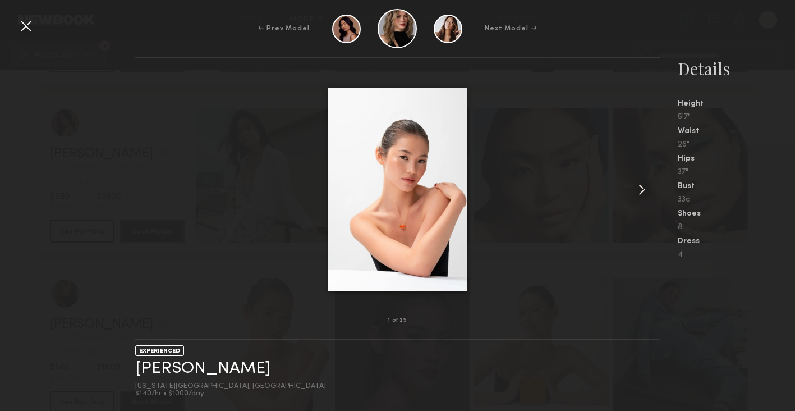
click at [636, 194] on common-icon at bounding box center [642, 190] width 18 height 18
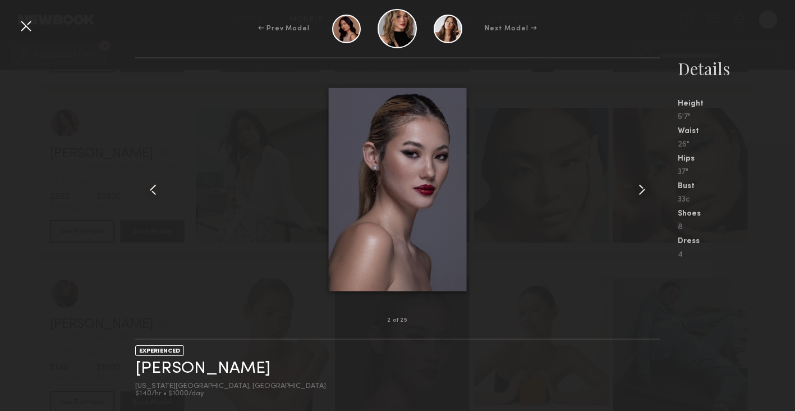
click at [636, 192] on common-icon at bounding box center [642, 190] width 18 height 18
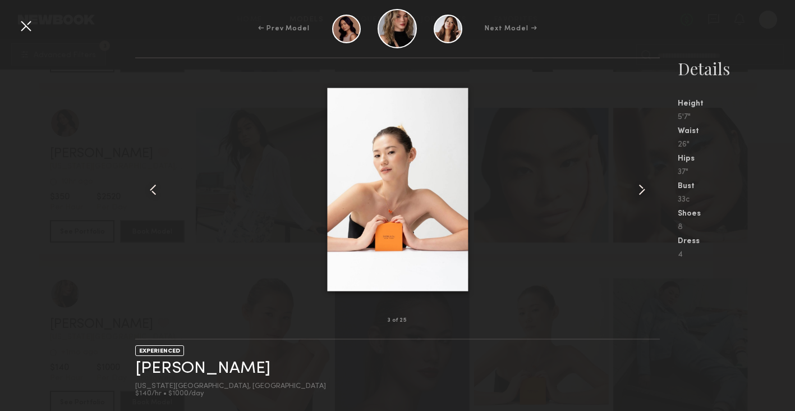
click at [636, 192] on common-icon at bounding box center [642, 190] width 18 height 18
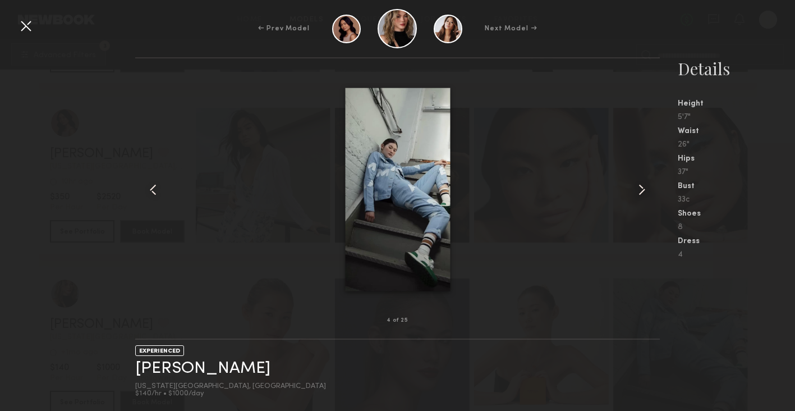
click at [636, 192] on common-icon at bounding box center [642, 190] width 18 height 18
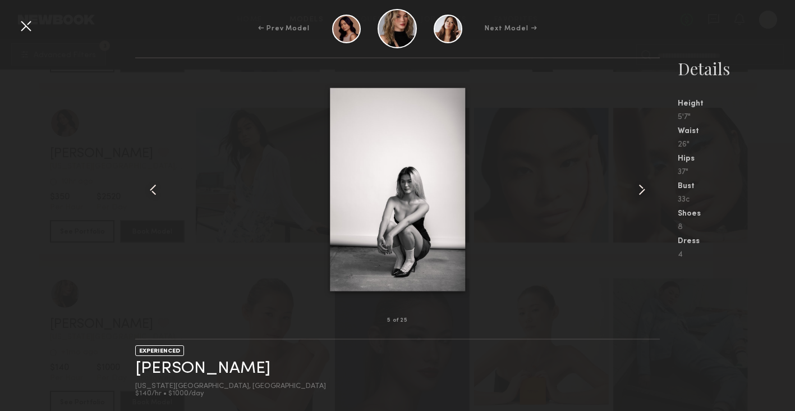
click at [636, 192] on common-icon at bounding box center [642, 190] width 18 height 18
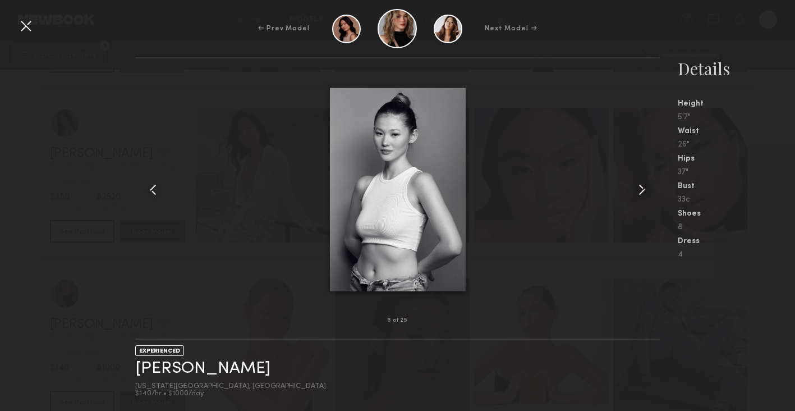
click at [31, 31] on div at bounding box center [26, 26] width 18 height 18
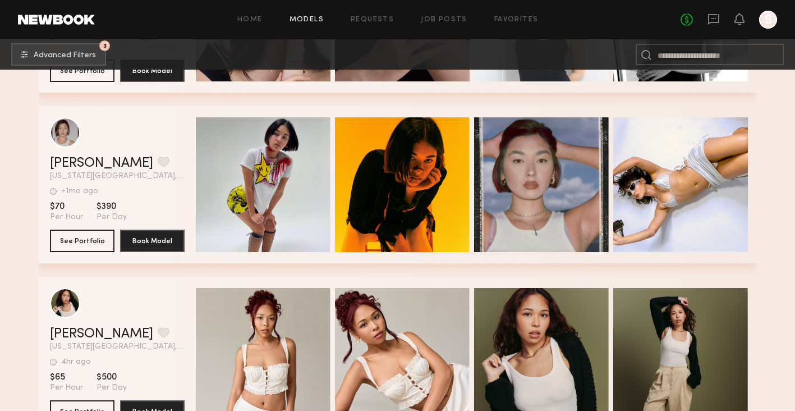
scroll to position [2312, 0]
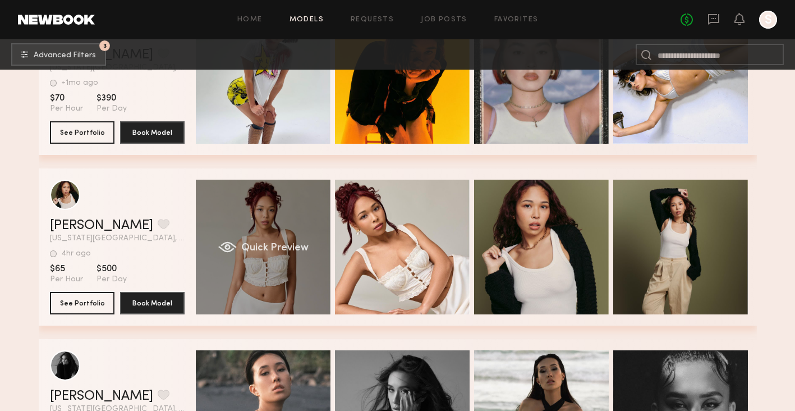
click at [316, 297] on div "Quick Preview" at bounding box center [263, 247] width 135 height 135
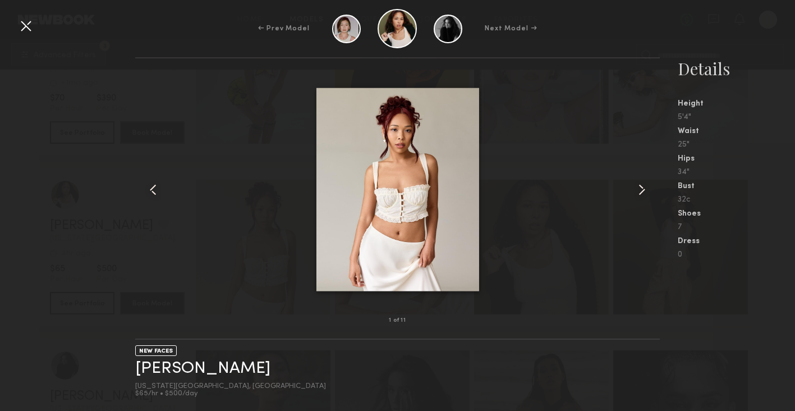
click at [648, 188] on common-icon at bounding box center [642, 190] width 18 height 18
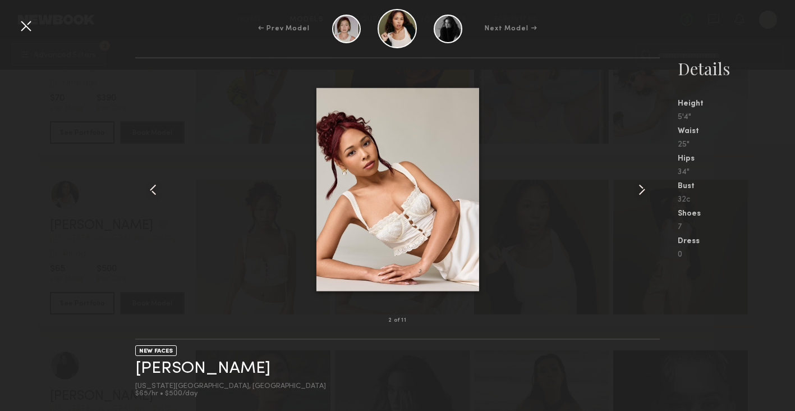
click at [29, 31] on div at bounding box center [26, 26] width 18 height 18
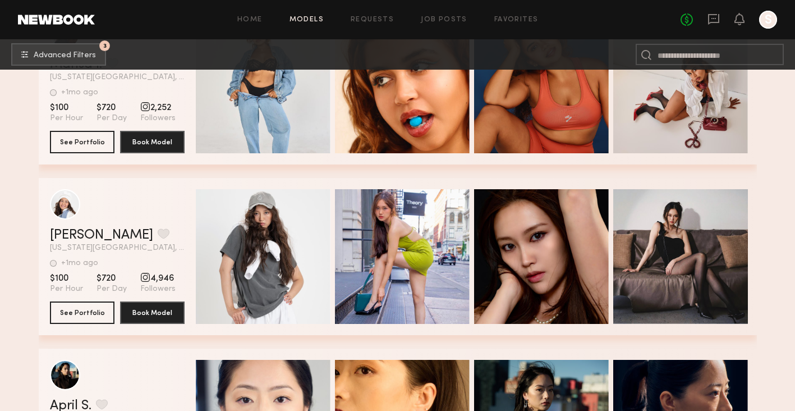
scroll to position [2943, 0]
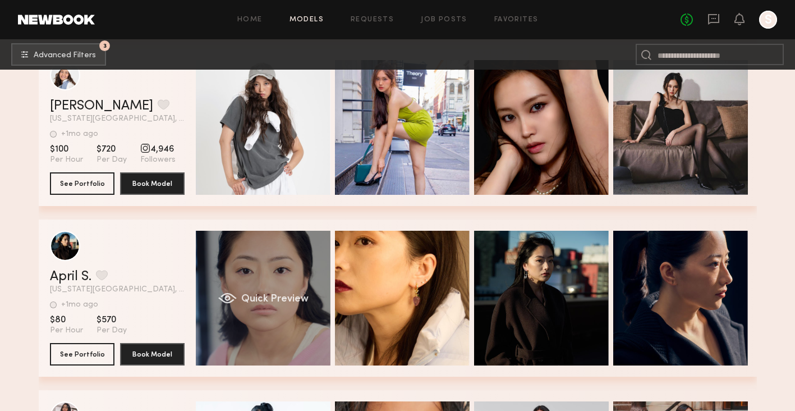
click at [272, 265] on div "Quick Preview" at bounding box center [263, 298] width 135 height 135
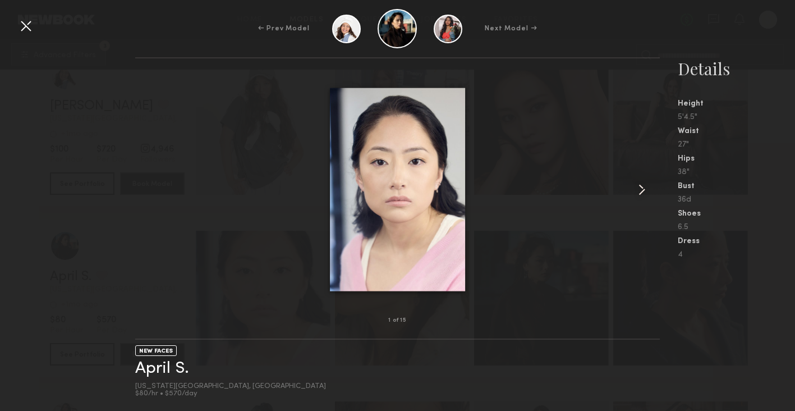
click at [24, 23] on div at bounding box center [26, 26] width 18 height 18
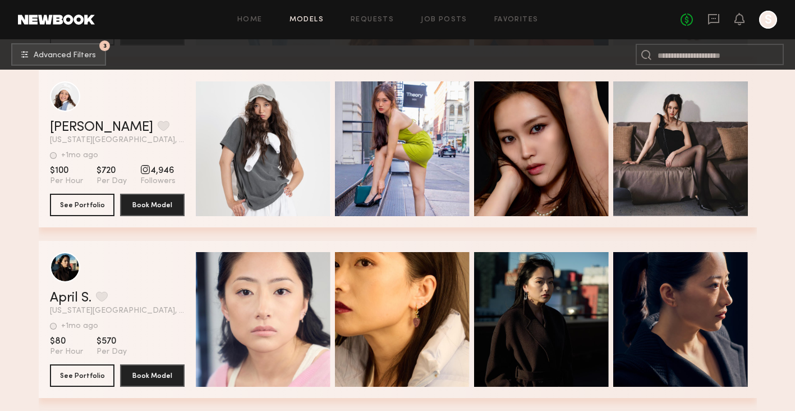
scroll to position [2584, 0]
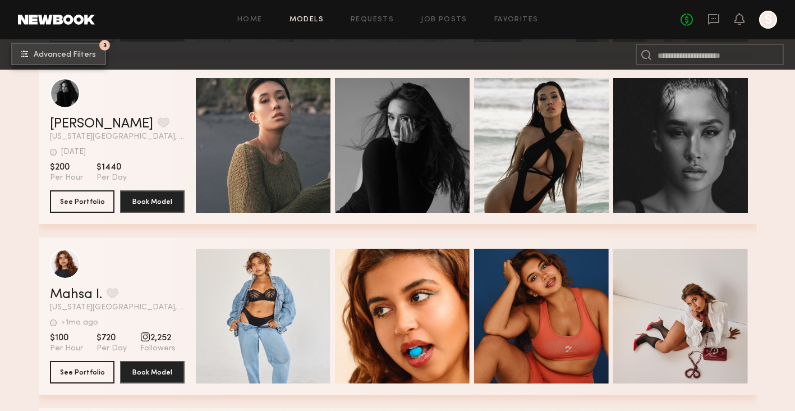
click at [74, 54] on span "Advanced Filters" at bounding box center [65, 55] width 62 height 8
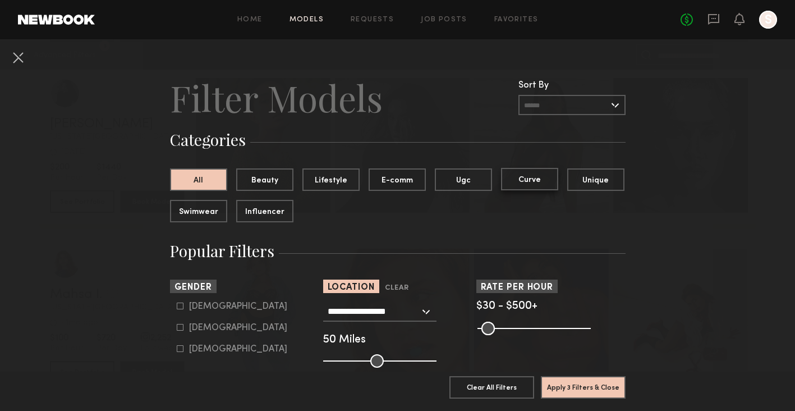
click at [543, 179] on button "Curve" at bounding box center [529, 179] width 57 height 22
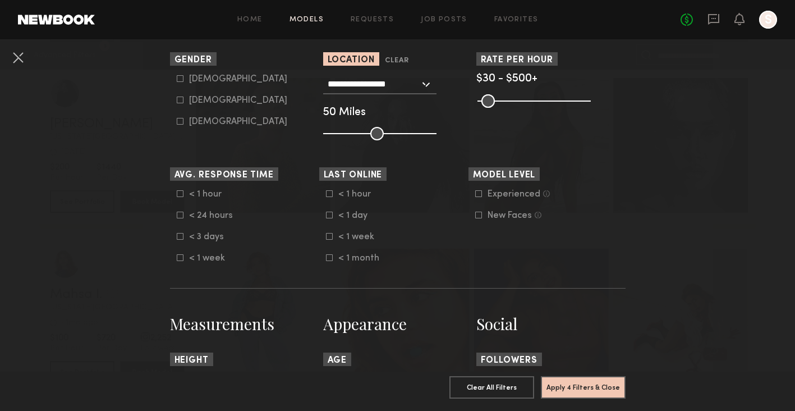
scroll to position [228, 0]
click at [600, 380] on button "Apply 4 Filters & Close" at bounding box center [583, 386] width 85 height 22
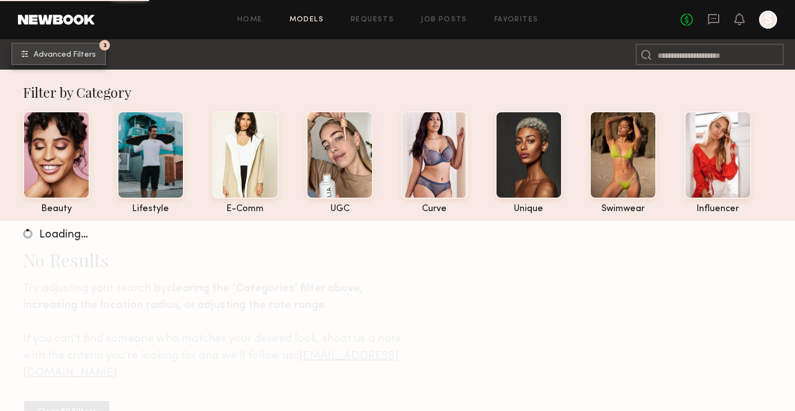
click at [82, 58] on button "3 Advanced Filters" at bounding box center [58, 54] width 95 height 22
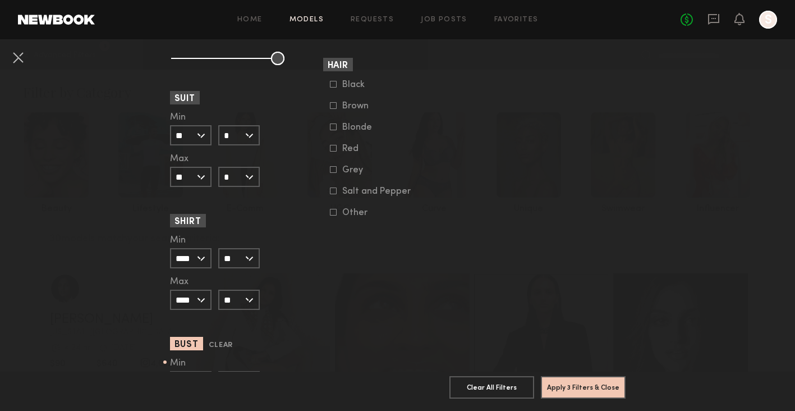
scroll to position [1075, 0]
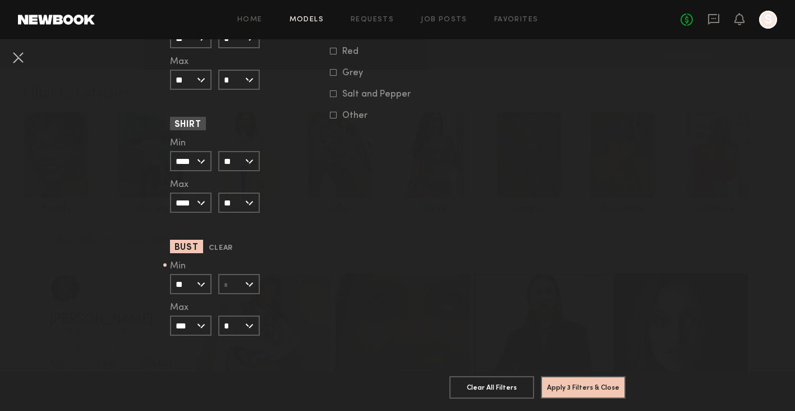
click at [251, 286] on input "text" at bounding box center [239, 284] width 42 height 20
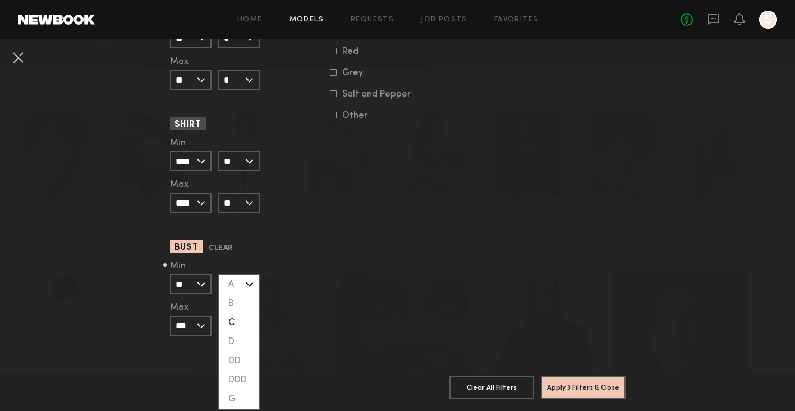
click at [245, 324] on div "C" at bounding box center [238, 322] width 39 height 19
type input "*"
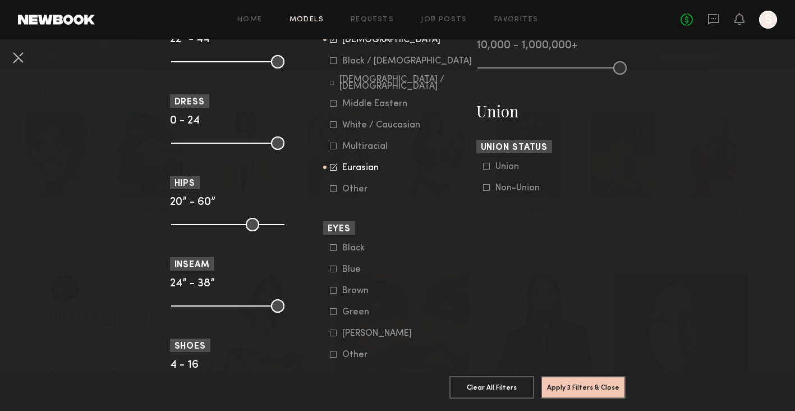
scroll to position [649, 0]
click at [334, 169] on icon at bounding box center [333, 166] width 7 height 7
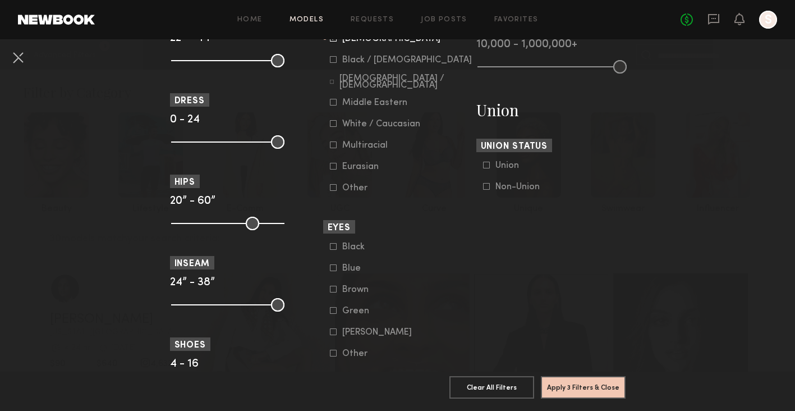
scroll to position [589, 0]
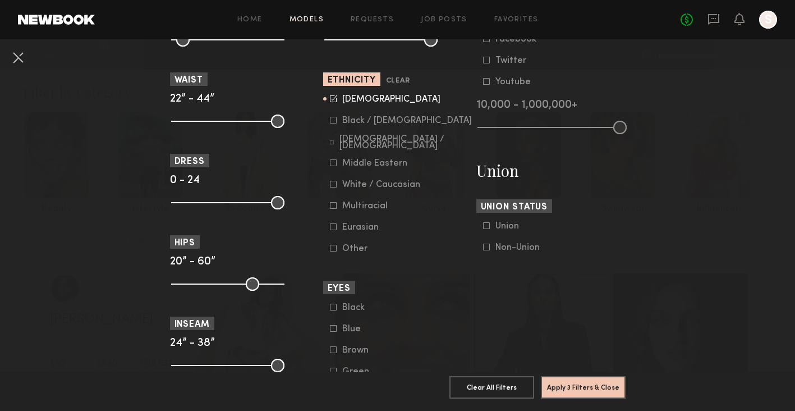
click at [336, 100] on icon at bounding box center [333, 98] width 7 height 7
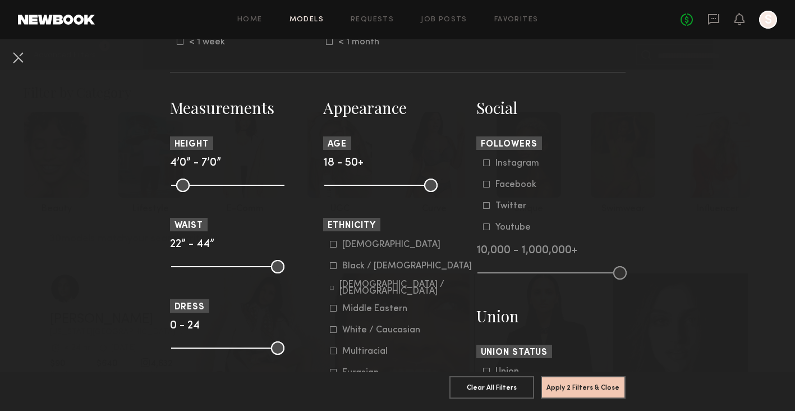
scroll to position [443, 0]
click at [595, 383] on button "Apply 2 Filters & Close" at bounding box center [583, 386] width 85 height 22
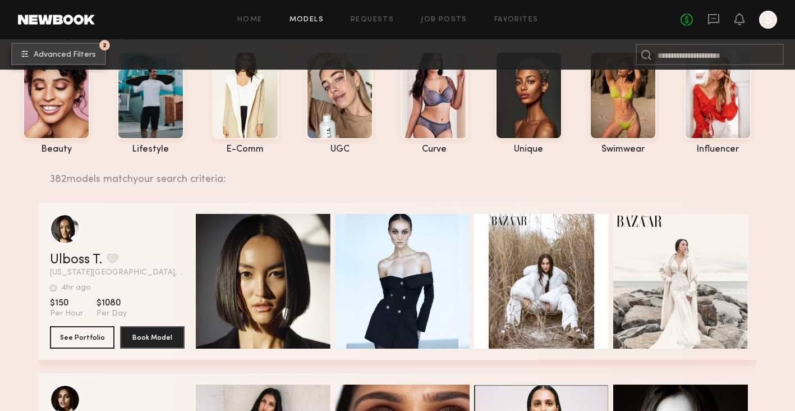
scroll to position [15, 0]
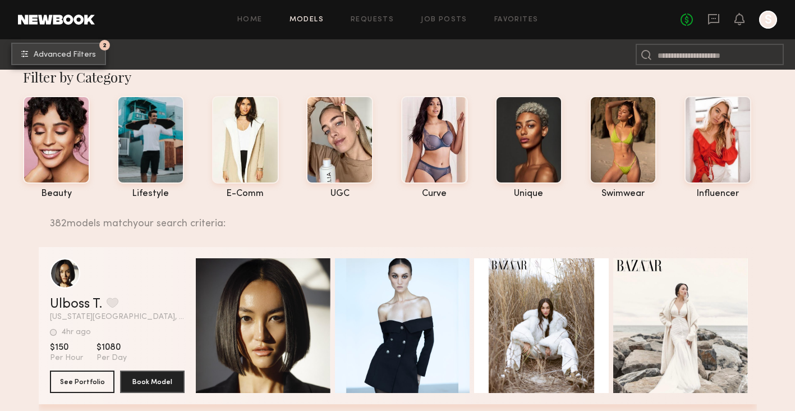
click at [89, 57] on span "Advanced Filters" at bounding box center [65, 55] width 62 height 8
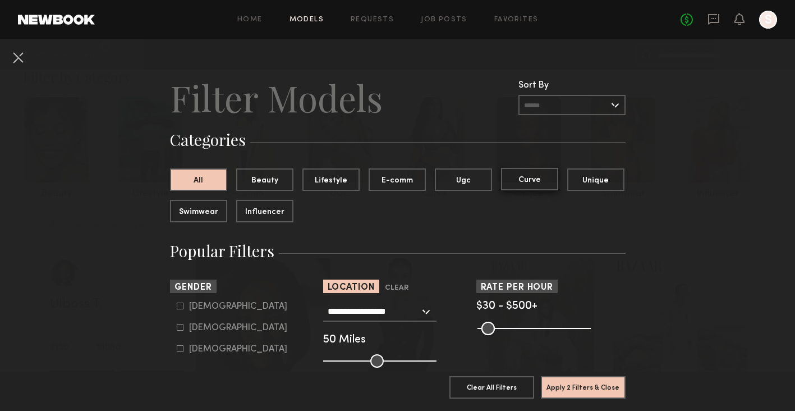
click at [523, 177] on button "Curve" at bounding box center [529, 179] width 57 height 22
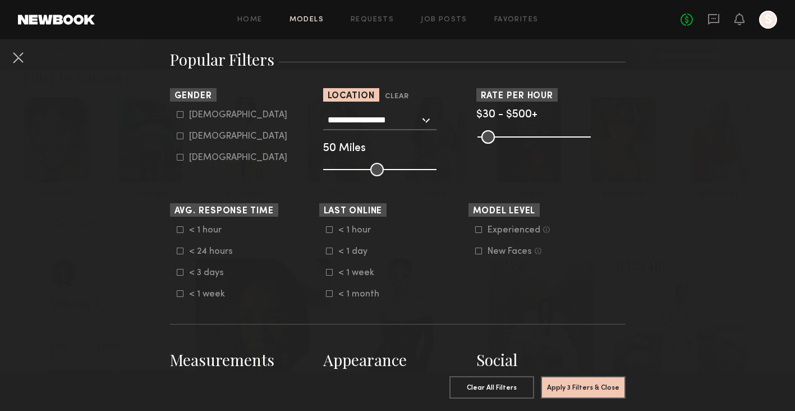
scroll to position [90, 0]
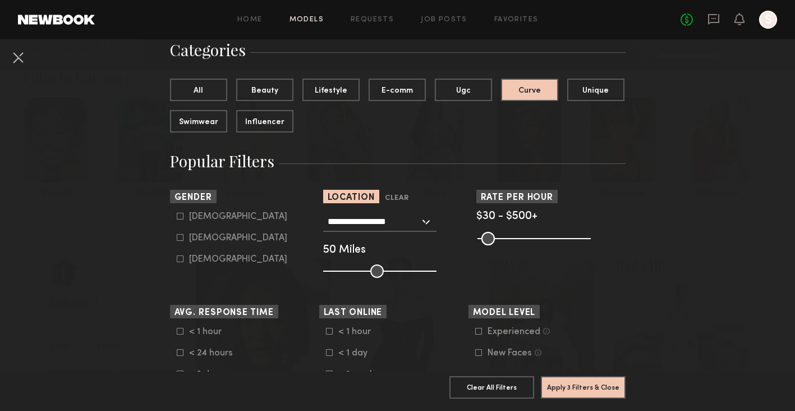
click at [177, 240] on icon at bounding box center [180, 237] width 7 height 7
type input "**"
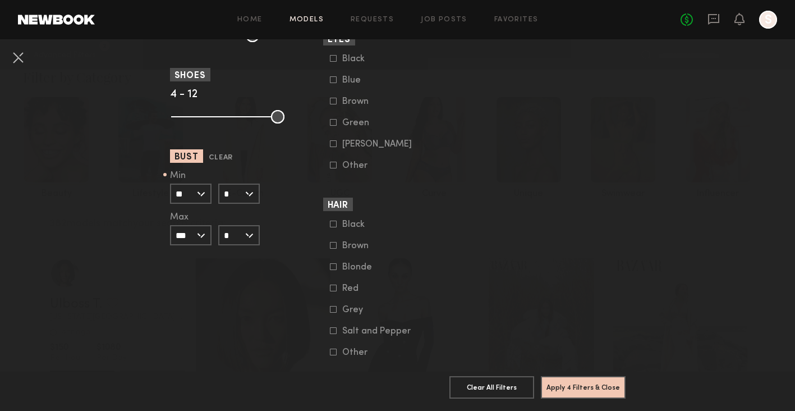
scroll to position [862, 0]
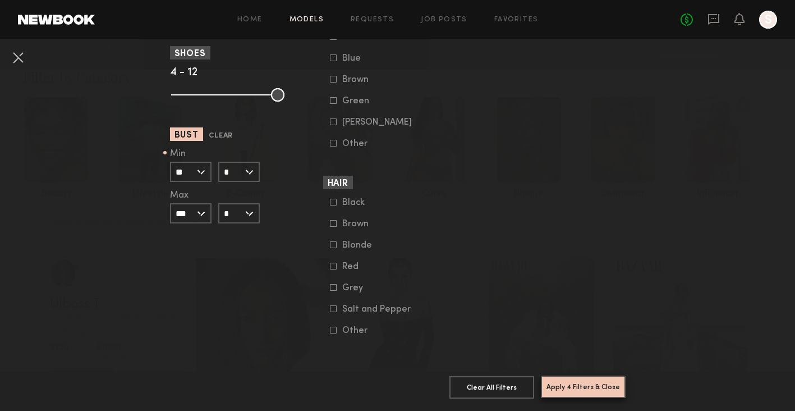
click at [577, 396] on button "Apply 4 Filters & Close" at bounding box center [583, 386] width 85 height 22
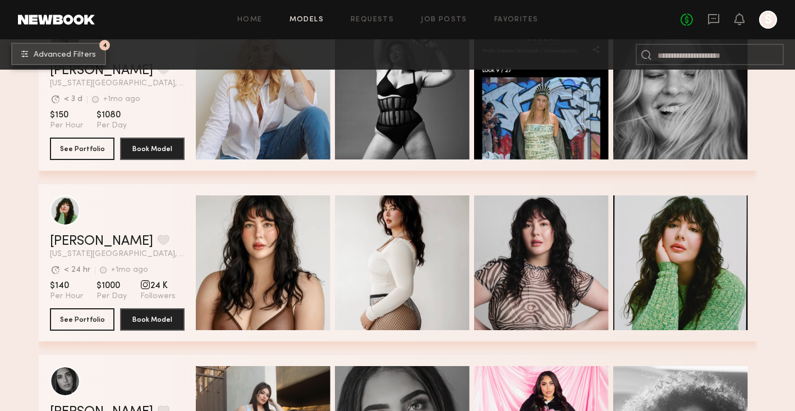
scroll to position [442, 0]
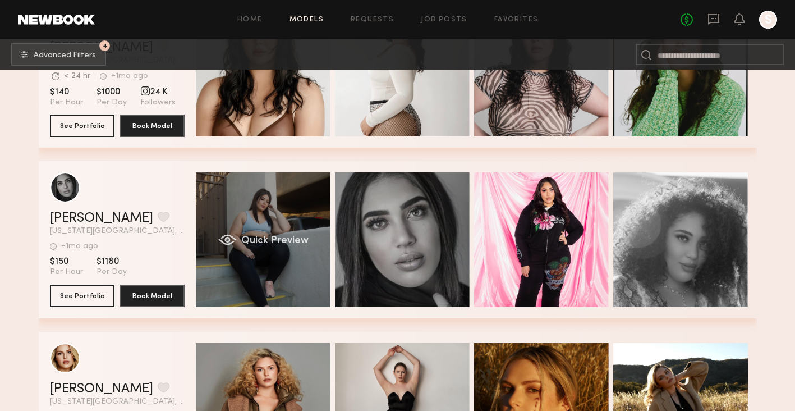
click at [273, 242] on span "Quick Preview" at bounding box center [274, 241] width 67 height 10
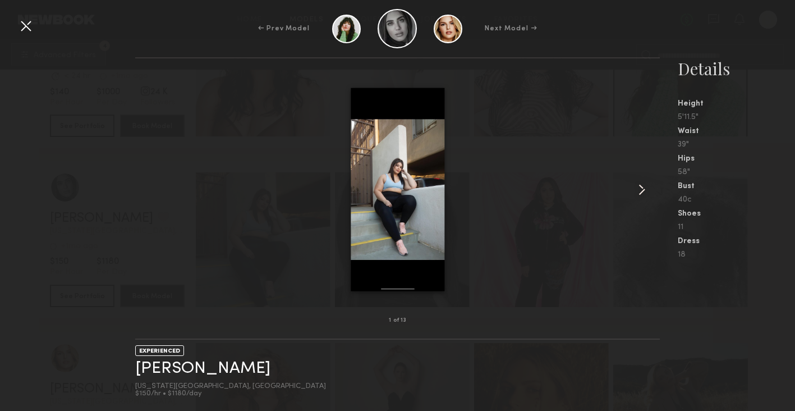
click at [647, 184] on common-icon at bounding box center [642, 190] width 18 height 18
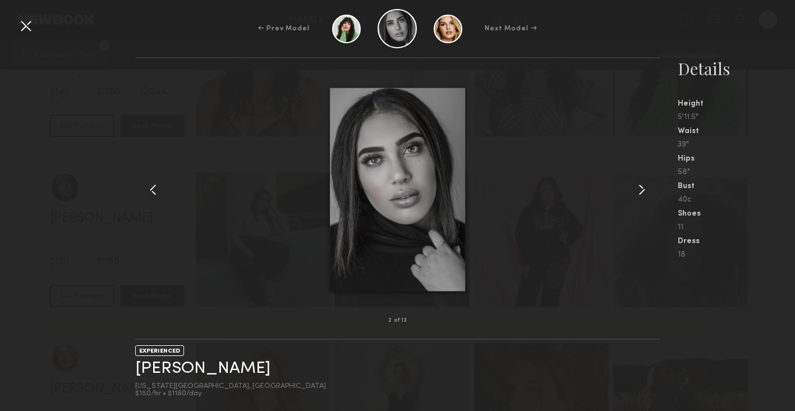
click at [647, 184] on common-icon at bounding box center [642, 190] width 18 height 18
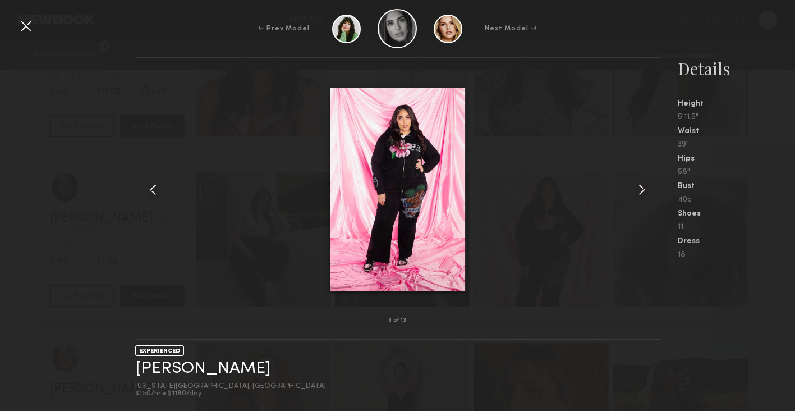
click at [647, 184] on common-icon at bounding box center [642, 190] width 18 height 18
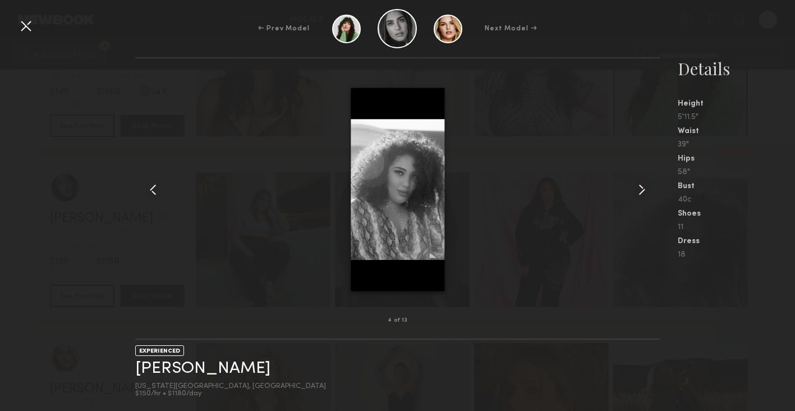
click at [648, 185] on common-icon at bounding box center [642, 190] width 18 height 18
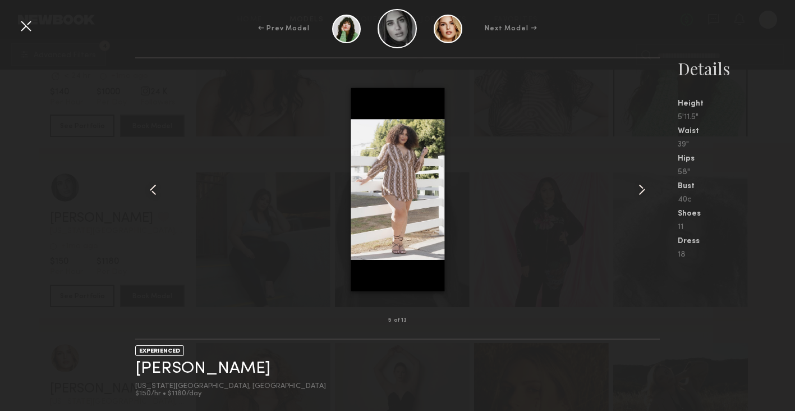
click at [648, 185] on common-icon at bounding box center [642, 190] width 18 height 18
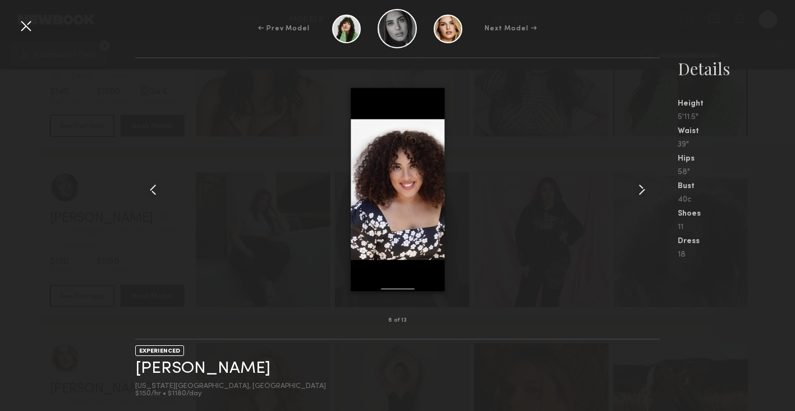
click at [648, 185] on common-icon at bounding box center [642, 190] width 18 height 18
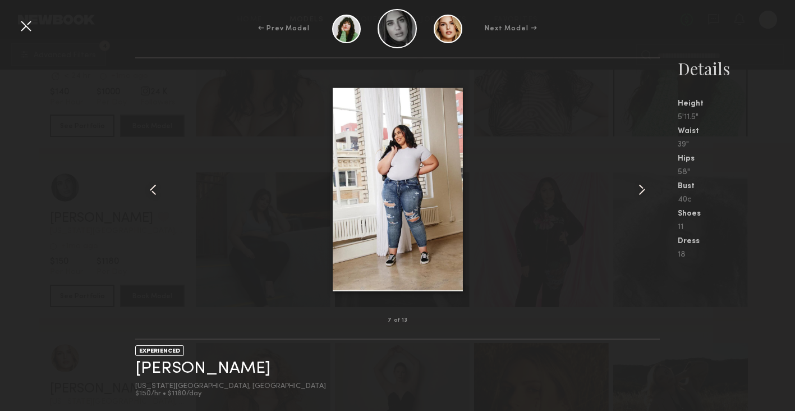
click at [648, 185] on common-icon at bounding box center [642, 190] width 18 height 18
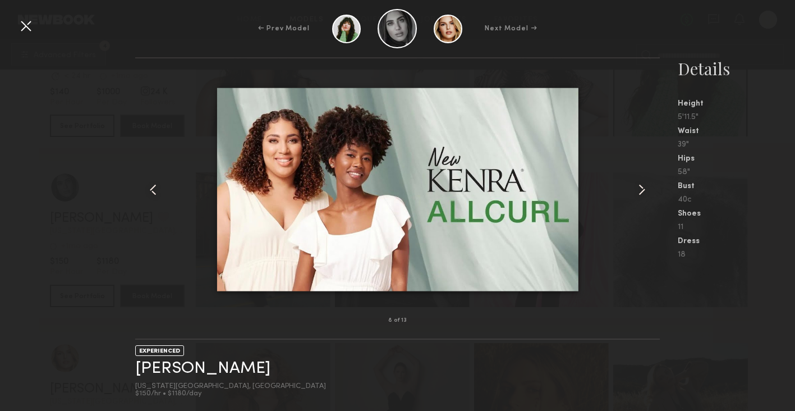
click at [648, 185] on common-icon at bounding box center [642, 190] width 18 height 18
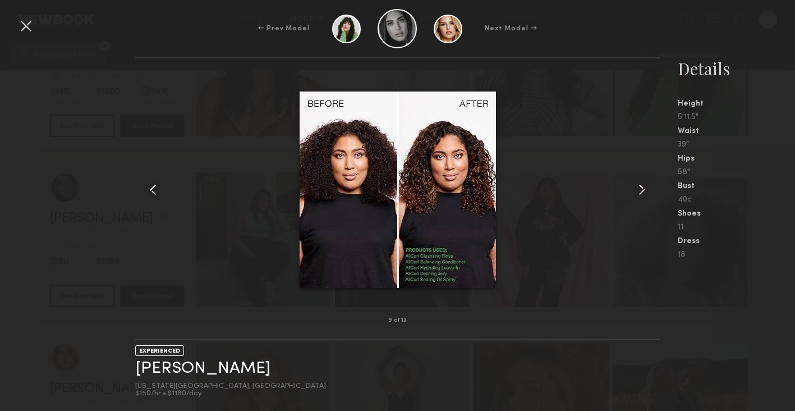
click at [24, 30] on div at bounding box center [26, 26] width 18 height 18
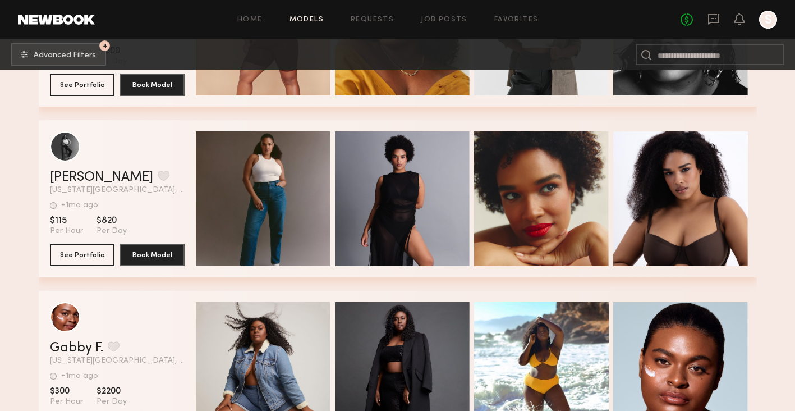
scroll to position [1167, 0]
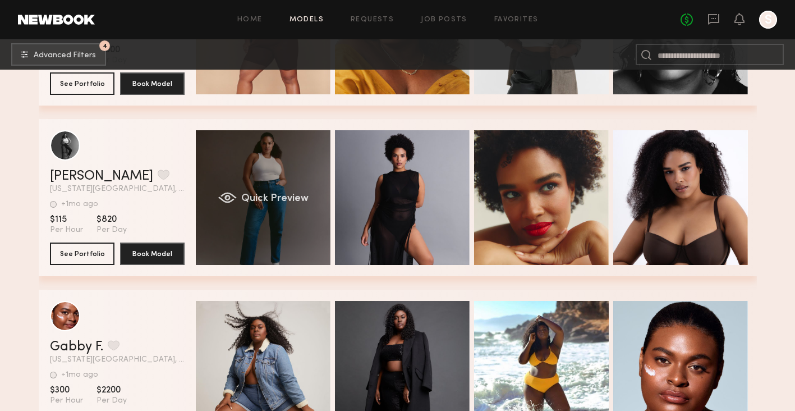
click at [281, 241] on div "Quick Preview" at bounding box center [263, 197] width 135 height 135
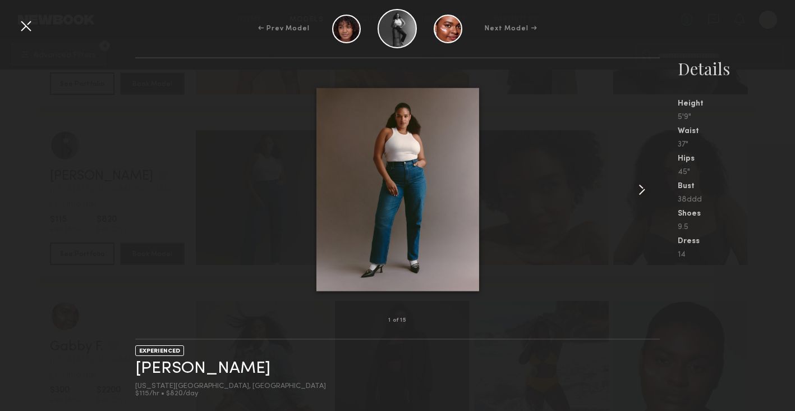
click at [647, 191] on common-icon at bounding box center [642, 190] width 18 height 18
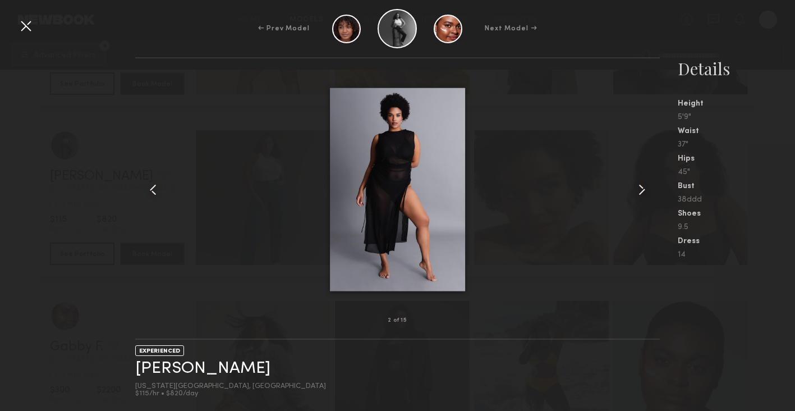
click at [647, 191] on common-icon at bounding box center [642, 190] width 18 height 18
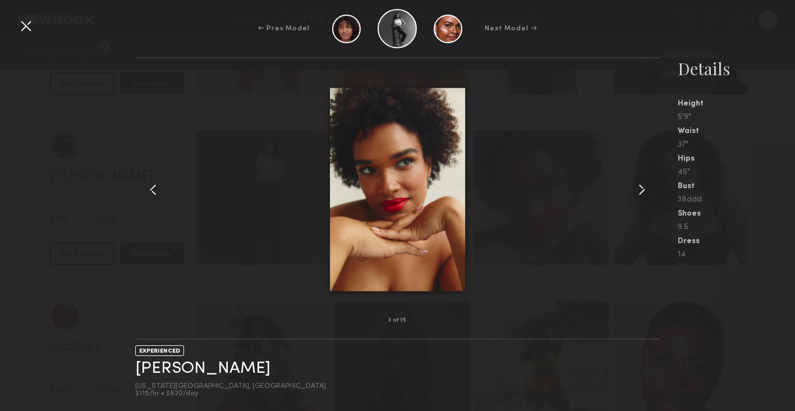
click at [648, 191] on common-icon at bounding box center [642, 190] width 18 height 18
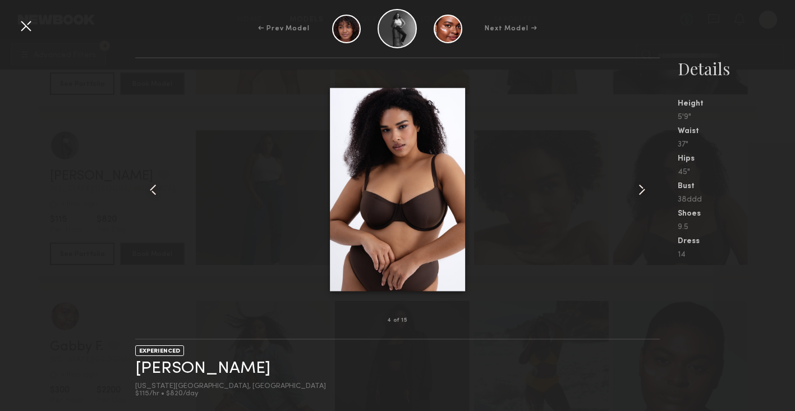
click at [648, 191] on common-icon at bounding box center [642, 190] width 18 height 18
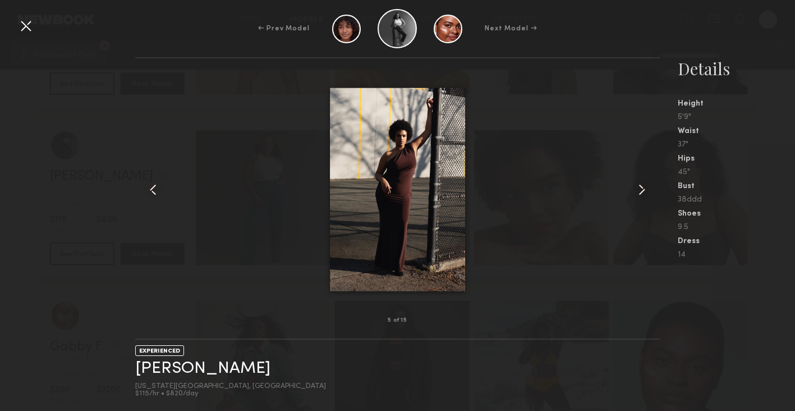
click at [33, 32] on div at bounding box center [26, 26] width 18 height 18
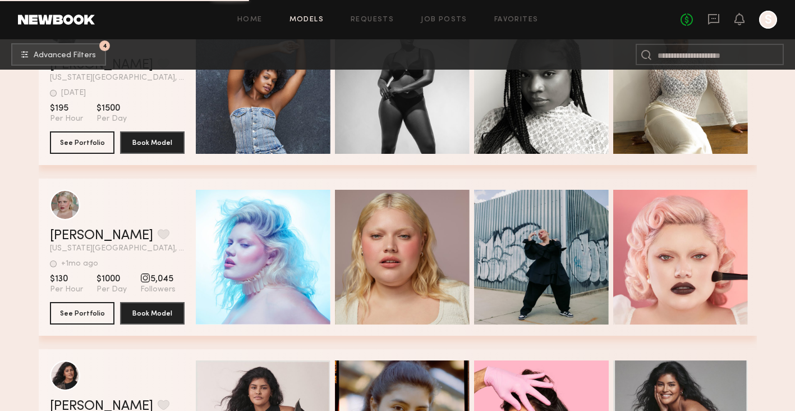
scroll to position [1617, 0]
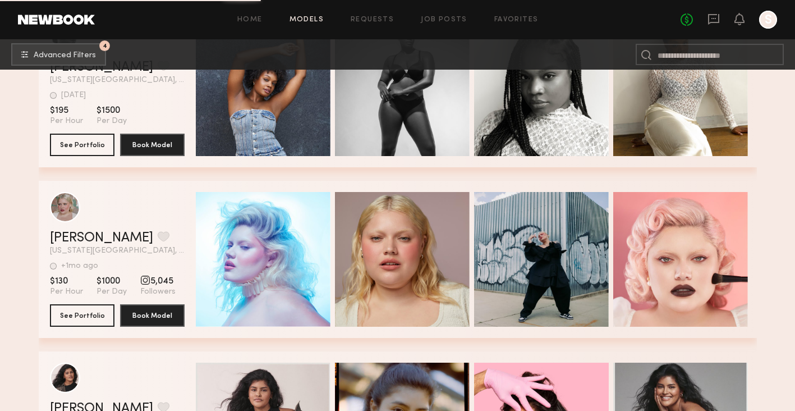
click at [292, 306] on div "Quick Preview" at bounding box center [263, 259] width 135 height 135
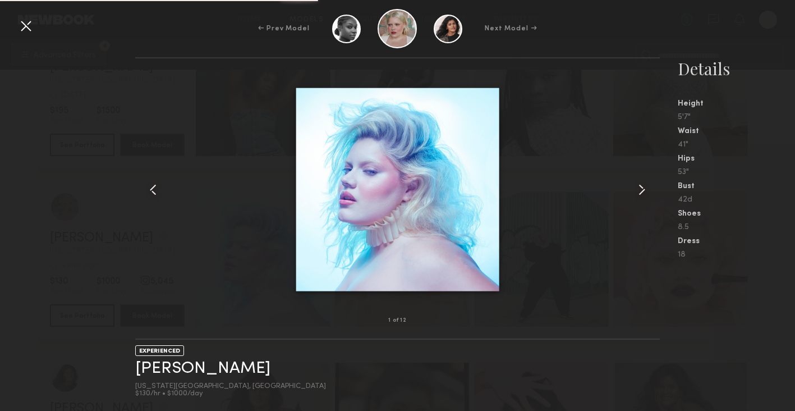
click at [643, 187] on common-icon at bounding box center [642, 190] width 18 height 18
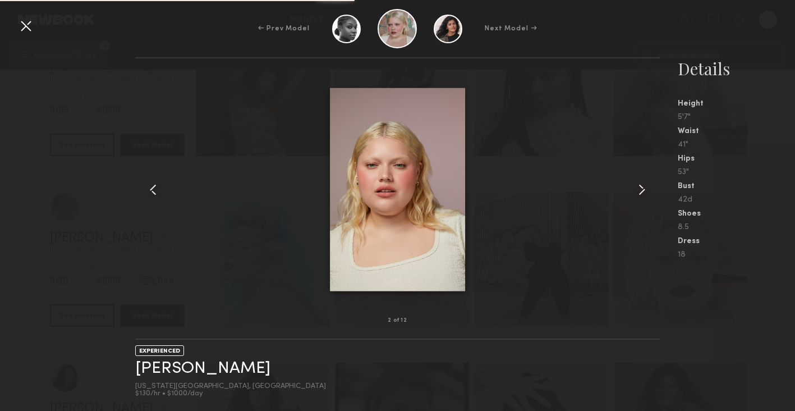
click at [643, 187] on common-icon at bounding box center [642, 190] width 18 height 18
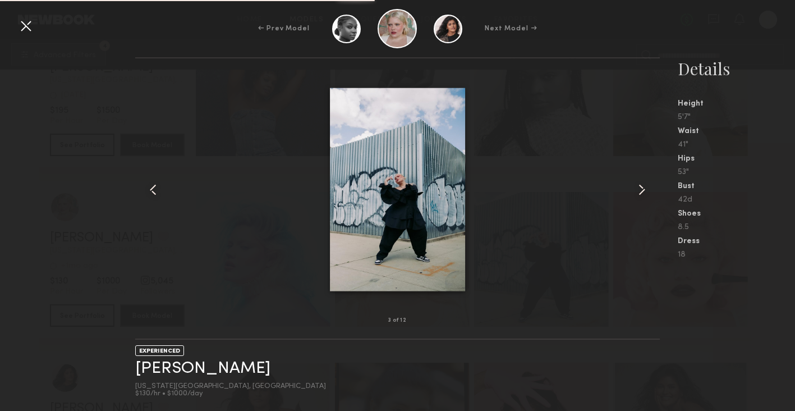
click at [643, 187] on common-icon at bounding box center [642, 190] width 18 height 18
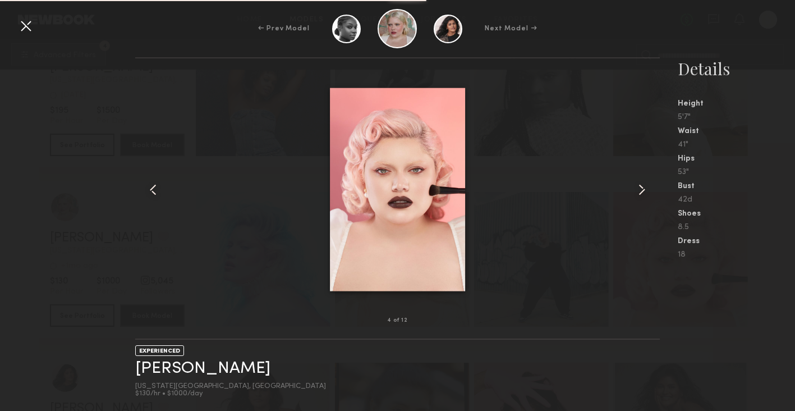
click at [25, 26] on div at bounding box center [26, 26] width 18 height 18
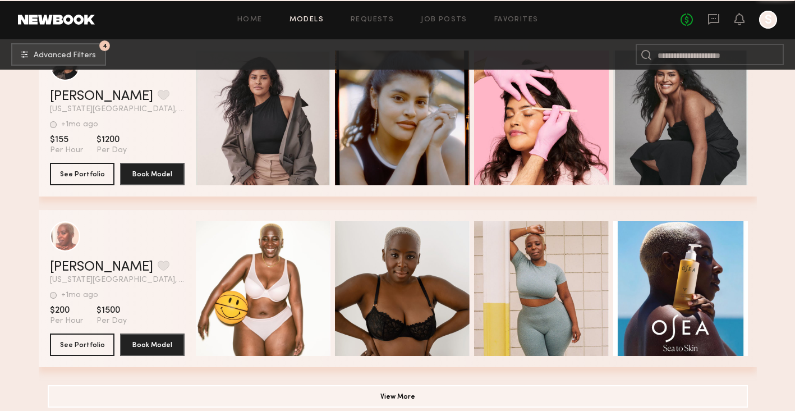
scroll to position [1939, 0]
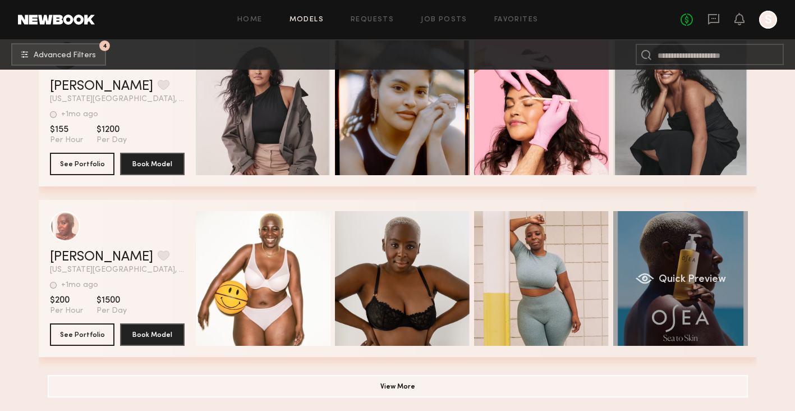
click at [697, 287] on div "Quick Preview" at bounding box center [680, 278] width 135 height 135
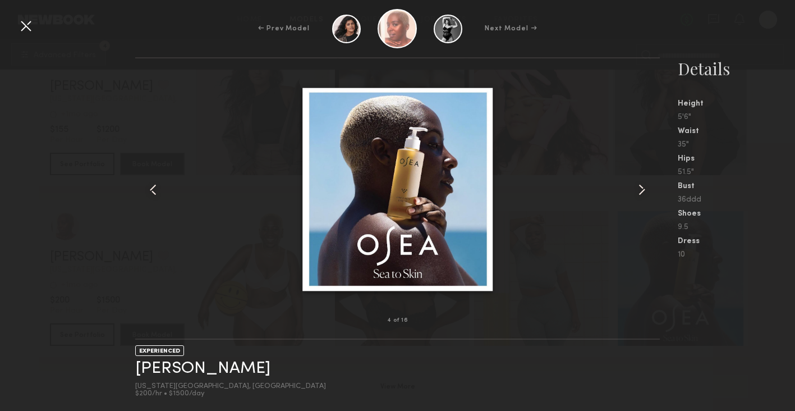
click at [21, 22] on div at bounding box center [26, 26] width 18 height 18
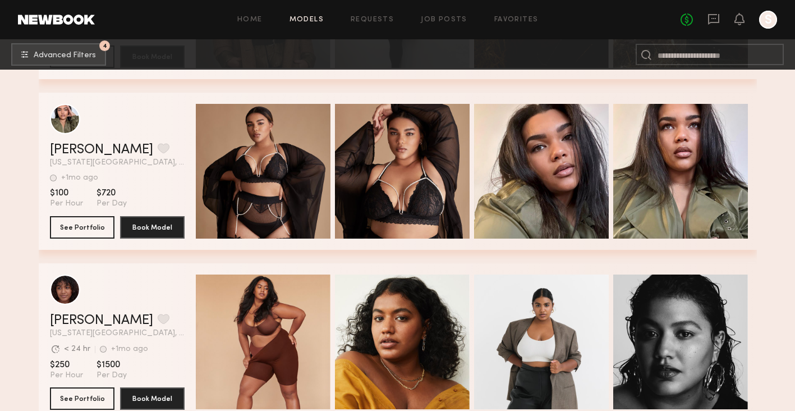
scroll to position [980, 0]
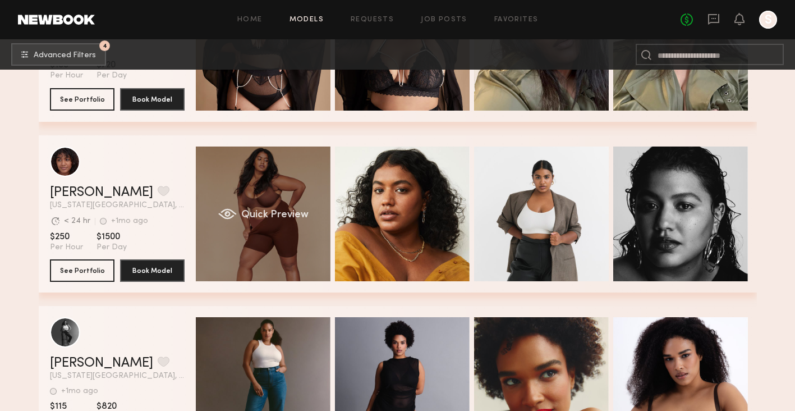
click at [259, 218] on span "Quick Preview" at bounding box center [274, 215] width 67 height 10
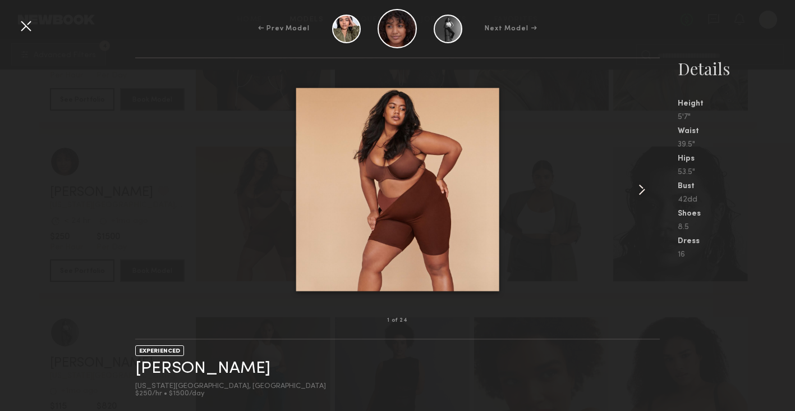
click at [640, 192] on common-icon at bounding box center [642, 190] width 18 height 18
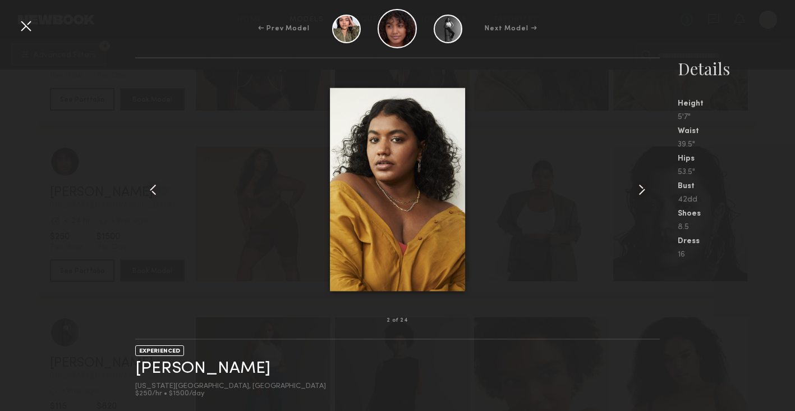
click at [640, 192] on common-icon at bounding box center [642, 190] width 18 height 18
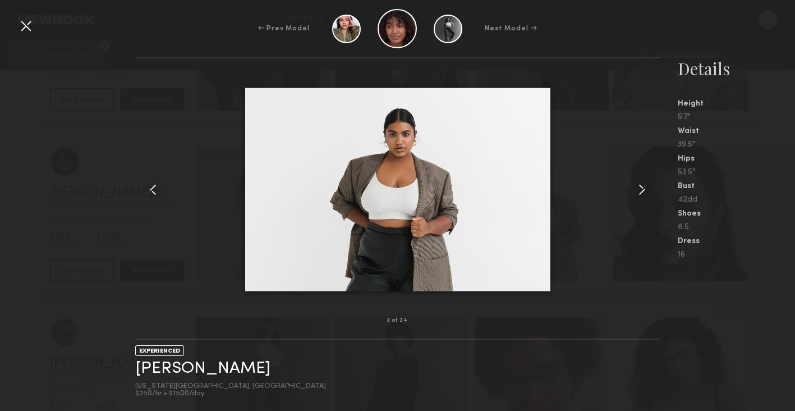
click at [640, 192] on common-icon at bounding box center [642, 190] width 18 height 18
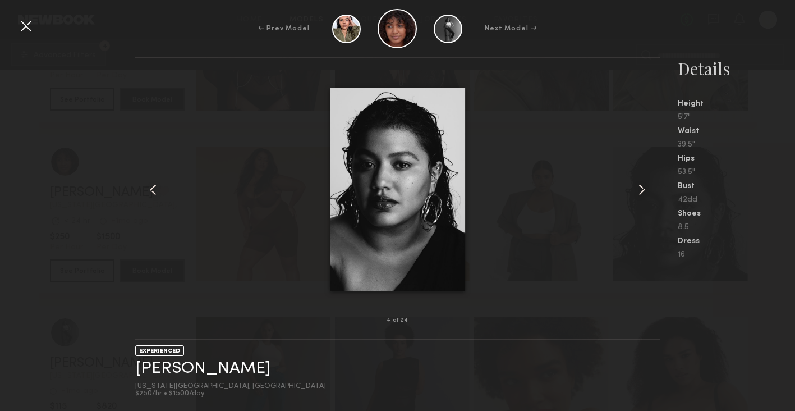
click at [640, 192] on common-icon at bounding box center [642, 190] width 18 height 18
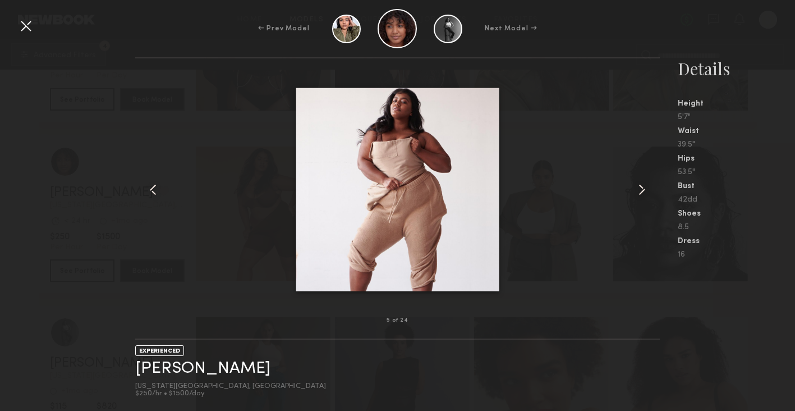
click at [640, 192] on common-icon at bounding box center [642, 190] width 18 height 18
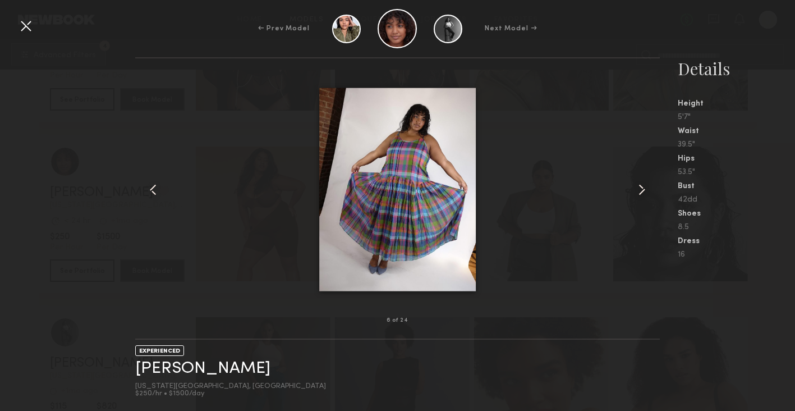
click at [640, 192] on common-icon at bounding box center [642, 190] width 18 height 18
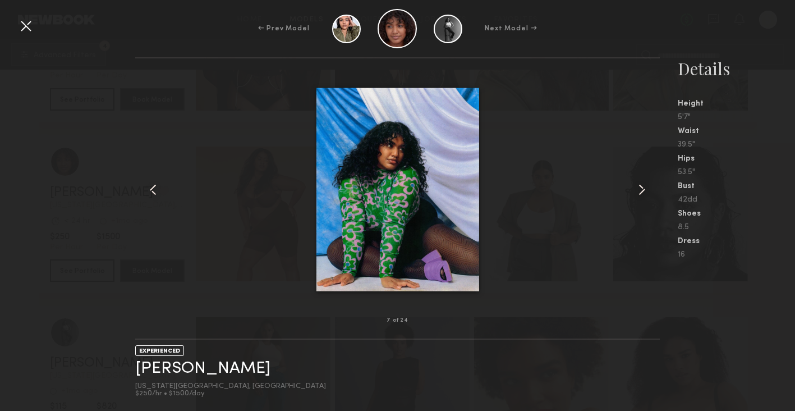
click at [640, 192] on common-icon at bounding box center [642, 190] width 18 height 18
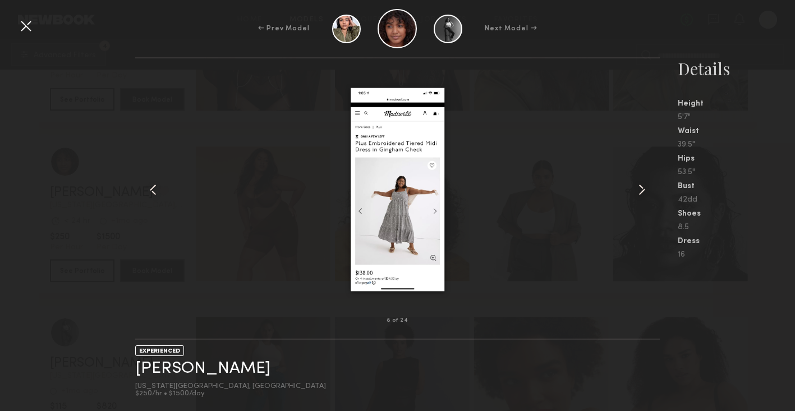
click at [640, 192] on common-icon at bounding box center [642, 190] width 18 height 18
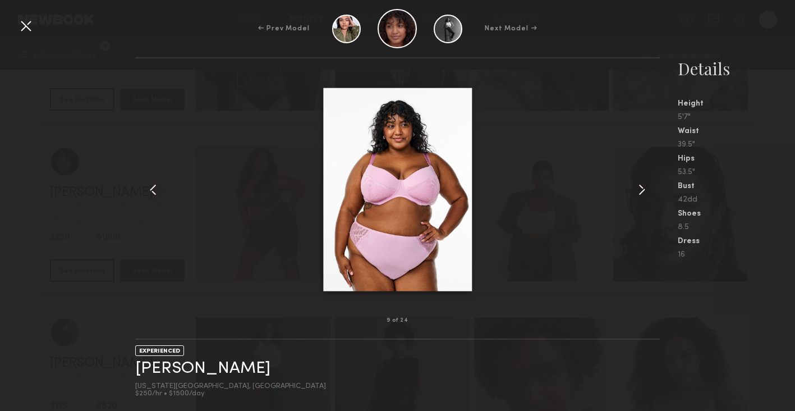
click at [640, 189] on common-icon at bounding box center [642, 190] width 18 height 18
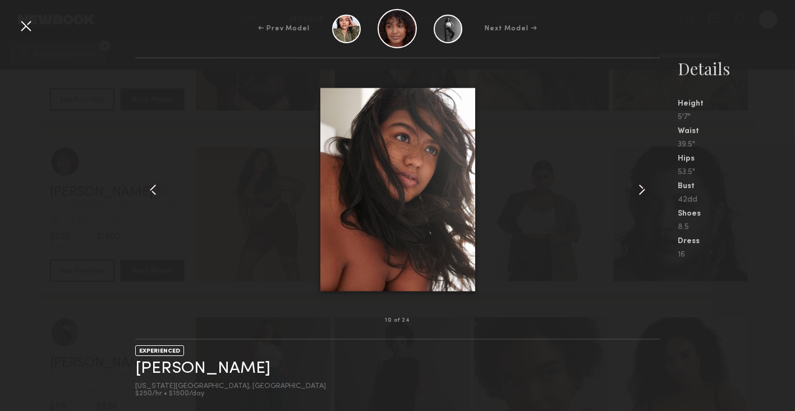
click at [640, 189] on common-icon at bounding box center [642, 190] width 18 height 18
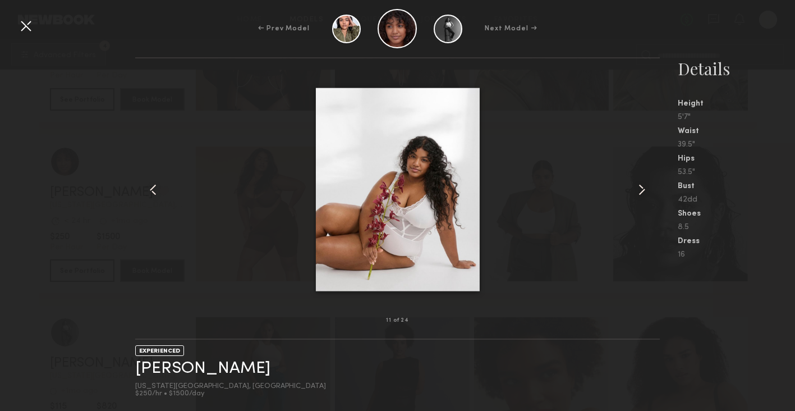
click at [645, 190] on common-icon at bounding box center [642, 190] width 18 height 18
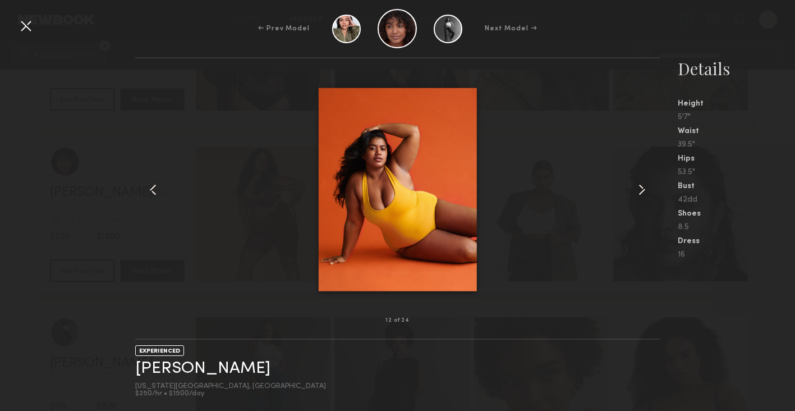
click at [645, 190] on common-icon at bounding box center [642, 190] width 18 height 18
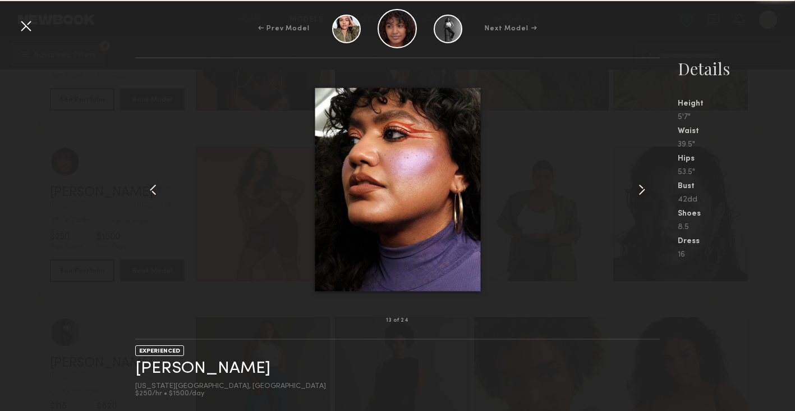
click at [645, 190] on common-icon at bounding box center [642, 190] width 18 height 18
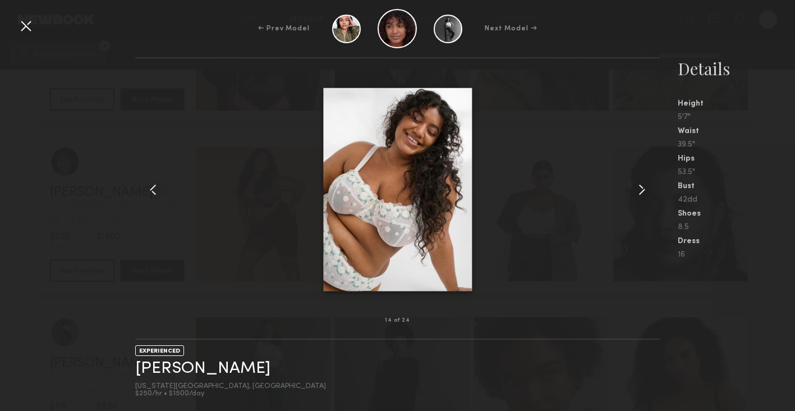
click at [642, 192] on common-icon at bounding box center [642, 190] width 18 height 18
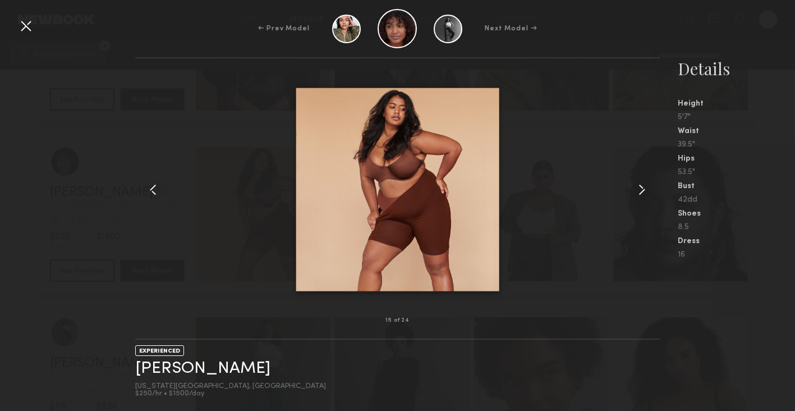
click at [642, 192] on common-icon at bounding box center [642, 190] width 18 height 18
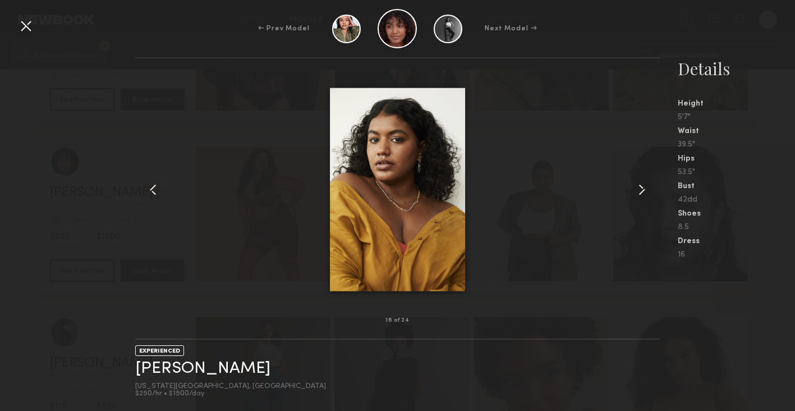
click at [652, 186] on div at bounding box center [649, 189] width 21 height 226
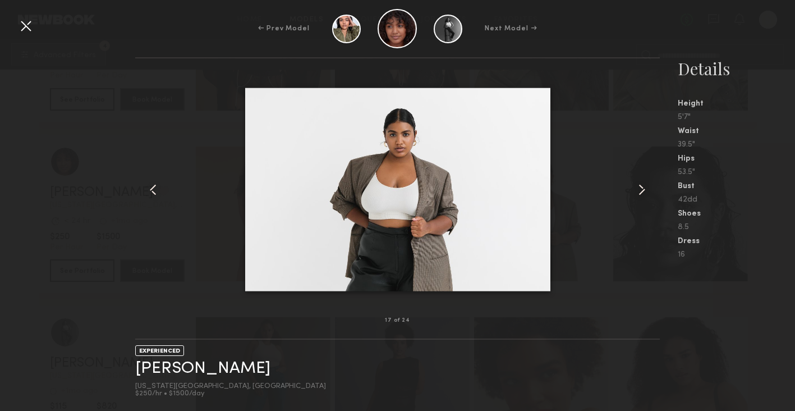
click at [652, 186] on div at bounding box center [649, 189] width 21 height 226
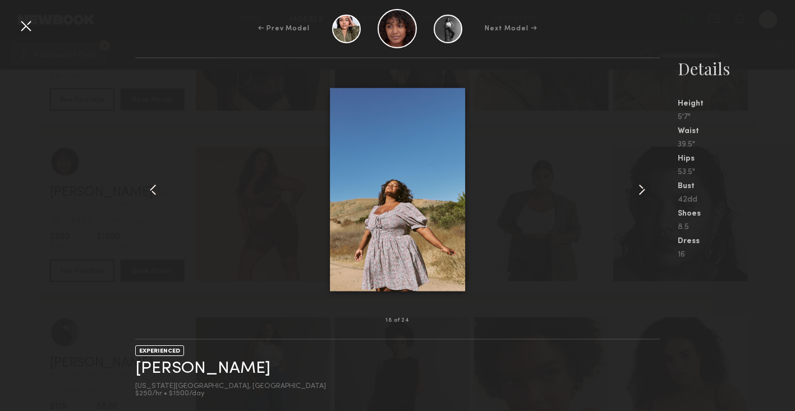
click at [652, 186] on div at bounding box center [649, 189] width 21 height 226
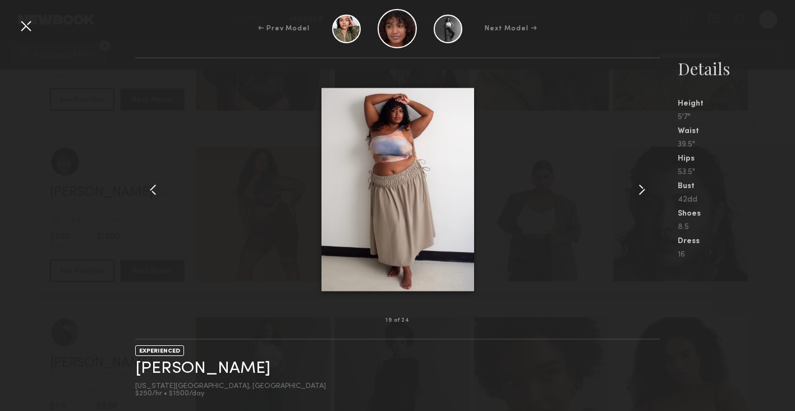
click at [645, 185] on common-icon at bounding box center [642, 190] width 18 height 18
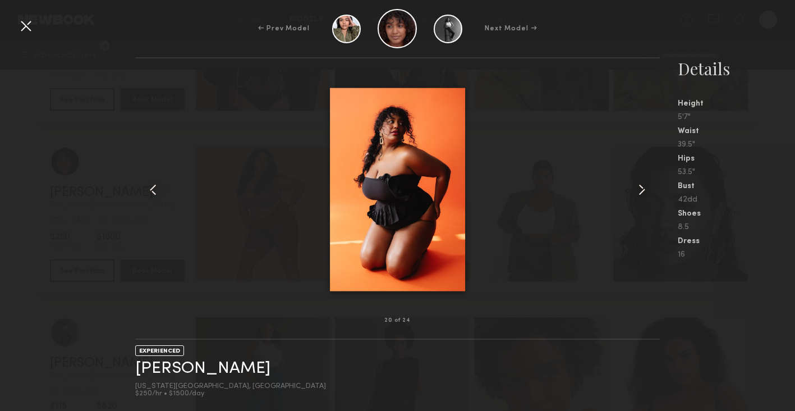
click at [645, 185] on common-icon at bounding box center [642, 190] width 18 height 18
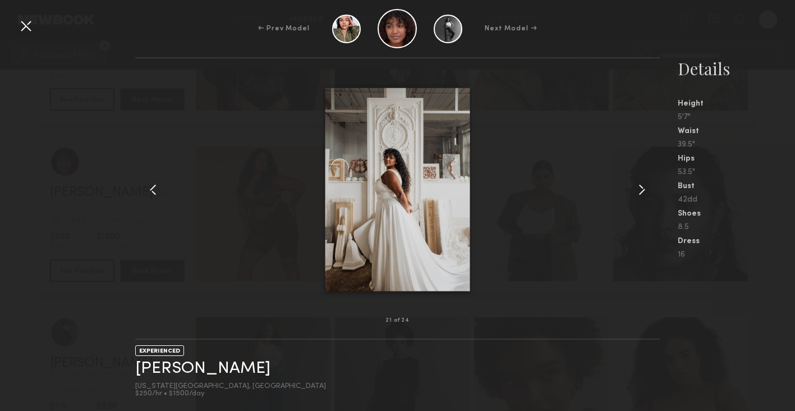
click at [645, 185] on common-icon at bounding box center [642, 190] width 18 height 18
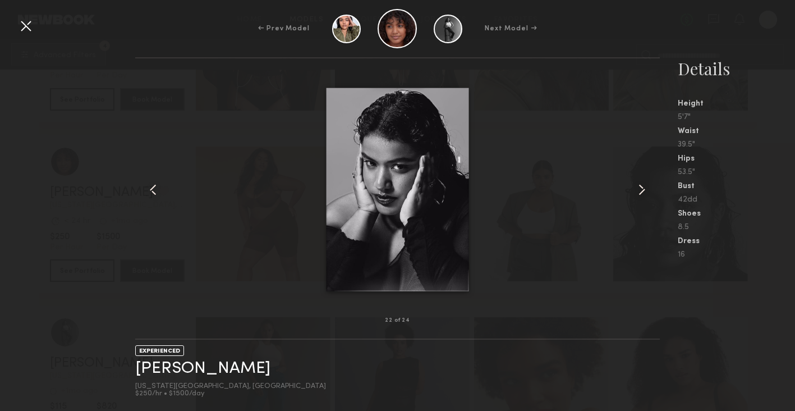
click at [645, 185] on common-icon at bounding box center [642, 190] width 18 height 18
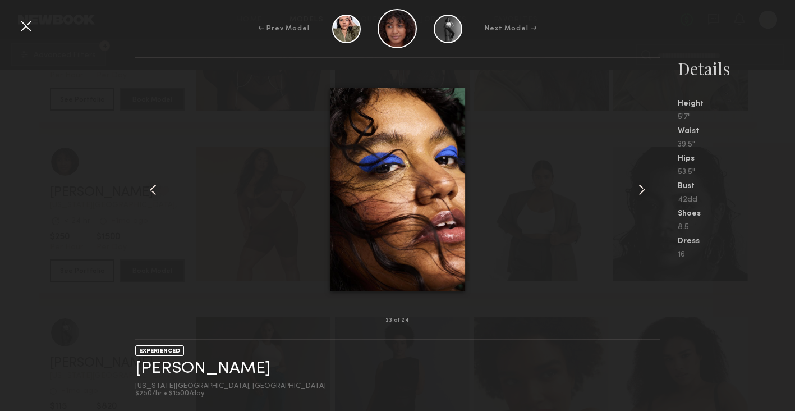
click at [645, 185] on common-icon at bounding box center [642, 190] width 18 height 18
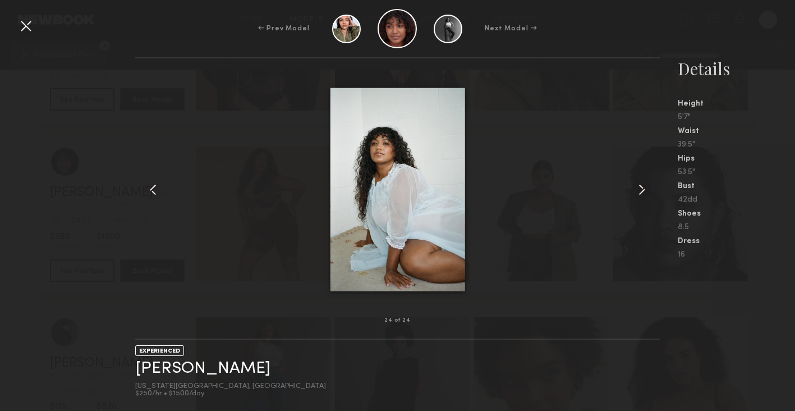
click at [645, 185] on common-icon at bounding box center [642, 190] width 18 height 18
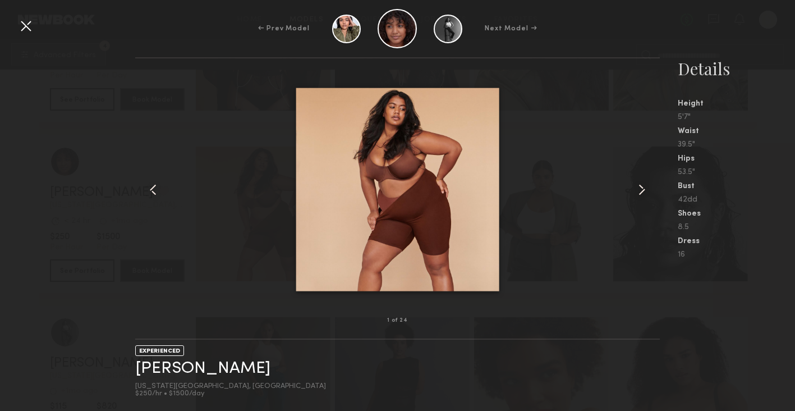
click at [645, 185] on common-icon at bounding box center [642, 190] width 18 height 18
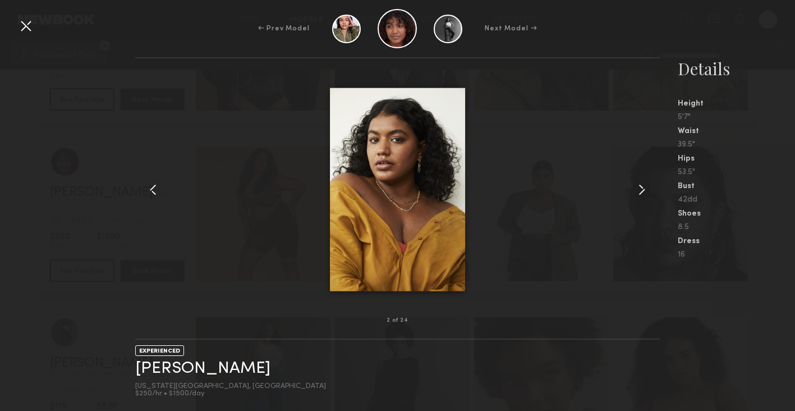
click at [26, 30] on div at bounding box center [26, 26] width 18 height 18
